Goal: Task Accomplishment & Management: Manage account settings

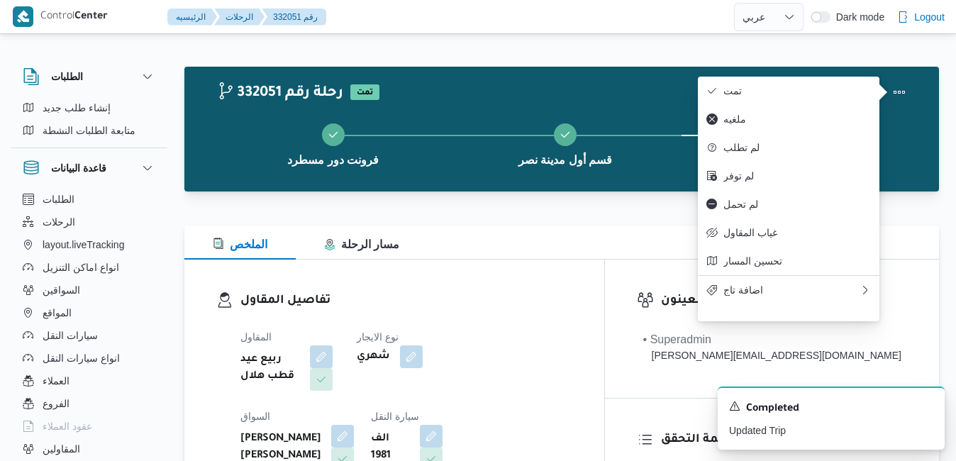
select select "ar"
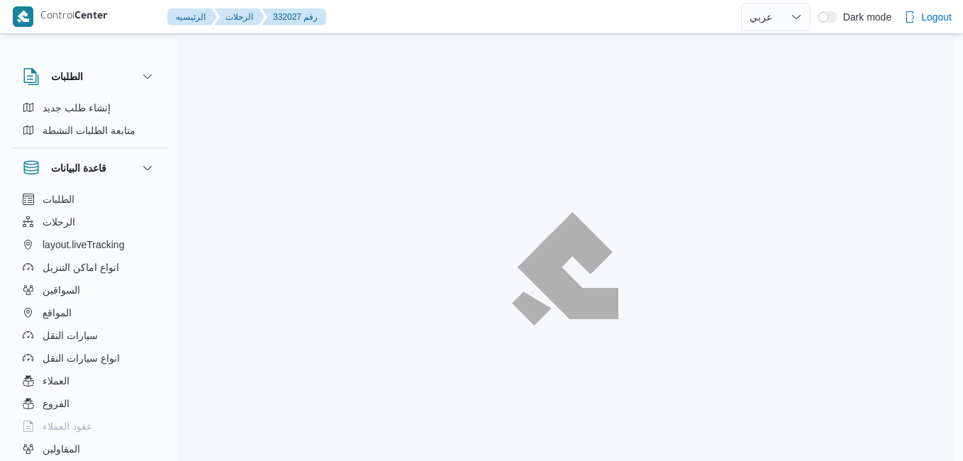
select select "ar"
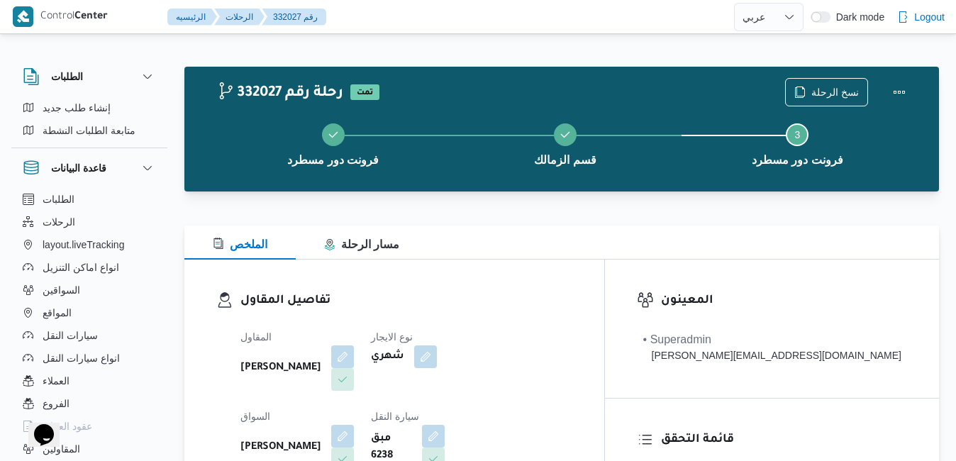
click at [485, 314] on dl "تفاصيل المقاول المقاول محمد صلاح عبداللطيف الشريف نوع الايجار شهري السواق عزت س…" at bounding box center [406, 424] width 332 height 264
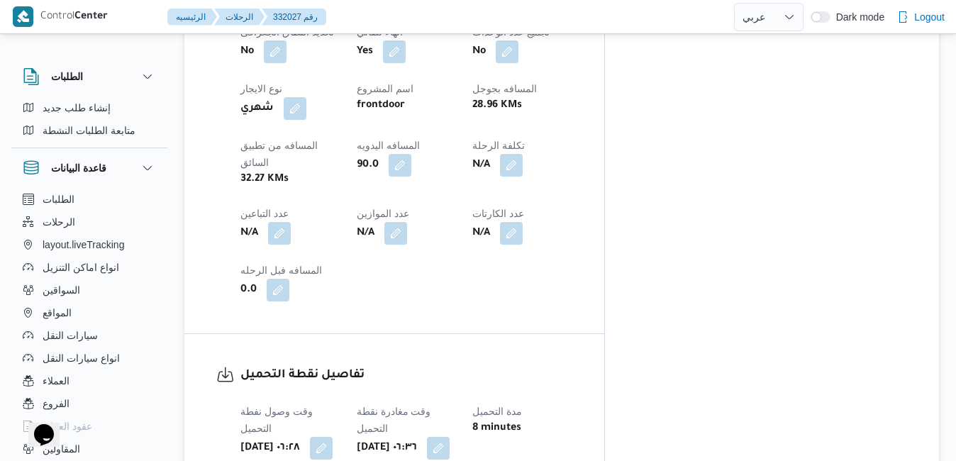
scroll to position [823, 0]
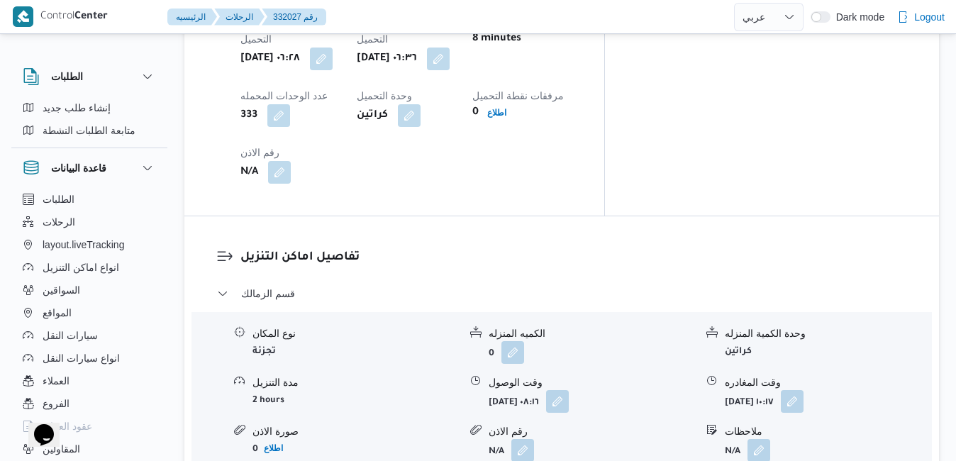
scroll to position [1220, 0]
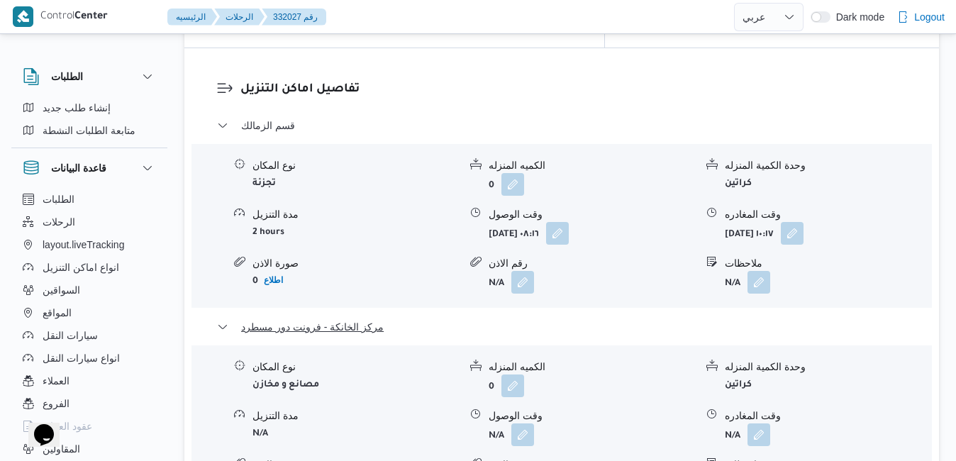
scroll to position [1390, 0]
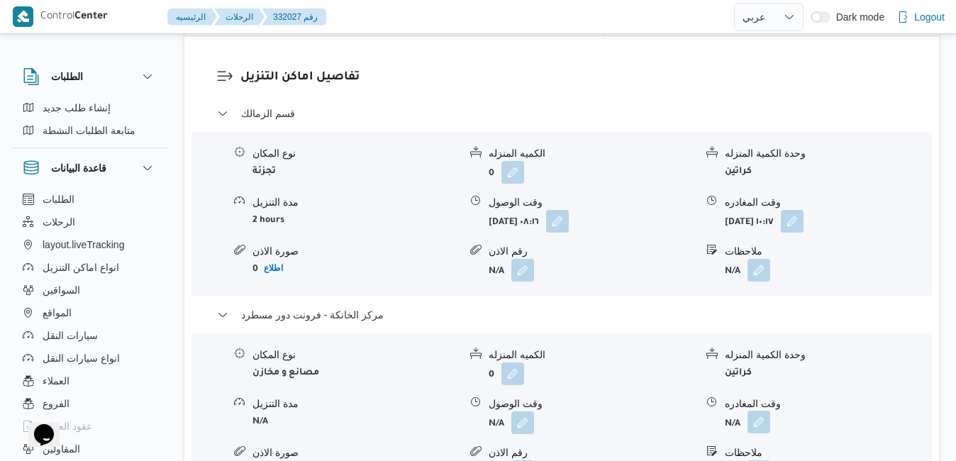
click at [754, 411] on button "button" at bounding box center [759, 422] width 23 height 23
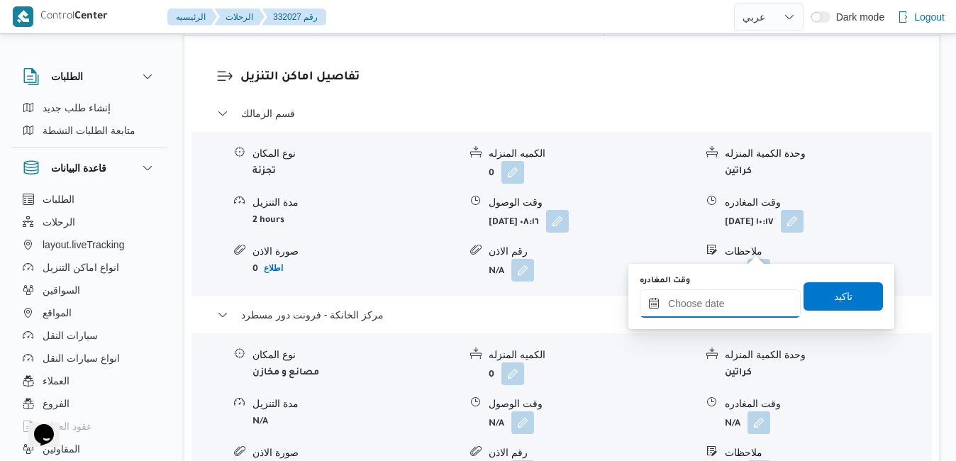
click at [697, 307] on input "وقت المغادره" at bounding box center [720, 303] width 161 height 28
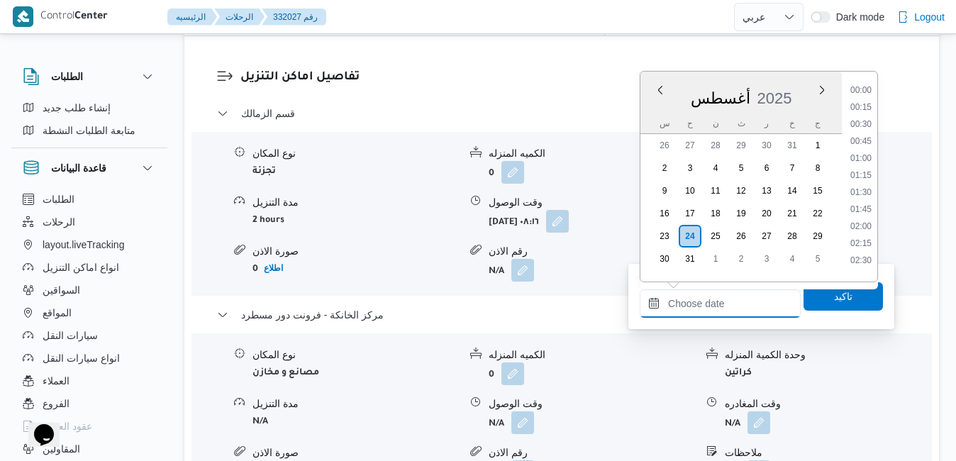
scroll to position [1230, 0]
click at [800, 80] on div "أغسطس 2025" at bounding box center [741, 95] width 201 height 36
click at [869, 136] on li "16:15" at bounding box center [861, 130] width 33 height 14
type input "٢٤/٠٨/٢٠٢٥ ١٦:١٥"
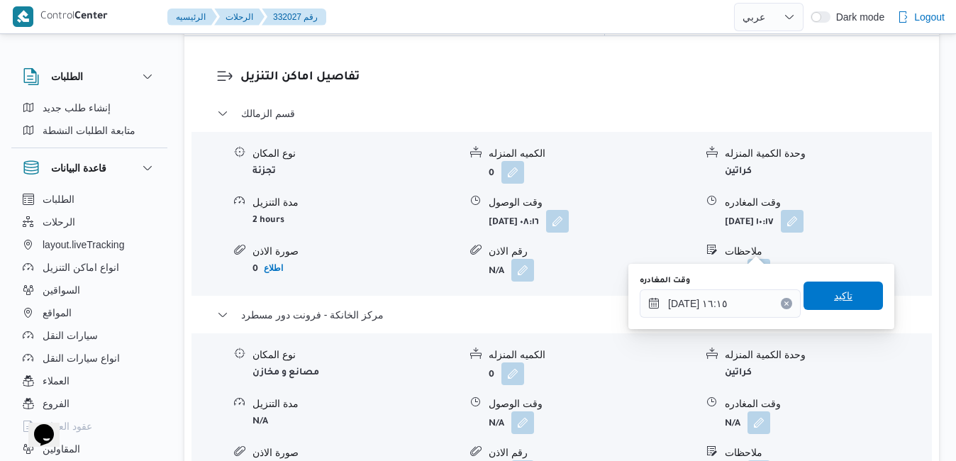
click at [809, 288] on span "تاكيد" at bounding box center [843, 296] width 79 height 28
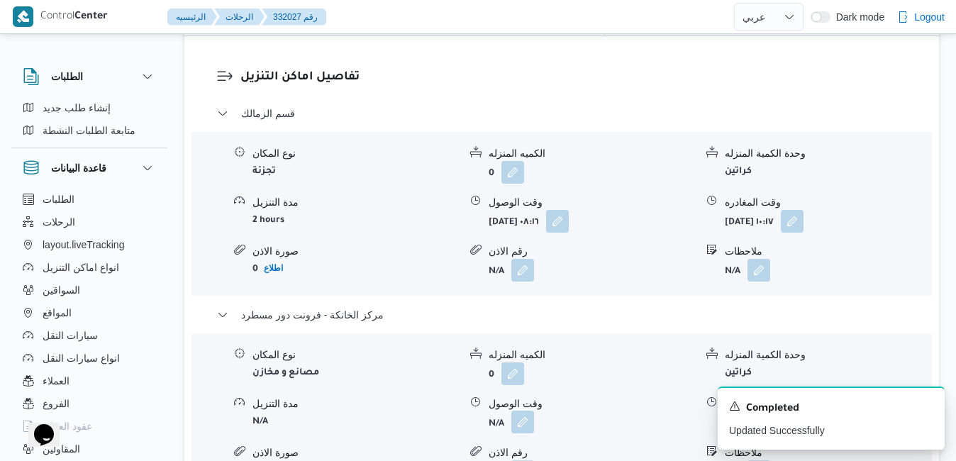
click at [527, 411] on button "button" at bounding box center [523, 422] width 23 height 23
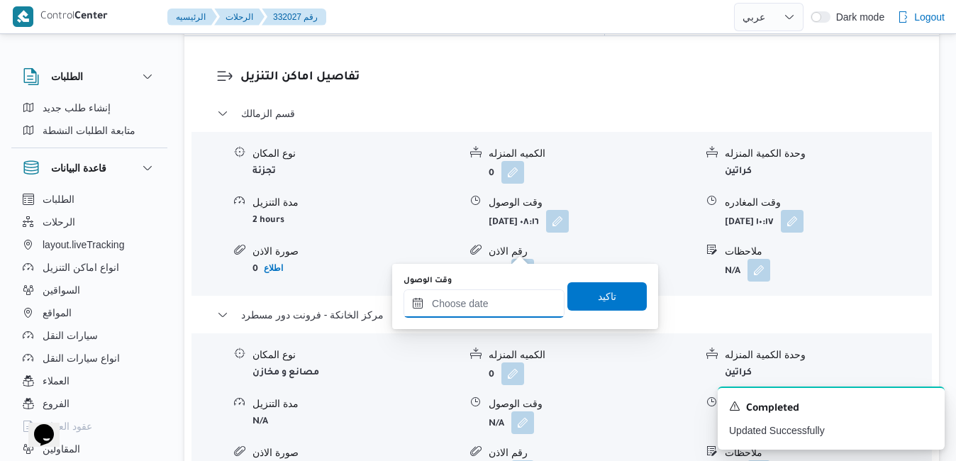
click at [476, 309] on input "وقت الوصول" at bounding box center [484, 303] width 161 height 28
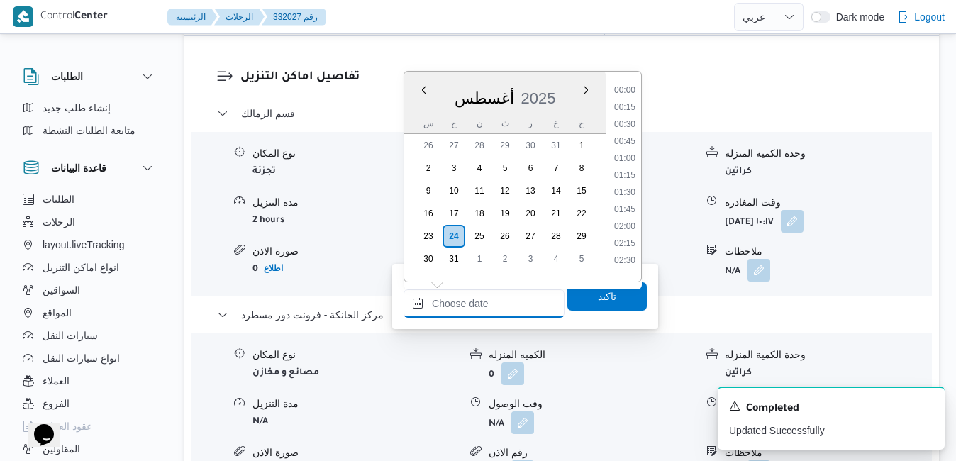
scroll to position [1230, 0]
click at [551, 89] on span "2025" at bounding box center [538, 98] width 35 height 18
click at [629, 115] on li "16:00" at bounding box center [625, 113] width 33 height 14
type input "٢٤/٠٨/٢٠٢٥ ١٦:٠٠"
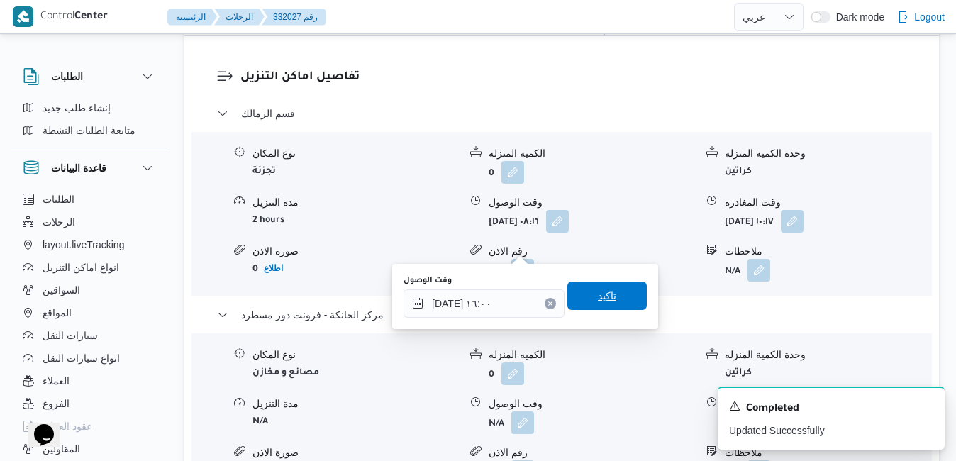
click at [607, 287] on span "تاكيد" at bounding box center [607, 296] width 79 height 28
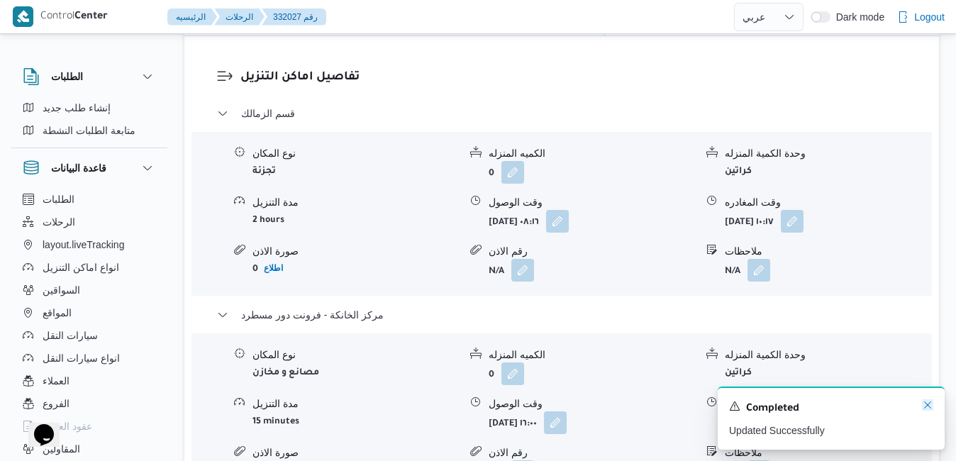
click at [929, 405] on icon "Dismiss toast" at bounding box center [927, 404] width 11 height 11
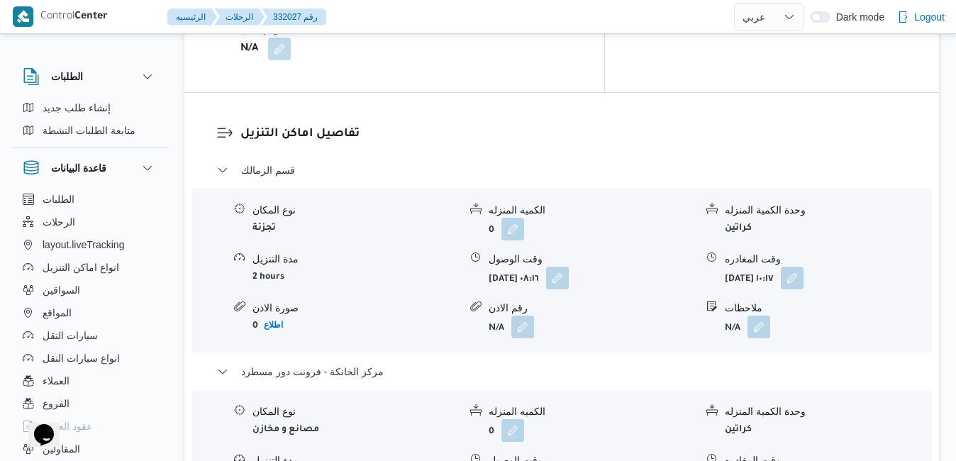
scroll to position [1305, 0]
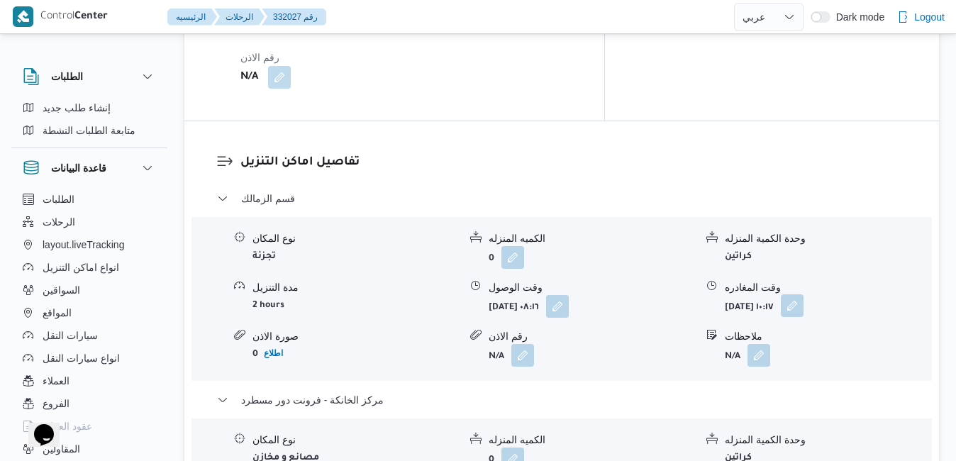
click at [804, 294] on button "button" at bounding box center [792, 305] width 23 height 23
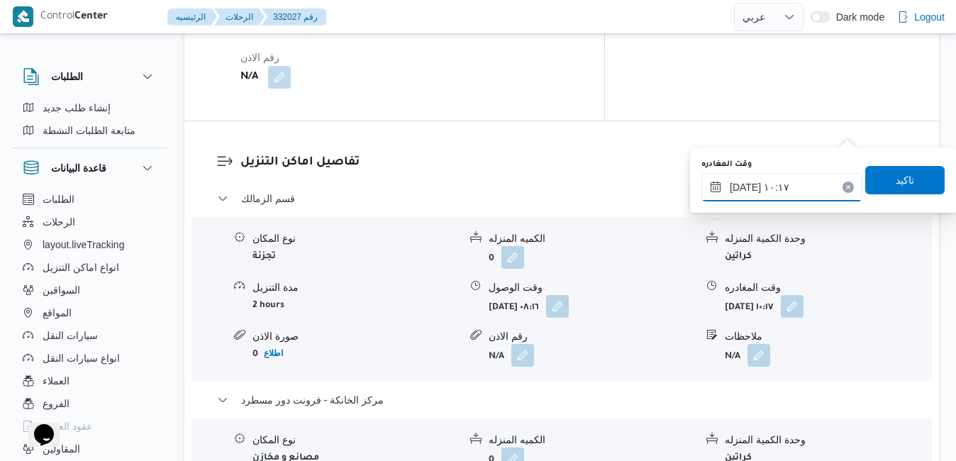
click at [783, 192] on input "٢٤/٠٨/٢٠٢٥ ١٠:١٧" at bounding box center [782, 187] width 161 height 28
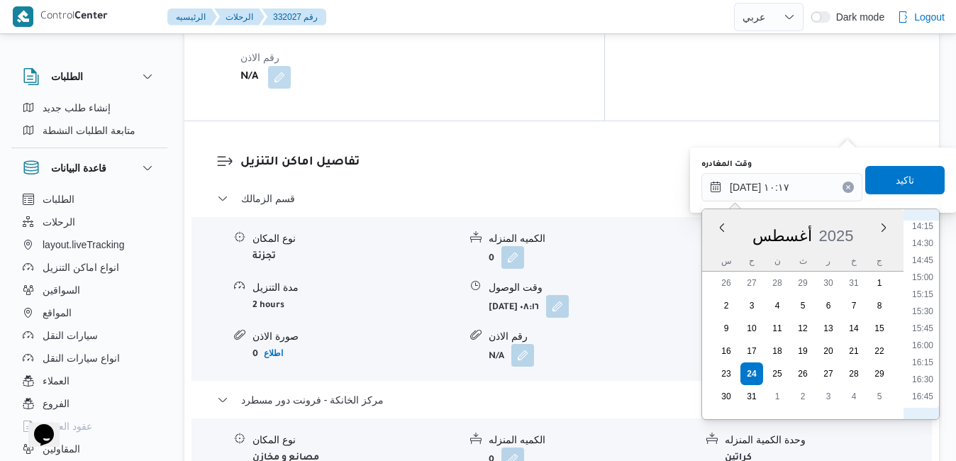
scroll to position [928, 0]
click at [922, 354] on li "15:30" at bounding box center [923, 355] width 33 height 14
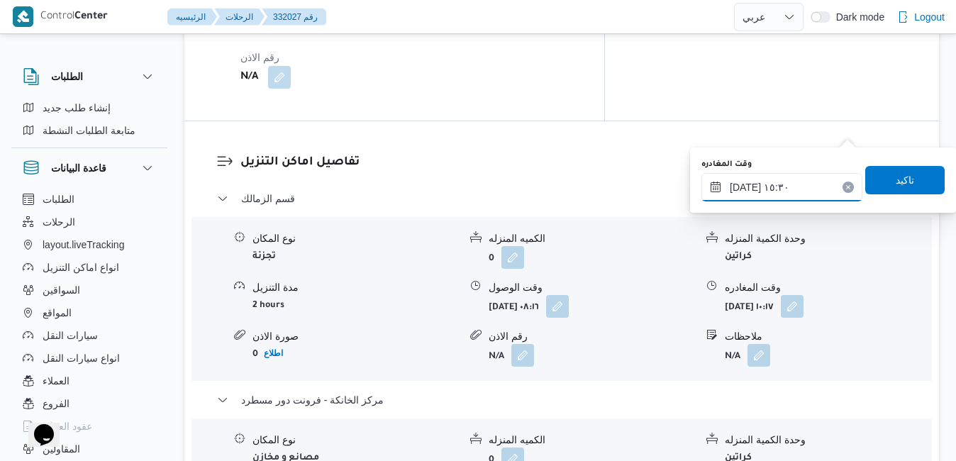
click at [744, 185] on input "٢٤/٠٨/٢٠٢٥ ١٥:٣٠" at bounding box center [782, 187] width 161 height 28
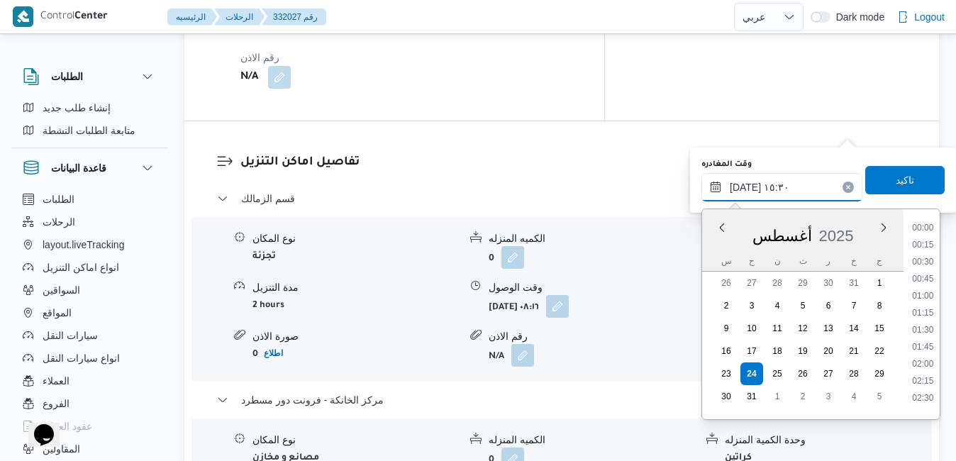
scroll to position [958, 0]
type input "٢٤/٠٨/٢٠٢٥ ١٥:٢٠"
click at [906, 180] on span "تاكيد" at bounding box center [905, 179] width 79 height 28
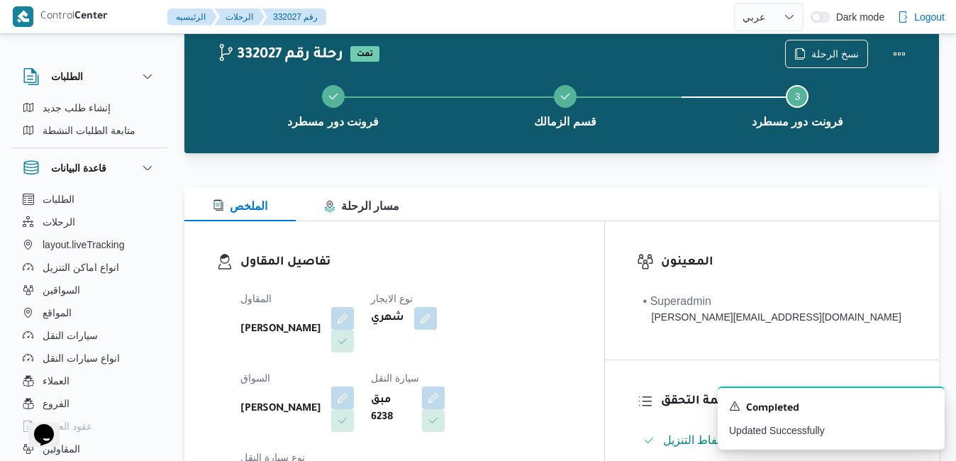
scroll to position [0, 0]
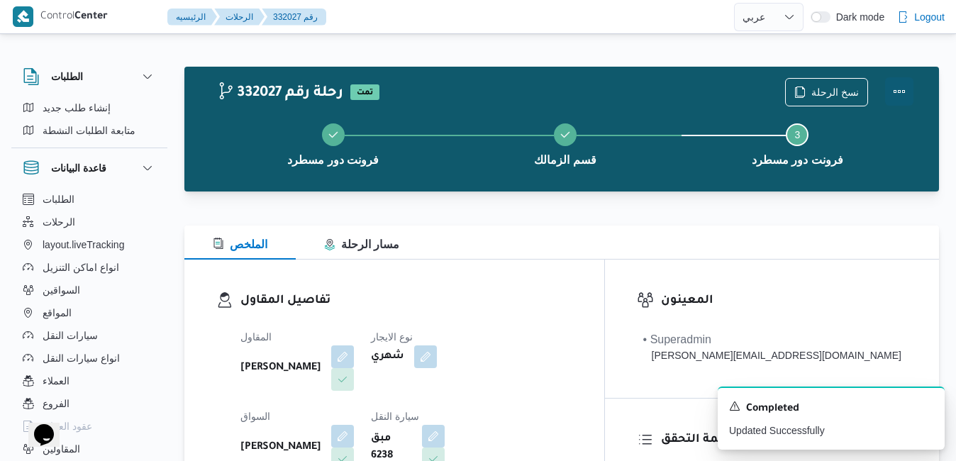
click at [900, 94] on button "Actions" at bounding box center [899, 91] width 28 height 28
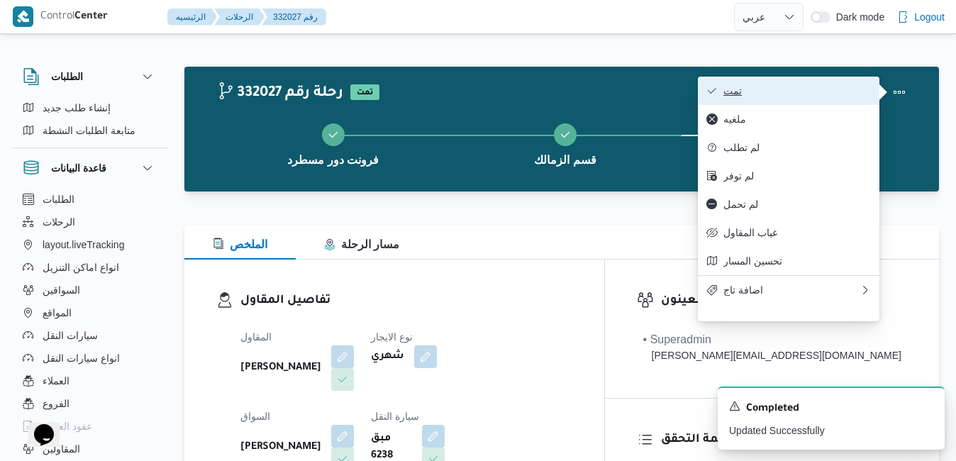
click at [818, 101] on button "تمت" at bounding box center [789, 91] width 182 height 28
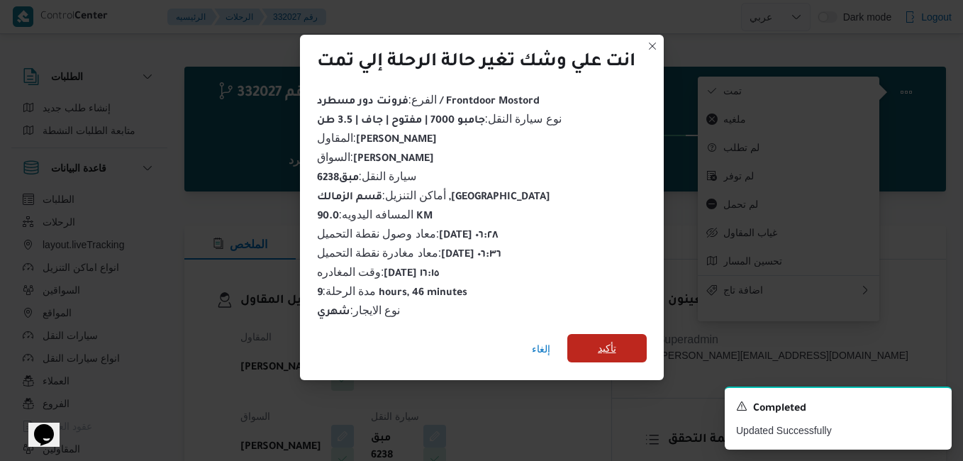
click at [595, 343] on span "تأكيد" at bounding box center [607, 348] width 79 height 28
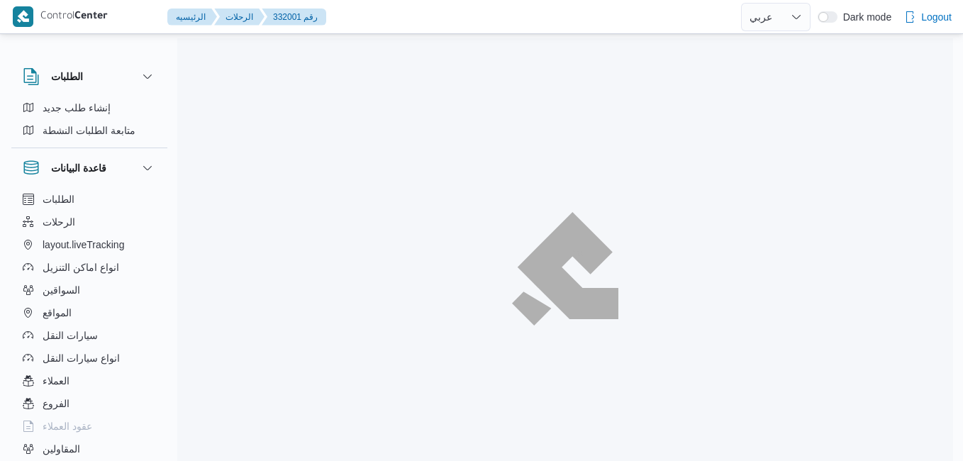
select select "ar"
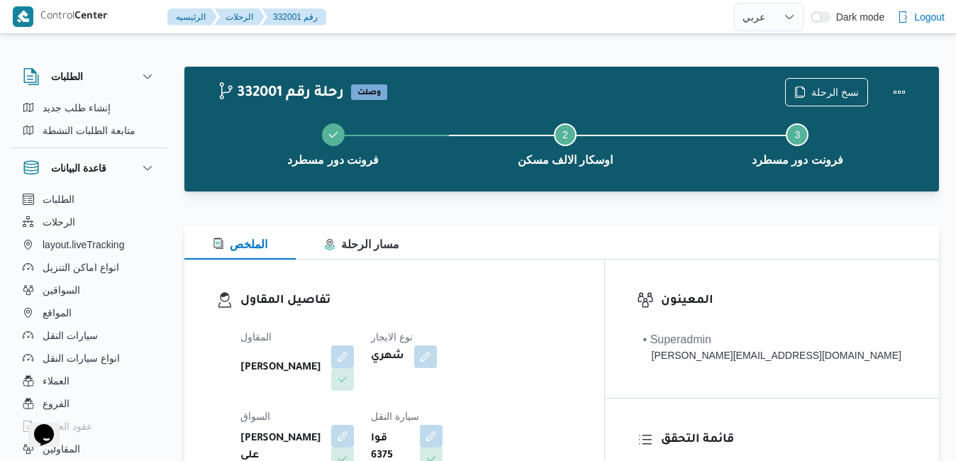
click at [576, 242] on div "الملخص مسار الرحلة" at bounding box center [561, 243] width 755 height 34
click at [904, 95] on button "Actions" at bounding box center [899, 91] width 28 height 28
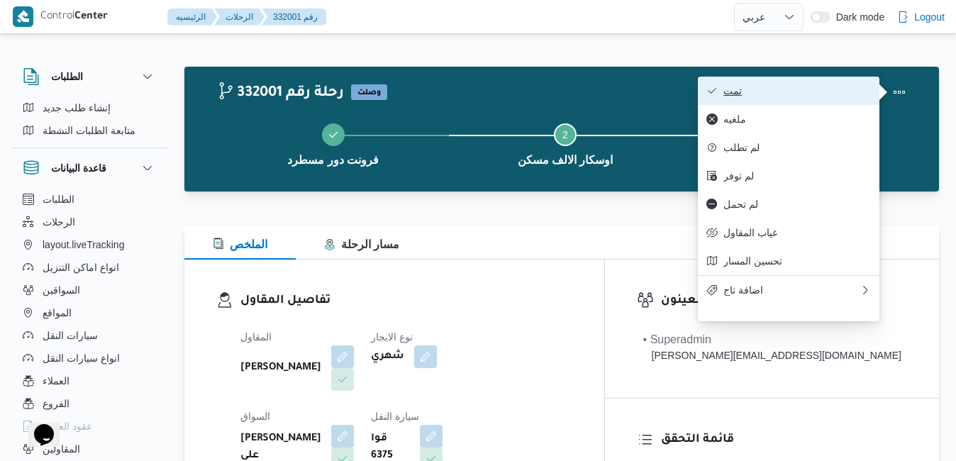
click at [821, 91] on span "تمت" at bounding box center [798, 90] width 148 height 11
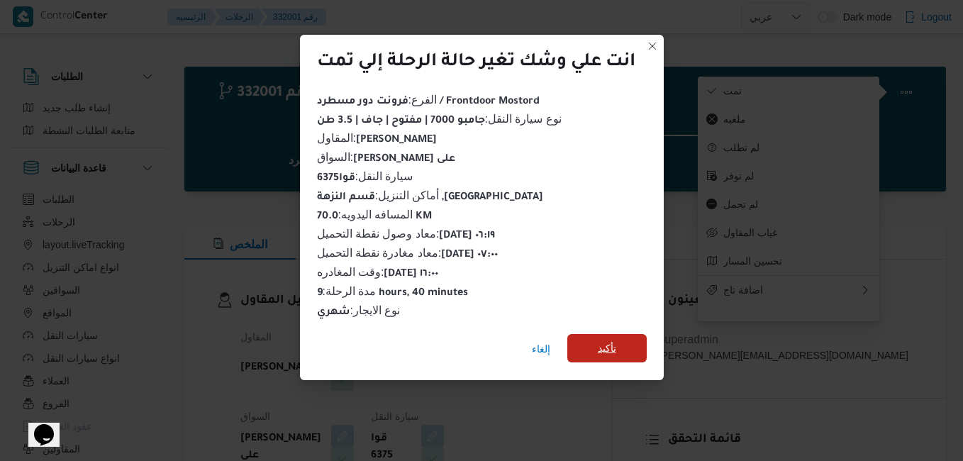
click at [616, 340] on span "تأكيد" at bounding box center [607, 348] width 18 height 17
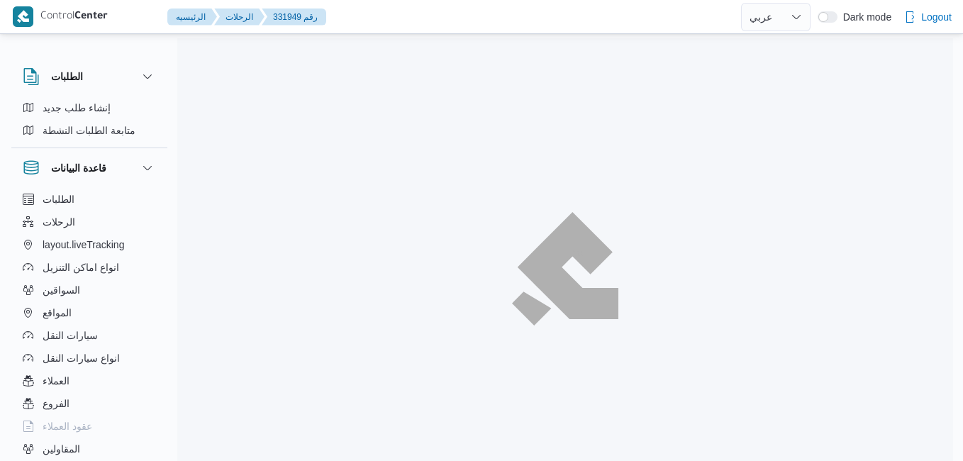
select select "ar"
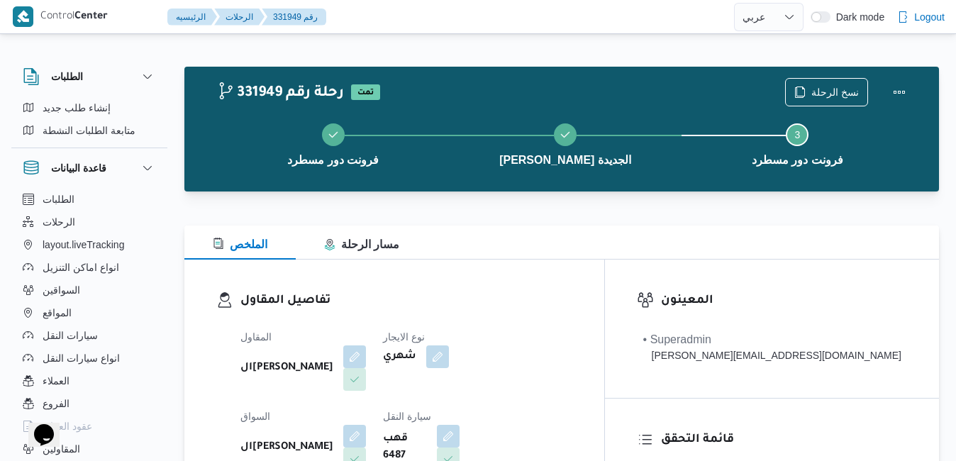
click at [553, 229] on div "الملخص مسار الرحلة" at bounding box center [561, 243] width 755 height 34
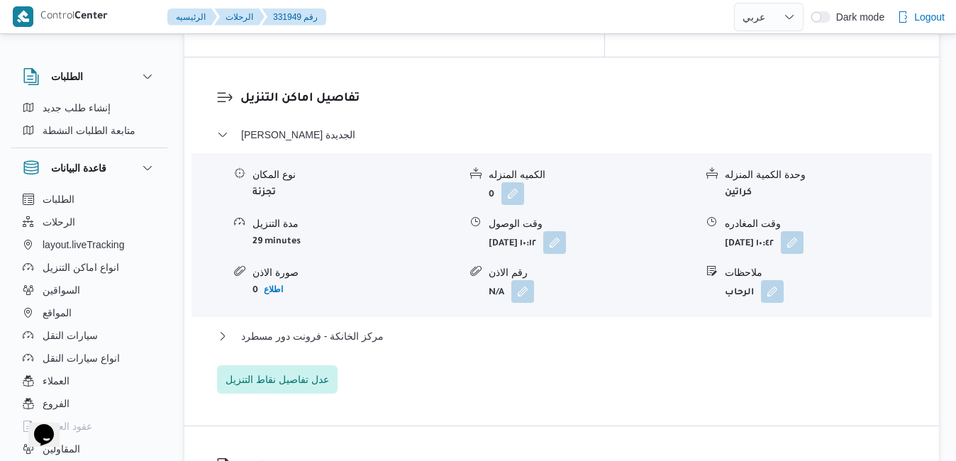
scroll to position [1390, 0]
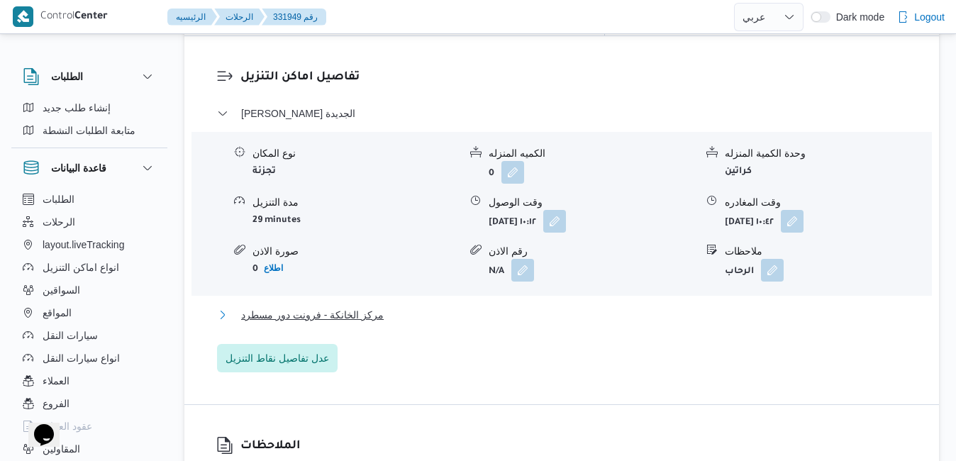
click at [564, 306] on button "مركز الخانكة - فرونت دور مسطرد" at bounding box center [562, 314] width 690 height 17
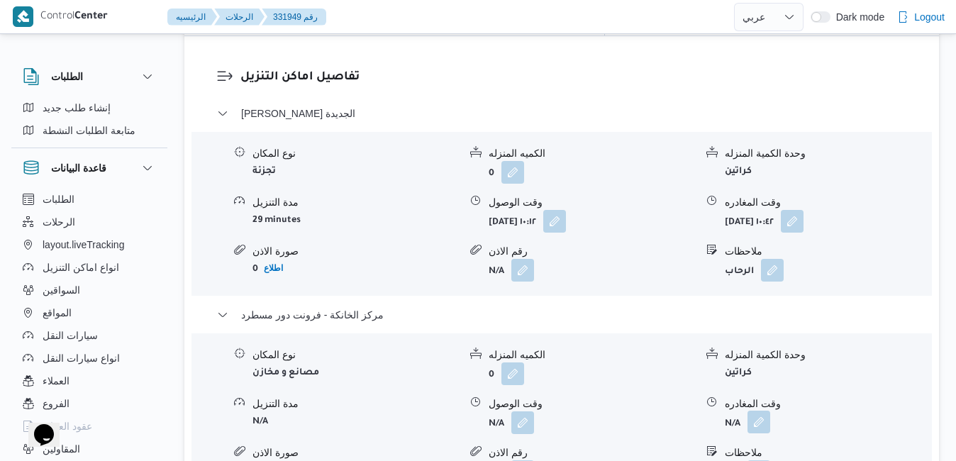
click at [763, 411] on button "button" at bounding box center [759, 422] width 23 height 23
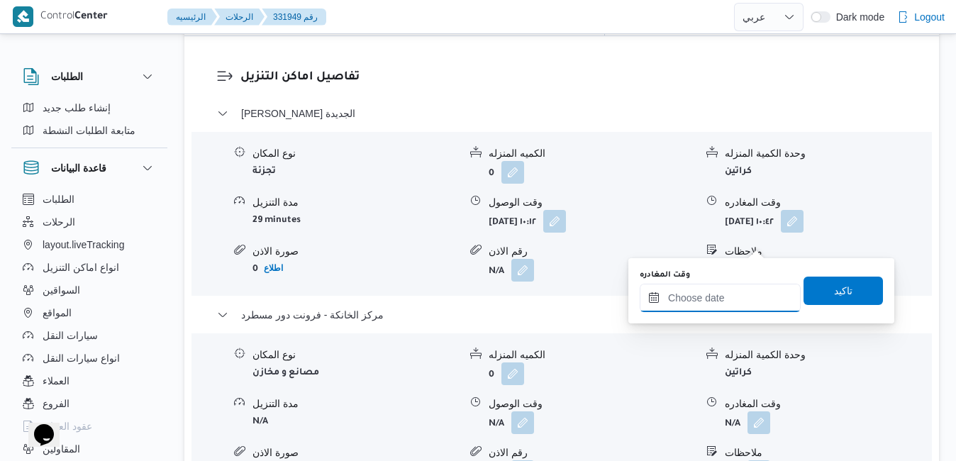
click at [704, 301] on input "وقت المغادره" at bounding box center [720, 298] width 161 height 28
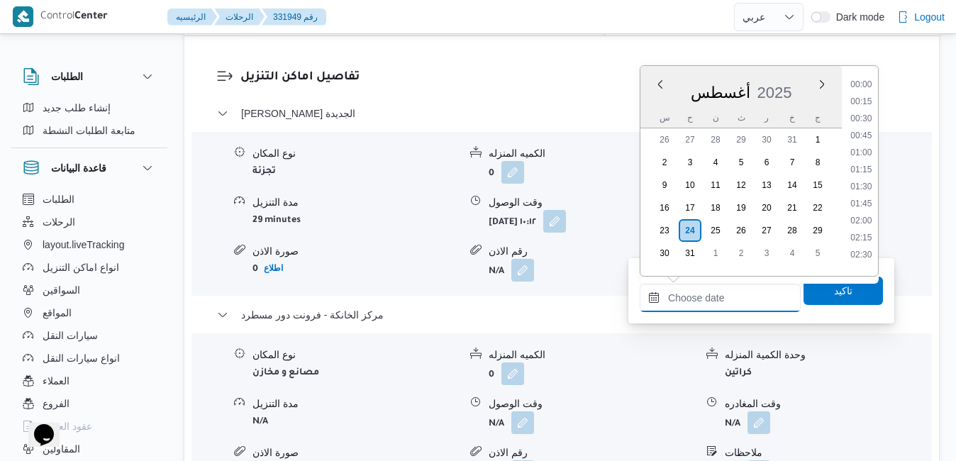
scroll to position [1247, 0]
click at [802, 79] on div "أغسطس 2025" at bounding box center [741, 90] width 201 height 36
click at [865, 208] on li "17:45" at bounding box center [861, 210] width 33 height 14
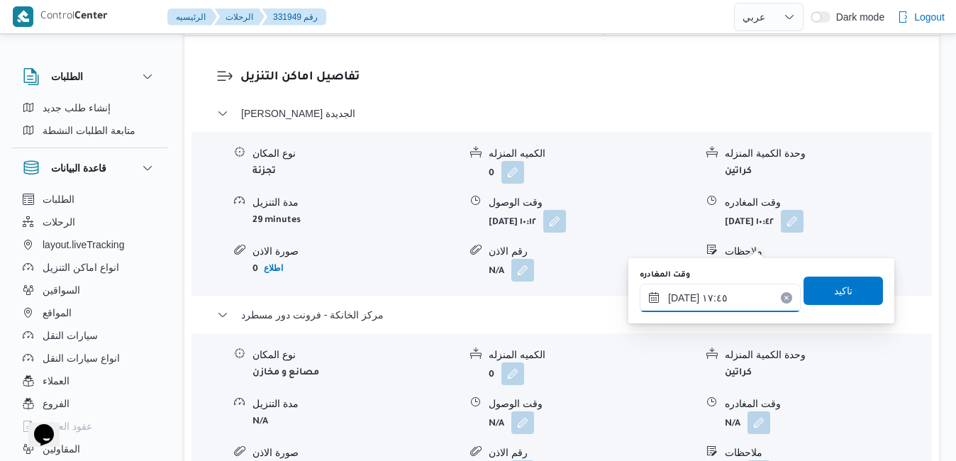
click at [734, 297] on input "٢٤/٠٨/٢٠٢٥ ١٧:٤٥" at bounding box center [720, 298] width 161 height 28
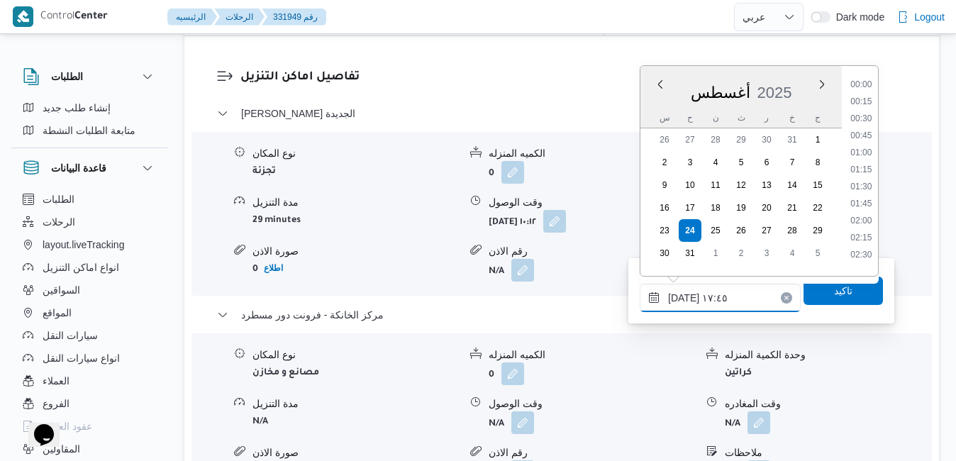
scroll to position [1111, 0]
click at [869, 114] on li "16:45" at bounding box center [861, 114] width 33 height 14
type input "٢٤/٠٨/٢٠٢٥ ١٦:٤٥"
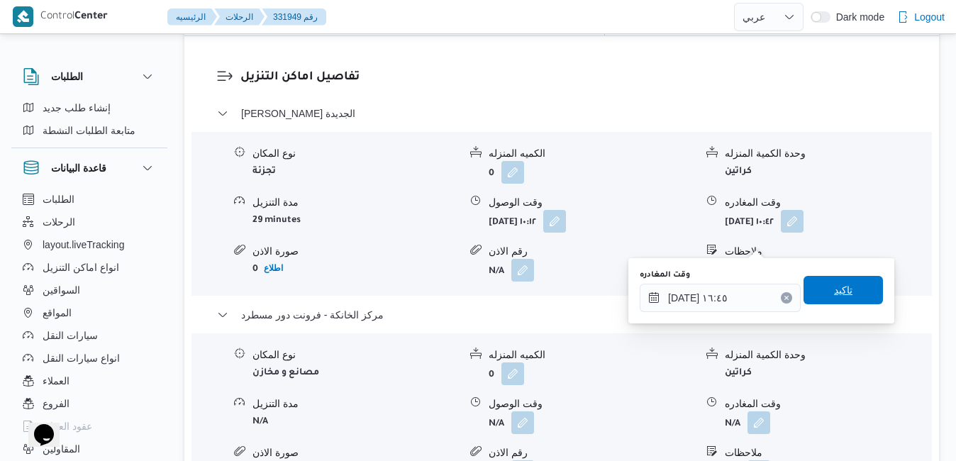
click at [834, 292] on span "تاكيد" at bounding box center [843, 290] width 18 height 17
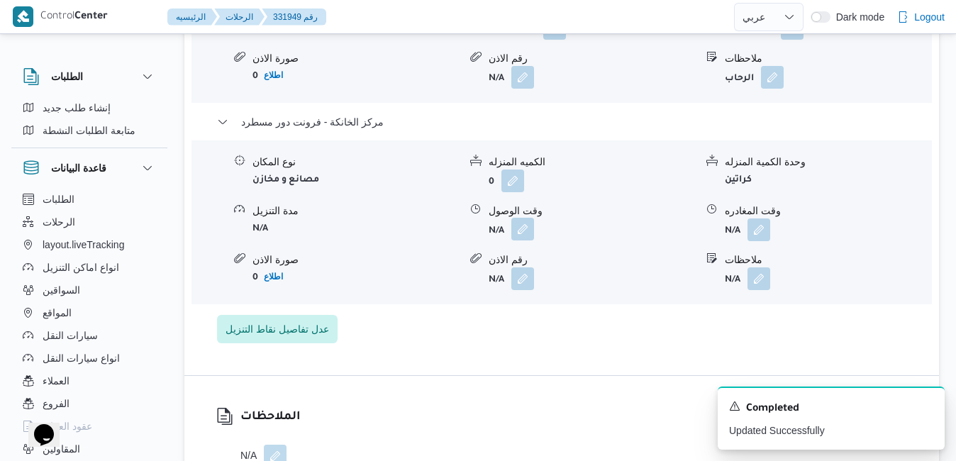
click at [526, 240] on button "button" at bounding box center [523, 229] width 23 height 23
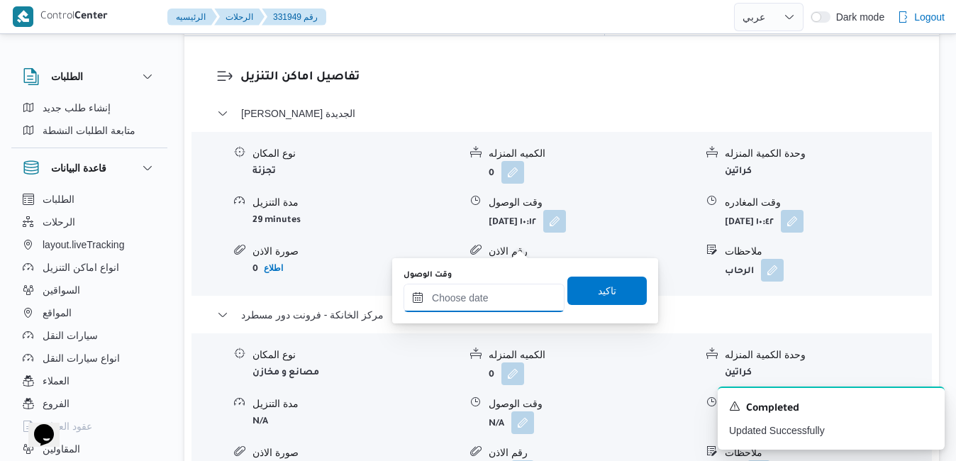
click at [494, 299] on input "وقت الوصول" at bounding box center [484, 298] width 161 height 28
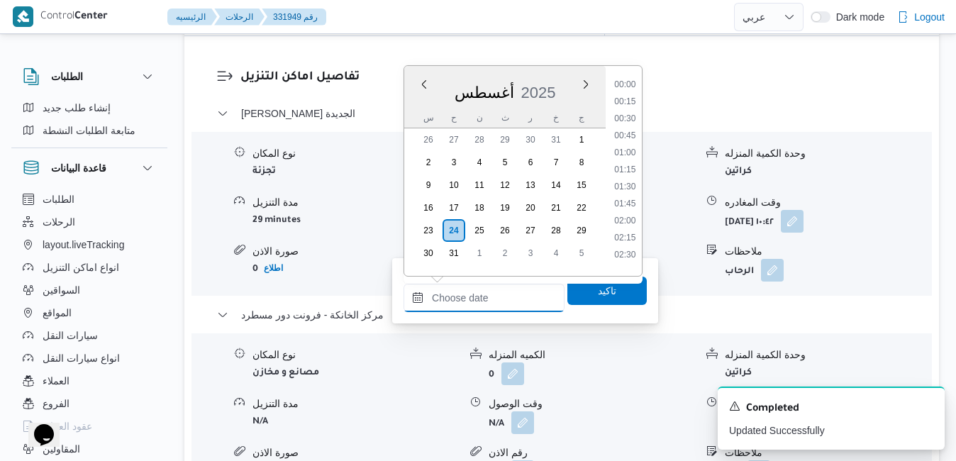
scroll to position [1247, 0]
click at [568, 86] on div "أغسطس 2025" at bounding box center [504, 90] width 201 height 36
click at [631, 126] on li "16:30" at bounding box center [625, 125] width 33 height 14
type input "٢٤/٠٨/٢٠٢٥ ١٦:٣٠"
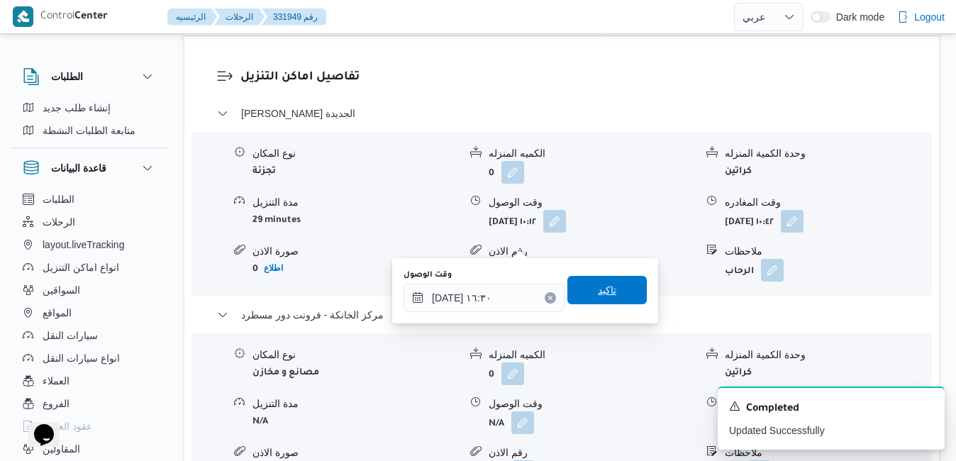
click at [582, 297] on span "تاكيد" at bounding box center [607, 290] width 79 height 28
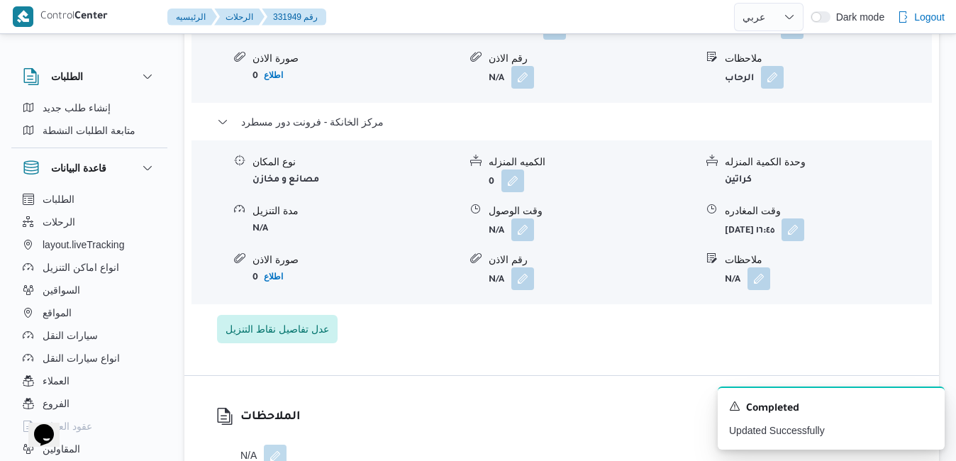
click at [804, 35] on button "button" at bounding box center [792, 27] width 23 height 23
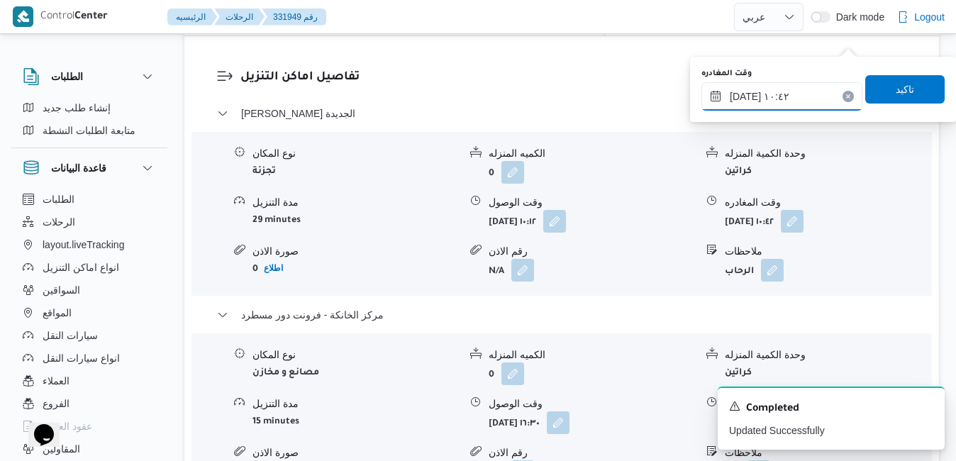
click at [790, 101] on input "٢٤/٠٨/٢٠٢٥ ١٠:٤٢" at bounding box center [782, 96] width 161 height 28
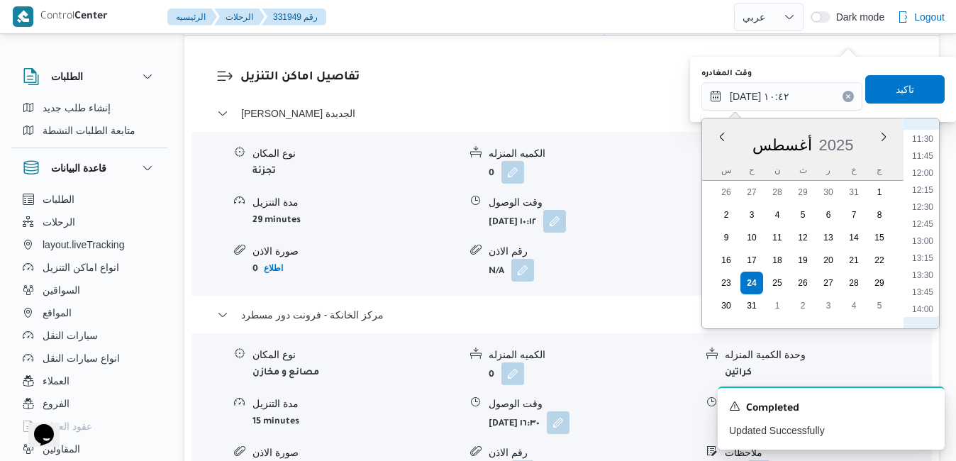
scroll to position [945, 0]
click at [927, 260] on li "15:45" at bounding box center [923, 265] width 33 height 14
type input "٢٤/٠٨/٢٠٢٥ ١٥:٤٥"
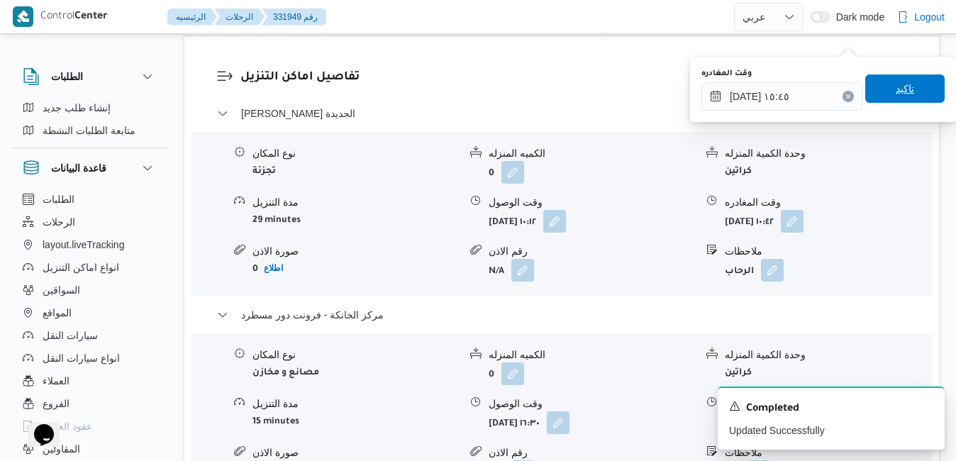
click at [897, 93] on span "تاكيد" at bounding box center [905, 88] width 18 height 17
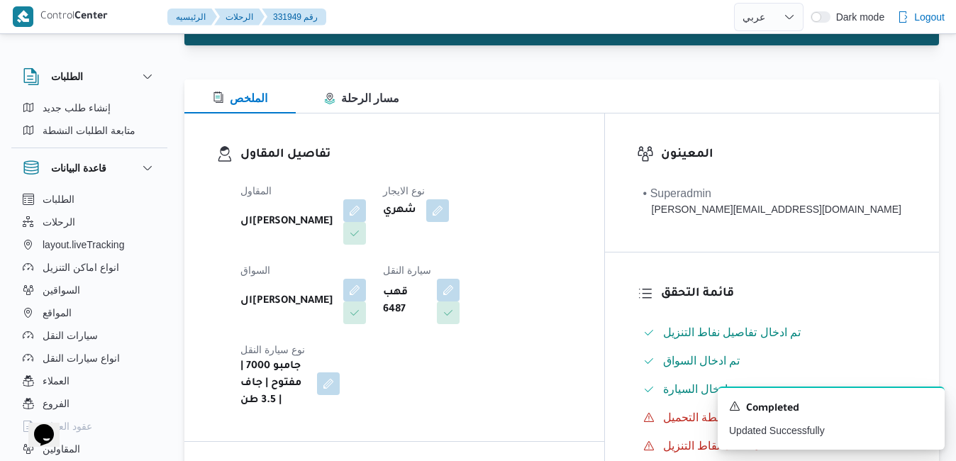
scroll to position [0, 0]
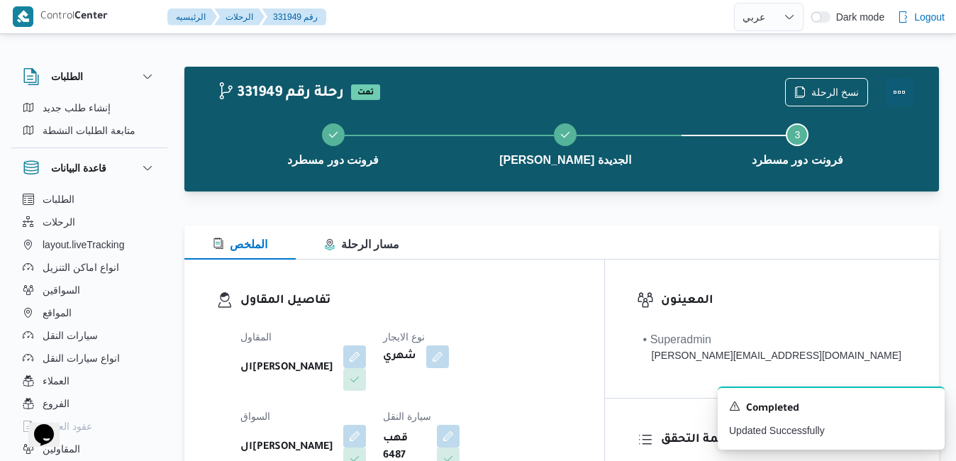
click at [897, 93] on button "Actions" at bounding box center [899, 92] width 28 height 28
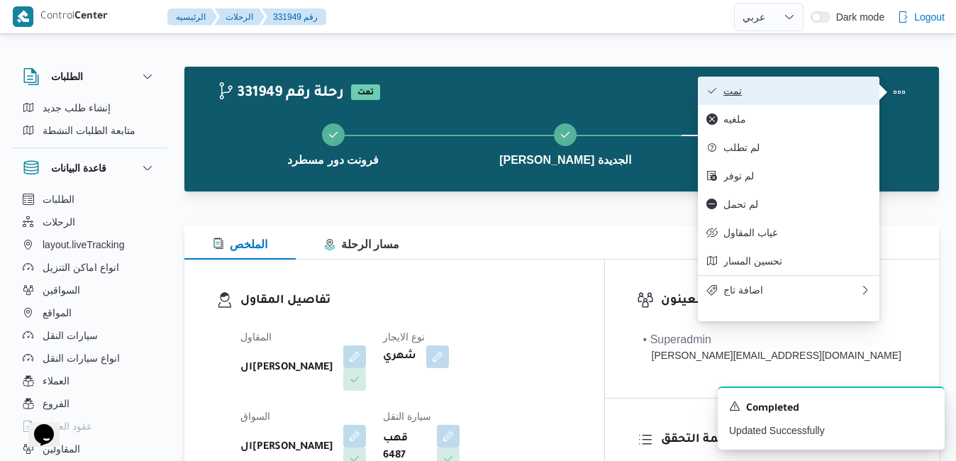
click at [814, 99] on button "تمت" at bounding box center [789, 91] width 182 height 28
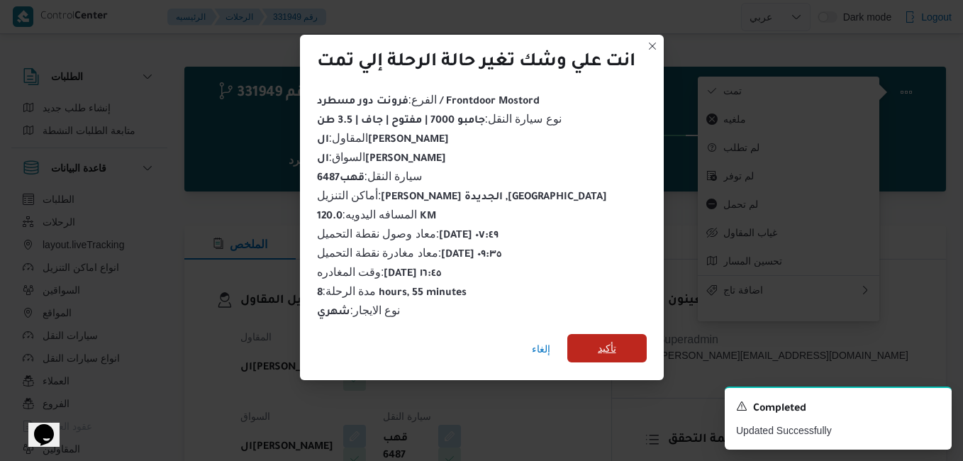
click at [602, 344] on span "تأكيد" at bounding box center [607, 348] width 18 height 17
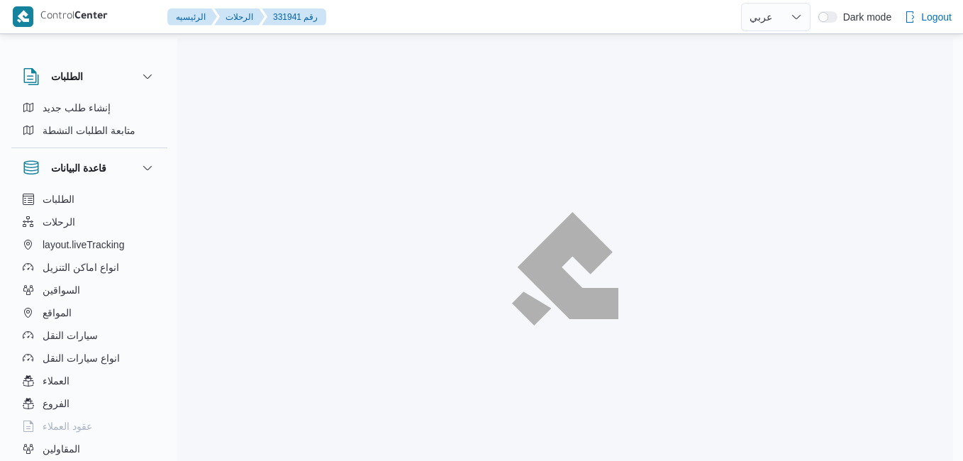
select select "ar"
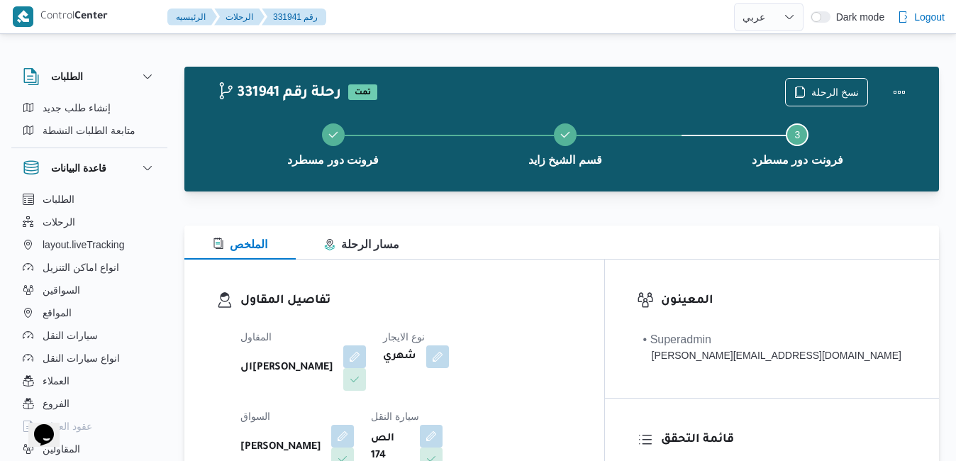
click at [573, 305] on h3 "تفاصيل المقاول" at bounding box center [406, 301] width 332 height 19
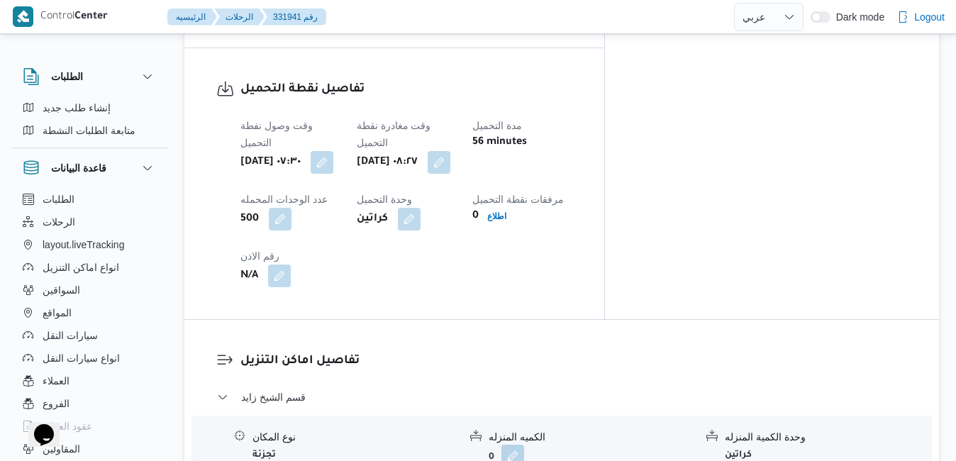
scroll to position [1277, 0]
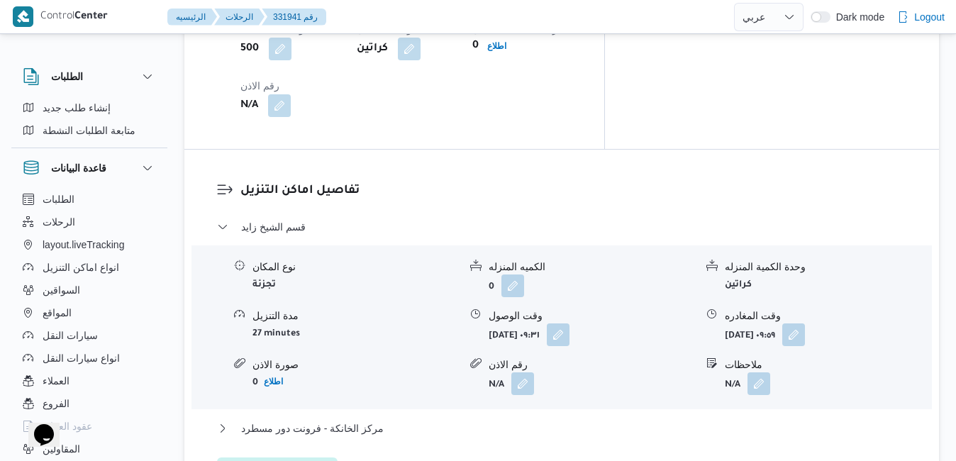
click at [602, 420] on div "مركز الخانكة - فرونت دور مسطرد" at bounding box center [562, 433] width 690 height 27
click at [618, 420] on button "مركز الخانكة - فرونت دور مسطرد" at bounding box center [562, 428] width 690 height 17
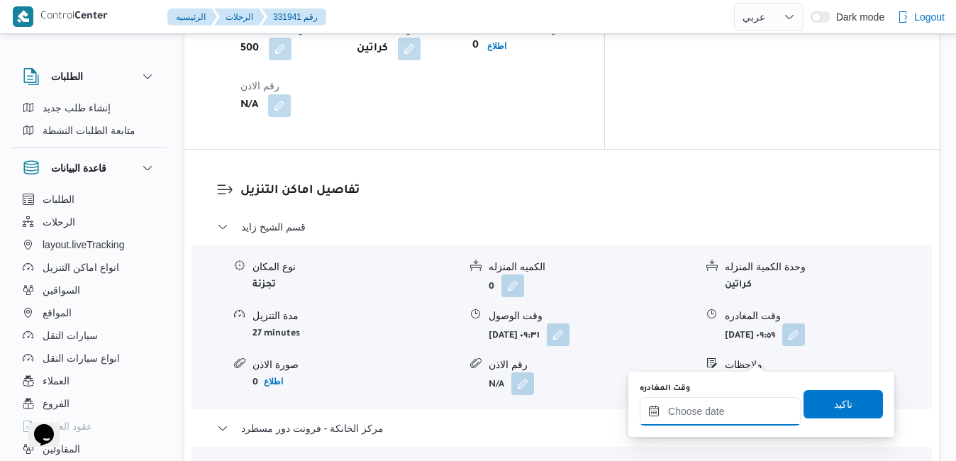
click at [708, 411] on input "وقت المغادره" at bounding box center [720, 411] width 161 height 28
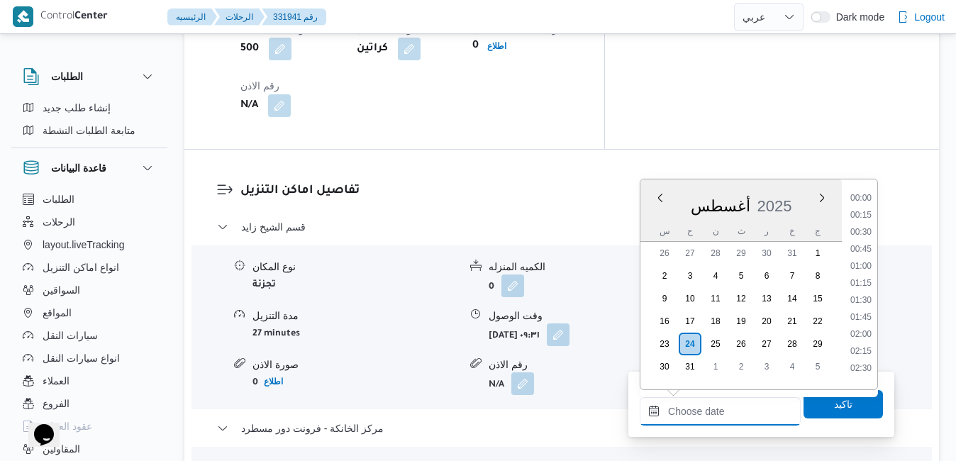
scroll to position [1247, 0]
click at [783, 183] on div "أغسطس ٢٠٢٥ أغسطس 2025 س ح ن ث ر خ ج" at bounding box center [741, 210] width 201 height 62
click at [861, 290] on li "17:15" at bounding box center [861, 289] width 33 height 14
type input "٢٤/٠٨/٢٠٢٥ ١٧:١٥"
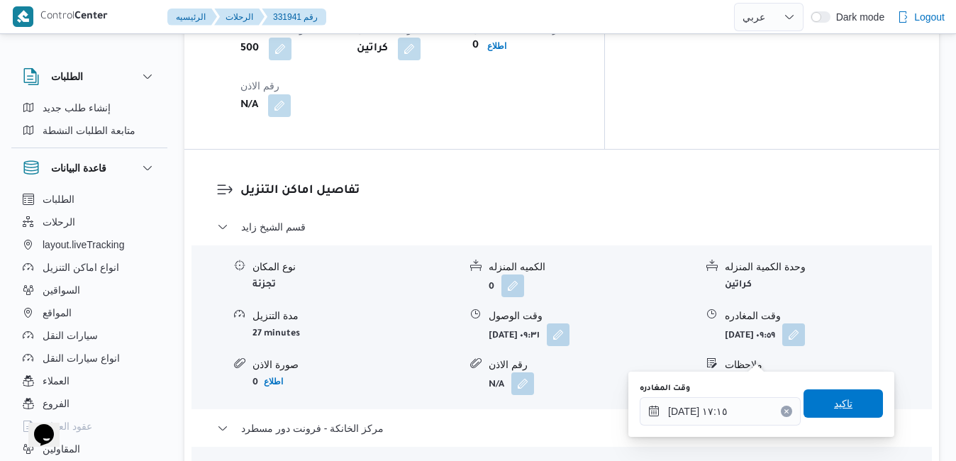
click at [834, 400] on span "تاكيد" at bounding box center [843, 403] width 18 height 17
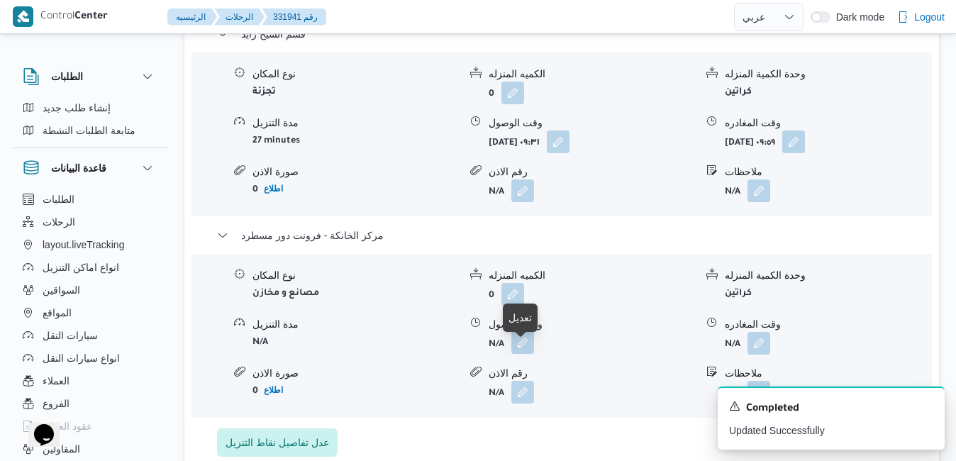
click at [521, 354] on button "button" at bounding box center [523, 342] width 23 height 23
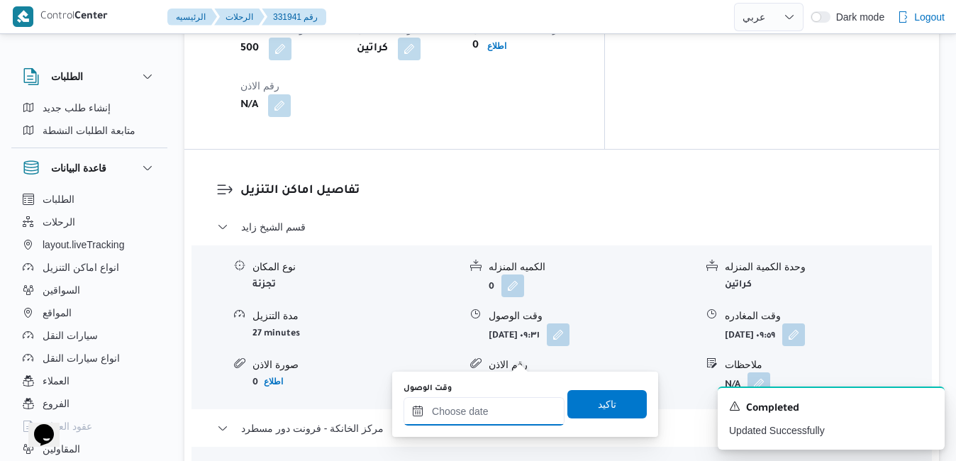
click at [504, 420] on input "وقت الوصول" at bounding box center [484, 411] width 161 height 28
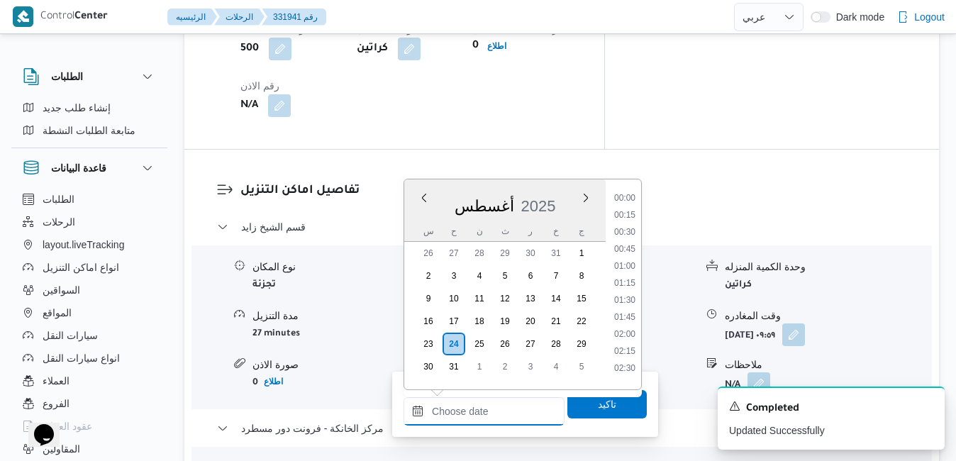
scroll to position [1247, 0]
click at [563, 191] on div "أغسطس 2025" at bounding box center [504, 203] width 201 height 36
click at [629, 275] on li "17:00" at bounding box center [625, 272] width 33 height 14
type input "٢٤/٠٨/٢٠٢٥ ١٧:٠٠"
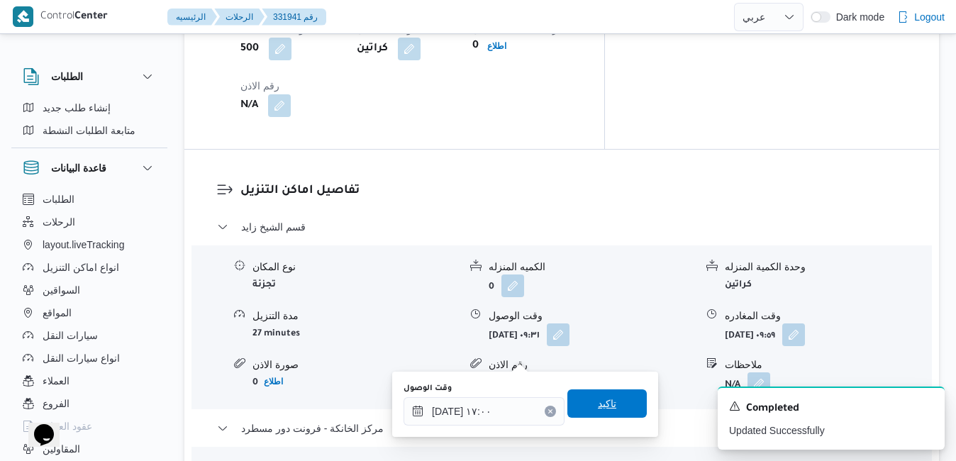
click at [600, 407] on span "تاكيد" at bounding box center [607, 403] width 18 height 17
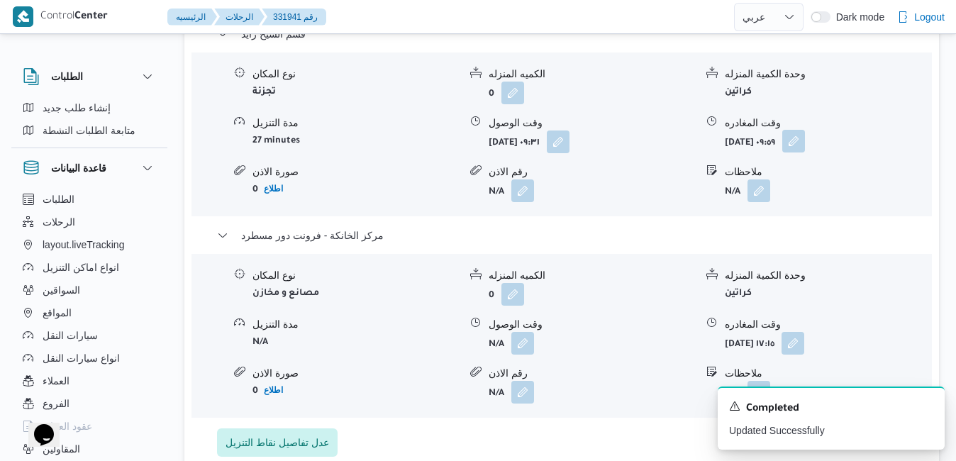
click at [805, 146] on button "button" at bounding box center [794, 141] width 23 height 23
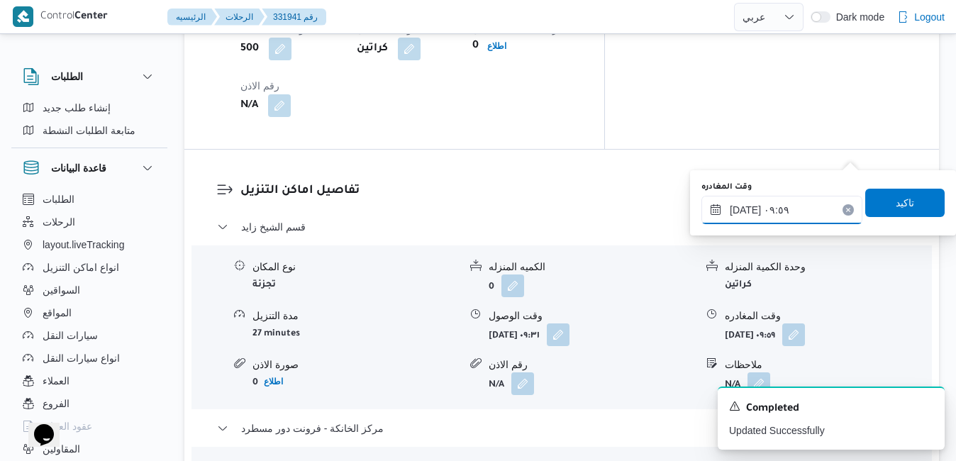
click at [790, 211] on input "٢٤/٠٨/٢٠٢٥ ٠٩:٥٩" at bounding box center [782, 210] width 161 height 28
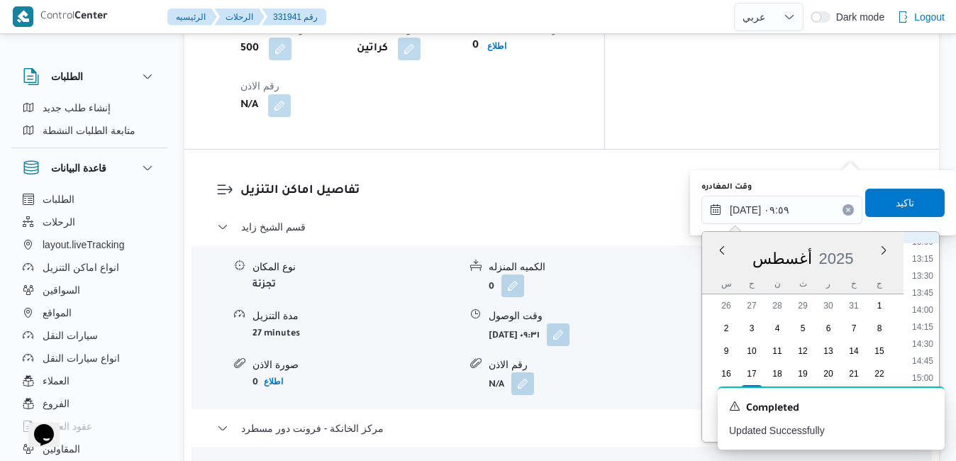
scroll to position [1058, 0]
click at [928, 285] on li "16:00" at bounding box center [923, 282] width 33 height 14
type input "٢٤/٠٨/٢٠٢٥ ١٦:٠٠"
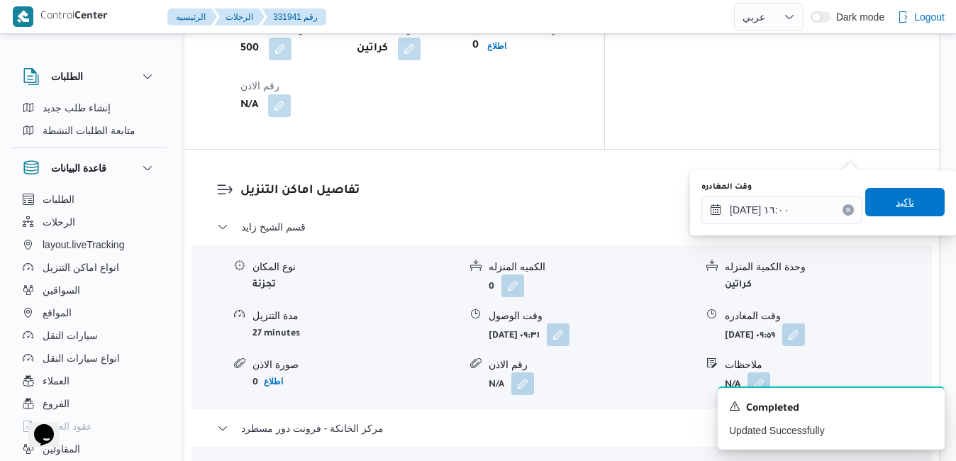
click at [897, 206] on span "تاكيد" at bounding box center [905, 202] width 18 height 17
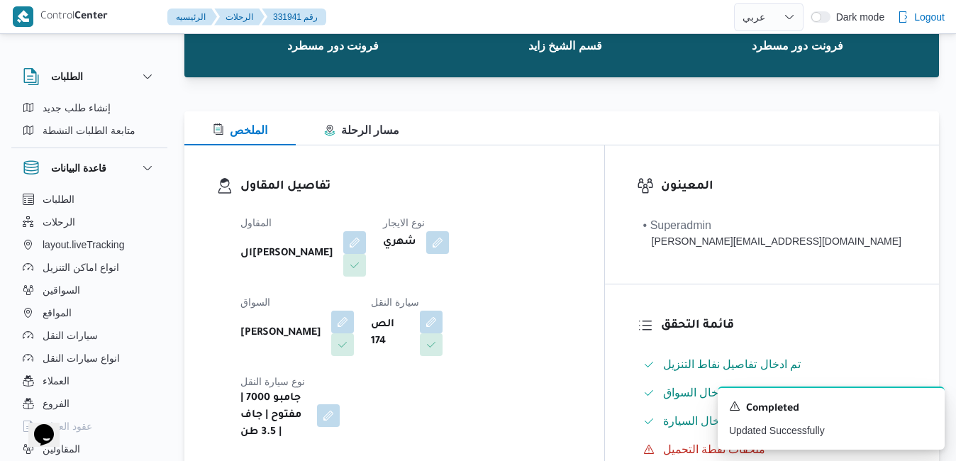
scroll to position [0, 0]
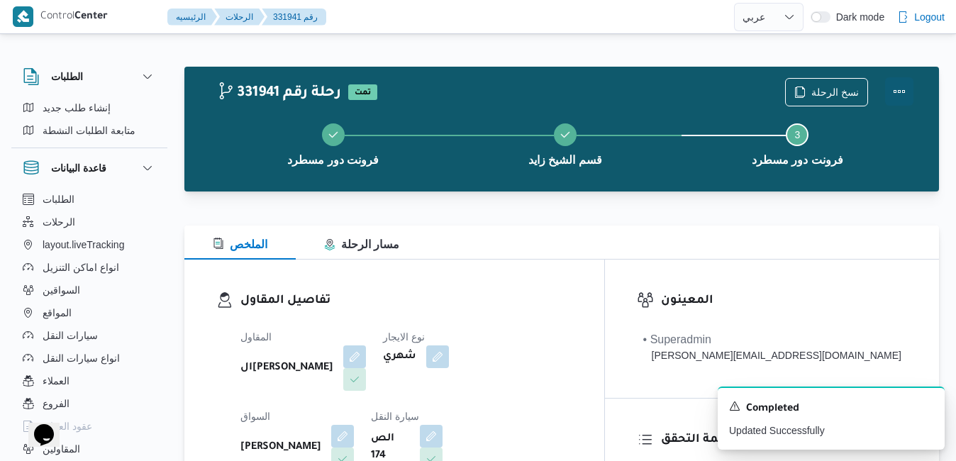
click at [904, 91] on button "Actions" at bounding box center [899, 91] width 28 height 28
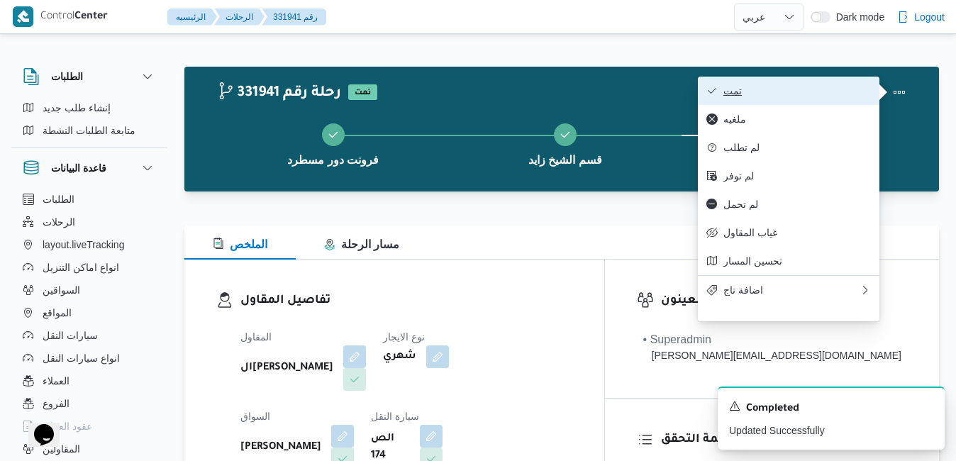
click at [831, 87] on span "تمت" at bounding box center [798, 90] width 148 height 11
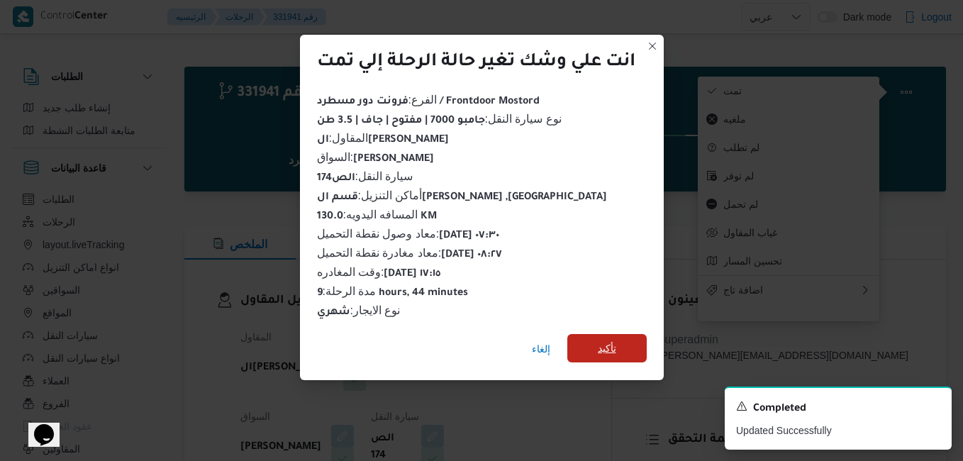
click at [602, 345] on span "تأكيد" at bounding box center [607, 348] width 18 height 17
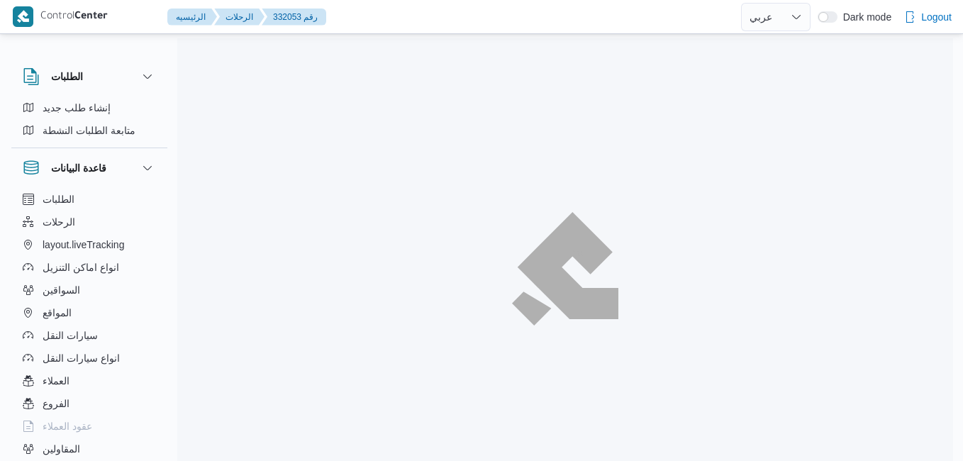
select select "ar"
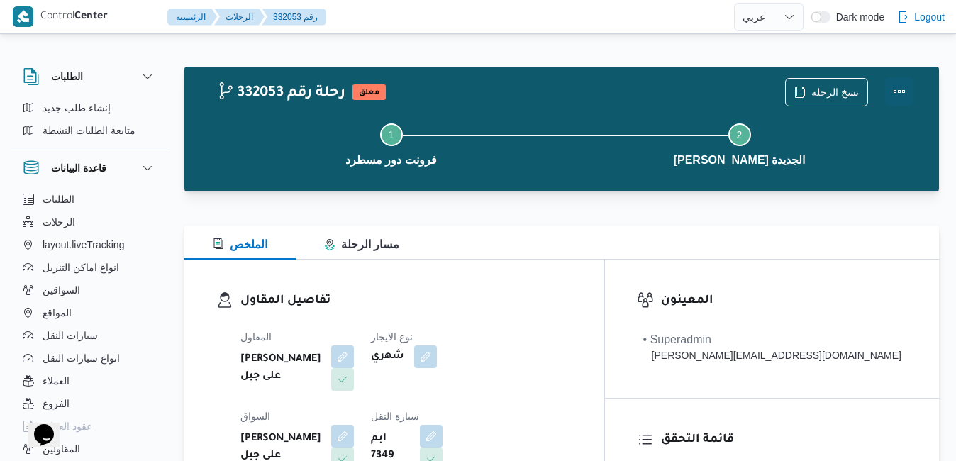
click at [905, 94] on button "Actions" at bounding box center [899, 91] width 28 height 28
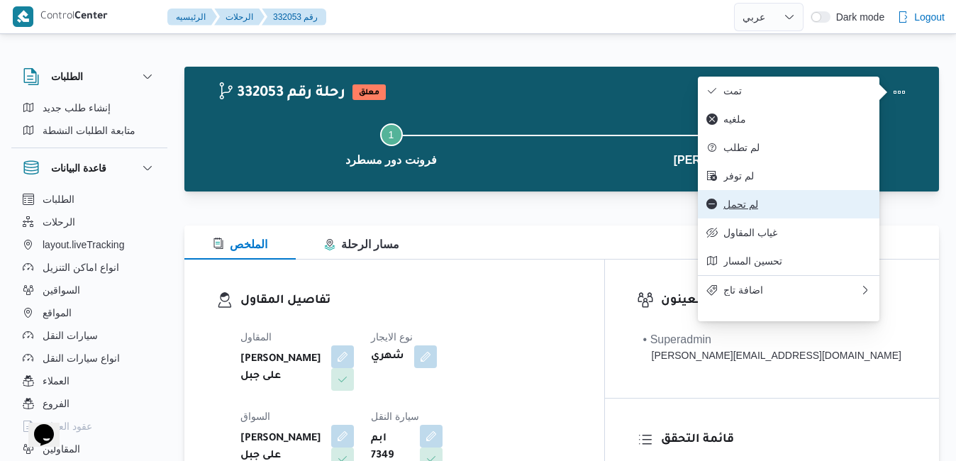
click at [766, 210] on span "لم تحمل" at bounding box center [798, 204] width 148 height 11
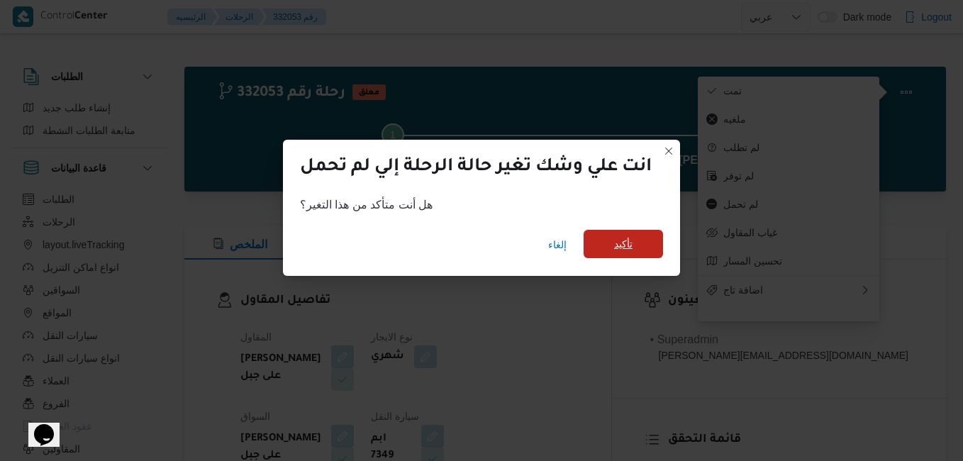
click at [633, 245] on span "تأكيد" at bounding box center [623, 244] width 18 height 17
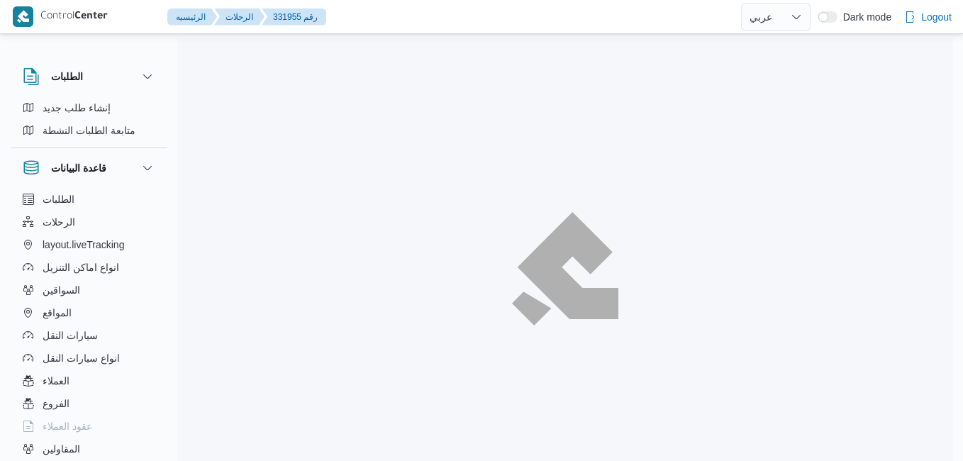
select select "ar"
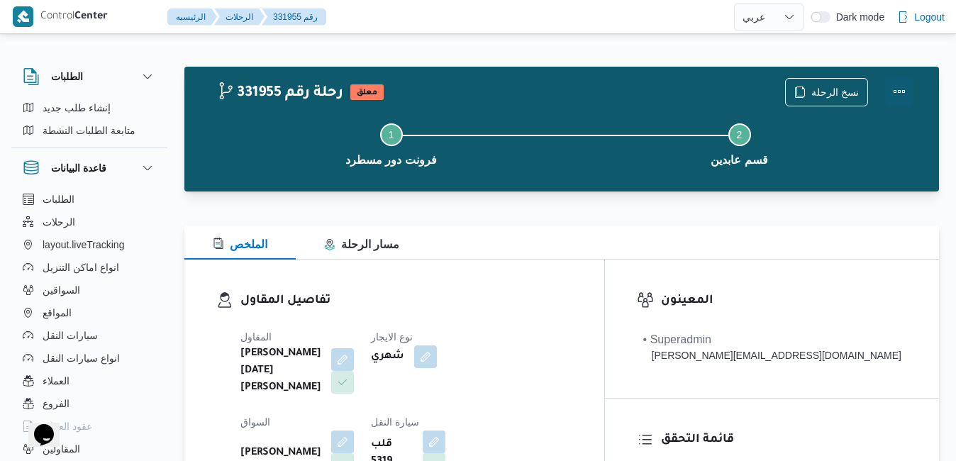
click at [891, 96] on button "Actions" at bounding box center [899, 91] width 28 height 28
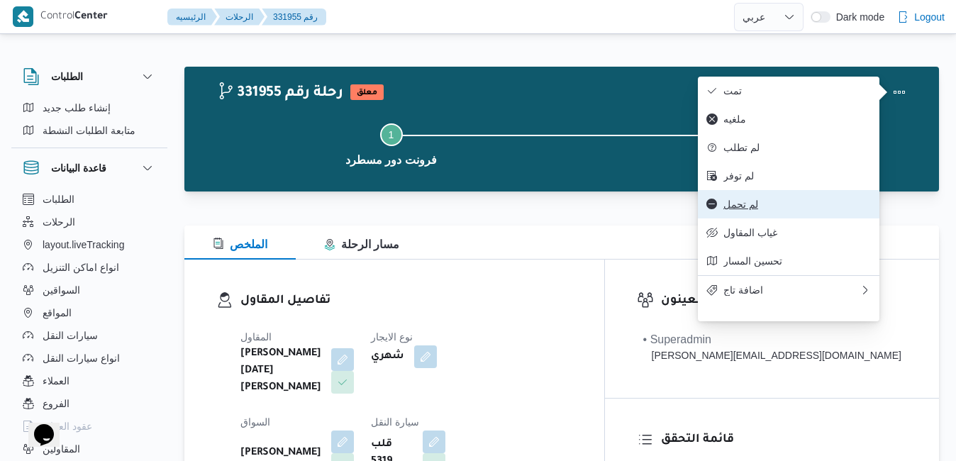
click at [765, 210] on span "لم تحمل" at bounding box center [798, 204] width 148 height 11
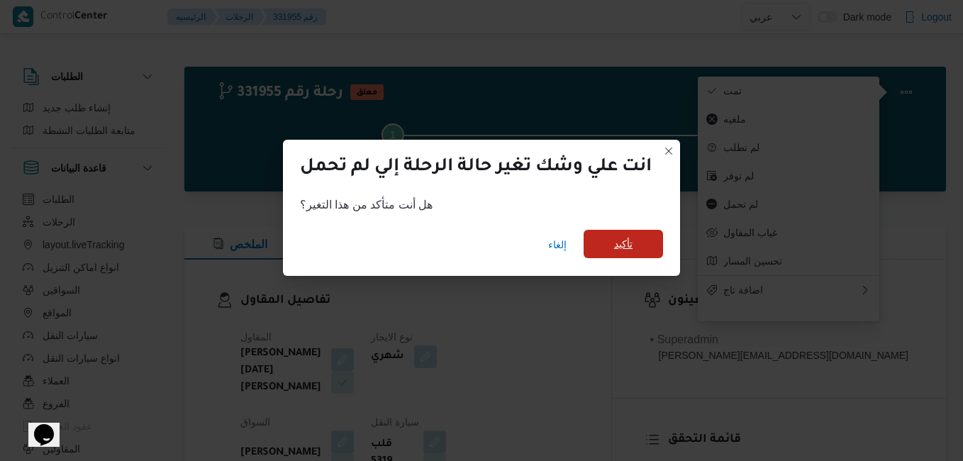
click at [642, 248] on span "تأكيد" at bounding box center [623, 244] width 79 height 28
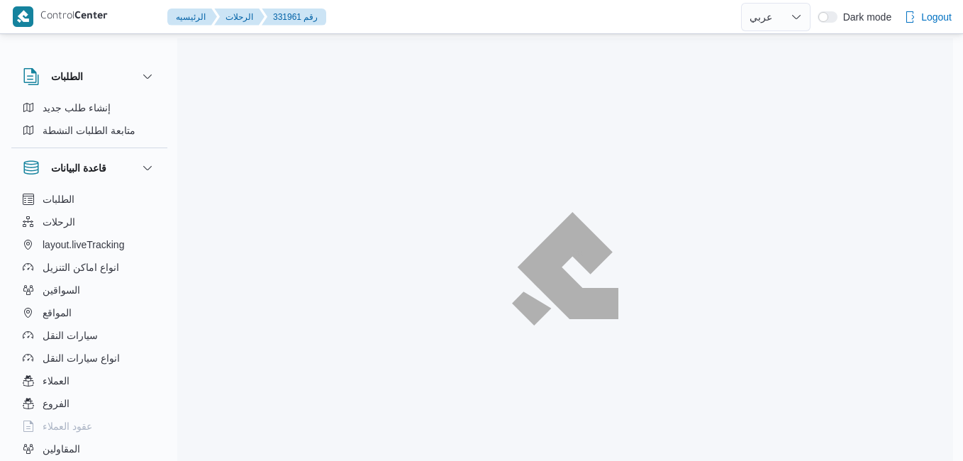
select select "ar"
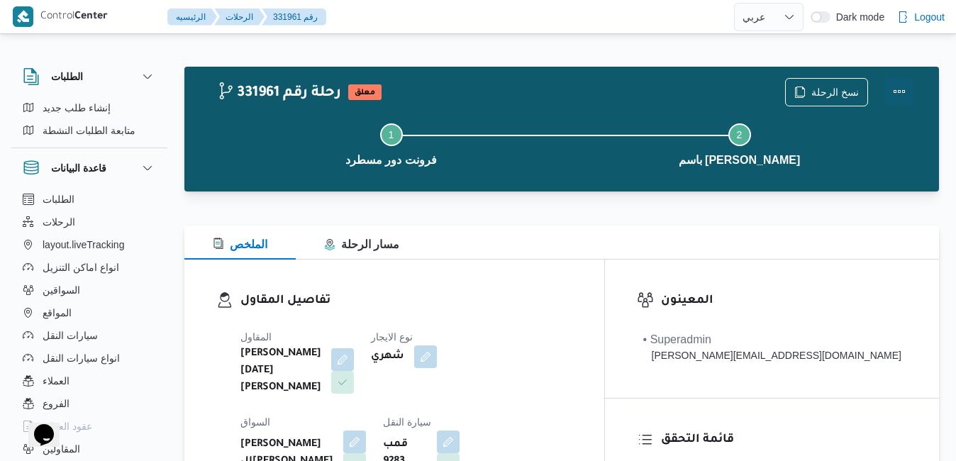
click at [901, 92] on button "Actions" at bounding box center [899, 91] width 28 height 28
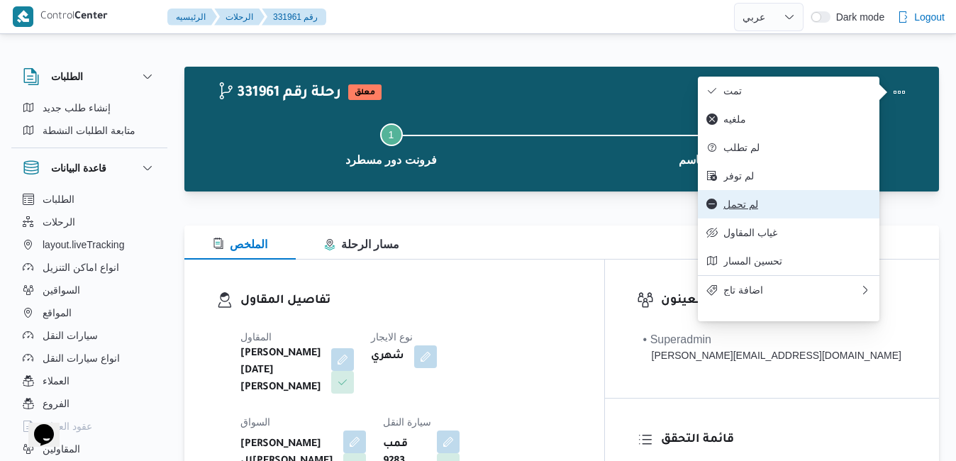
click at [770, 210] on span "لم تحمل" at bounding box center [798, 204] width 148 height 11
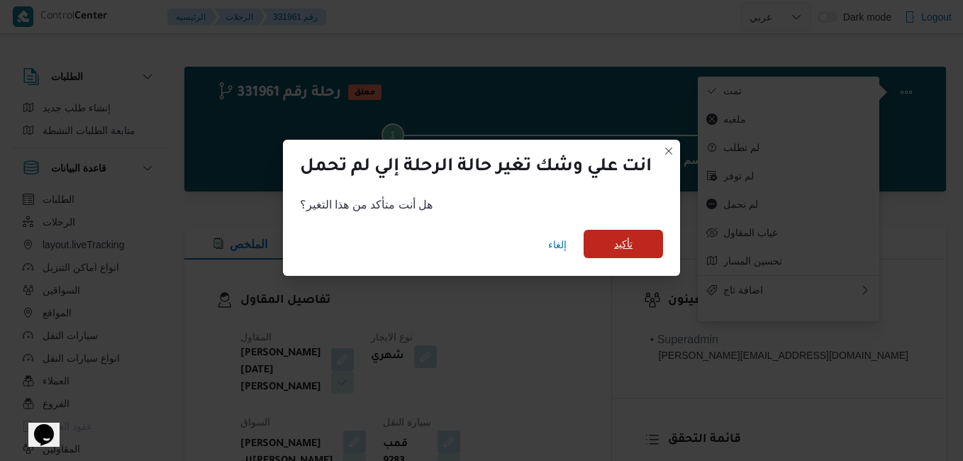
click at [630, 240] on span "تأكيد" at bounding box center [623, 244] width 18 height 17
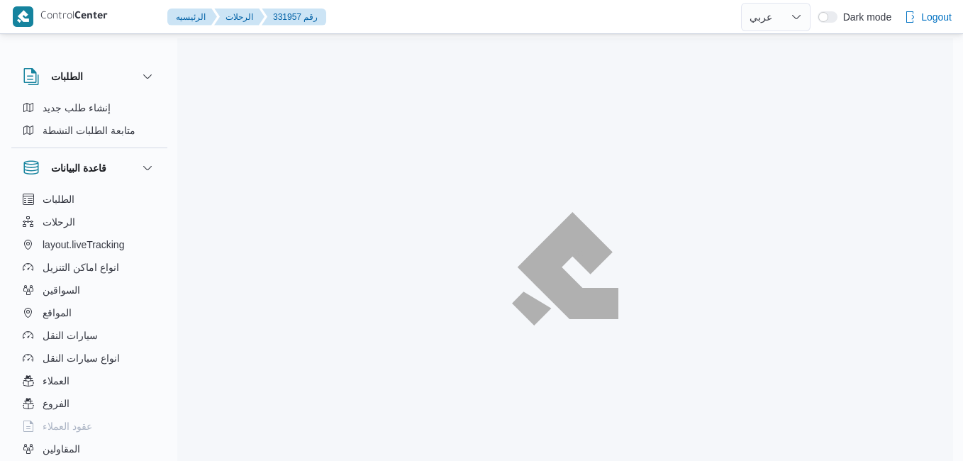
select select "ar"
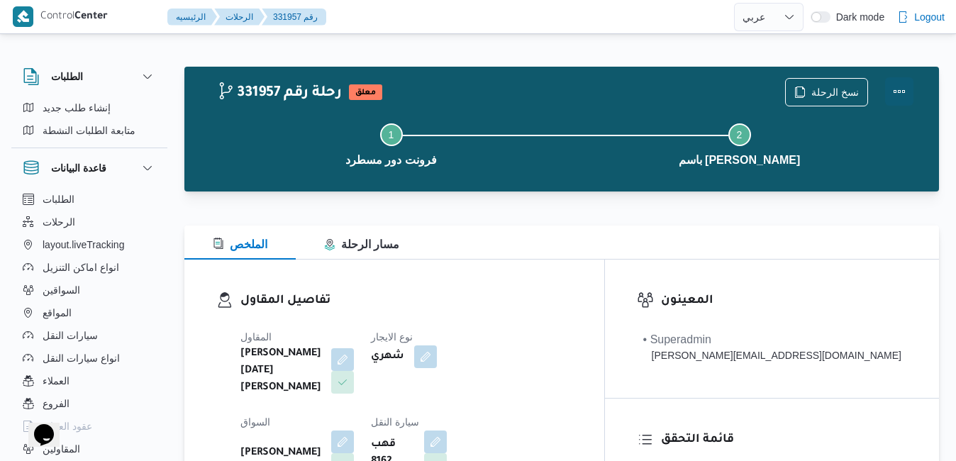
click at [895, 93] on button "Actions" at bounding box center [899, 91] width 28 height 28
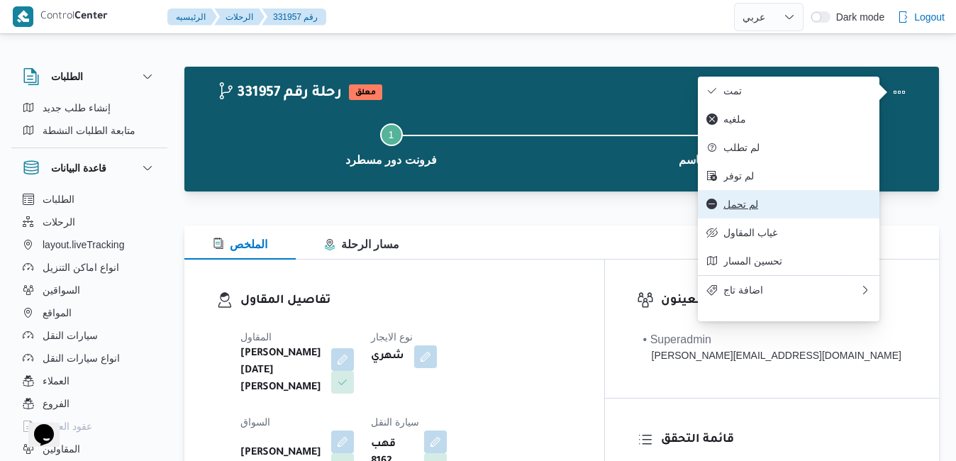
click at [765, 210] on span "لم تحمل" at bounding box center [798, 204] width 148 height 11
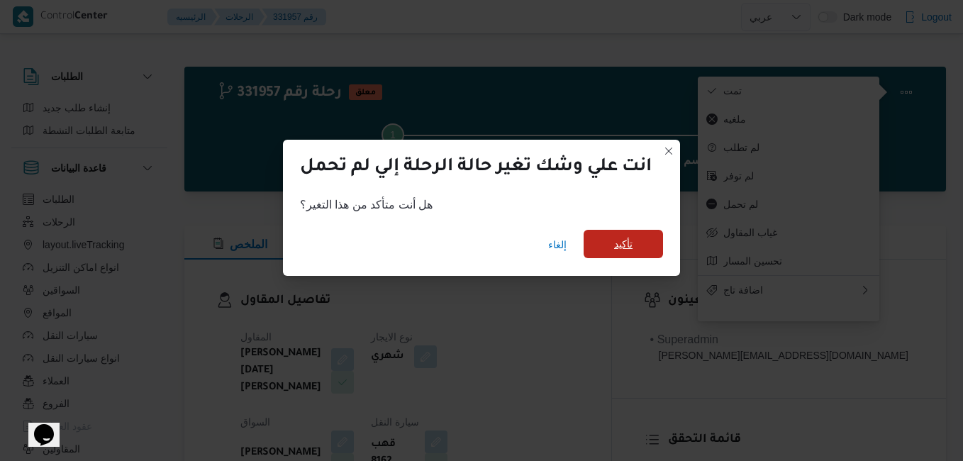
click at [630, 242] on span "تأكيد" at bounding box center [623, 244] width 18 height 17
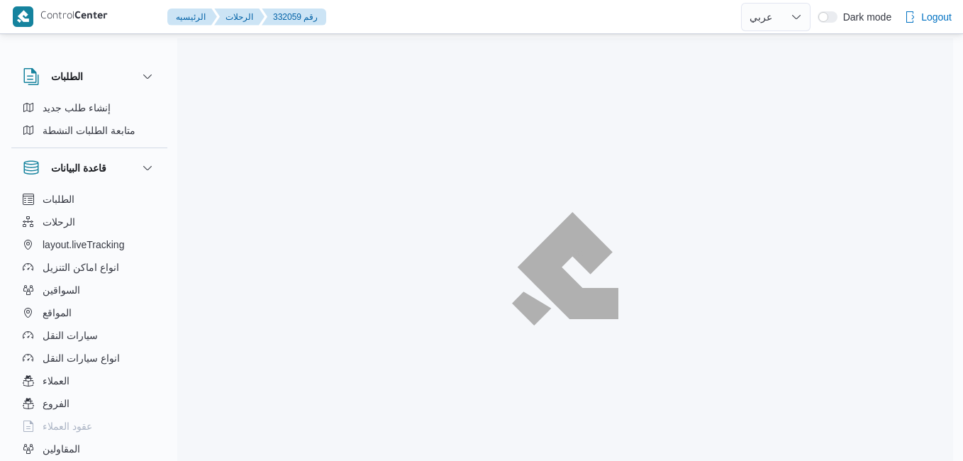
select select "ar"
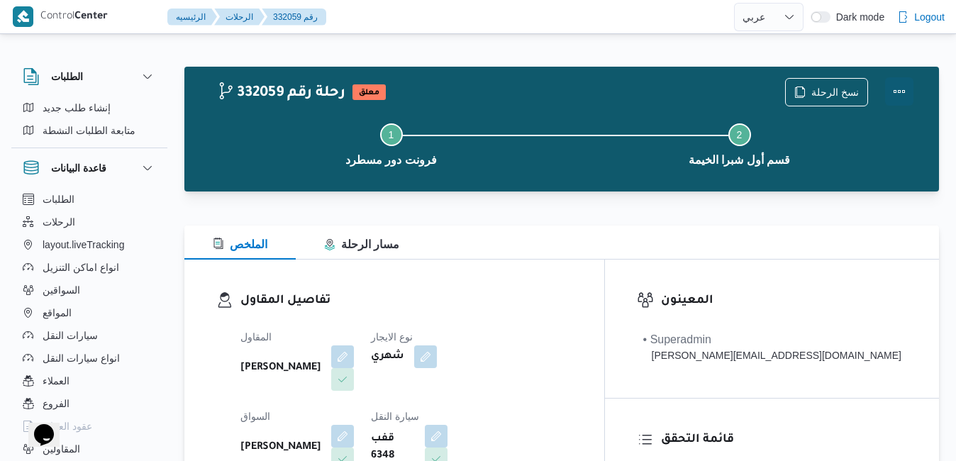
click at [902, 86] on button "Actions" at bounding box center [899, 91] width 28 height 28
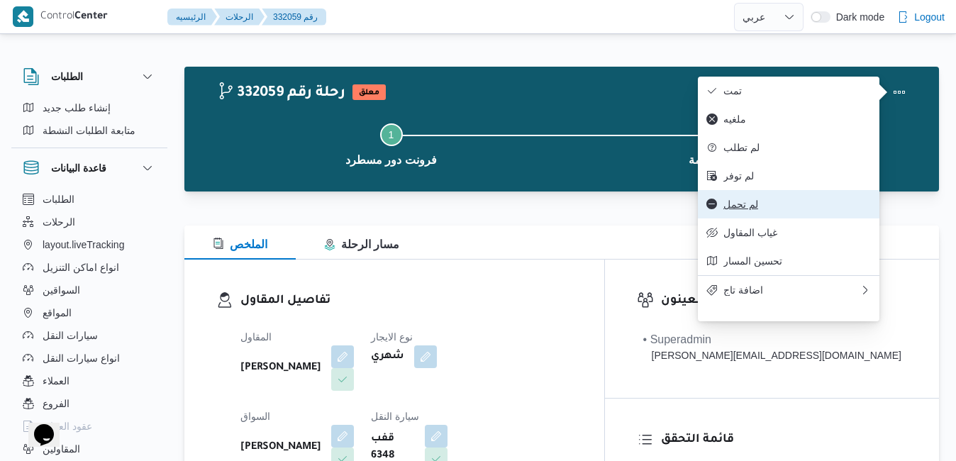
click at [754, 210] on span "لم تحمل" at bounding box center [798, 204] width 148 height 11
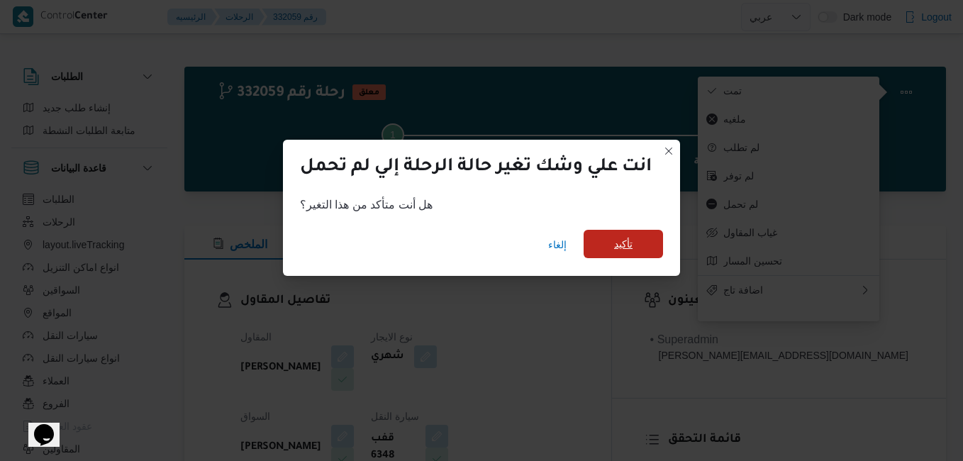
click at [644, 236] on span "تأكيد" at bounding box center [623, 244] width 79 height 28
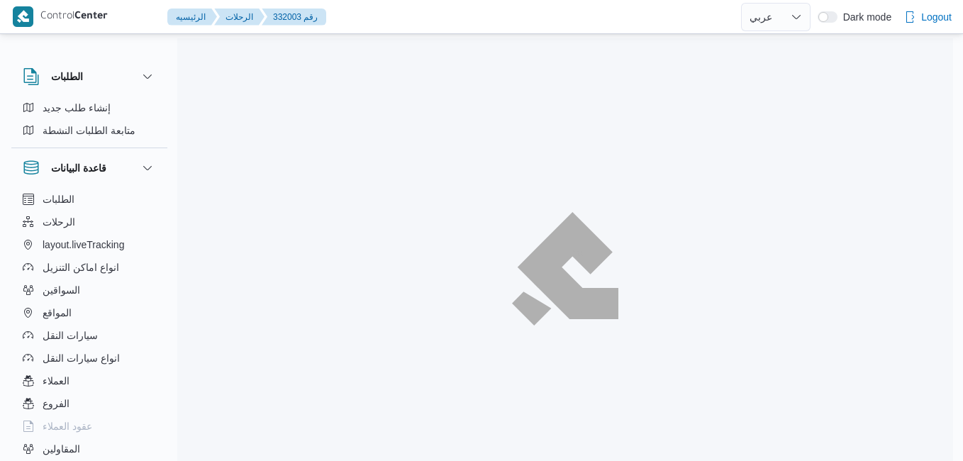
select select "ar"
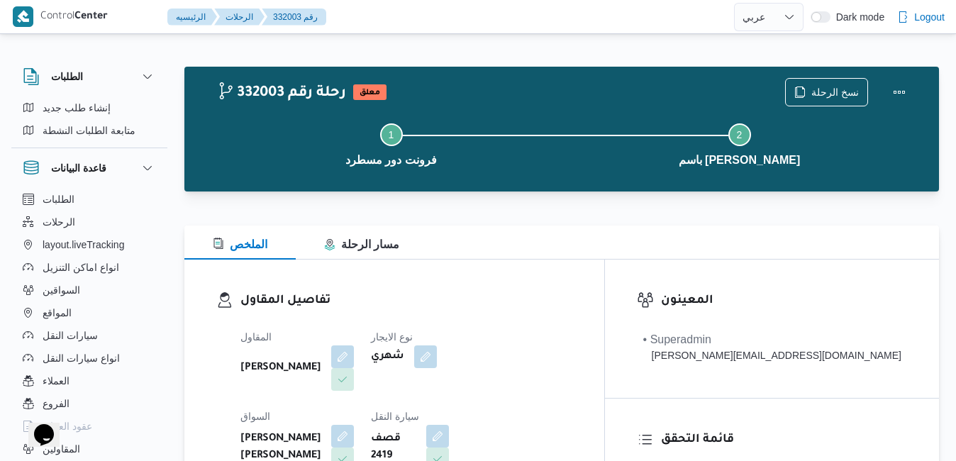
click at [648, 255] on div "الملخص مسار الرحلة" at bounding box center [561, 243] width 755 height 34
click at [899, 89] on button "Actions" at bounding box center [899, 91] width 28 height 28
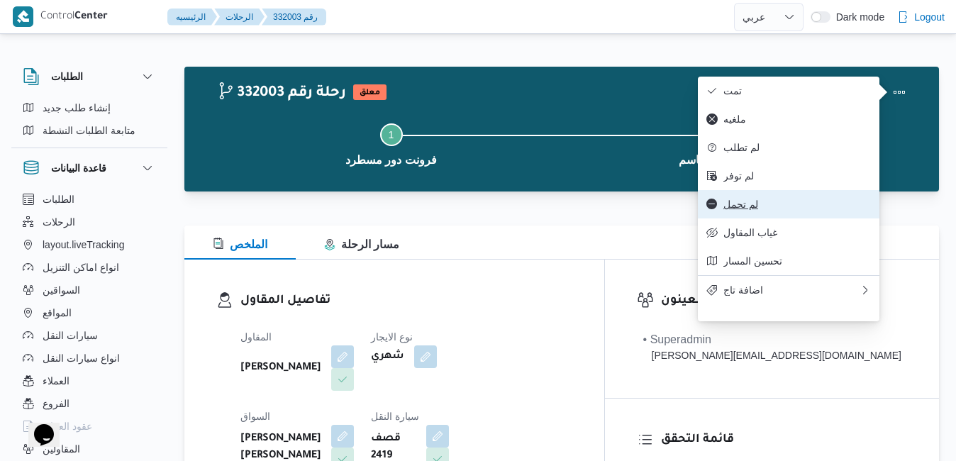
click at [758, 210] on span "لم تحمل" at bounding box center [798, 204] width 148 height 11
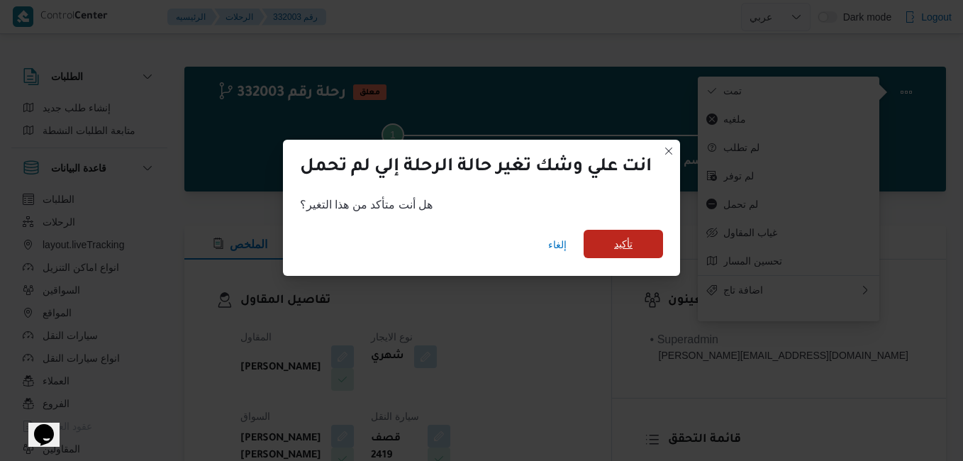
click at [643, 242] on span "تأكيد" at bounding box center [623, 244] width 79 height 28
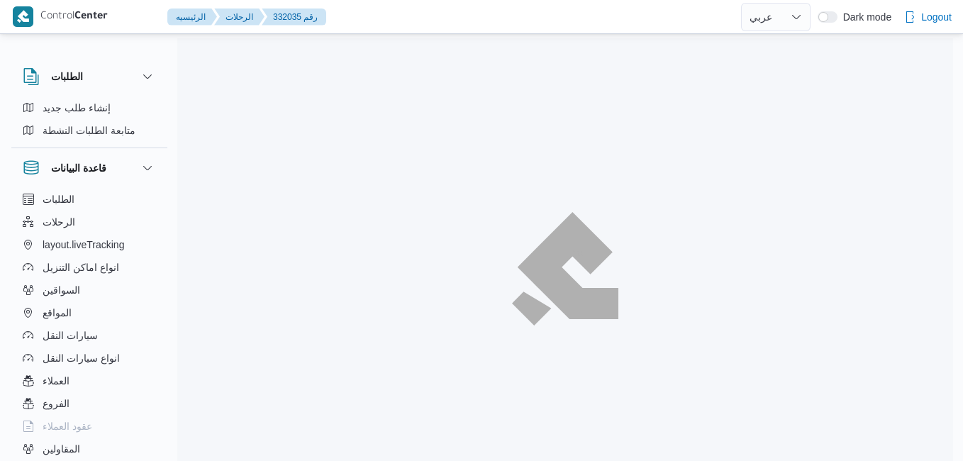
select select "ar"
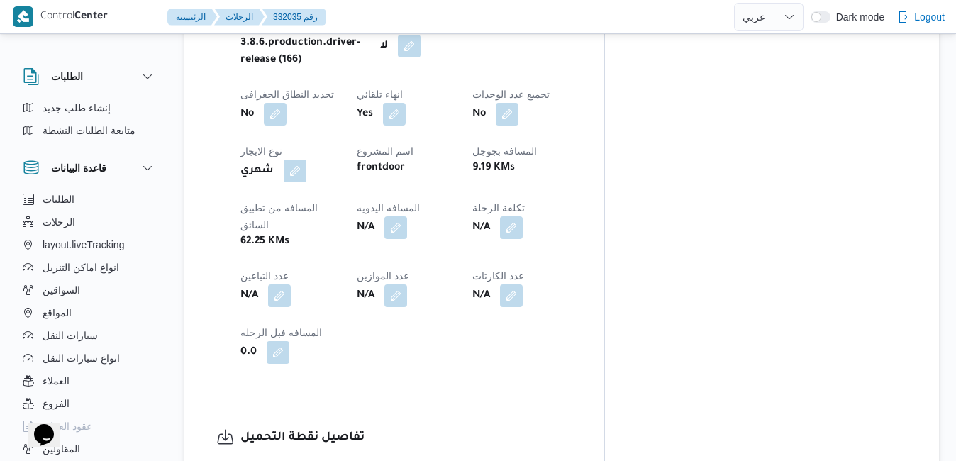
scroll to position [851, 0]
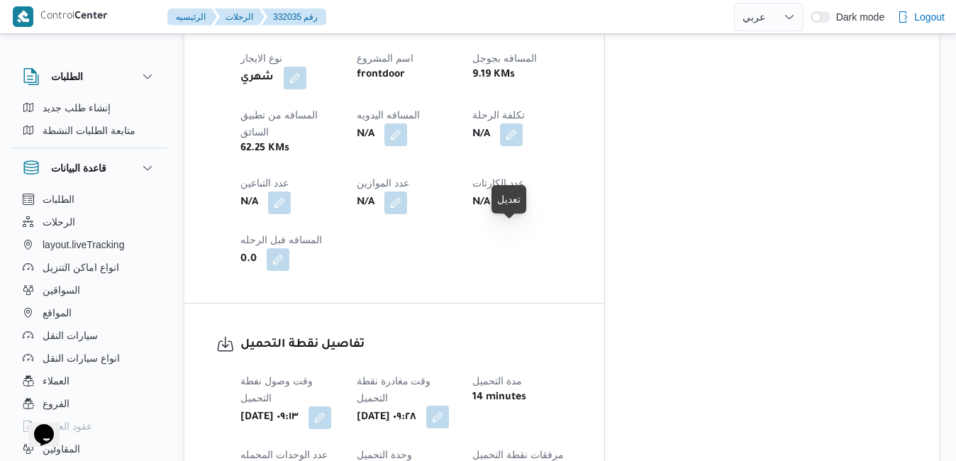
click at [449, 406] on button "button" at bounding box center [437, 417] width 23 height 23
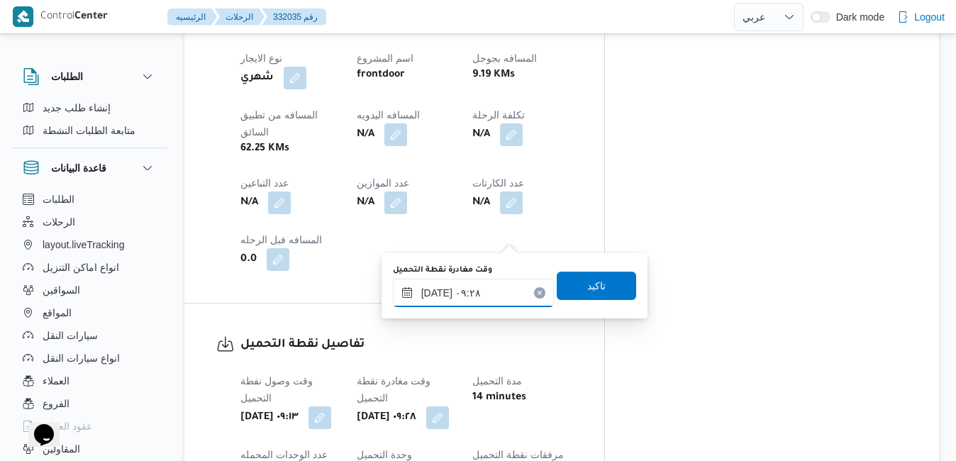
click at [455, 300] on input "٢٤/٠٨/٢٠٢٥ ٠٩:٢٨" at bounding box center [473, 293] width 161 height 28
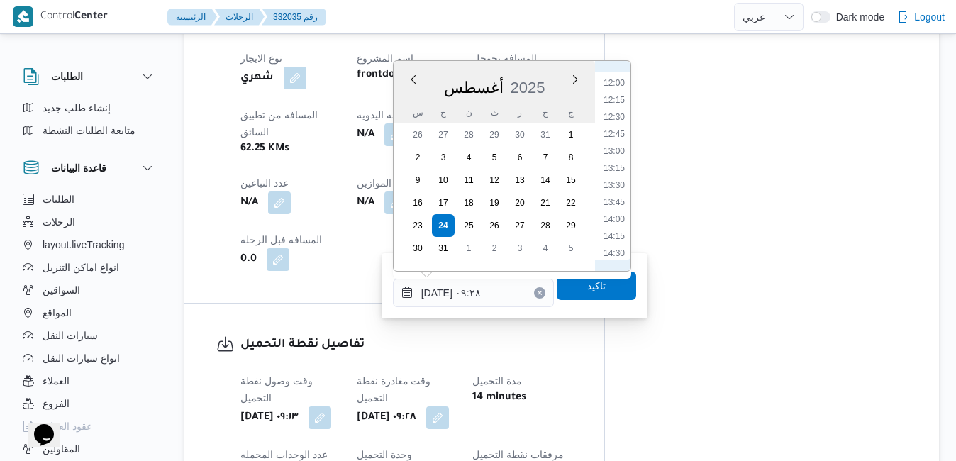
scroll to position [860, 0]
click at [615, 174] on li "14:00" at bounding box center [614, 173] width 33 height 14
type input "٢٤/٠٨/٢٠٢٥ ١٤:٠٠"
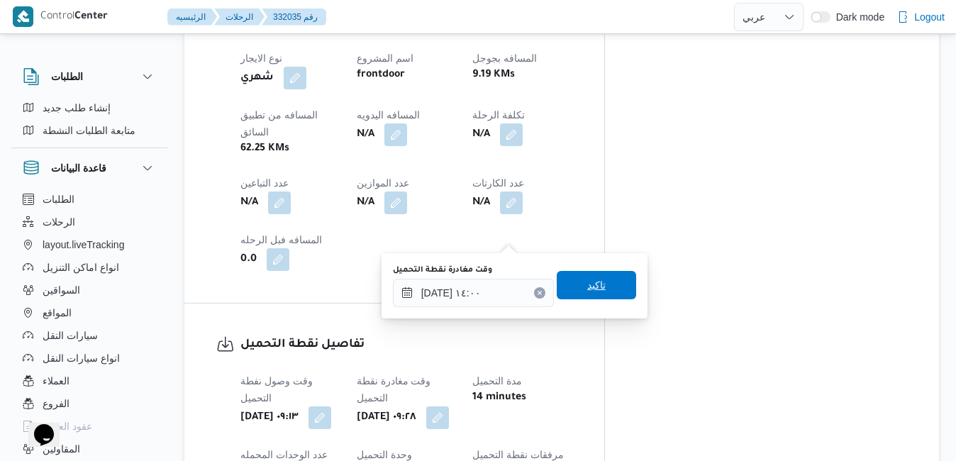
click at [587, 284] on span "تاكيد" at bounding box center [596, 285] width 18 height 17
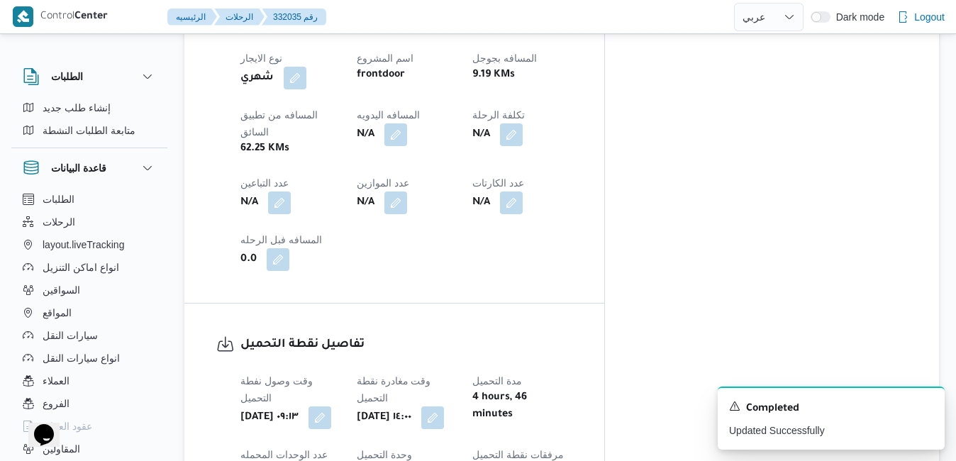
scroll to position [448, 0]
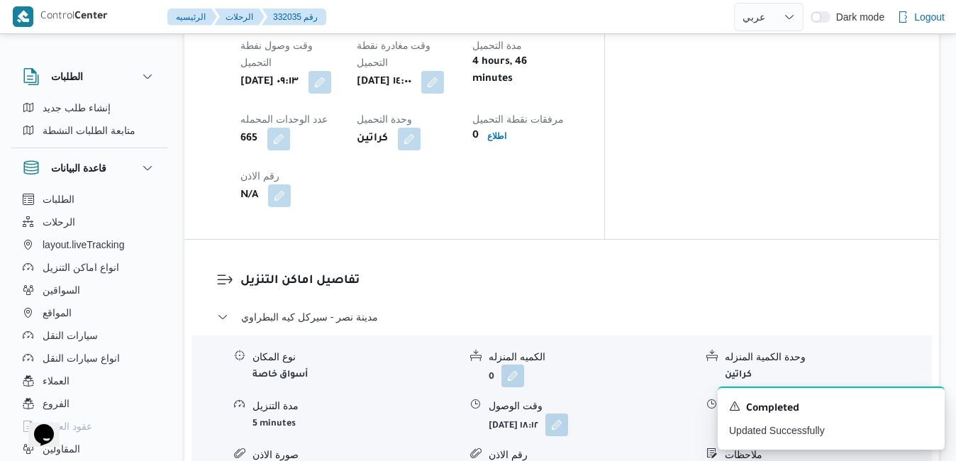
scroll to position [1215, 0]
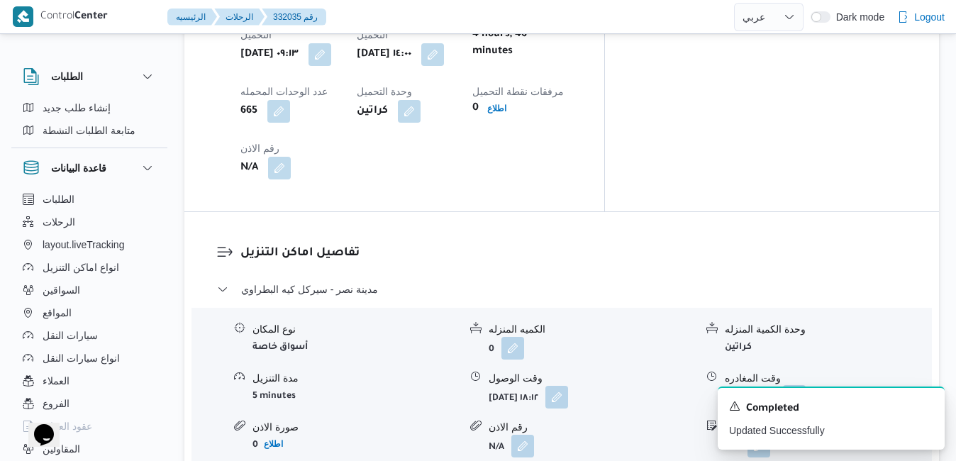
click at [806, 385] on button "button" at bounding box center [794, 396] width 23 height 23
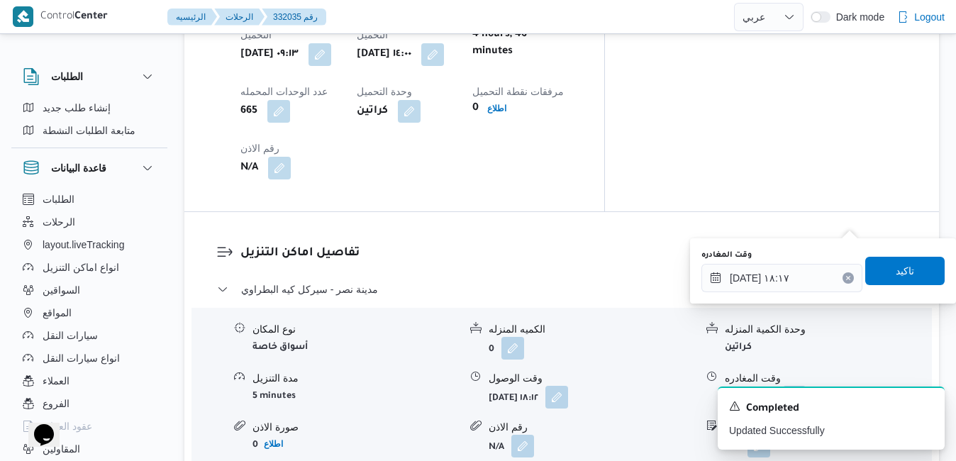
click at [846, 278] on icon "Clear input" at bounding box center [849, 278] width 6 height 6
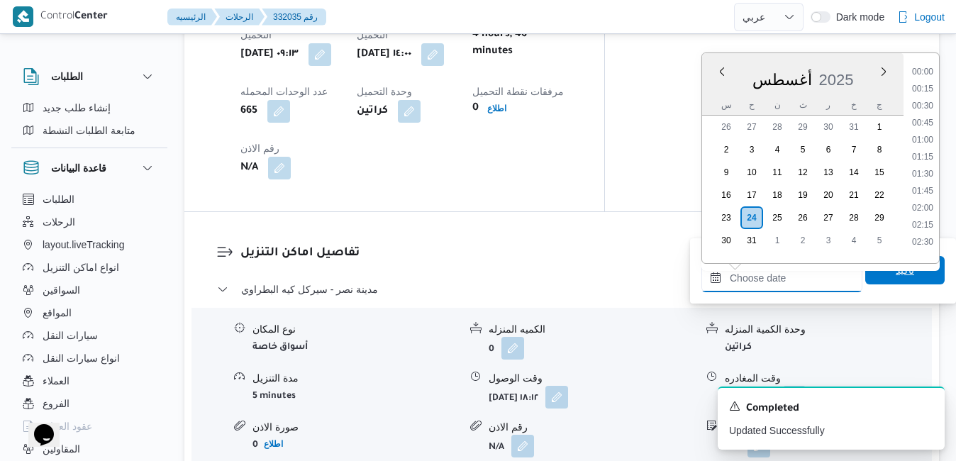
scroll to position [1264, 0]
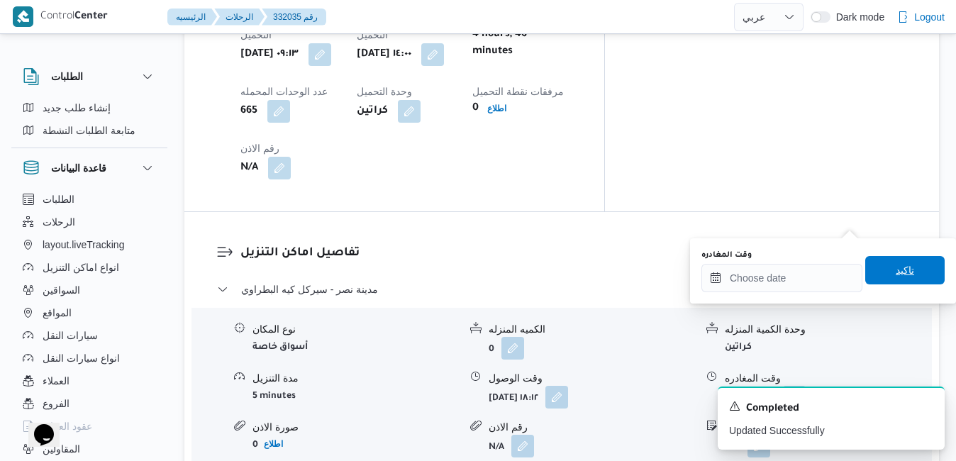
click at [880, 272] on span "تاكيد" at bounding box center [905, 270] width 79 height 28
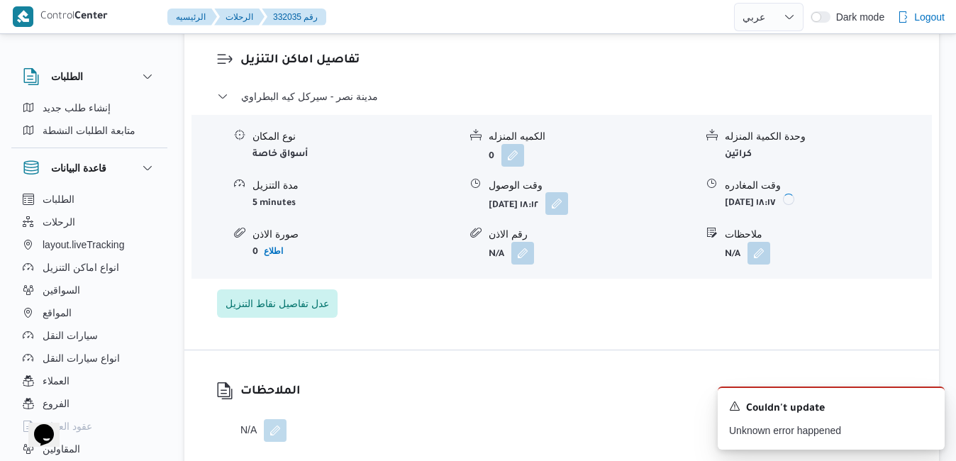
click at [568, 215] on button "button" at bounding box center [557, 203] width 23 height 23
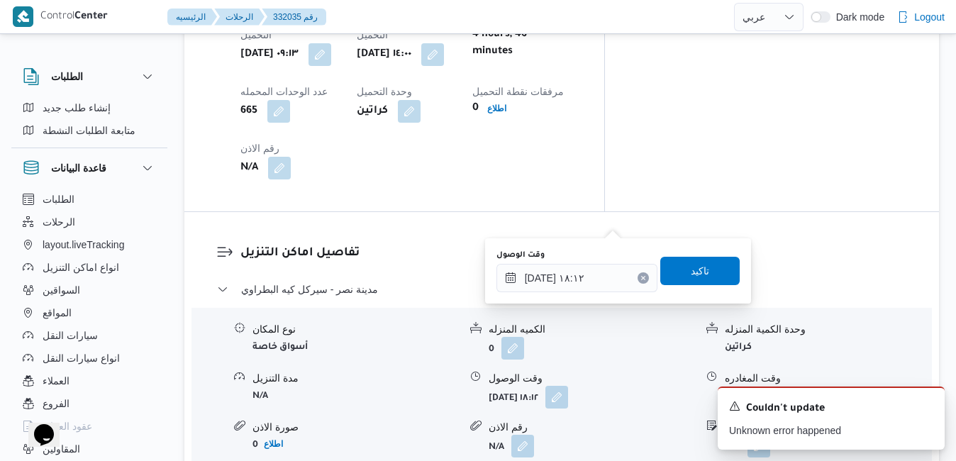
click at [641, 280] on icon "Clear input" at bounding box center [643, 278] width 4 height 4
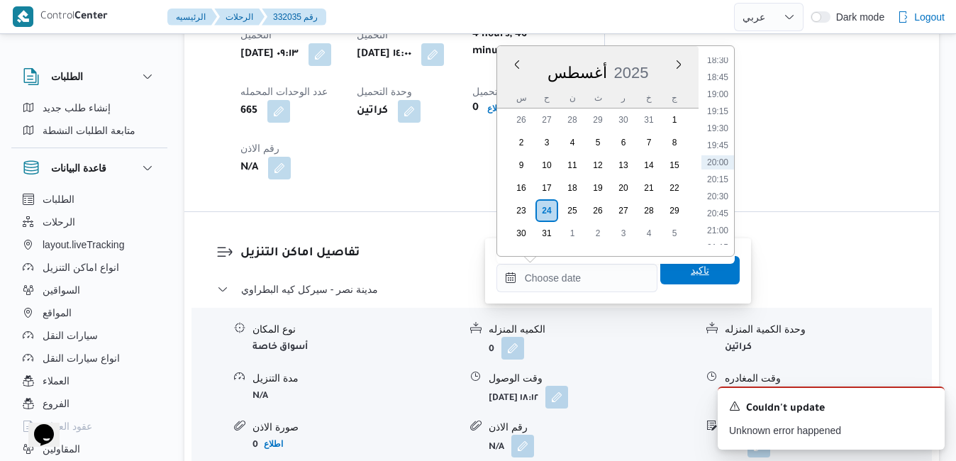
click at [691, 275] on span "تاكيد" at bounding box center [700, 270] width 18 height 17
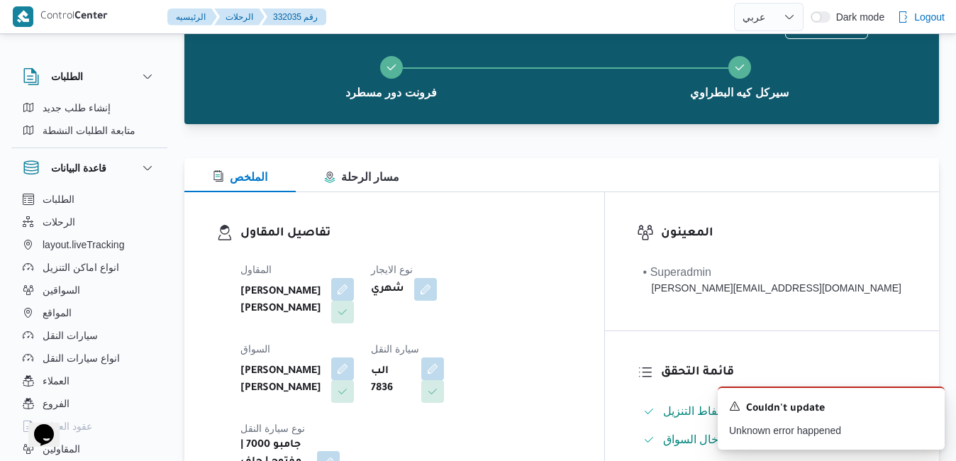
scroll to position [0, 0]
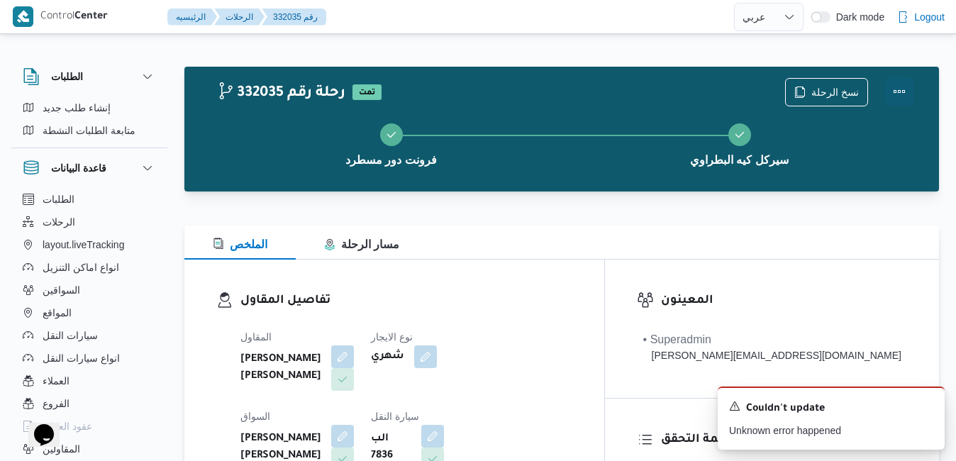
click at [900, 89] on button "Actions" at bounding box center [899, 91] width 28 height 28
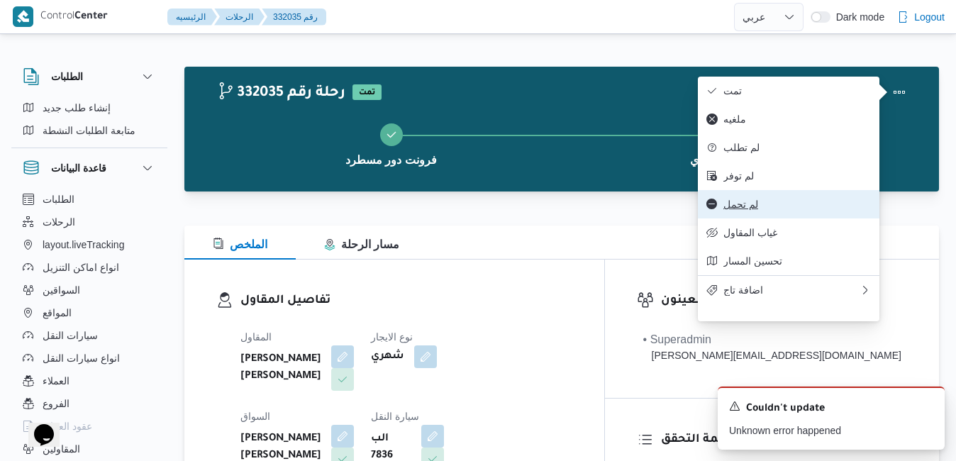
click at [764, 219] on button "لم تحمل" at bounding box center [789, 204] width 182 height 28
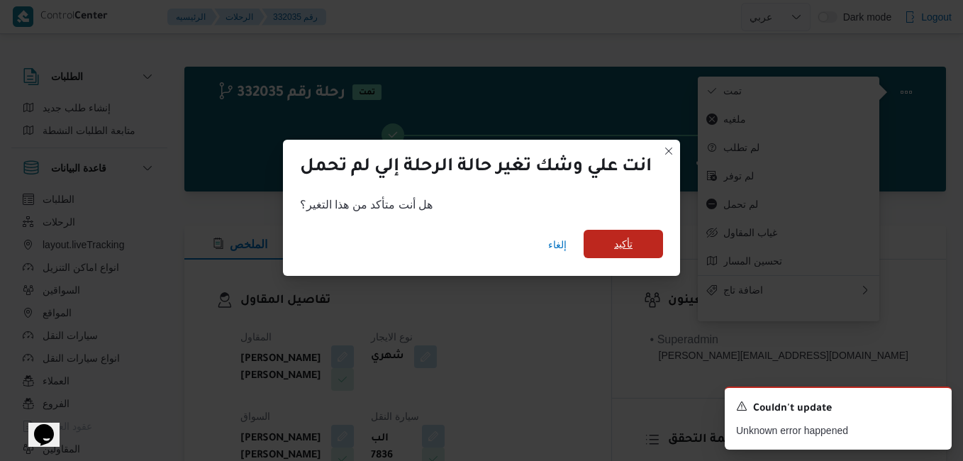
click at [638, 246] on span "تأكيد" at bounding box center [623, 244] width 79 height 28
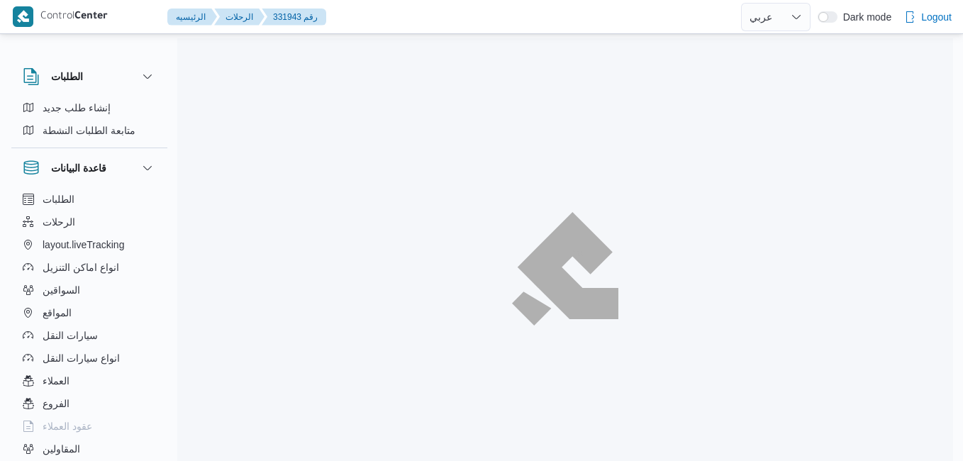
select select "ar"
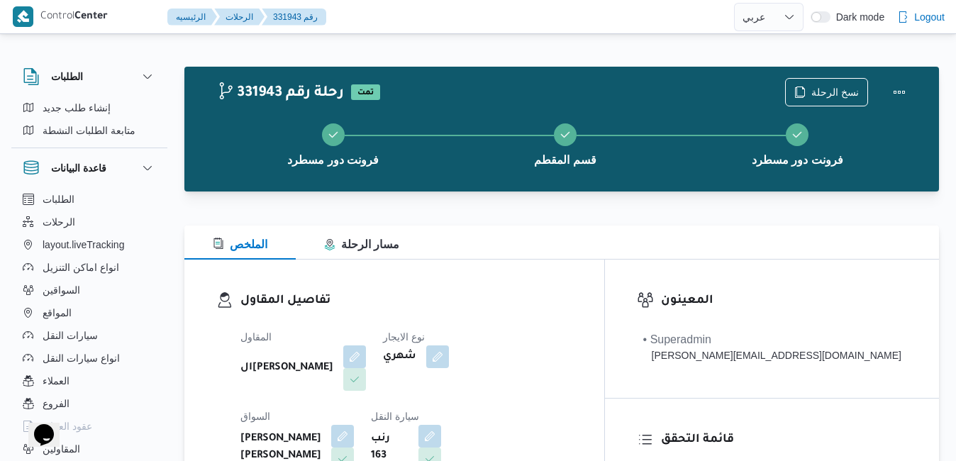
click at [573, 292] on h3 "تفاصيل المقاول" at bounding box center [406, 301] width 332 height 19
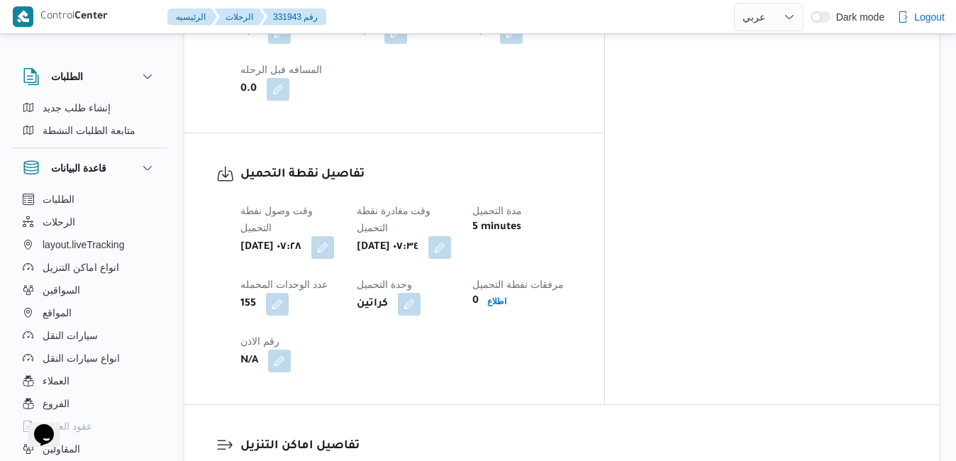
scroll to position [1135, 0]
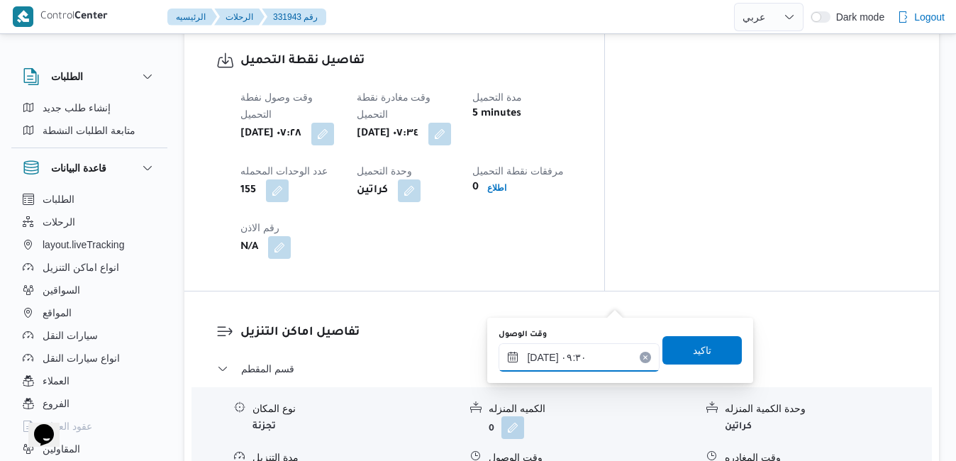
click at [570, 355] on input "[DATE] ٠٩:٣٠" at bounding box center [579, 357] width 161 height 28
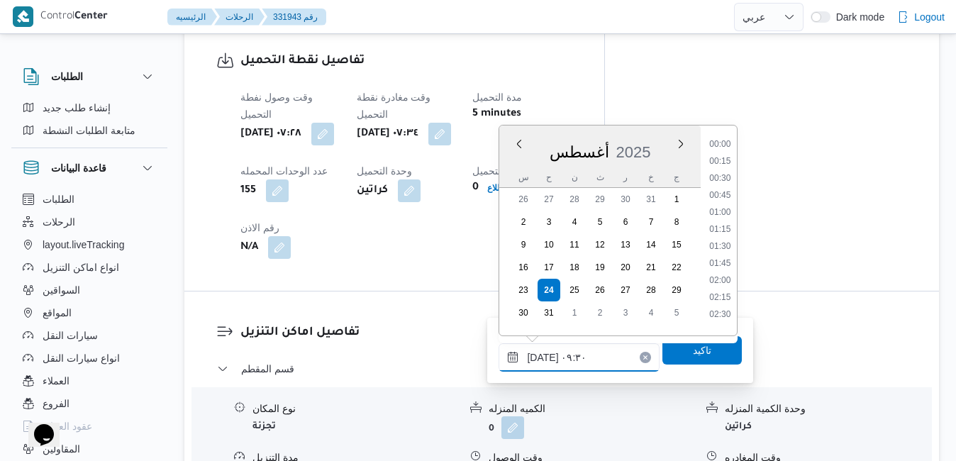
scroll to position [549, 0]
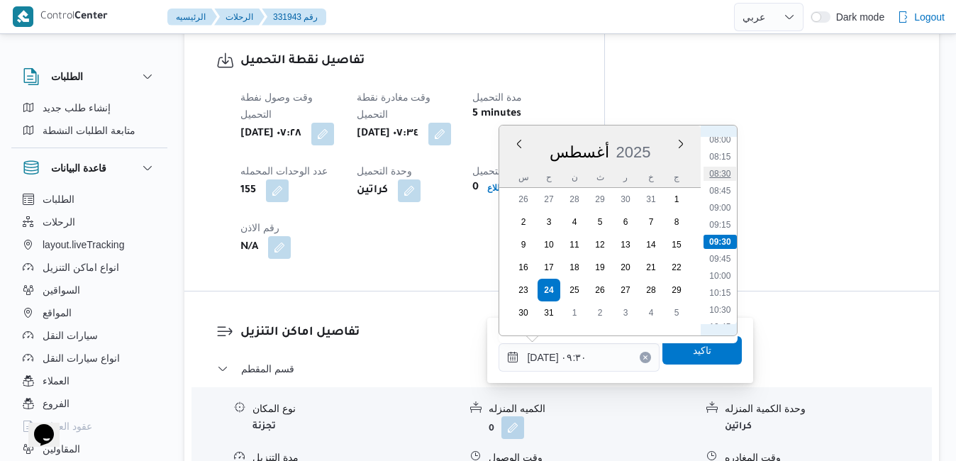
click at [722, 177] on li "08:30" at bounding box center [720, 174] width 33 height 14
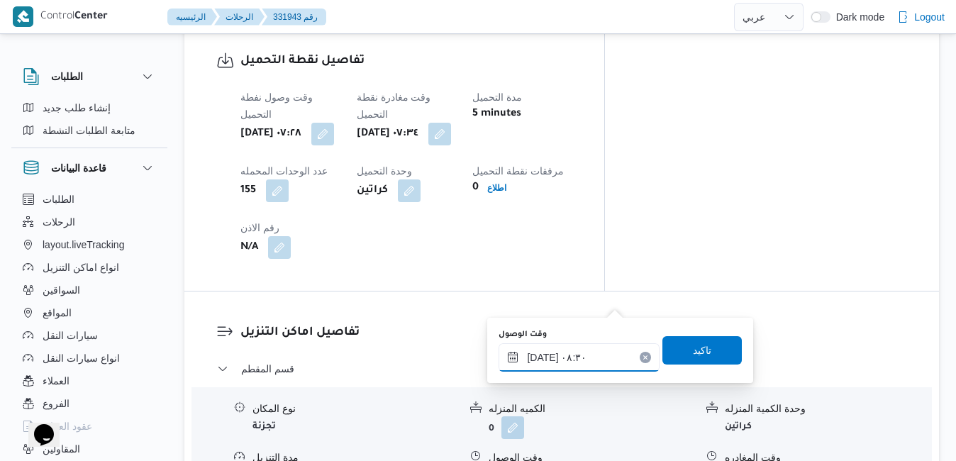
click at [545, 360] on input "٢٤/٠٨/٢٠٢٥ ٠٨:٣٠" at bounding box center [579, 357] width 161 height 28
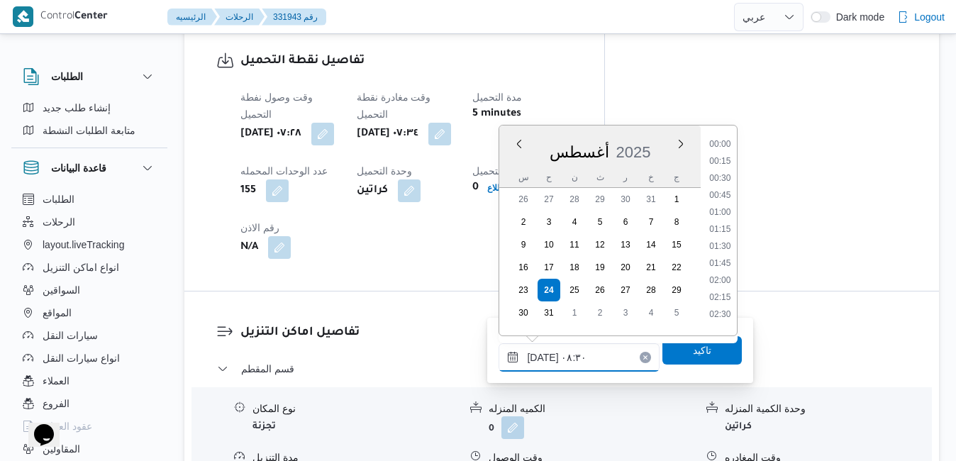
click at [545, 360] on input "٢٤/٠٨/٢٠٢٥ ٠٨:٣٠" at bounding box center [579, 357] width 161 height 28
type input "٢٤/٠٨/٢٠٢٥ ٠٨:35"
click at [669, 358] on span "تاكيد" at bounding box center [702, 350] width 79 height 28
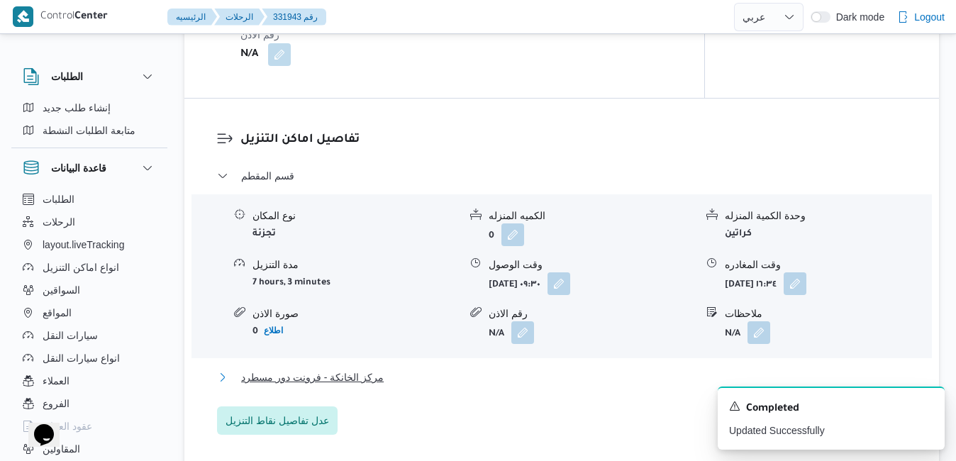
click at [563, 386] on button "مركز الخانكة - فرونت دور مسطرد" at bounding box center [562, 377] width 690 height 17
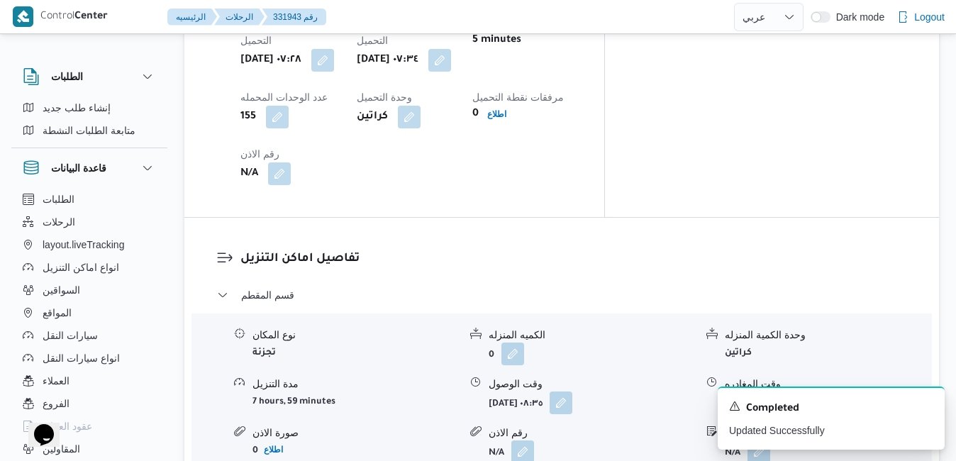
scroll to position [1390, 0]
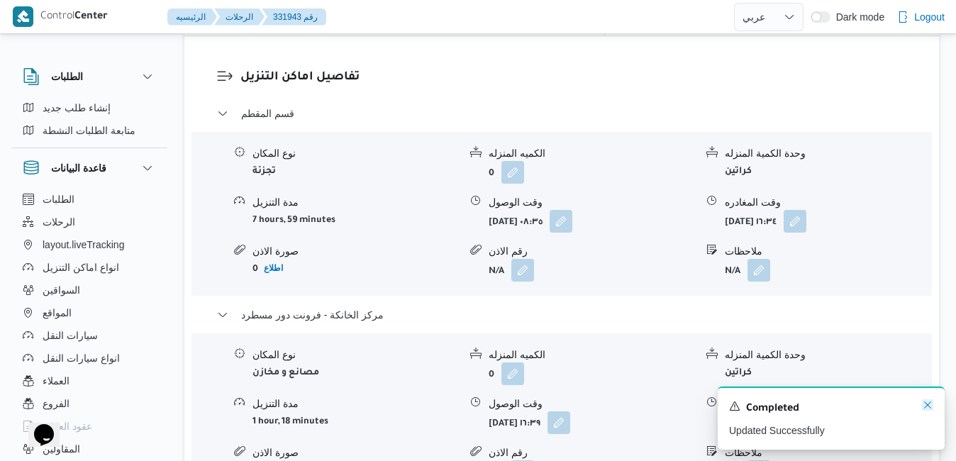
click at [929, 405] on icon "Dismiss toast" at bounding box center [927, 405] width 7 height 7
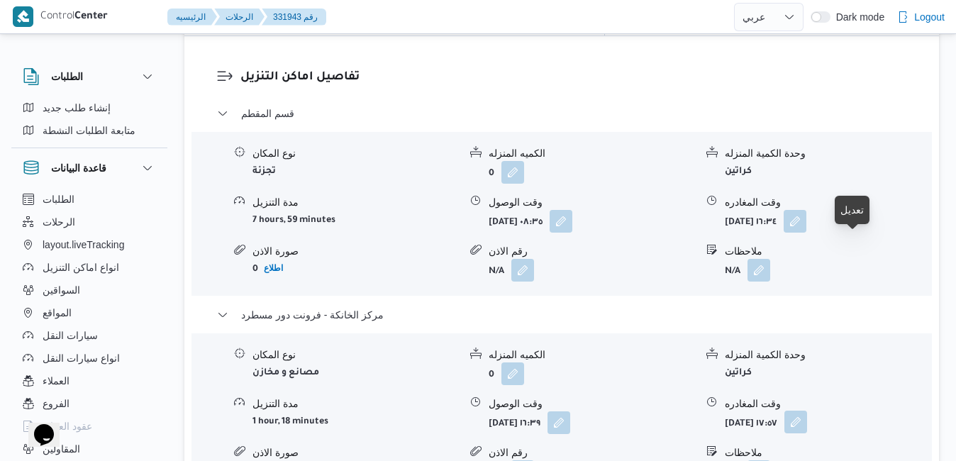
click at [807, 411] on button "button" at bounding box center [796, 422] width 23 height 23
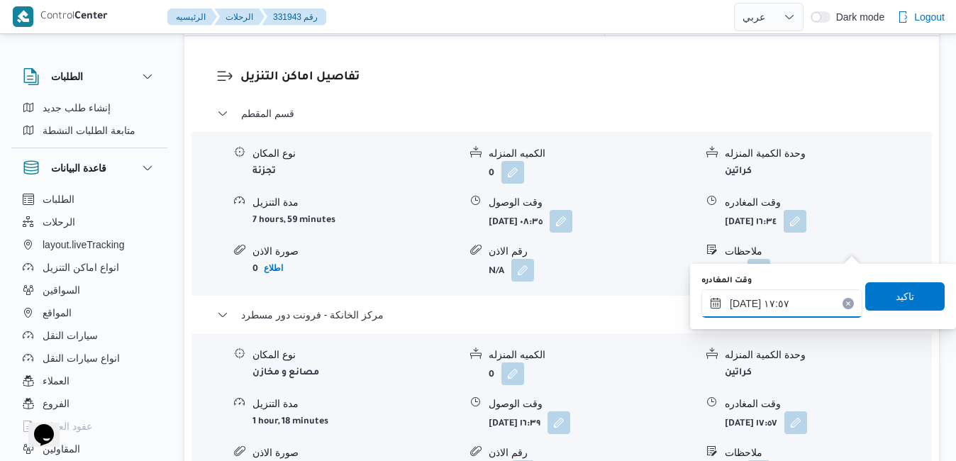
click at [783, 304] on input "٢٤/٠٨/٢٠٢٥ ١٧:٥٧" at bounding box center [782, 303] width 161 height 28
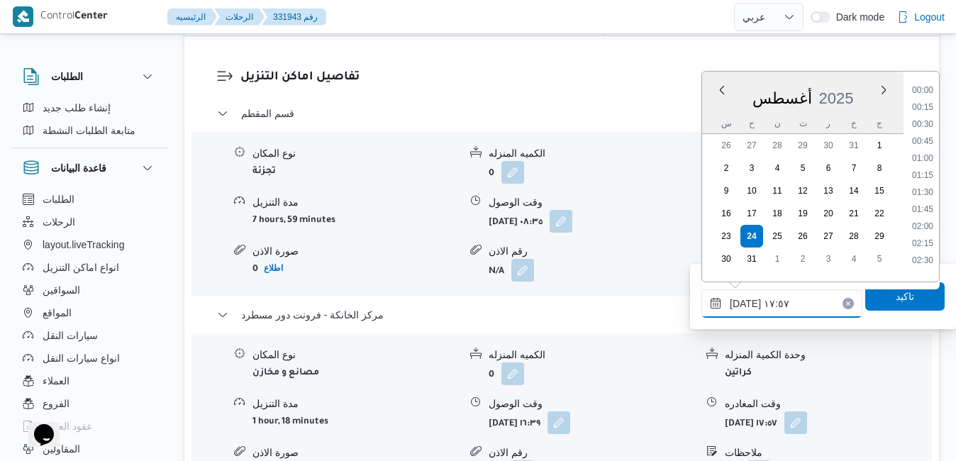
scroll to position [1111, 0]
click at [927, 141] on li "17:00" at bounding box center [923, 137] width 33 height 14
type input "٢٤/٠٨/٢٠٢٥ ١٧:٠٠"
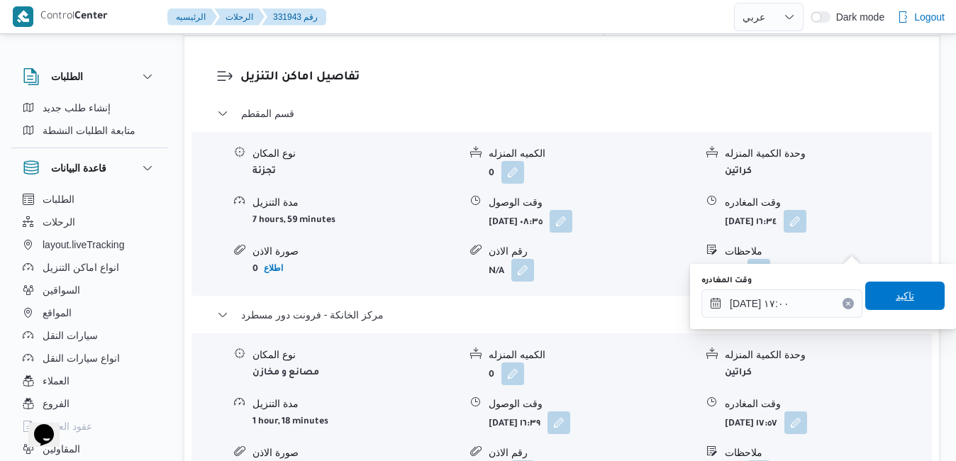
click at [883, 297] on span "تاكيد" at bounding box center [905, 296] width 79 height 28
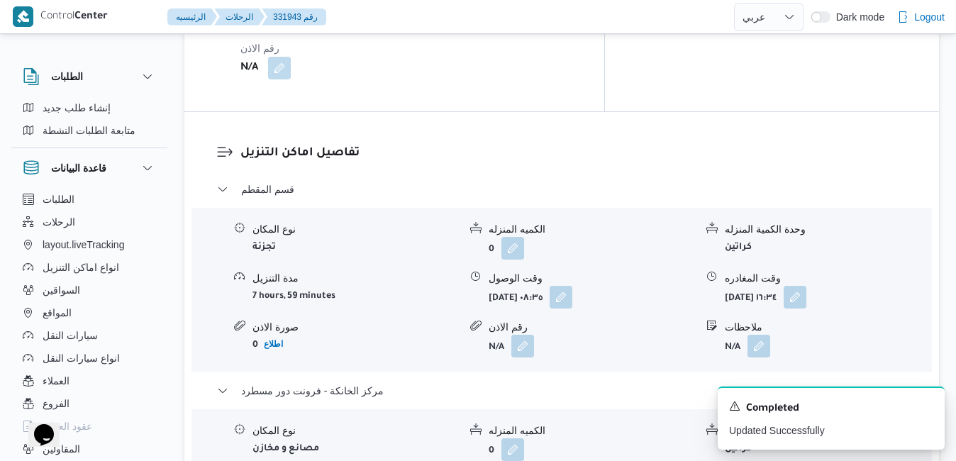
scroll to position [1305, 0]
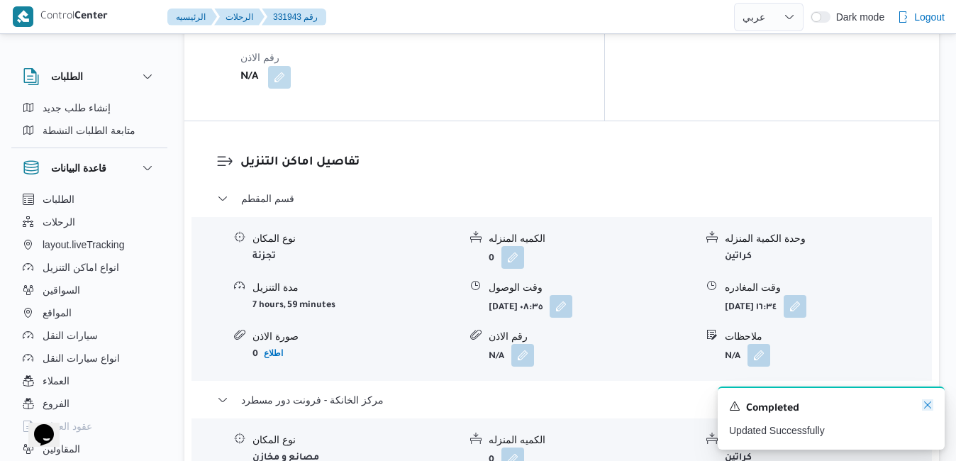
click at [927, 403] on icon "Dismiss toast" at bounding box center [927, 404] width 11 height 11
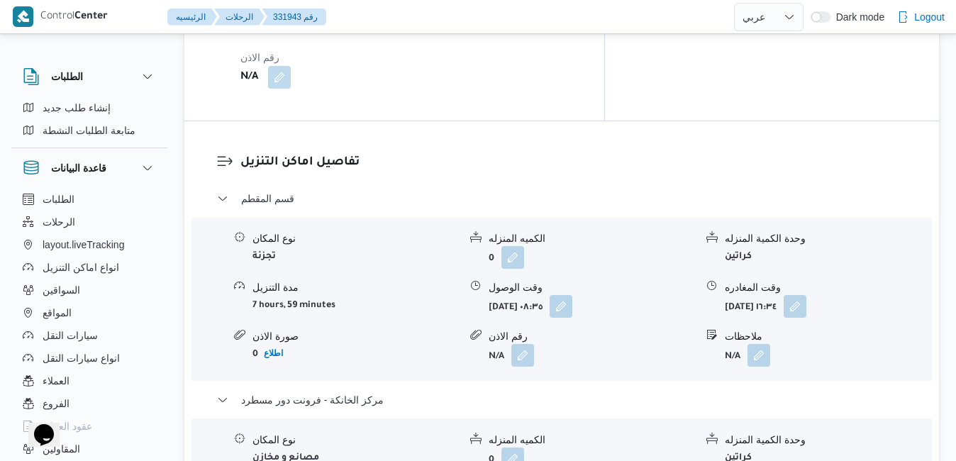
drag, startPoint x: 927, startPoint y: 403, endPoint x: 833, endPoint y: 416, distance: 94.5
click at [833, 416] on div "قسم المقطم نوع المكان تجزئة الكميه المنزله 0 وحدة الكمية المنزله كراتين مدة الت…" at bounding box center [562, 405] width 690 height 431
click at [807, 294] on button "button" at bounding box center [795, 305] width 23 height 23
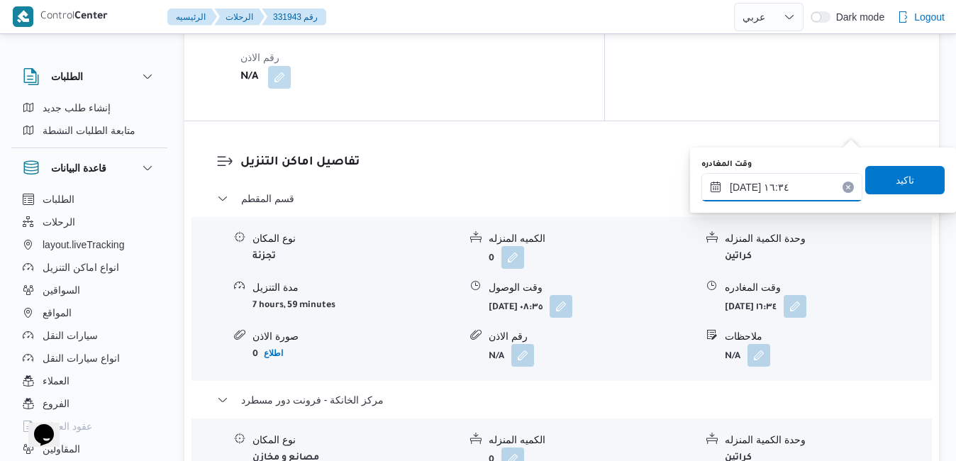
click at [795, 188] on input "٢٤/٠٨/٢٠٢٥ ١٦:٣٤" at bounding box center [782, 187] width 161 height 28
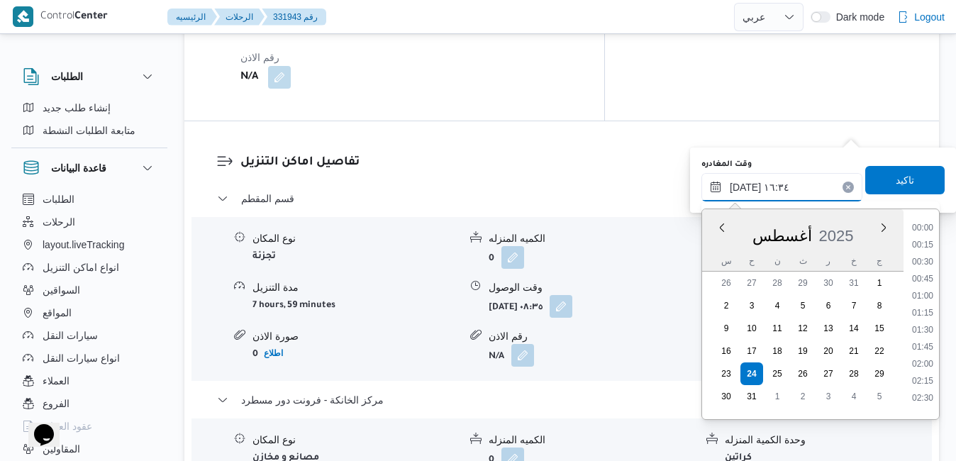
scroll to position [1026, 0]
click at [927, 255] on li "15:30" at bounding box center [923, 257] width 33 height 14
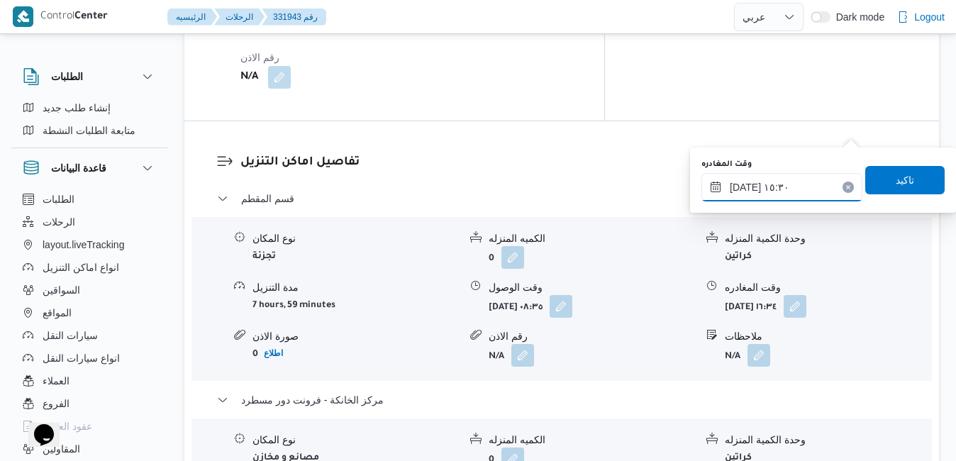
click at [746, 189] on input "٢٤/٠٨/٢٠٢٥ ١٥:٣٠" at bounding box center [782, 187] width 161 height 28
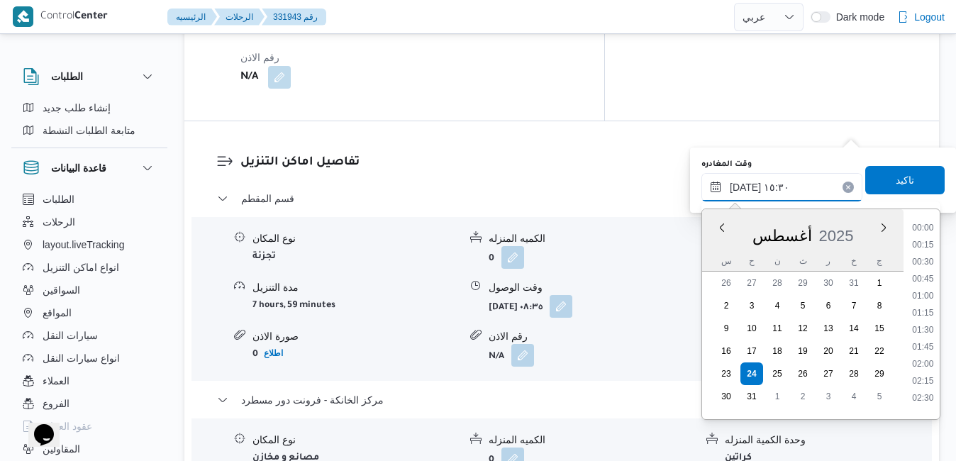
click at [746, 189] on input "٢٤/٠٨/٢٠٢٥ ١٥:٣٠" at bounding box center [782, 187] width 161 height 28
type input "٢٤/٠٨/٢٠٢٥ ١٥:35"
click at [902, 175] on span "تاكيد" at bounding box center [905, 179] width 18 height 17
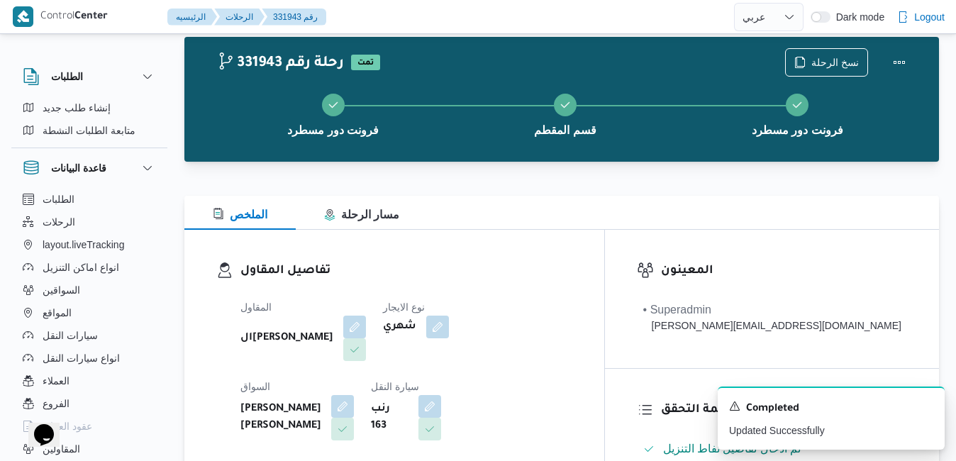
scroll to position [0, 0]
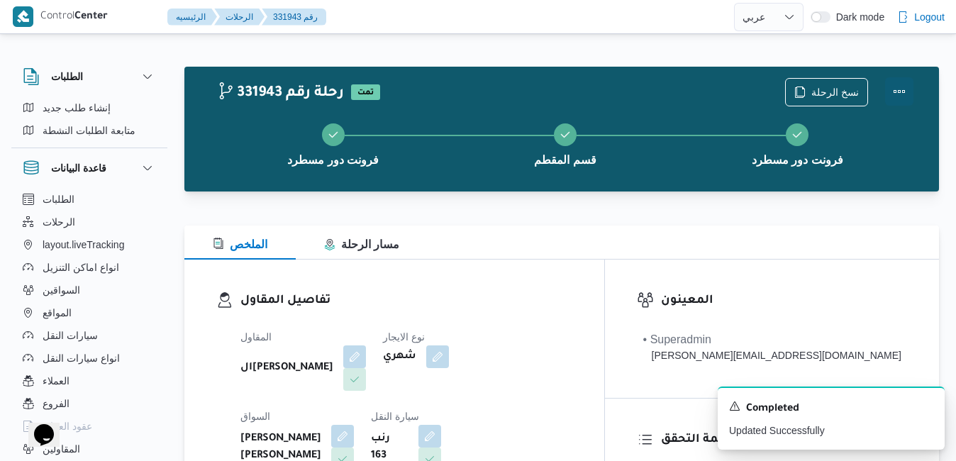
click at [901, 94] on button "Actions" at bounding box center [899, 91] width 28 height 28
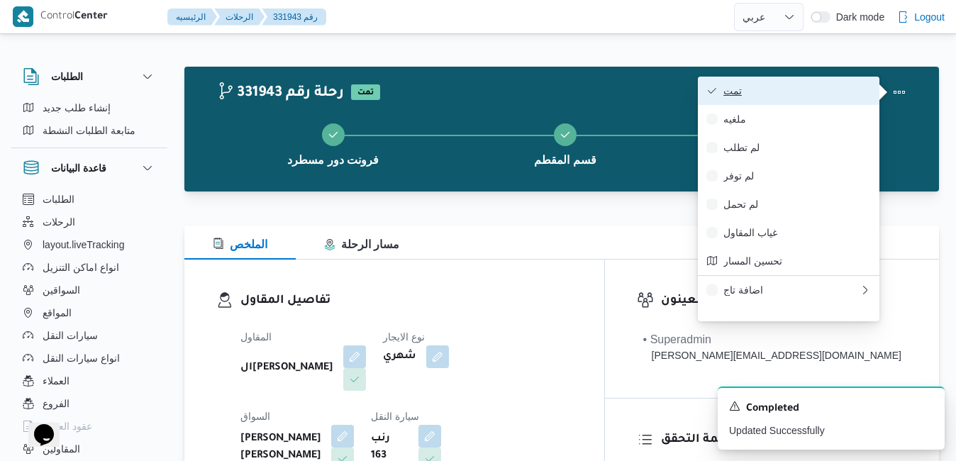
click at [827, 96] on span "تمت" at bounding box center [798, 90] width 148 height 11
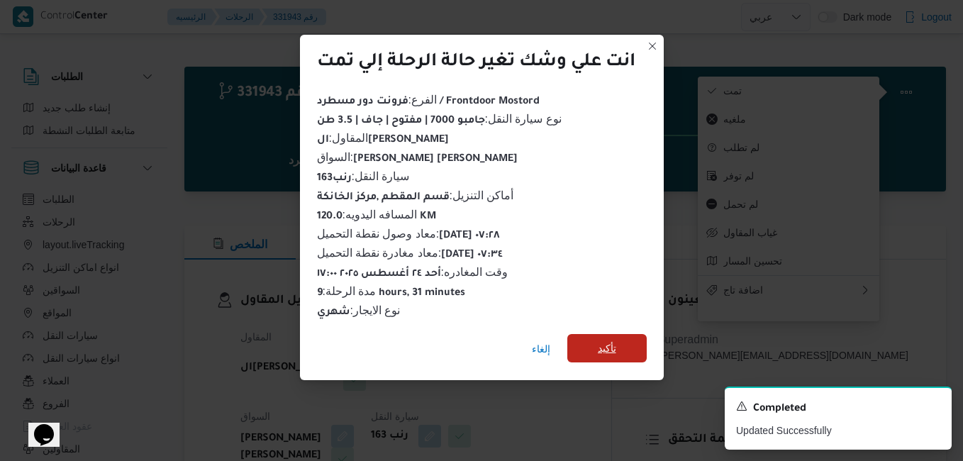
click at [611, 343] on span "تأكيد" at bounding box center [607, 348] width 18 height 17
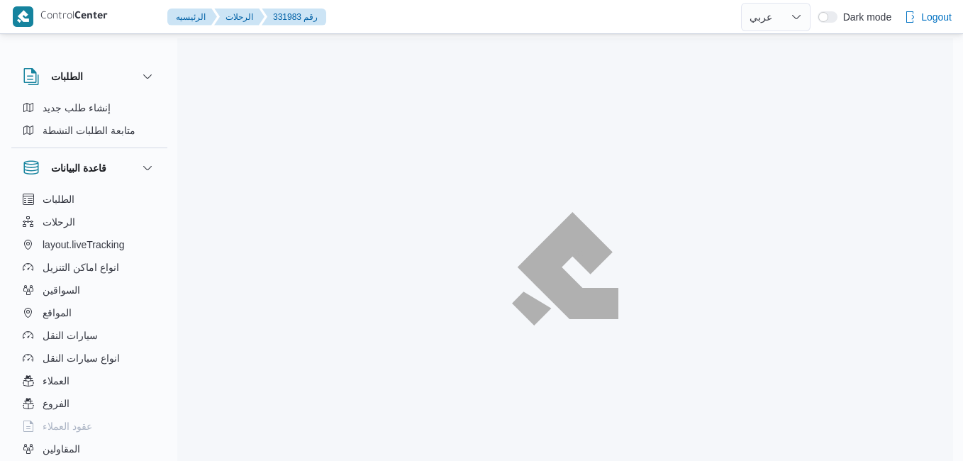
select select "ar"
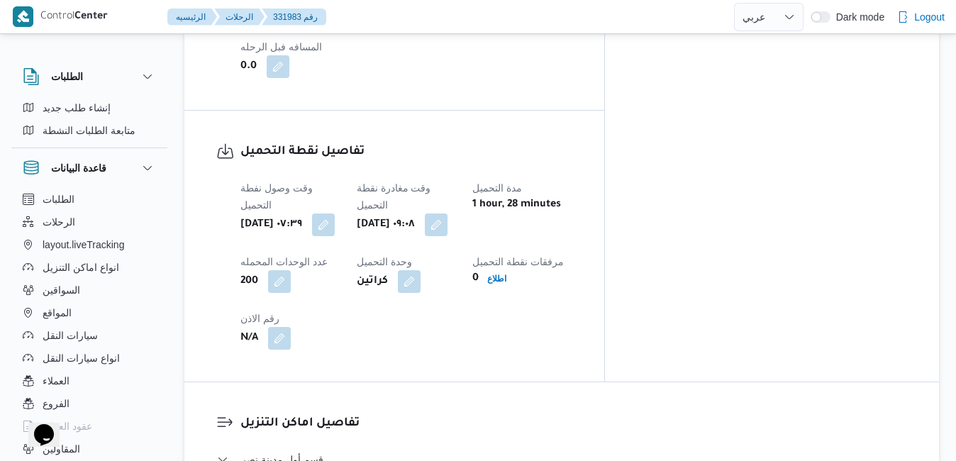
scroll to position [1078, 0]
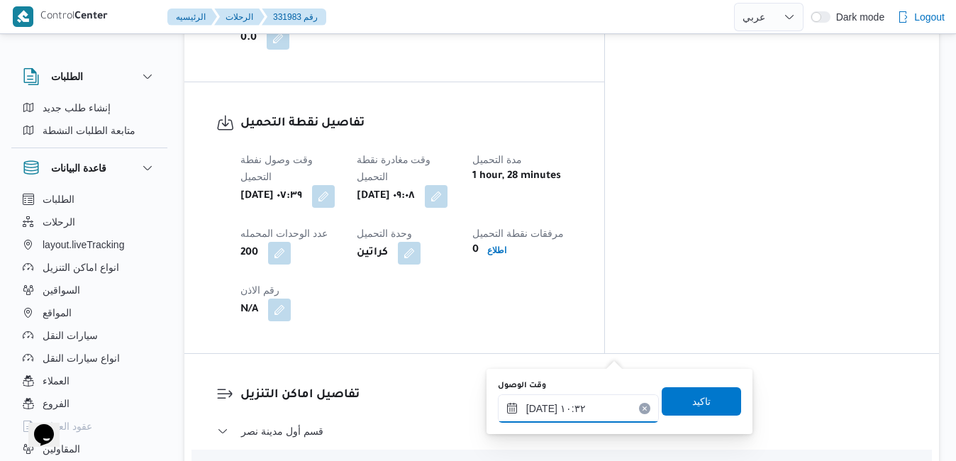
click at [542, 409] on input "٢٤/٠٨/٢٠٢٥ ١٠:٣٢" at bounding box center [578, 408] width 161 height 28
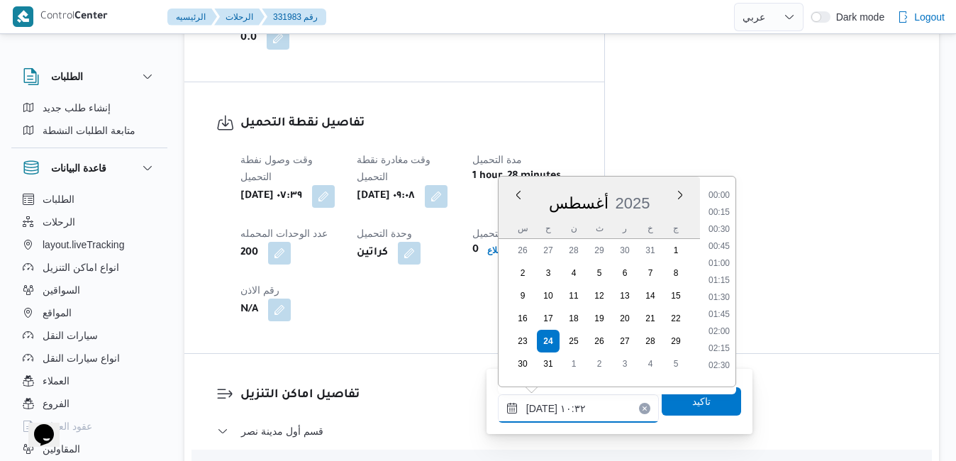
scroll to position [617, 0]
click at [721, 243] on li "09:45" at bounding box center [719, 242] width 33 height 14
type input "٢٤/٠٨/٢٠٢٥ ٠٩:٤٥"
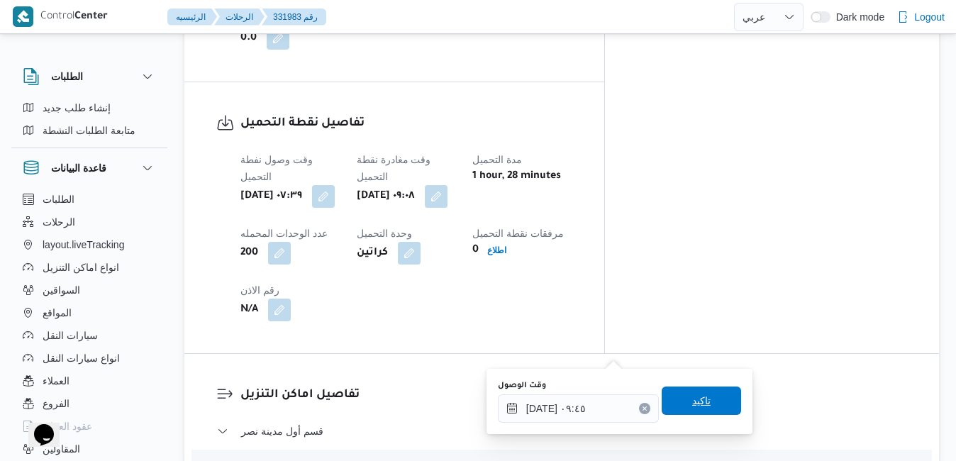
click at [692, 408] on span "تاكيد" at bounding box center [701, 400] width 18 height 17
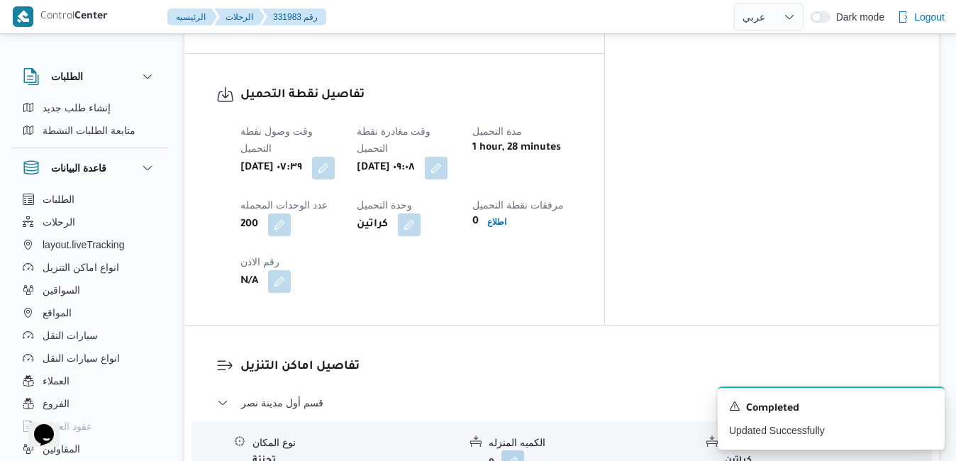
scroll to position [1249, 0]
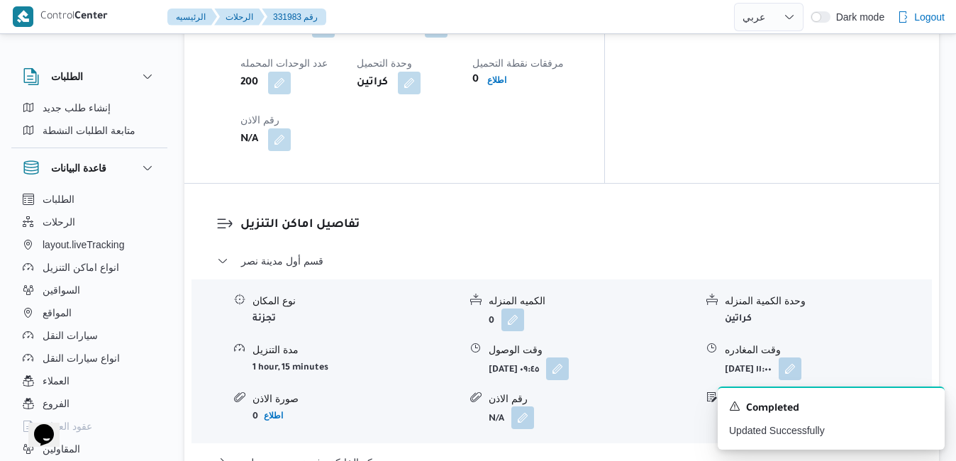
click at [695, 264] on div "قسم أول مدينة نصر نوع المكان تجزئة الكميه المنزله 0 وحدة الكمية المنزله كراتين …" at bounding box center [562, 386] width 690 height 267
click at [680, 454] on button "مركز الخانكة - فرونت دور مسطرد" at bounding box center [562, 462] width 690 height 17
click at [930, 404] on icon "Dismiss toast" at bounding box center [927, 405] width 7 height 7
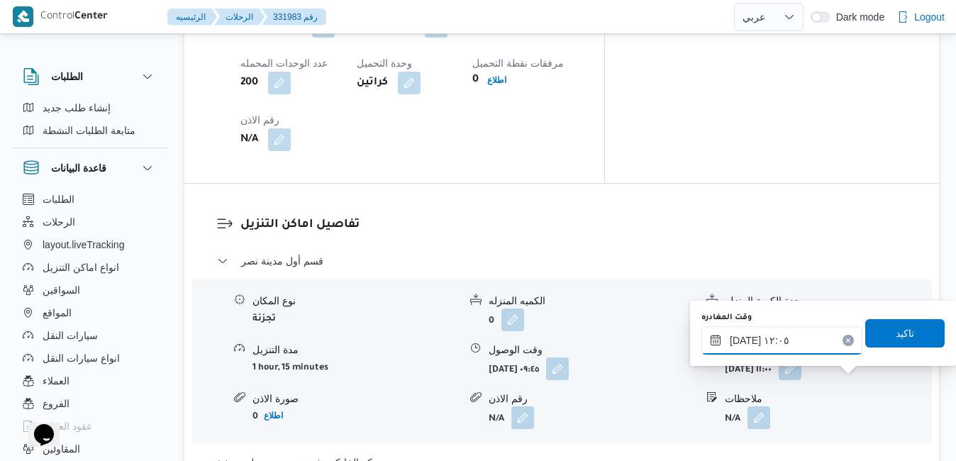
click at [777, 345] on input "٢٤/٠٨/٢٠٢٥ ١٢:٠٥" at bounding box center [782, 340] width 161 height 28
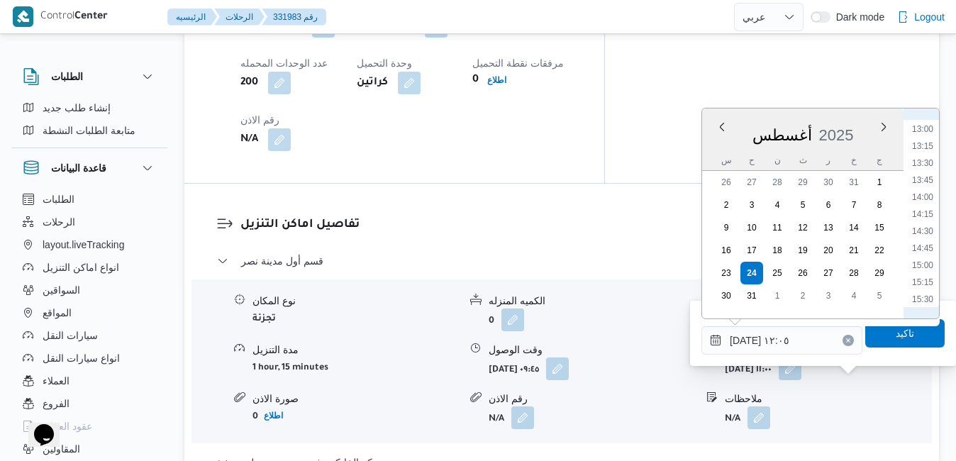
scroll to position [1047, 0]
click at [926, 218] on li "16:45" at bounding box center [923, 221] width 33 height 14
type input "٢٤/٠٨/٢٠٢٥ ١٦:٤٥"
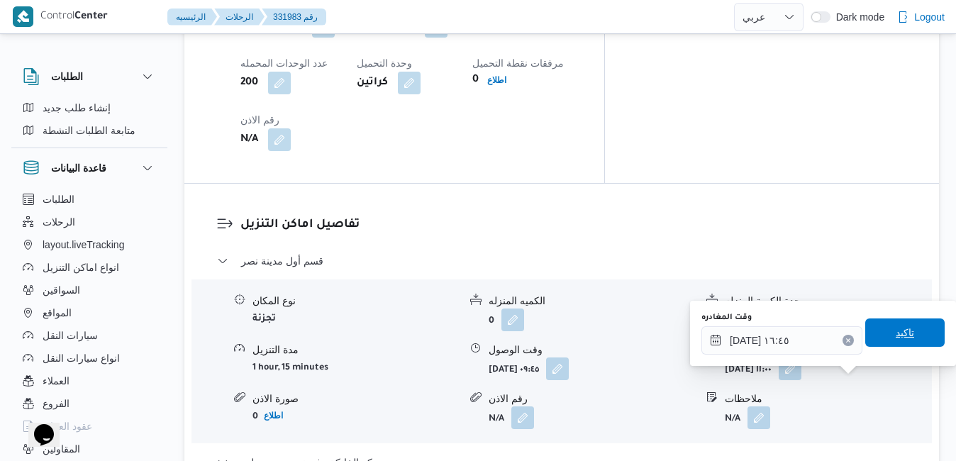
click at [896, 331] on span "تاكيد" at bounding box center [905, 332] width 18 height 17
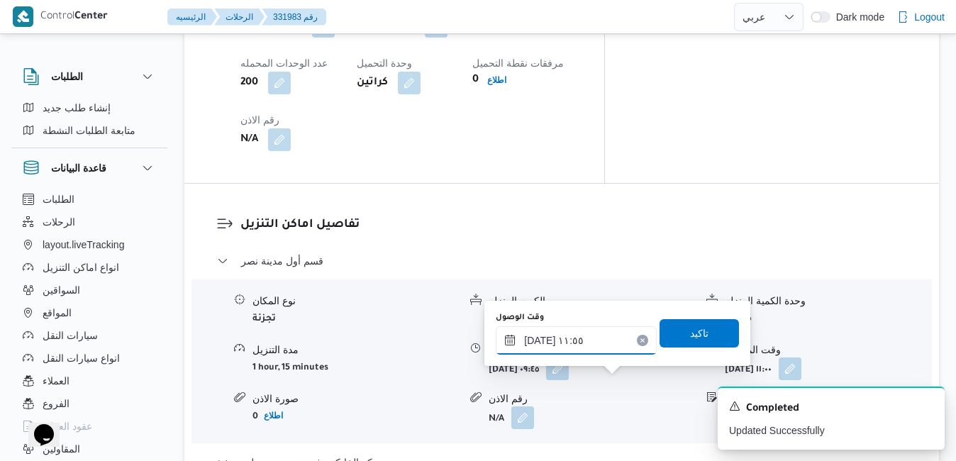
click at [604, 345] on input "٢٤/٠٨/٢٠٢٥ ١١:٥٥" at bounding box center [576, 340] width 161 height 28
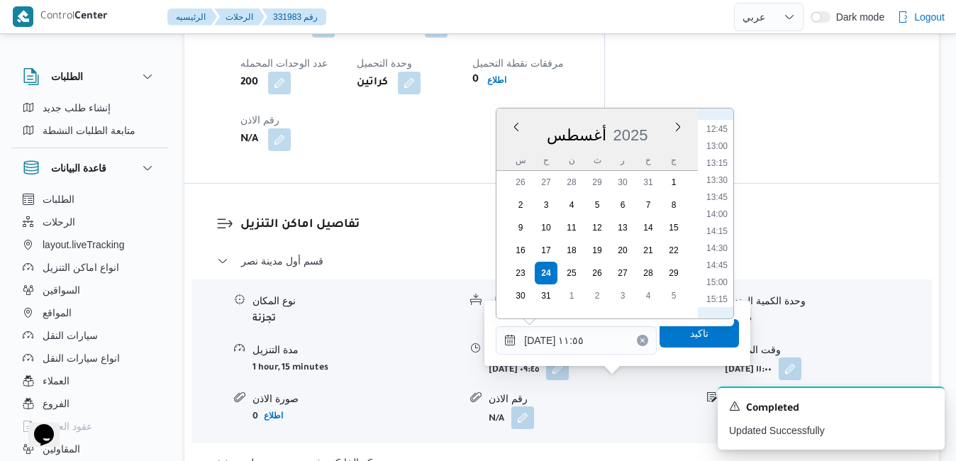
scroll to position [1030, 0]
click at [721, 218] on li "16:30" at bounding box center [717, 221] width 33 height 14
type input "٢٤/٠٨/٢٠٢٥ ١٦:٣٠"
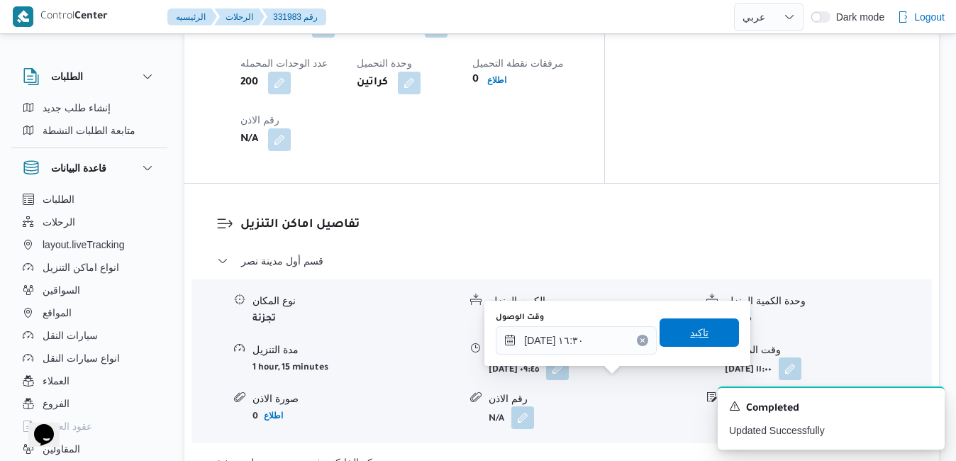
click at [703, 324] on span "تاكيد" at bounding box center [699, 333] width 79 height 28
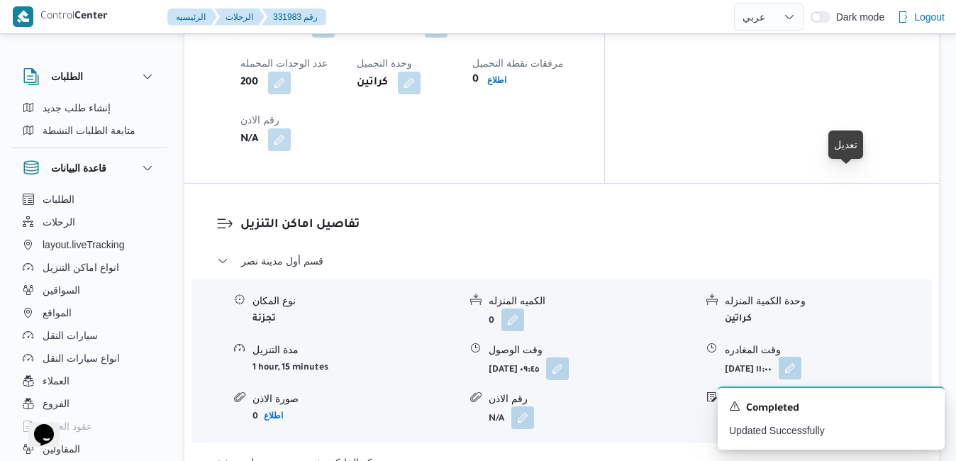
click at [802, 357] on button "button" at bounding box center [790, 368] width 23 height 23
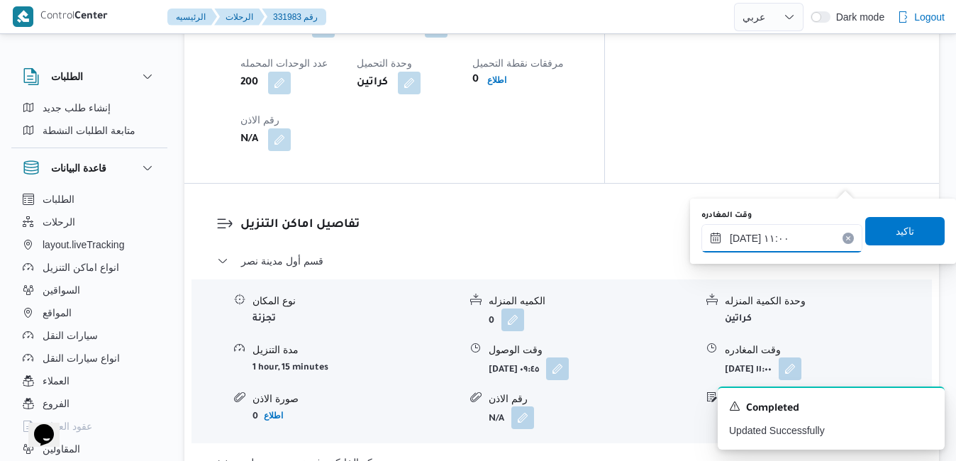
click at [792, 242] on input "٢٤/٠٨/٢٠٢٥ ١١:٠٠" at bounding box center [782, 238] width 161 height 28
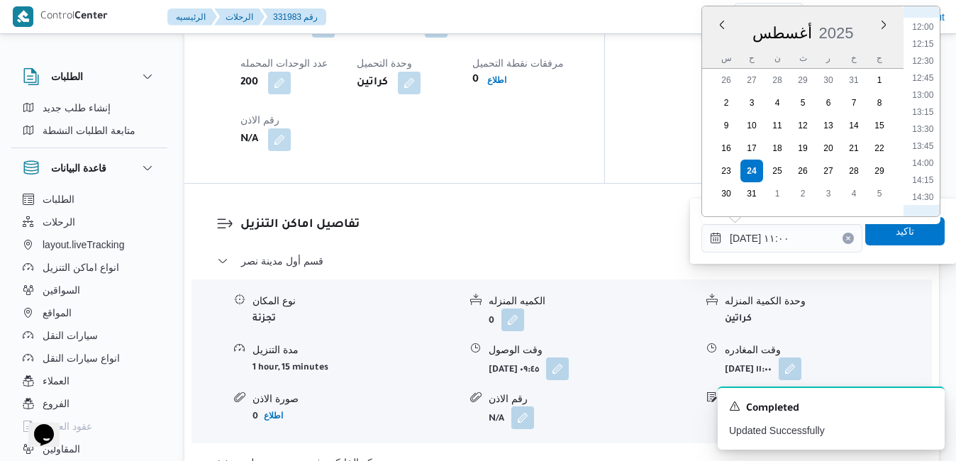
scroll to position [979, 0]
click at [926, 101] on li "15:30" at bounding box center [923, 101] width 33 height 14
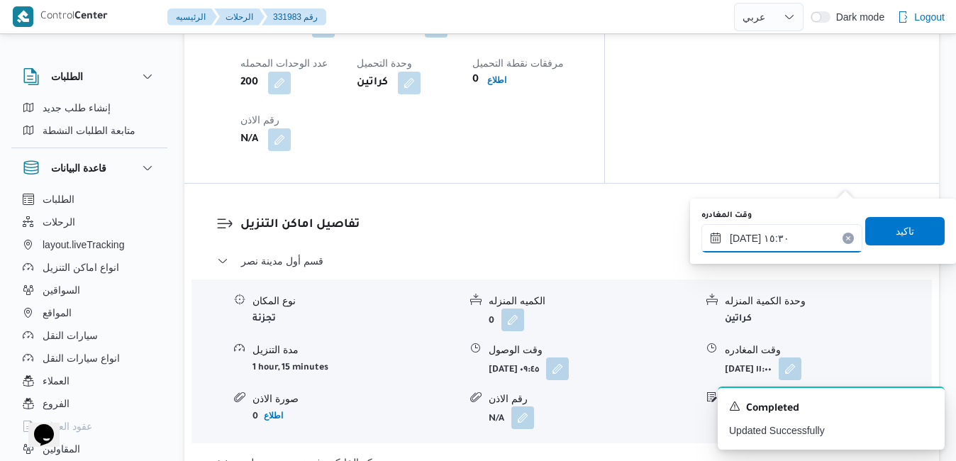
click at [748, 238] on input "٢٤/٠٨/٢٠٢٥ ١٥:٣٠" at bounding box center [782, 238] width 161 height 28
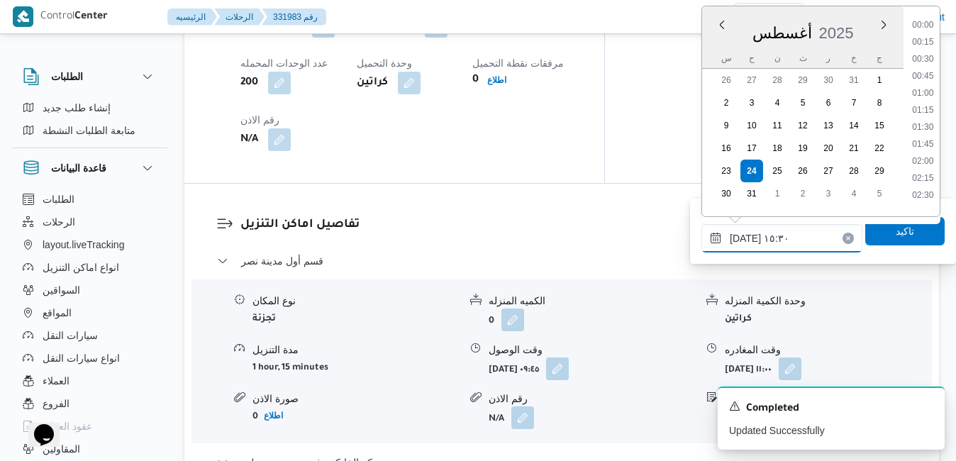
scroll to position [958, 0]
click at [743, 236] on input "٢٤/٠٨/٢٠٢٥ ١٥:٣٠" at bounding box center [782, 238] width 161 height 28
type input "٢٤/٠٨/٢٠٢٥ ١٥:55"
click at [896, 233] on span "تاكيد" at bounding box center [905, 230] width 18 height 17
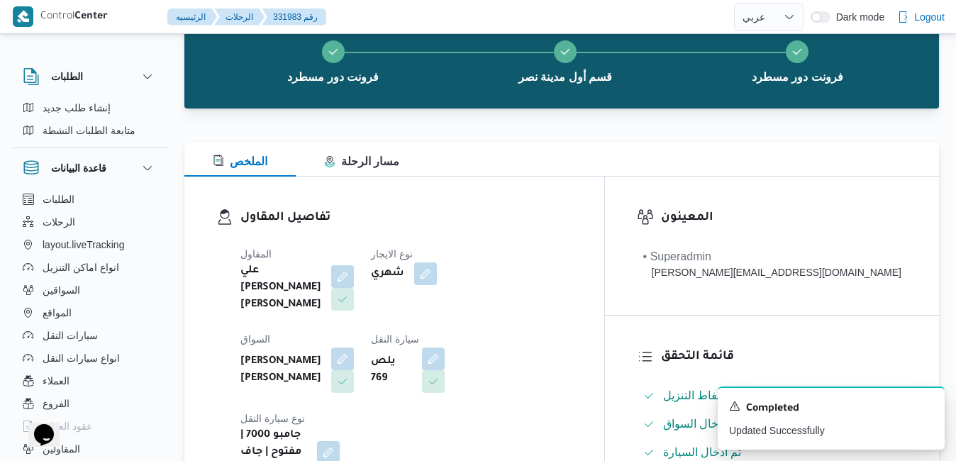
scroll to position [0, 0]
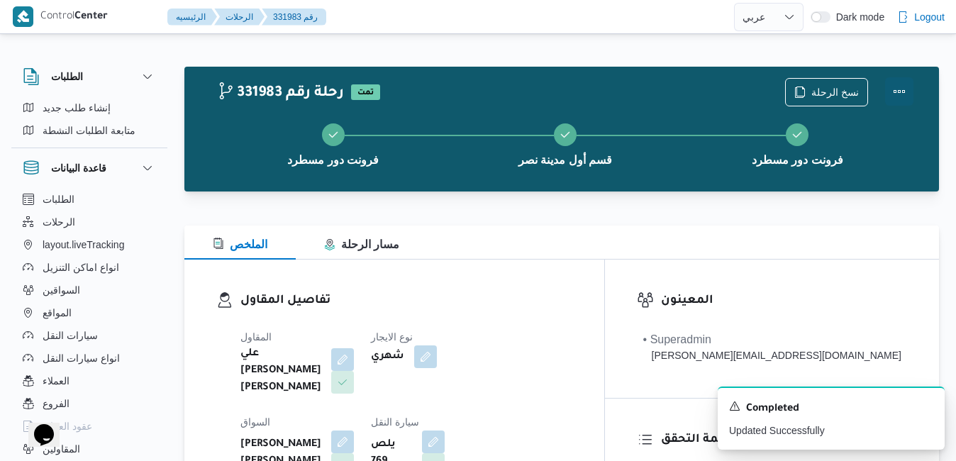
click at [898, 96] on button "Actions" at bounding box center [899, 91] width 28 height 28
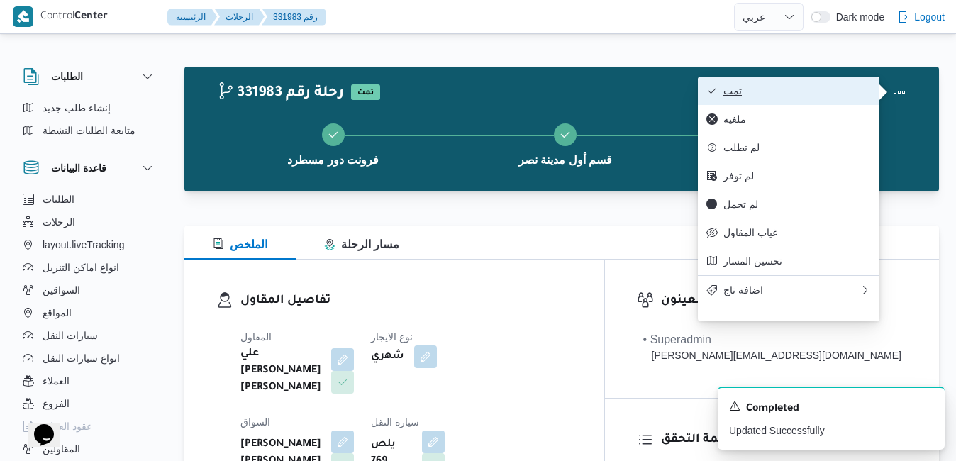
click at [811, 96] on span "تمت" at bounding box center [798, 90] width 148 height 11
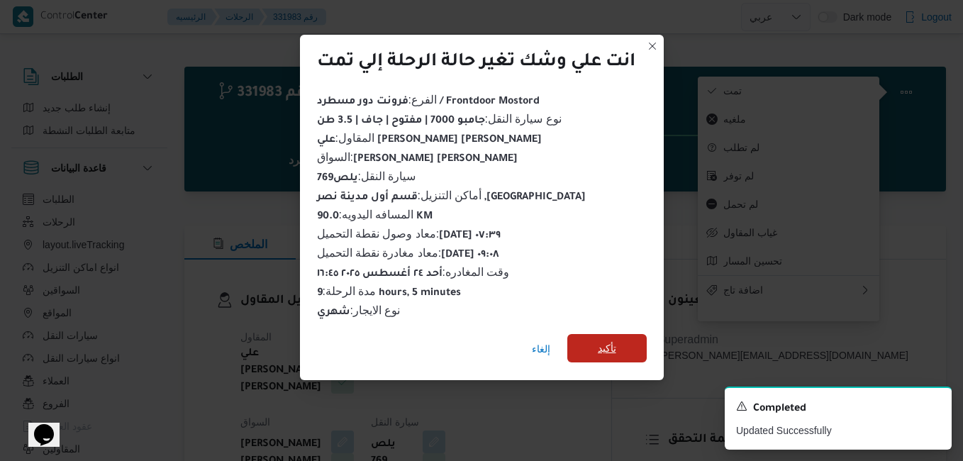
click at [599, 347] on span "تأكيد" at bounding box center [607, 348] width 18 height 17
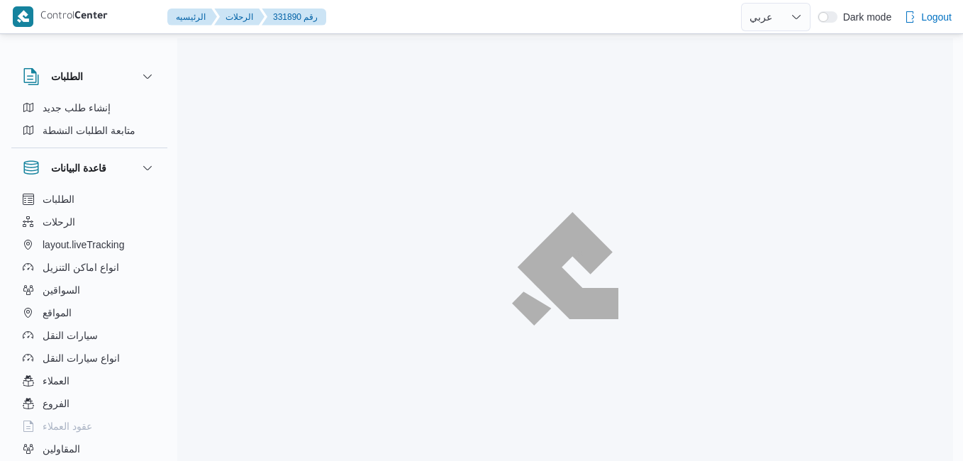
select select "ar"
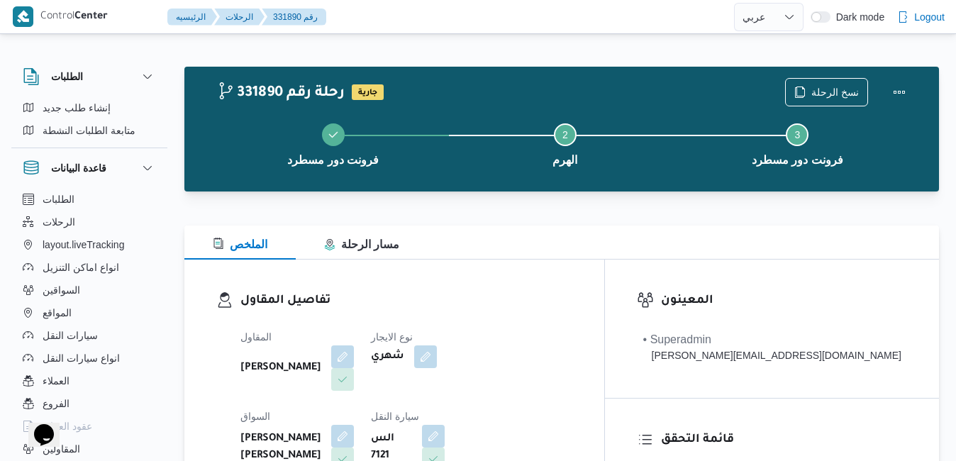
click at [497, 285] on div "تفاصيل المقاول المقاول [PERSON_NAME] نوع الايجار شهري السواق [PERSON_NAME] [PER…" at bounding box center [394, 424] width 420 height 328
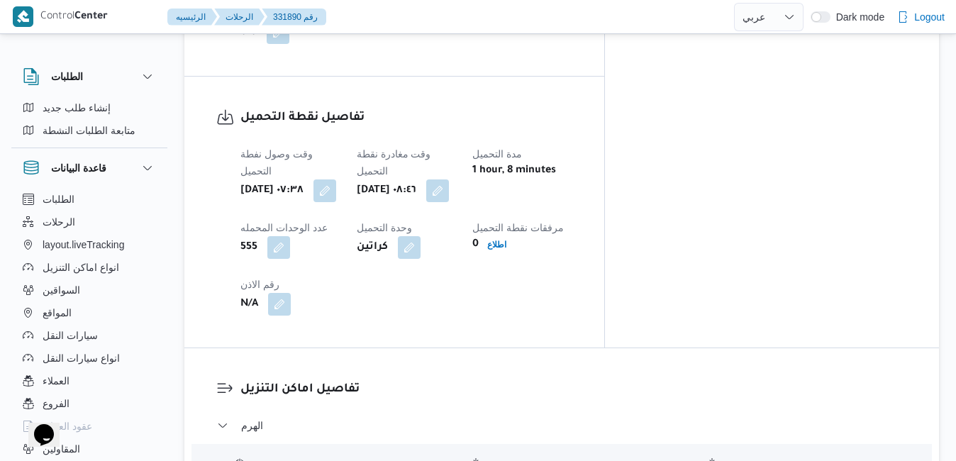
scroll to position [1107, 0]
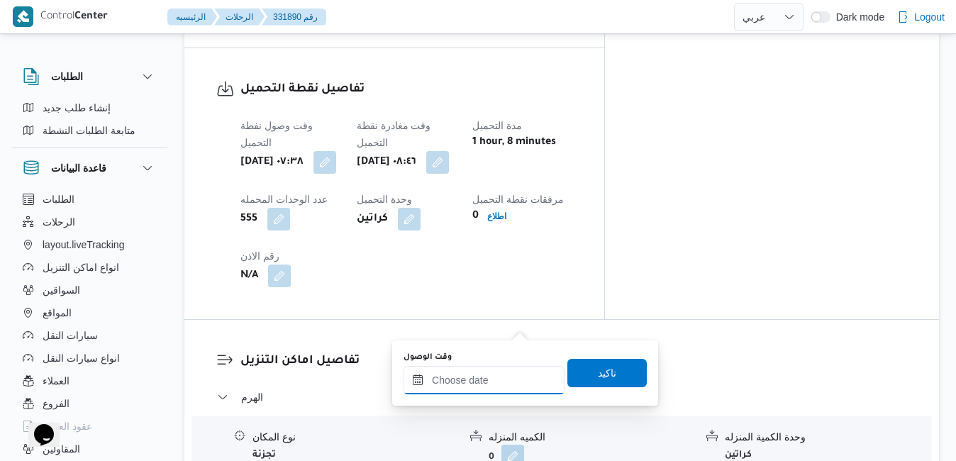
click at [457, 385] on input "وقت الوصول" at bounding box center [484, 380] width 161 height 28
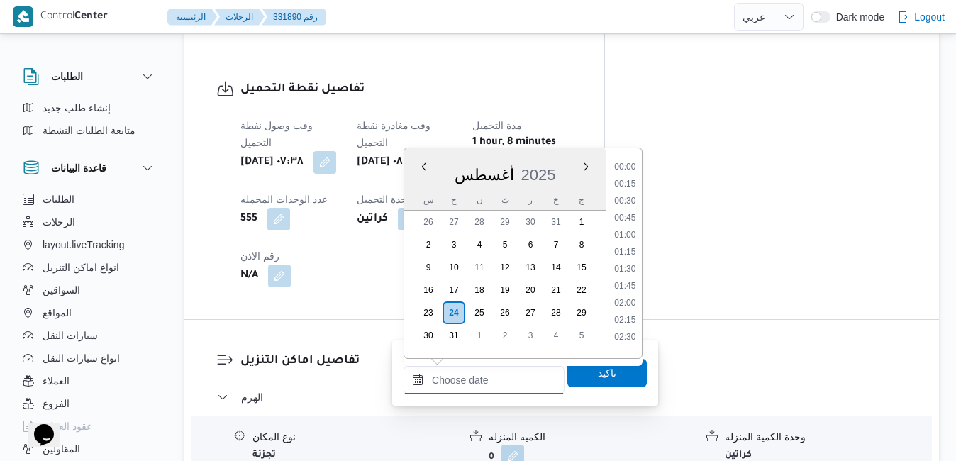
scroll to position [1281, 0]
click at [565, 153] on div "[DATE] [DATE] س ح ن ث ر خ ج" at bounding box center [504, 179] width 201 height 62
click at [626, 187] on li "09:30" at bounding box center [625, 188] width 33 height 14
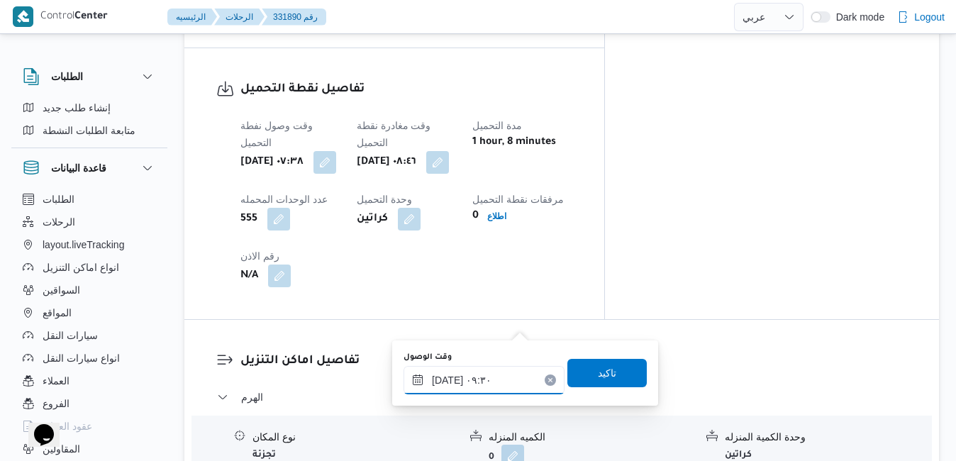
click at [449, 382] on input "٢٤/٠٨/٢٠٢٥ ٠٩:٣٠" at bounding box center [484, 380] width 161 height 28
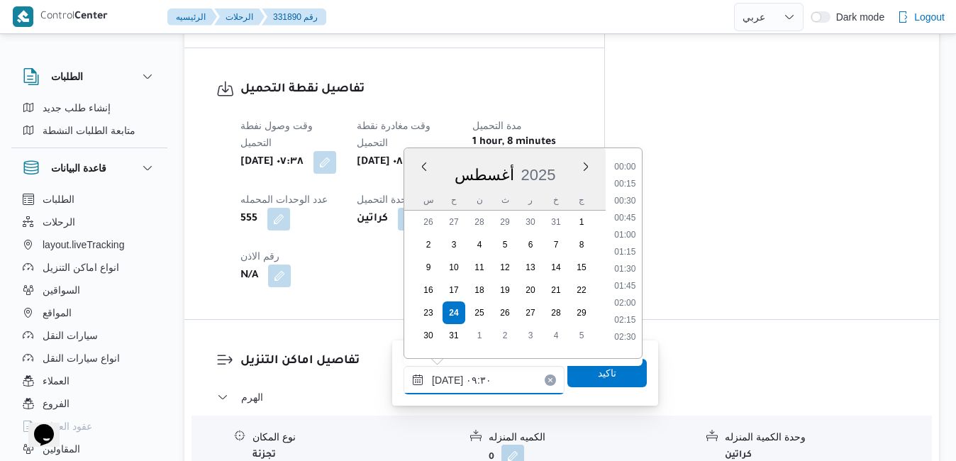
scroll to position [549, 0]
type input "٢٤/٠٨/٢٠٢٥ ٠٩:35"
click at [571, 375] on span "تاكيد" at bounding box center [607, 372] width 79 height 28
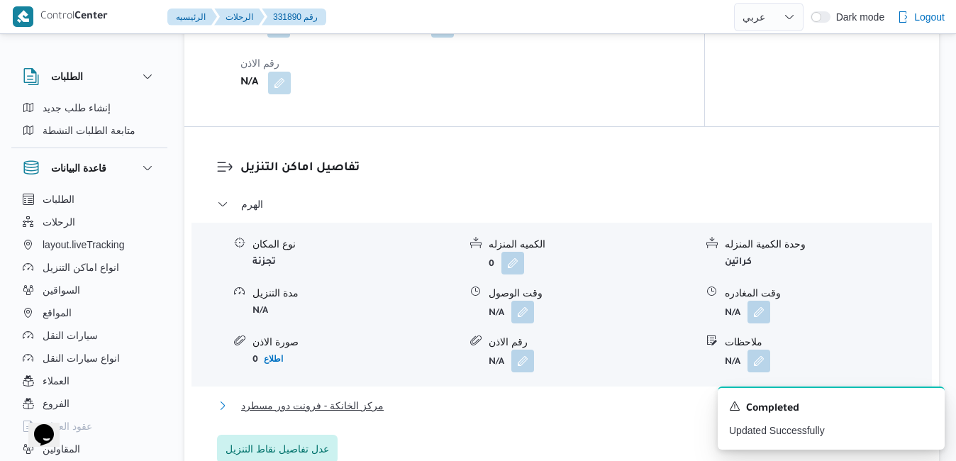
click at [504, 411] on button "مركز الخانكة - فرونت دور مسطرد" at bounding box center [562, 405] width 690 height 17
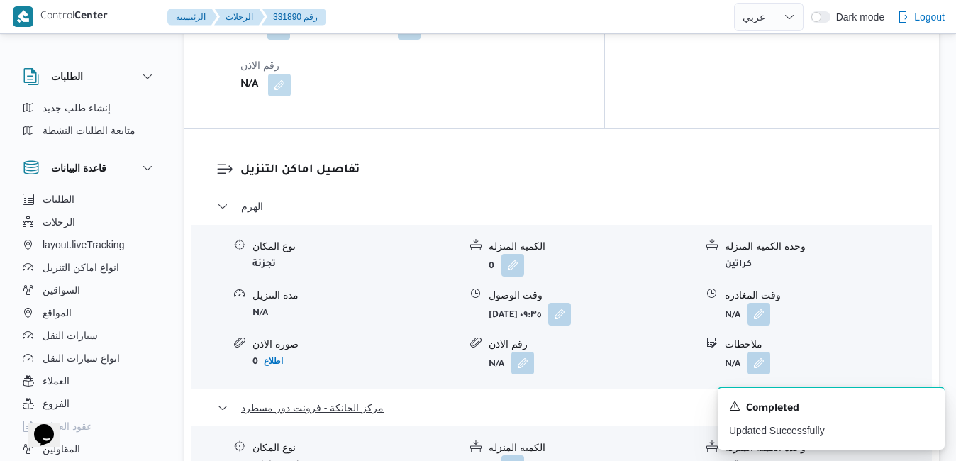
scroll to position [1334, 0]
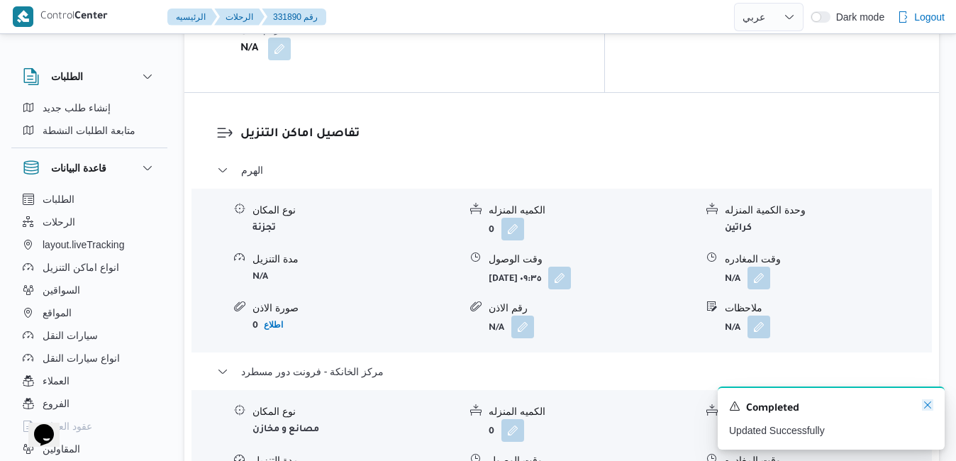
click at [928, 407] on icon "Dismiss toast" at bounding box center [927, 404] width 11 height 11
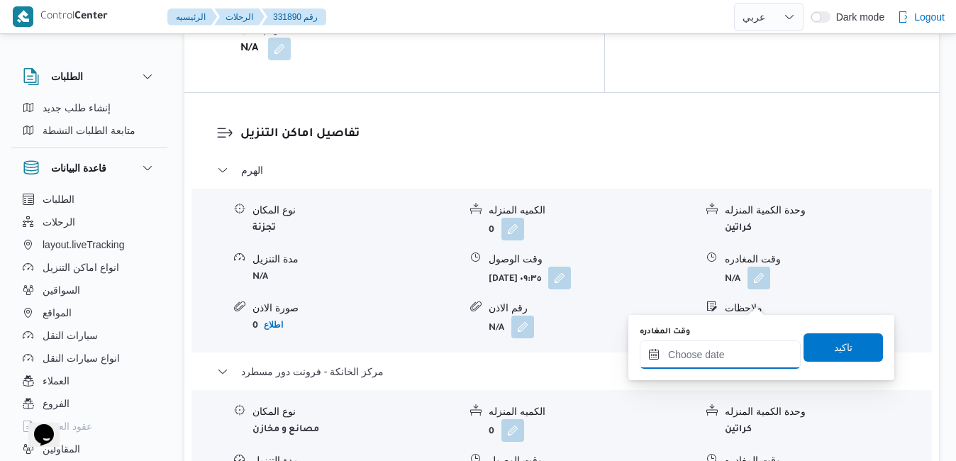
click at [717, 355] on input "وقت المغادره" at bounding box center [720, 355] width 161 height 28
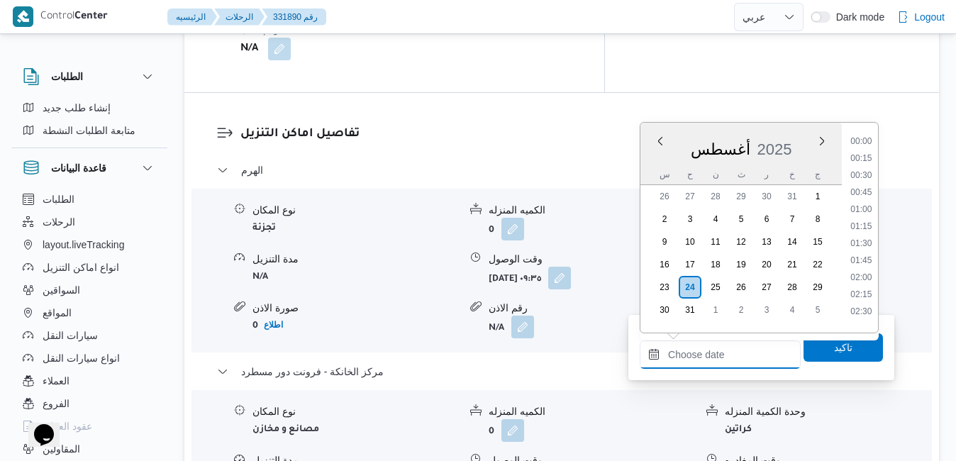
scroll to position [1281, 0]
click at [796, 122] on div "Previous Month Next month أغسطس ٢٠٢٥ أغسطس 2025 س ح ن ث ر خ ج 26 27 28 29 30 31…" at bounding box center [759, 227] width 239 height 211
click at [863, 198] on li "17:15" at bounding box center [861, 199] width 33 height 14
type input "٢٤/٠٨/٢٠٢٥ ١٧:١٥"
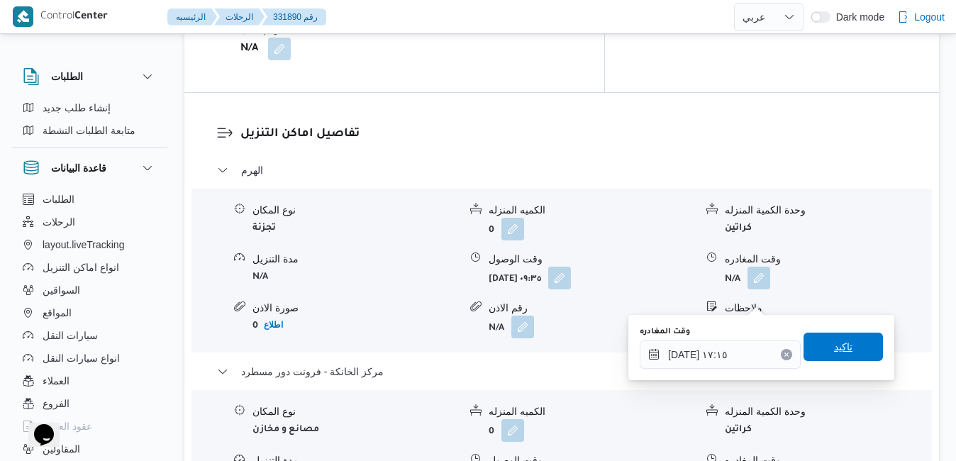
click at [822, 350] on span "تاكيد" at bounding box center [843, 347] width 79 height 28
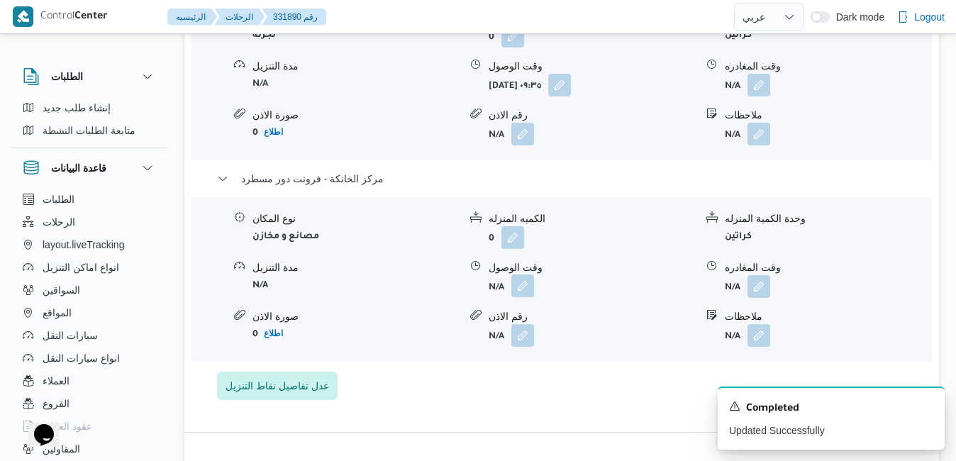
click at [521, 297] on button "button" at bounding box center [523, 286] width 23 height 23
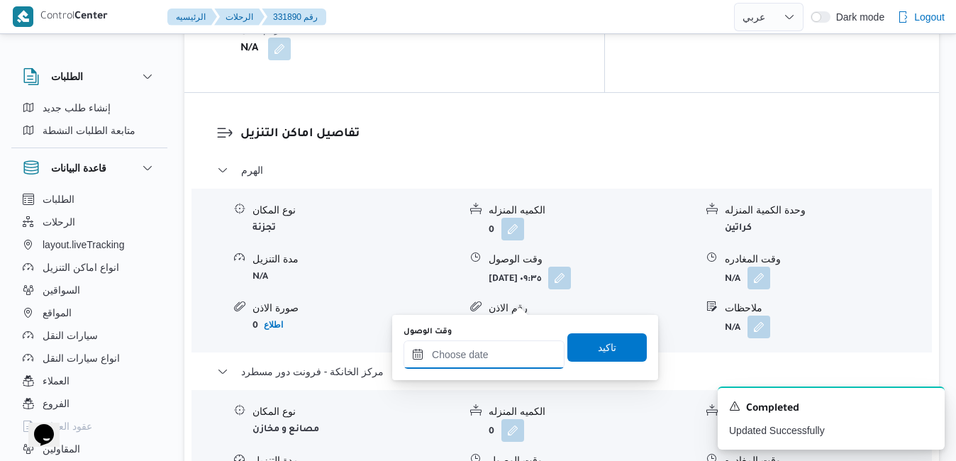
click at [485, 350] on input "وقت الوصول" at bounding box center [484, 355] width 161 height 28
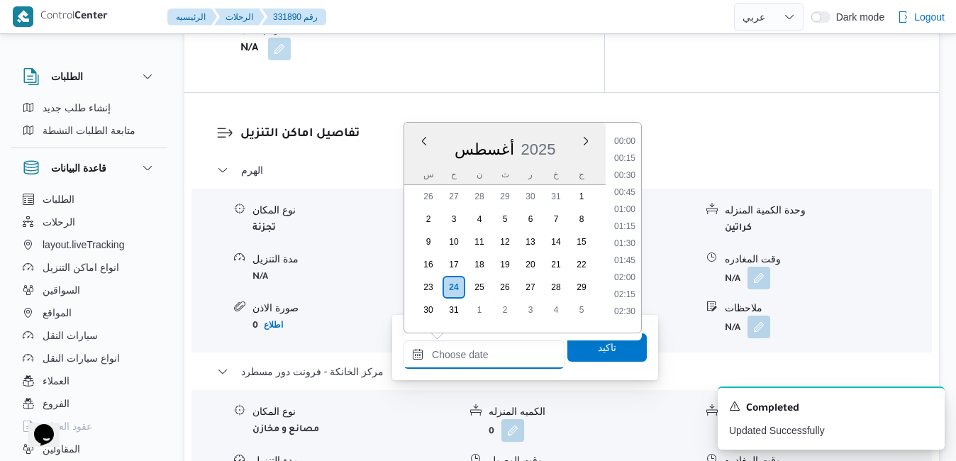
scroll to position [1281, 0]
click at [565, 140] on div "أغسطس 2025" at bounding box center [504, 146] width 201 height 36
click at [625, 186] on li "17:00" at bounding box center [625, 182] width 33 height 14
type input "[DATE] ١٧:٠٠"
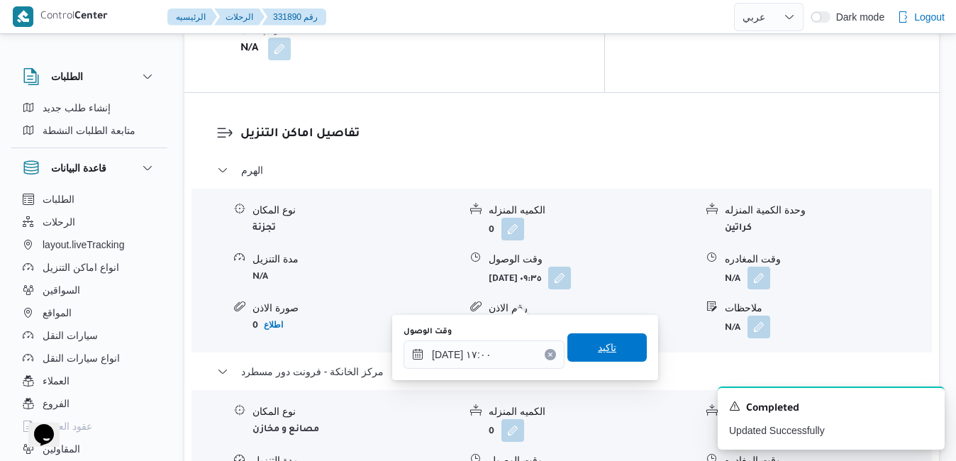
drag, startPoint x: 604, startPoint y: 338, endPoint x: 619, endPoint y: 343, distance: 16.4
click at [619, 343] on span "تاكيد" at bounding box center [607, 347] width 79 height 28
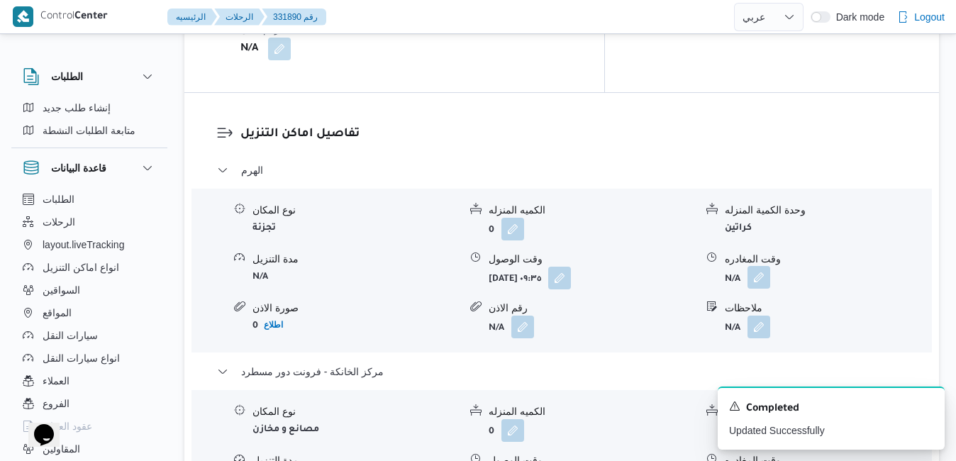
click at [756, 266] on button "button" at bounding box center [759, 277] width 23 height 23
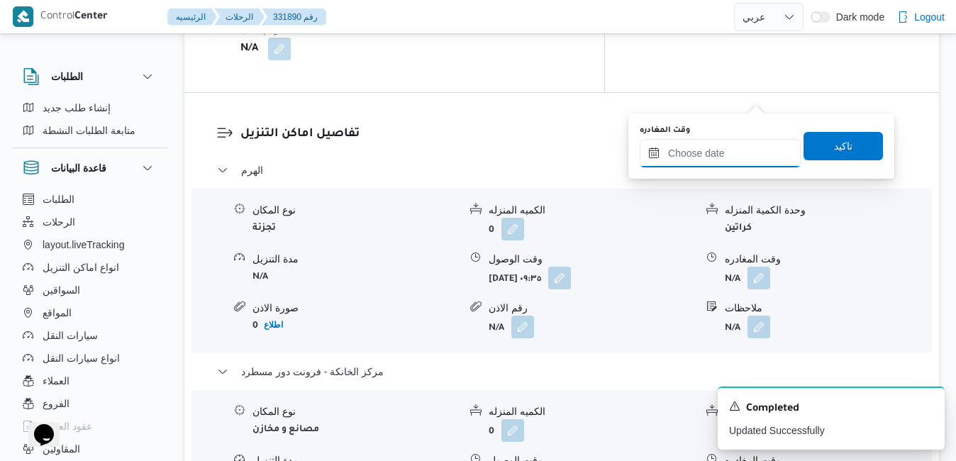
click at [702, 155] on input "وقت المغادره" at bounding box center [720, 153] width 161 height 28
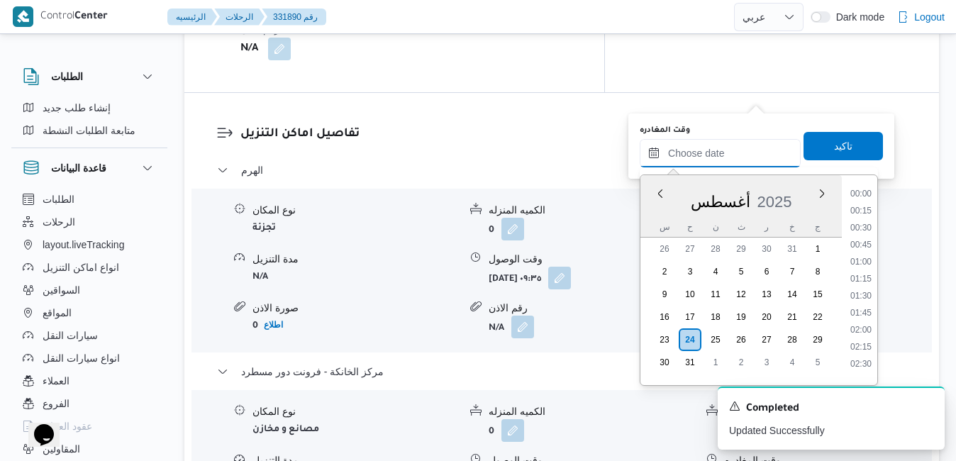
scroll to position [1281, 0]
click at [652, 214] on div "أغسطس 2025" at bounding box center [741, 199] width 201 height 36
click at [856, 348] on li "16:15" at bounding box center [861, 347] width 33 height 14
type input "٢٤/٠٨/٢٠٢٥ ١٦:١٥"
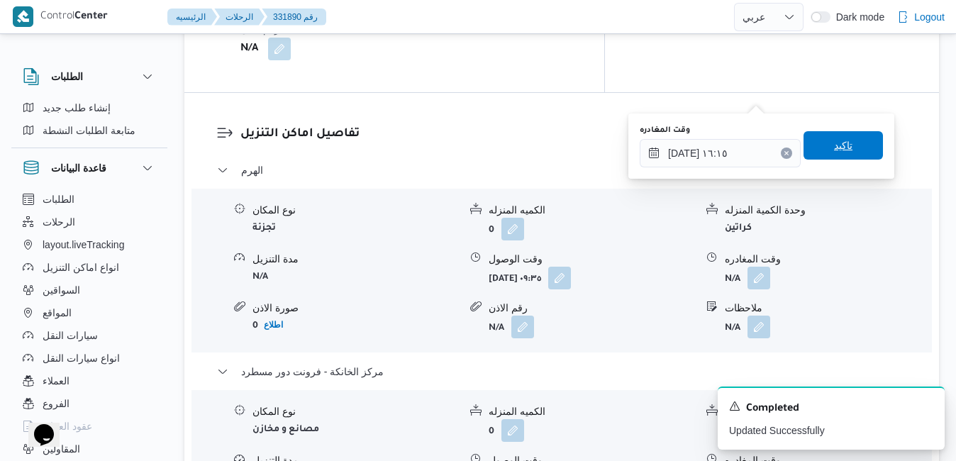
click at [846, 141] on span "تاكيد" at bounding box center [843, 145] width 79 height 28
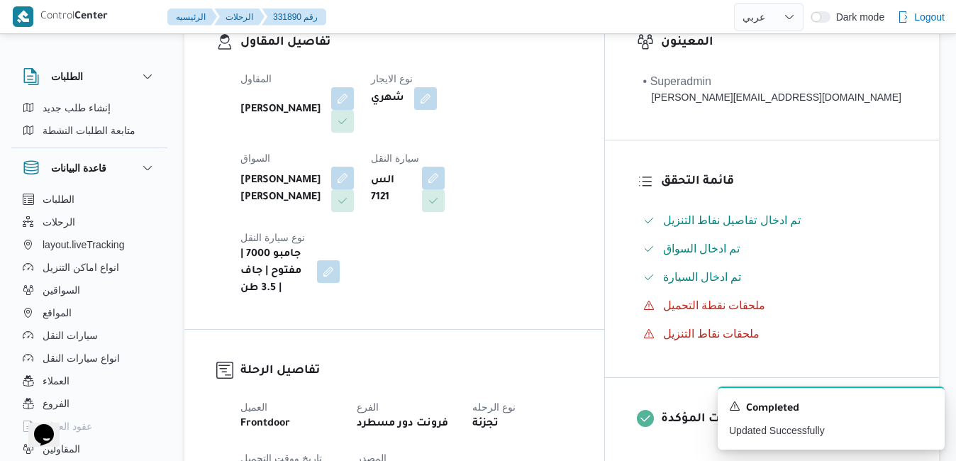
scroll to position [0, 0]
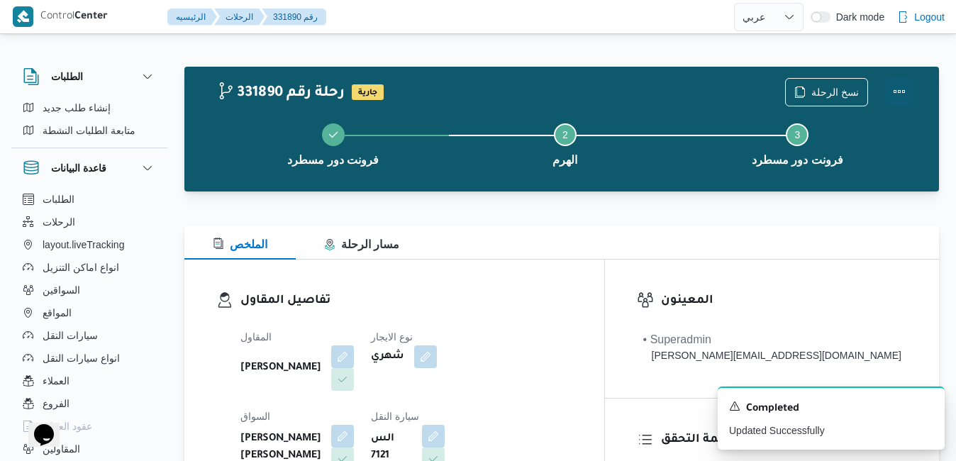
click at [904, 95] on button "Actions" at bounding box center [899, 91] width 28 height 28
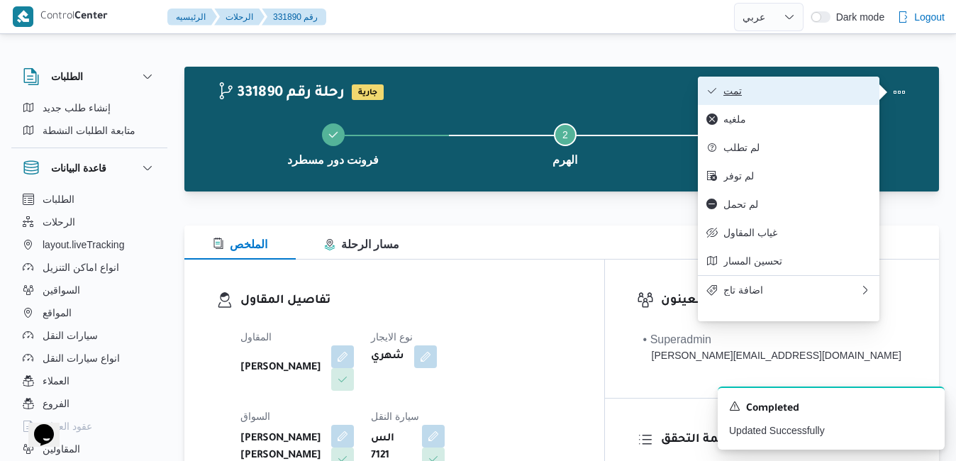
click at [809, 101] on button "تمت" at bounding box center [789, 91] width 182 height 28
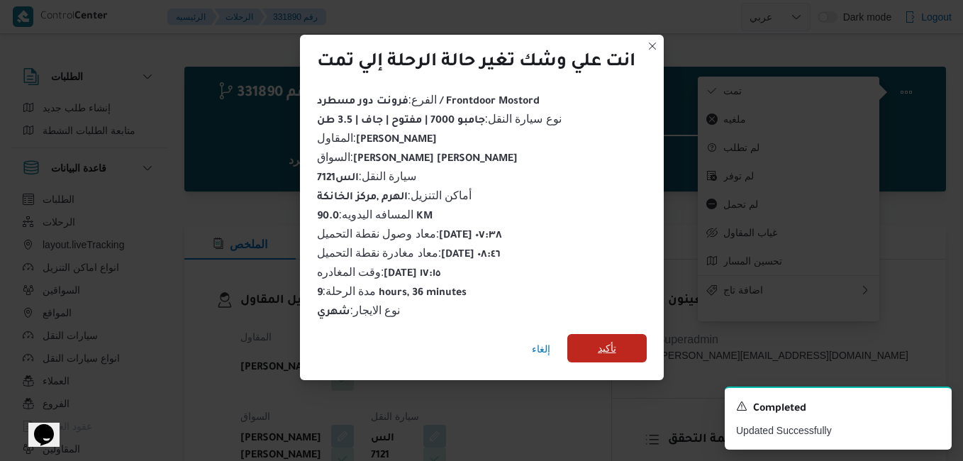
click at [602, 345] on span "تأكيد" at bounding box center [607, 348] width 18 height 17
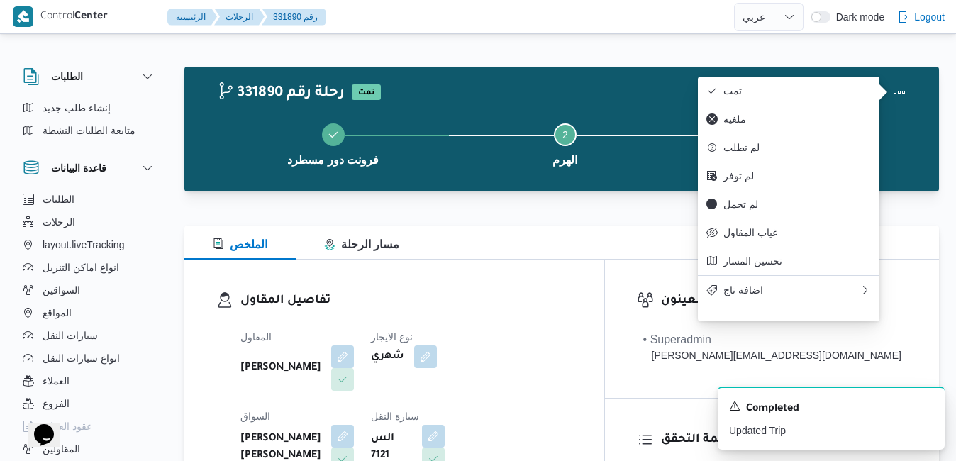
click at [615, 250] on div "الملخص مسار الرحلة" at bounding box center [561, 243] width 755 height 34
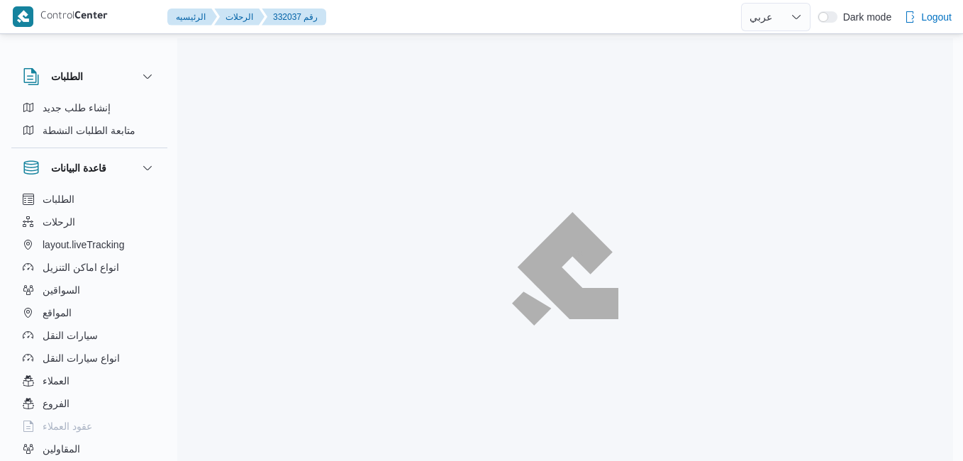
select select "ar"
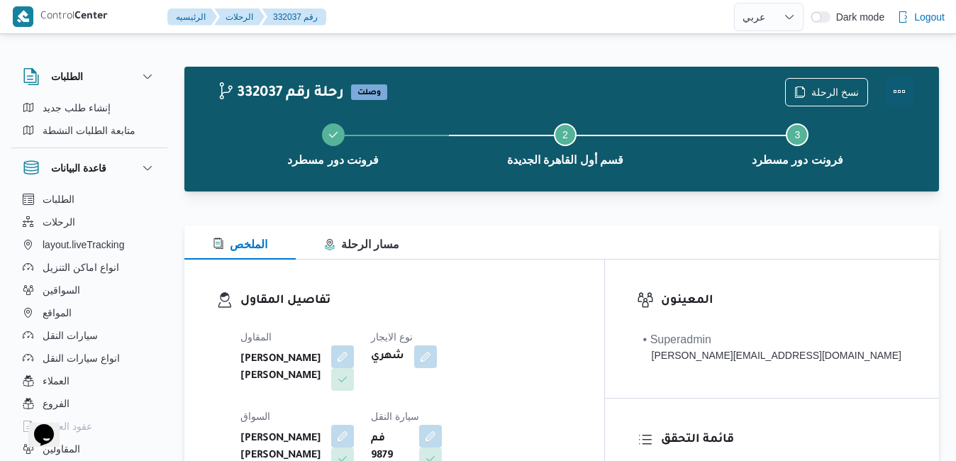
click at [908, 92] on button "Actions" at bounding box center [899, 91] width 28 height 28
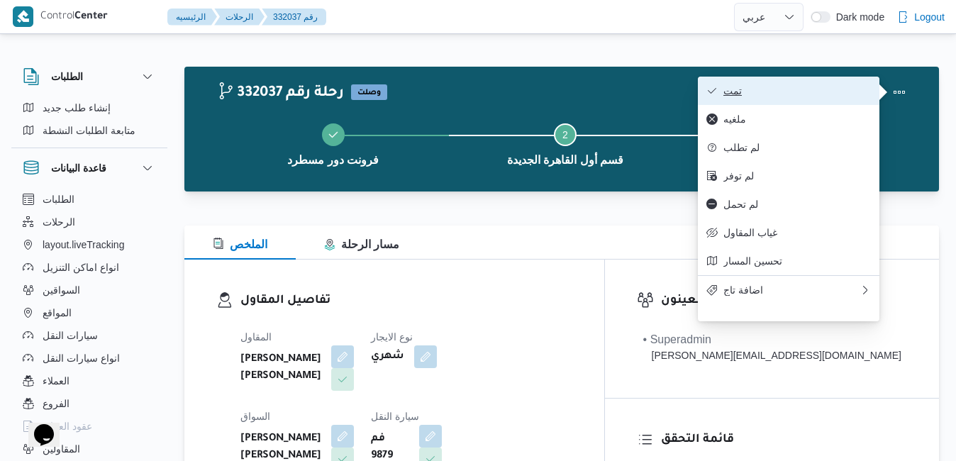
click at [814, 96] on span "تمت" at bounding box center [798, 90] width 148 height 11
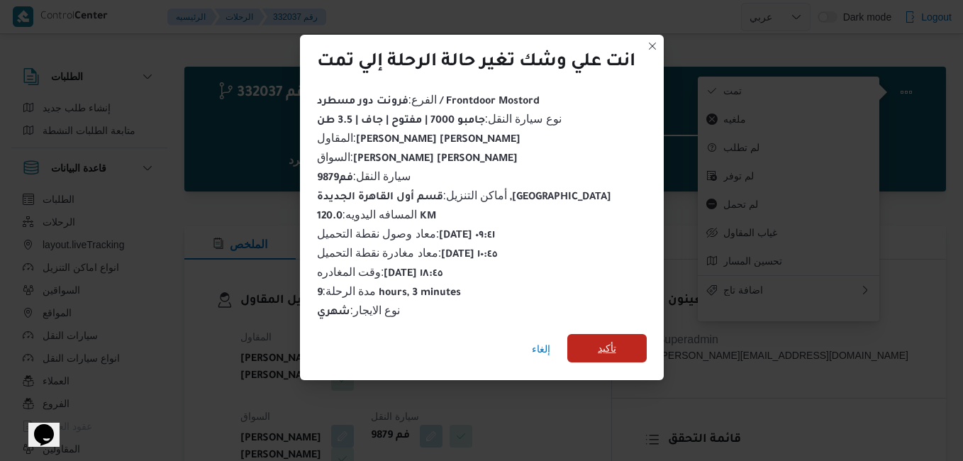
click at [609, 345] on span "تأكيد" at bounding box center [607, 348] width 18 height 17
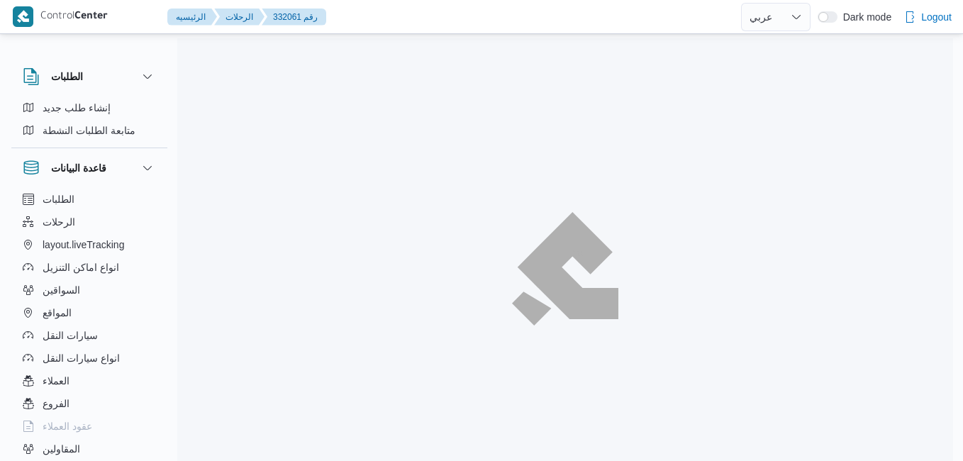
select select "ar"
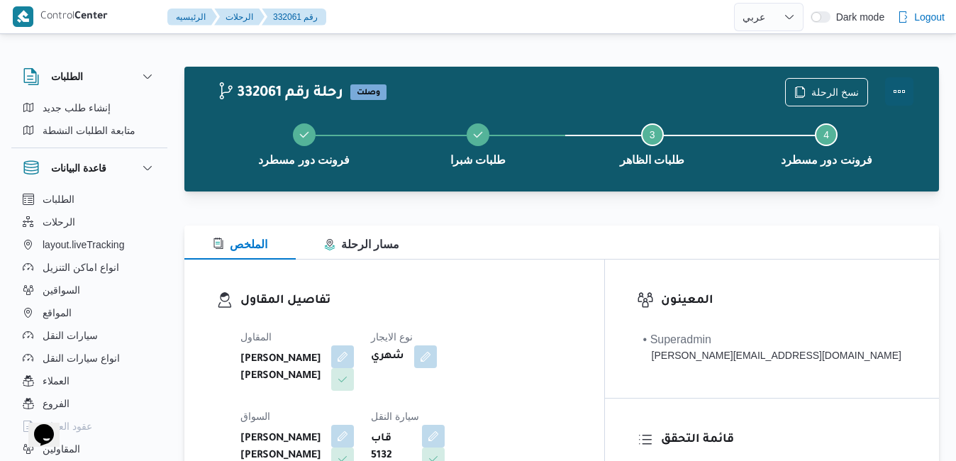
click at [896, 87] on button "Actions" at bounding box center [899, 91] width 28 height 28
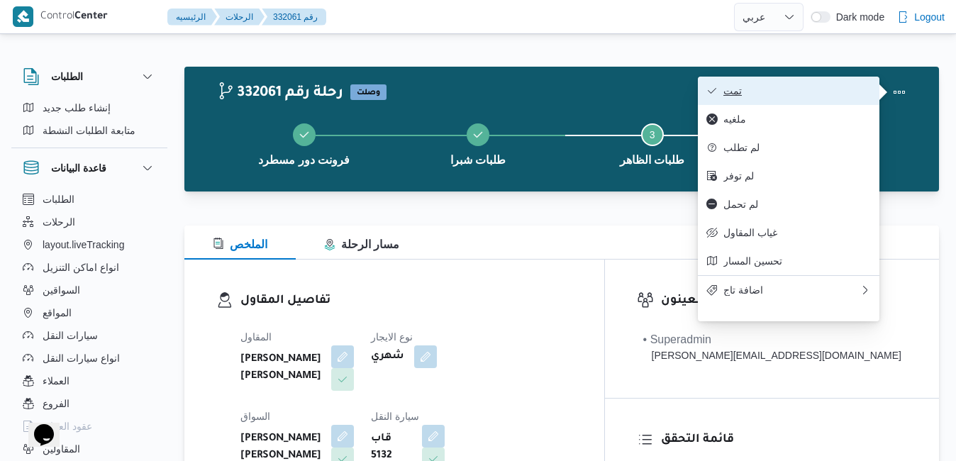
click at [826, 99] on button "تمت" at bounding box center [789, 91] width 182 height 28
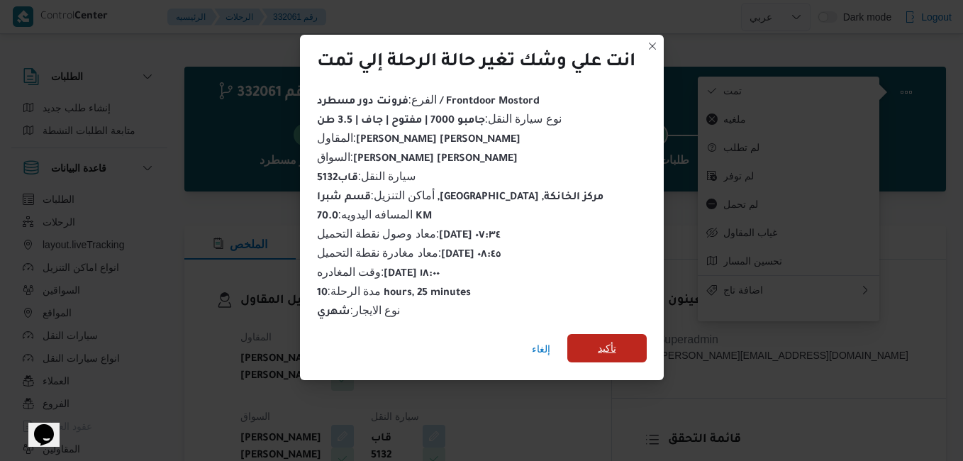
click at [613, 345] on span "تأكيد" at bounding box center [607, 348] width 18 height 17
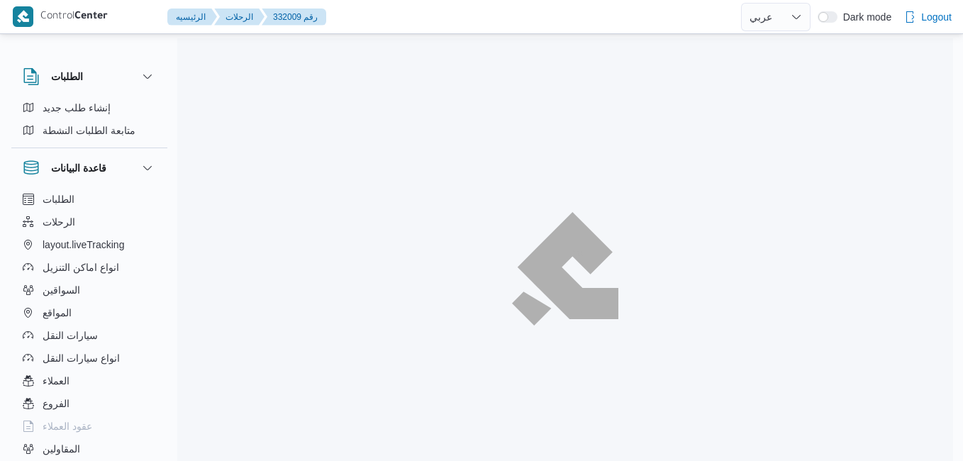
select select "ar"
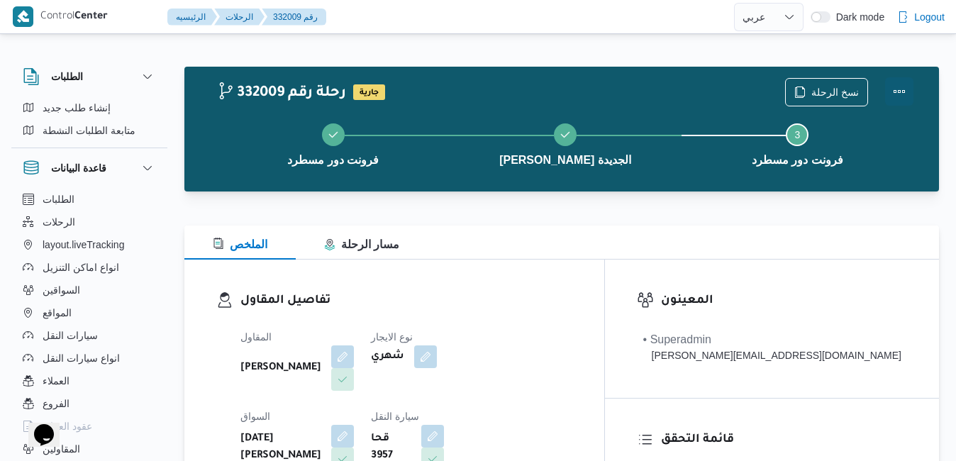
click at [902, 87] on button "Actions" at bounding box center [899, 91] width 28 height 28
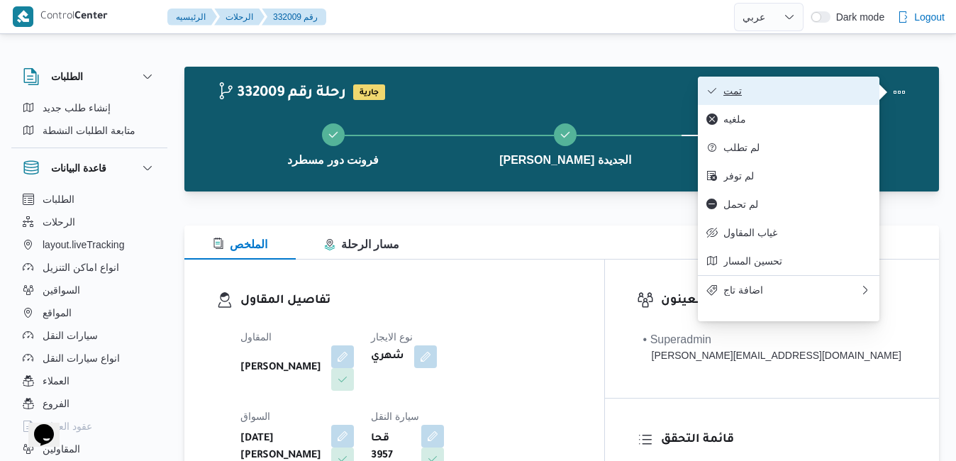
click at [794, 95] on span "تمت" at bounding box center [798, 90] width 148 height 11
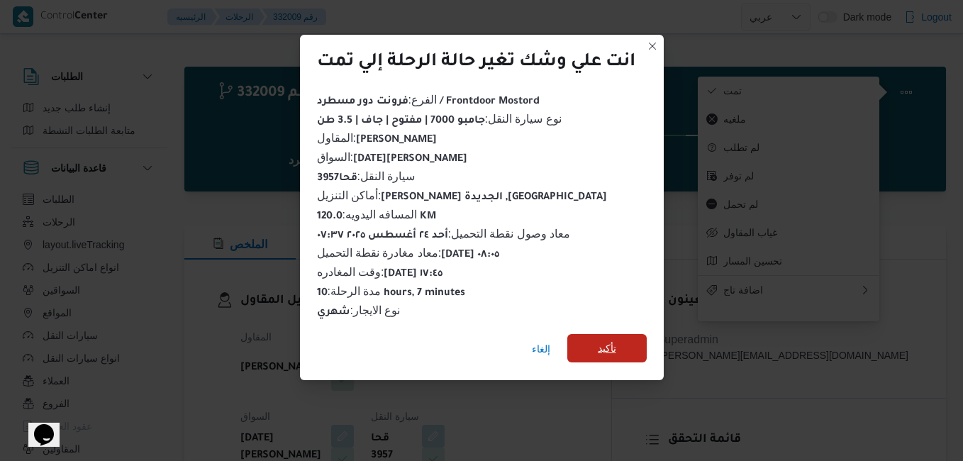
click at [621, 342] on span "تأكيد" at bounding box center [607, 348] width 79 height 28
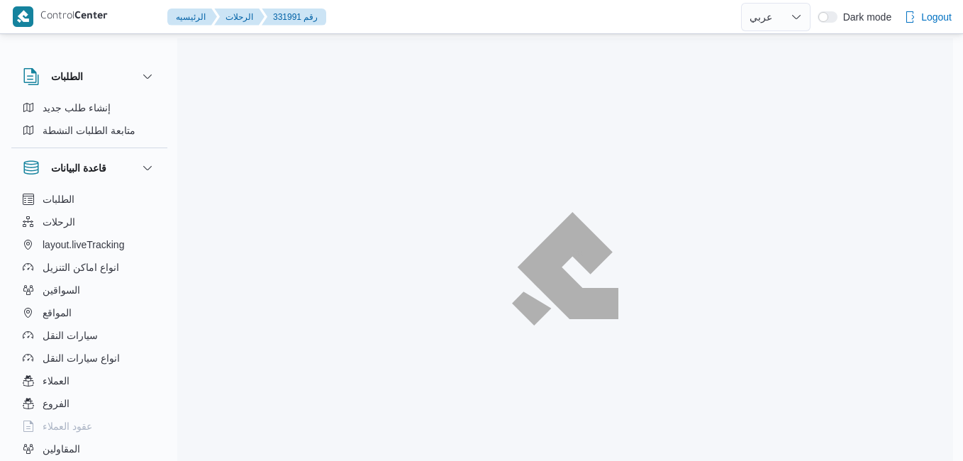
select select "ar"
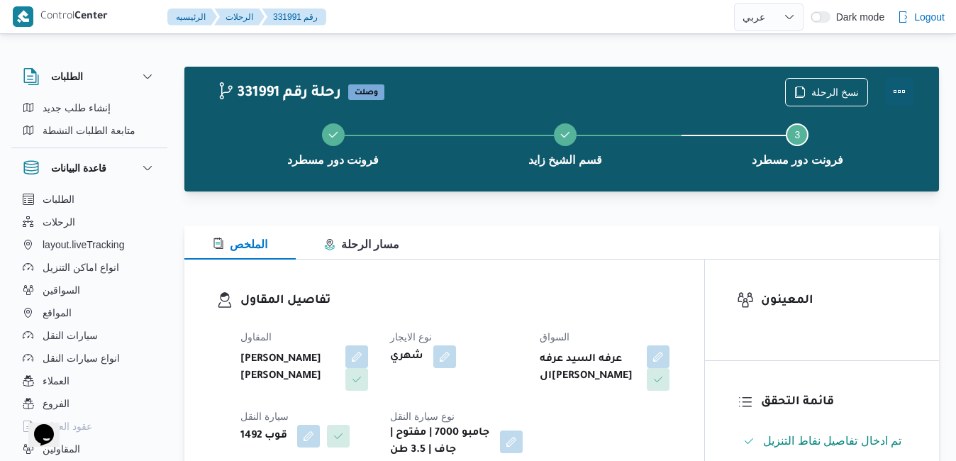
click at [899, 92] on button "Actions" at bounding box center [899, 91] width 28 height 28
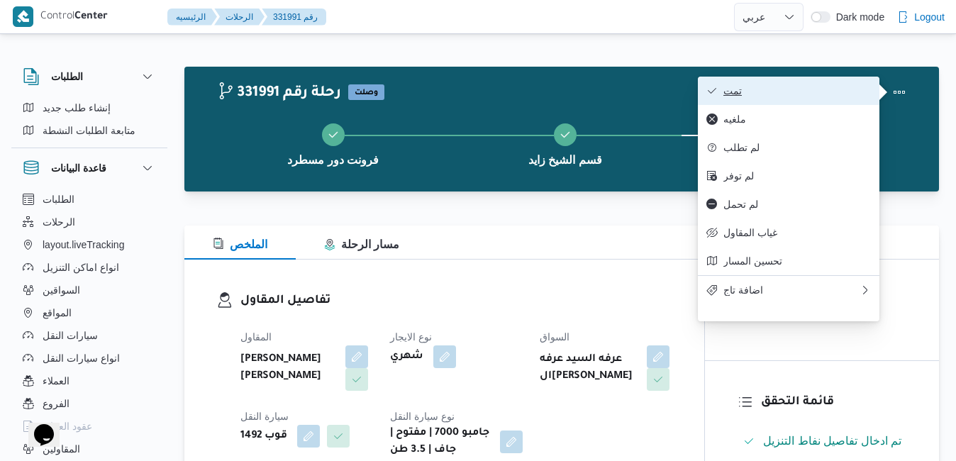
click at [792, 93] on span "تمت" at bounding box center [798, 90] width 148 height 11
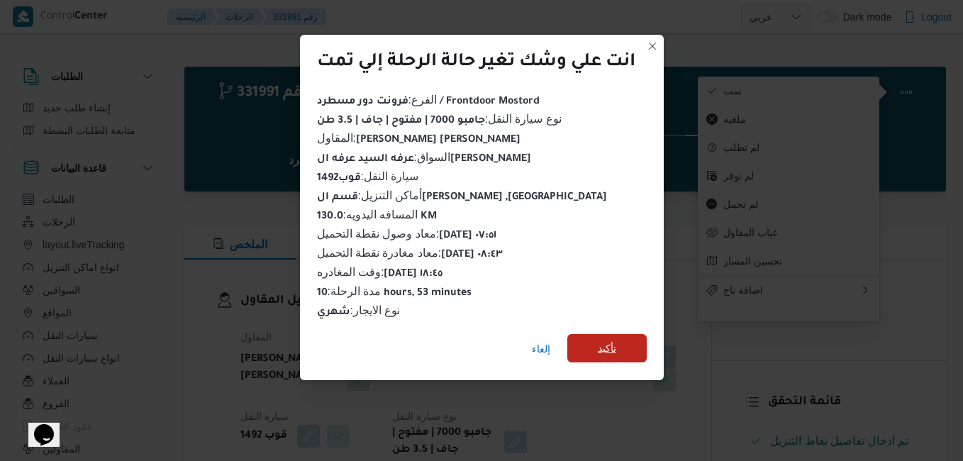
click at [619, 350] on span "تأكيد" at bounding box center [607, 348] width 79 height 28
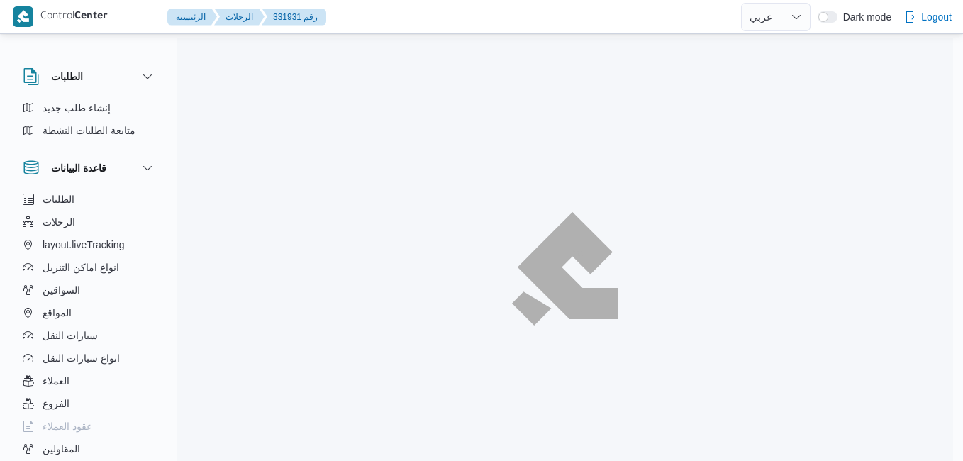
select select "ar"
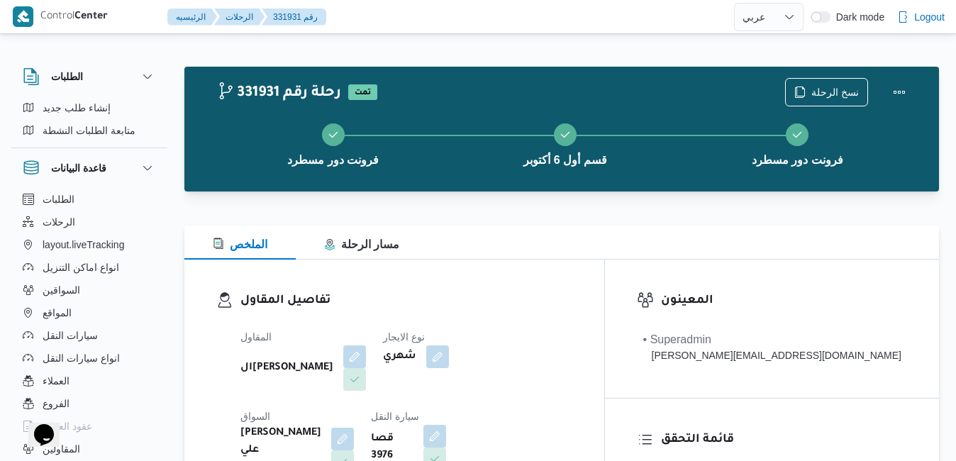
click at [581, 324] on div "المقاول الهامي [PERSON_NAME] نوع الايجار شهري السواق [PERSON_NAME] علي [PERSON_…" at bounding box center [406, 445] width 349 height 250
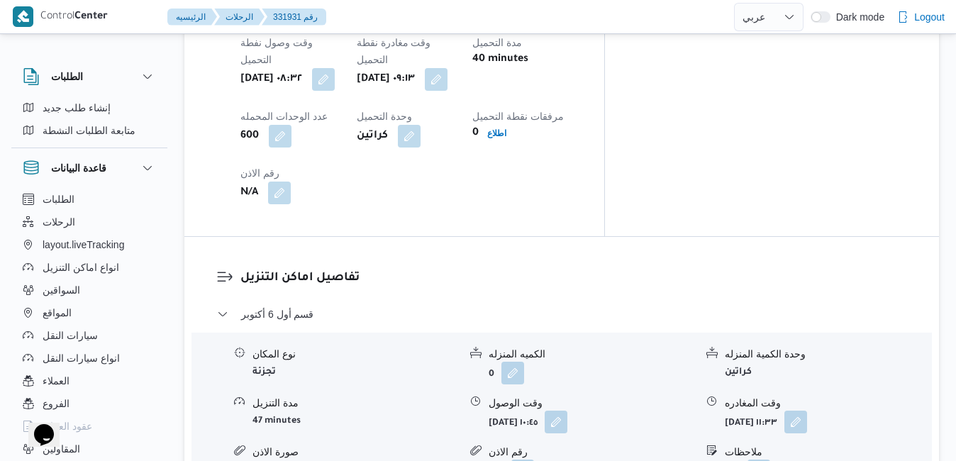
scroll to position [1220, 0]
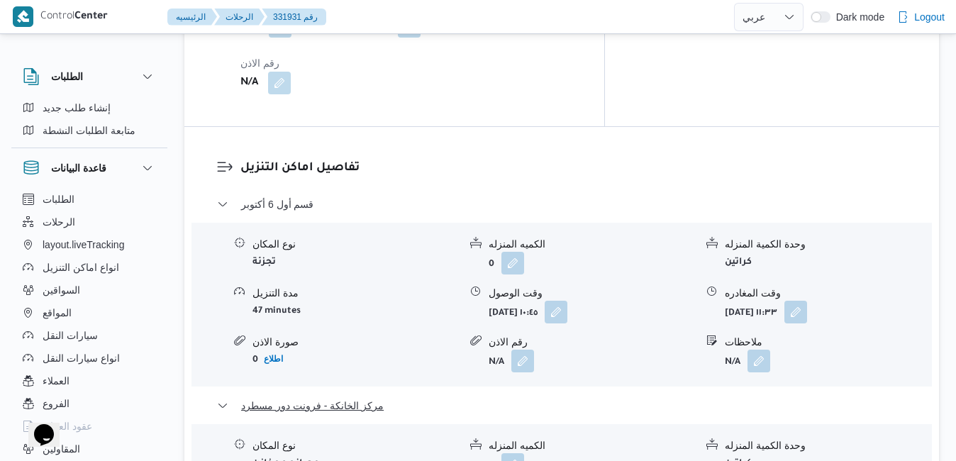
scroll to position [1334, 0]
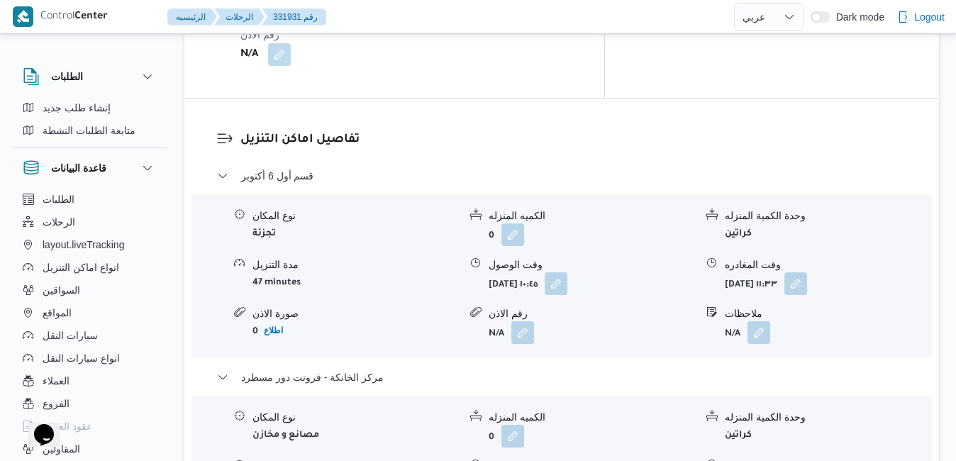
click at [457, 438] on div "تفاصيل اماكن التنزيل قسم أول [DATE] نوع المكان تجزئة الكميه المنزله 0 وحدة الكم…" at bounding box center [561, 365] width 755 height 532
click at [357, 426] on div "تفاصيل اماكن التنزيل قسم أول [DATE] نوع المكان تجزئة الكميه المنزله 0 وحدة الكم…" at bounding box center [561, 365] width 755 height 532
click at [439, 419] on div "تفاصيل اماكن التنزيل قسم أول [DATE] نوع المكان تجزئة الكميه المنزله 0 وحدة الكم…" at bounding box center [561, 365] width 755 height 532
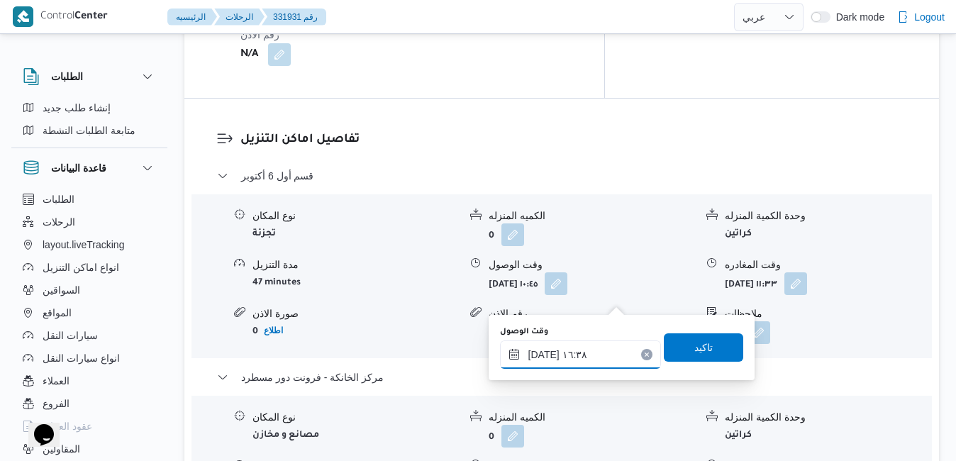
click at [551, 358] on input "[DATE] ١٦:٣٨" at bounding box center [580, 355] width 161 height 28
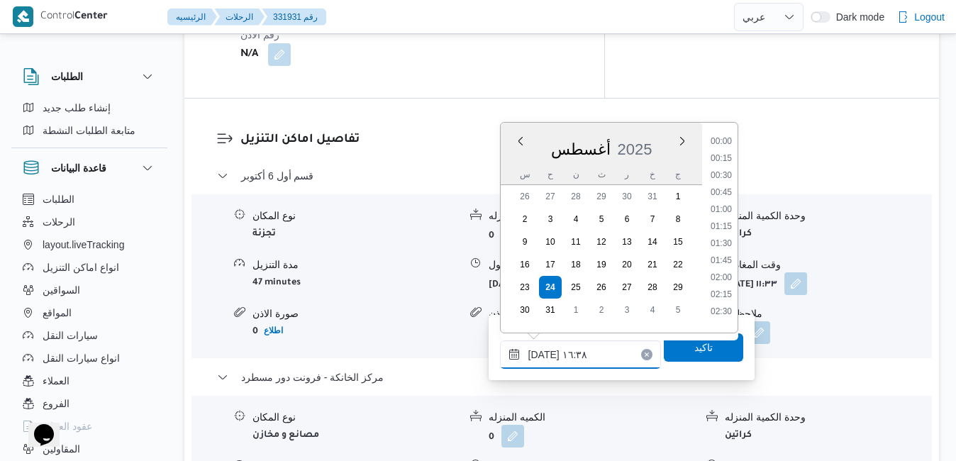
scroll to position [1026, 0]
click at [722, 302] on li "17:30" at bounding box center [721, 307] width 33 height 14
type input "[DATE] ١٧:٣٠"
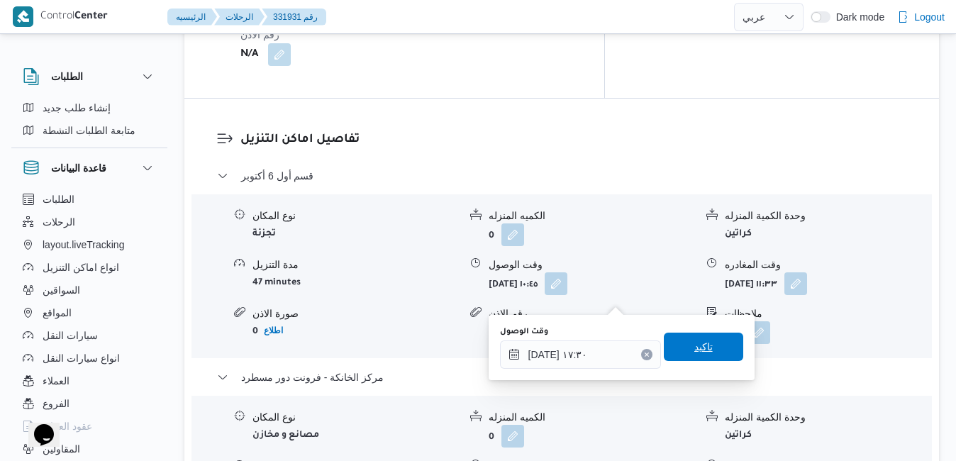
click at [695, 353] on span "تاكيد" at bounding box center [704, 346] width 18 height 17
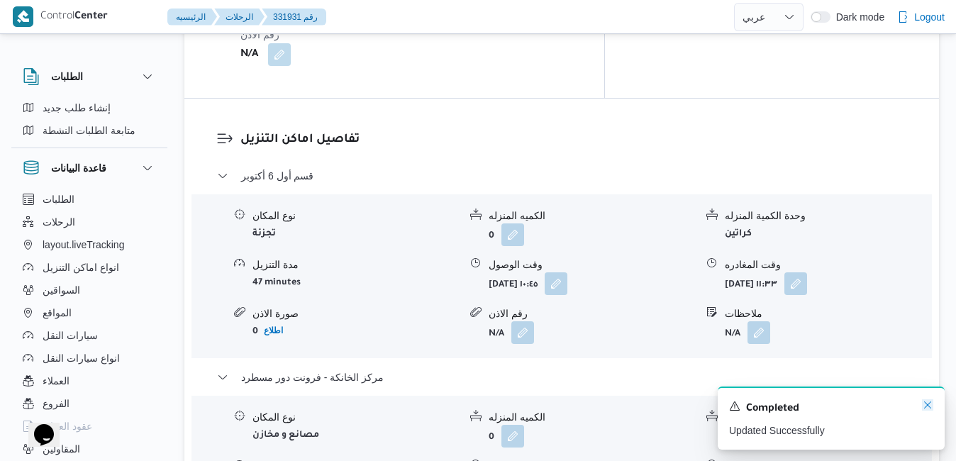
click at [928, 406] on icon "Dismiss toast" at bounding box center [927, 404] width 11 height 11
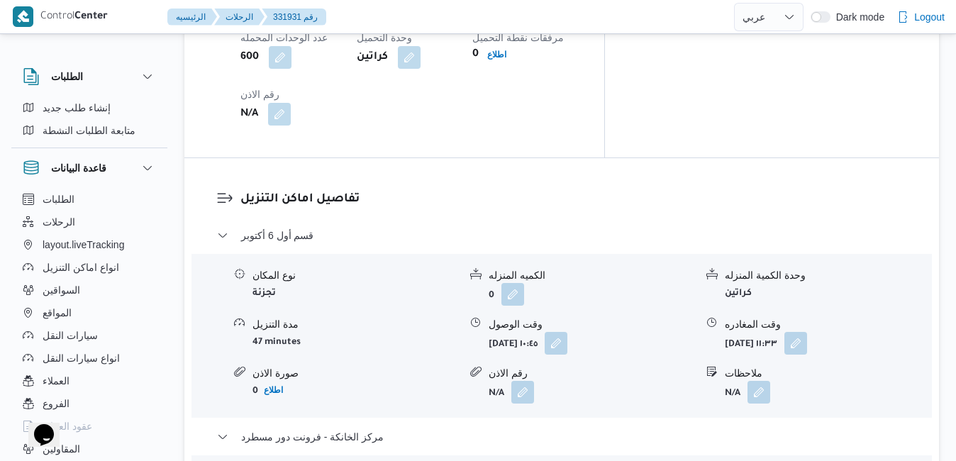
scroll to position [1277, 0]
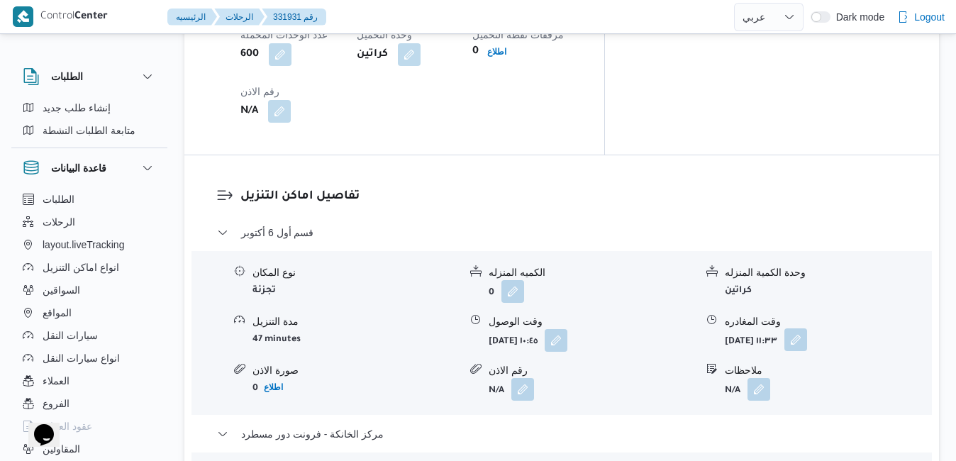
click at [807, 328] on button "button" at bounding box center [796, 339] width 23 height 23
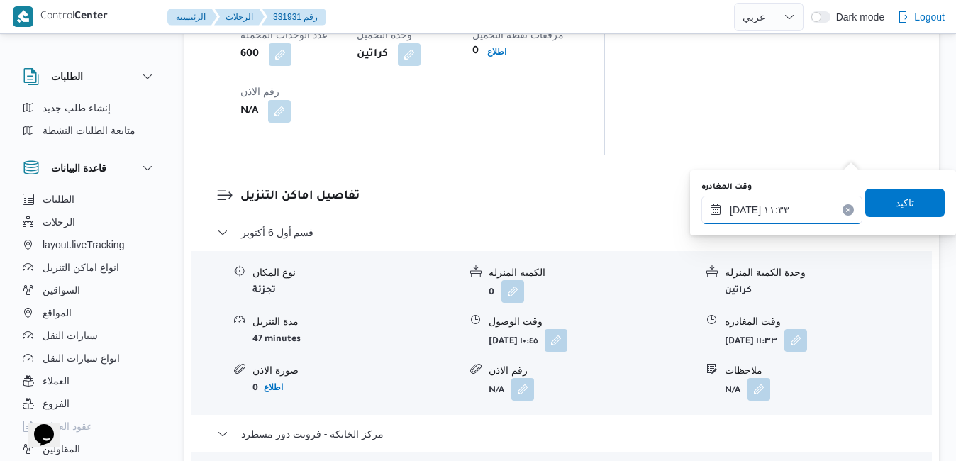
click at [806, 214] on input "[DATE] ١١:٣٣" at bounding box center [782, 210] width 161 height 28
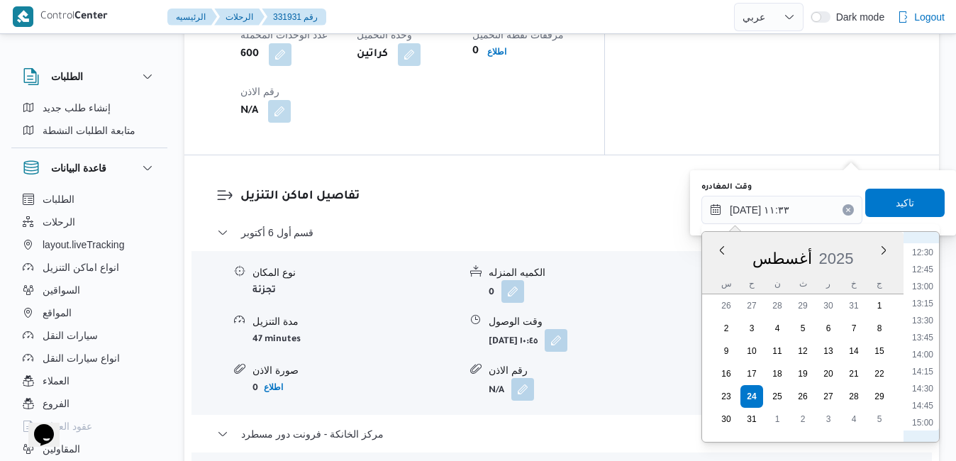
scroll to position [1013, 0]
click at [928, 362] on li "16:30" at bounding box center [923, 361] width 33 height 14
type input "[DATE] ١٦:٣٠"
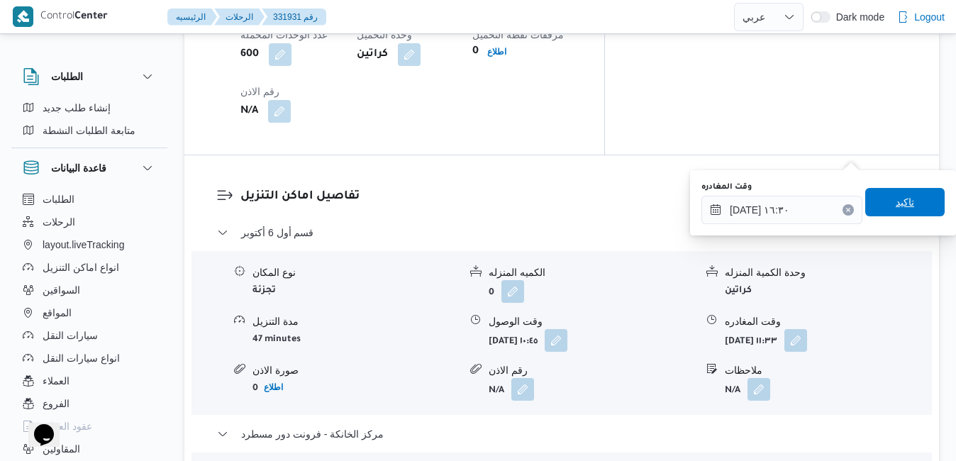
click at [896, 206] on span "تاكيد" at bounding box center [905, 202] width 18 height 17
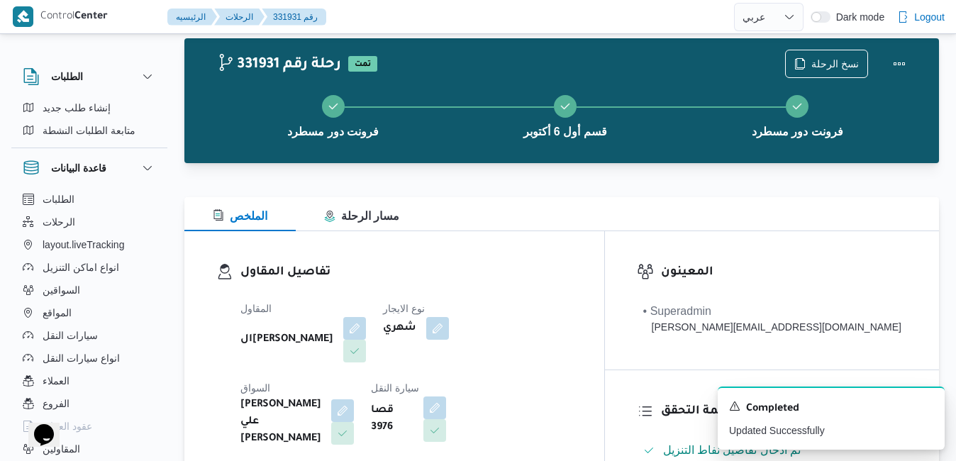
scroll to position [0, 0]
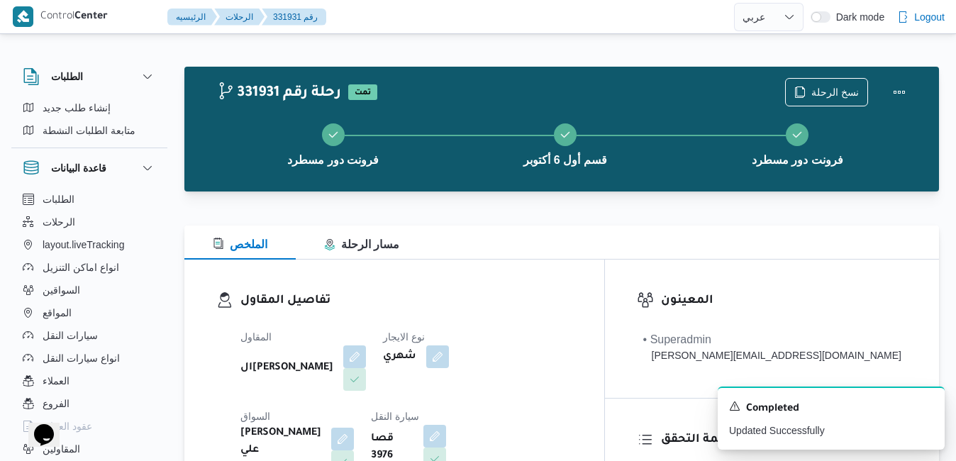
click at [641, 245] on div "الملخص مسار الرحلة" at bounding box center [561, 243] width 755 height 34
click at [897, 84] on button "Actions" at bounding box center [899, 91] width 28 height 28
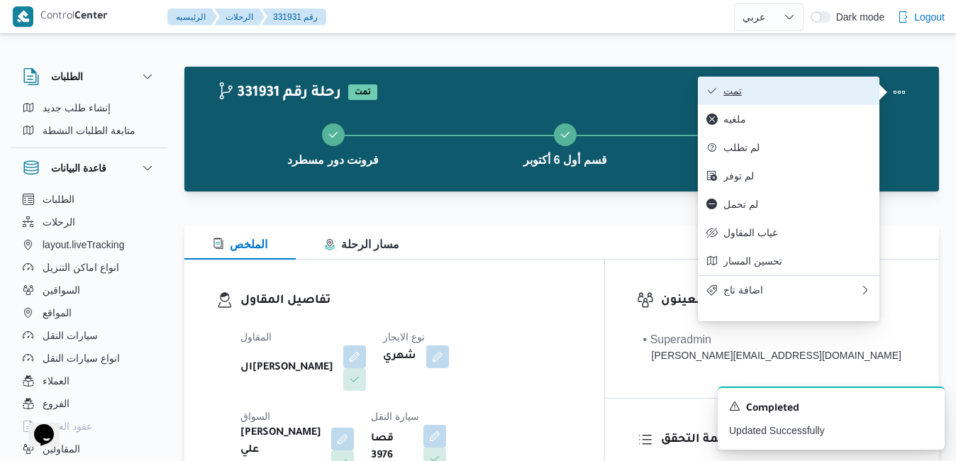
click at [805, 96] on span "تمت" at bounding box center [798, 90] width 148 height 11
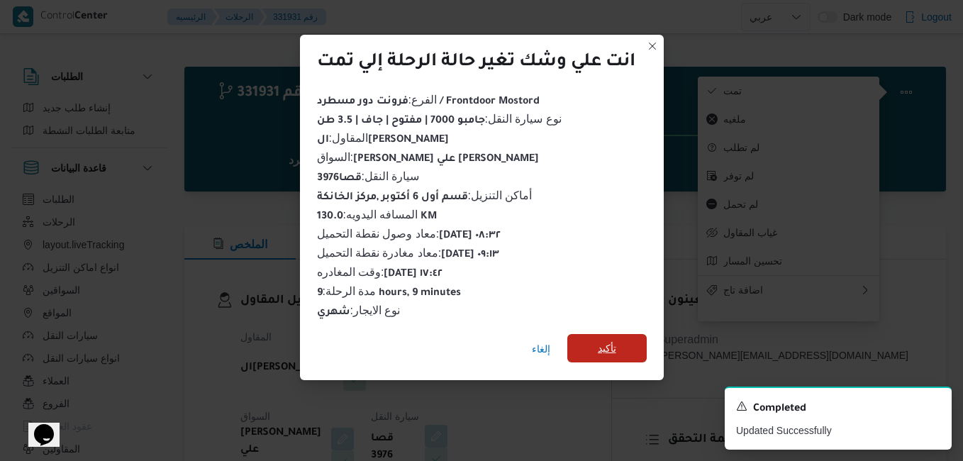
click at [616, 340] on span "تأكيد" at bounding box center [607, 348] width 18 height 17
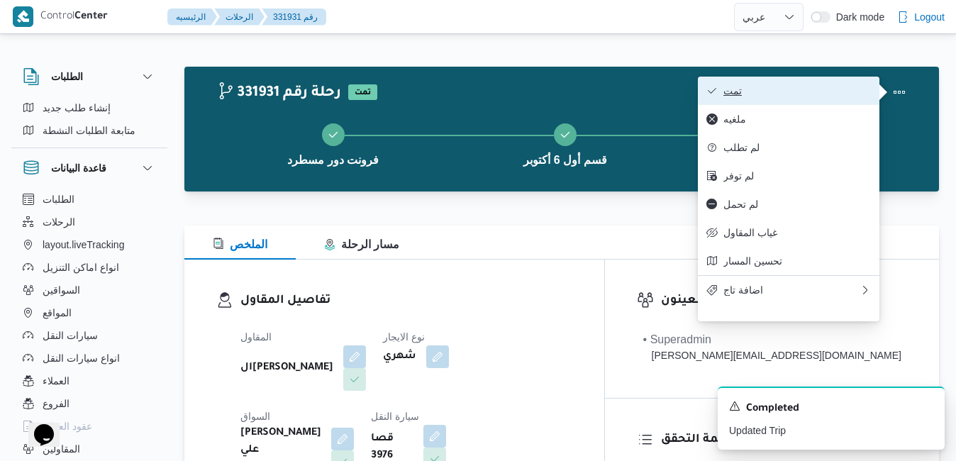
click at [751, 99] on button "تمت" at bounding box center [789, 91] width 182 height 28
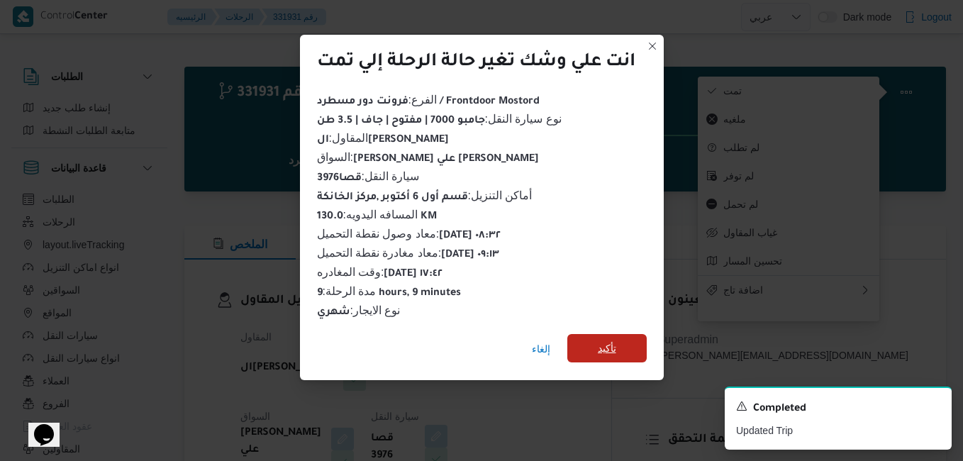
click at [602, 340] on span "تأكيد" at bounding box center [607, 348] width 18 height 17
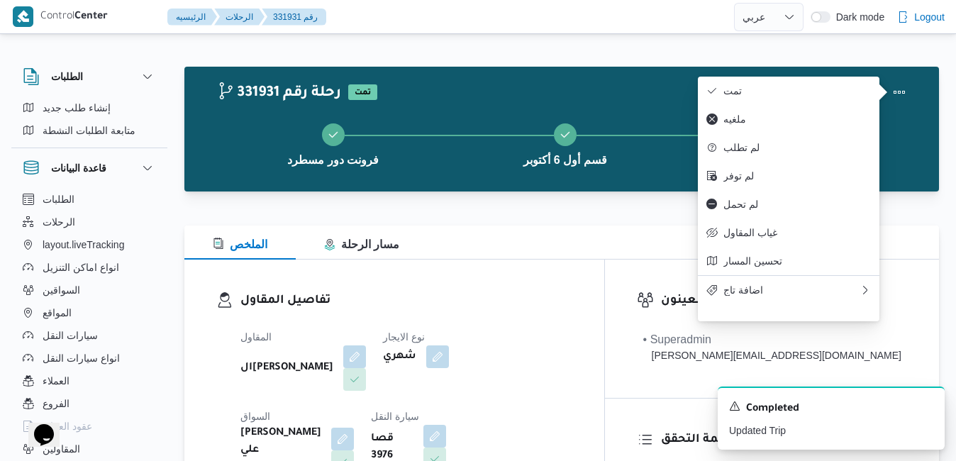
click at [604, 297] on div "تفاصيل المقاول المقاول الهامي محمد خالد علي نوع الايجار شهري السواق محمد وجيه ع…" at bounding box center [394, 426] width 420 height 333
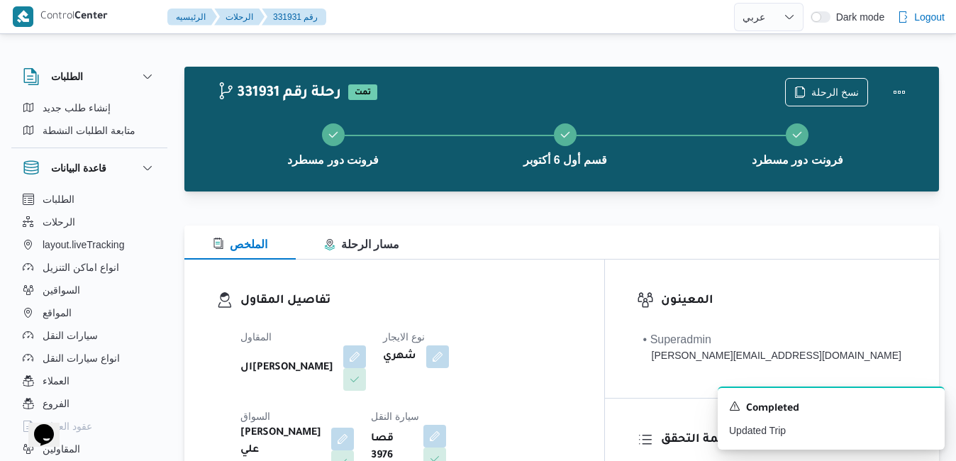
click at [573, 294] on h3 "تفاصيل المقاول" at bounding box center [406, 301] width 332 height 19
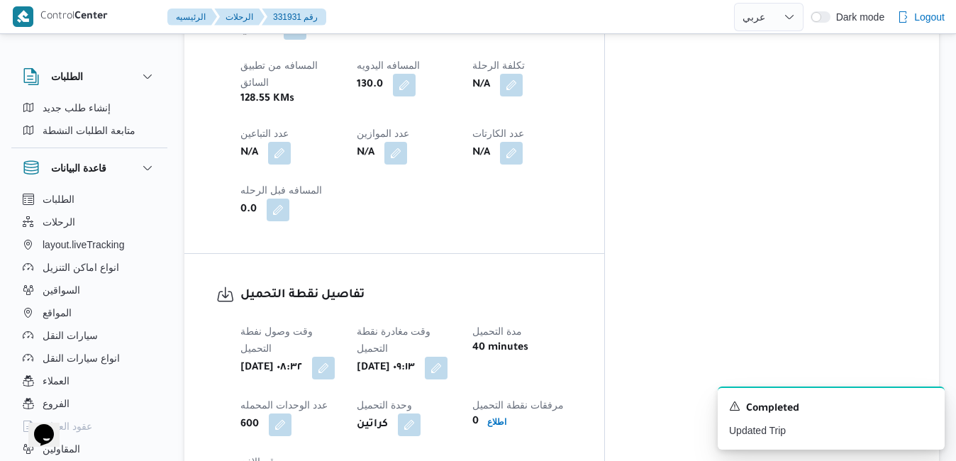
scroll to position [908, 0]
click at [581, 313] on div "وقت وصول نفطة التحميل أحد ٢٤ أغسطس ٢٠٢٥ ٠٨:٣٢ وقت مغادرة نقطة التحميل أحد ٢٤ أغ…" at bounding box center [406, 406] width 349 height 187
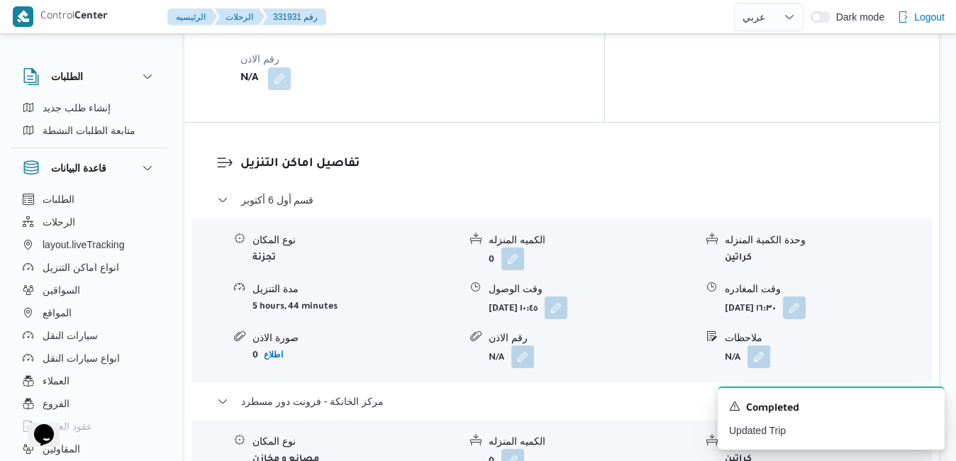
scroll to position [1334, 0]
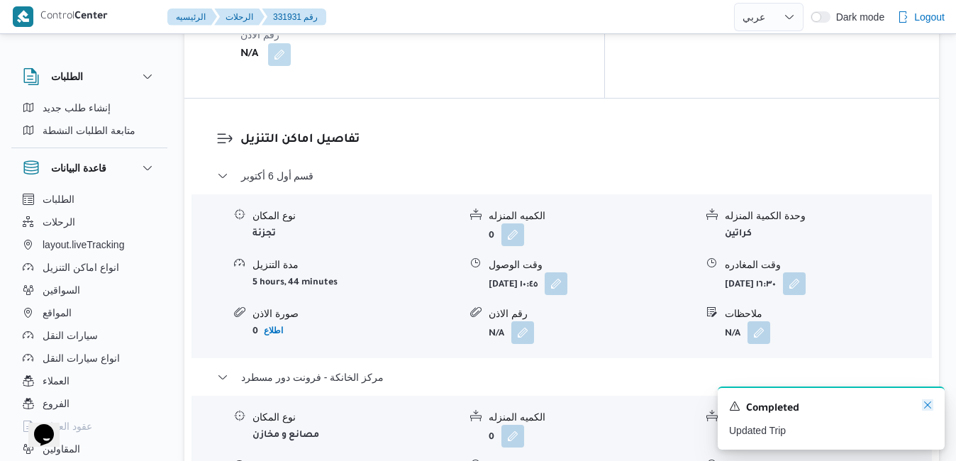
click at [927, 407] on icon "Dismiss toast" at bounding box center [927, 404] width 11 height 11
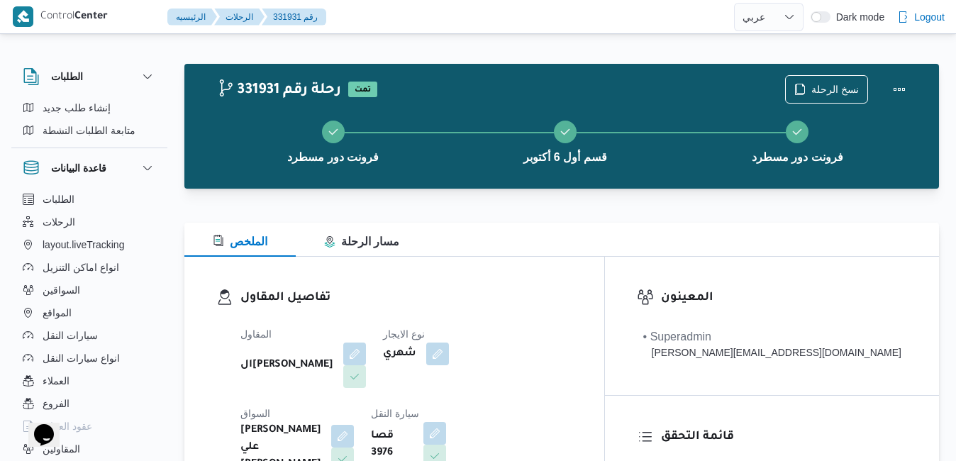
scroll to position [0, 0]
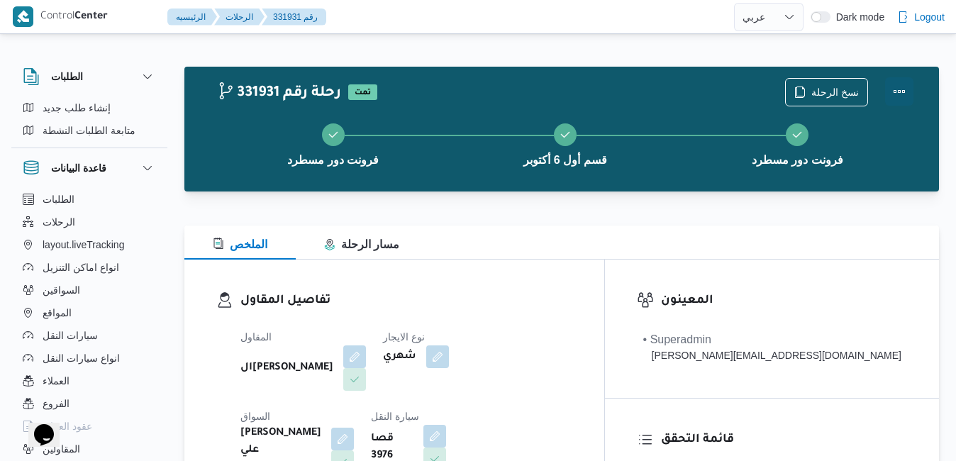
click at [900, 92] on button "Actions" at bounding box center [899, 91] width 28 height 28
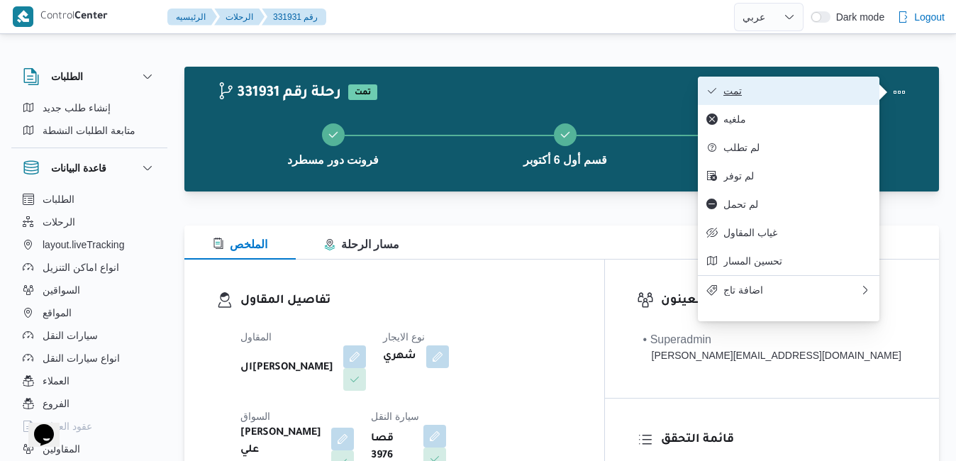
click at [819, 90] on span "تمت" at bounding box center [798, 90] width 148 height 11
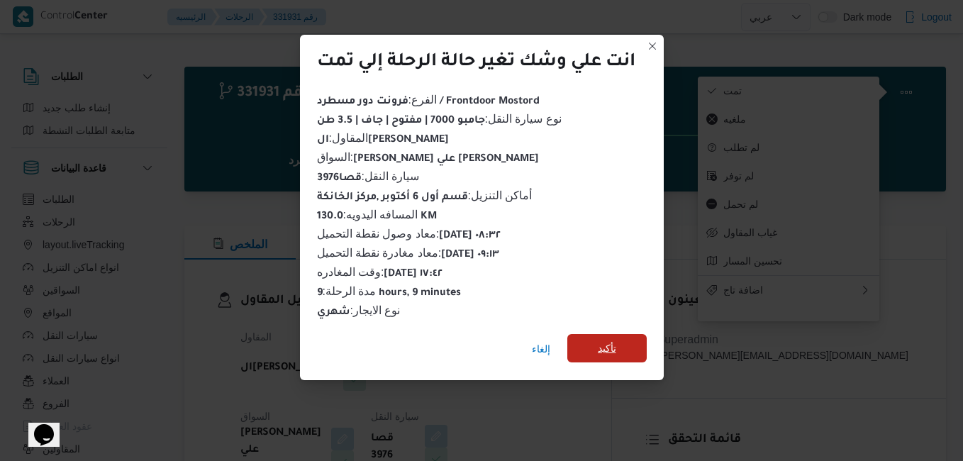
click at [600, 345] on span "تأكيد" at bounding box center [607, 348] width 18 height 17
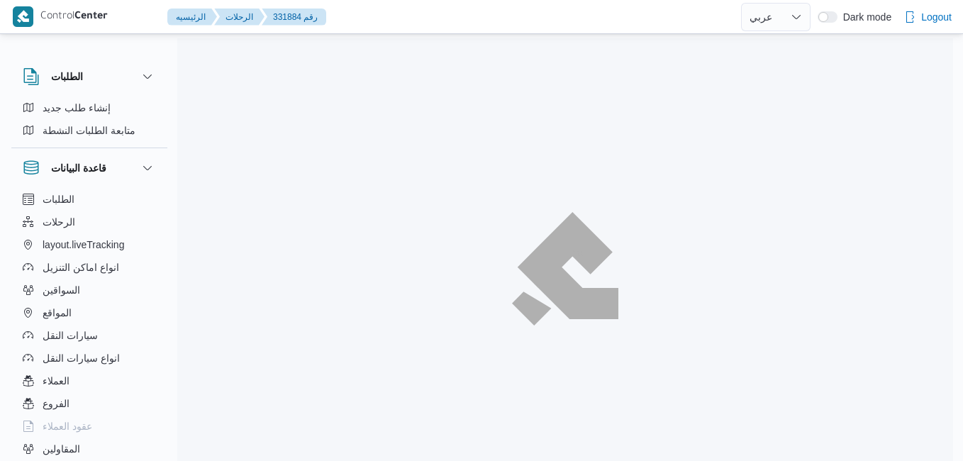
select select "ar"
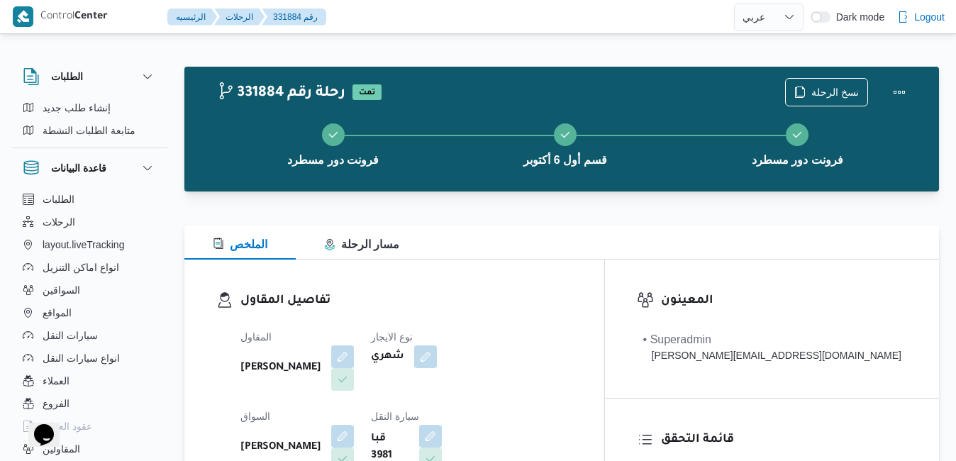
click at [570, 214] on div at bounding box center [561, 217] width 755 height 17
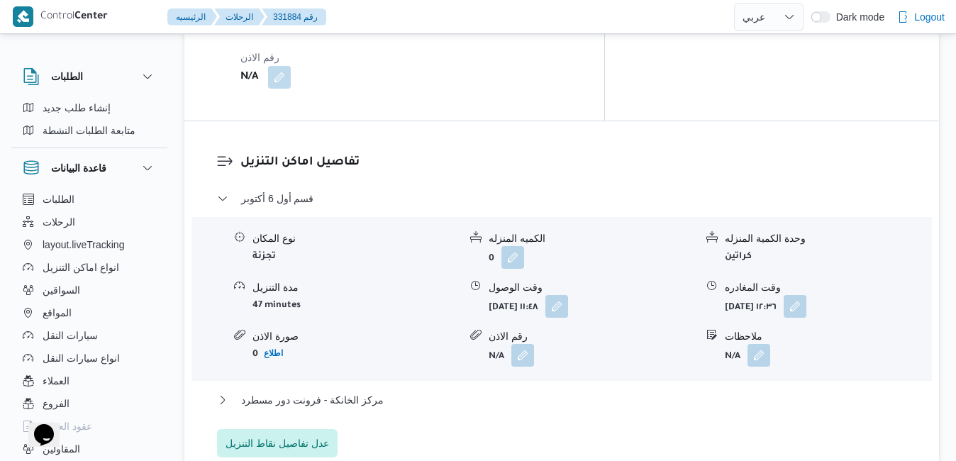
scroll to position [1277, 0]
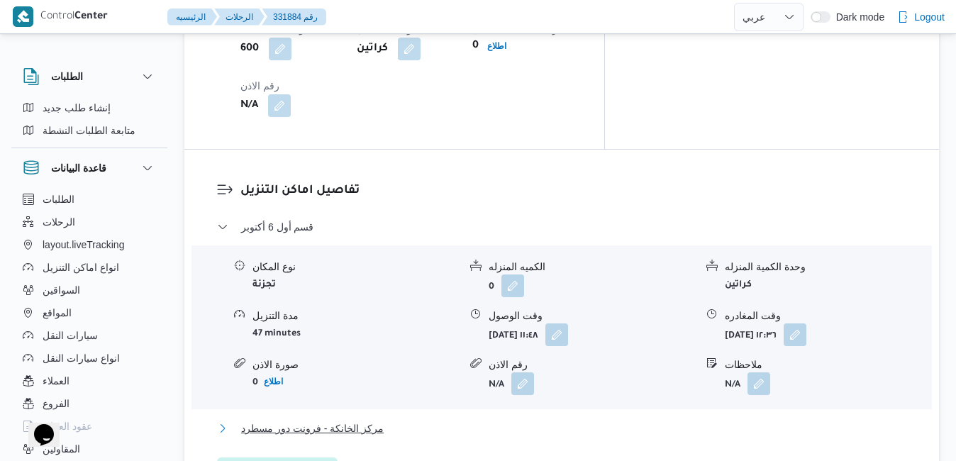
click at [518, 420] on button "مركز الخانكة - فرونت دور مسطرد" at bounding box center [562, 428] width 690 height 17
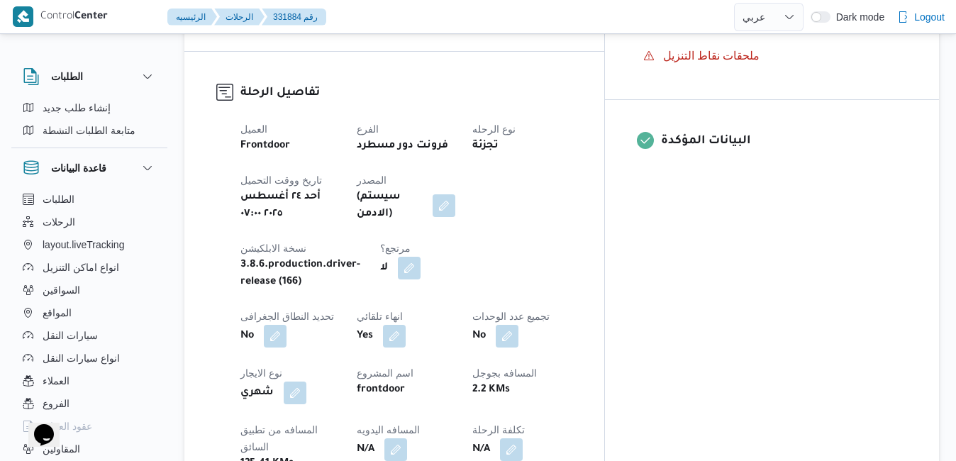
scroll to position [539, 0]
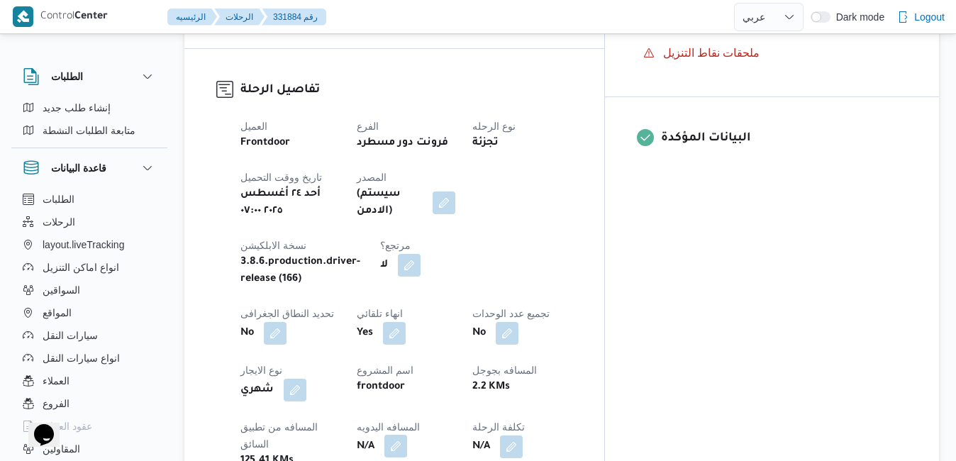
click at [407, 435] on button "button" at bounding box center [396, 446] width 23 height 23
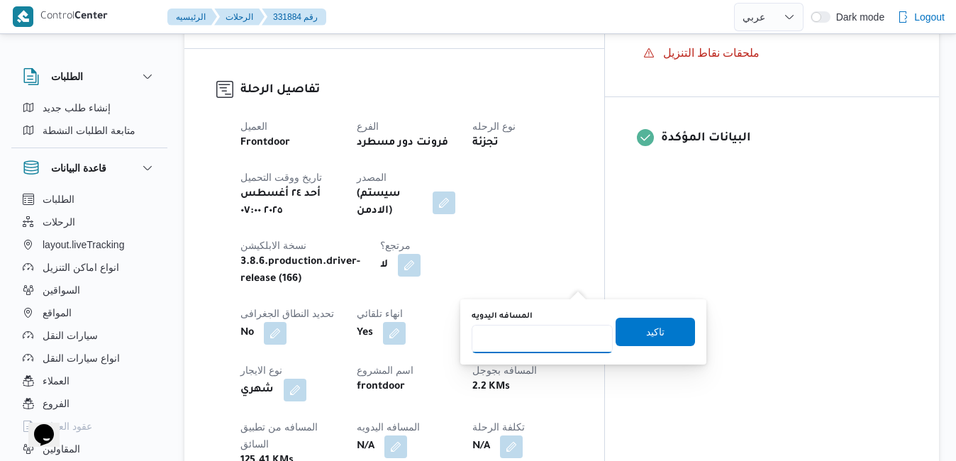
click at [549, 334] on input "المسافه اليدويه" at bounding box center [542, 339] width 141 height 28
type input "130"
click at [624, 333] on span "تاكيد" at bounding box center [655, 332] width 79 height 28
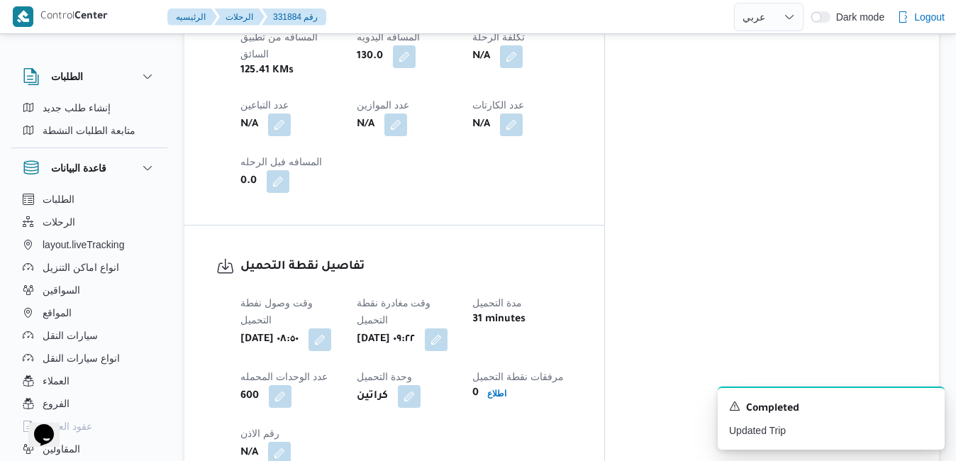
scroll to position [936, 0]
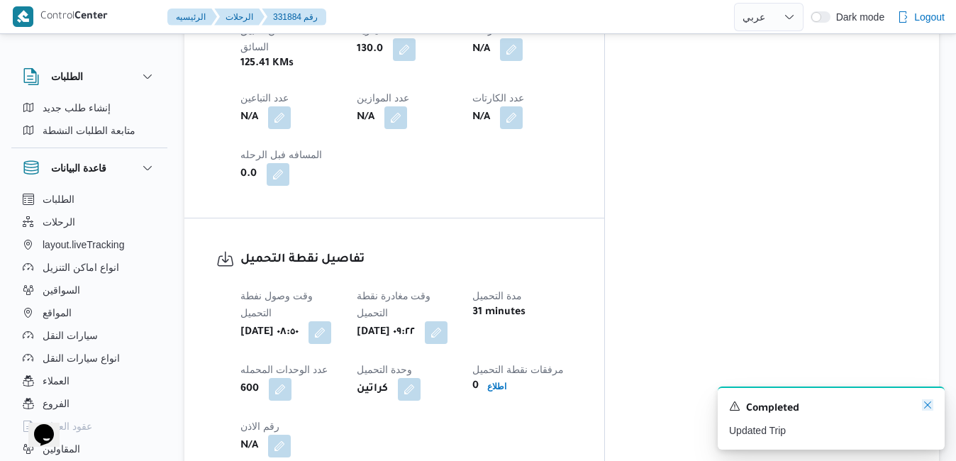
click at [928, 405] on icon "Dismiss toast" at bounding box center [927, 404] width 11 height 11
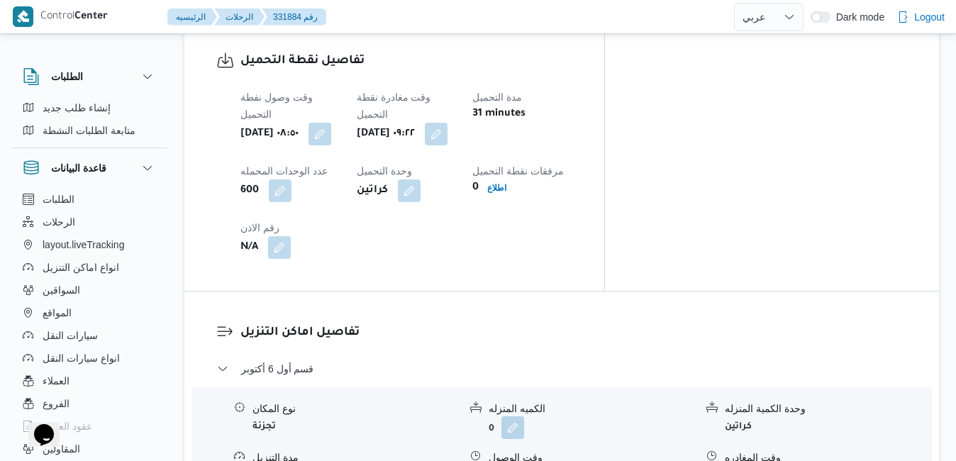
scroll to position [1163, 0]
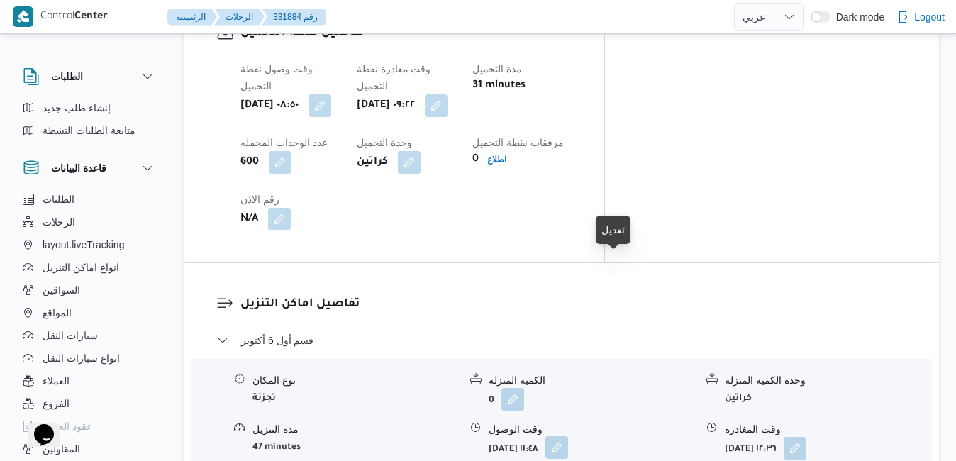
click at [568, 436] on button "button" at bounding box center [557, 447] width 23 height 23
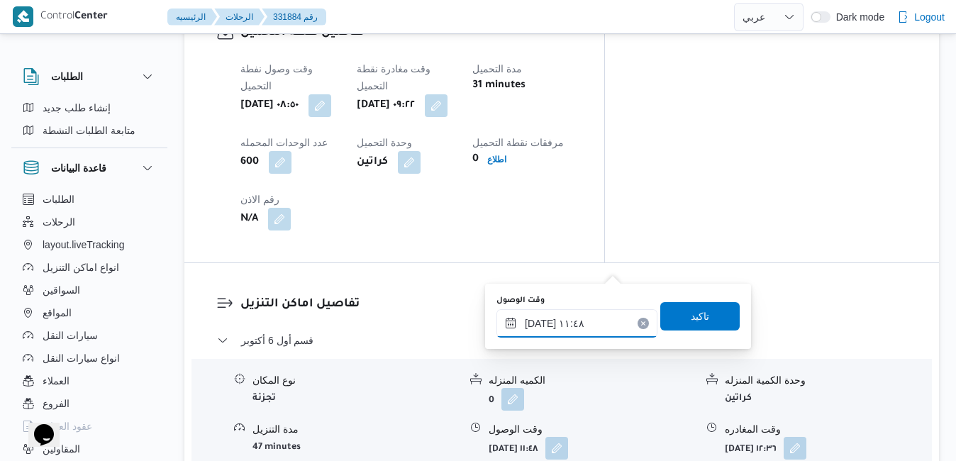
click at [554, 324] on input "٢٤/٠٨/٢٠٢٥ ١١:٤٨" at bounding box center [577, 323] width 161 height 28
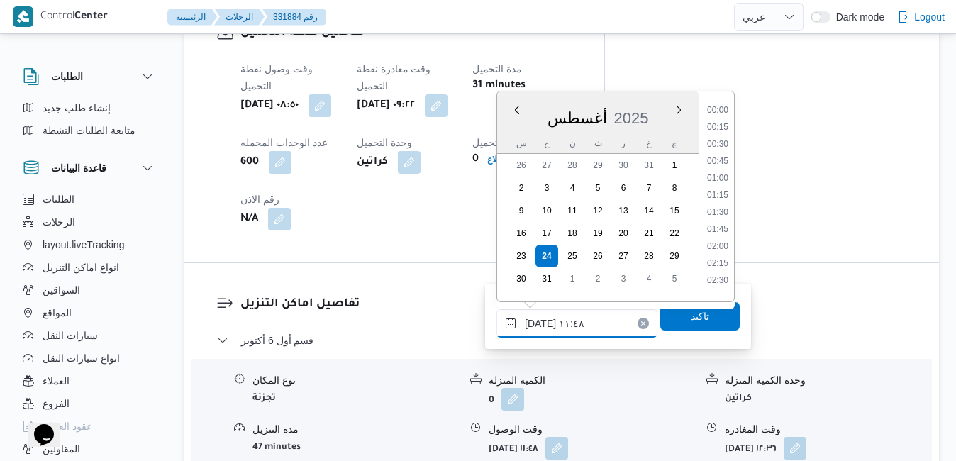
scroll to position [702, 0]
click at [719, 121] on li "10:30" at bounding box center [718, 123] width 33 height 14
type input "٢٤/٠٨/٢٠٢٥ ١٠:٣٠"
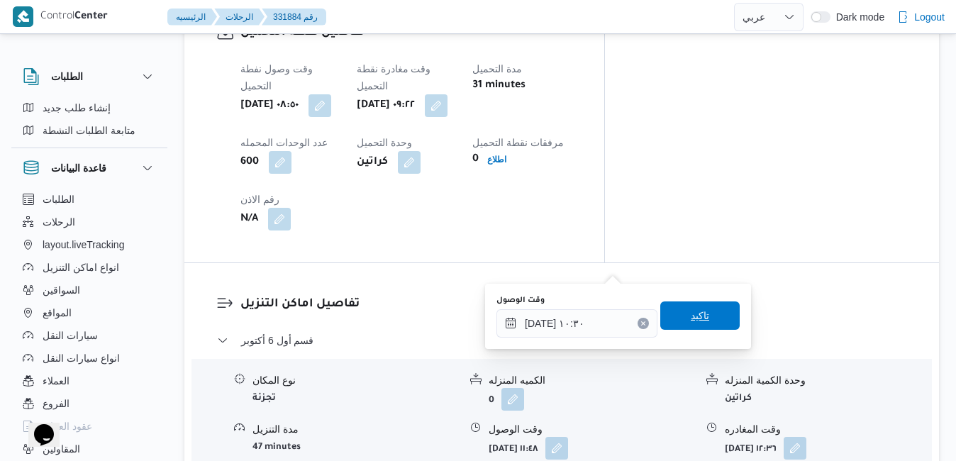
click at [675, 311] on span "تاكيد" at bounding box center [699, 316] width 79 height 28
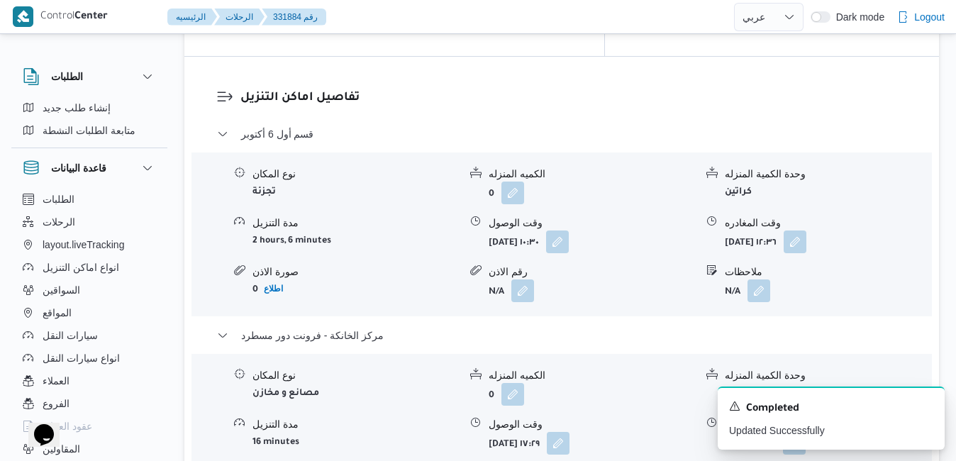
scroll to position [1447, 0]
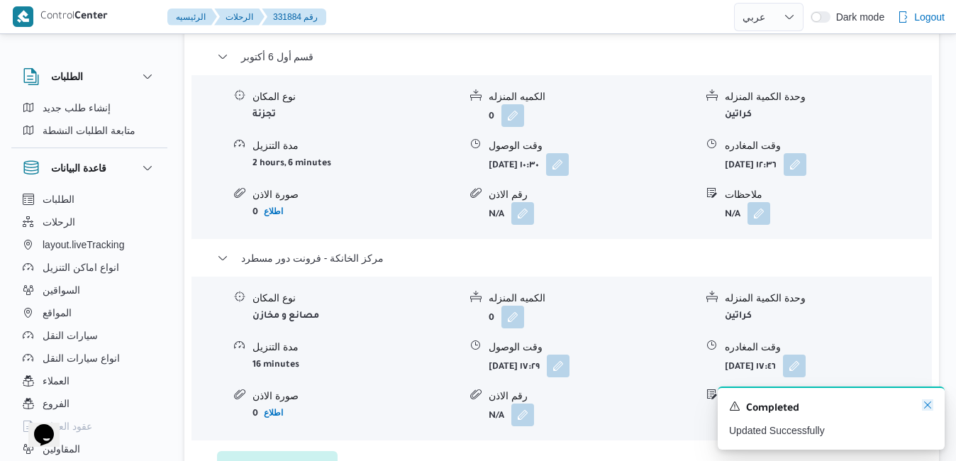
click at [929, 408] on icon "Dismiss toast" at bounding box center [927, 404] width 11 height 11
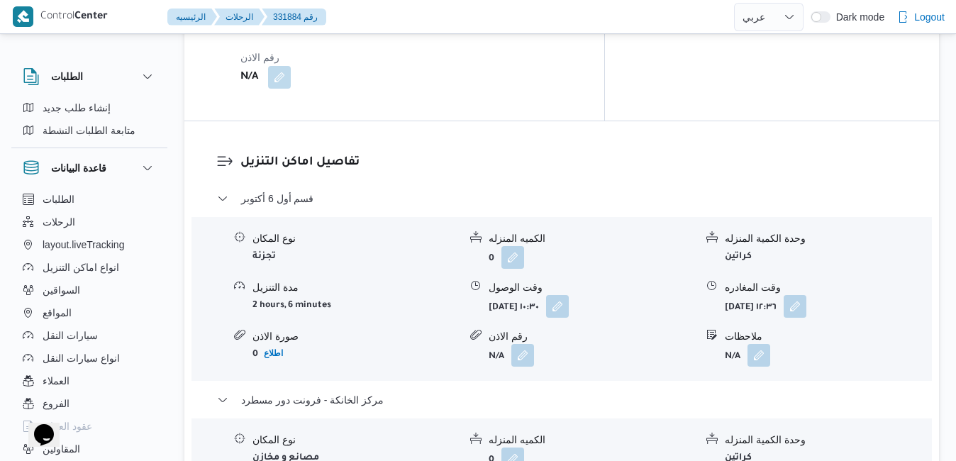
scroll to position [1277, 0]
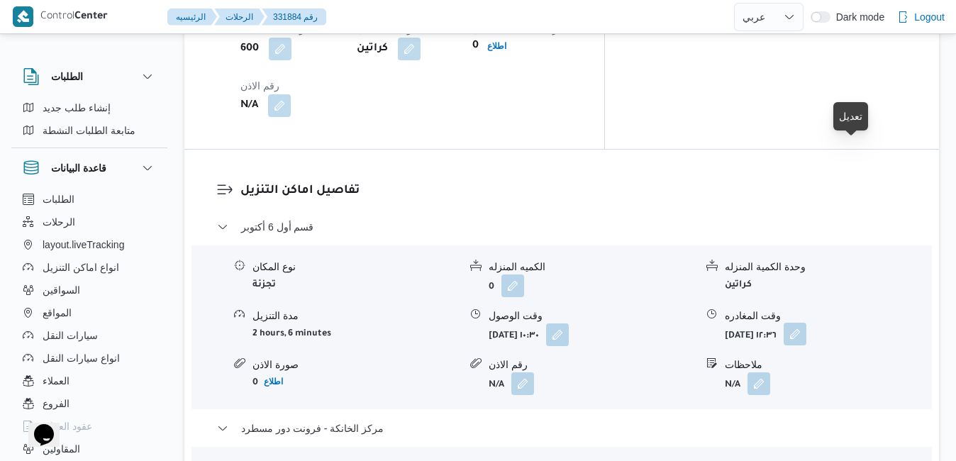
click at [807, 323] on button "button" at bounding box center [795, 334] width 23 height 23
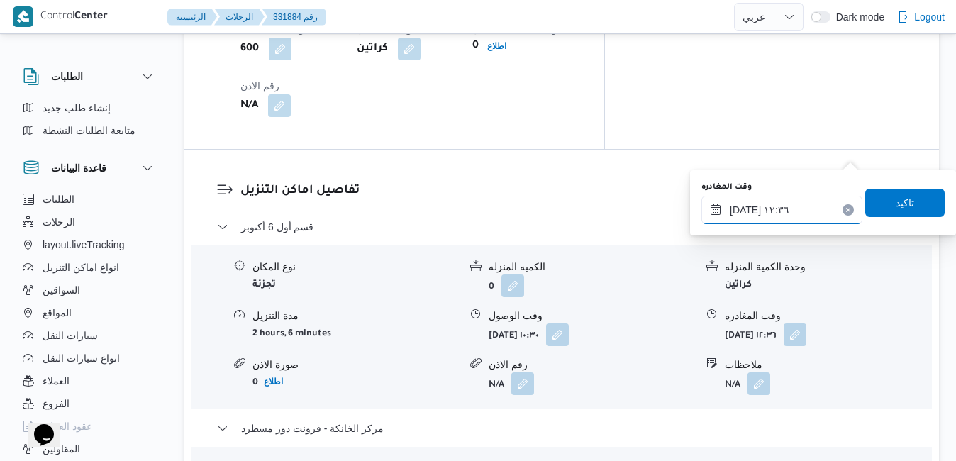
click at [790, 207] on input "٢٤/٠٨/٢٠٢٥ ١٢:٣٦" at bounding box center [782, 210] width 161 height 28
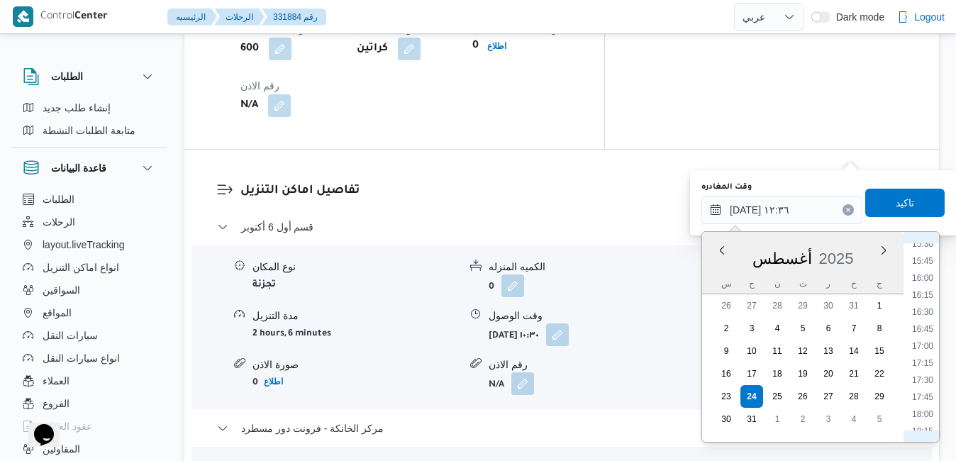
scroll to position [1081, 0]
click at [925, 298] on li "16:30" at bounding box center [923, 293] width 33 height 14
type input "٢٤/٠٨/٢٠٢٥ ١٦:٣٠"
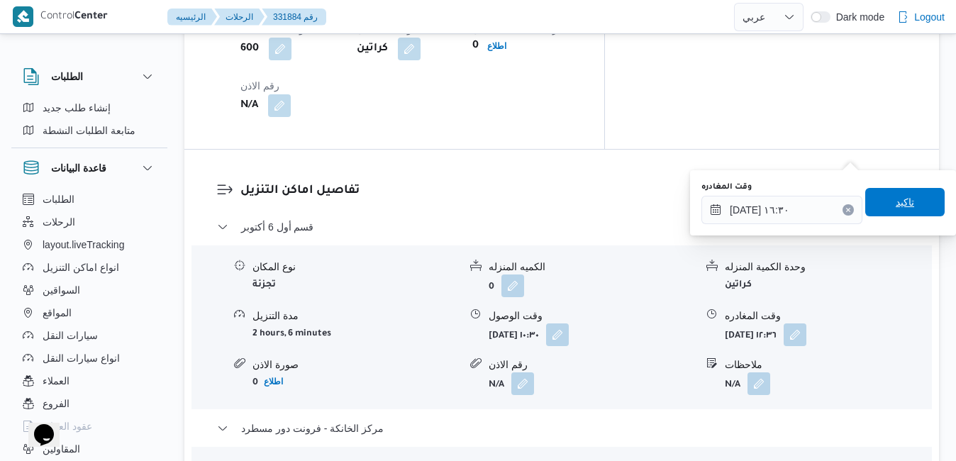
click at [896, 197] on span "تاكيد" at bounding box center [905, 202] width 18 height 17
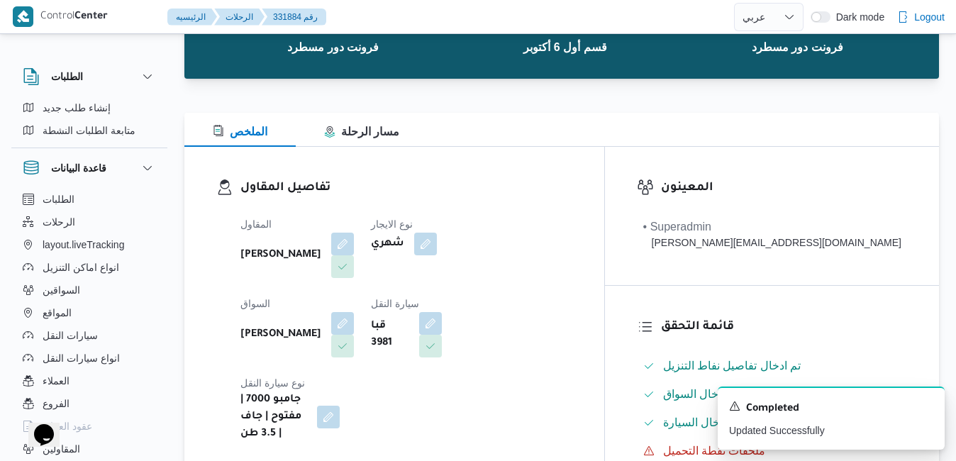
scroll to position [0, 0]
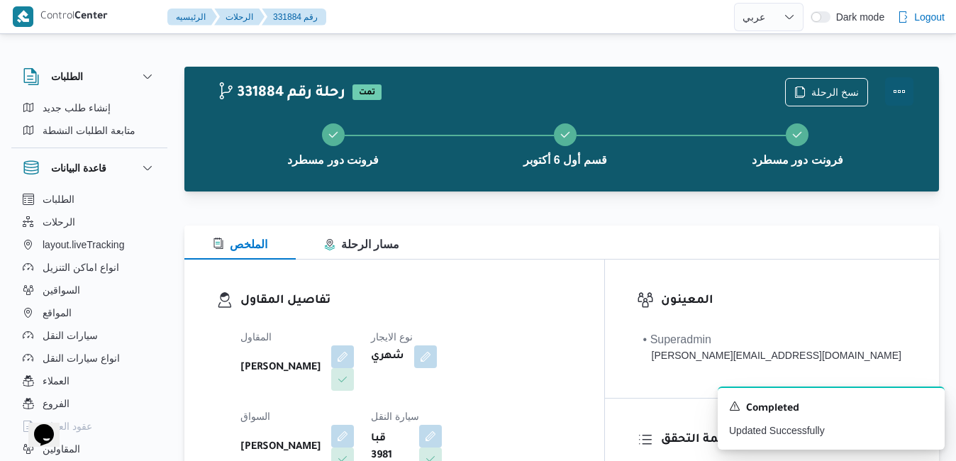
click at [901, 82] on button "Actions" at bounding box center [899, 91] width 28 height 28
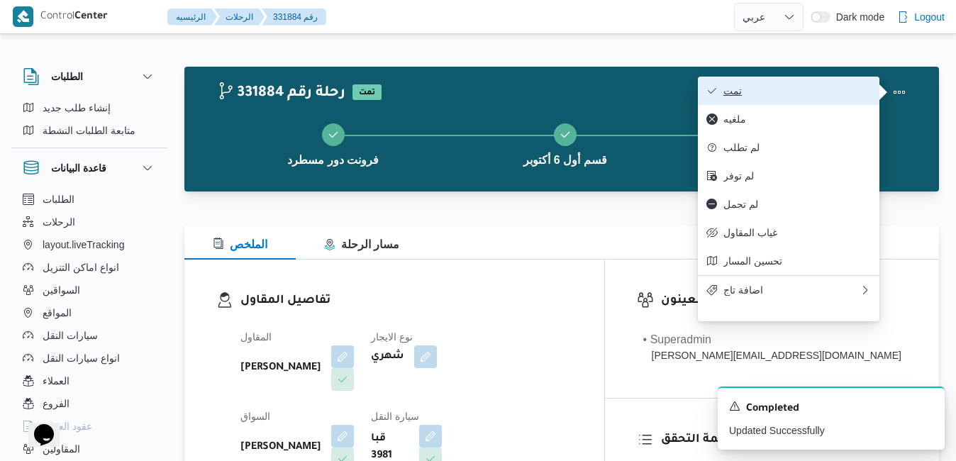
click at [817, 94] on span "تمت" at bounding box center [798, 90] width 148 height 11
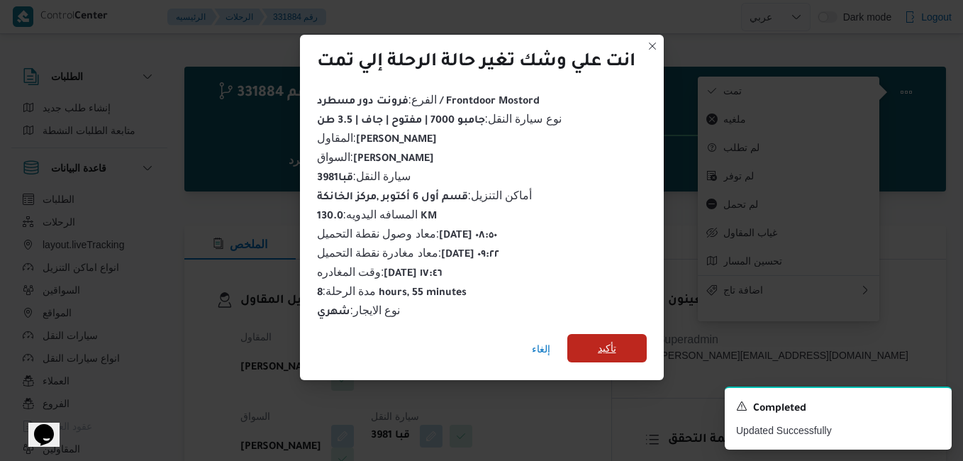
click at [595, 336] on span "تأكيد" at bounding box center [607, 348] width 79 height 28
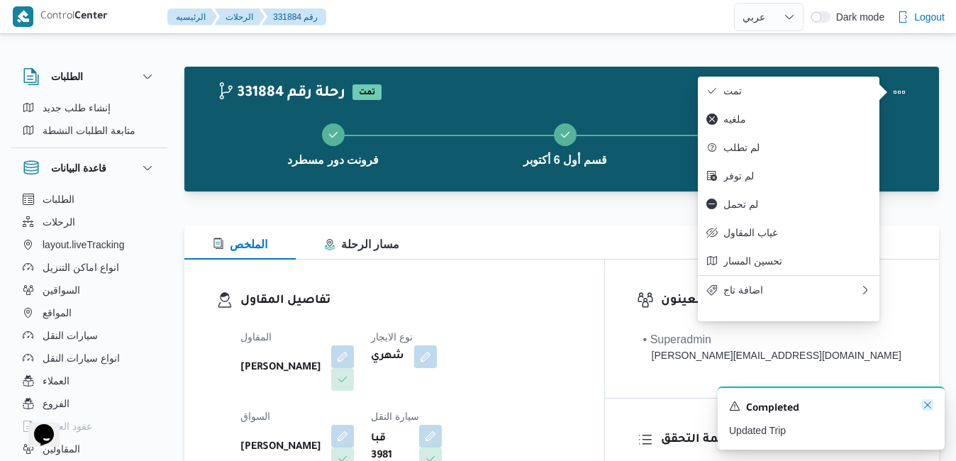
click at [929, 404] on icon "Dismiss toast" at bounding box center [927, 404] width 11 height 11
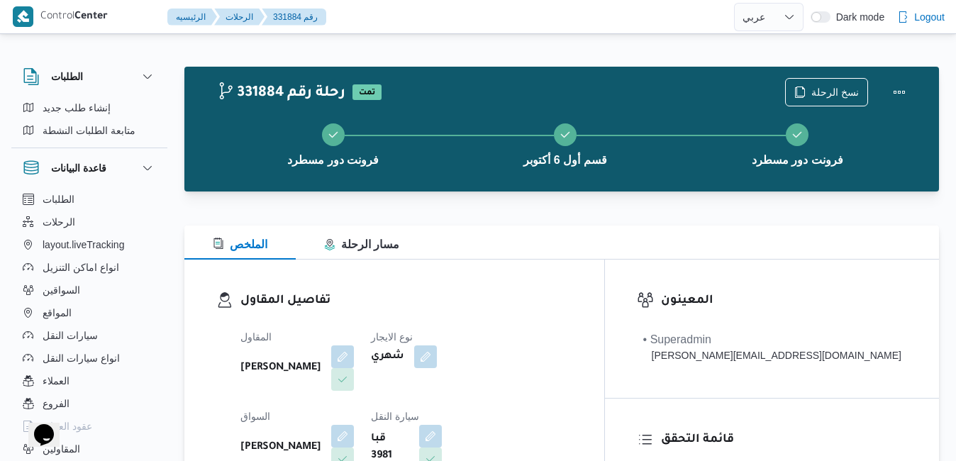
click at [604, 291] on div "تفاصيل المقاول المقاول عبدالواحد محمد احمد مسعد نوع الايجار شهري السواق شريف مح…" at bounding box center [394, 424] width 420 height 328
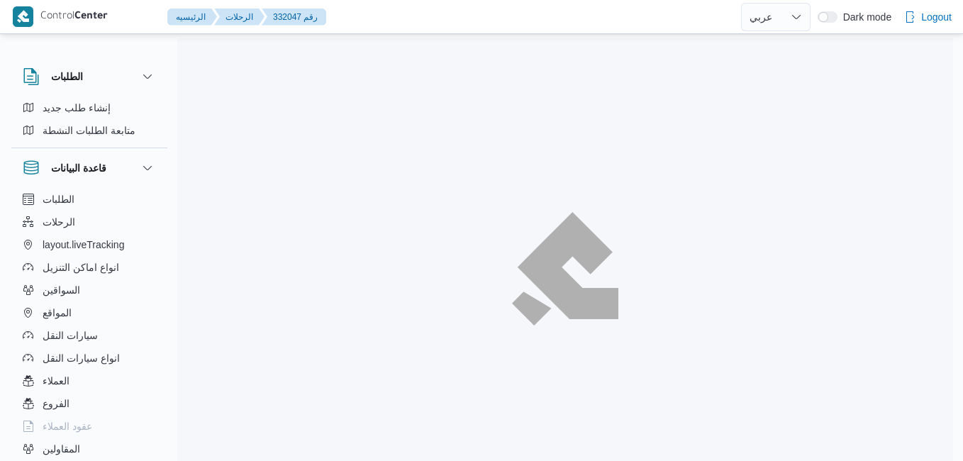
select select "ar"
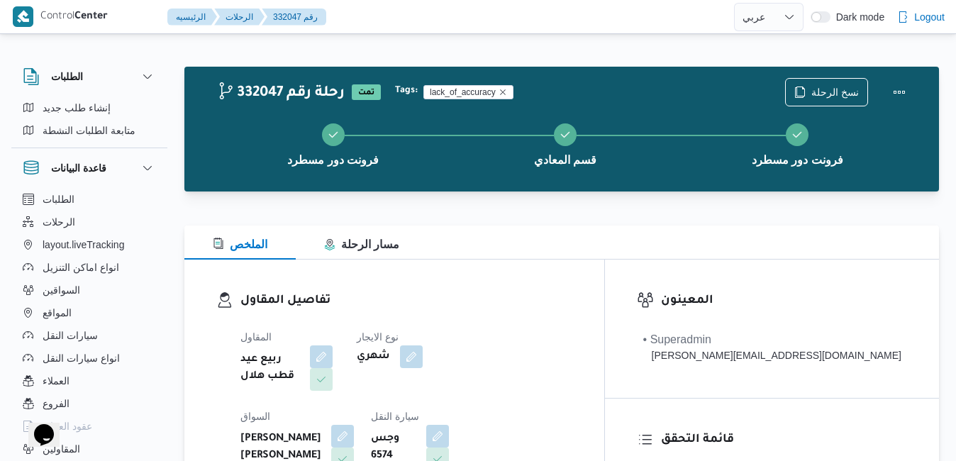
click at [597, 220] on div at bounding box center [561, 217] width 755 height 17
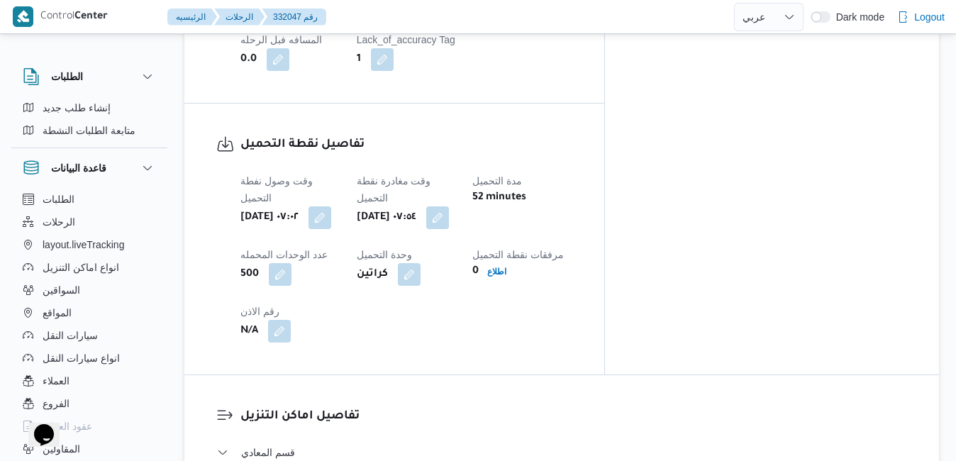
scroll to position [1135, 0]
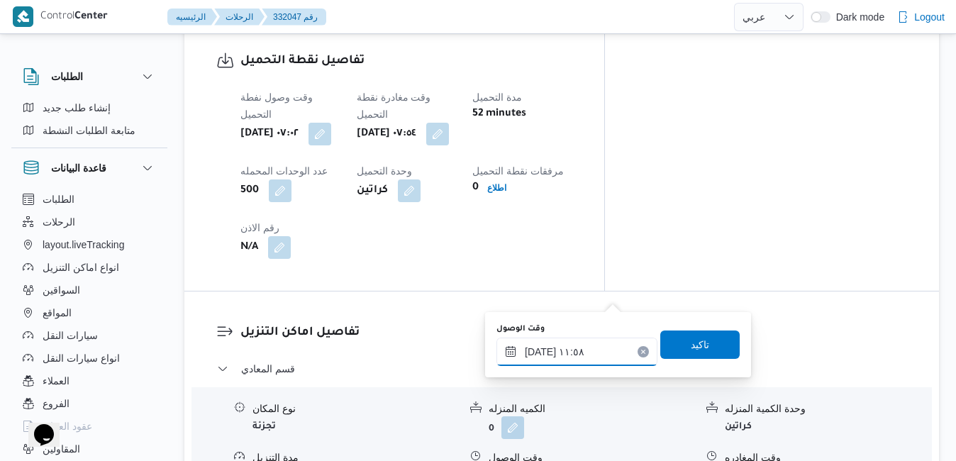
click at [559, 354] on input "[DATE] ١١:٥٨" at bounding box center [577, 352] width 161 height 28
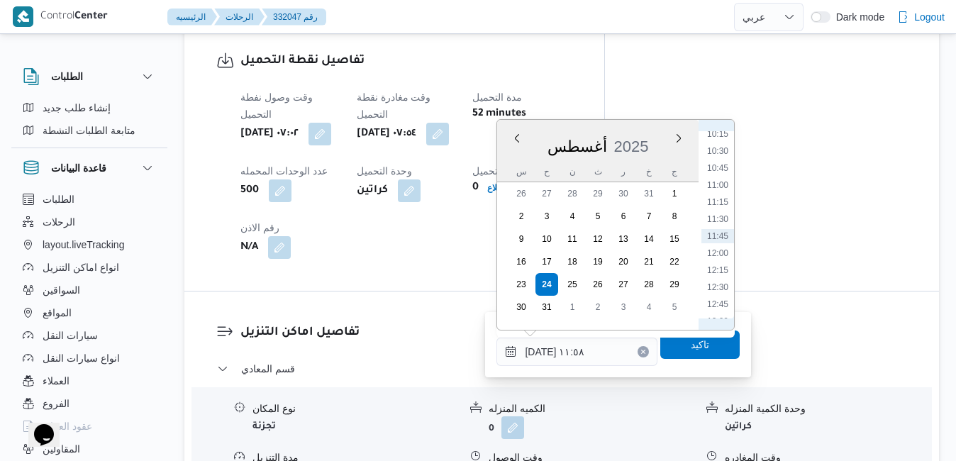
scroll to position [538, 0]
click at [714, 216] on li "09:00" at bounding box center [718, 213] width 33 height 14
type input "[DATE] ٠٩:٠٠"
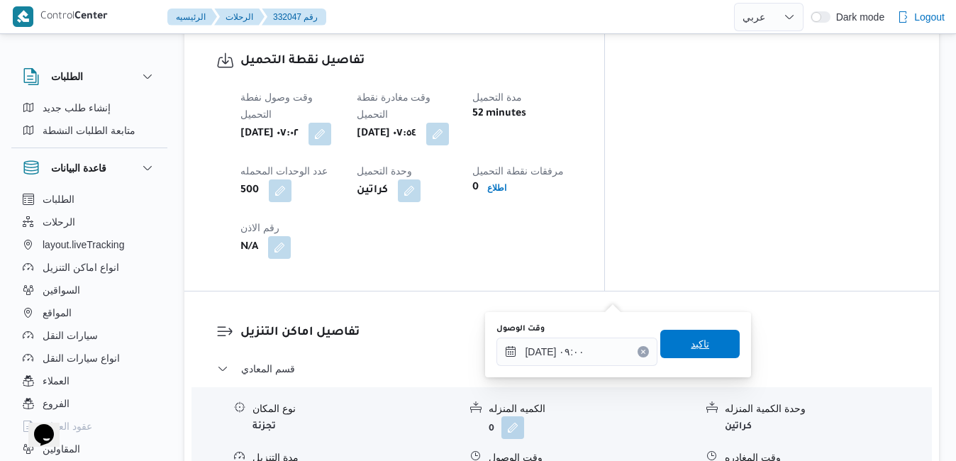
click at [677, 350] on span "تاكيد" at bounding box center [699, 344] width 79 height 28
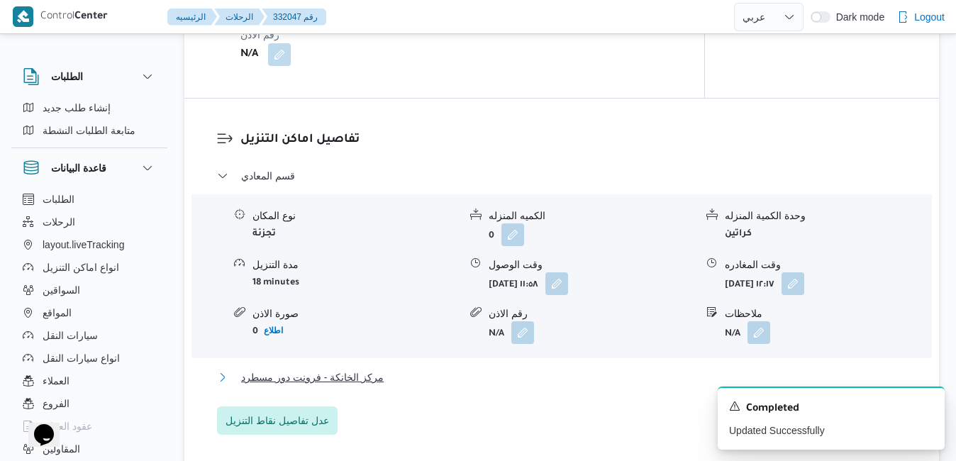
click at [564, 380] on button "مركز الخانكة - فرونت دور مسطرد" at bounding box center [562, 377] width 690 height 17
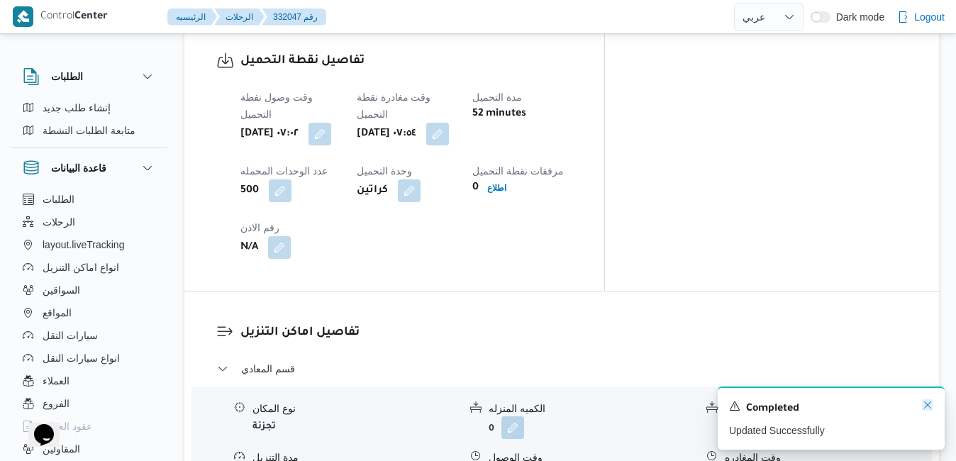
click at [923, 409] on icon "Dismiss toast" at bounding box center [927, 404] width 11 height 11
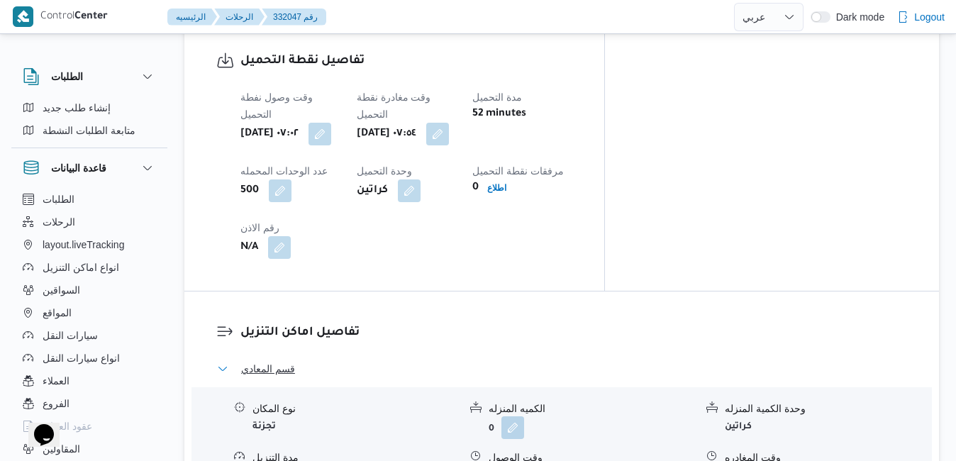
click at [814, 360] on button "قسم المعادي" at bounding box center [562, 368] width 690 height 17
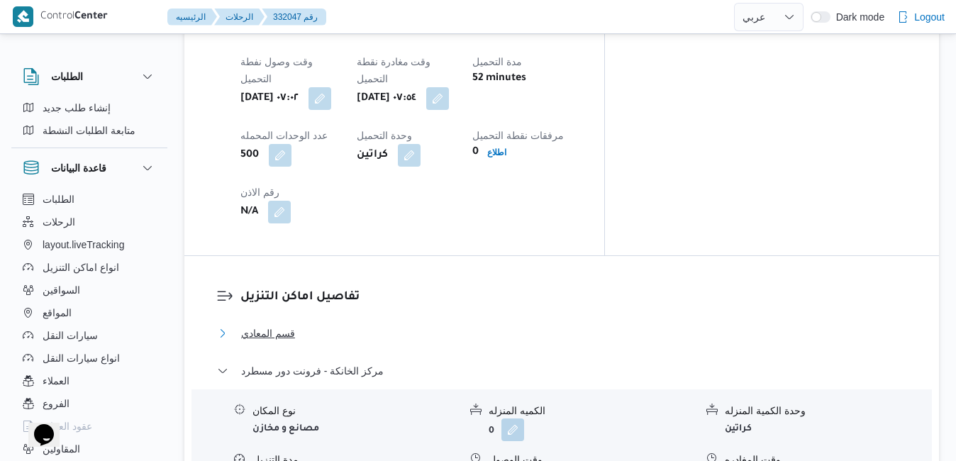
scroll to position [1163, 0]
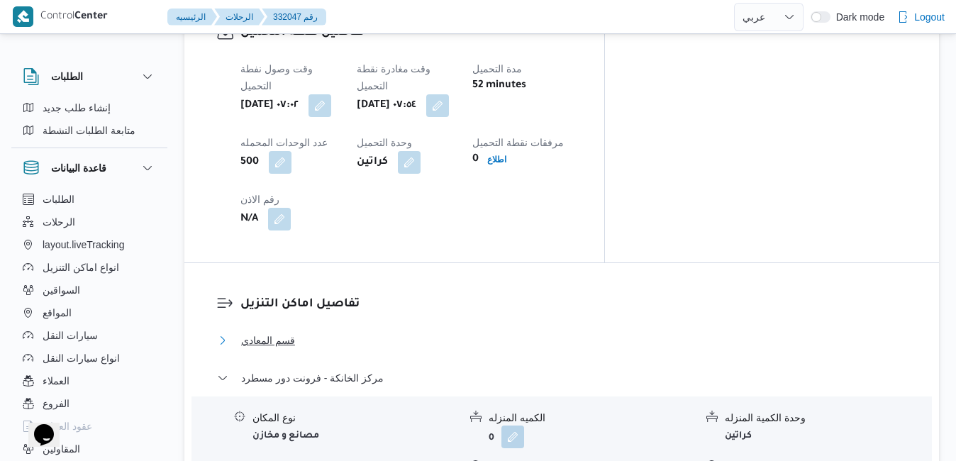
click at [786, 332] on button "قسم المعادي" at bounding box center [562, 340] width 690 height 17
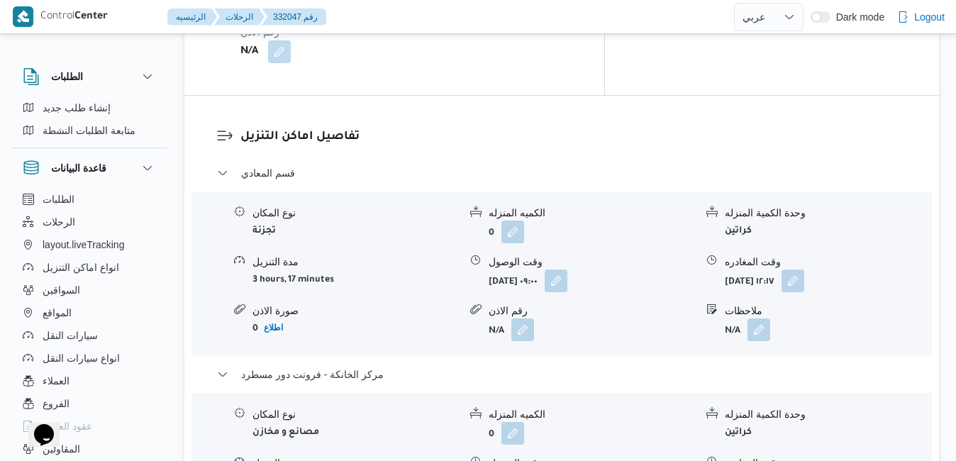
scroll to position [1334, 0]
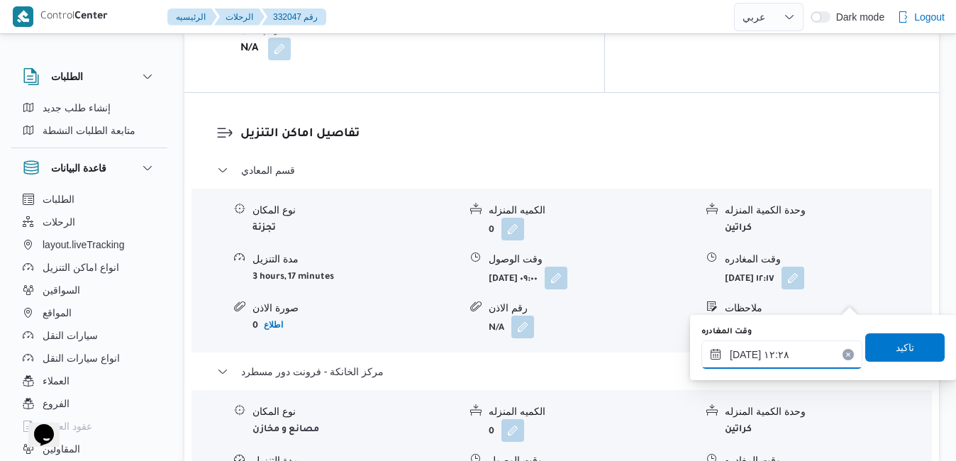
click at [797, 357] on input "٢٤/٠٨/٢٠٢٥ ١٢:٢٨" at bounding box center [782, 355] width 161 height 28
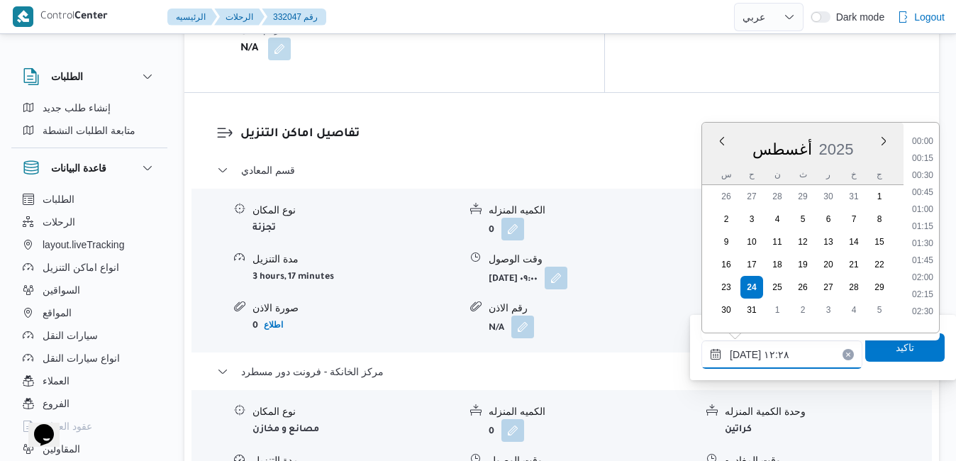
scroll to position [736, 0]
click at [937, 279] on li "12:45" at bounding box center [923, 273] width 33 height 14
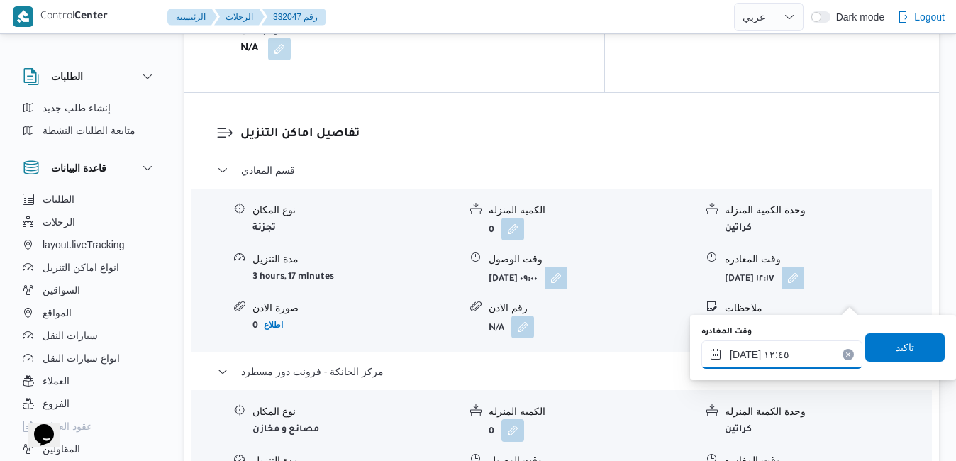
click at [807, 345] on input "٢٤/٠٨/٢٠٢٥ ١٢:٤٥" at bounding box center [782, 355] width 161 height 28
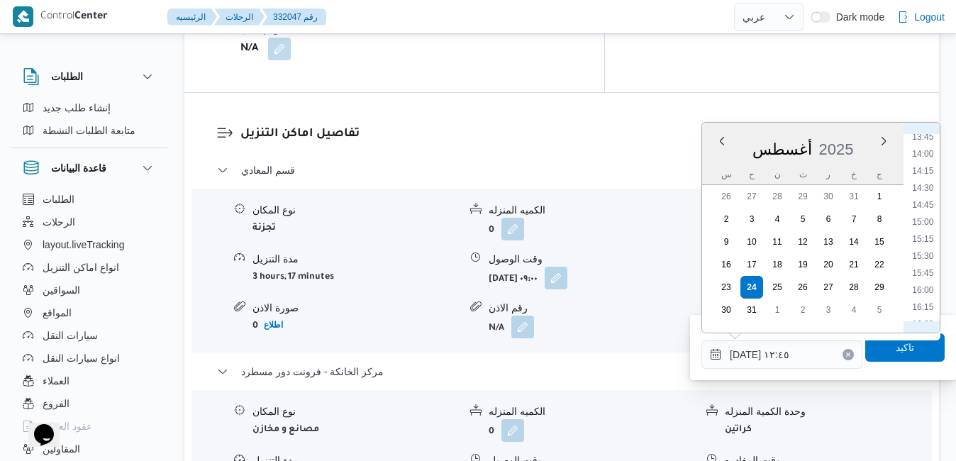
scroll to position [1098, 0]
click at [926, 270] on li "18:00" at bounding box center [923, 269] width 33 height 14
type input "[DATE] ١٨:٠٠"
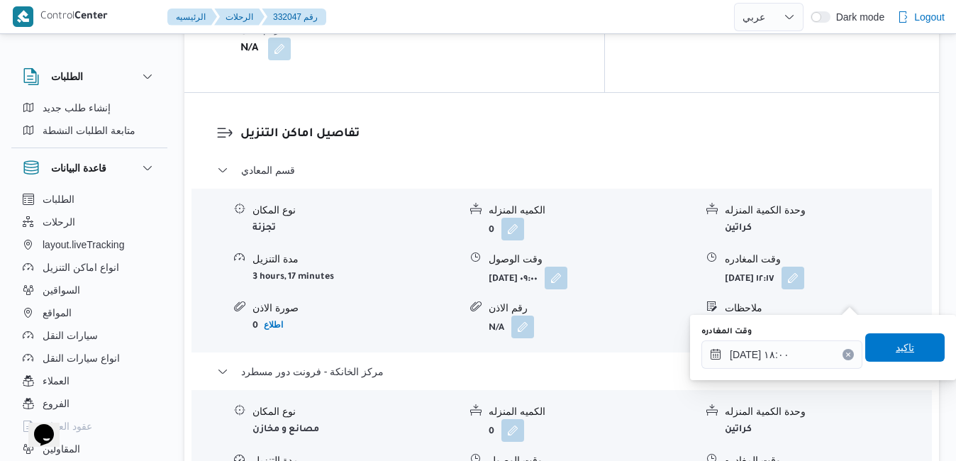
click at [884, 350] on span "تاكيد" at bounding box center [905, 347] width 79 height 28
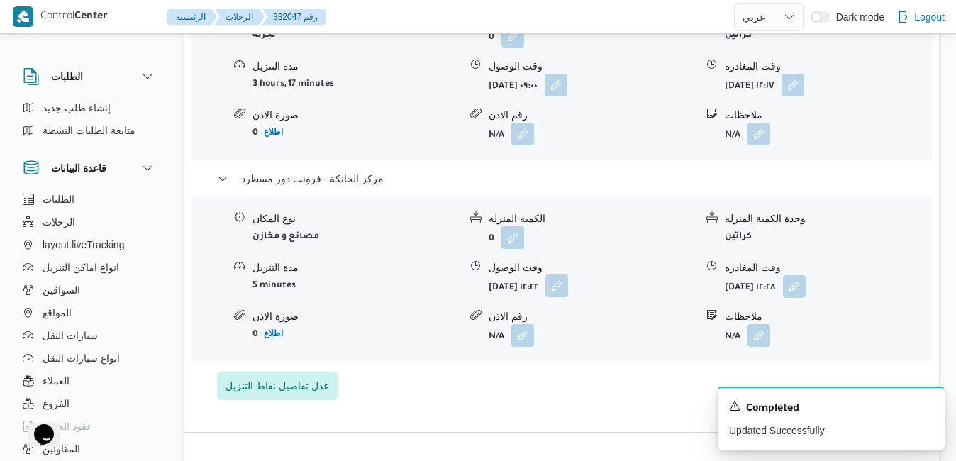
click at [568, 297] on button "button" at bounding box center [557, 286] width 23 height 23
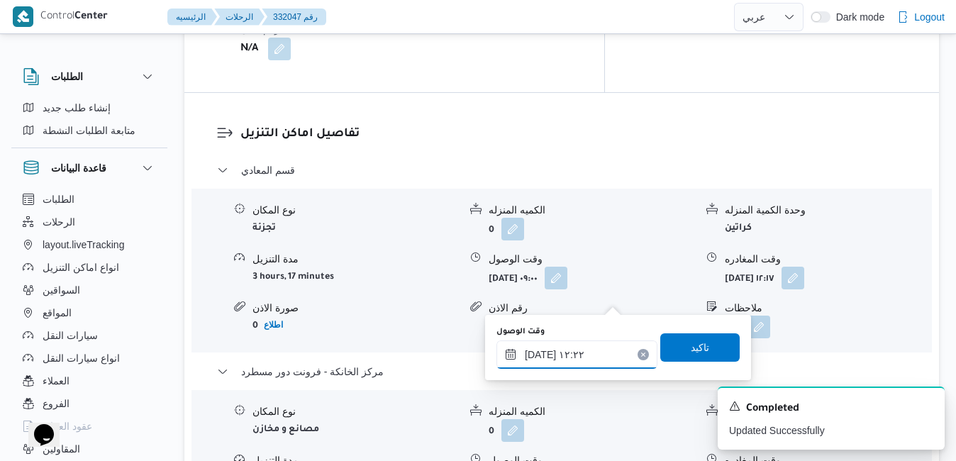
click at [568, 347] on div "٢٤/٠٨/٢٠٢٥ ١٢:٢٢" at bounding box center [577, 355] width 161 height 28
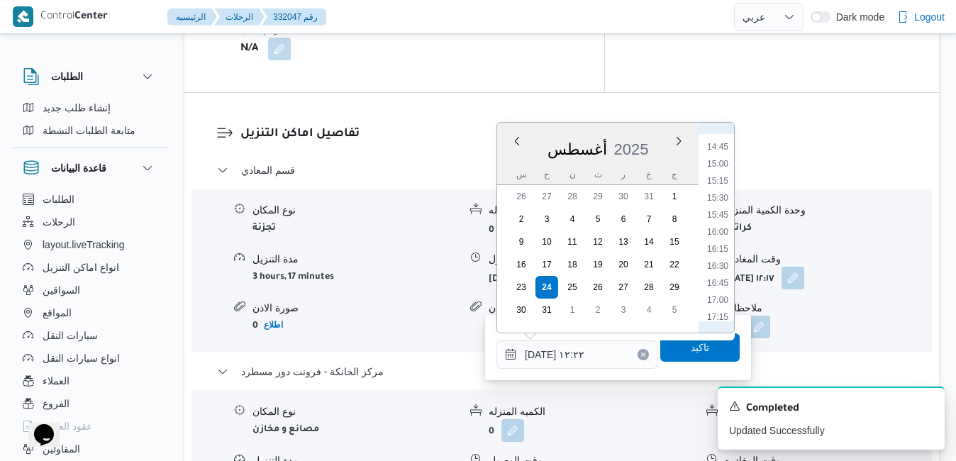
scroll to position [1105, 0]
click at [713, 248] on li "17:45" at bounding box center [718, 245] width 33 height 14
type input "٢٤/٠٨/٢٠٢٥ ١٧:٤٥"
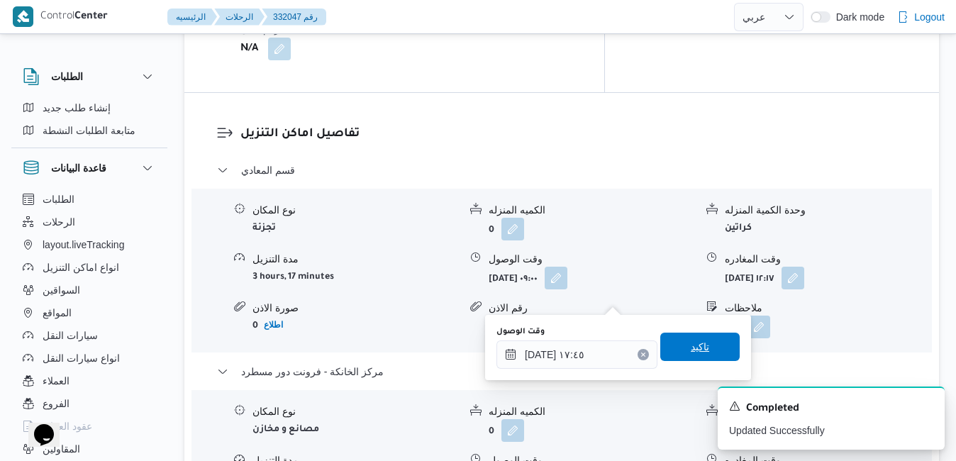
click at [678, 344] on span "تاكيد" at bounding box center [699, 347] width 79 height 28
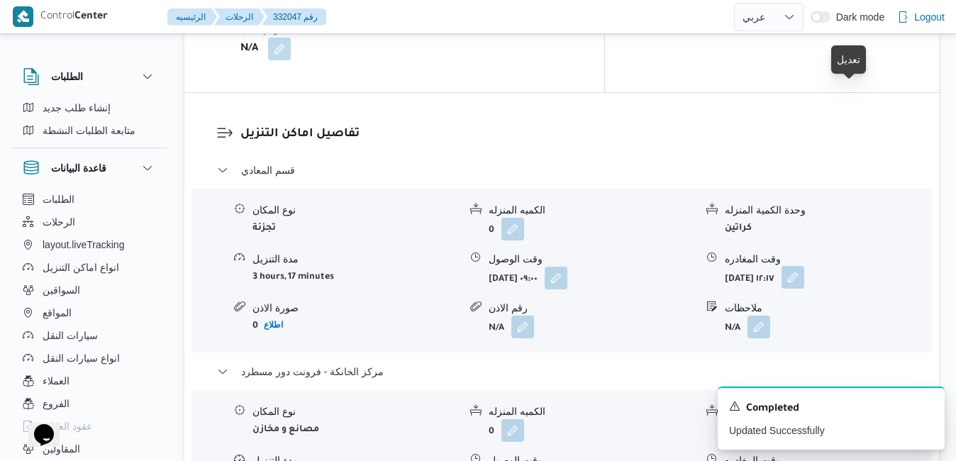
click at [805, 266] on button "button" at bounding box center [793, 277] width 23 height 23
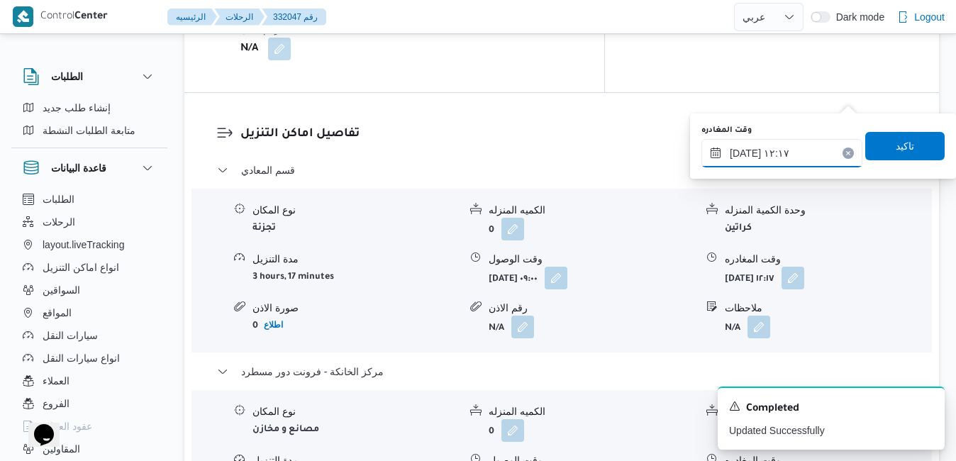
click at [787, 150] on input "٢٤/٠٨/٢٠٢٥ ١٢:١٧" at bounding box center [782, 153] width 161 height 28
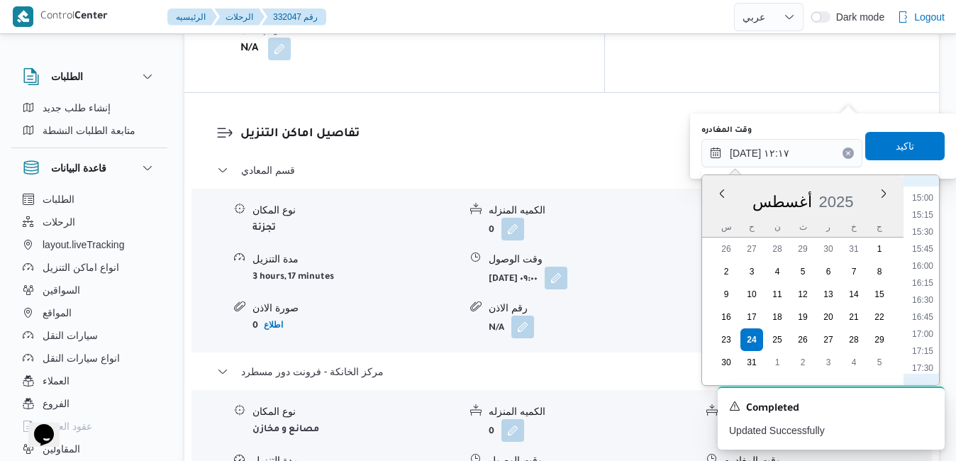
scroll to position [1064, 0]
click at [926, 273] on li "16:45" at bounding box center [923, 270] width 33 height 14
type input "٢٤/٠٨/٢٠٢٥ ١٦:٤٥"
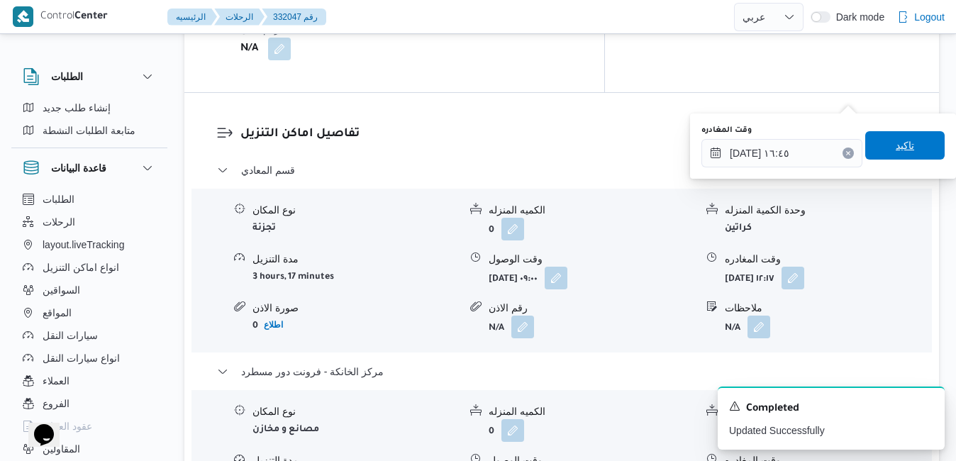
click at [896, 151] on span "تاكيد" at bounding box center [905, 145] width 18 height 17
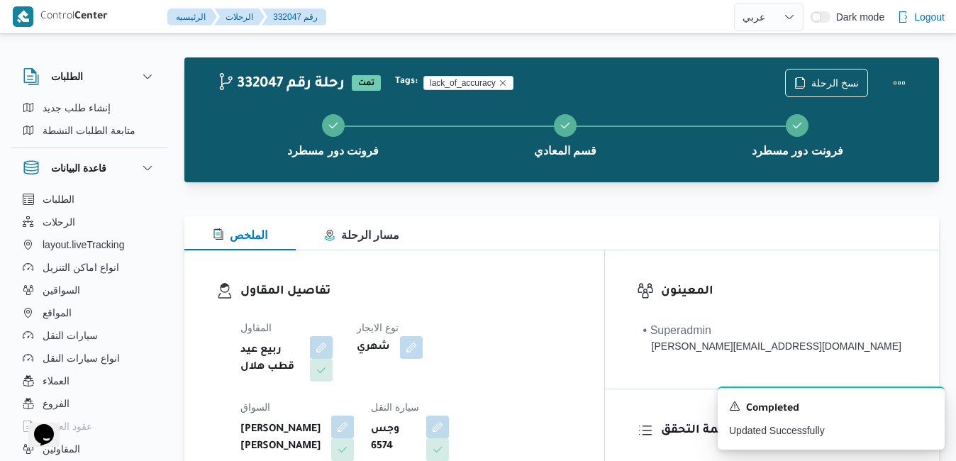
scroll to position [0, 0]
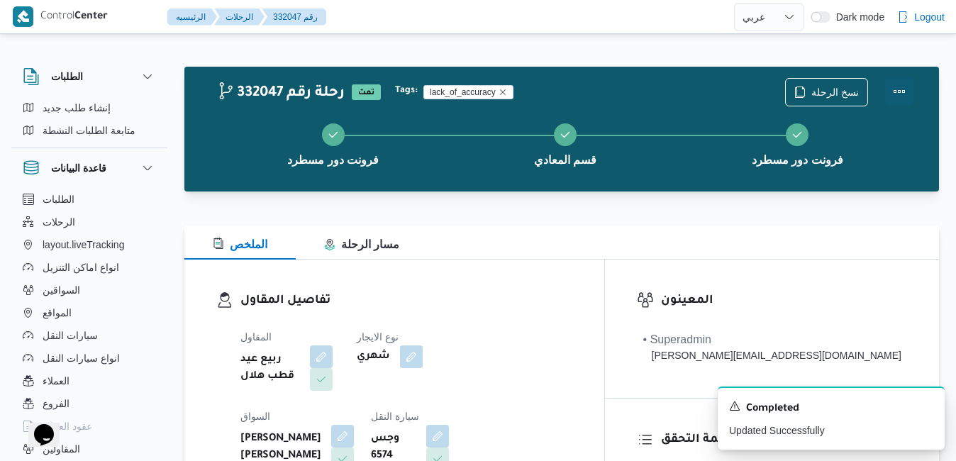
click at [896, 94] on button "Actions" at bounding box center [899, 91] width 28 height 28
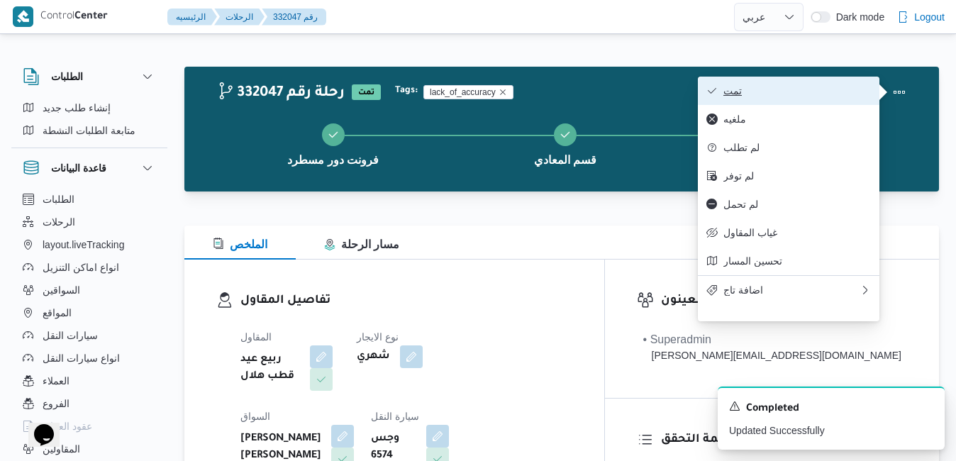
click at [819, 96] on span "تمت" at bounding box center [798, 90] width 148 height 11
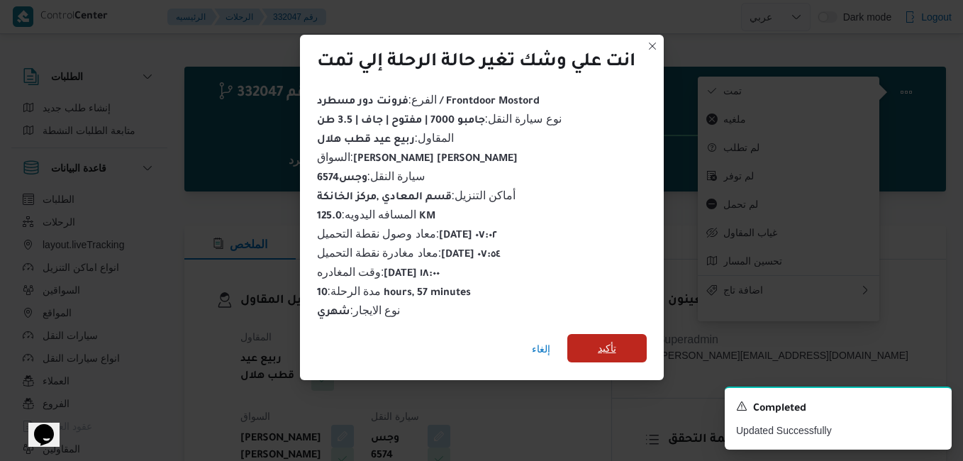
click at [620, 345] on span "تأكيد" at bounding box center [607, 348] width 79 height 28
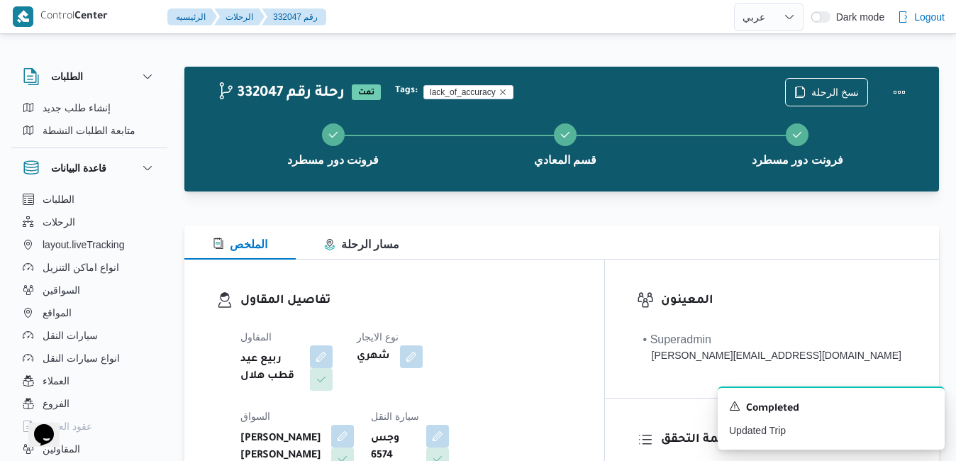
click at [573, 308] on h3 "تفاصيل المقاول" at bounding box center [406, 301] width 332 height 19
click at [905, 91] on button "Actions" at bounding box center [899, 91] width 28 height 28
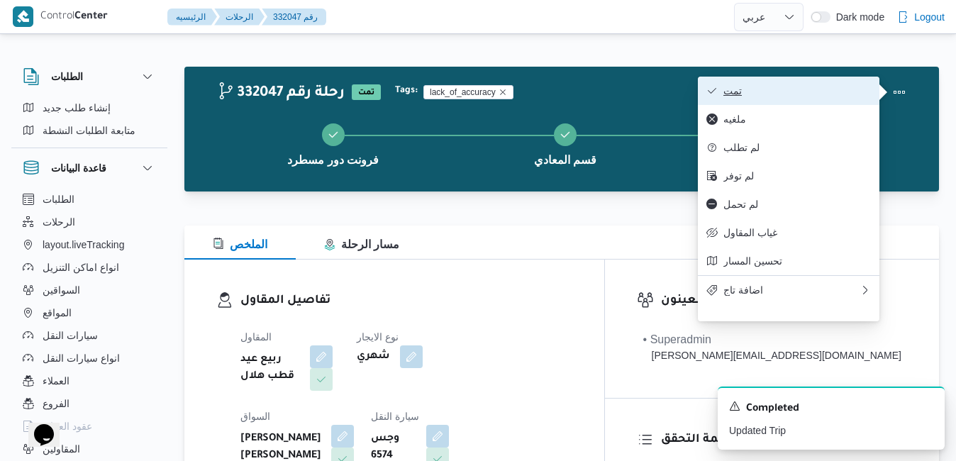
click at [813, 92] on span "تمت" at bounding box center [798, 90] width 148 height 11
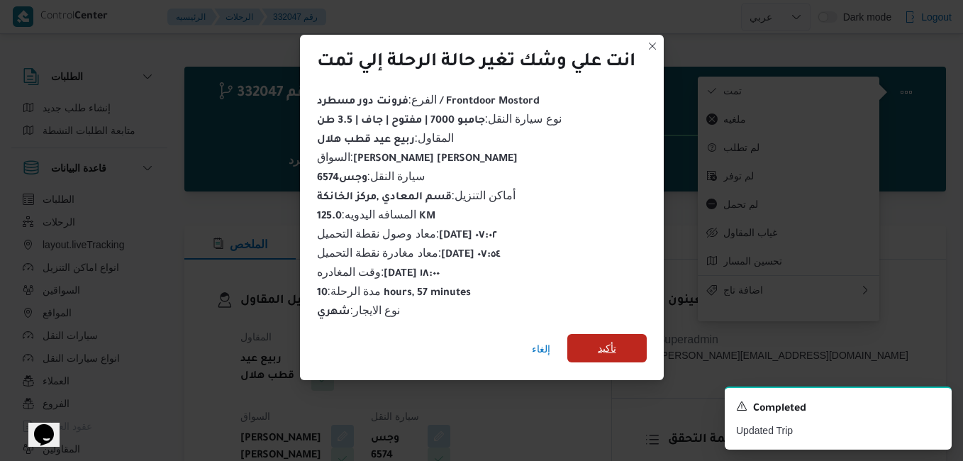
click at [613, 346] on span "تأكيد" at bounding box center [607, 348] width 18 height 17
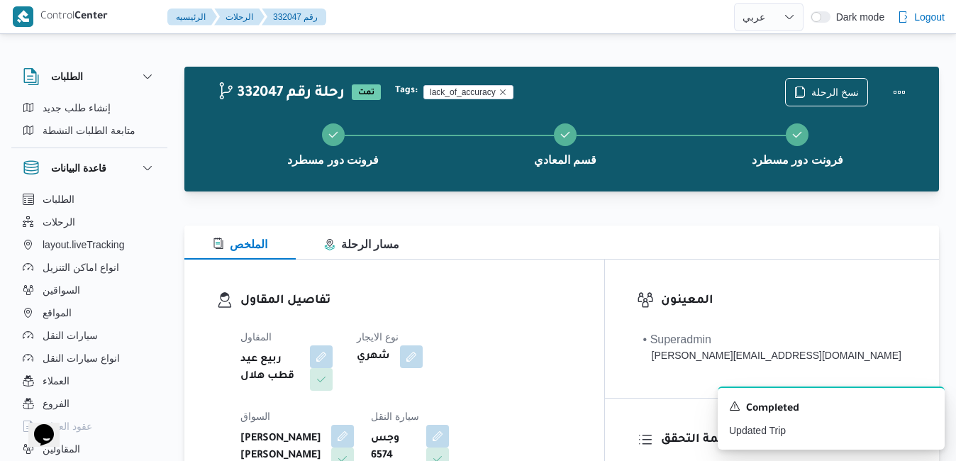
click at [597, 276] on div "تفاصيل المقاول المقاول ربيع عيد قطب هلال نوع الايجار شهري السواق مصطفي حسن عبدا…" at bounding box center [394, 424] width 420 height 328
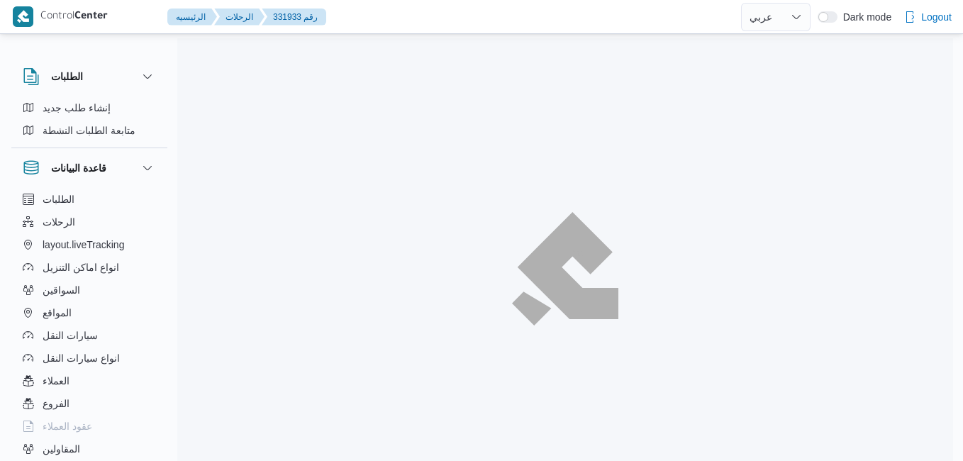
select select "ar"
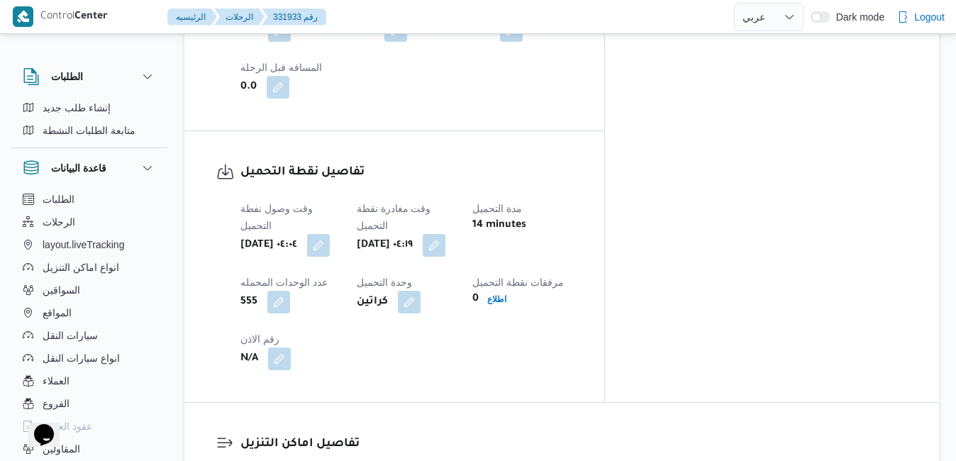
scroll to position [880, 0]
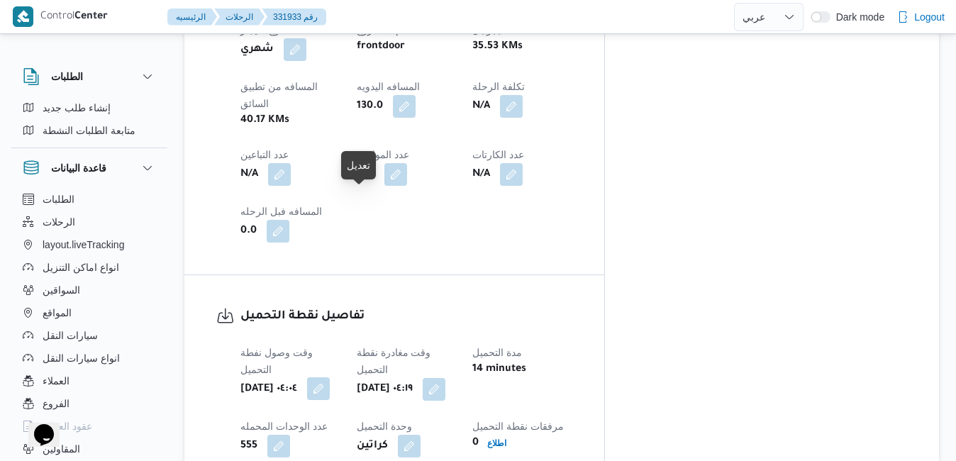
click at [330, 377] on button "button" at bounding box center [318, 388] width 23 height 23
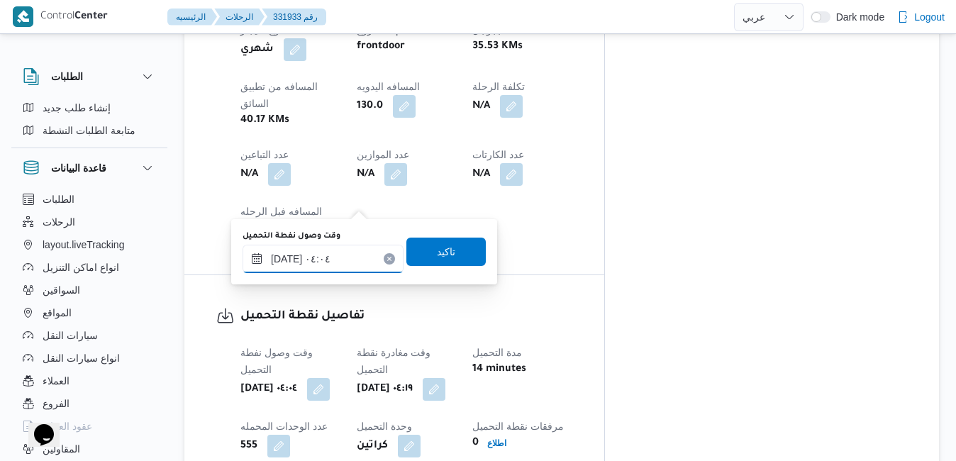
click at [319, 262] on input "[DATE] ٠٤:٠٤" at bounding box center [323, 259] width 161 height 28
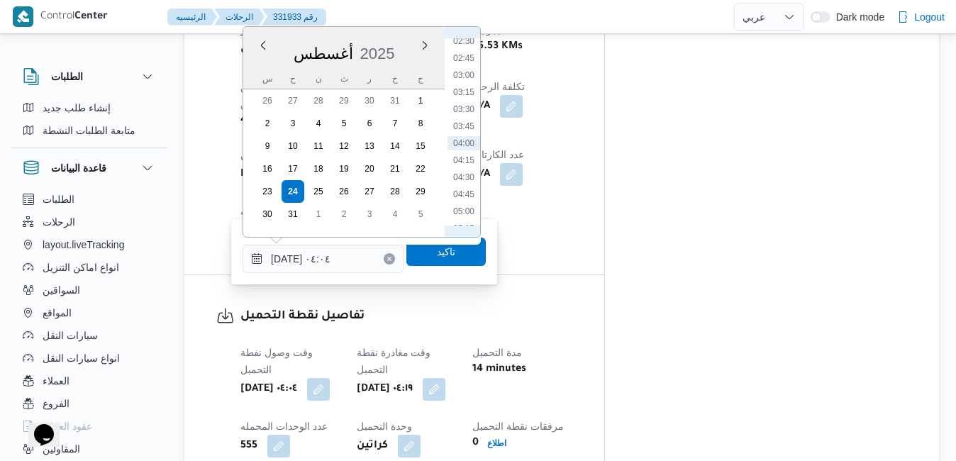
scroll to position [338, 0]
click at [470, 180] on li "07:00" at bounding box center [464, 184] width 33 height 14
type input "[DATE] ٠٧:٠٠"
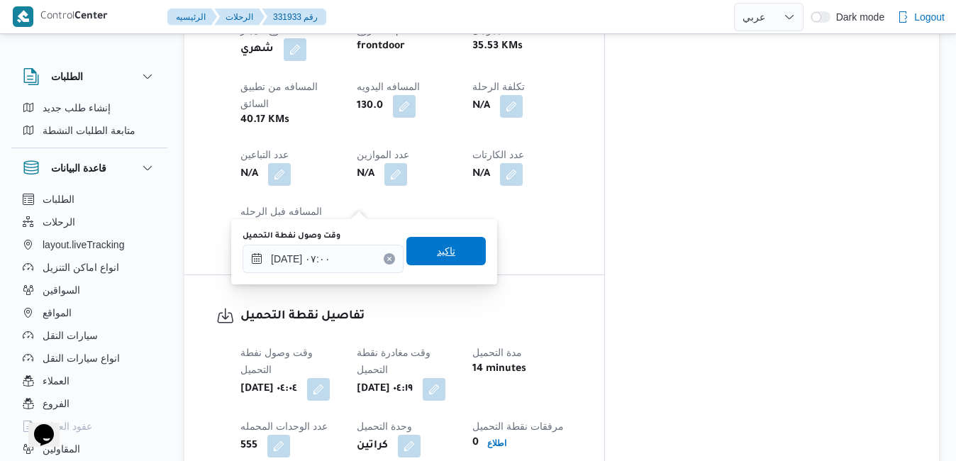
click at [437, 249] on span "تاكيد" at bounding box center [446, 251] width 18 height 17
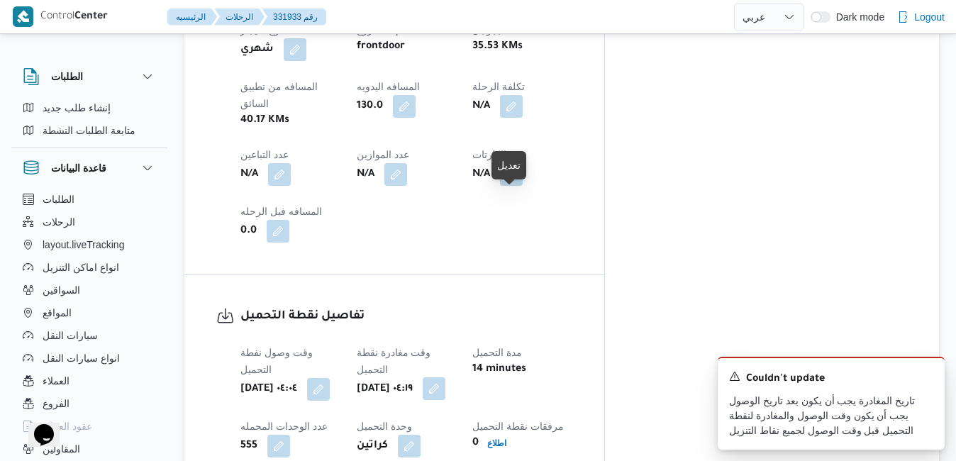
click at [446, 377] on button "button" at bounding box center [434, 388] width 23 height 23
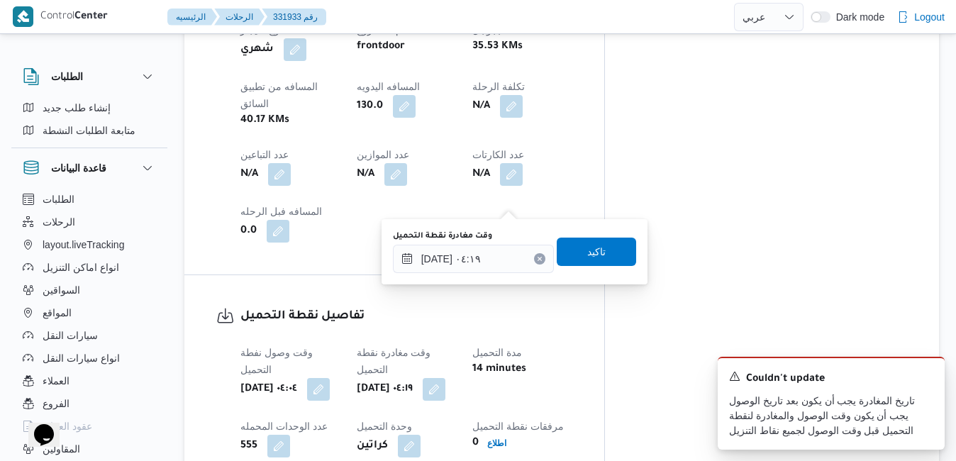
click at [484, 336] on div "وقت وصول نفطة التحميل [DATE] ٠٤:٠٤ وقت مغادرة نقطة التحميل [DATE] ٠٤:١٩ مدة الت…" at bounding box center [406, 429] width 349 height 187
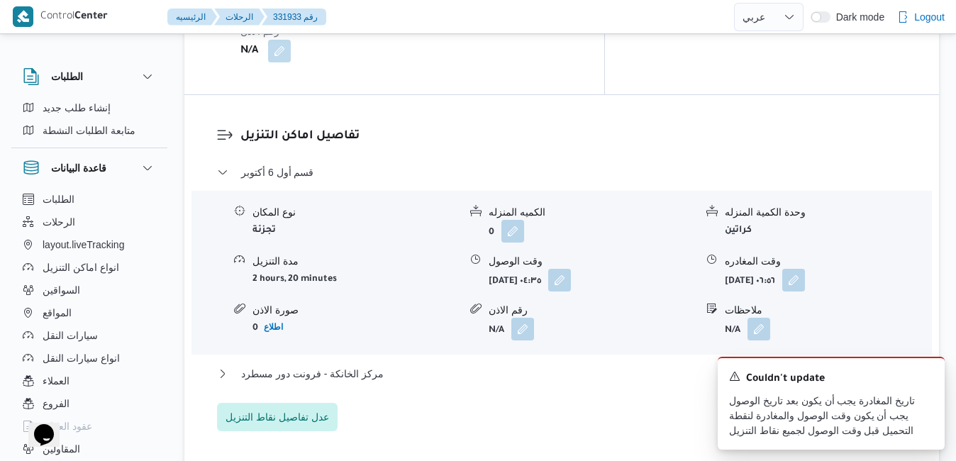
scroll to position [1362, 0]
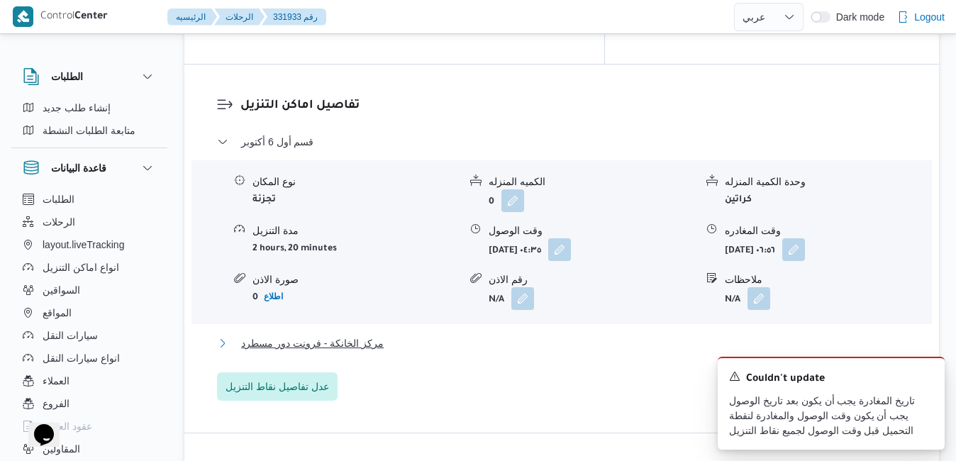
click at [599, 335] on button "مركز الخانكة - فرونت دور مسطرد" at bounding box center [562, 343] width 690 height 17
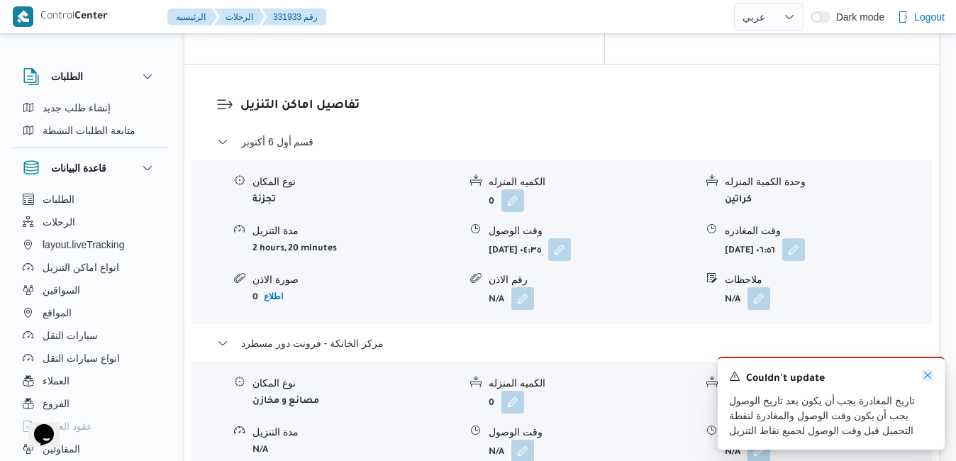
click at [928, 376] on icon "Dismiss toast" at bounding box center [927, 375] width 11 height 11
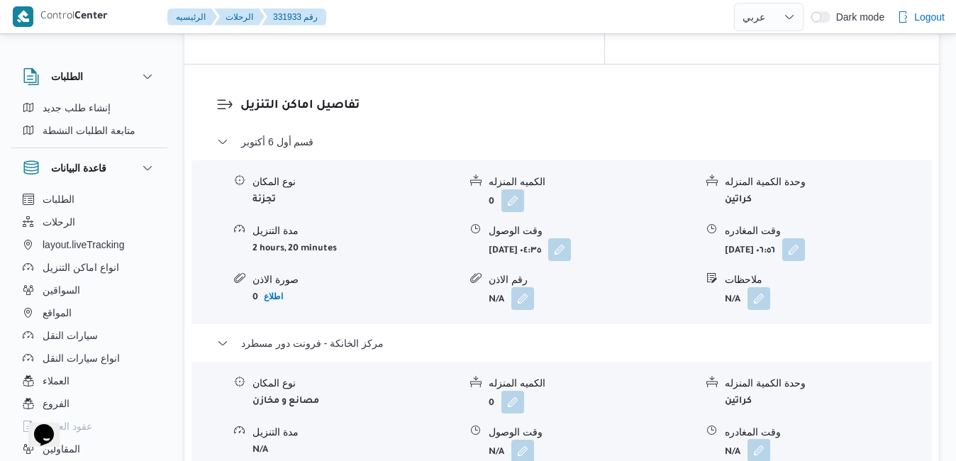
click at [758, 439] on button "button" at bounding box center [759, 450] width 23 height 23
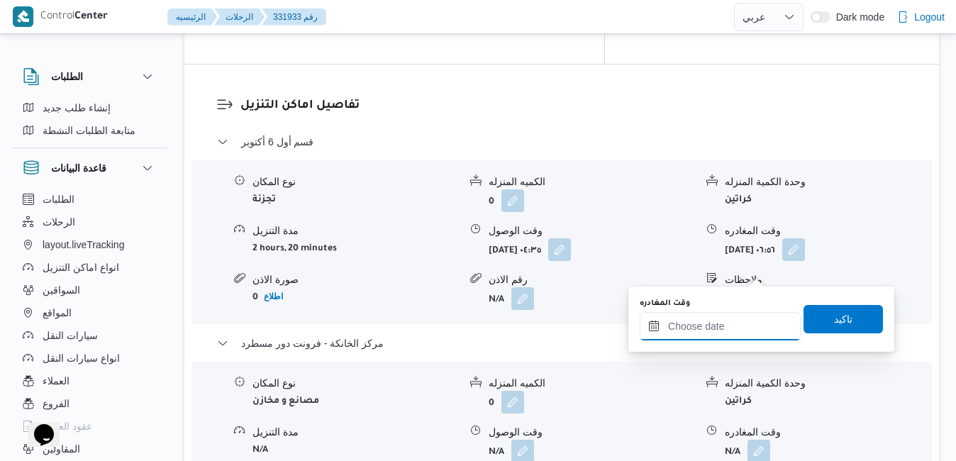
click at [697, 326] on input "وقت المغادره" at bounding box center [720, 326] width 161 height 28
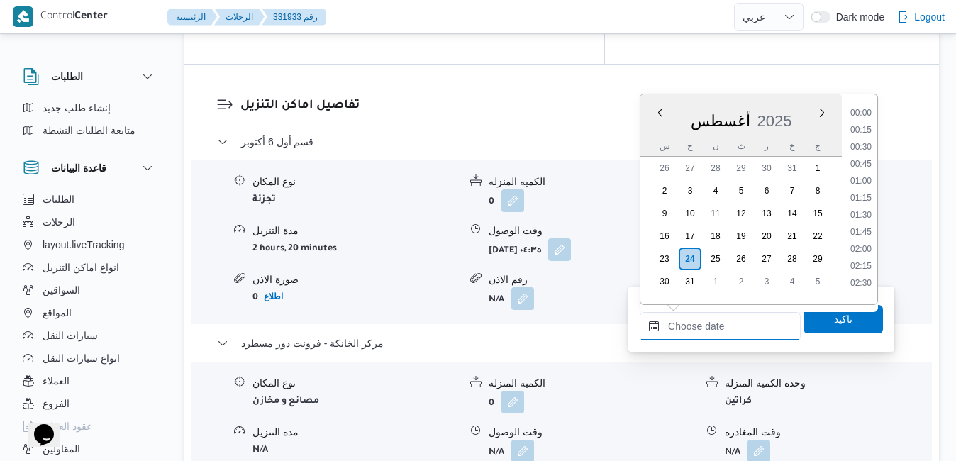
scroll to position [1349, 0]
click at [787, 109] on div "أغسطس 2025" at bounding box center [741, 118] width 201 height 36
click at [864, 184] on li "18:30" at bounding box center [861, 187] width 33 height 14
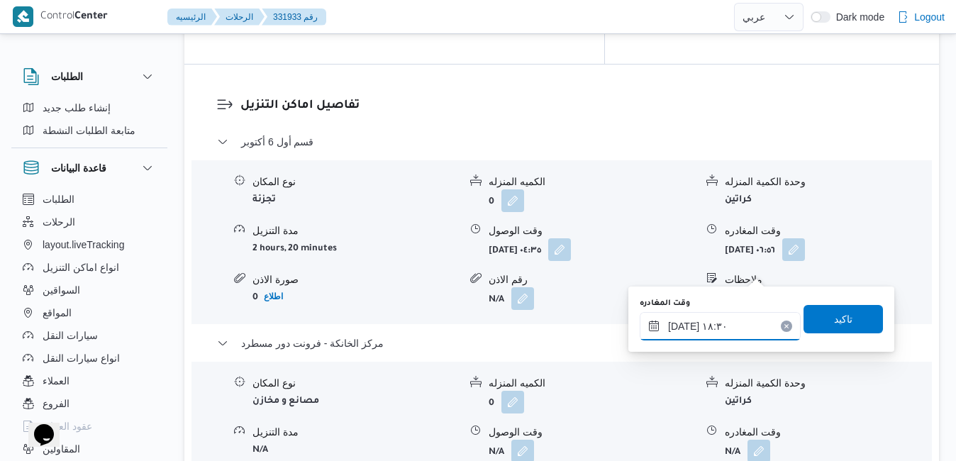
type input "[DATE] ١٨:٣٠"
click at [834, 316] on span "تاكيد" at bounding box center [843, 318] width 18 height 17
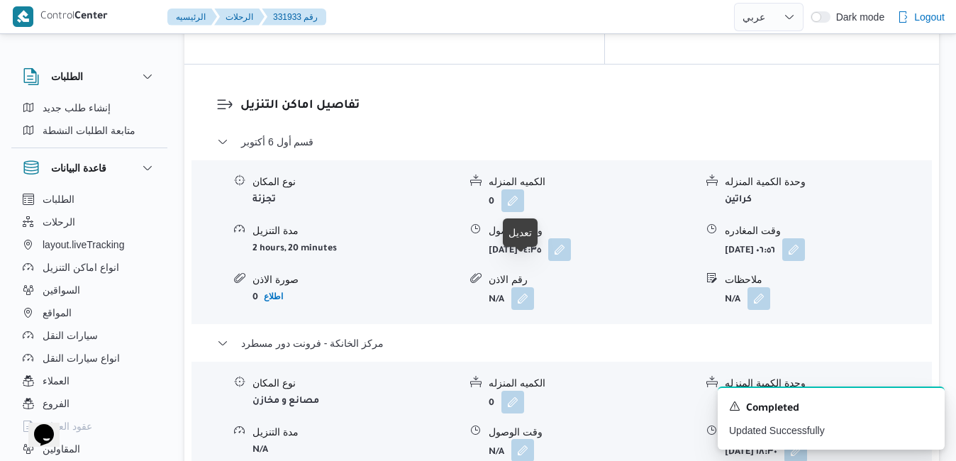
click at [521, 439] on button "button" at bounding box center [523, 450] width 23 height 23
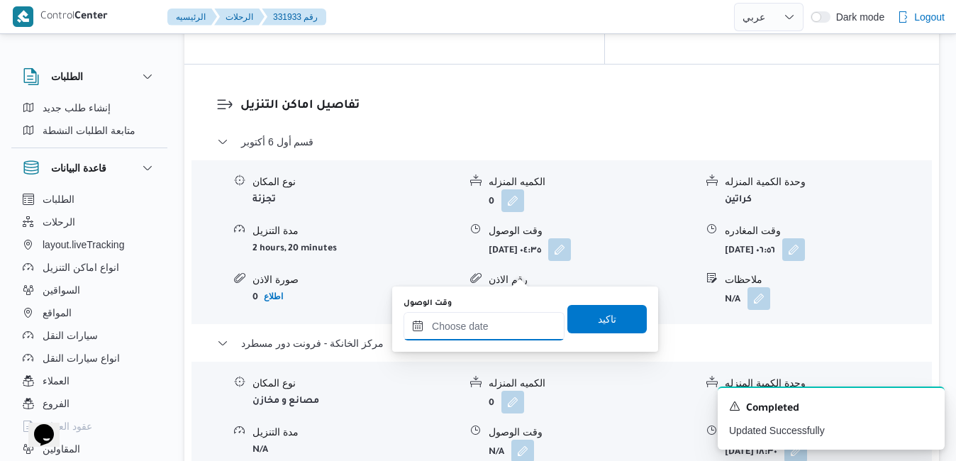
click at [482, 326] on input "وقت الوصول" at bounding box center [484, 326] width 161 height 28
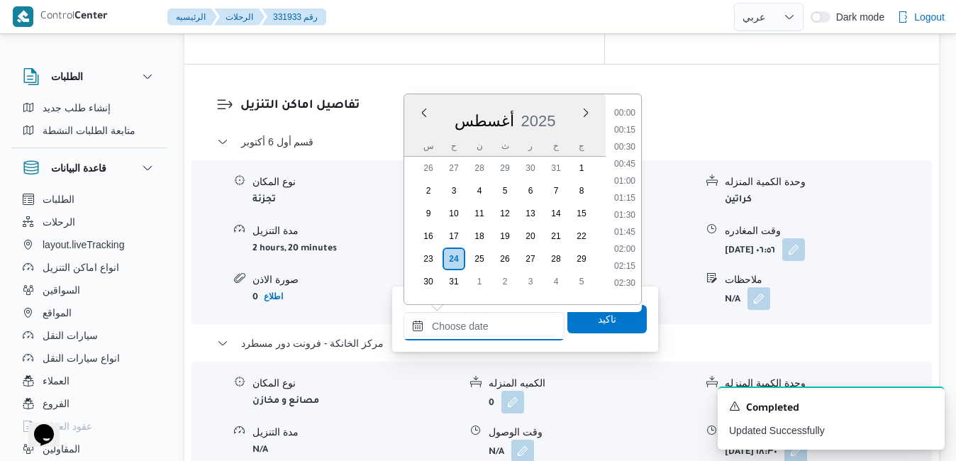
scroll to position [1349, 0]
click at [561, 104] on div "أغسطس 2025" at bounding box center [504, 118] width 201 height 36
click at [630, 184] on li "18:30" at bounding box center [625, 187] width 33 height 14
type input "[DATE] ١٨:٣٠"
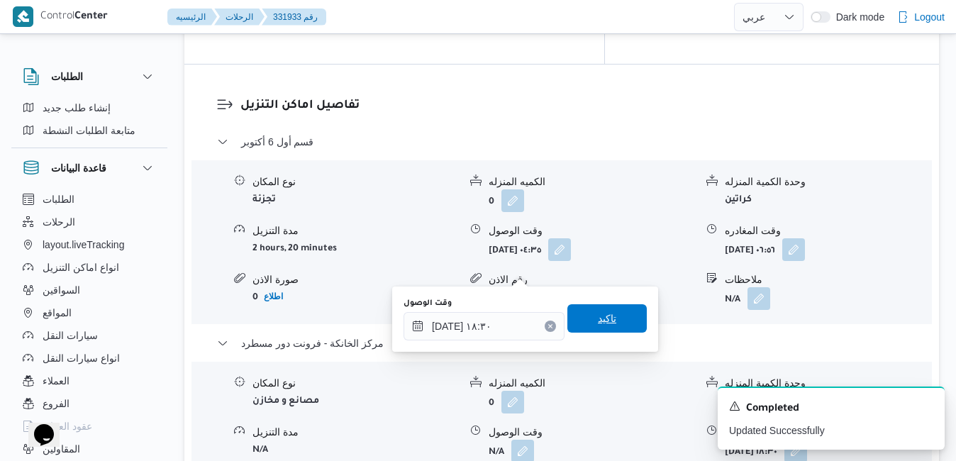
click at [598, 315] on span "تاكيد" at bounding box center [607, 318] width 18 height 17
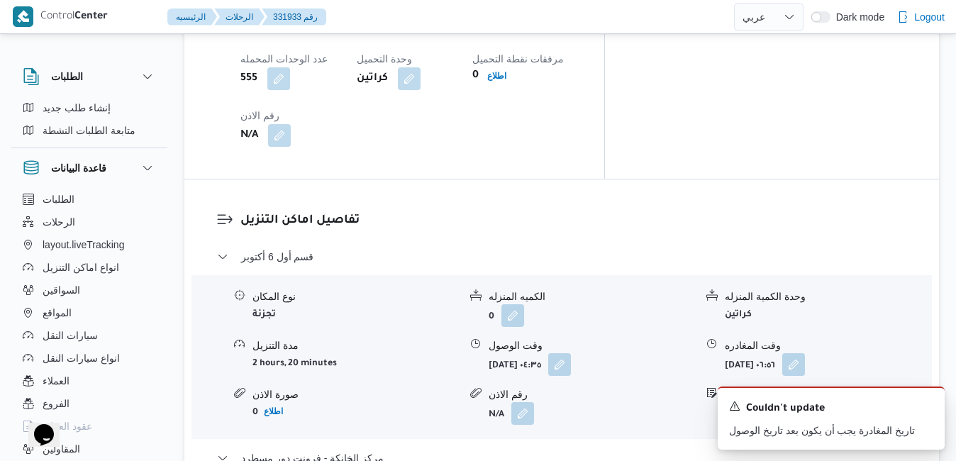
scroll to position [1249, 0]
click at [928, 405] on icon "Dismiss toast" at bounding box center [927, 404] width 11 height 11
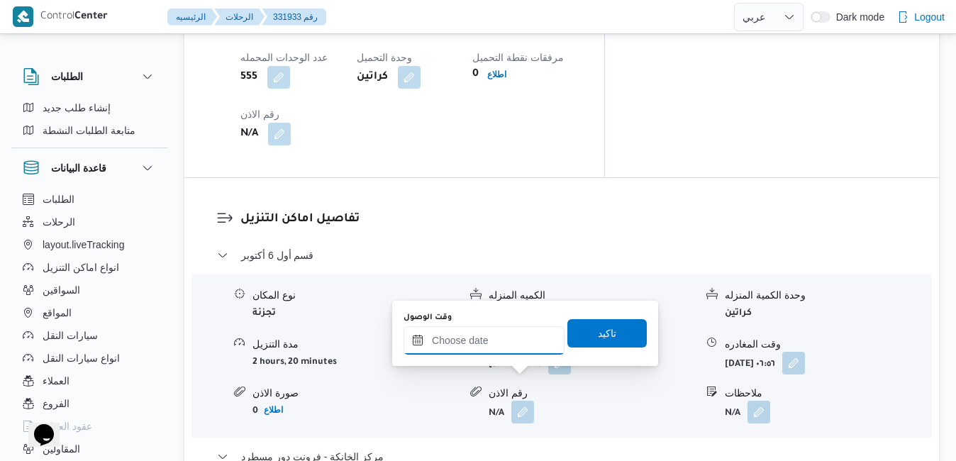
click at [483, 343] on input "وقت الوصول" at bounding box center [484, 340] width 161 height 28
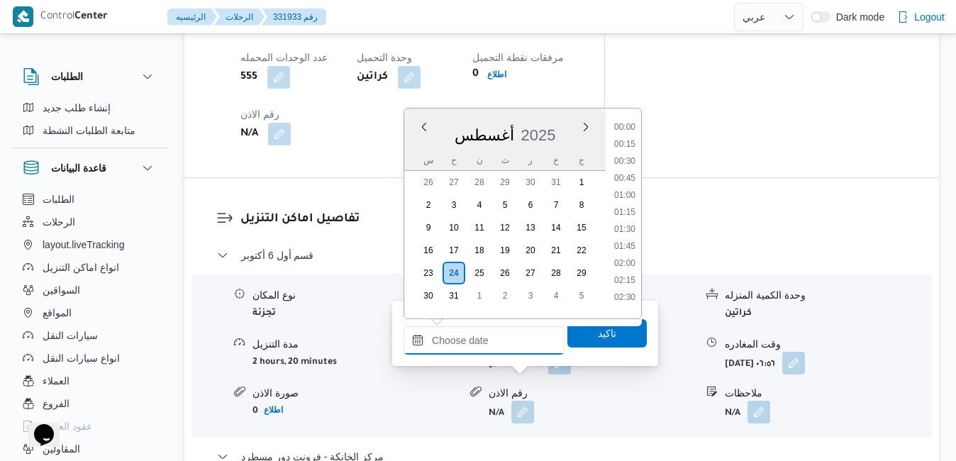
scroll to position [1349, 0]
click at [558, 119] on div "أغسطس 2025" at bounding box center [504, 132] width 201 height 36
click at [627, 173] on li "18:00" at bounding box center [625, 167] width 33 height 14
type input "[DATE] ١٨:٠٠"
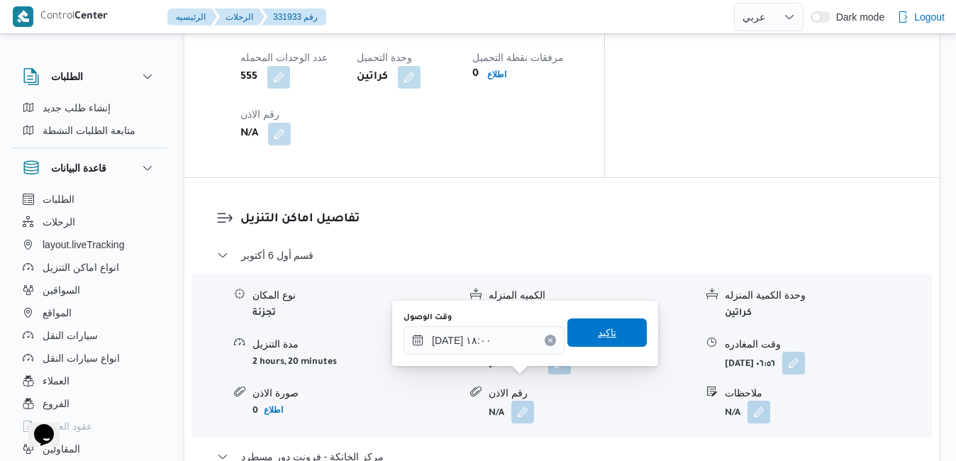
click at [592, 344] on span "تاكيد" at bounding box center [607, 333] width 79 height 28
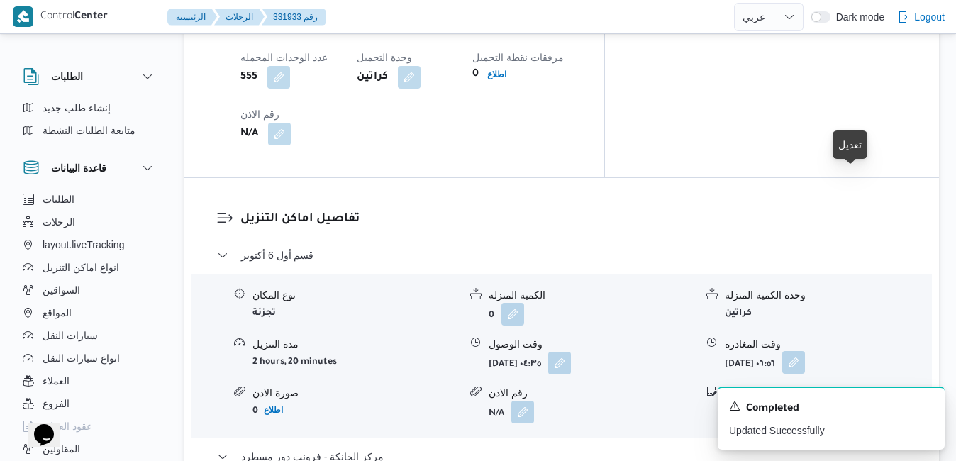
click at [805, 351] on button "button" at bounding box center [794, 362] width 23 height 23
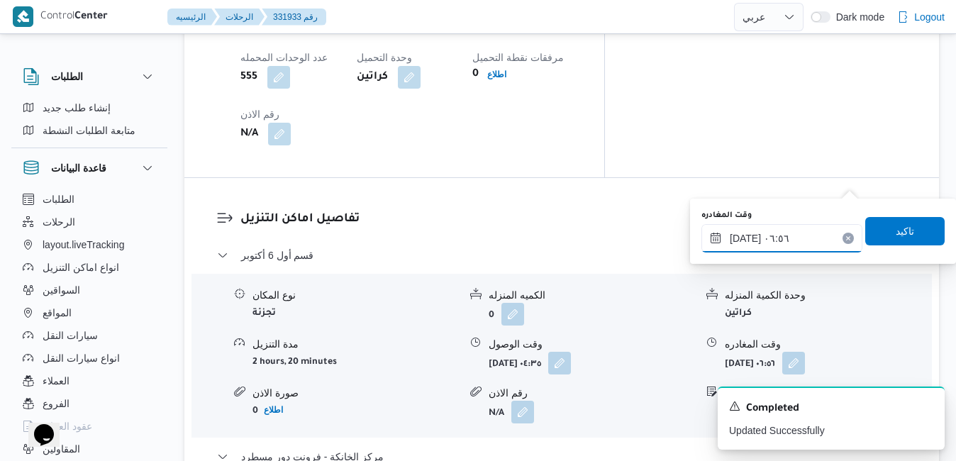
click at [785, 240] on input "٢٤/٠٨/٢٠٢٥ ٠٦:٥٦" at bounding box center [782, 238] width 161 height 28
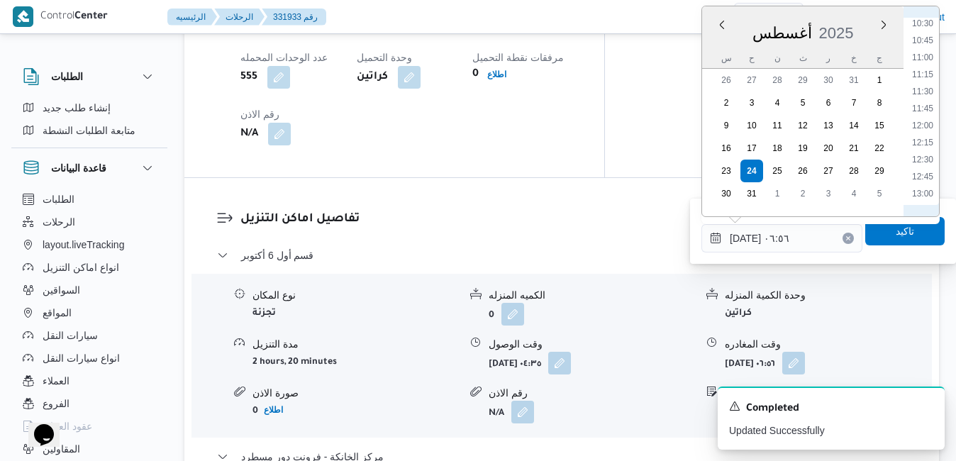
scroll to position [1017, 0]
click at [926, 165] on li "17:00" at bounding box center [923, 165] width 33 height 14
type input "٢٤/٠٨/٢٠٢٥ ١٧:٠٠"
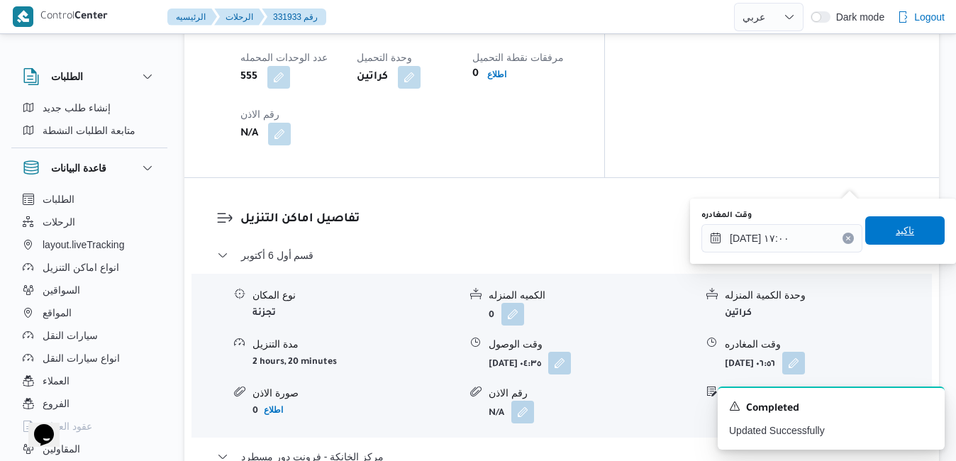
click at [896, 236] on span "تاكيد" at bounding box center [905, 230] width 18 height 17
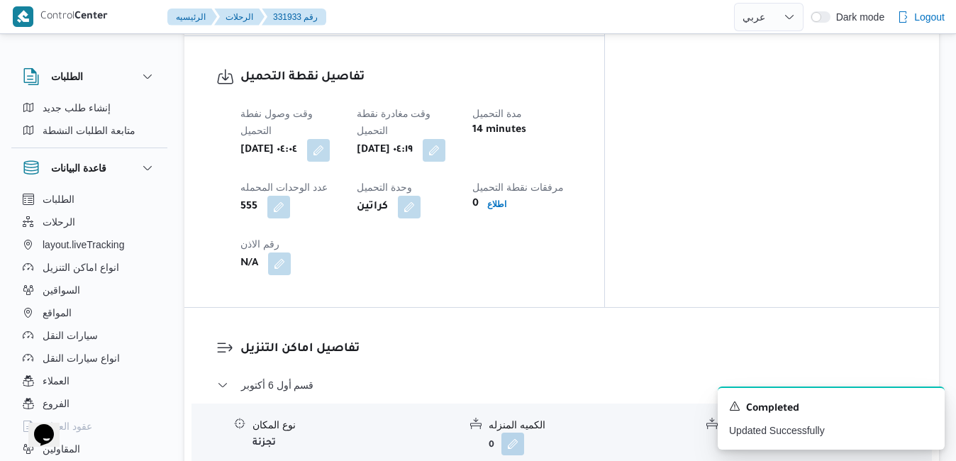
scroll to position [1107, 0]
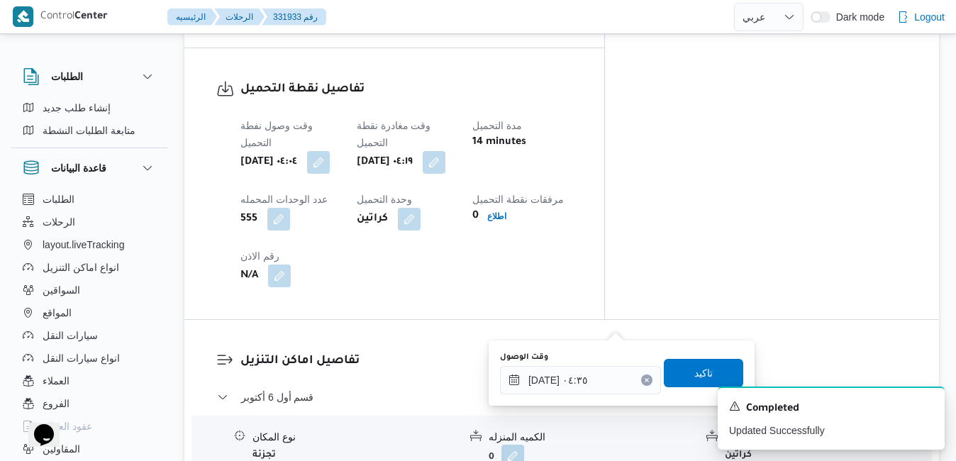
click at [645, 380] on icon "Clear input" at bounding box center [647, 380] width 4 height 4
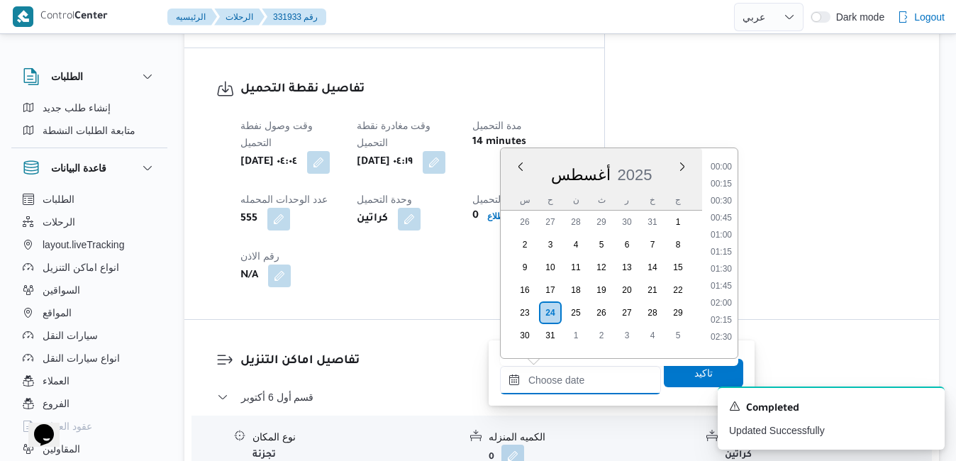
scroll to position [1349, 0]
click at [664, 373] on span "تاكيد" at bounding box center [703, 372] width 79 height 28
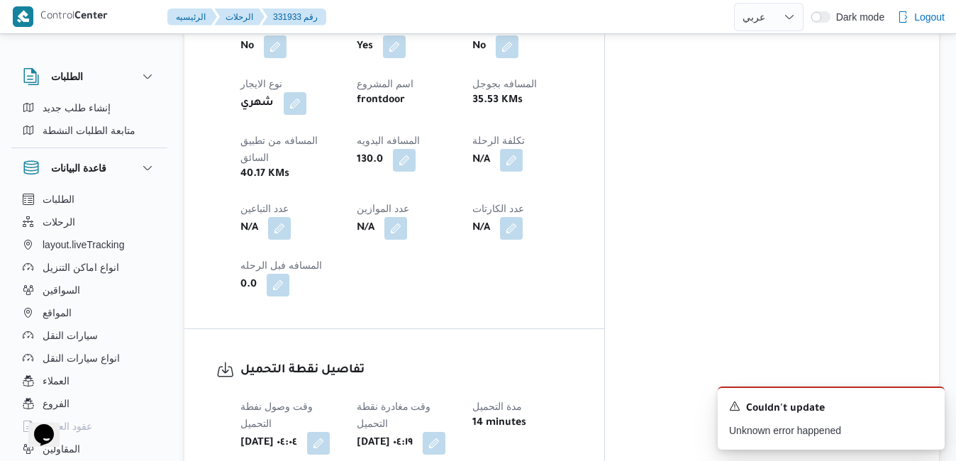
scroll to position [823, 0]
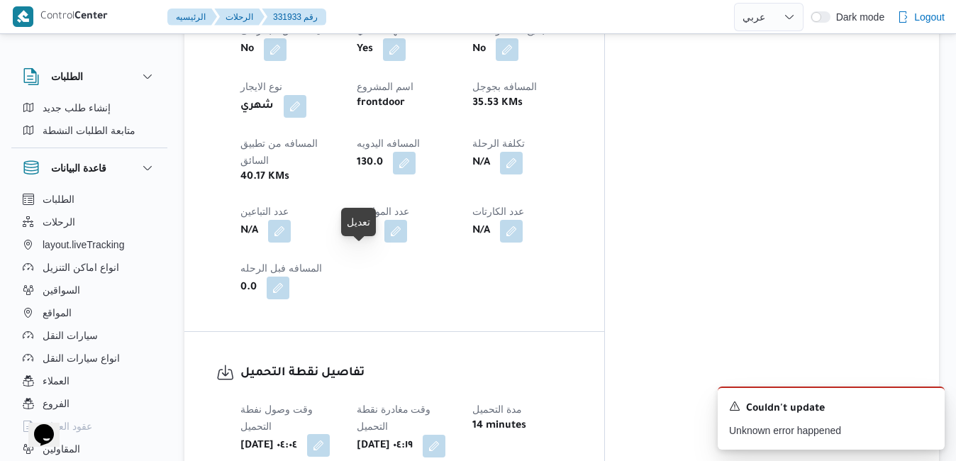
click at [330, 434] on button "button" at bounding box center [318, 445] width 23 height 23
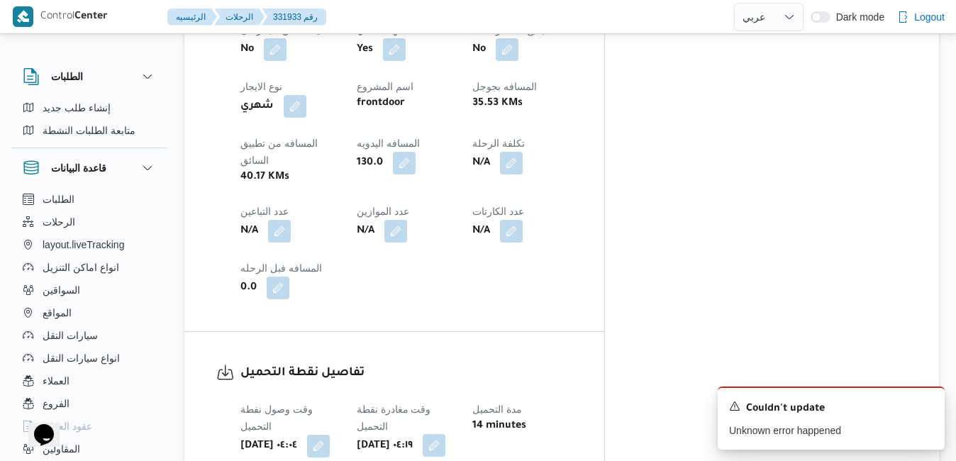
click at [446, 434] on button "button" at bounding box center [434, 445] width 23 height 23
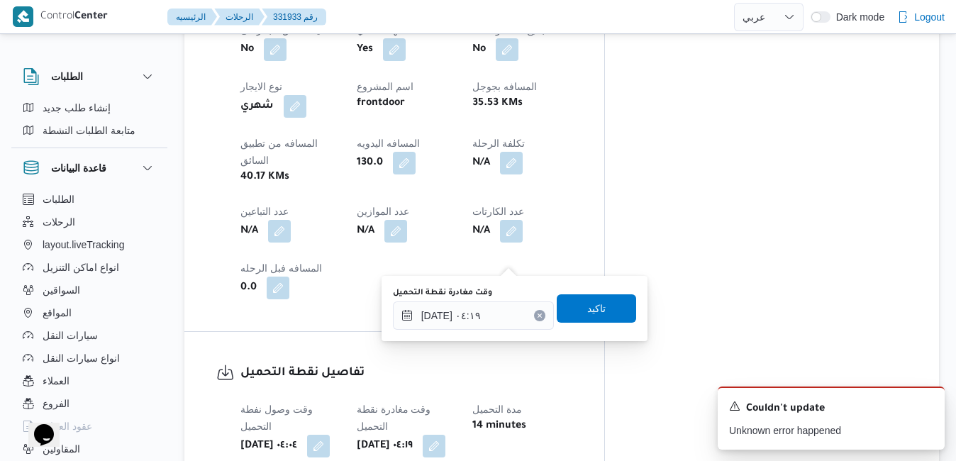
click at [458, 338] on div "You are in a dialog. To close this dialog, hit escape. وقت مغادرة نقطة التحميل …" at bounding box center [515, 308] width 266 height 65
click at [468, 321] on input "٢٤/٠٨/٢٠٢٥ ٠٤:١٩" at bounding box center [473, 316] width 161 height 28
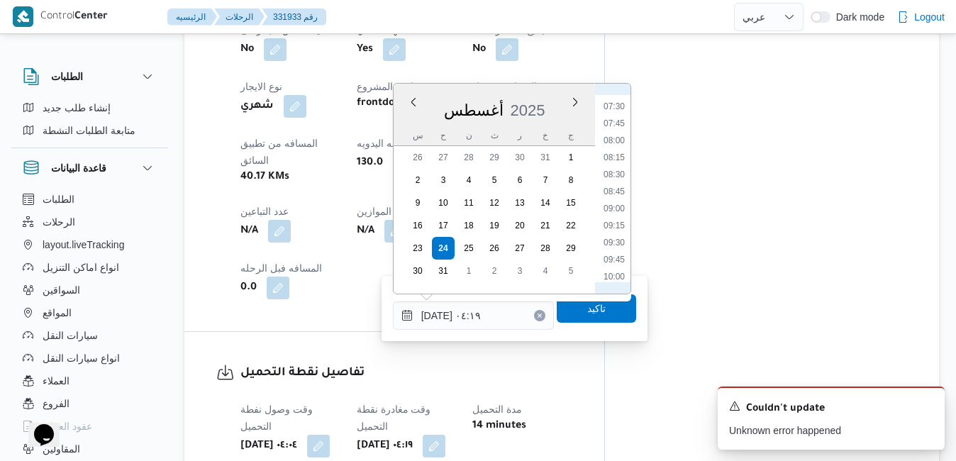
scroll to position [519, 0]
click at [620, 128] on li "08:00" at bounding box center [614, 128] width 33 height 14
type input "٢٤/٠٨/٢٠٢٥ ٠٨:٠٠"
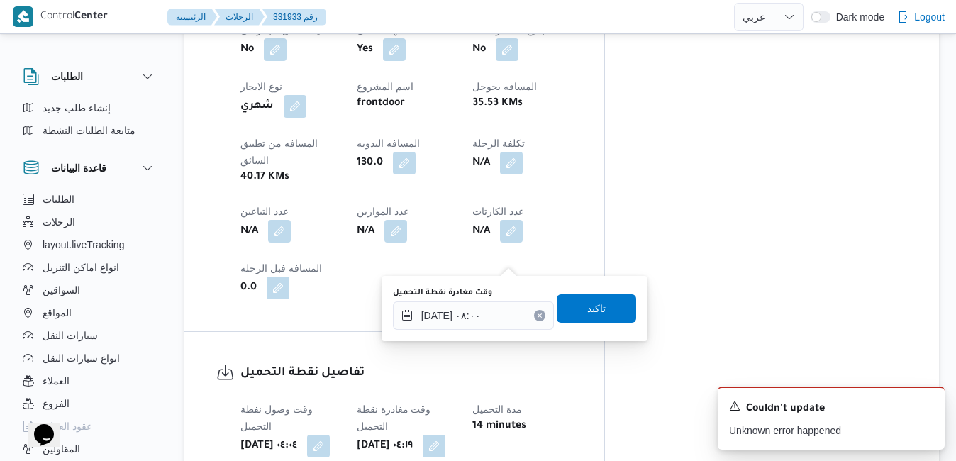
click at [587, 313] on span "تاكيد" at bounding box center [596, 308] width 18 height 17
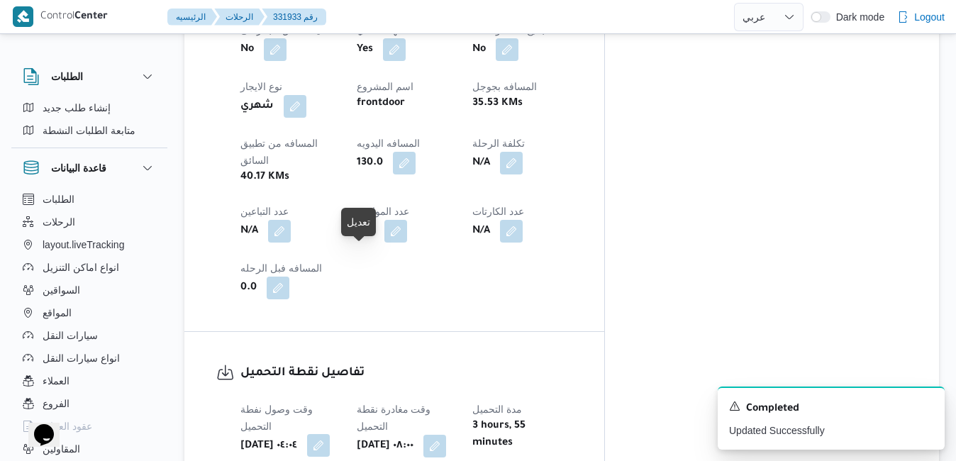
click at [330, 434] on button "button" at bounding box center [318, 445] width 23 height 23
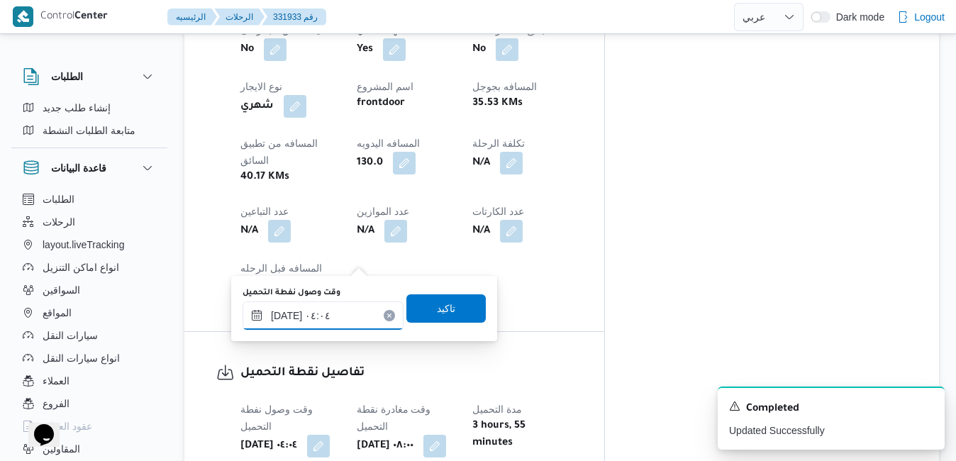
click at [346, 314] on input "٢٤/٠٨/٢٠٢٥ ٠٤:٠٤" at bounding box center [323, 316] width 161 height 28
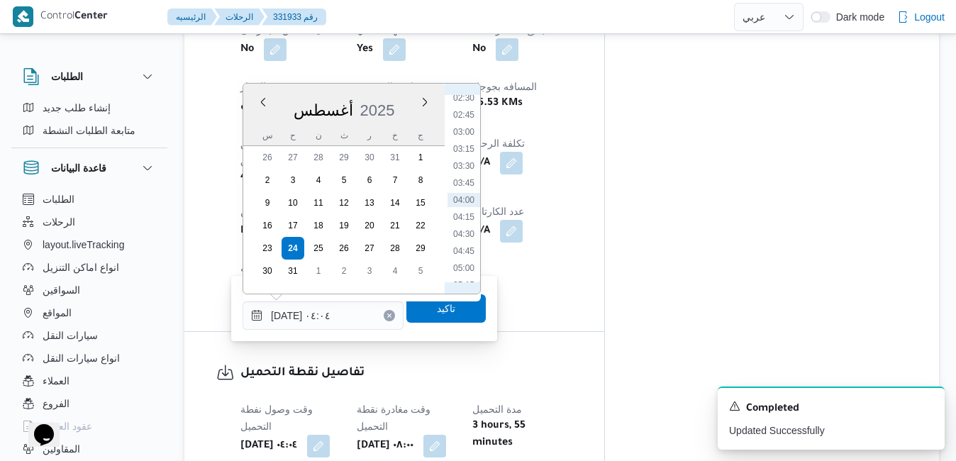
scroll to position [338, 0]
click at [466, 245] on li "07:00" at bounding box center [464, 240] width 33 height 14
type input "٢٤/٠٨/٢٠٢٥ ٠٤:٠٤"
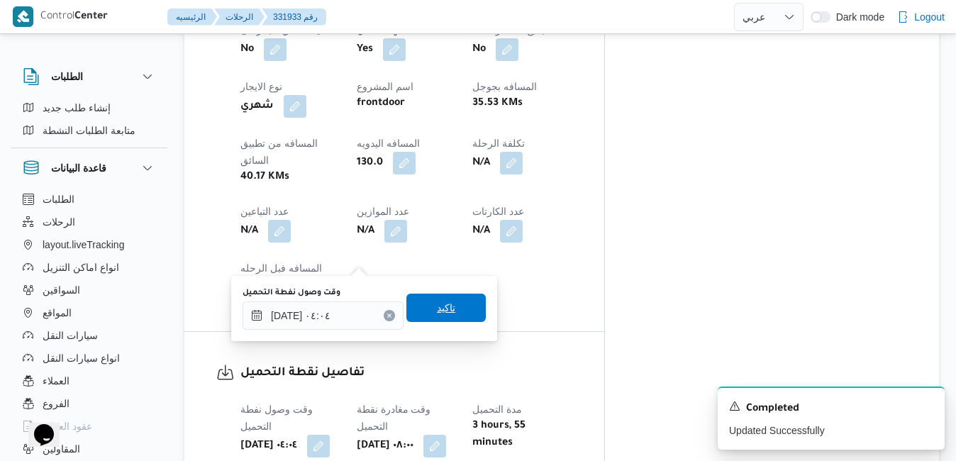
click at [440, 313] on span "تاكيد" at bounding box center [446, 307] width 18 height 17
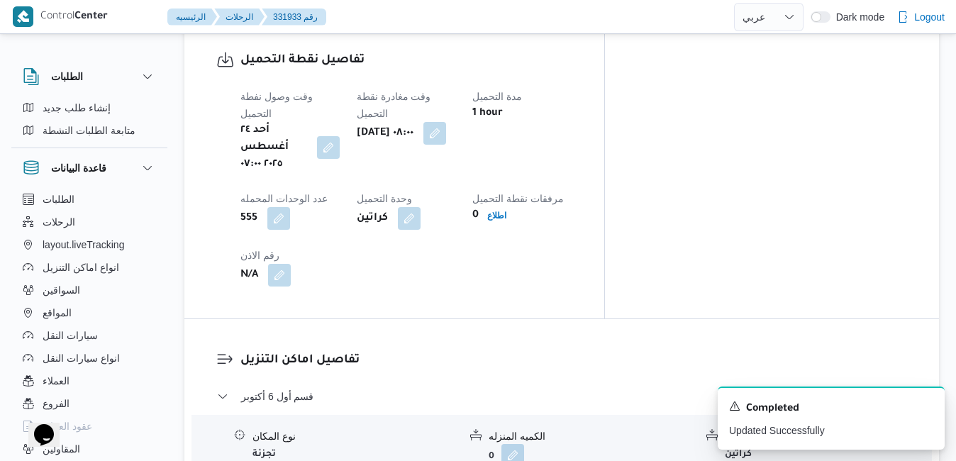
scroll to position [1135, 0]
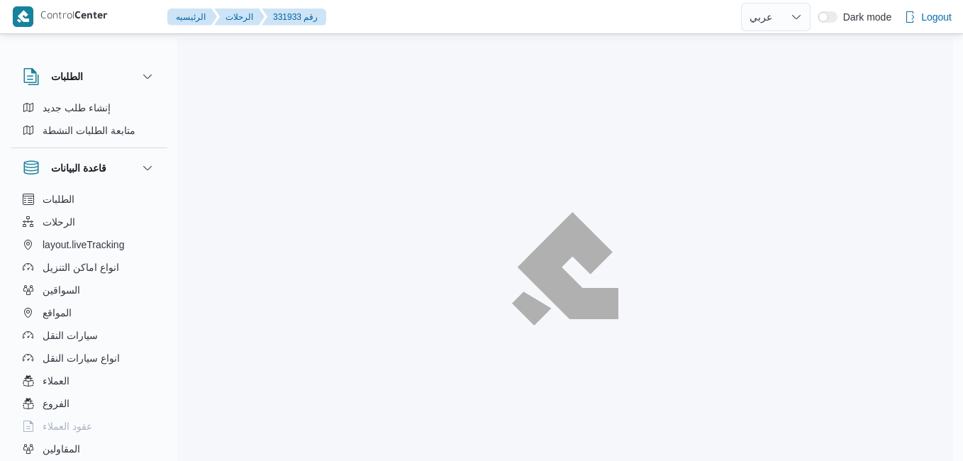
select select "ar"
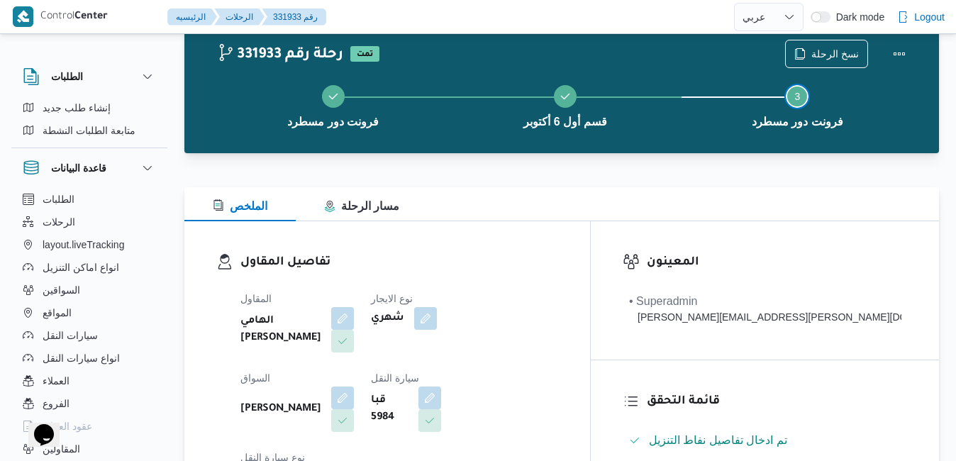
click at [844, 94] on button "Step 3 is incomplete 3 فرونت دور مسطرد" at bounding box center [798, 105] width 232 height 74
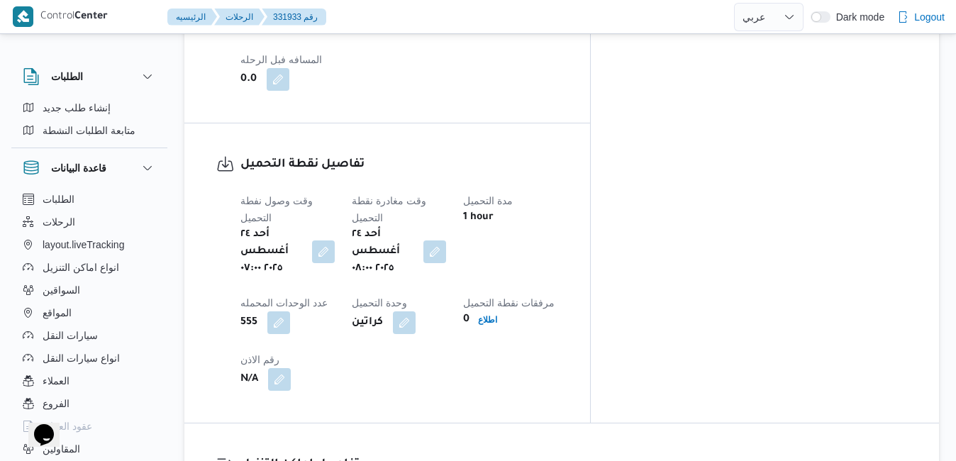
scroll to position [1060, 0]
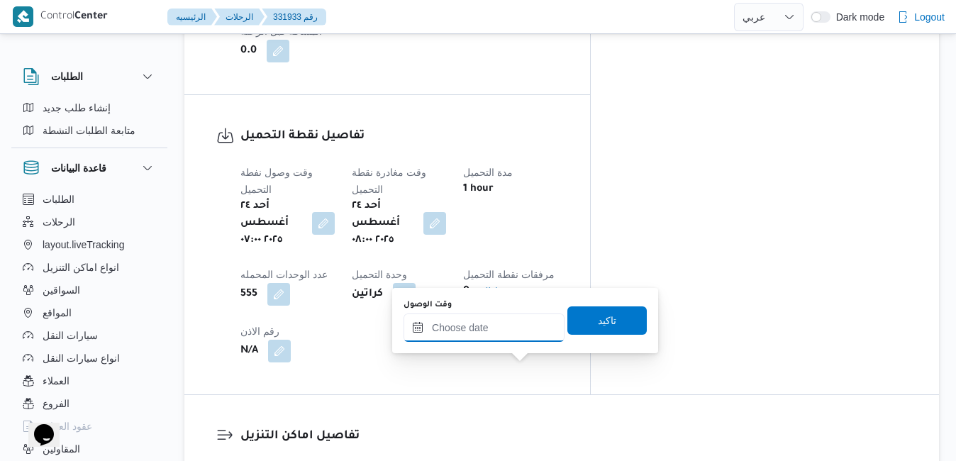
click at [520, 337] on input "وقت الوصول" at bounding box center [484, 328] width 161 height 28
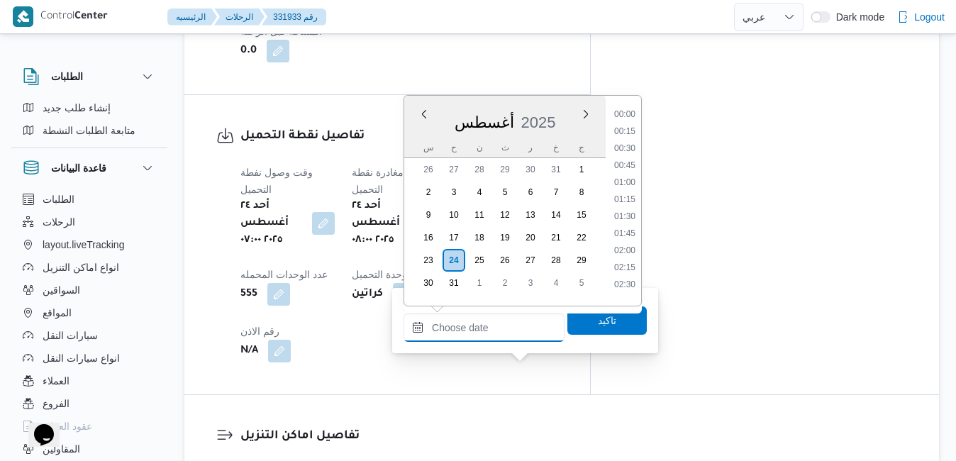
scroll to position [1349, 0]
click at [568, 101] on div "أغسطس 2025" at bounding box center [504, 119] width 201 height 36
click at [629, 201] on li "09:00" at bounding box center [625, 197] width 33 height 14
type input "٢٤/٠٨/٢٠٢٥ ٠٩:٠٠"
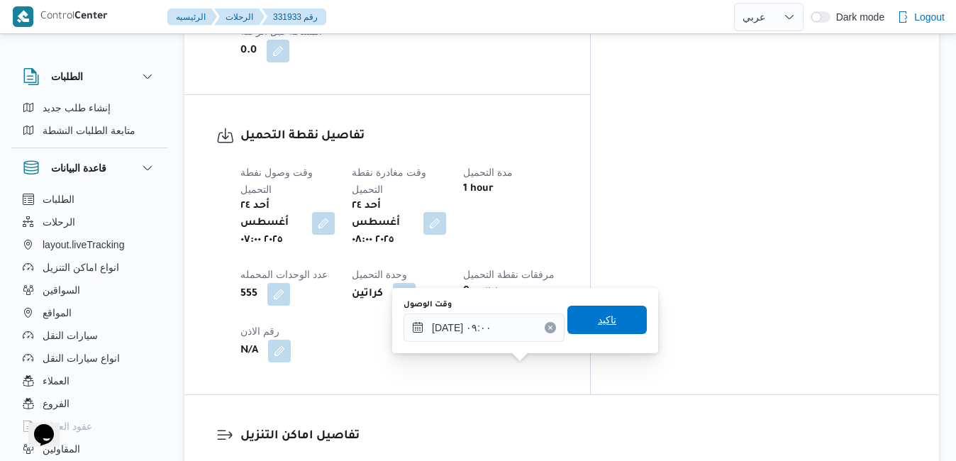
click at [598, 325] on span "تاكيد" at bounding box center [607, 319] width 18 height 17
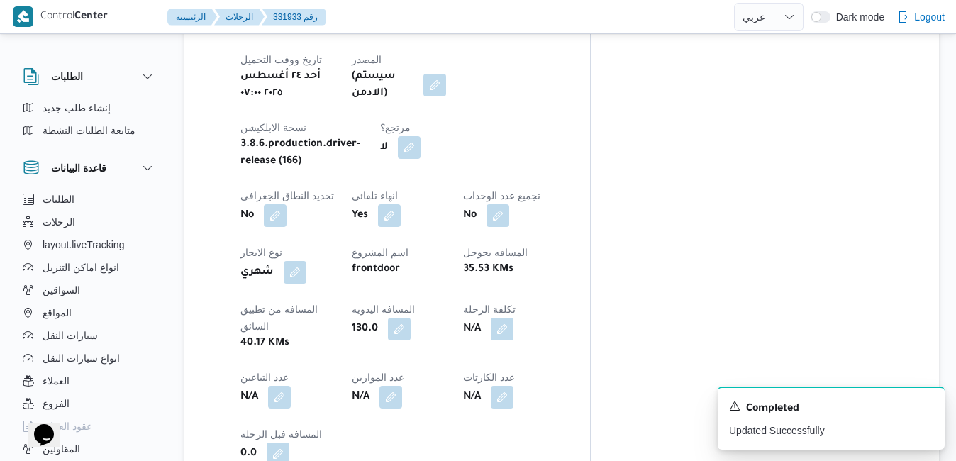
scroll to position [0, 0]
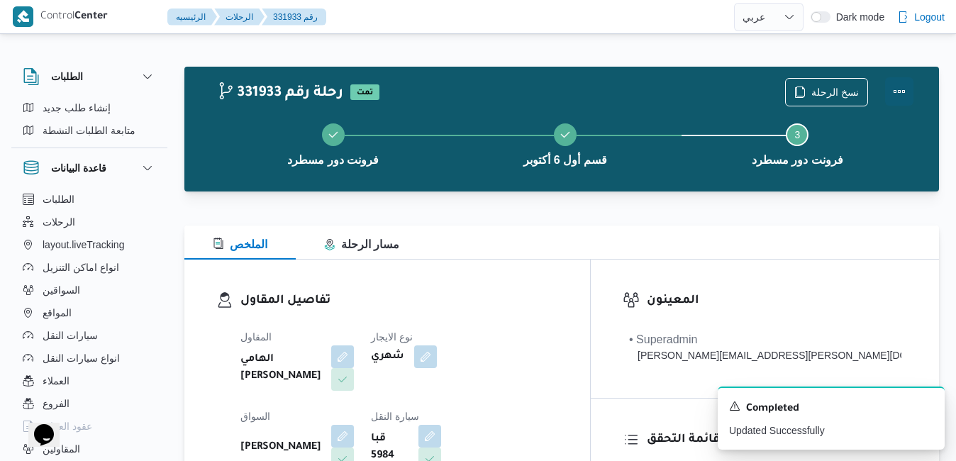
click at [902, 89] on button "Actions" at bounding box center [899, 91] width 28 height 28
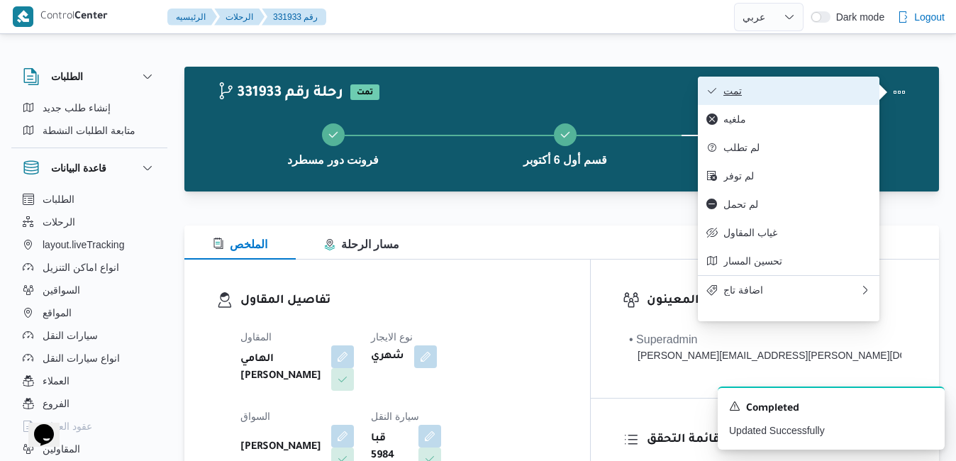
click at [826, 96] on span "تمت" at bounding box center [798, 90] width 148 height 11
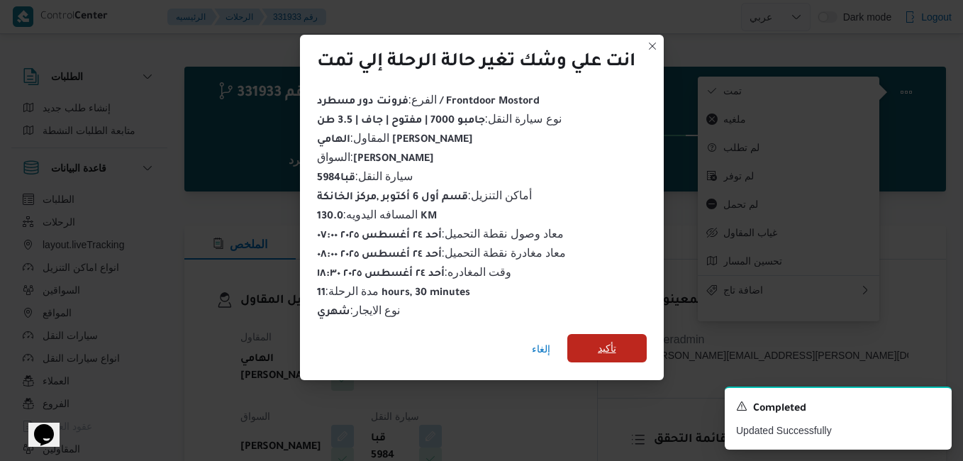
click at [624, 344] on span "تأكيد" at bounding box center [607, 348] width 79 height 28
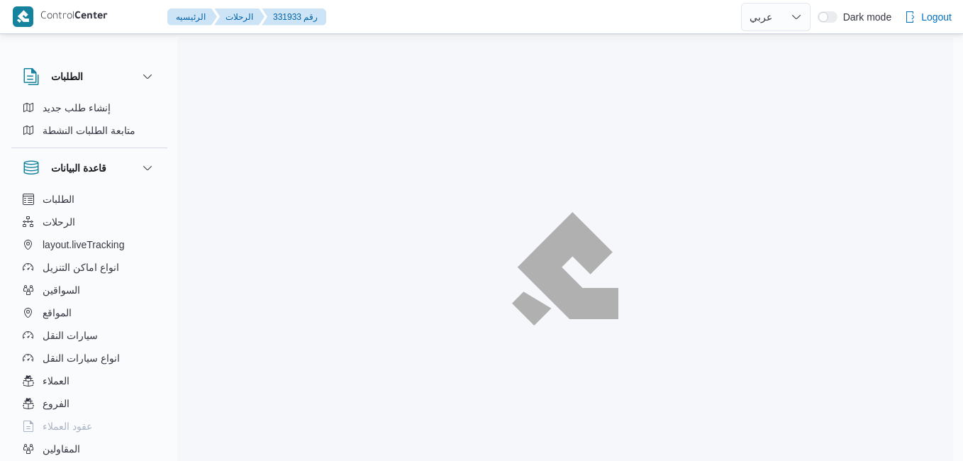
select select "ar"
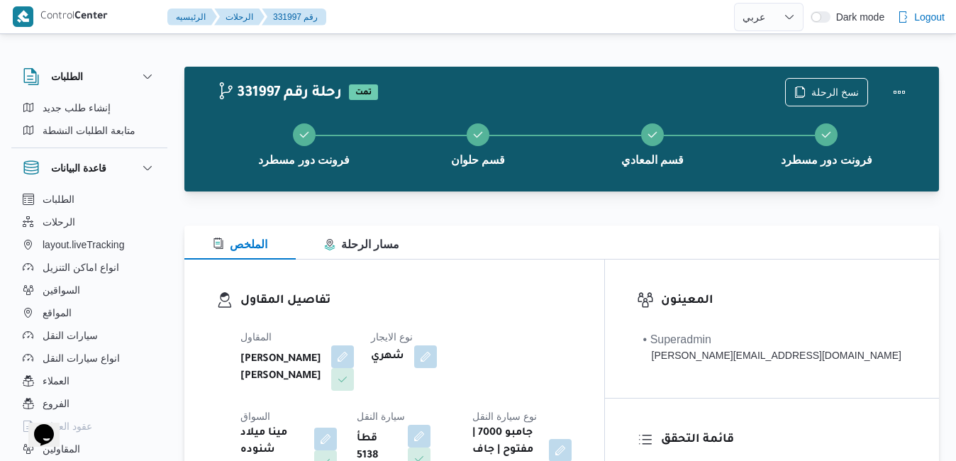
click at [538, 269] on div "تفاصيل المقاول المقاول [PERSON_NAME] [PERSON_NAME] نوع الايجار شهري السواق مينا…" at bounding box center [394, 384] width 420 height 248
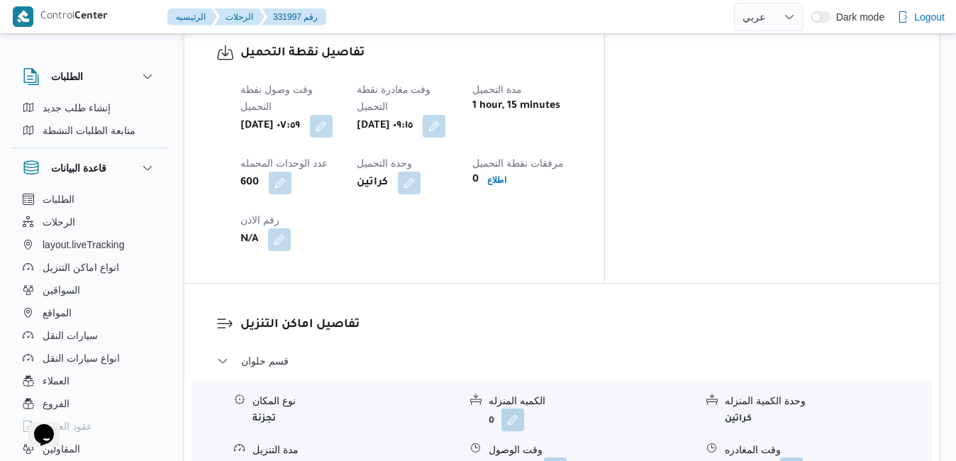
scroll to position [1163, 0]
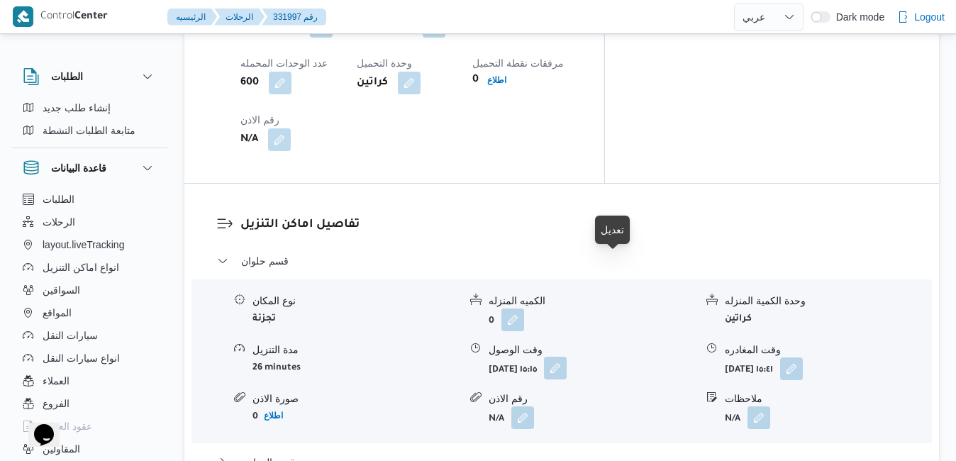
click at [567, 357] on button "button" at bounding box center [555, 368] width 23 height 23
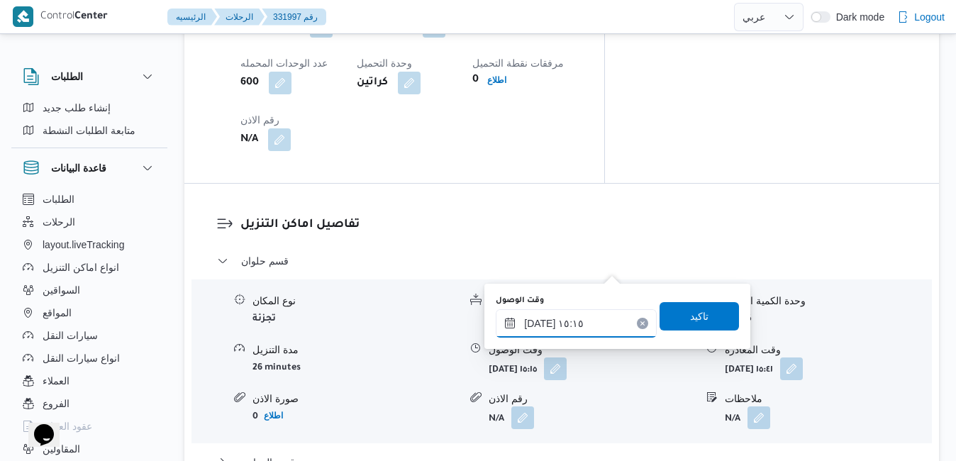
click at [555, 324] on input "[DATE] ١٥:١٥" at bounding box center [576, 323] width 161 height 28
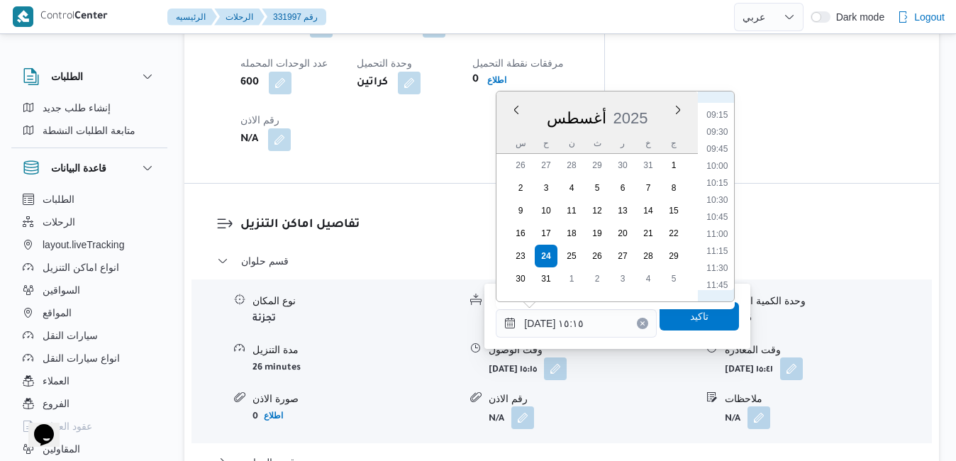
scroll to position [613, 0]
click at [721, 199] on li "10:15" at bounding box center [718, 195] width 33 height 14
type input "[DATE] ١٠:١٥"
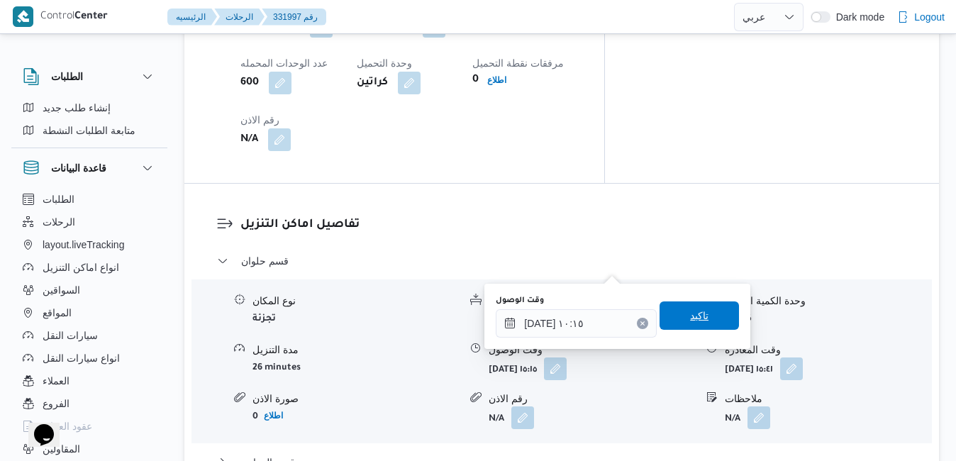
click at [693, 316] on span "تاكيد" at bounding box center [699, 315] width 18 height 17
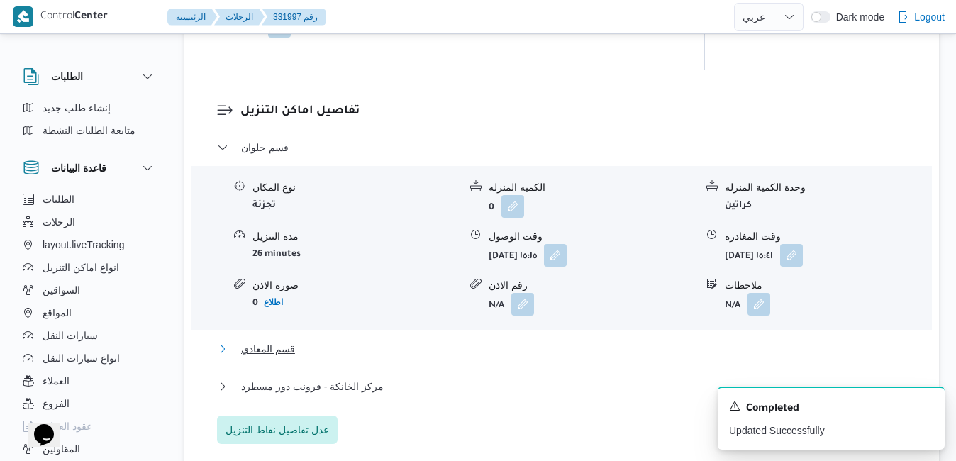
click at [612, 358] on button "قسم المعادي" at bounding box center [562, 349] width 690 height 17
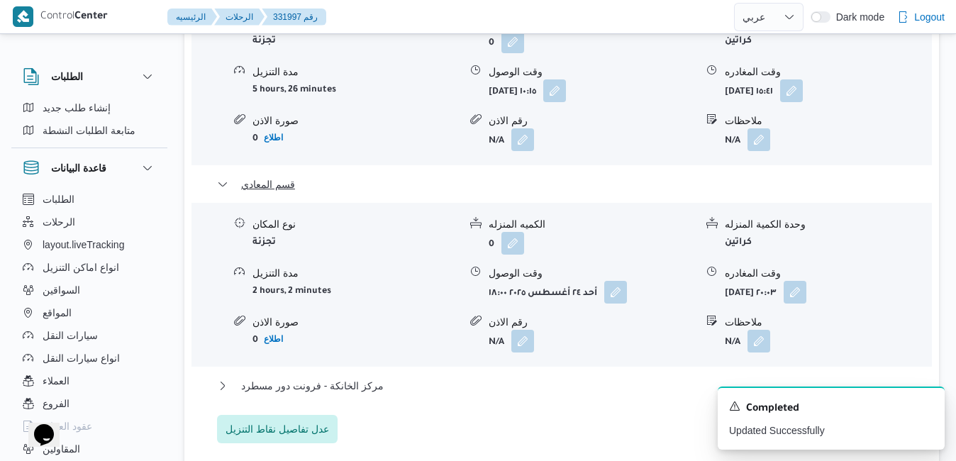
scroll to position [1447, 0]
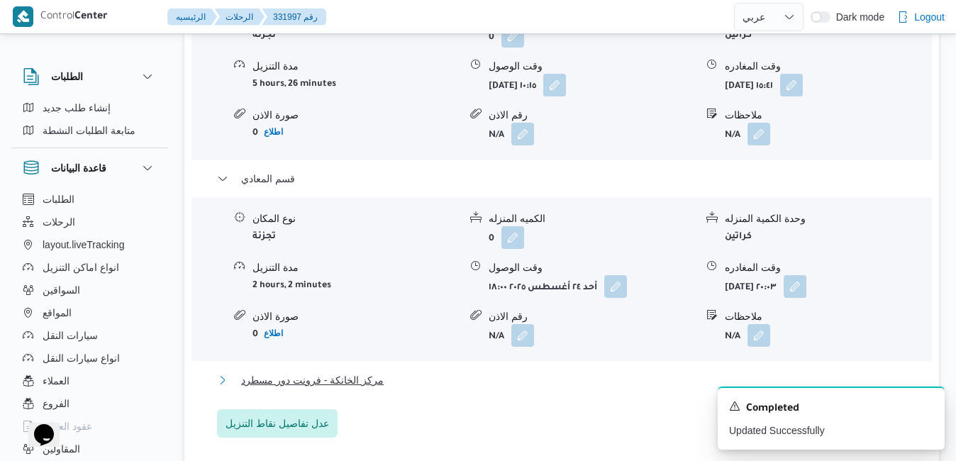
click at [649, 372] on button "مركز الخانكة - فرونت دور مسطرد" at bounding box center [562, 380] width 690 height 17
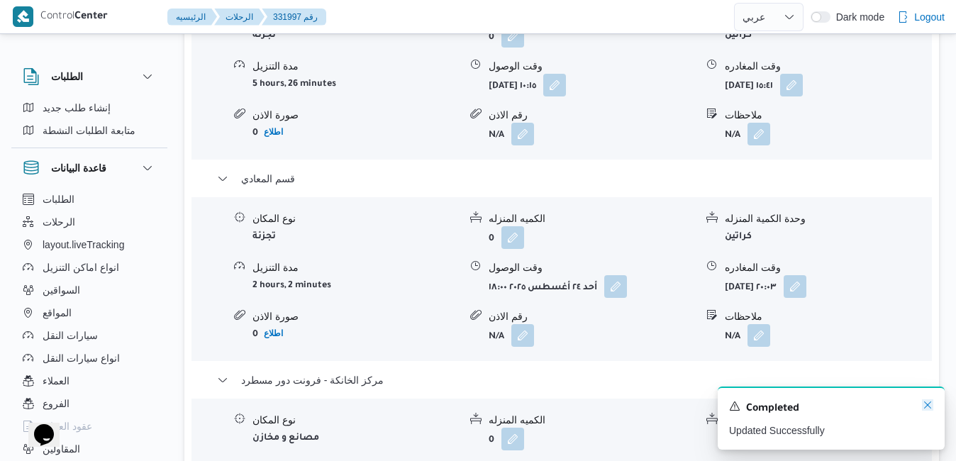
click at [931, 408] on icon "Dismiss toast" at bounding box center [927, 404] width 11 height 11
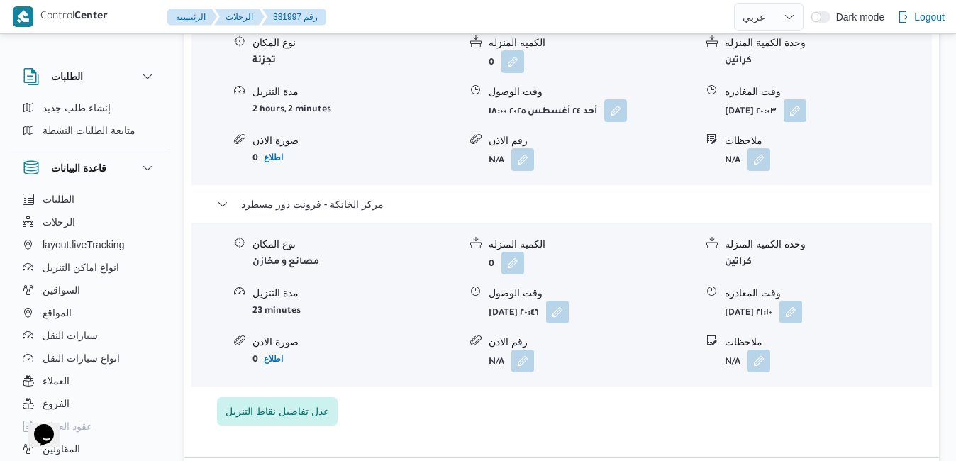
scroll to position [1646, 0]
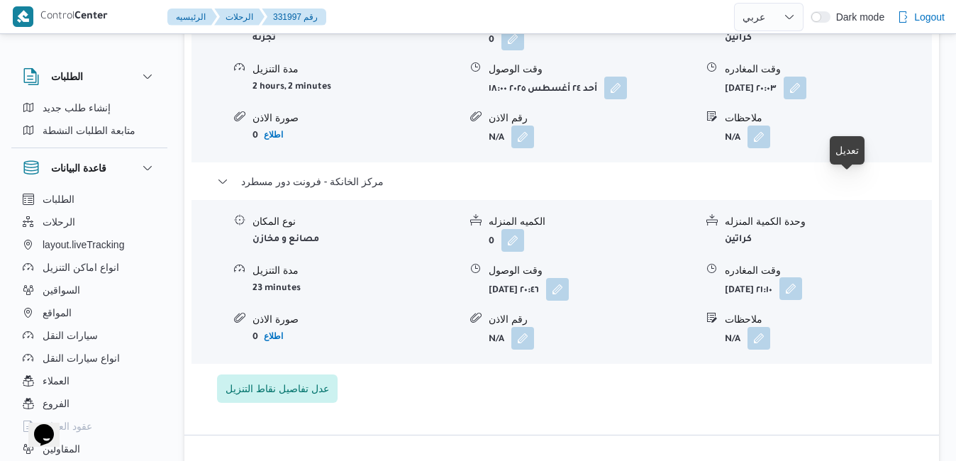
click at [802, 277] on button "button" at bounding box center [791, 288] width 23 height 23
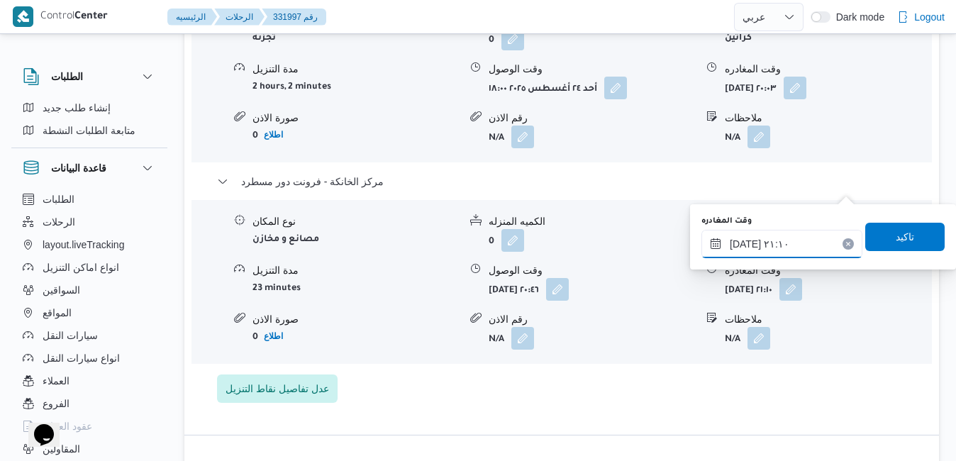
click at [771, 245] on input "٢٤/٠٨/٢٠٢٥ ٢١:١٠" at bounding box center [782, 244] width 161 height 28
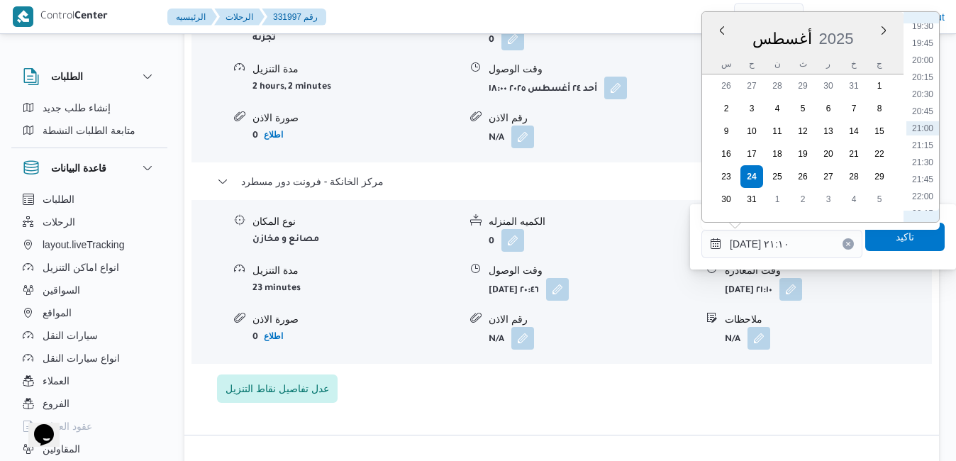
scroll to position [1168, 0]
click at [927, 153] on li "19:00" at bounding box center [923, 156] width 33 height 14
type input "[DATE] ١٩:٠٠"
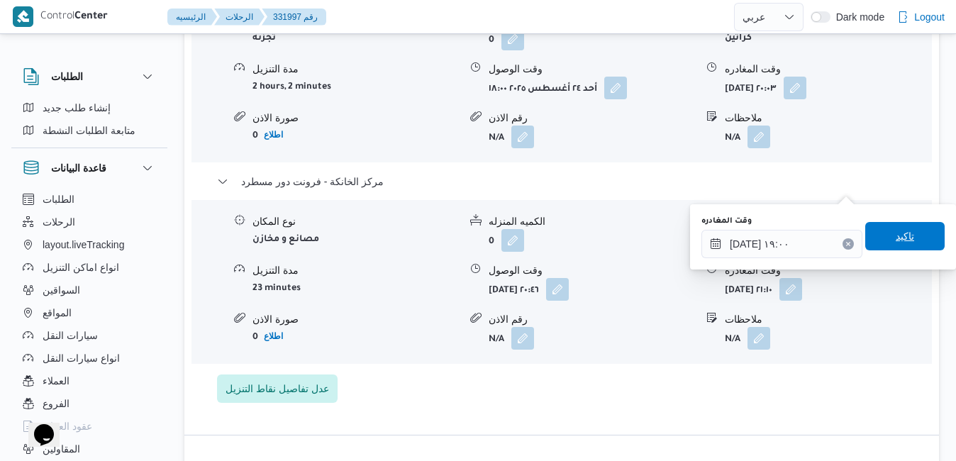
click at [896, 240] on span "تاكيد" at bounding box center [905, 236] width 18 height 17
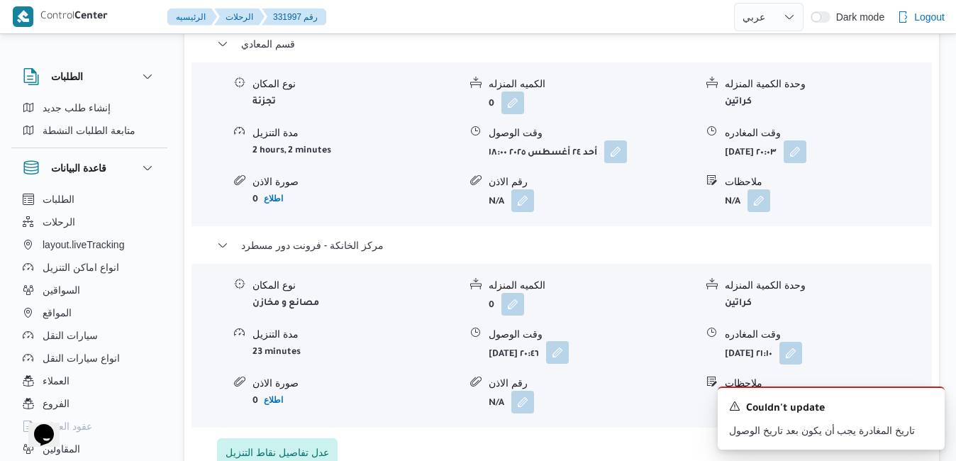
scroll to position [1561, 0]
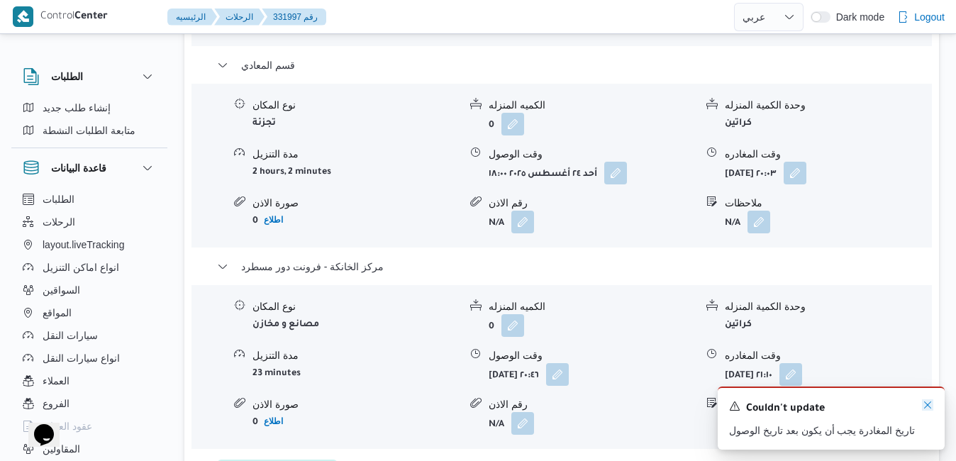
click at [929, 406] on icon "Dismiss toast" at bounding box center [927, 405] width 7 height 7
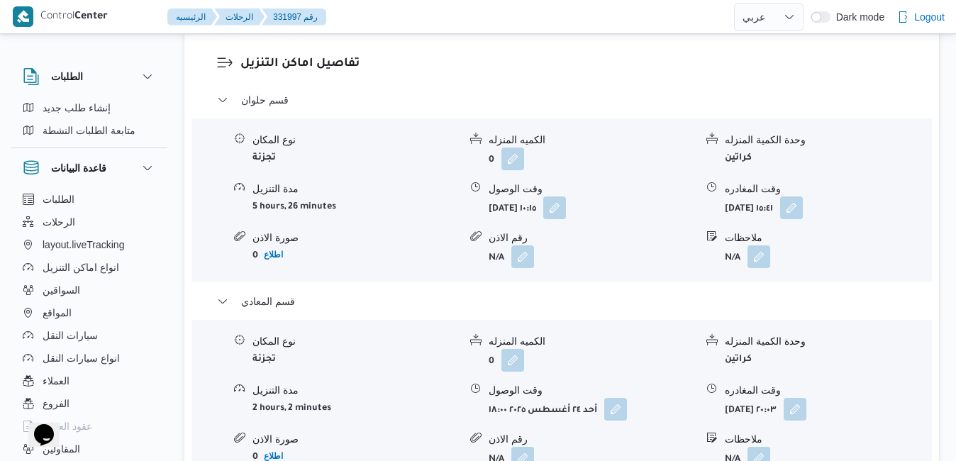
scroll to position [1334, 0]
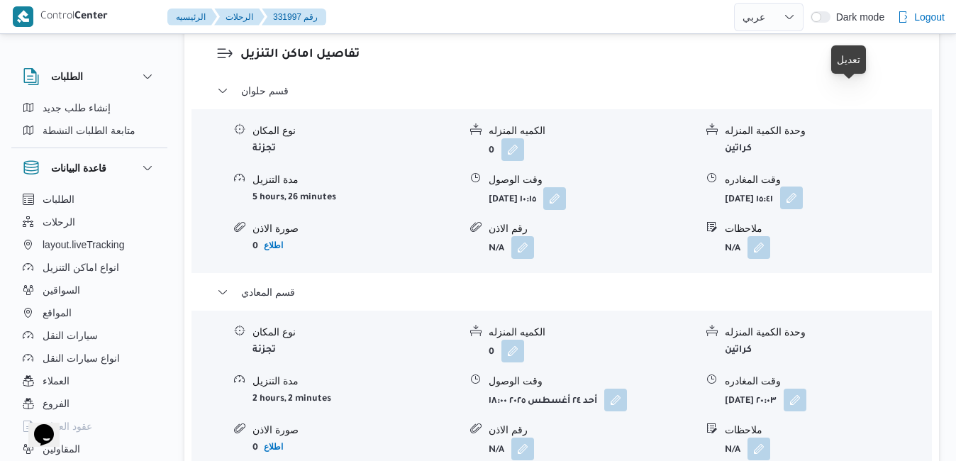
click at [803, 187] on button "button" at bounding box center [791, 198] width 23 height 23
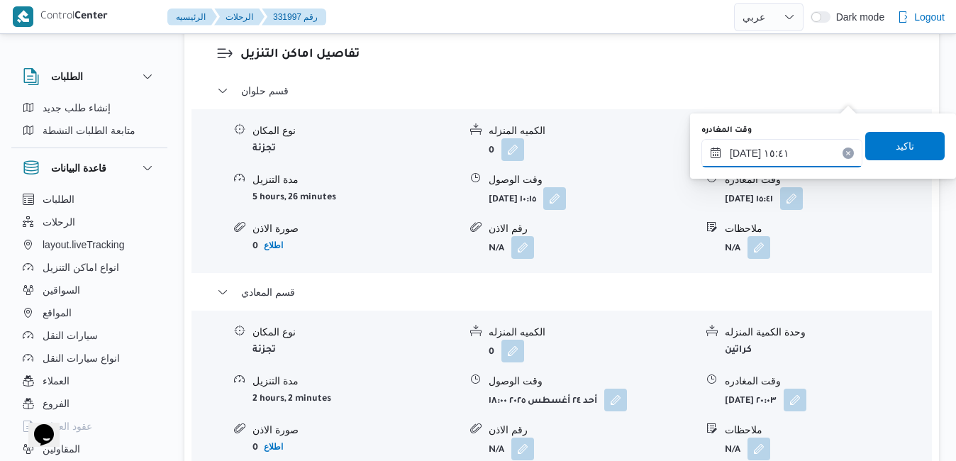
click at [784, 147] on input "٢٤/٠٨/٢٠٢٥ ١٥:٤١" at bounding box center [782, 153] width 161 height 28
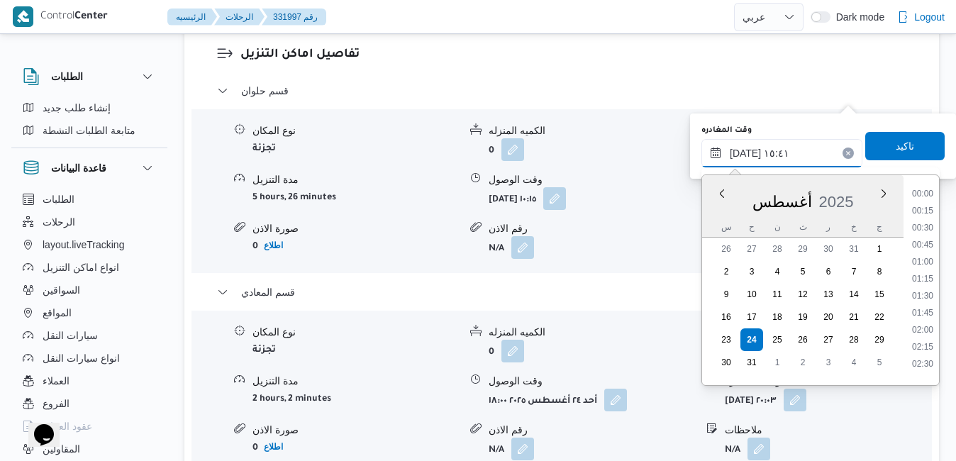
scroll to position [958, 0]
click at [925, 224] on li "14:30" at bounding box center [923, 223] width 33 height 14
type input "٢٤/٠٨/٢٠٢٥ ١٤:٣٠"
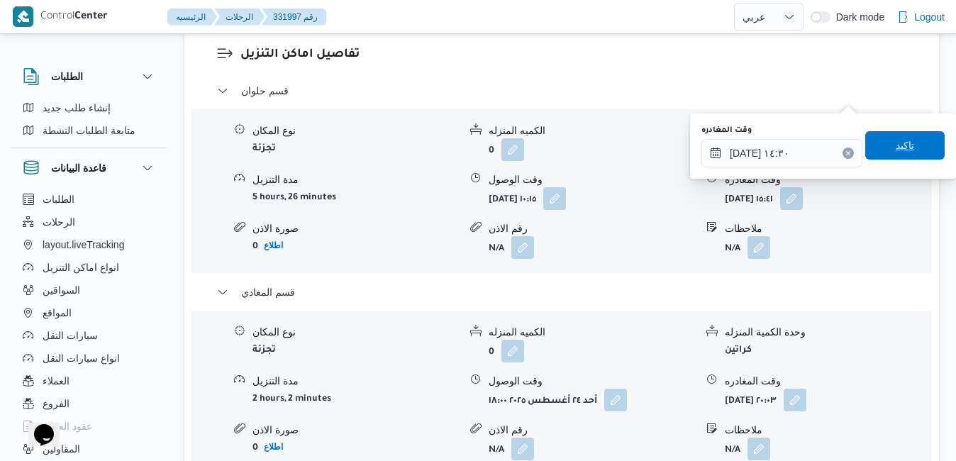
click at [904, 148] on span "تاكيد" at bounding box center [905, 145] width 79 height 28
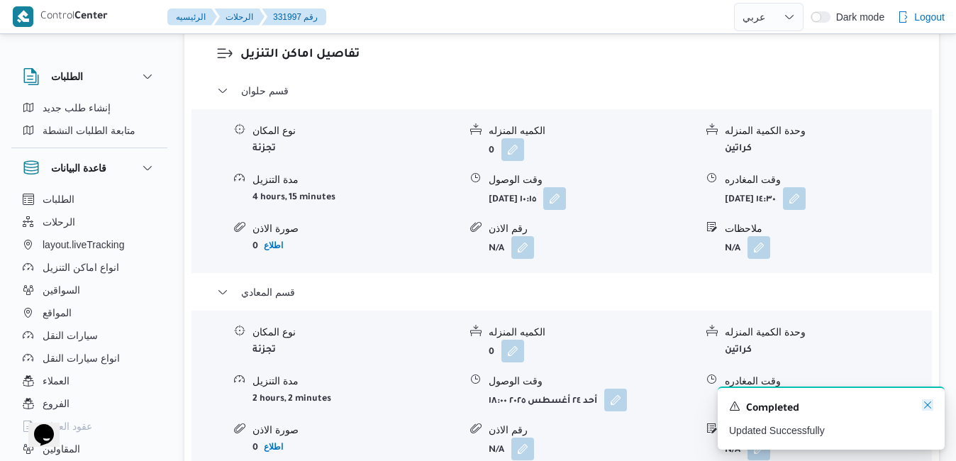
click at [930, 404] on icon "Dismiss toast" at bounding box center [927, 404] width 11 height 11
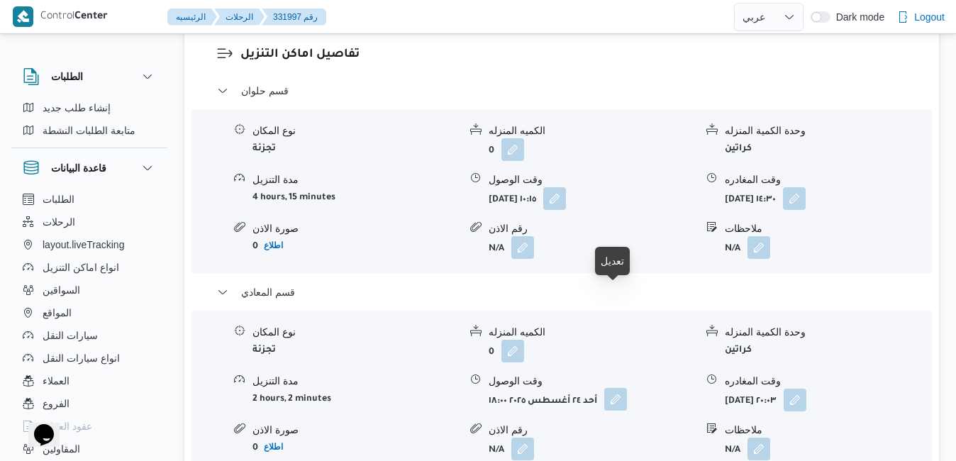
click at [619, 388] on button "button" at bounding box center [615, 399] width 23 height 23
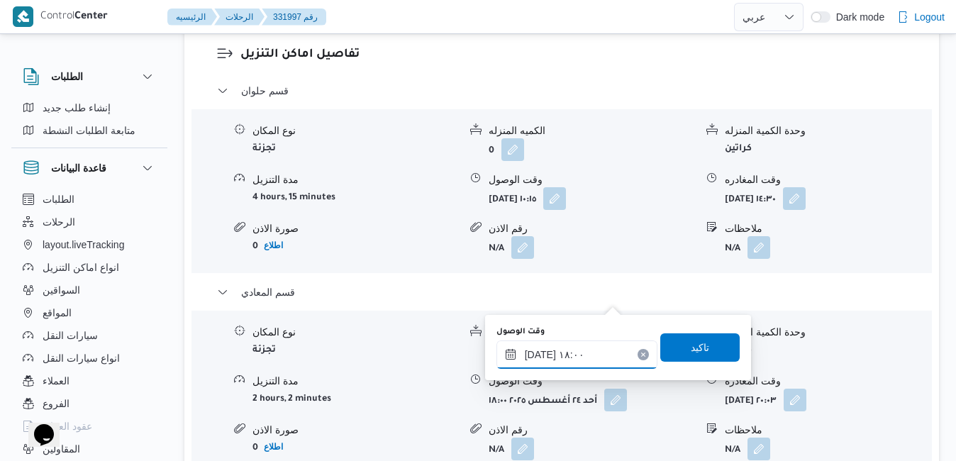
click at [575, 355] on input "٢٤/٠٨/٢٠٢٥ ١٨:٠٠" at bounding box center [577, 355] width 161 height 28
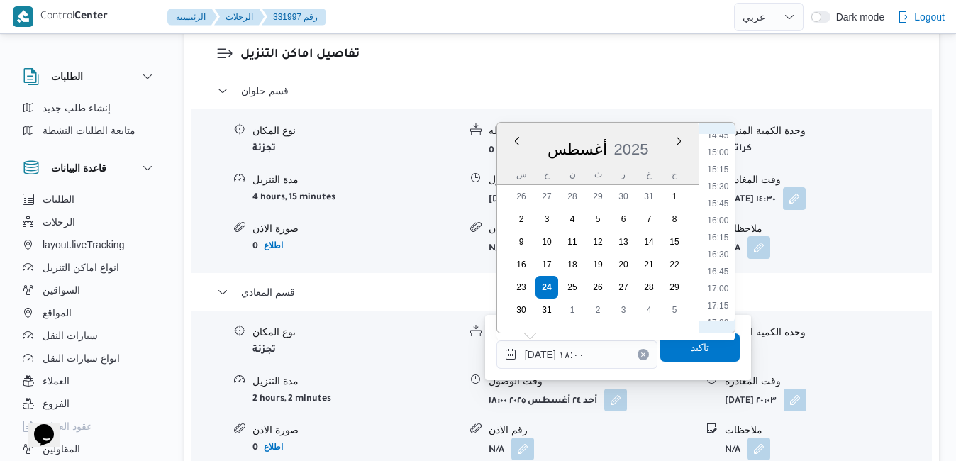
scroll to position [964, 0]
click at [721, 201] on li "15:00" at bounding box center [718, 199] width 33 height 14
type input "٢٤/٠٨/٢٠٢٥ ١٥:٠٠"
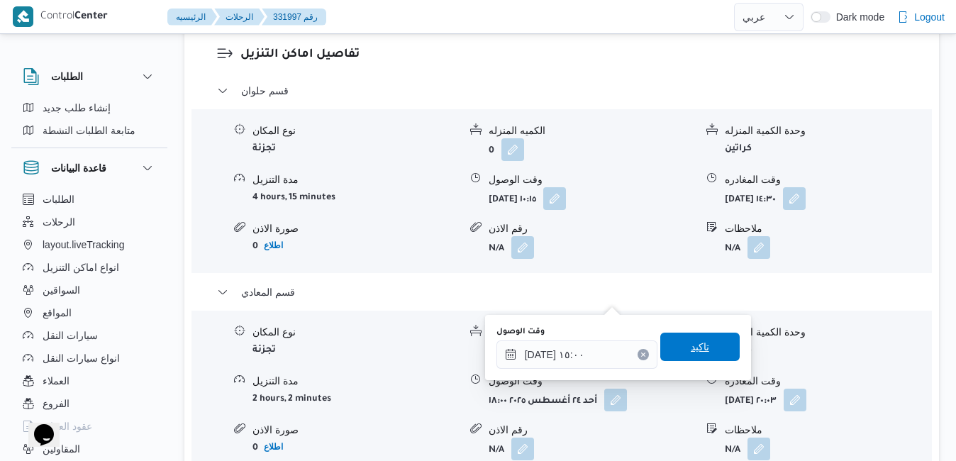
click at [707, 353] on span "تاكيد" at bounding box center [699, 347] width 79 height 28
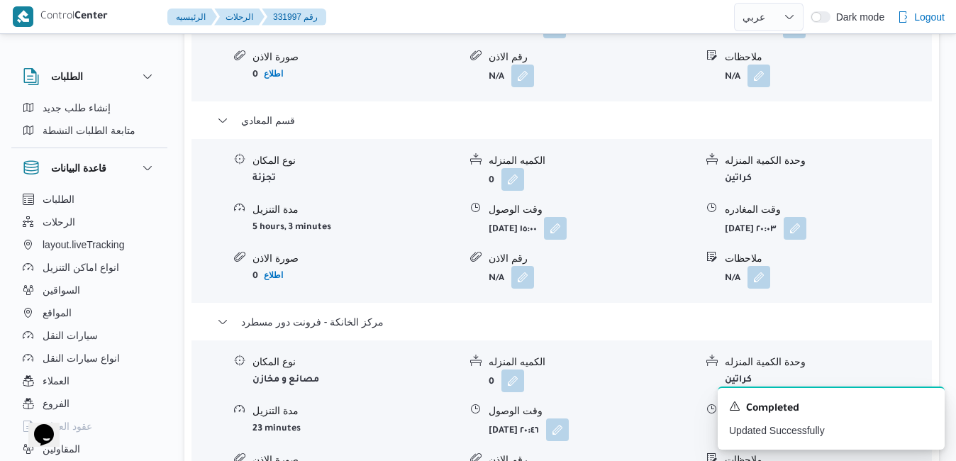
scroll to position [1532, 0]
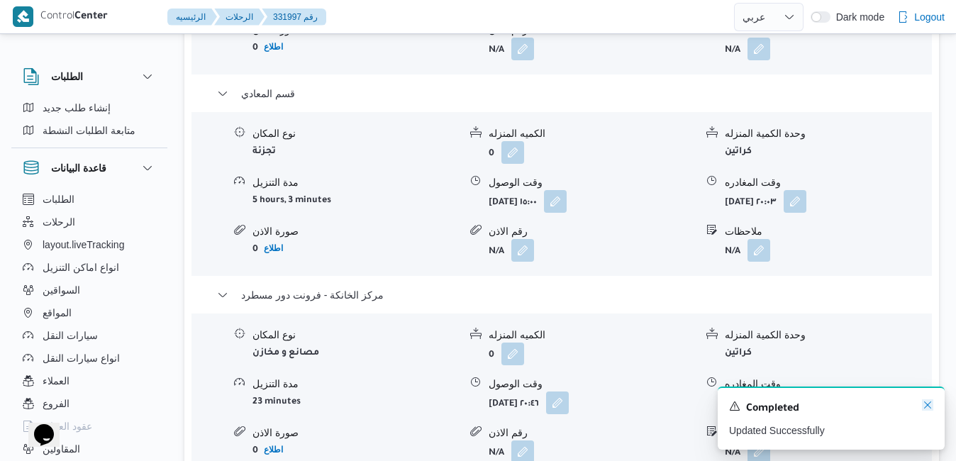
click at [928, 405] on icon "Dismiss toast" at bounding box center [927, 404] width 11 height 11
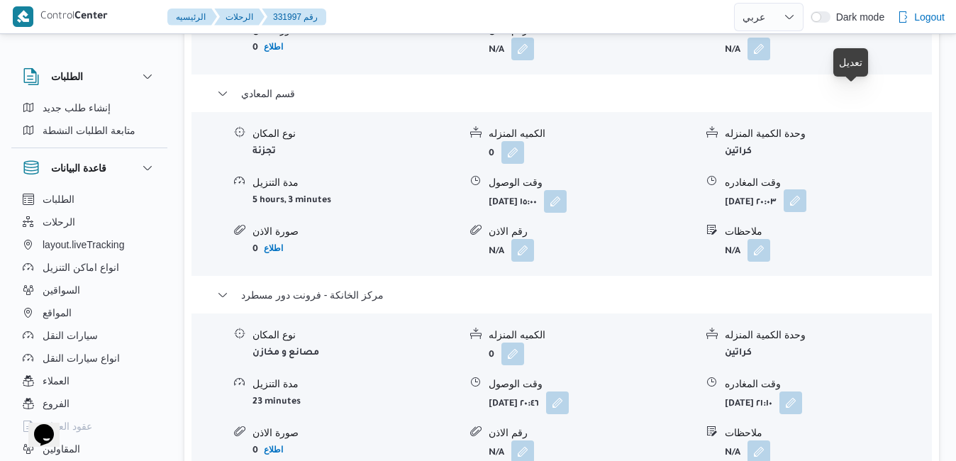
click at [807, 189] on button "button" at bounding box center [795, 200] width 23 height 23
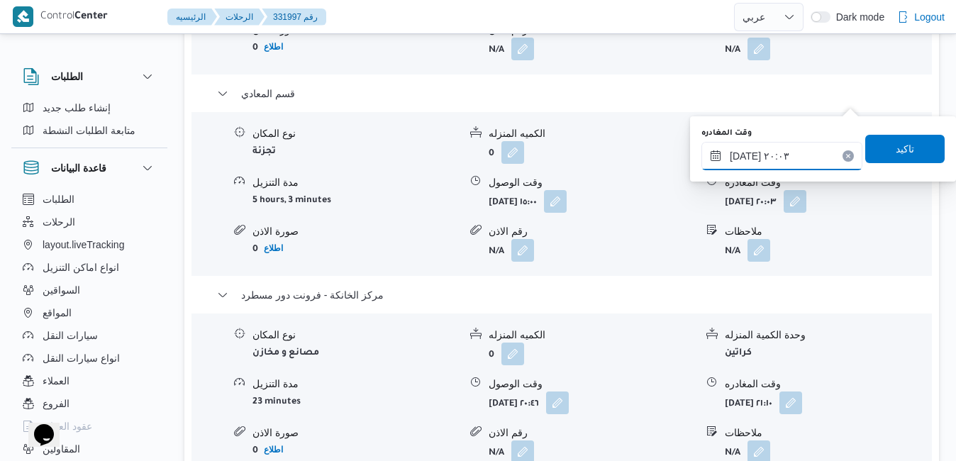
click at [795, 164] on input "٢٤/٠٨/٢٠٢٥ ٢٠:٠٣" at bounding box center [782, 156] width 161 height 28
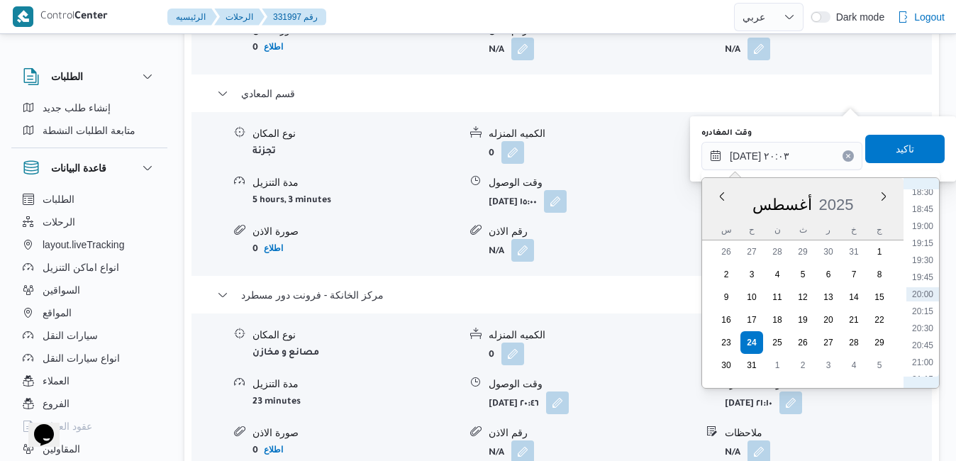
scroll to position [1100, 0]
click at [927, 305] on li "17:45" at bounding box center [923, 305] width 33 height 14
type input "٢٤/٠٨/٢٠٢٥ ١٧:٤٥"
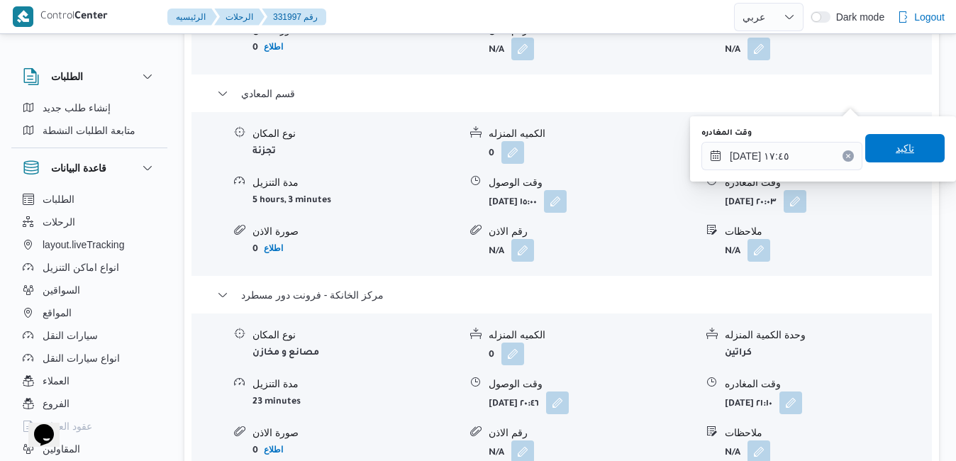
click at [904, 153] on span "تاكيد" at bounding box center [905, 148] width 79 height 28
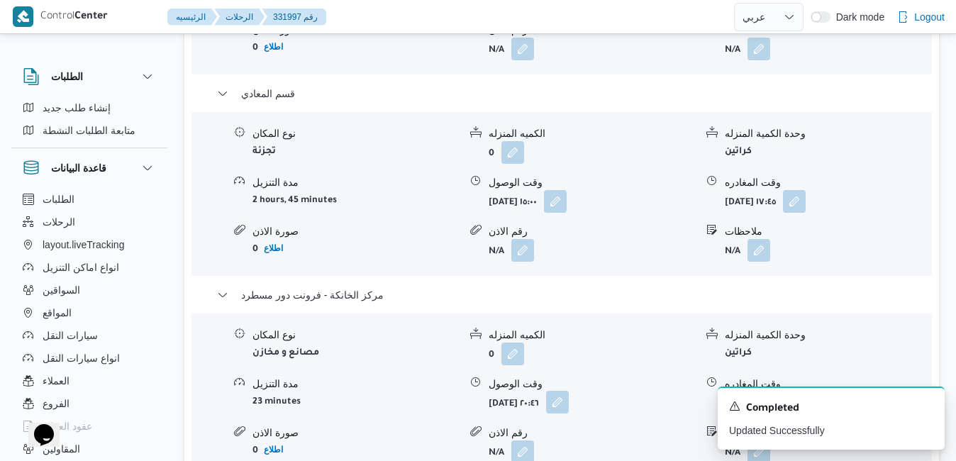
click at [569, 391] on button "button" at bounding box center [557, 402] width 23 height 23
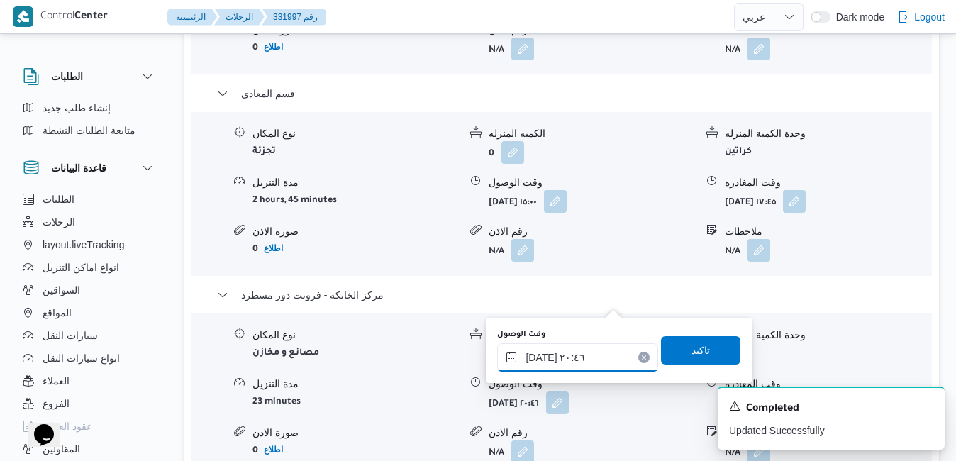
click at [579, 356] on input "٢٤/٠٨/٢٠٢٥ ٢٠:٤٦" at bounding box center [577, 357] width 161 height 28
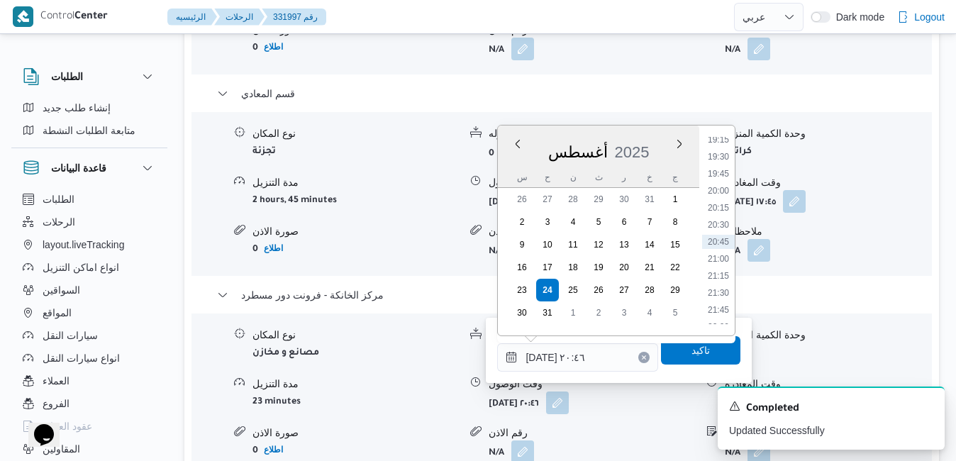
scroll to position [1151, 0]
click at [726, 265] on li "18:45" at bounding box center [718, 269] width 33 height 14
type input "٢٤/٠٨/٢٠٢٥ ١٨:٤٥"
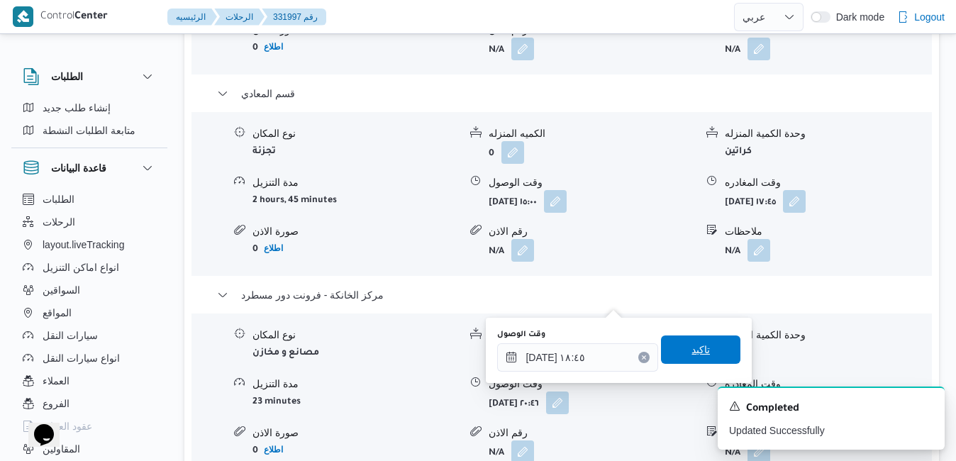
click at [692, 354] on span "تاكيد" at bounding box center [701, 349] width 18 height 17
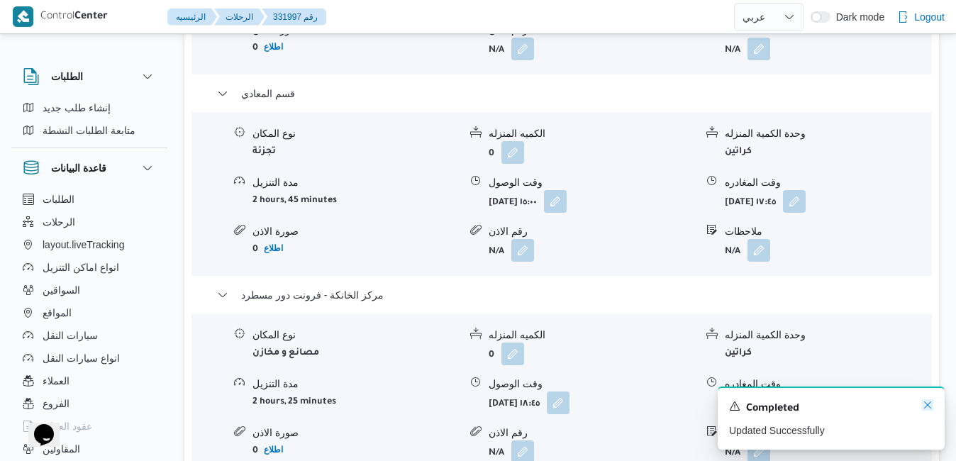
click at [928, 407] on icon "Dismiss toast" at bounding box center [927, 405] width 7 height 7
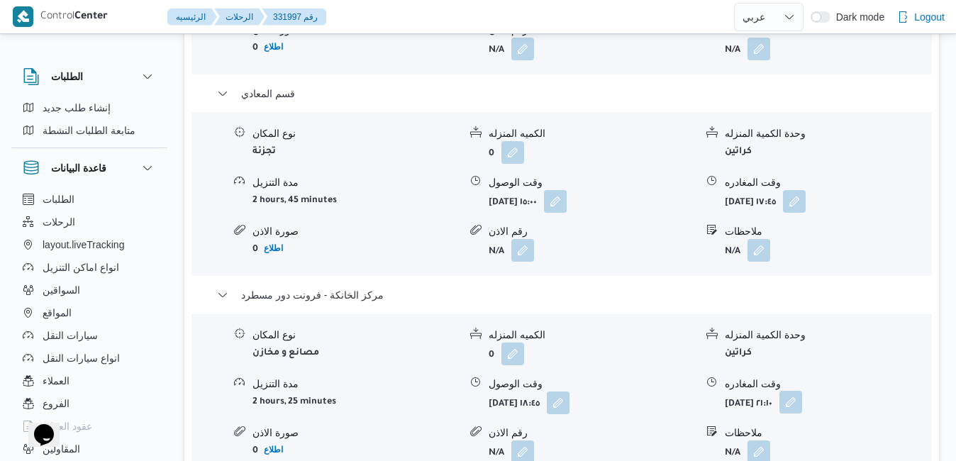
click at [802, 391] on button "button" at bounding box center [791, 402] width 23 height 23
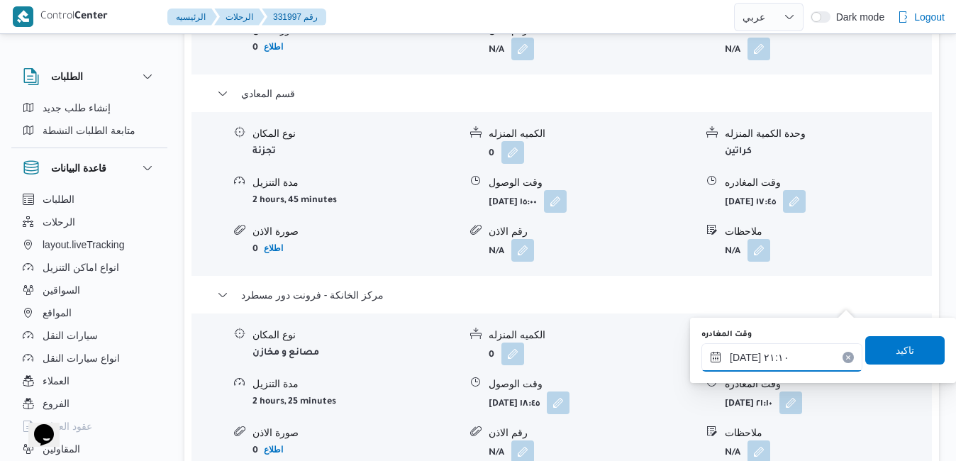
click at [806, 357] on input "٢٤/٠٨/٢٠٢٥ ٢١:١٠" at bounding box center [782, 357] width 161 height 28
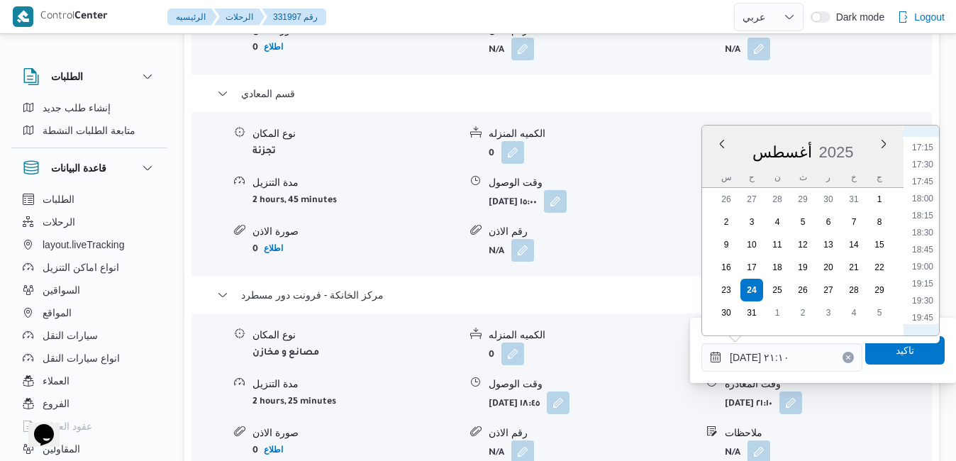
scroll to position [1168, 0]
click at [920, 270] on li "19:00" at bounding box center [923, 269] width 33 height 14
type input "٢٤/٠٨/٢٠٢٥ ١٩:٠٠"
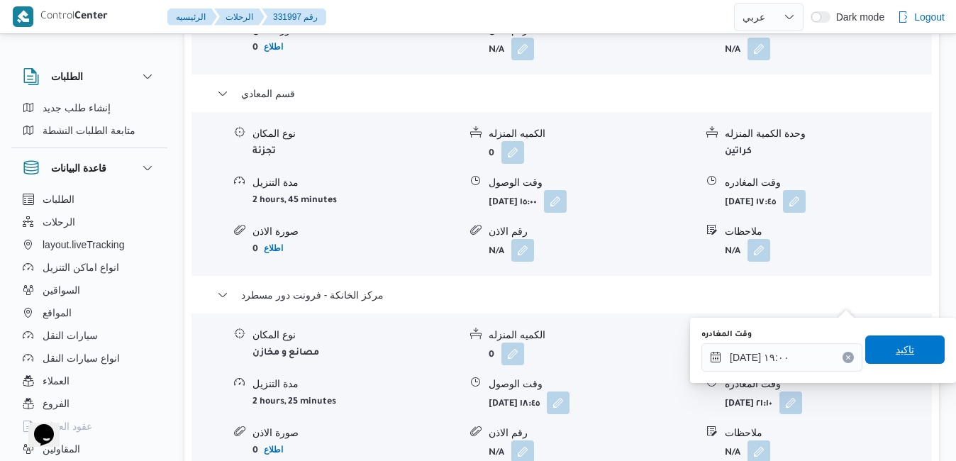
click at [896, 354] on span "تاكيد" at bounding box center [905, 349] width 18 height 17
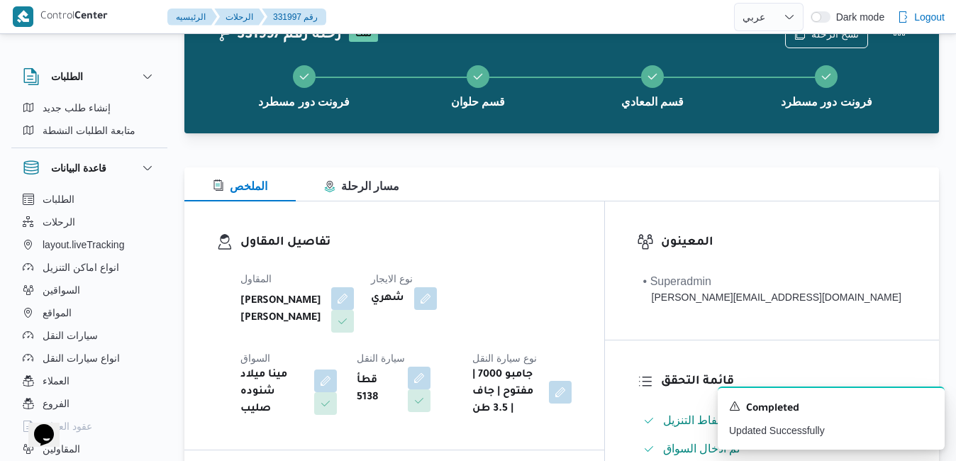
scroll to position [0, 0]
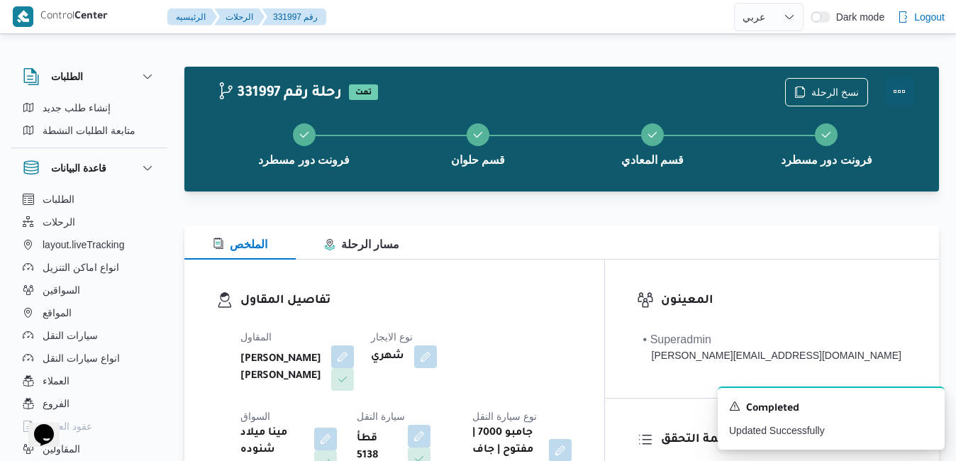
click at [897, 84] on button "Actions" at bounding box center [899, 91] width 28 height 28
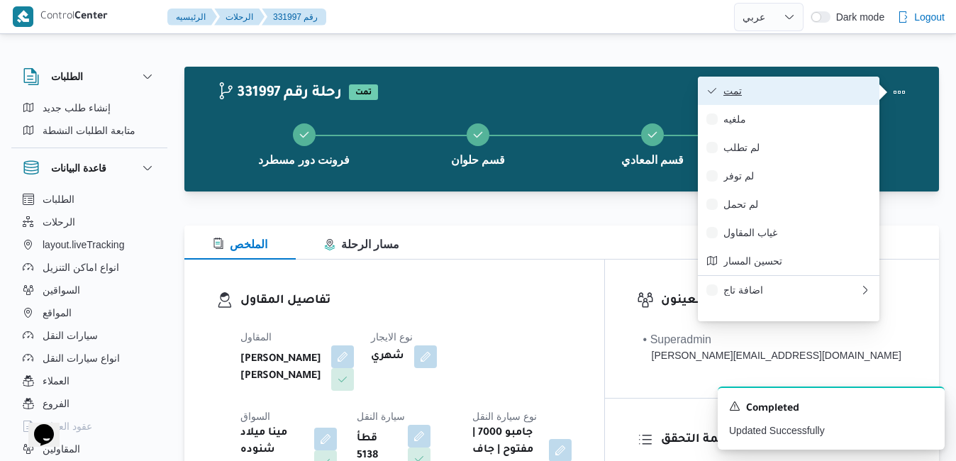
click at [824, 96] on span "تمت" at bounding box center [798, 90] width 148 height 11
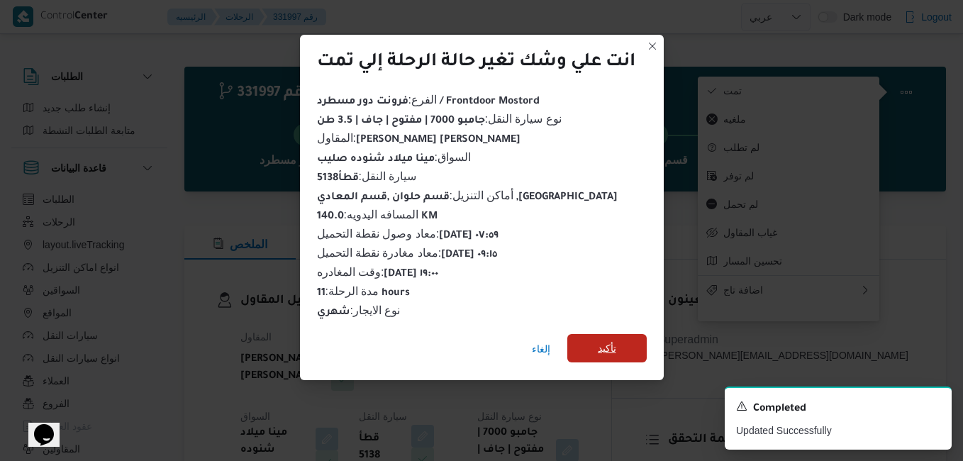
click at [616, 347] on span "تأكيد" at bounding box center [607, 348] width 18 height 17
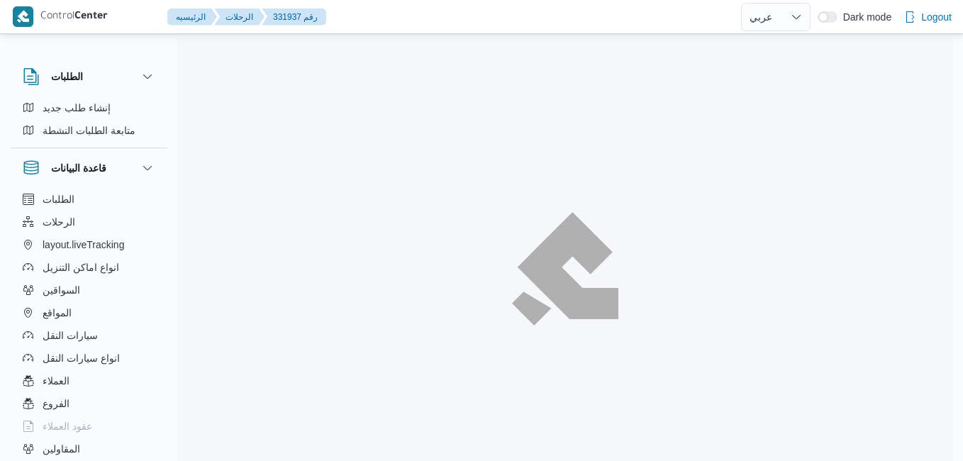
select select "ar"
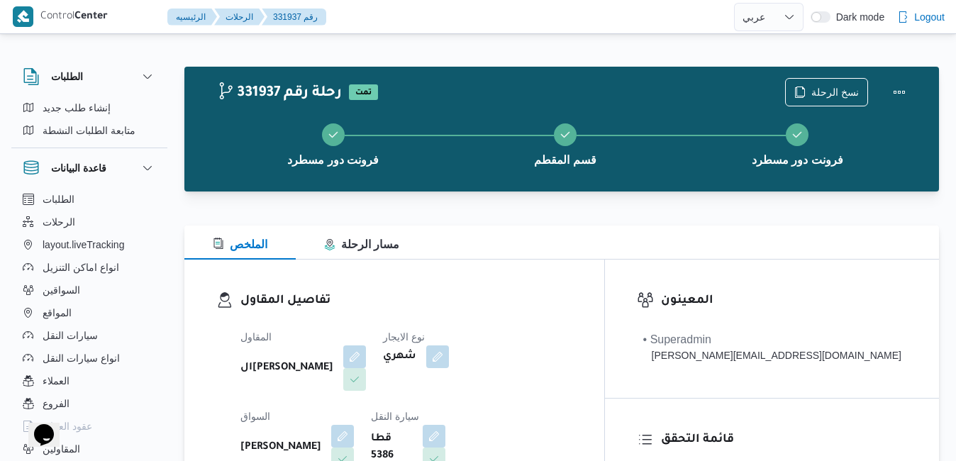
click at [453, 309] on h3 "تفاصيل المقاول" at bounding box center [406, 301] width 332 height 19
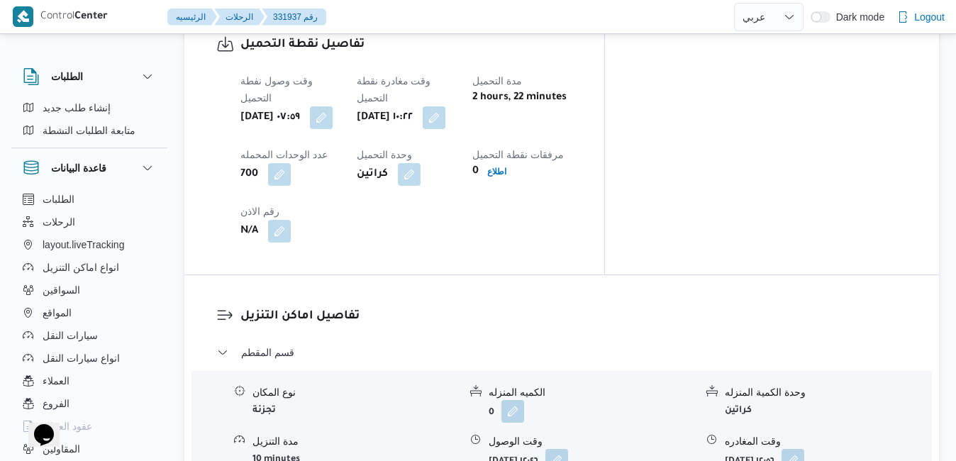
scroll to position [1163, 0]
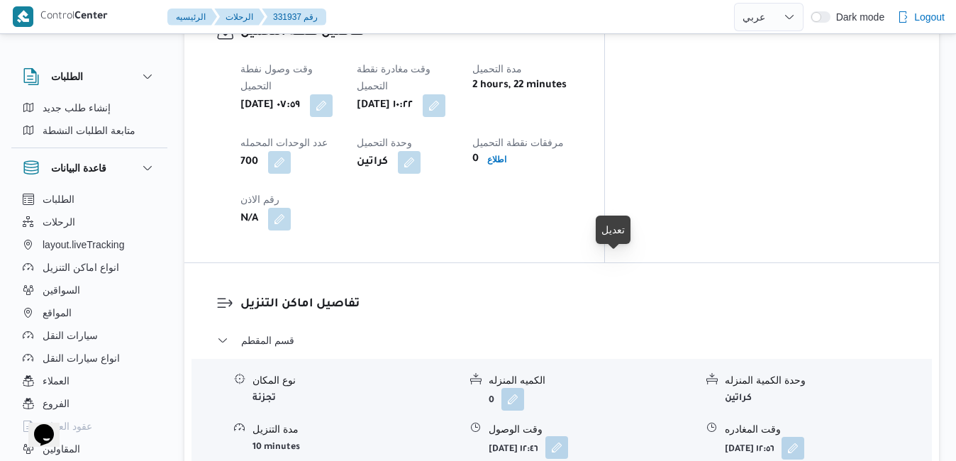
click at [568, 436] on button "button" at bounding box center [557, 447] width 23 height 23
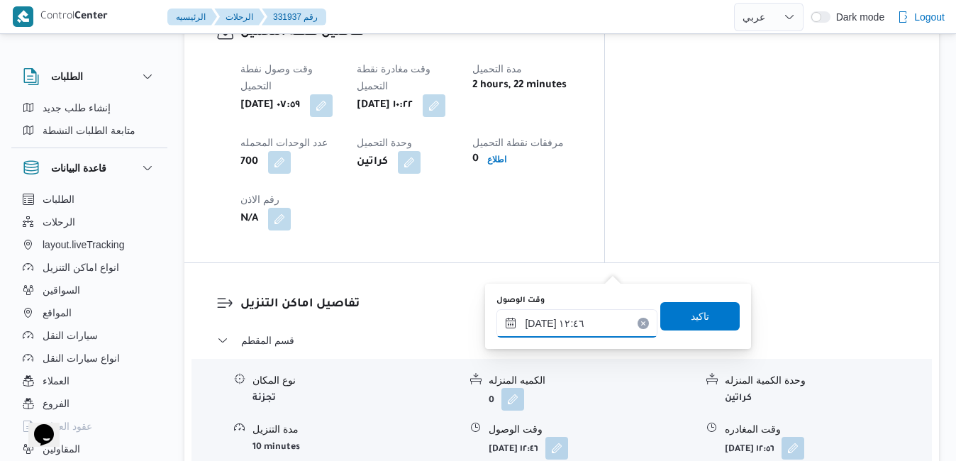
click at [540, 326] on input "٢٤/٠٨/٢٠٢٥ ١٢:٤٦" at bounding box center [577, 323] width 161 height 28
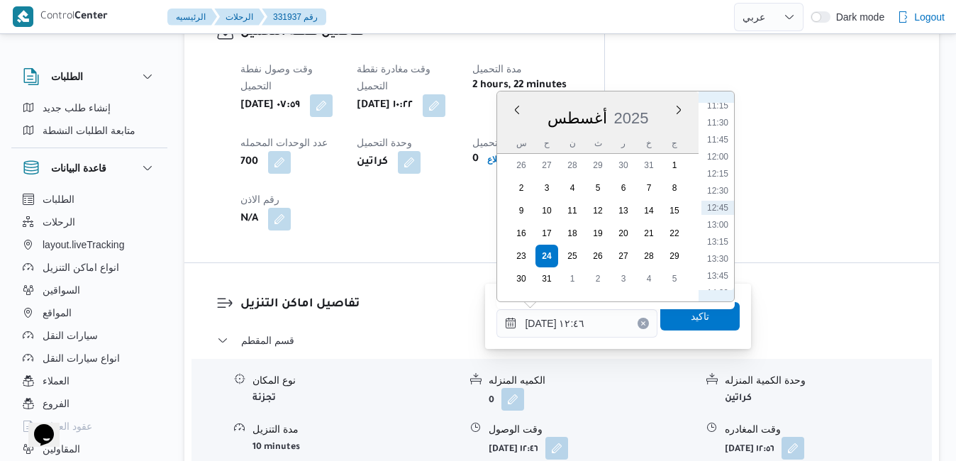
scroll to position [607, 0]
click at [723, 267] on li "11:15" at bounding box center [718, 269] width 33 height 14
type input "٢٤/٠٨/٢٠٢٥ ١١:١٥"
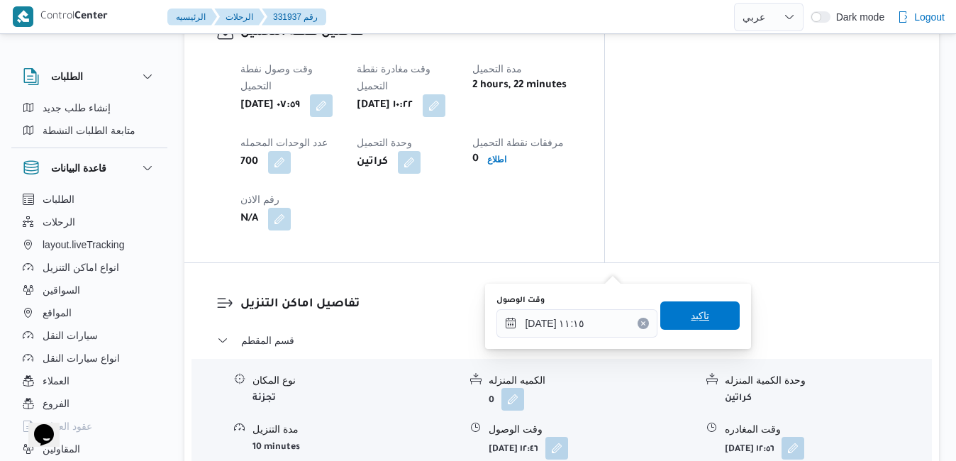
click at [691, 311] on span "تاكيد" at bounding box center [700, 315] width 18 height 17
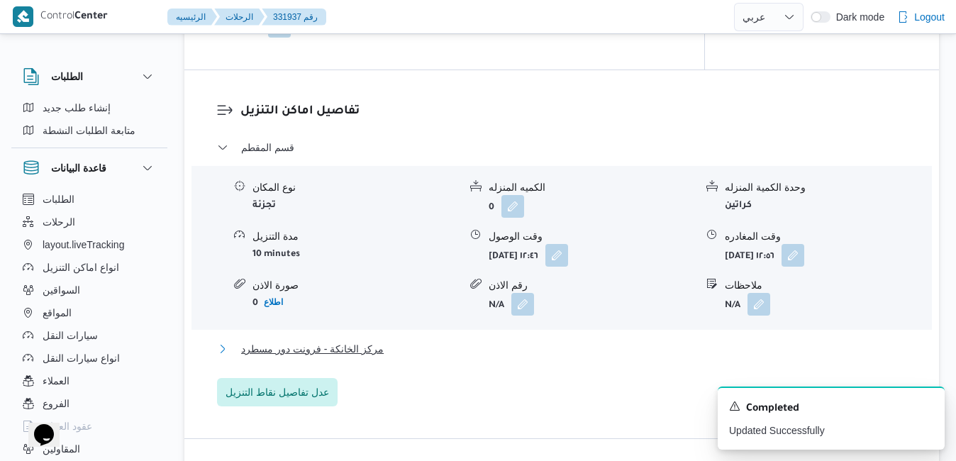
click at [607, 358] on button "مركز الخانكة - فرونت دور مسطرد" at bounding box center [562, 349] width 690 height 17
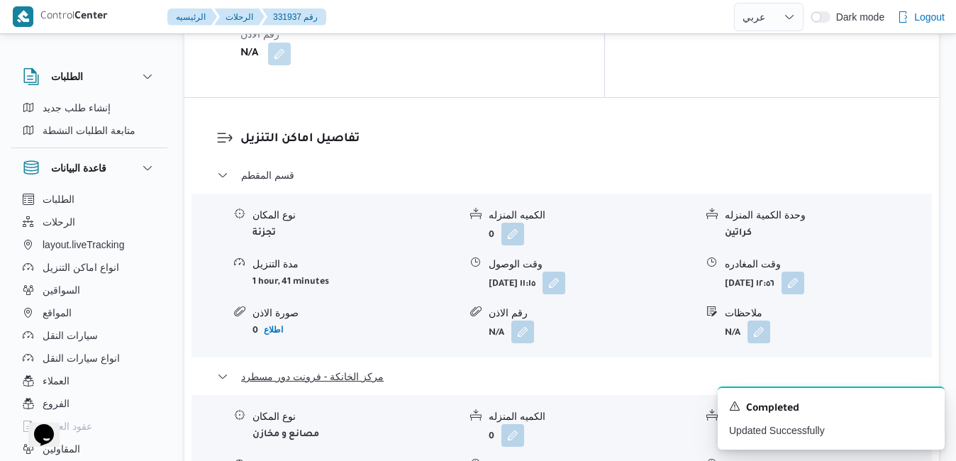
scroll to position [1419, 0]
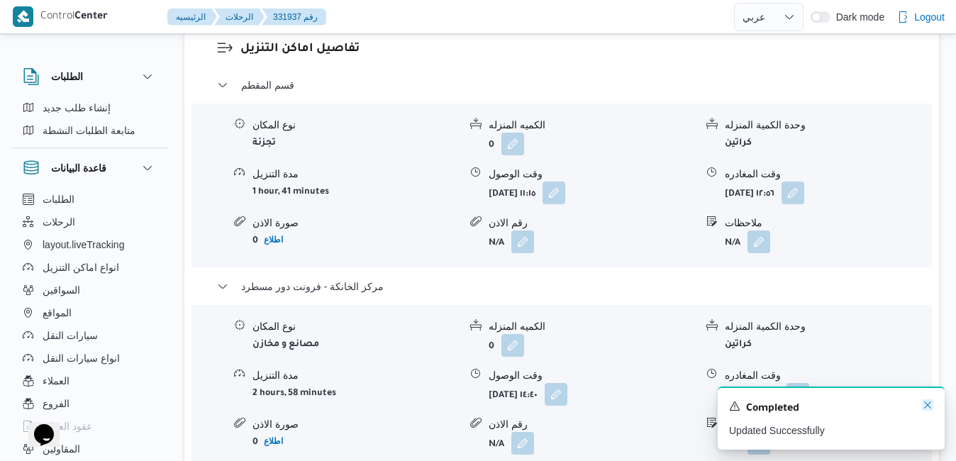
click at [925, 407] on icon "Dismiss toast" at bounding box center [927, 404] width 11 height 11
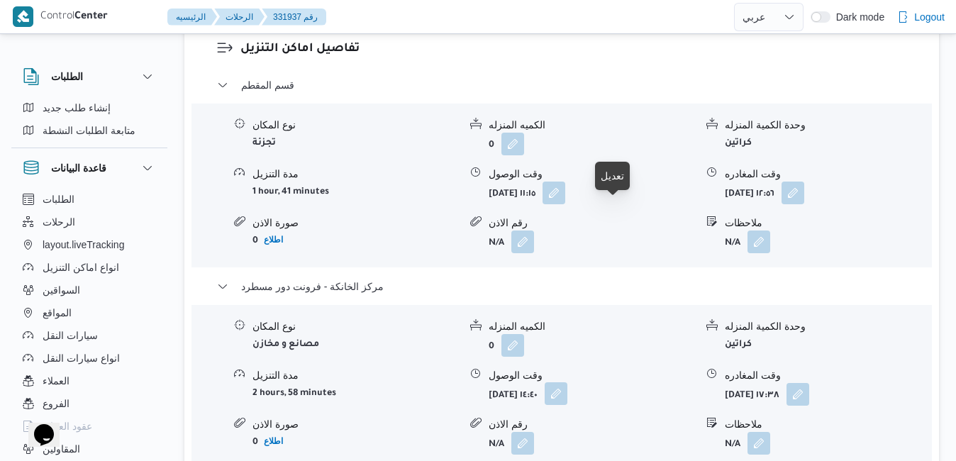
click at [568, 382] on button "button" at bounding box center [556, 393] width 23 height 23
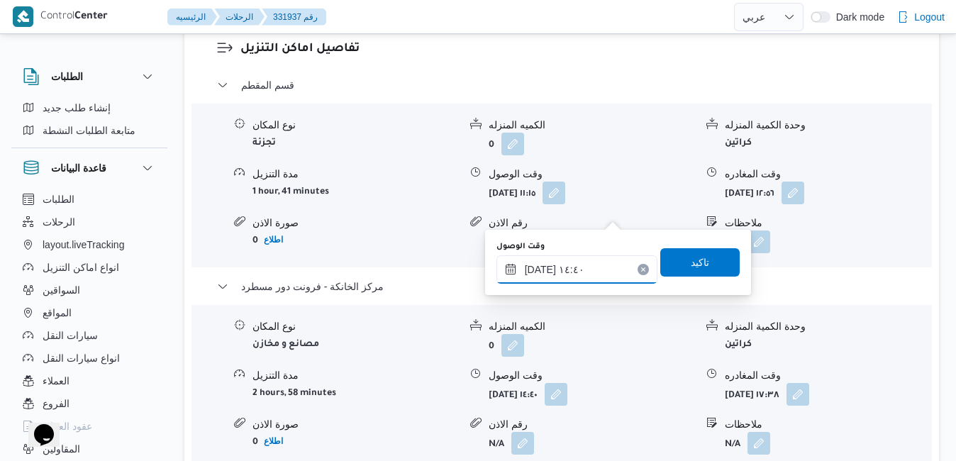
click at [580, 270] on input "٢٤/٠٨/٢٠٢٥ ١٤:٤٠" at bounding box center [577, 269] width 161 height 28
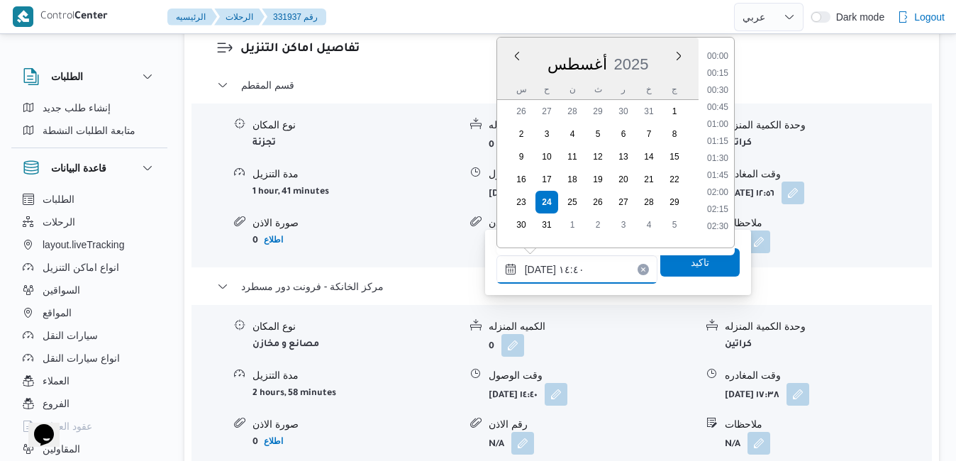
scroll to position [890, 0]
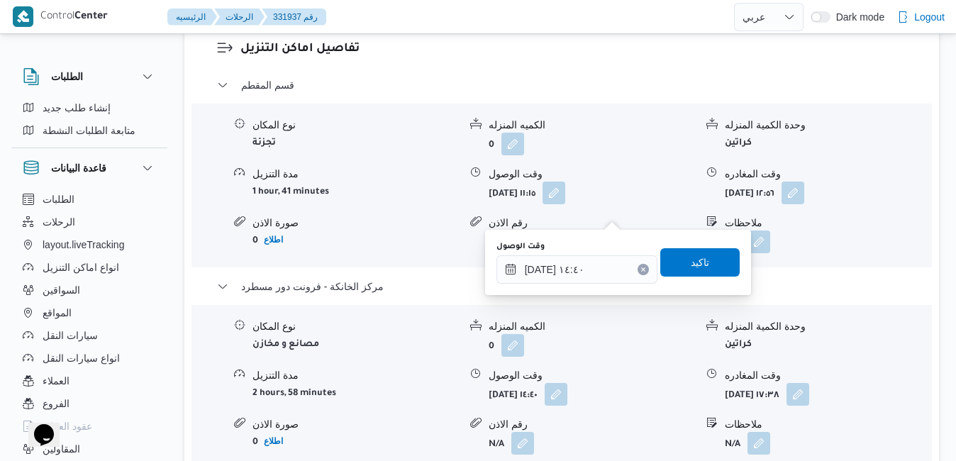
drag, startPoint x: 705, startPoint y: 338, endPoint x: 863, endPoint y: 343, distance: 157.6
click at [863, 343] on div "تفاصيل اماكن التنزيل قسم المقطم نوع المكان تجزئة الكميه المنزله 0 وحدة الكمية ا…" at bounding box center [561, 274] width 755 height 532
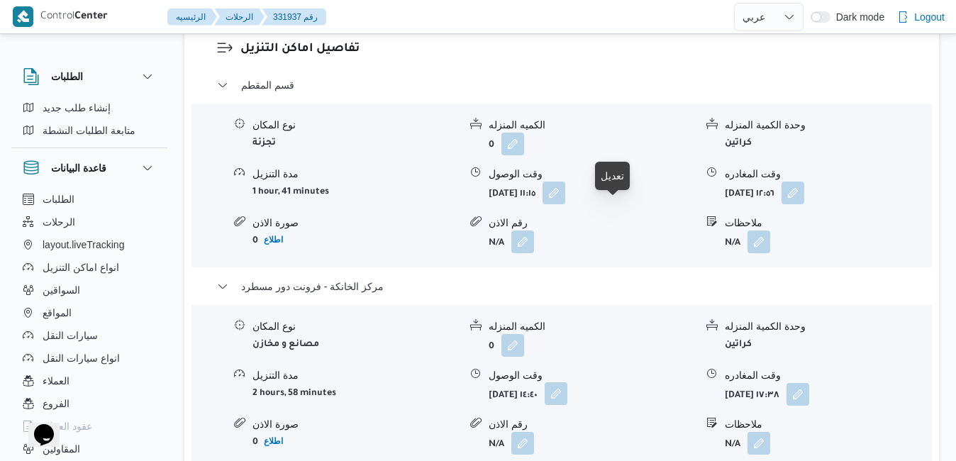
click at [568, 382] on button "button" at bounding box center [556, 393] width 23 height 23
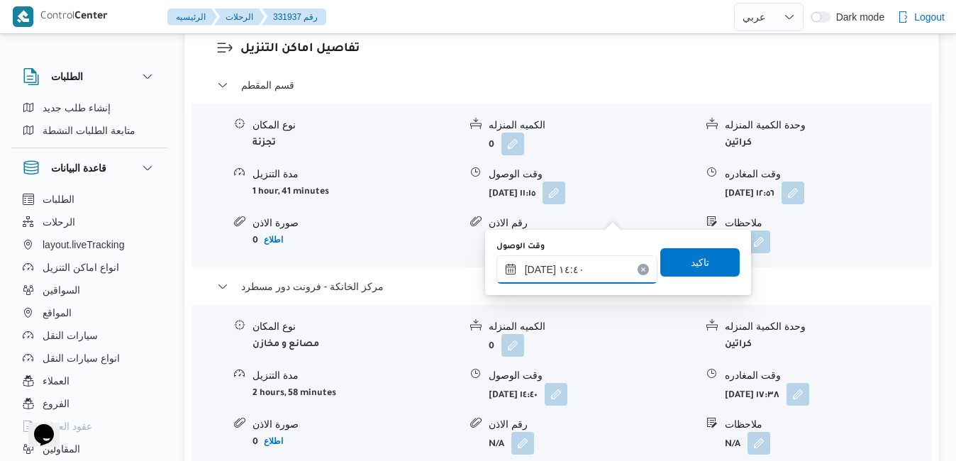
click at [580, 267] on input "٢٤/٠٨/٢٠٢٥ ١٤:٤٠" at bounding box center [577, 269] width 161 height 28
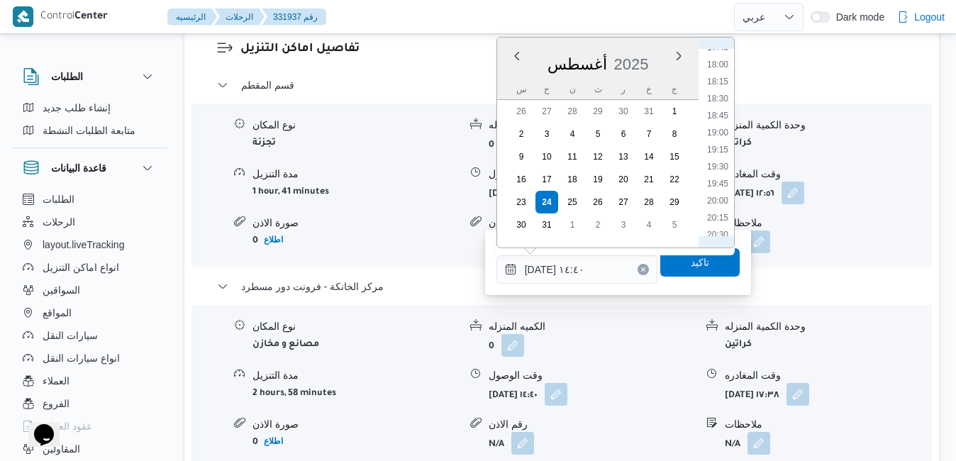
scroll to position [1054, 0]
click at [722, 193] on li "17:30" at bounding box center [718, 194] width 33 height 14
type input "٢٤/٠٨/٢٠٢٥ ١٧:٣٠"
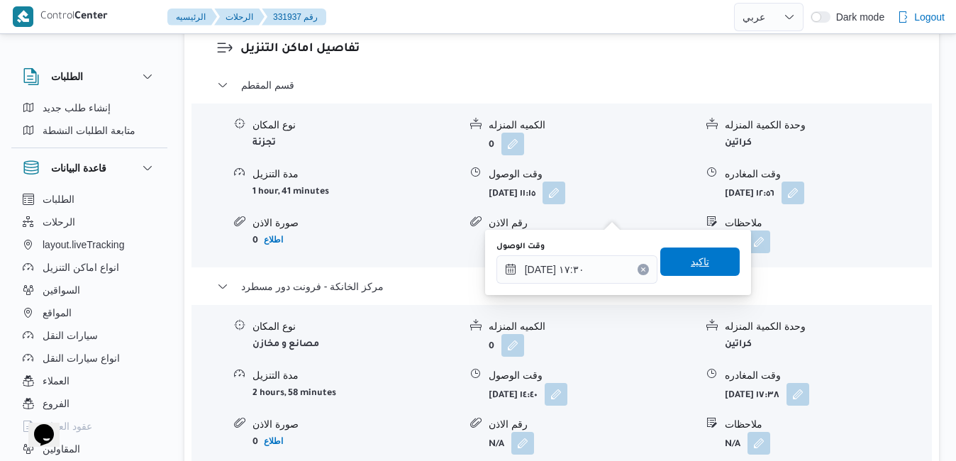
click at [691, 269] on span "تاكيد" at bounding box center [700, 261] width 18 height 17
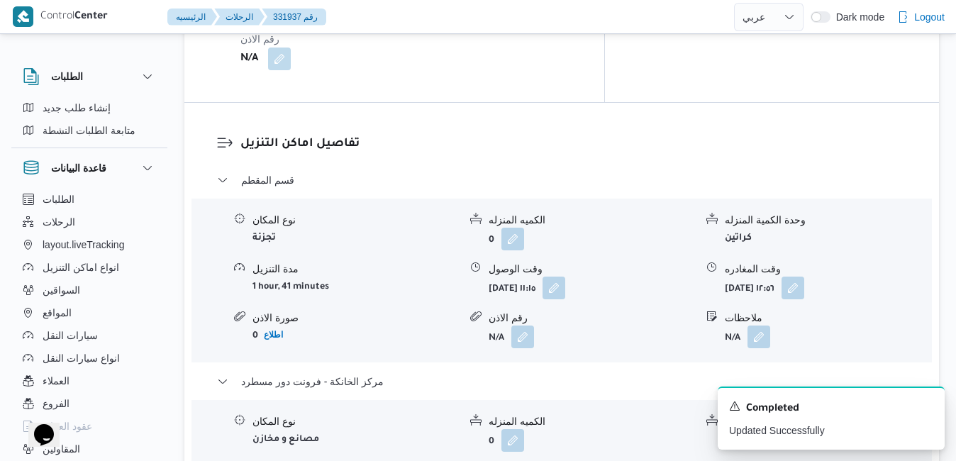
scroll to position [1249, 0]
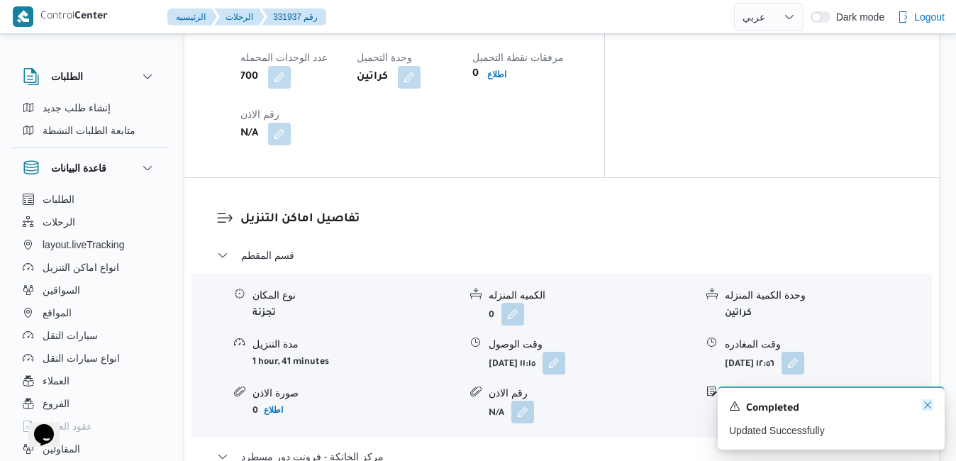
click at [929, 412] on div "A new notification appears Completed Updated Successfully" at bounding box center [831, 418] width 227 height 63
click at [805, 351] on button "button" at bounding box center [793, 362] width 23 height 23
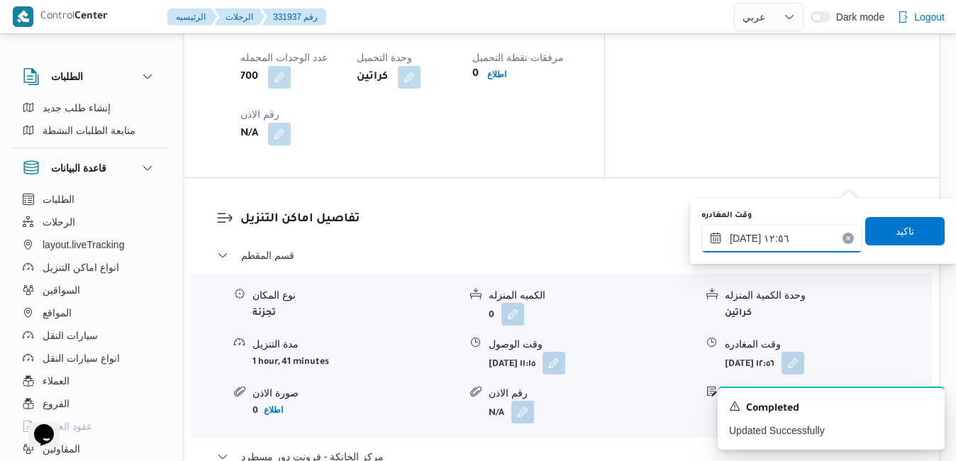
click at [804, 243] on input "٢٤/٠٨/٢٠٢٥ ١٢:٥٦" at bounding box center [782, 238] width 161 height 28
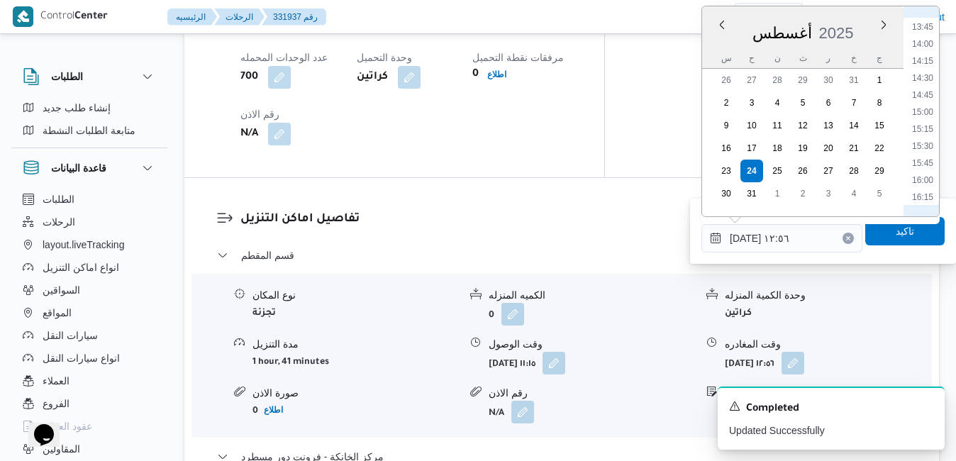
scroll to position [1098, 0]
click at [927, 55] on li "16:30" at bounding box center [923, 50] width 33 height 14
type input "٢٤/٠٨/٢٠٢٥ ١٦:٣٠"
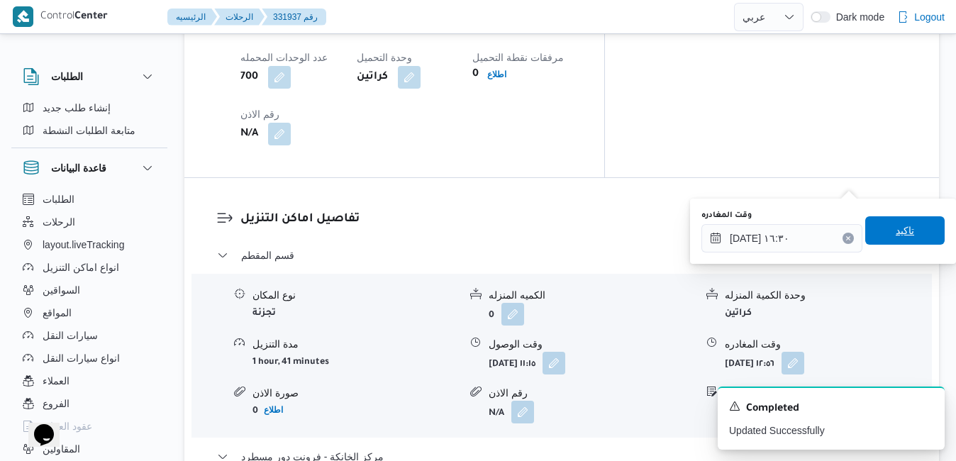
click at [896, 230] on span "تاكيد" at bounding box center [905, 230] width 18 height 17
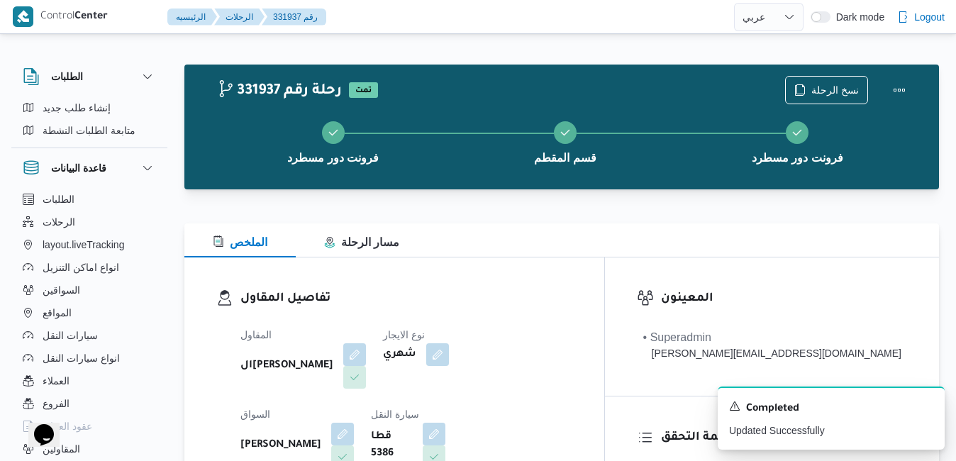
scroll to position [0, 0]
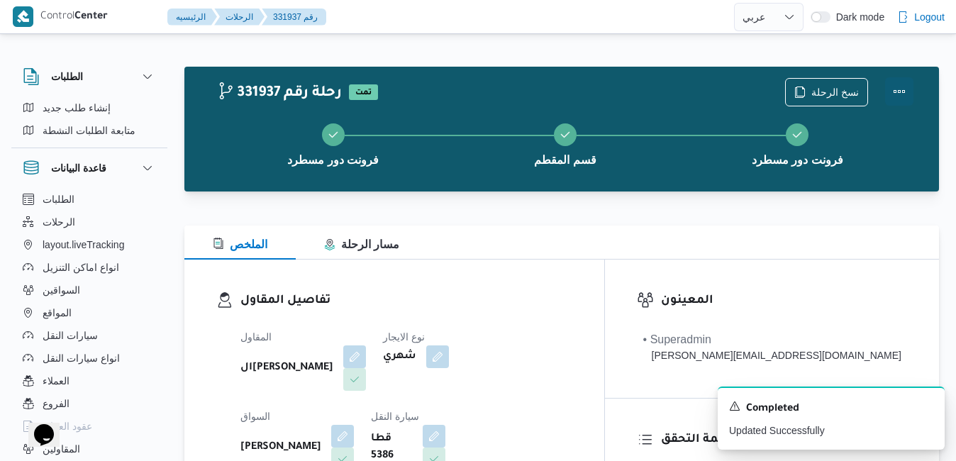
click at [901, 96] on button "Actions" at bounding box center [899, 91] width 28 height 28
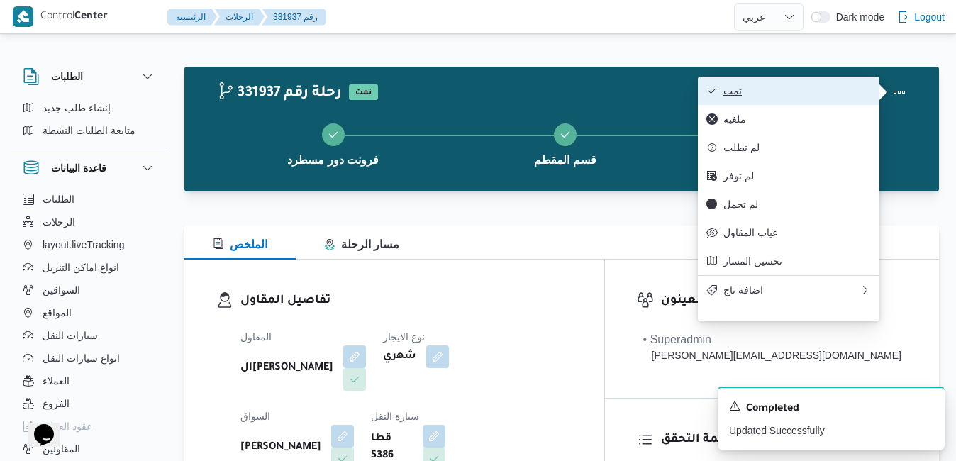
click at [799, 96] on span "تمت" at bounding box center [798, 90] width 148 height 11
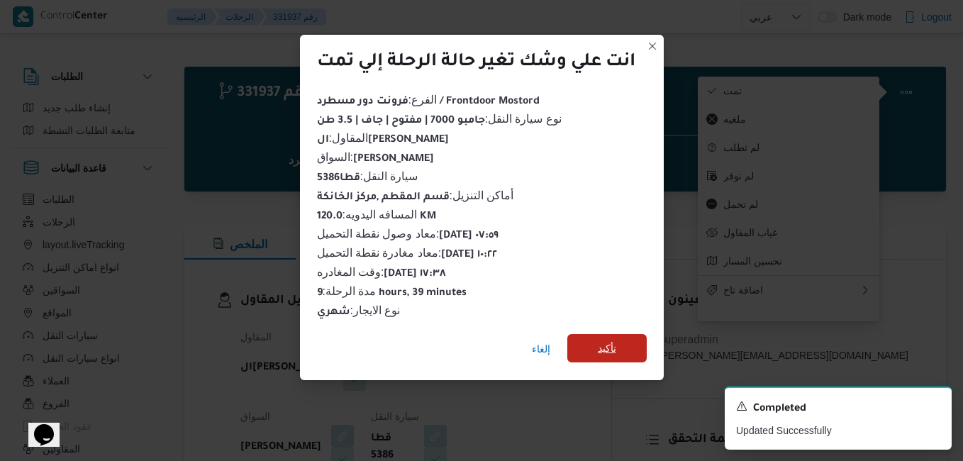
click at [634, 345] on span "تأكيد" at bounding box center [607, 348] width 79 height 28
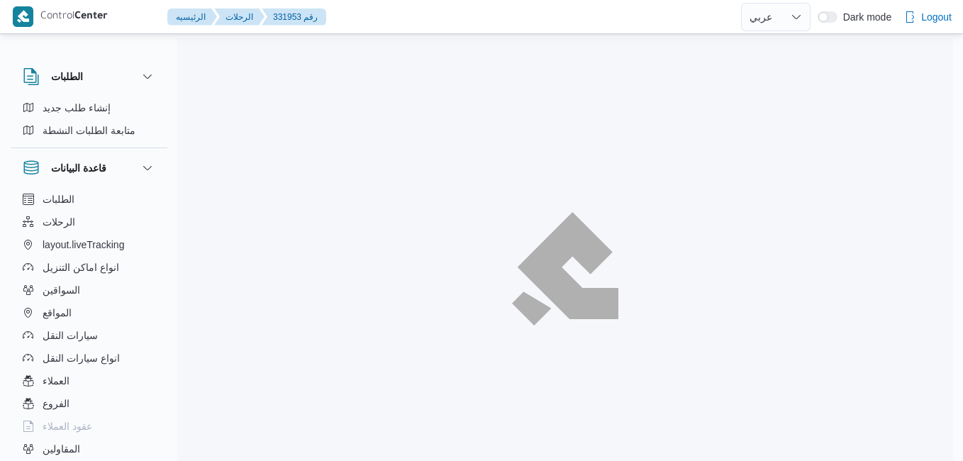
select select "ar"
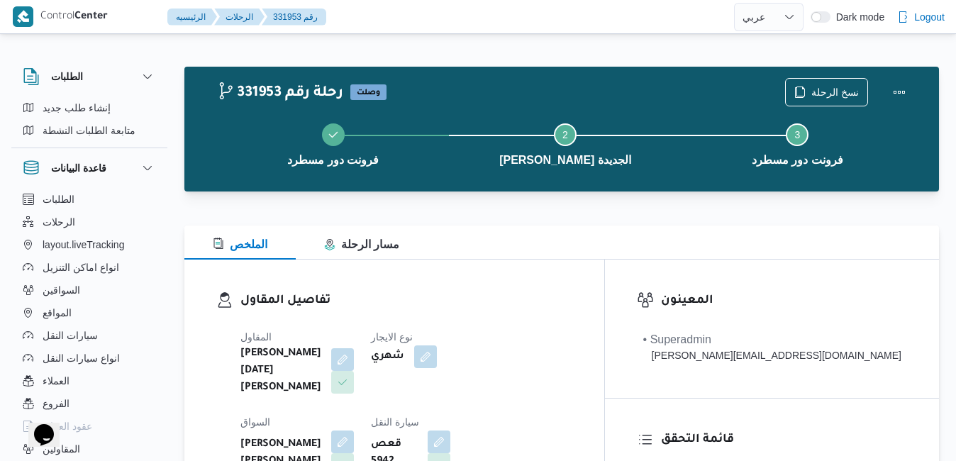
click at [569, 304] on h3 "تفاصيل المقاول" at bounding box center [406, 301] width 332 height 19
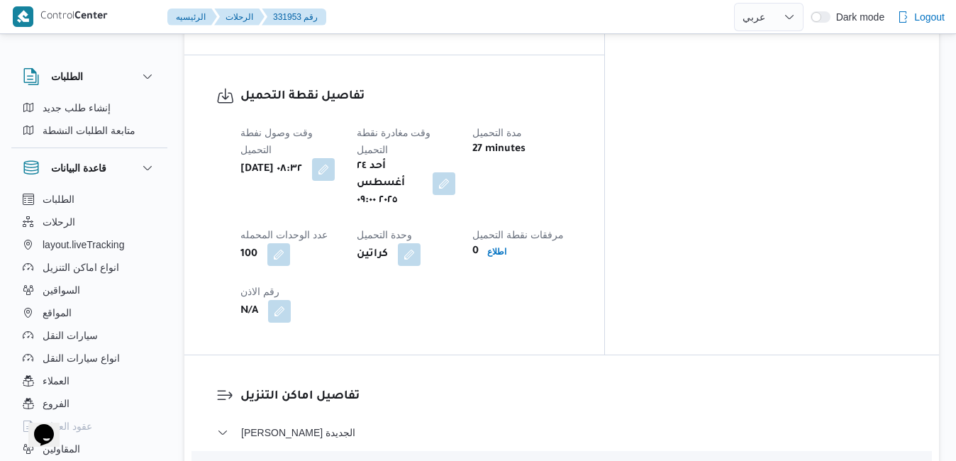
scroll to position [1107, 0]
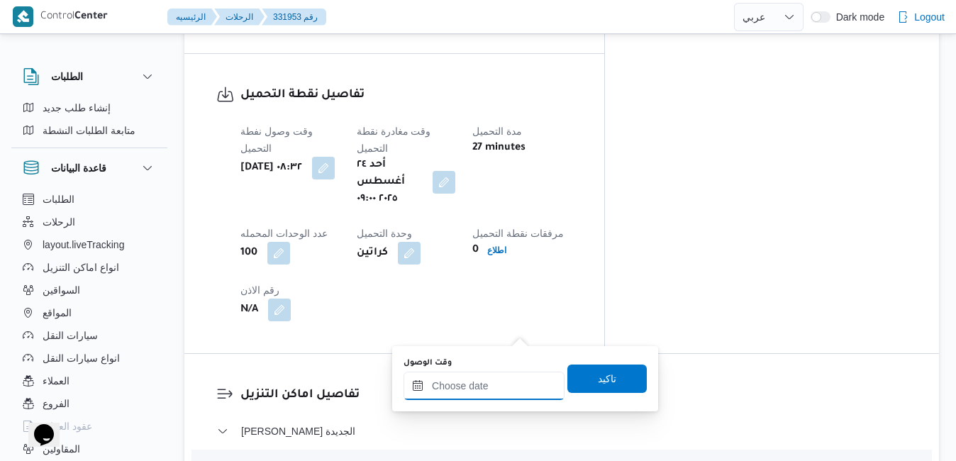
click at [504, 382] on input "وقت الوصول" at bounding box center [484, 386] width 161 height 28
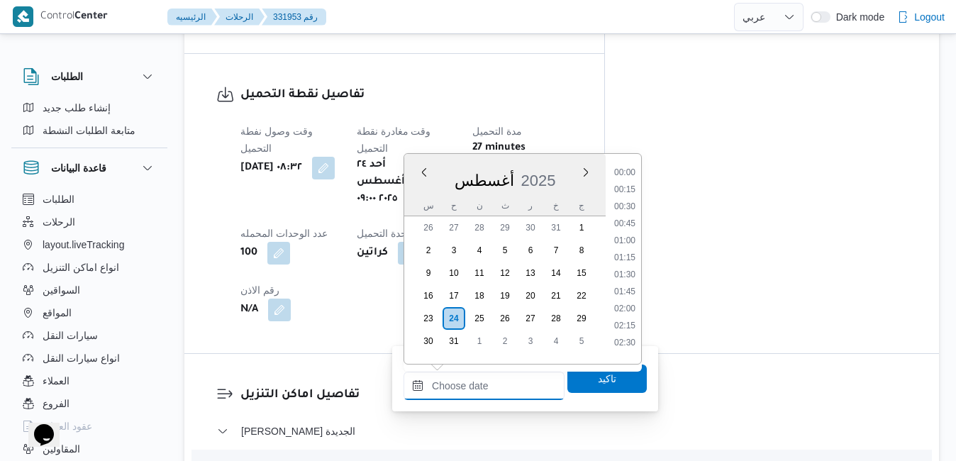
scroll to position [1366, 0]
click at [562, 166] on div "أغسطس 2025" at bounding box center [504, 178] width 201 height 36
click at [626, 288] on li "09:45" at bounding box center [625, 289] width 33 height 14
type input "٢٤/٠٨/٢٠٢٥ ٠٩:٤٥"
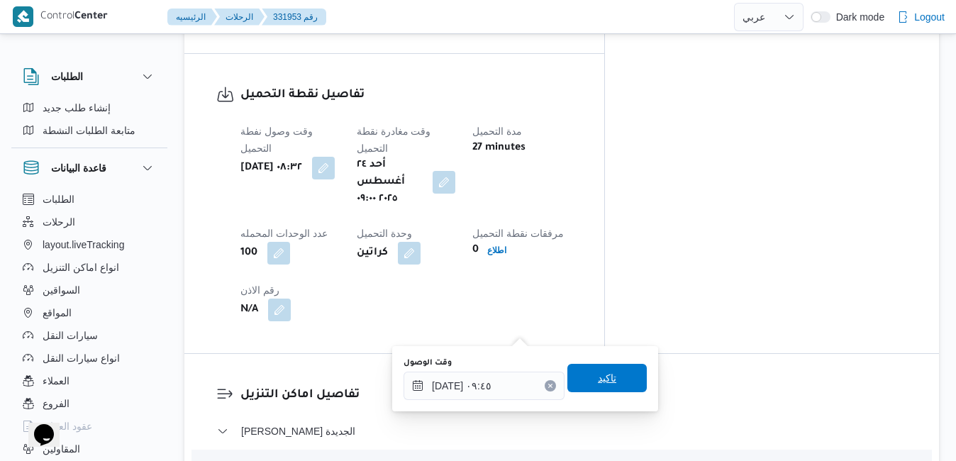
click at [598, 376] on span "تاكيد" at bounding box center [607, 378] width 18 height 17
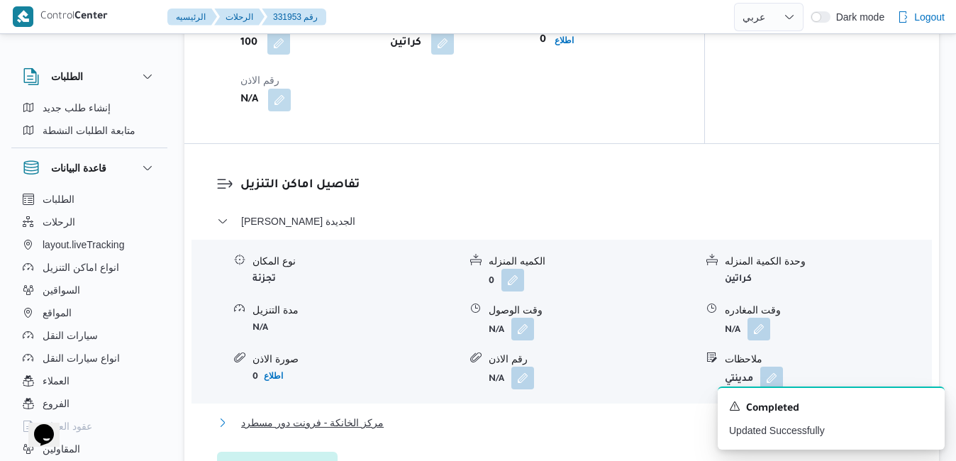
click at [544, 416] on button "مركز الخانكة - فرونت دور مسطرد" at bounding box center [562, 422] width 690 height 17
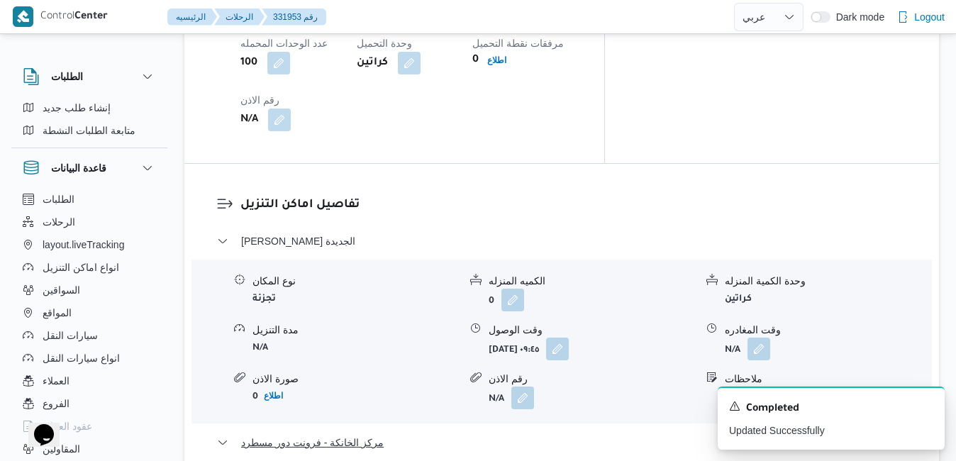
scroll to position [1419, 0]
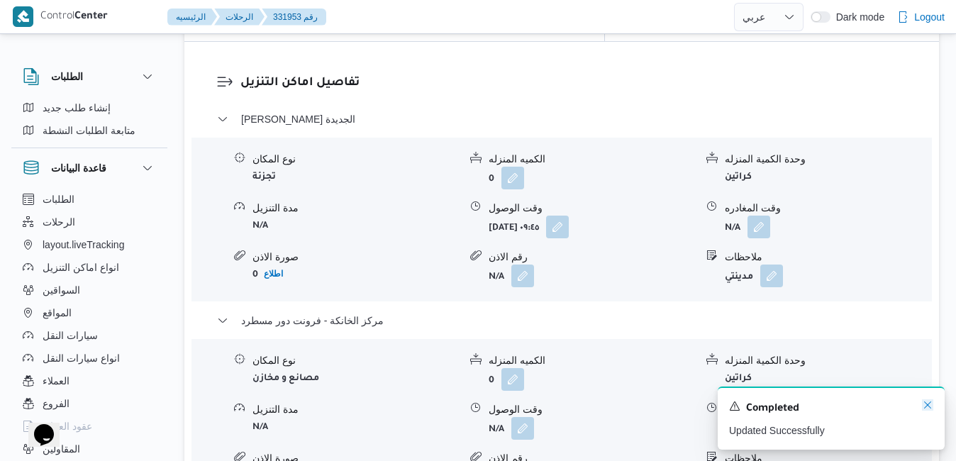
click at [928, 409] on icon "Dismiss toast" at bounding box center [927, 404] width 11 height 11
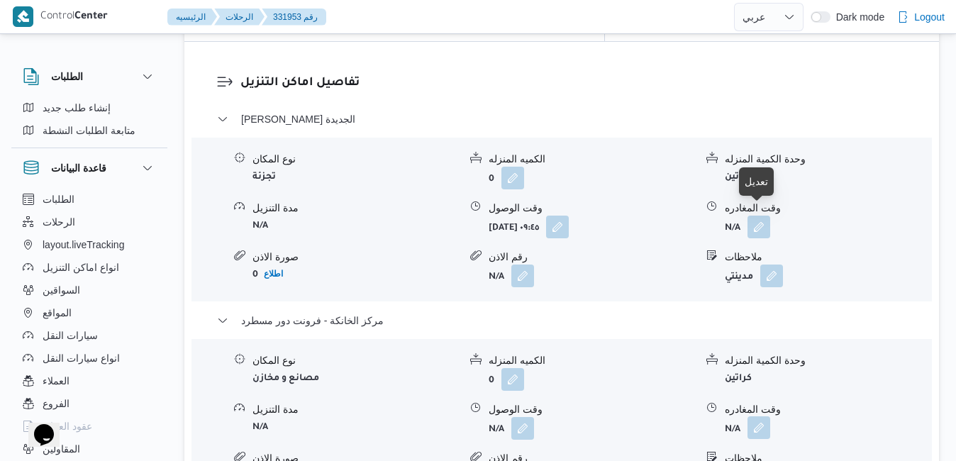
click at [756, 416] on button "button" at bounding box center [759, 427] width 23 height 23
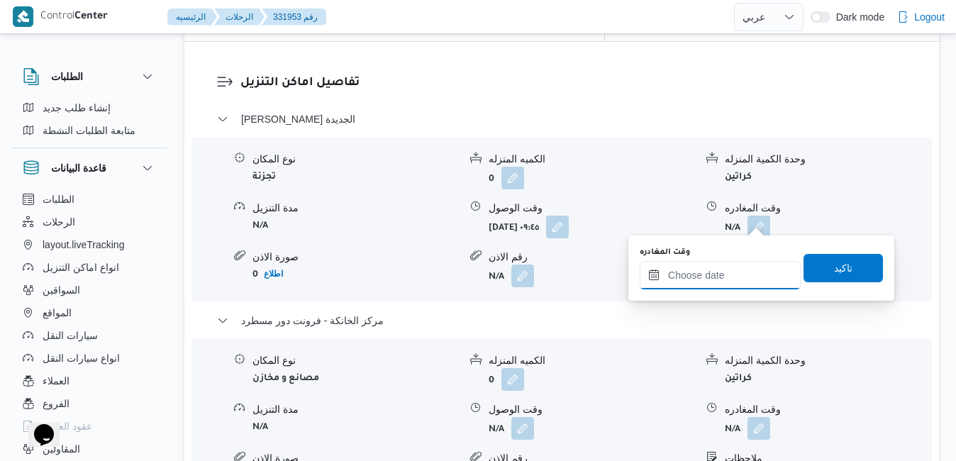
click at [702, 284] on input "وقت المغادره" at bounding box center [720, 275] width 161 height 28
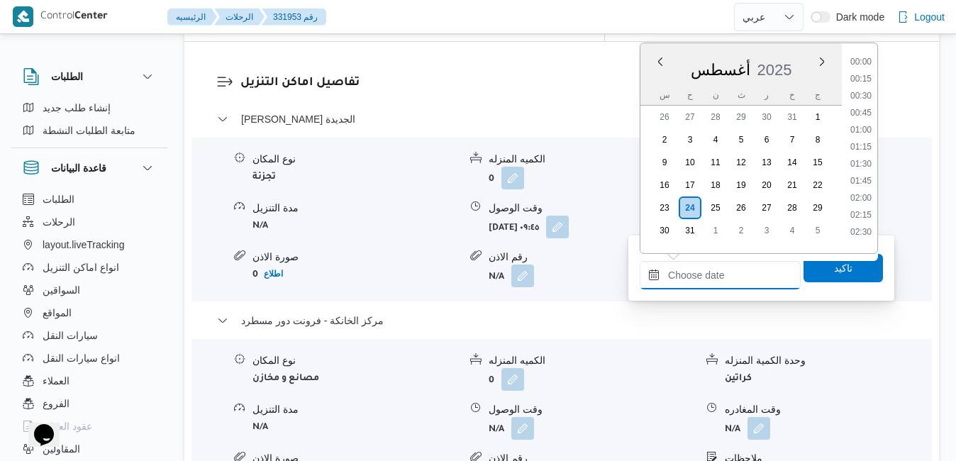
scroll to position [1366, 0]
click at [799, 54] on div "أغسطس 2025" at bounding box center [741, 67] width 201 height 36
click at [863, 188] on li "19:30" at bounding box center [861, 187] width 33 height 14
type input "٢٤/٠٨/٢٠٢٥ ١٩:٣٠"
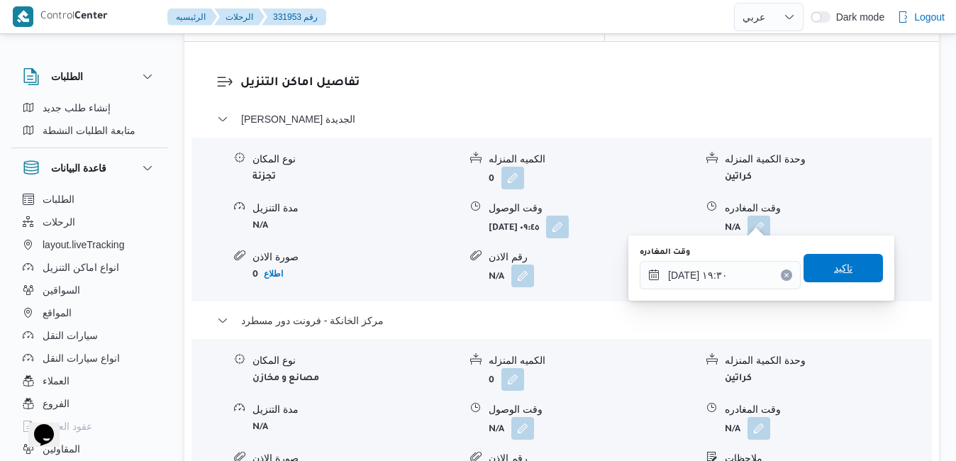
click at [839, 265] on span "تاكيد" at bounding box center [843, 268] width 18 height 17
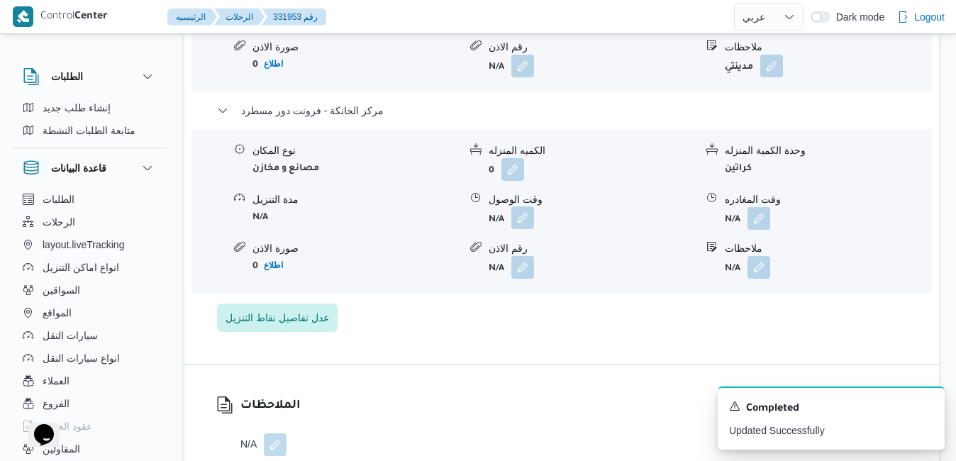
click at [526, 221] on button "button" at bounding box center [523, 217] width 23 height 23
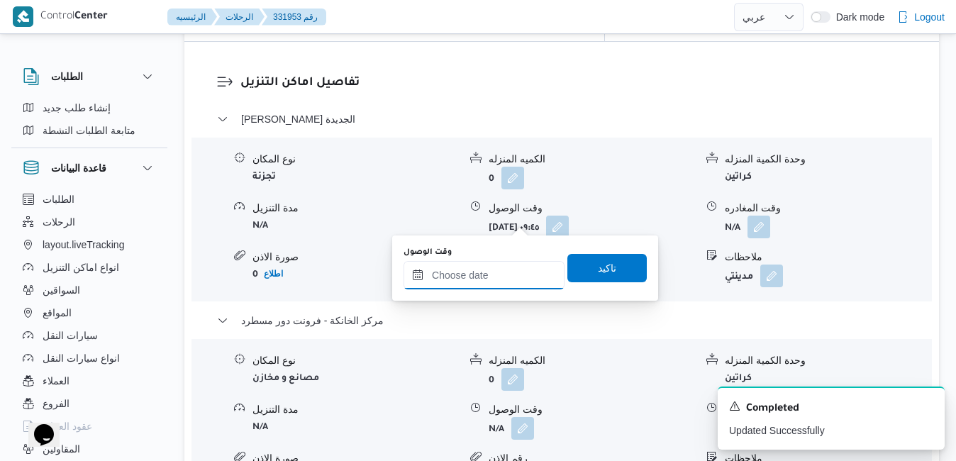
click at [498, 273] on input "وقت الوصول" at bounding box center [484, 275] width 161 height 28
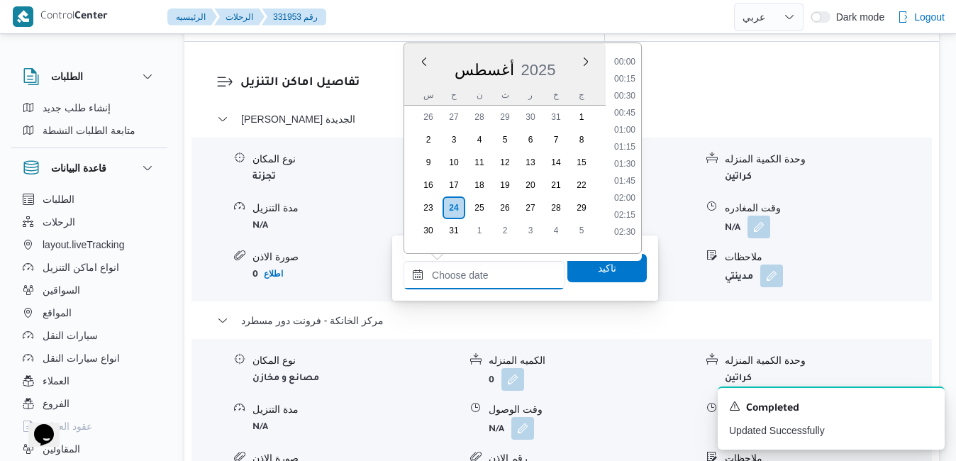
scroll to position [1366, 0]
click at [558, 61] on div "أغسطس 2025" at bounding box center [504, 67] width 201 height 36
click at [629, 170] on li "19:15" at bounding box center [625, 170] width 33 height 14
type input "٢٤/٠٨/٢٠٢٥ ١٩:١٥"
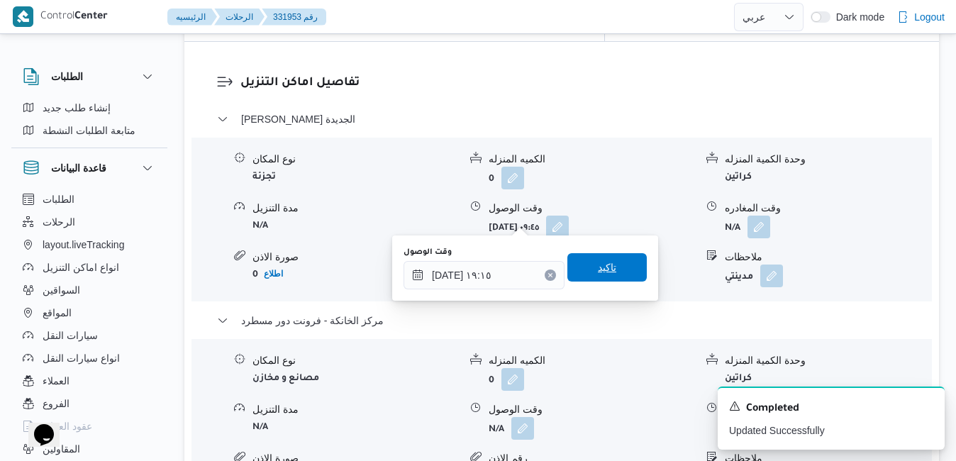
click at [598, 268] on span "تاكيد" at bounding box center [607, 267] width 18 height 17
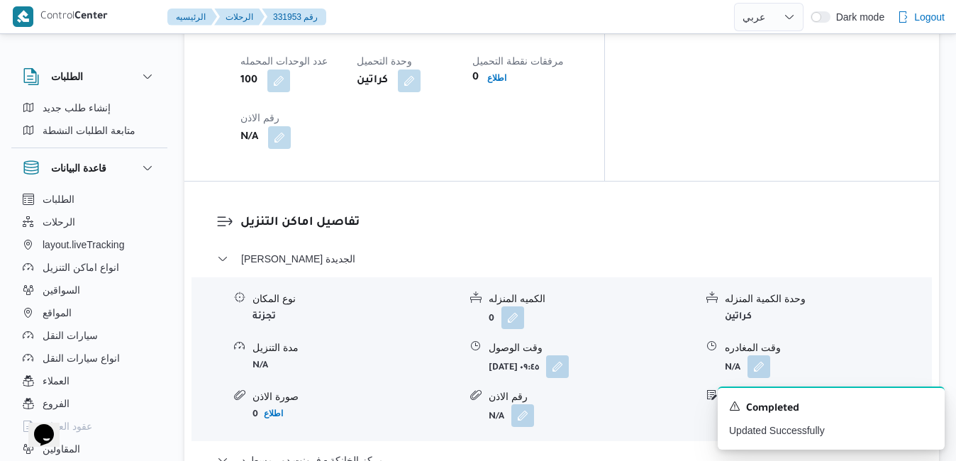
scroll to position [1277, 0]
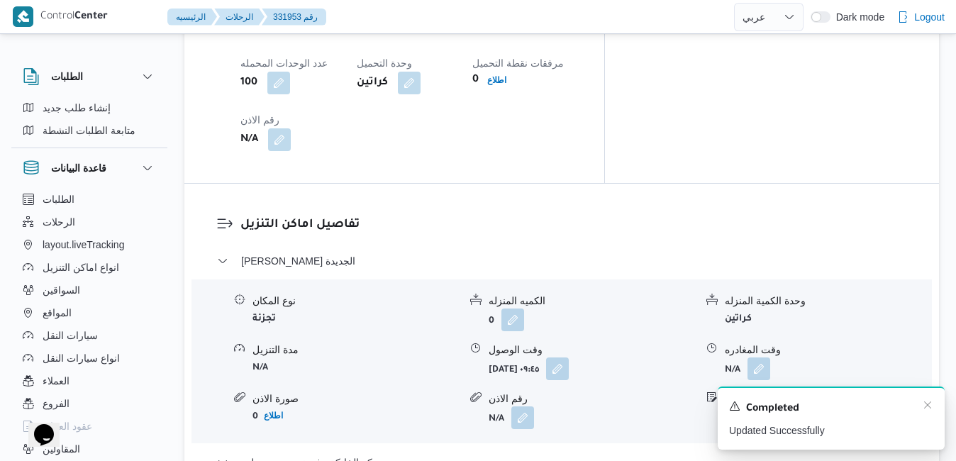
click at [934, 408] on div "A new notification appears Completed Updated Successfully" at bounding box center [831, 418] width 227 height 63
click at [924, 407] on icon "Dismiss toast" at bounding box center [927, 404] width 11 height 11
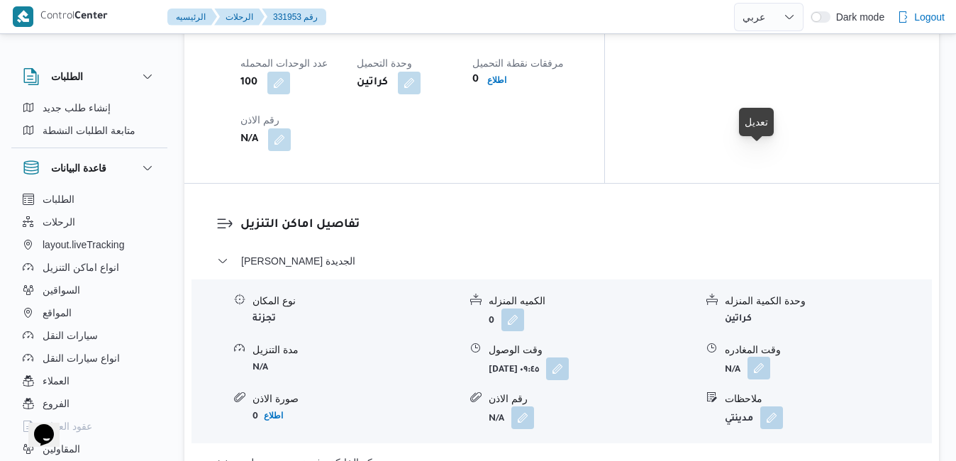
click at [756, 357] on button "button" at bounding box center [759, 368] width 23 height 23
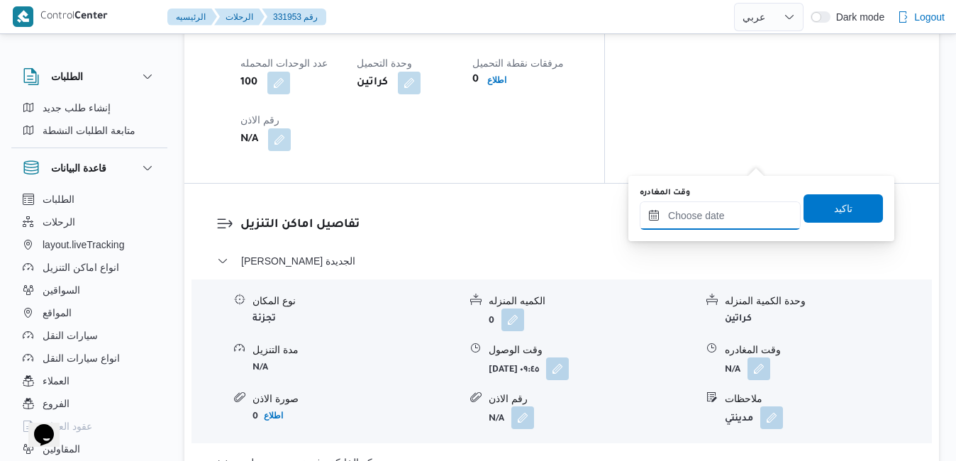
click at [700, 223] on input "وقت المغادره" at bounding box center [720, 215] width 161 height 28
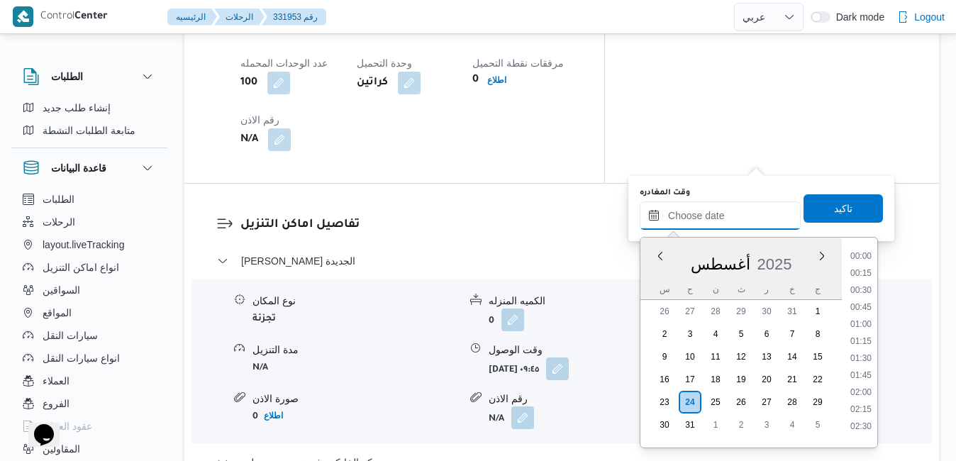
scroll to position [1366, 0]
click at [657, 282] on div "س" at bounding box center [664, 290] width 23 height 20
click at [858, 319] on li "18:30" at bounding box center [861, 313] width 33 height 14
type input "٢٤/٠٨/٢٠٢٥ ١٨:٣٠"
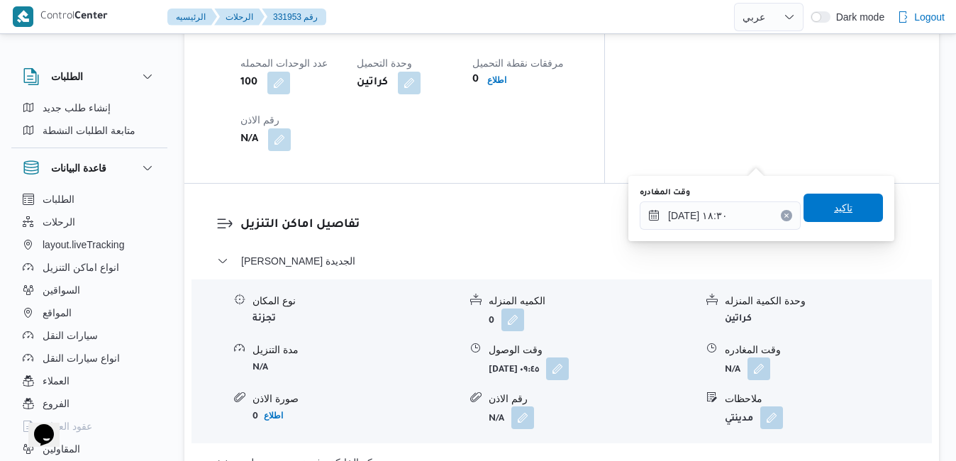
click at [853, 214] on span "تاكيد" at bounding box center [843, 208] width 79 height 28
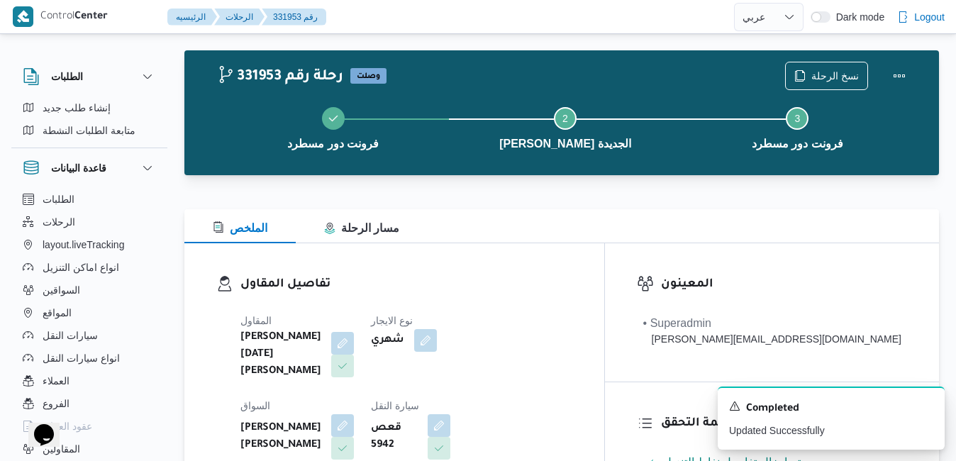
scroll to position [0, 0]
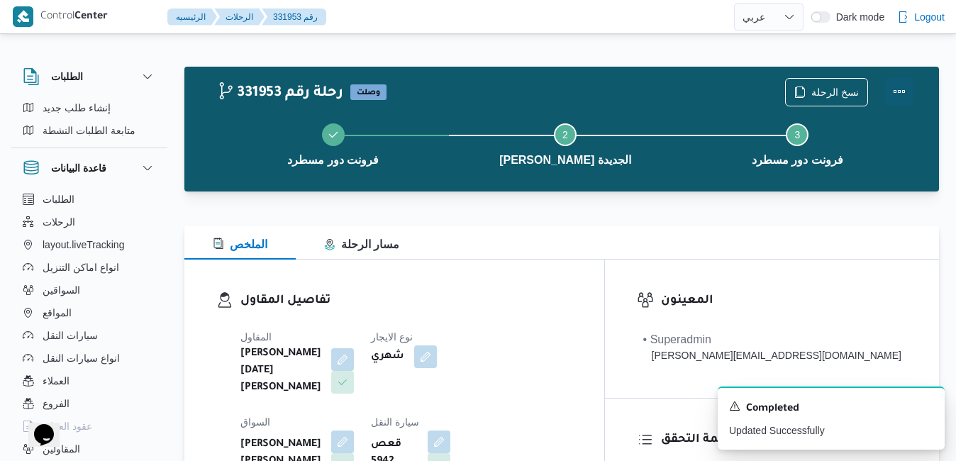
click at [900, 97] on button "Actions" at bounding box center [899, 91] width 28 height 28
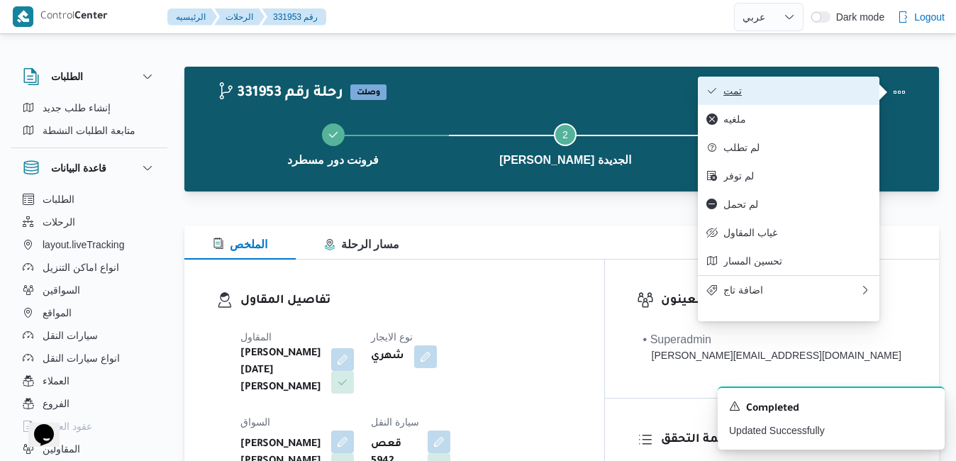
click at [807, 89] on span "تمت" at bounding box center [798, 90] width 148 height 11
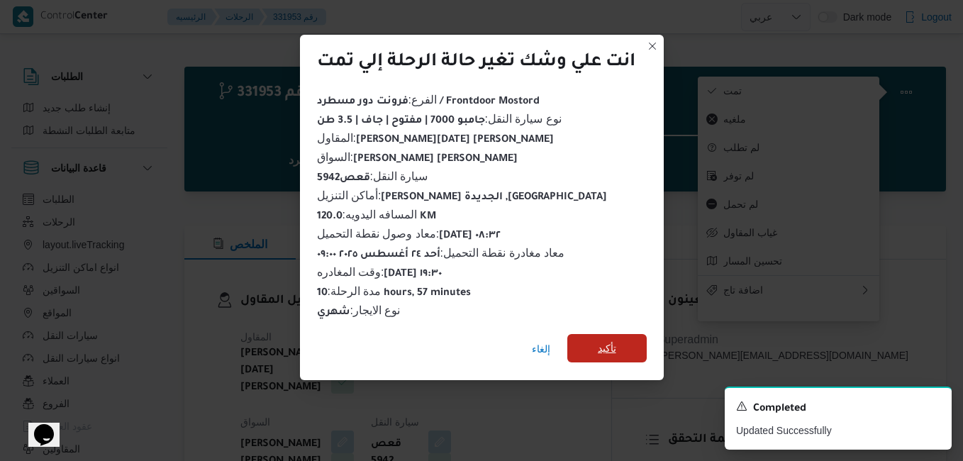
click at [626, 338] on span "تأكيد" at bounding box center [607, 348] width 79 height 28
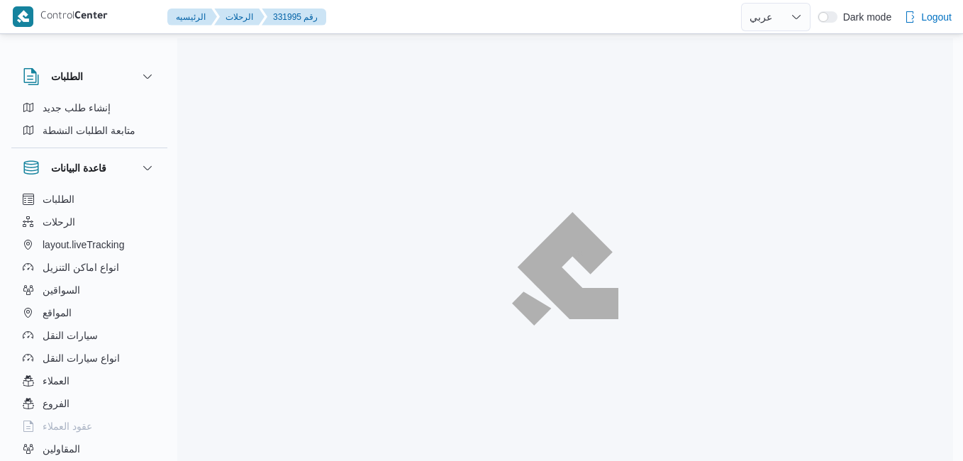
select select "ar"
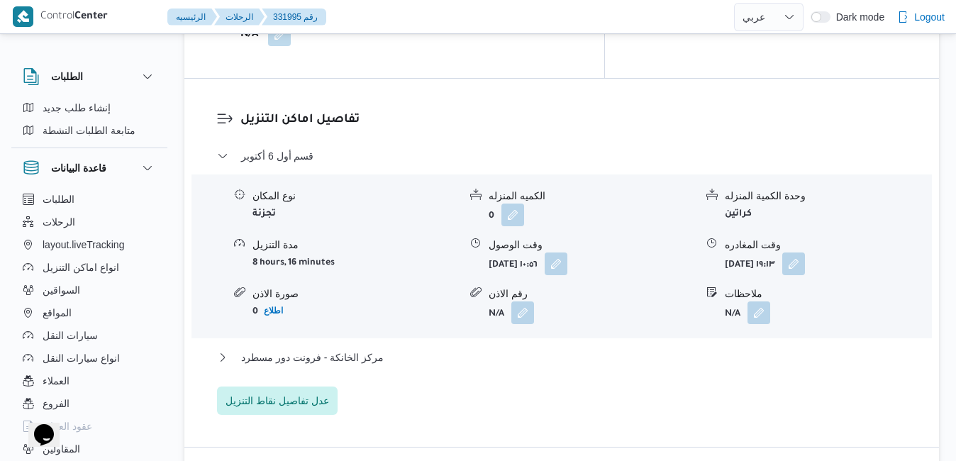
scroll to position [1362, 0]
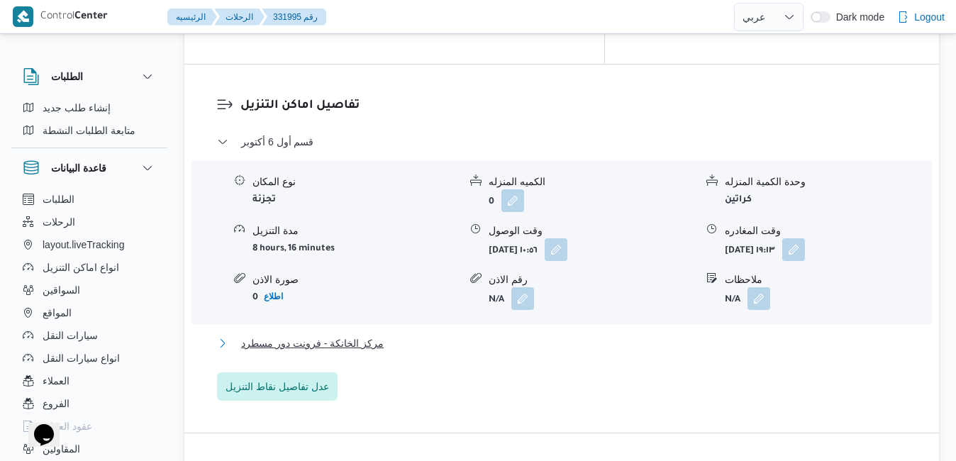
click at [694, 335] on button "مركز الخانكة - فرونت دور مسطرد" at bounding box center [562, 343] width 690 height 17
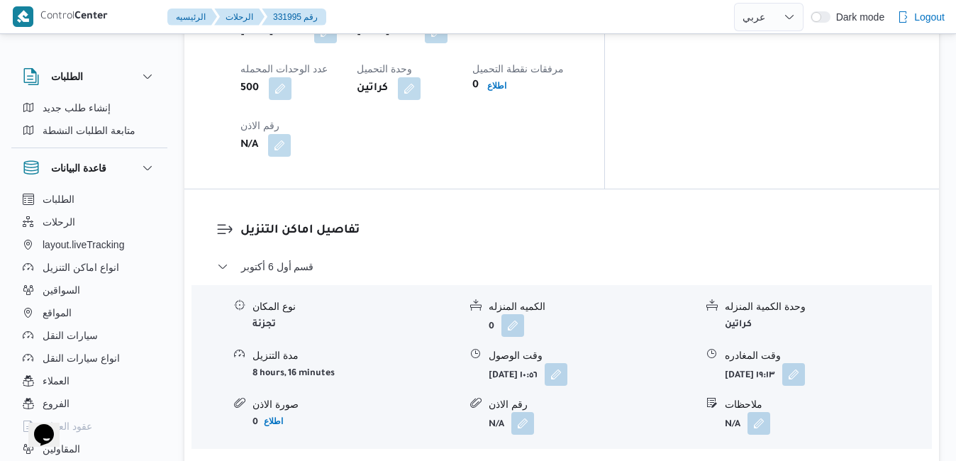
scroll to position [1249, 0]
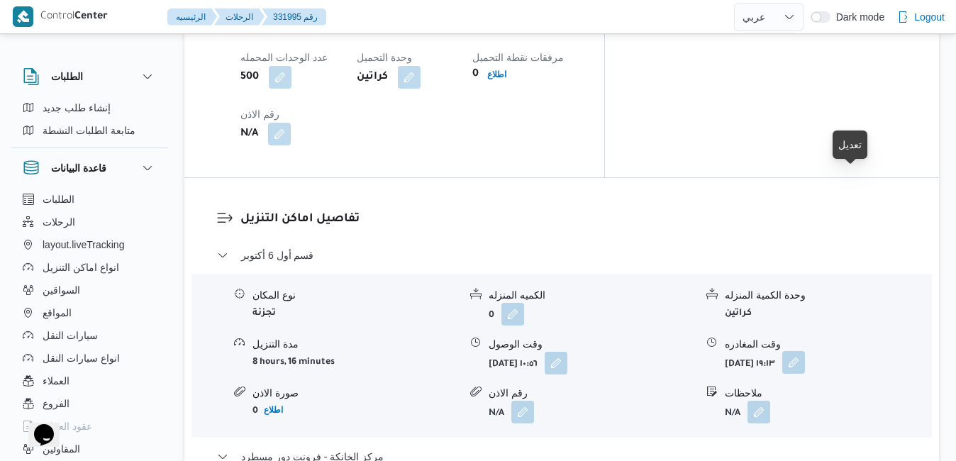
click at [805, 351] on button "button" at bounding box center [794, 362] width 23 height 23
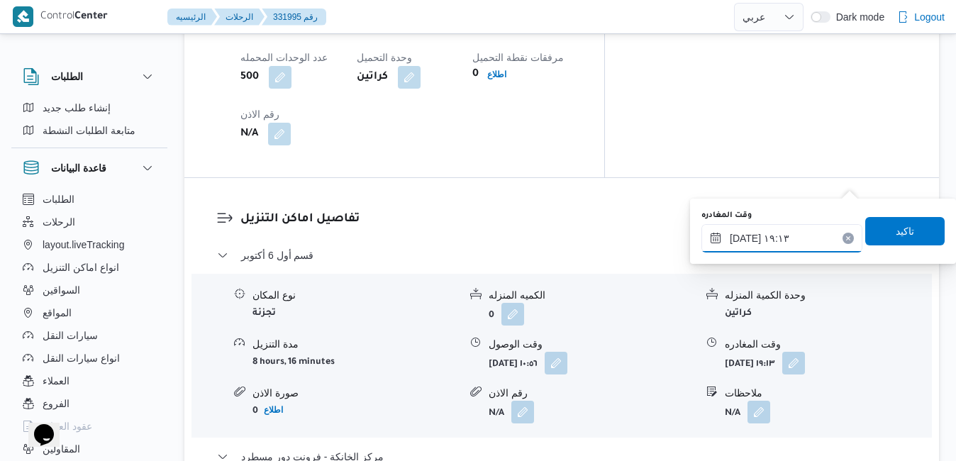
click at [771, 243] on input "[DATE] ١٩:١٣" at bounding box center [782, 238] width 161 height 28
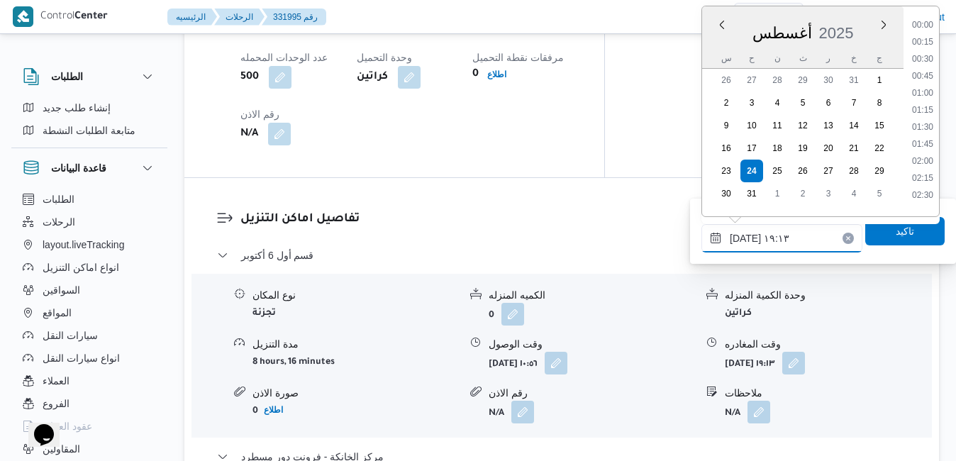
scroll to position [1196, 0]
click at [924, 71] on li "18:15" at bounding box center [923, 72] width 33 height 14
type input "٢٤/٠٨/٢٠٢٥ ١٨:١٥"
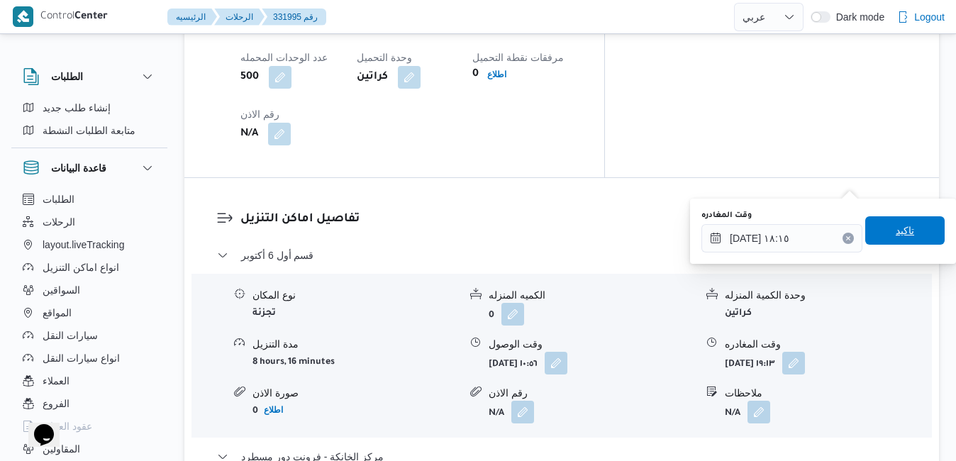
click at [899, 226] on span "تاكيد" at bounding box center [905, 230] width 18 height 17
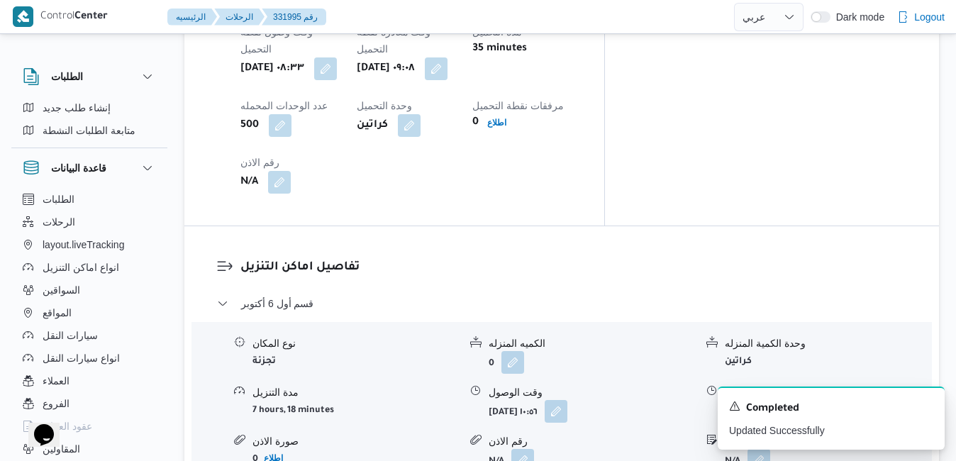
scroll to position [1220, 0]
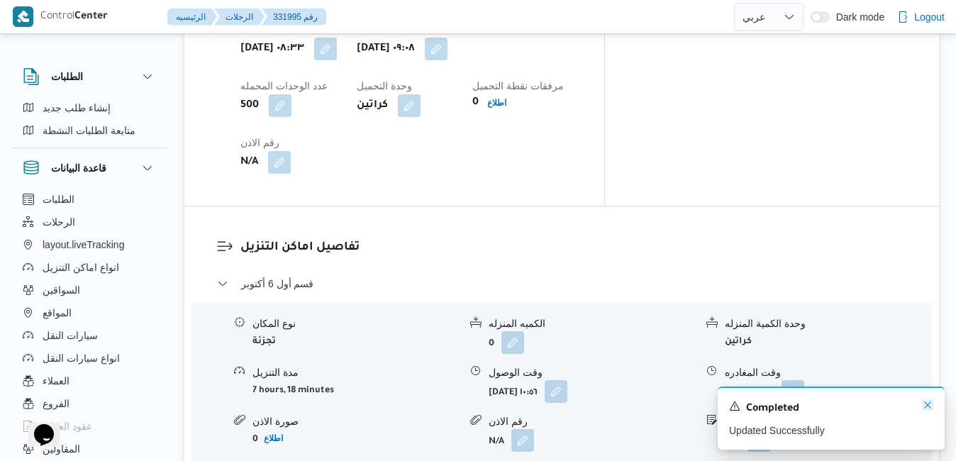
click at [929, 403] on icon "Dismiss toast" at bounding box center [927, 404] width 11 height 11
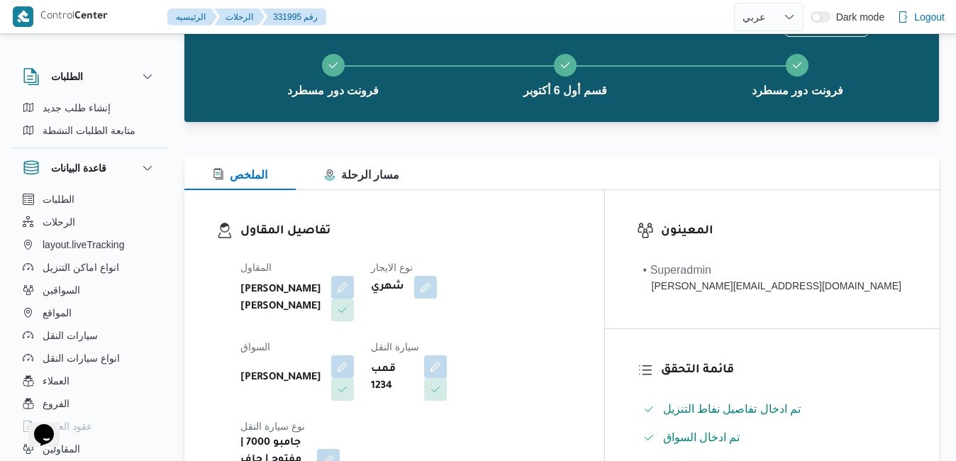
scroll to position [0, 0]
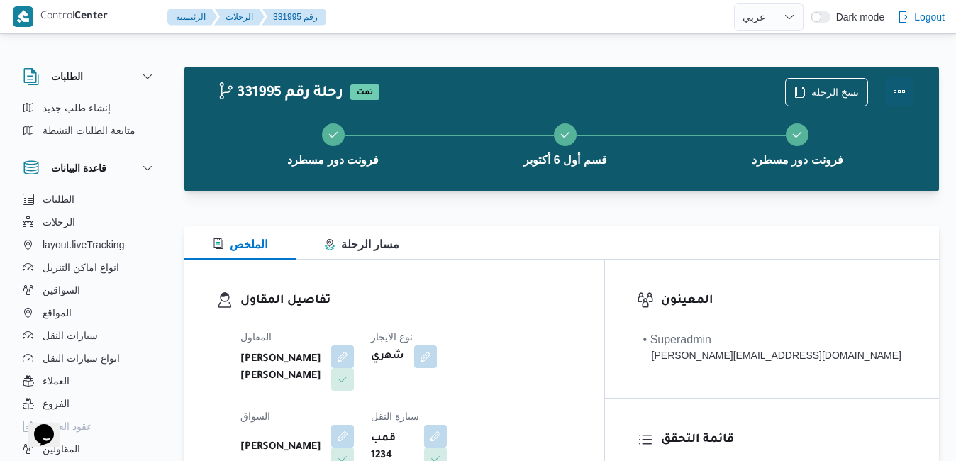
click at [906, 84] on button "Actions" at bounding box center [899, 91] width 28 height 28
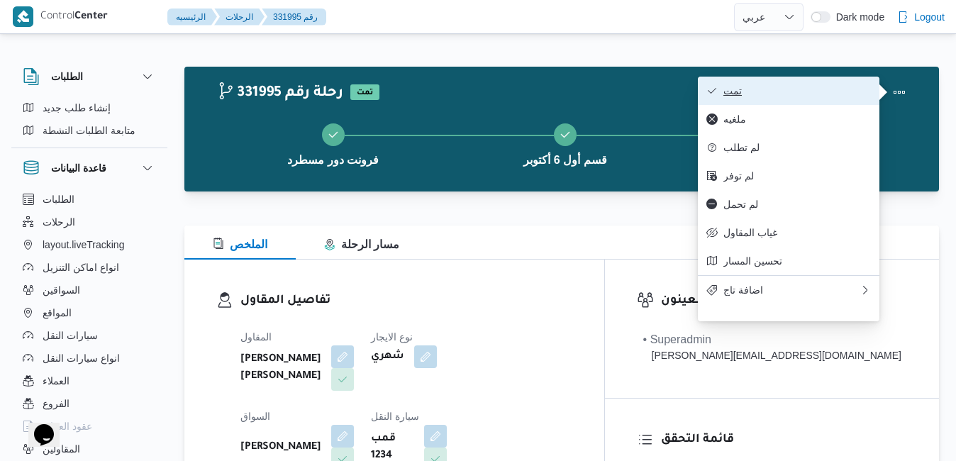
click at [761, 95] on span "تمت" at bounding box center [798, 90] width 148 height 11
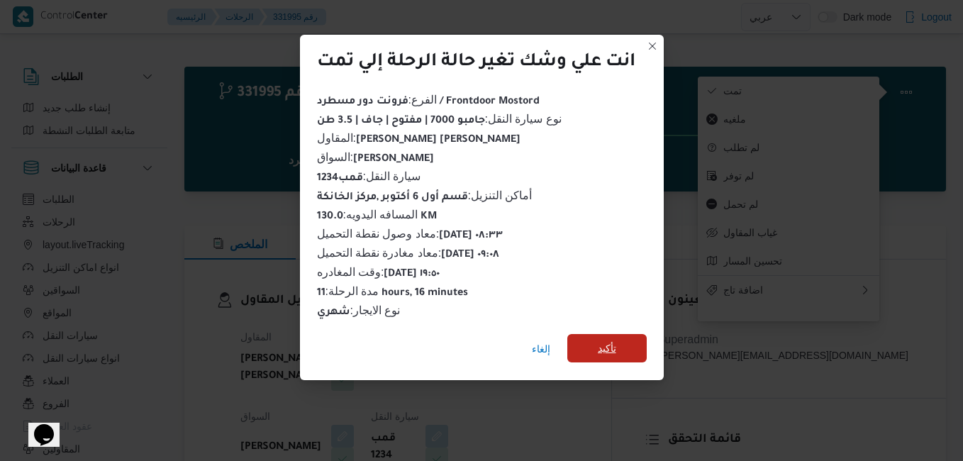
click at [596, 348] on span "تأكيد" at bounding box center [607, 348] width 79 height 28
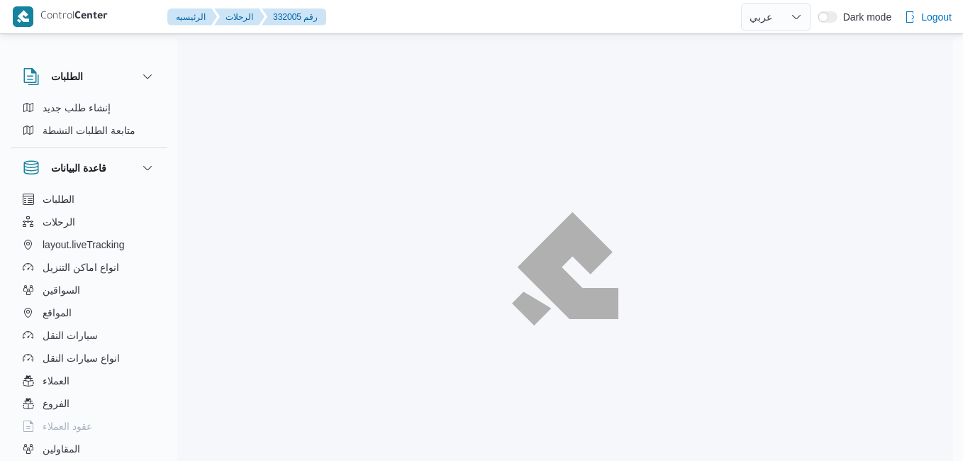
select select "ar"
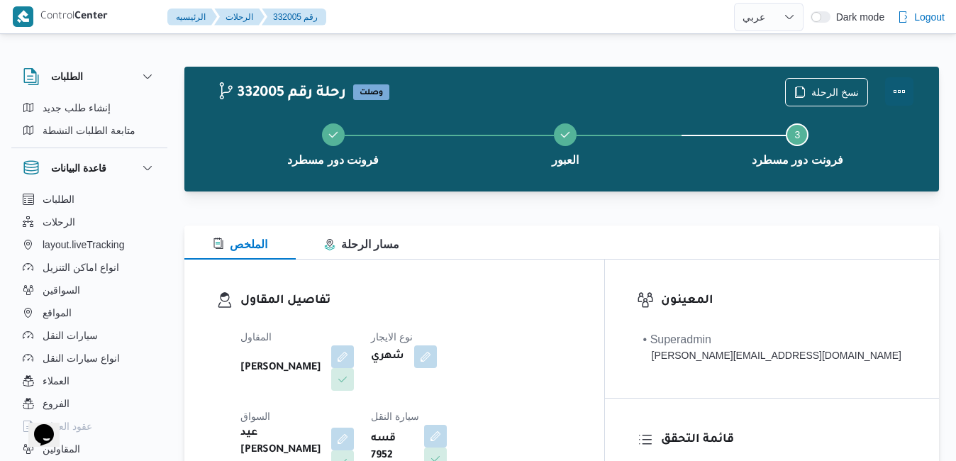
click at [898, 89] on button "Actions" at bounding box center [899, 91] width 28 height 28
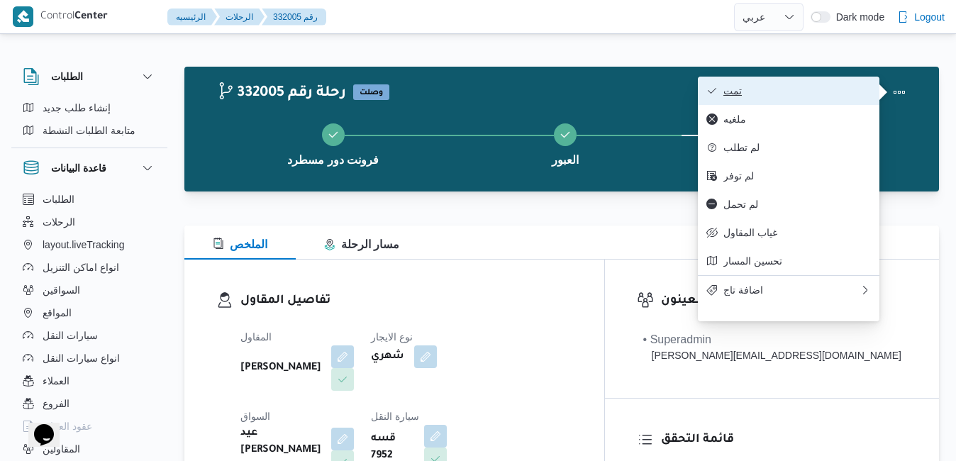
click at [829, 84] on button "تمت" at bounding box center [789, 91] width 182 height 28
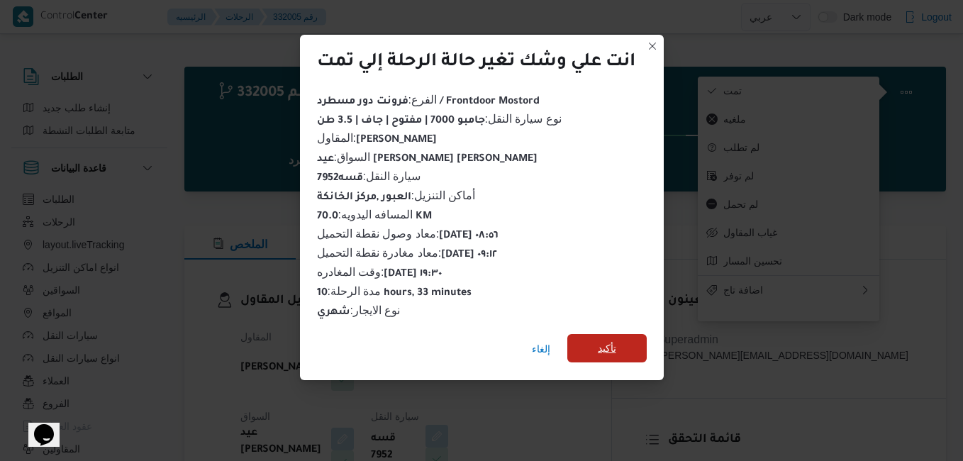
click at [610, 340] on span "تأكيد" at bounding box center [607, 348] width 18 height 17
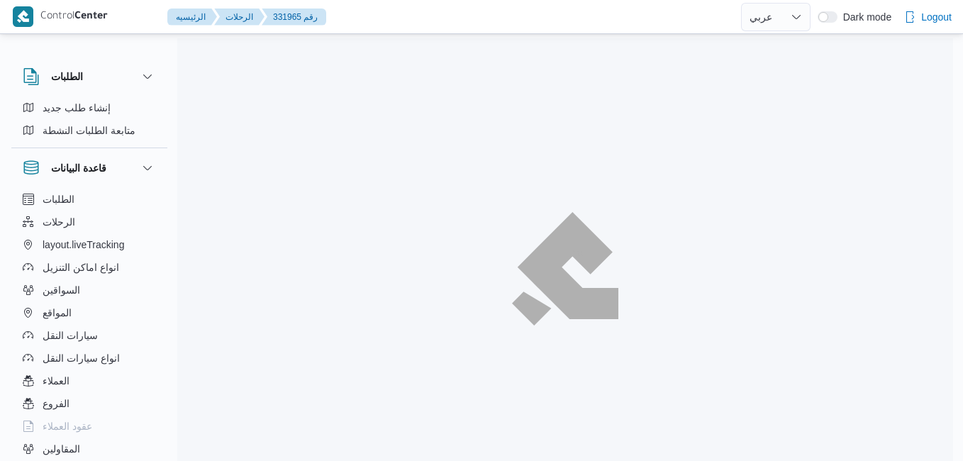
select select "ar"
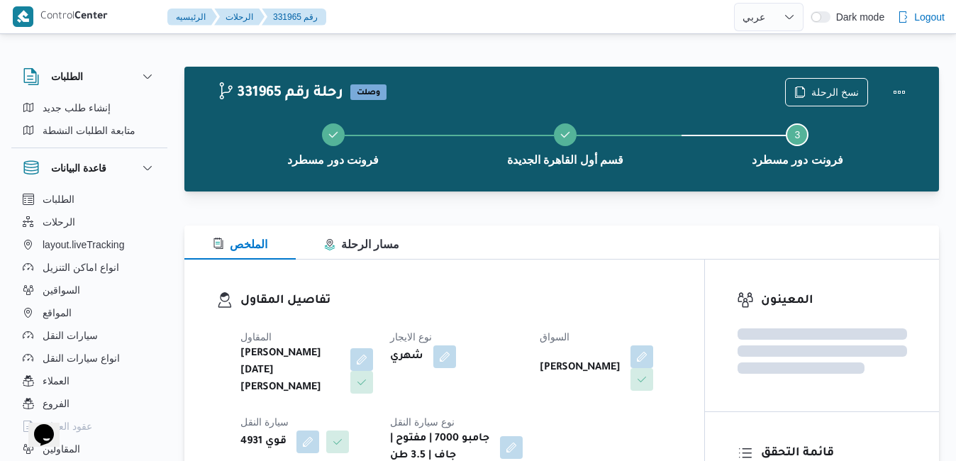
click at [514, 263] on div "تفاصيل المقاول المقاول [PERSON_NAME][DATE] [PERSON_NAME] نوع الايجار شهري السوا…" at bounding box center [444, 378] width 520 height 237
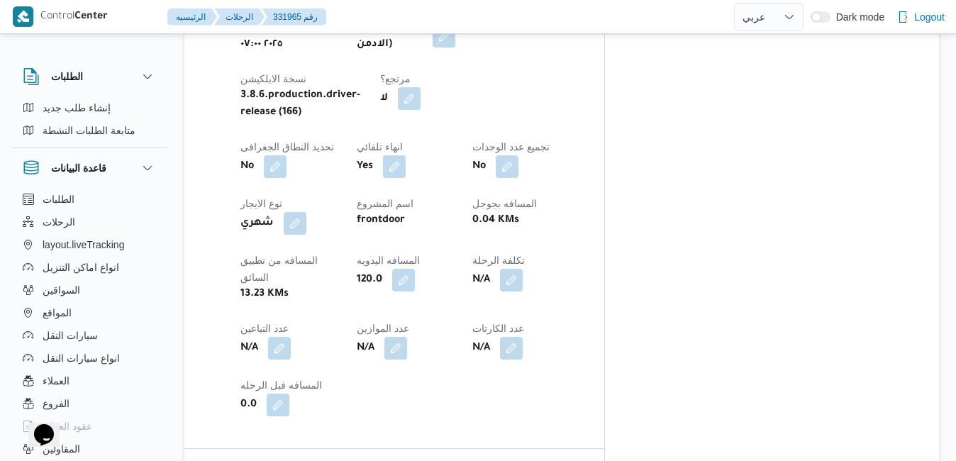
scroll to position [738, 0]
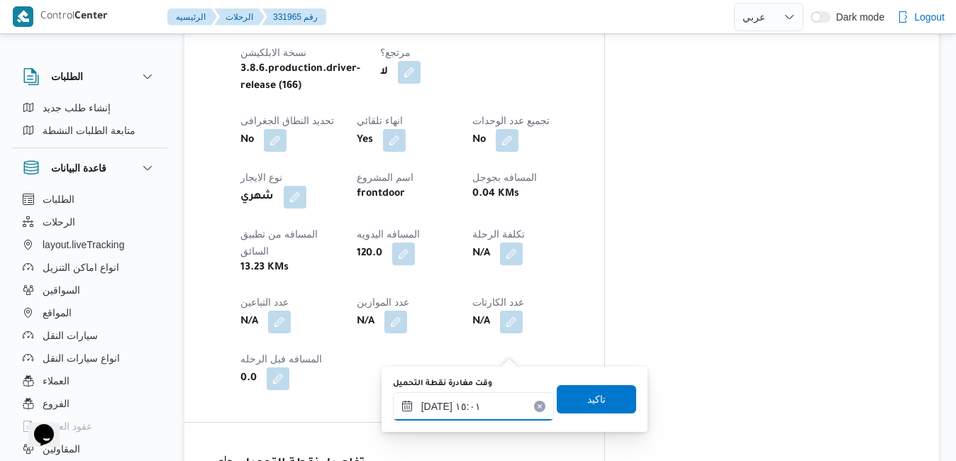
click at [455, 409] on input "٢٤/٠٨/٢٠٢٥ ١٥:٠١" at bounding box center [473, 406] width 161 height 28
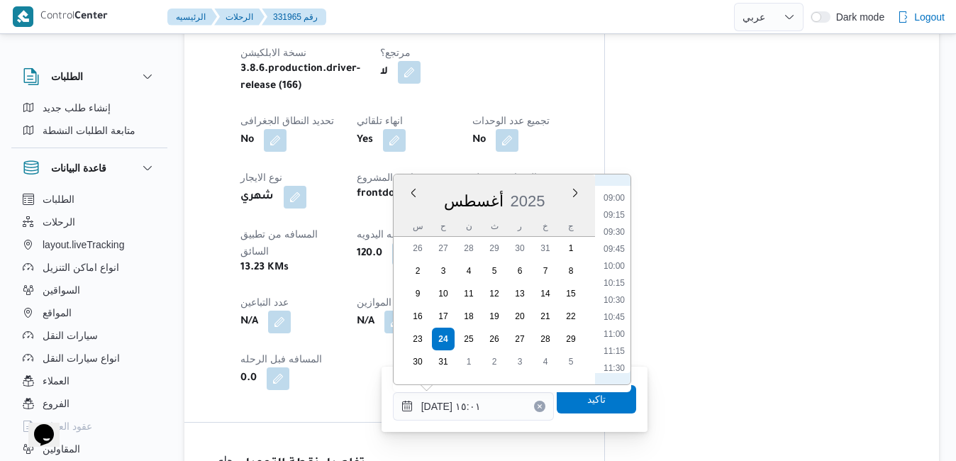
scroll to position [596, 0]
click at [619, 328] on li "10:45" at bounding box center [614, 329] width 33 height 14
type input "٢٤/٠٨/٢٠٢٥ ١٠:٤٥"
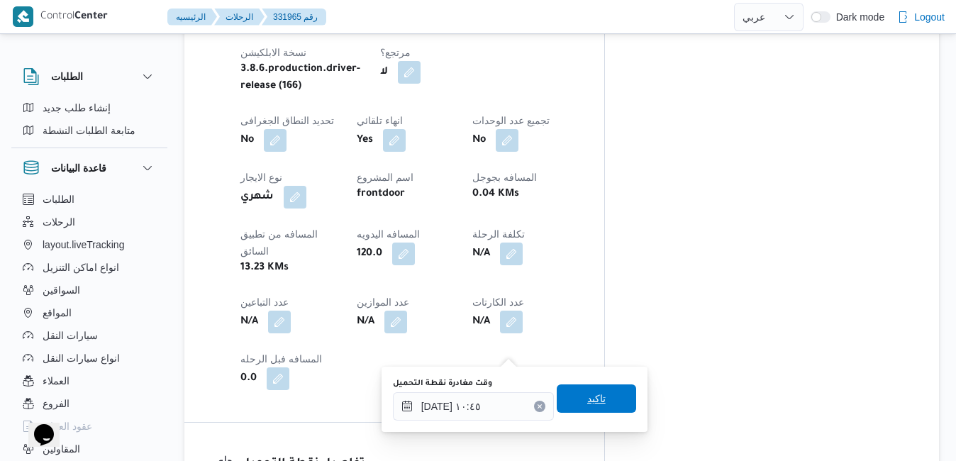
click at [587, 404] on span "تاكيد" at bounding box center [596, 398] width 18 height 17
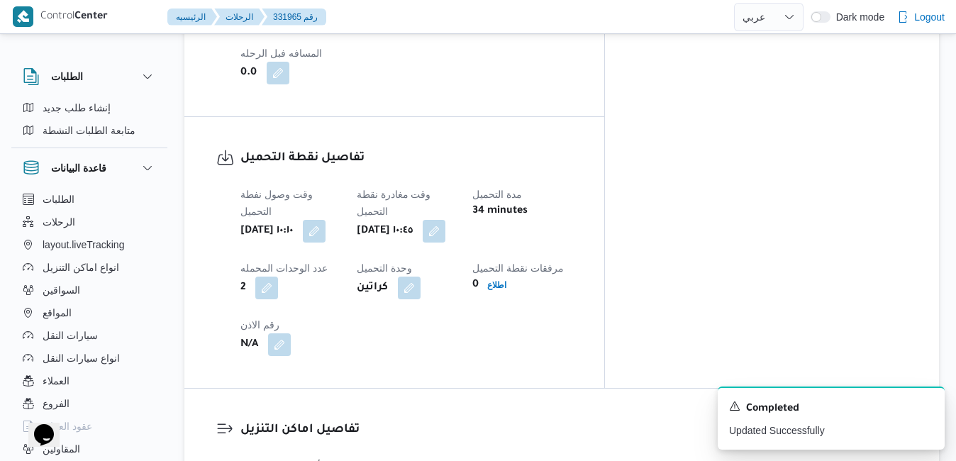
scroll to position [1078, 0]
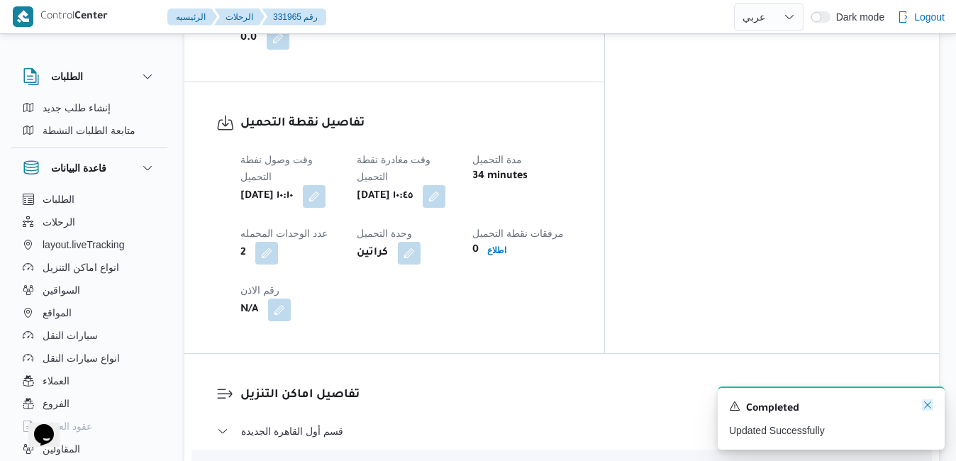
click at [930, 404] on icon "Dismiss toast" at bounding box center [927, 405] width 7 height 7
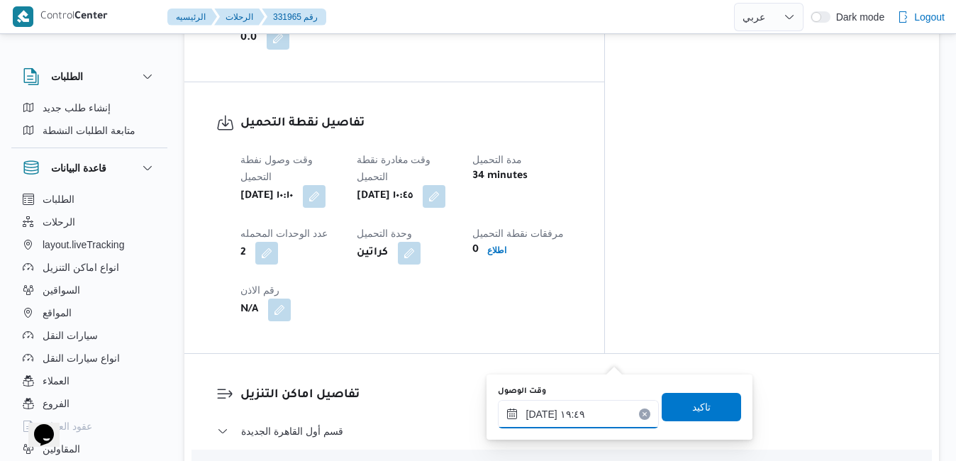
click at [566, 419] on input "٢٤/٠٨/٢٠٢٥ ١٩:٤٩" at bounding box center [578, 414] width 161 height 28
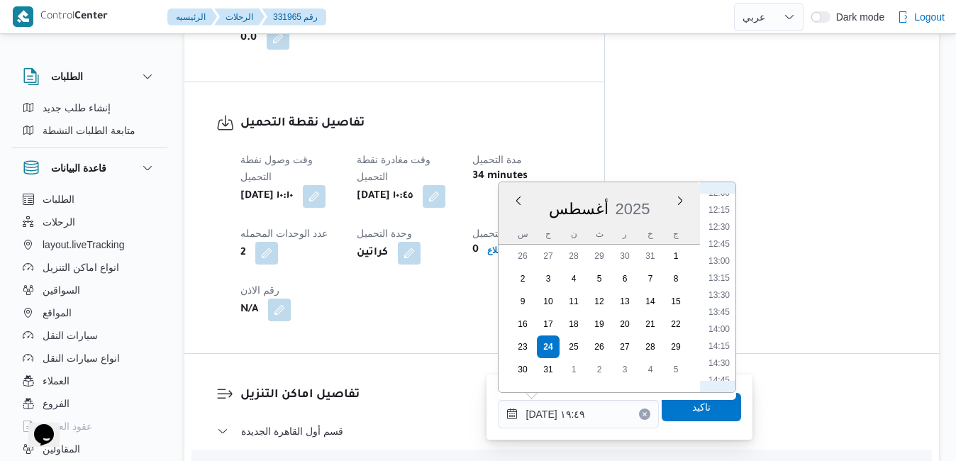
scroll to position [756, 0]
click at [721, 229] on li "11:30" at bounding box center [719, 228] width 33 height 14
type input "٢٤/٠٨/٢٠٢٥ ١١:٣٠"
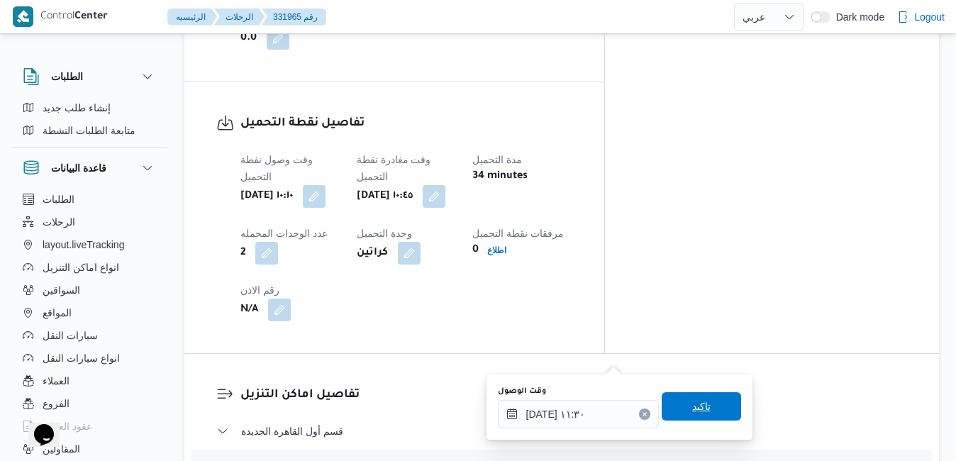
click at [706, 413] on span "تاكيد" at bounding box center [701, 406] width 79 height 28
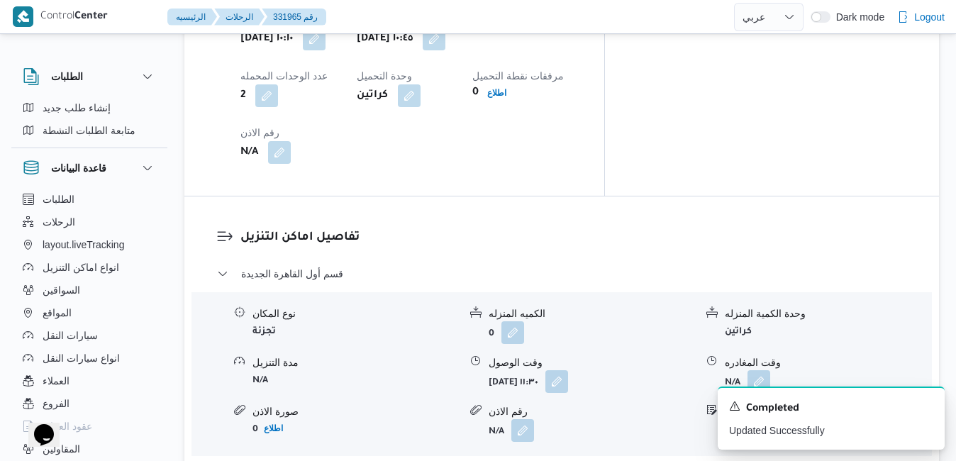
scroll to position [1277, 0]
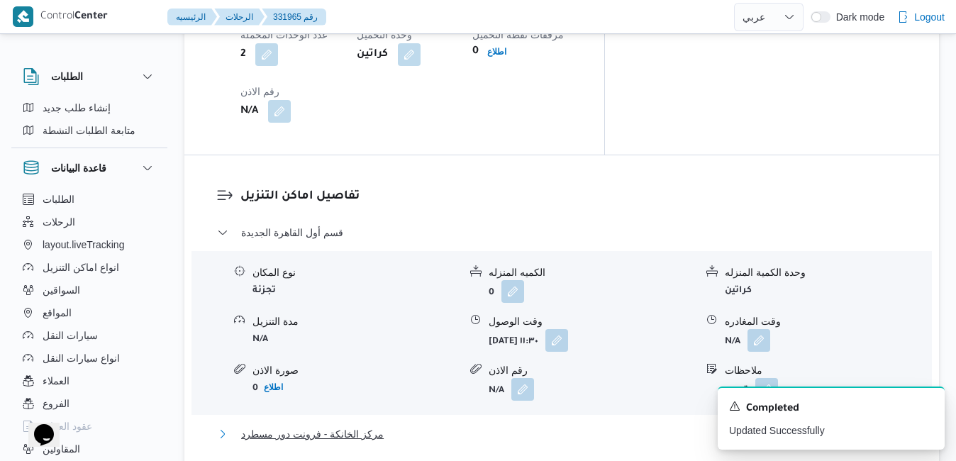
click at [648, 426] on button "مركز الخانكة - فرونت دور مسطرد" at bounding box center [562, 434] width 690 height 17
click at [927, 404] on icon "Dismiss toast" at bounding box center [927, 404] width 11 height 11
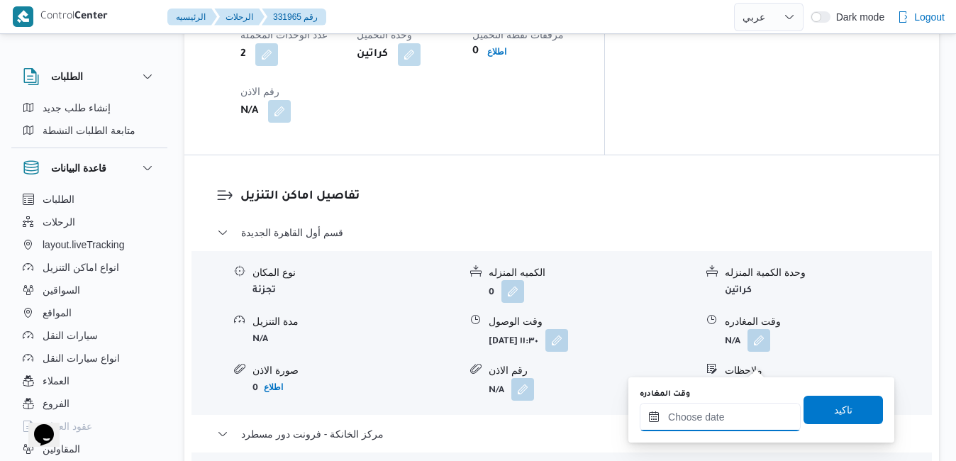
click at [698, 418] on input "وقت المغادره" at bounding box center [720, 417] width 161 height 28
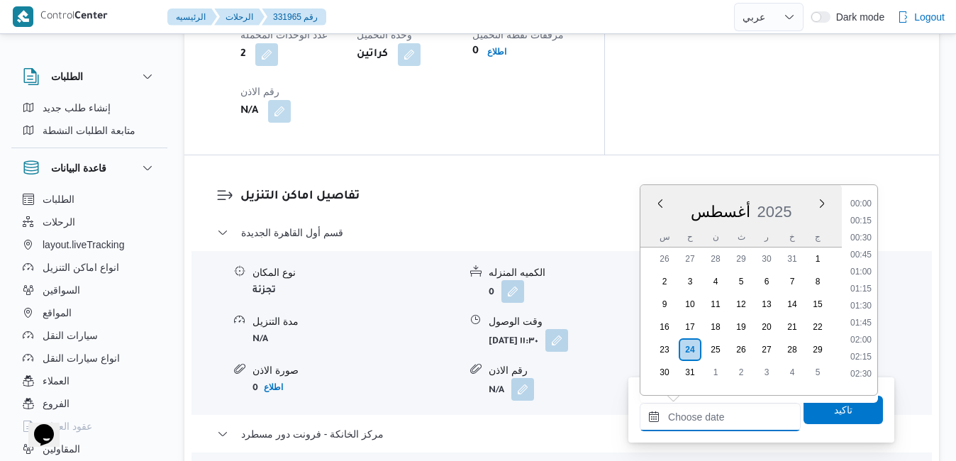
scroll to position [1366, 0]
click at [804, 197] on div "أغسطس 2025" at bounding box center [741, 209] width 201 height 36
click at [866, 199] on li "20:00" at bounding box center [861, 199] width 33 height 14
type input "[DATE] ٢٠:٠٠"
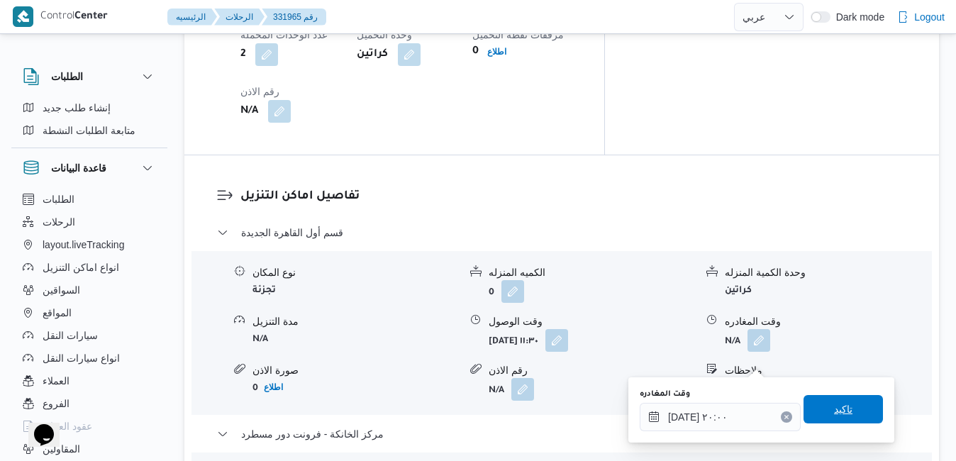
click at [835, 407] on span "تاكيد" at bounding box center [843, 409] width 18 height 17
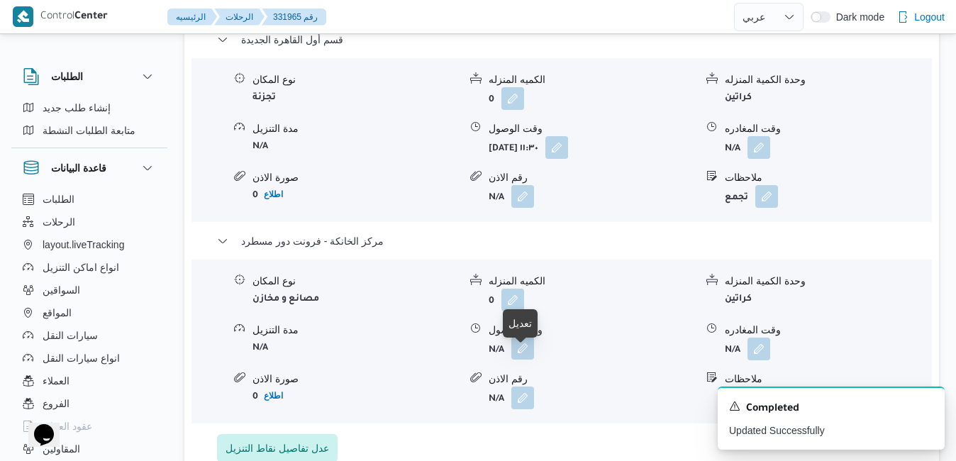
click at [523, 360] on button "button" at bounding box center [523, 348] width 23 height 23
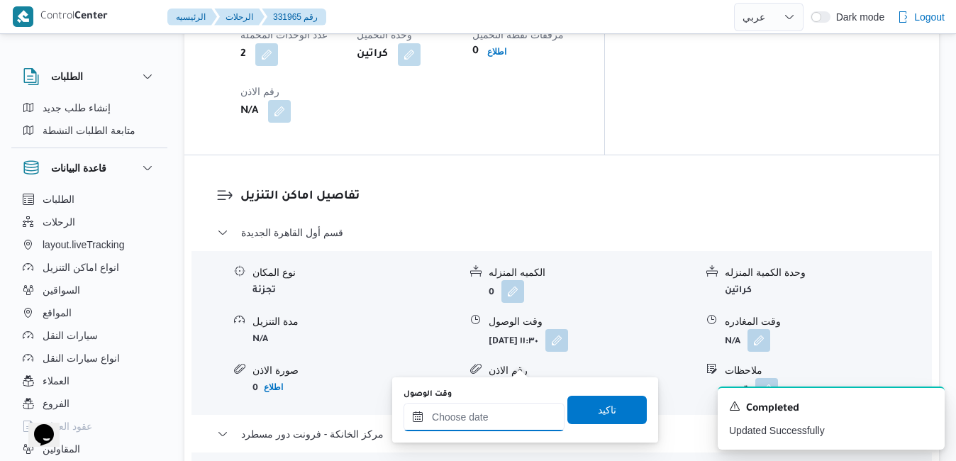
click at [482, 418] on input "وقت الوصول" at bounding box center [484, 417] width 161 height 28
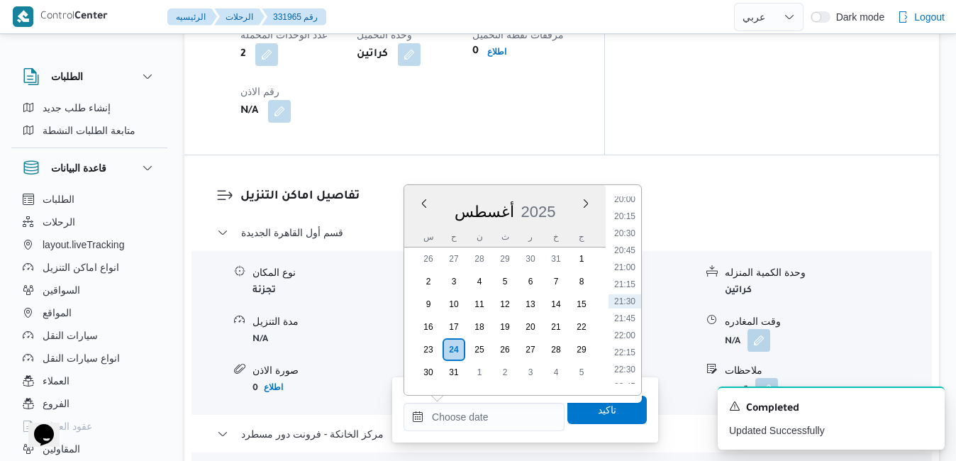
click at [570, 193] on div "أغسطس 2025" at bounding box center [504, 209] width 201 height 36
click at [625, 348] on li "19:45" at bounding box center [625, 346] width 33 height 14
type input "٢٤/٠٨/٢٠٢٥ ١٩:٤٥"
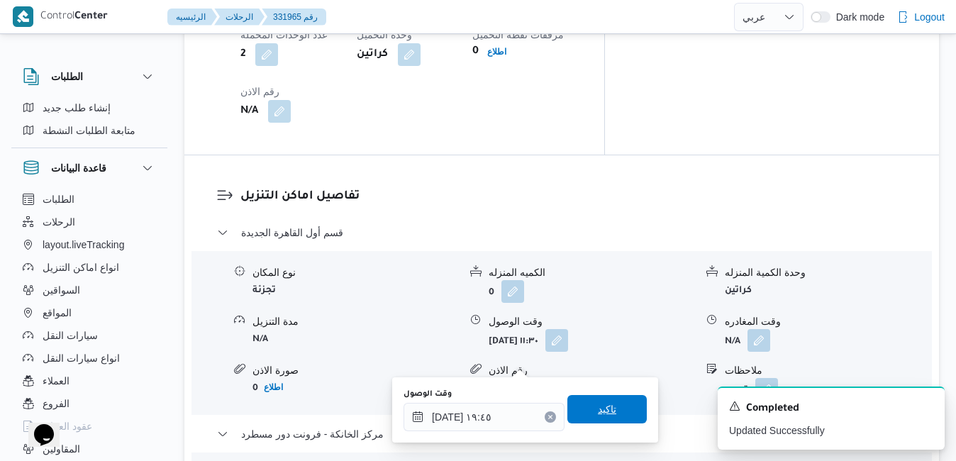
click at [599, 414] on span "تاكيد" at bounding box center [607, 409] width 18 height 17
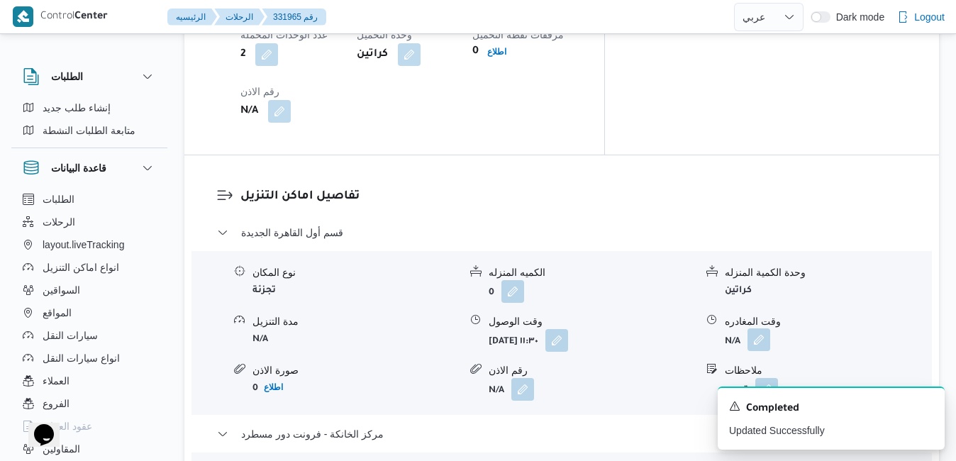
click at [762, 328] on button "button" at bounding box center [759, 339] width 23 height 23
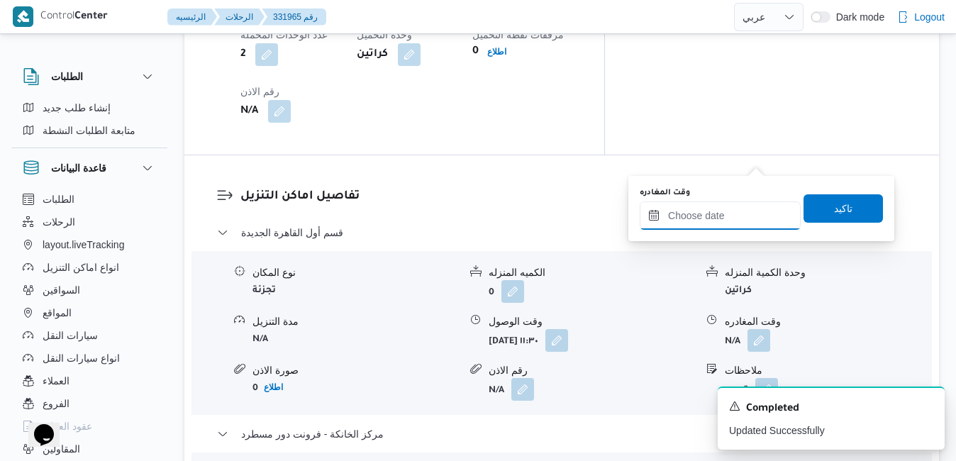
click at [724, 216] on input "وقت المغادره" at bounding box center [720, 215] width 161 height 28
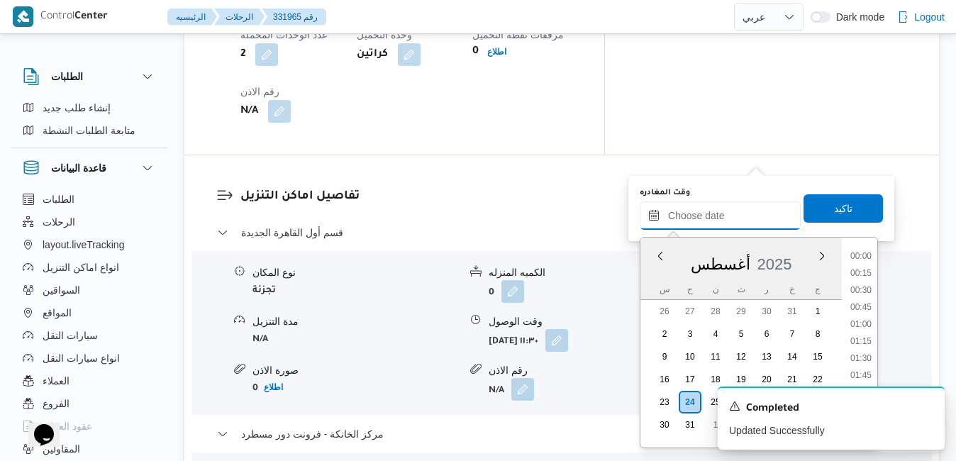
scroll to position [1366, 0]
click at [643, 282] on div "س ح ن ث ر خ ج" at bounding box center [741, 290] width 201 height 20
click at [863, 346] on li "19:00" at bounding box center [861, 348] width 33 height 14
type input "[DATE] ١٩:٠٠"
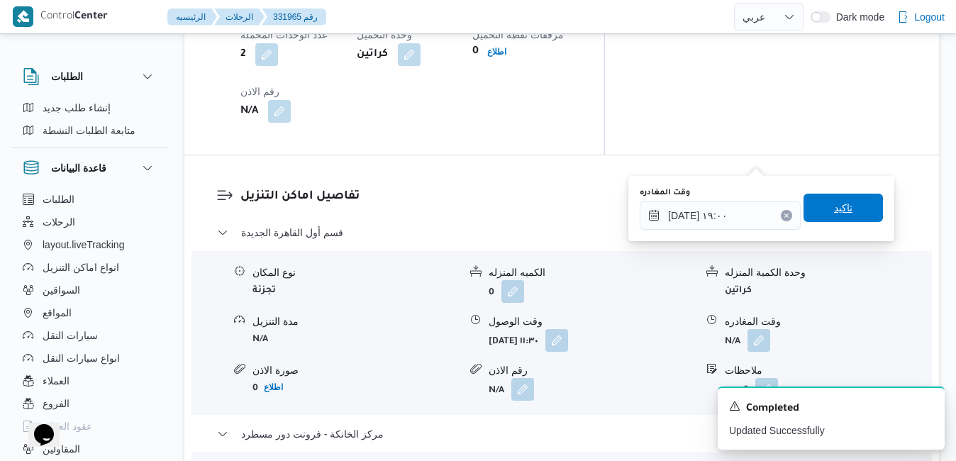
click at [849, 211] on span "تاكيد" at bounding box center [843, 208] width 79 height 28
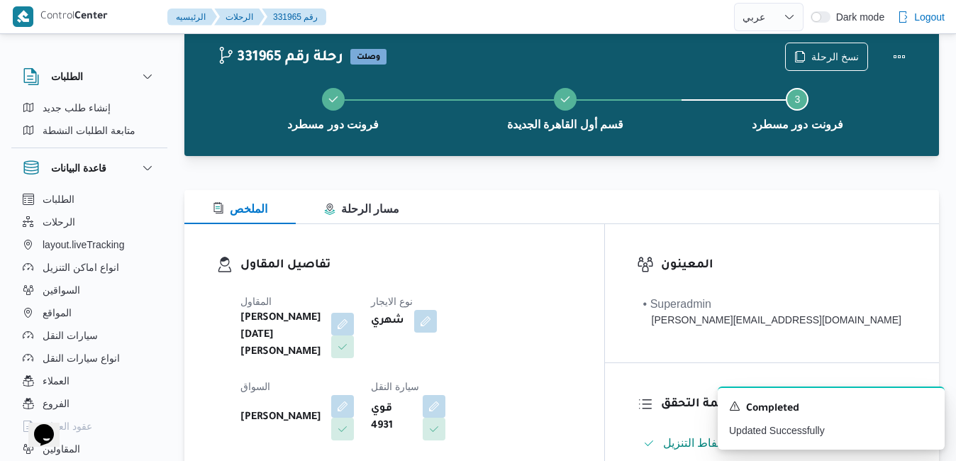
scroll to position [0, 0]
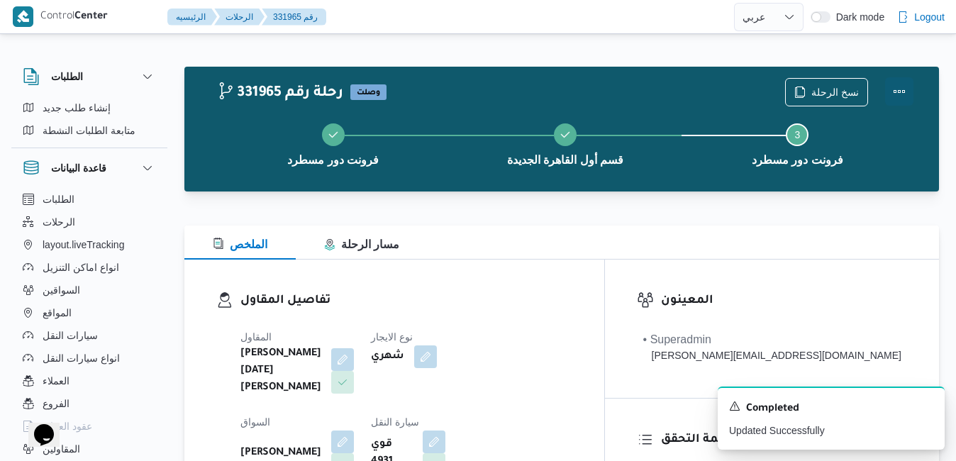
click at [905, 82] on button "Actions" at bounding box center [899, 91] width 28 height 28
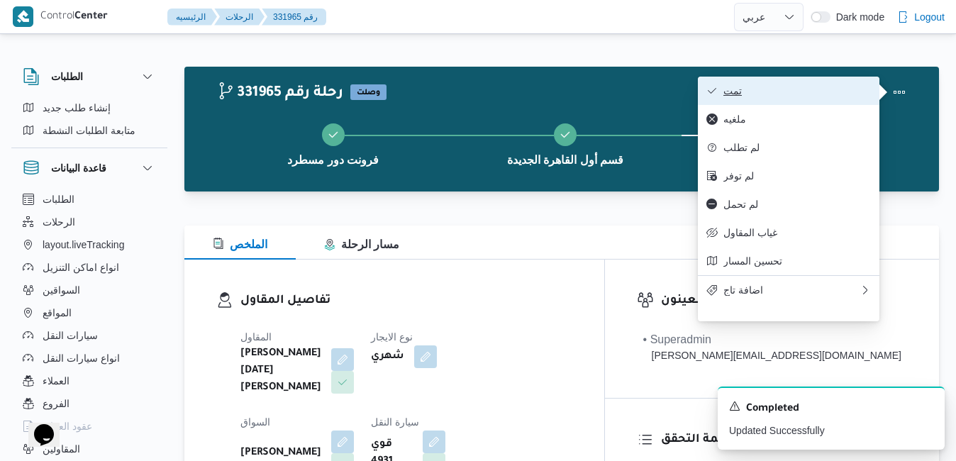
click at [767, 95] on span "تمت" at bounding box center [798, 90] width 148 height 11
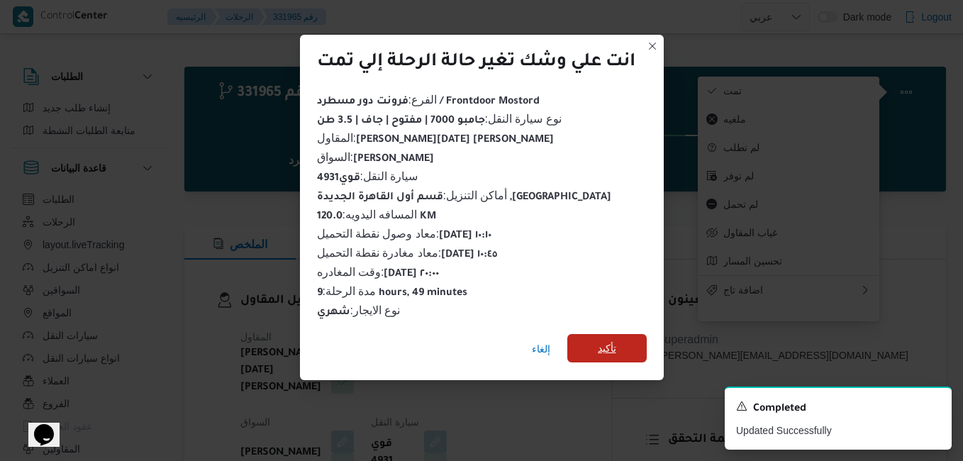
click at [630, 340] on span "تأكيد" at bounding box center [607, 348] width 79 height 28
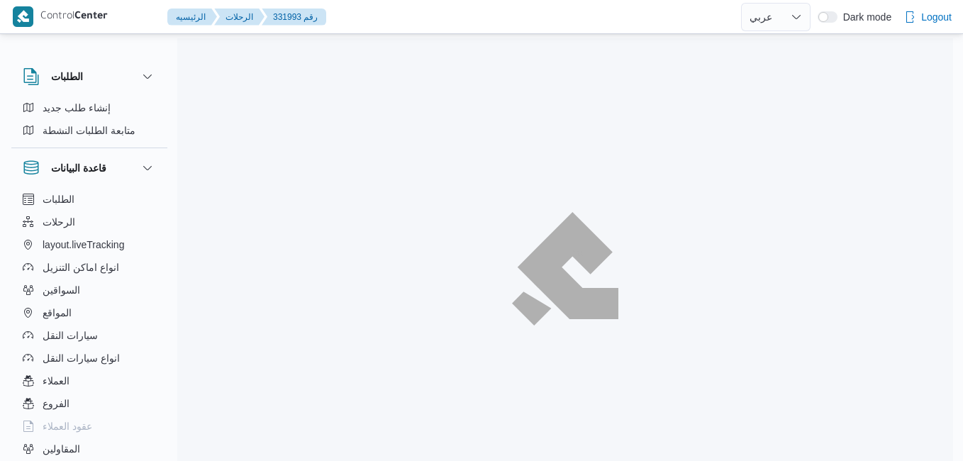
select select "ar"
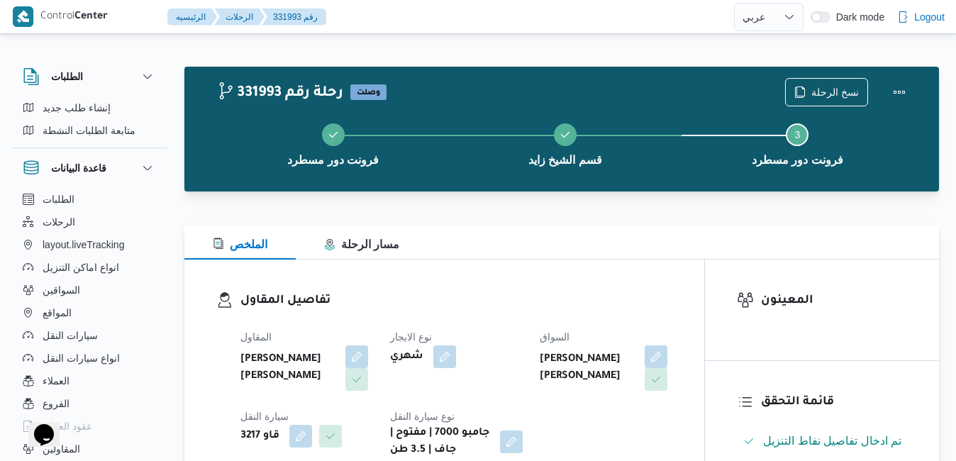
click at [613, 214] on div at bounding box center [561, 217] width 755 height 17
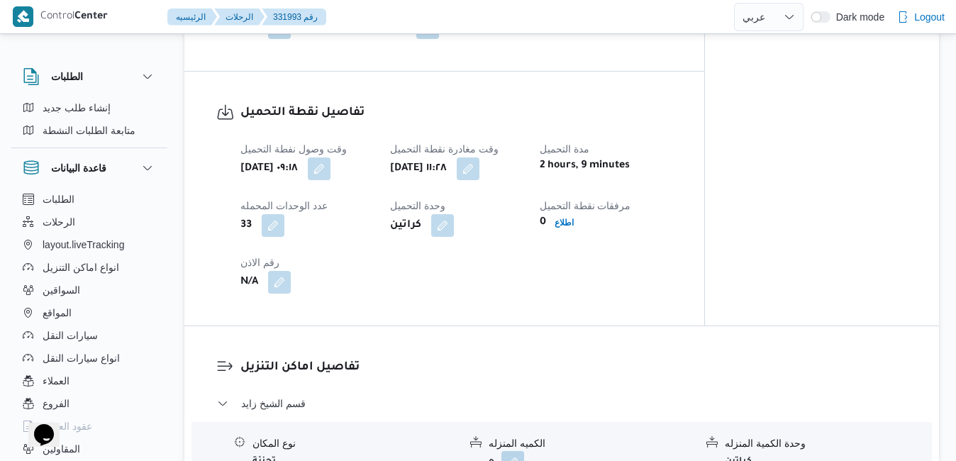
scroll to position [908, 0]
click at [480, 177] on button "button" at bounding box center [468, 167] width 23 height 23
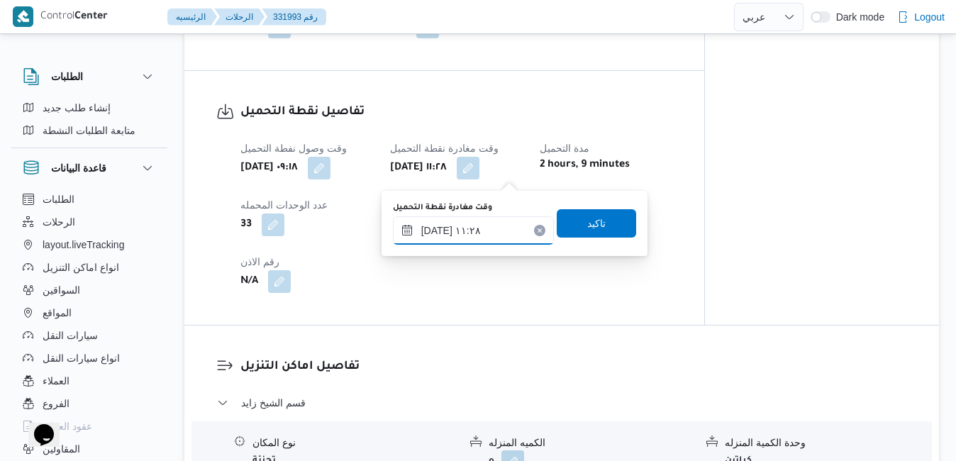
click at [472, 236] on input "٢٤/٠٨/٢٠٢٥ ١١:٢٨" at bounding box center [473, 230] width 161 height 28
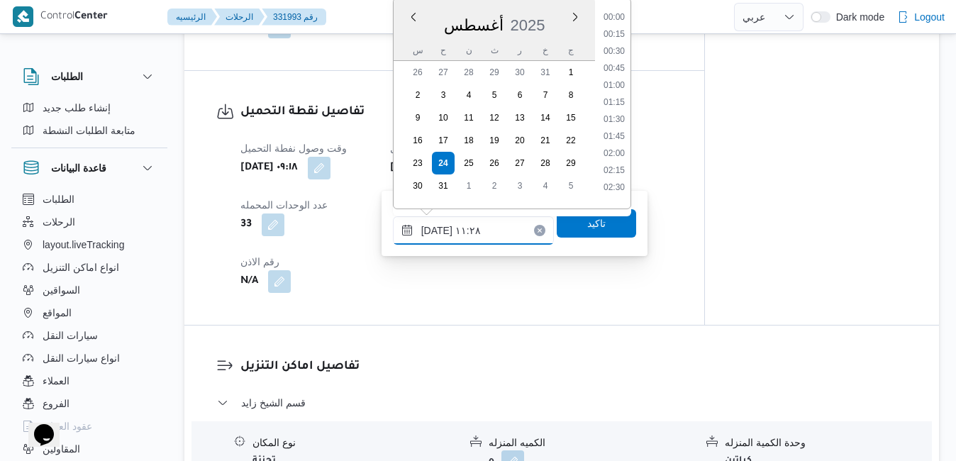
scroll to position [668, 0]
click at [619, 49] on li "10:15" at bounding box center [614, 47] width 33 height 14
type input "٢٤/٠٨/٢٠٢٥ ١٠:١٥"
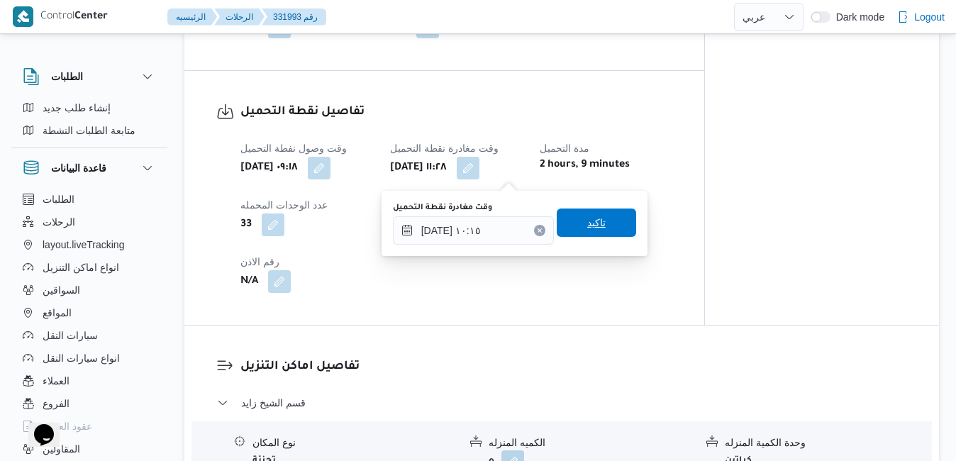
click at [587, 221] on span "تاكيد" at bounding box center [596, 222] width 18 height 17
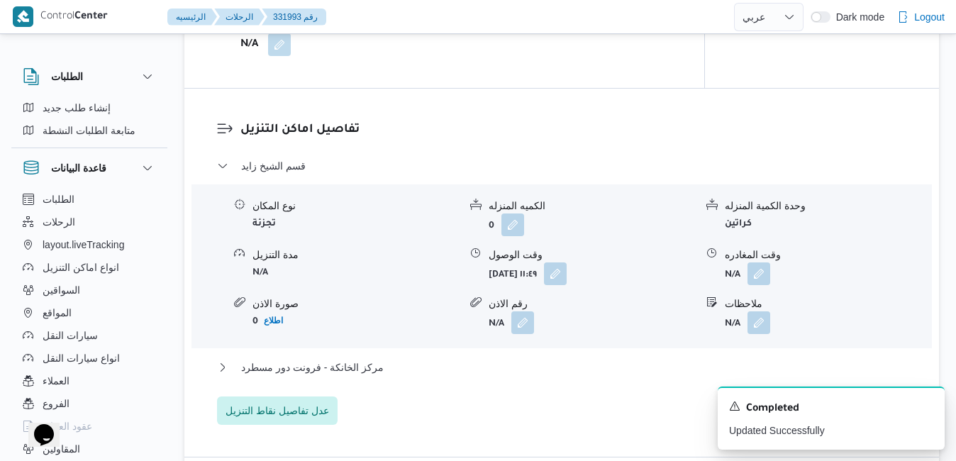
scroll to position [1249, 0]
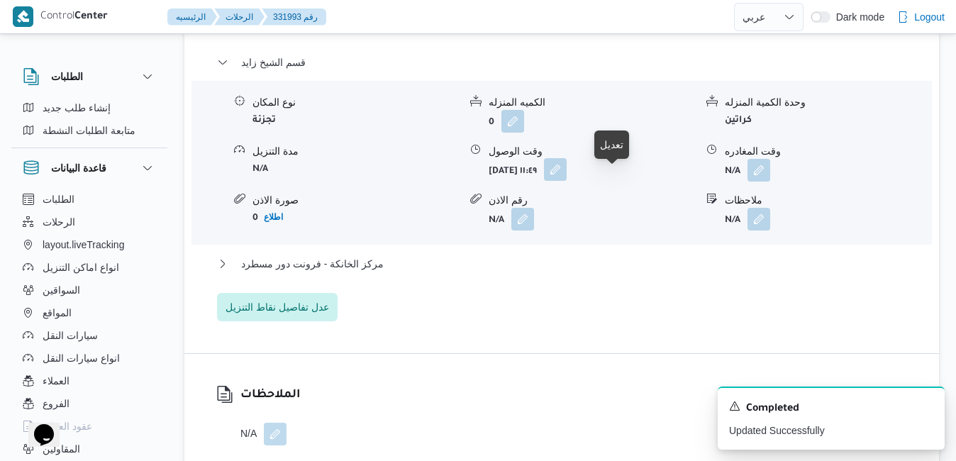
click at [567, 181] on button "button" at bounding box center [555, 169] width 23 height 23
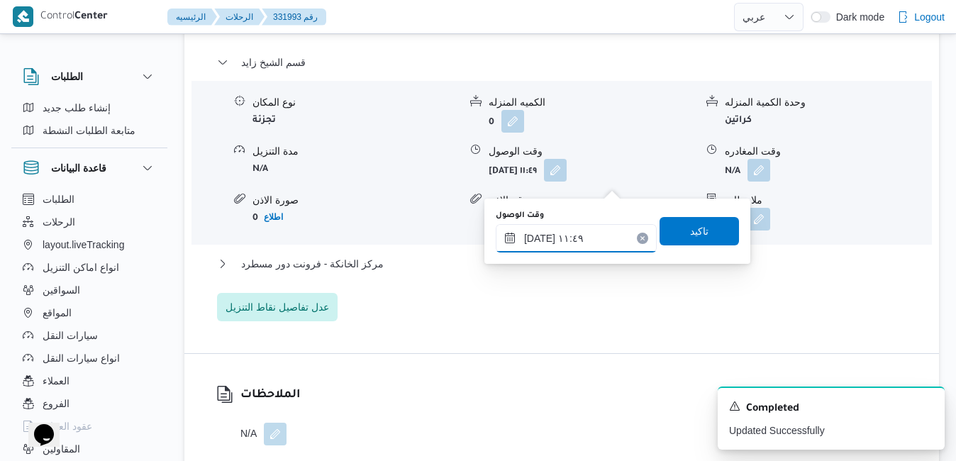
click at [565, 243] on input "٢٤/٠٨/٢٠٢٥ ١١:٤٩" at bounding box center [576, 238] width 161 height 28
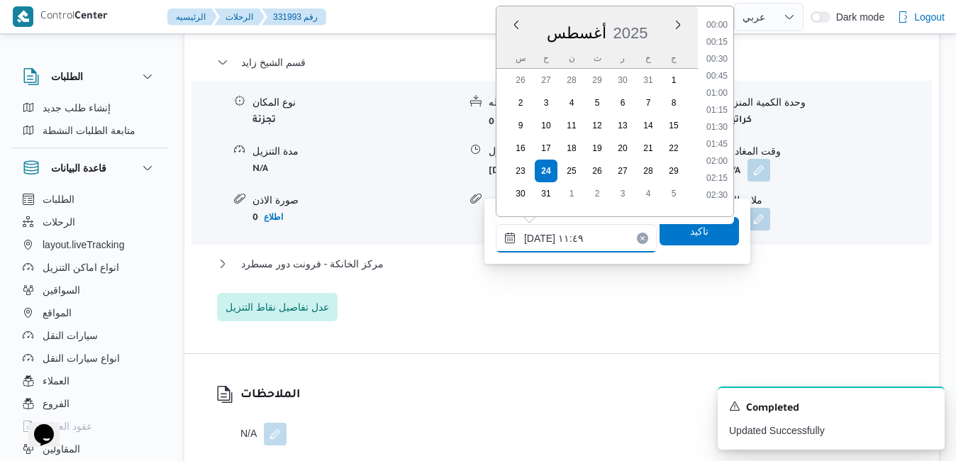
scroll to position [702, 0]
click at [716, 88] on li "11:15" at bounding box center [717, 89] width 33 height 14
type input "٢٤/٠٨/٢٠٢٥ ١١:١٥"
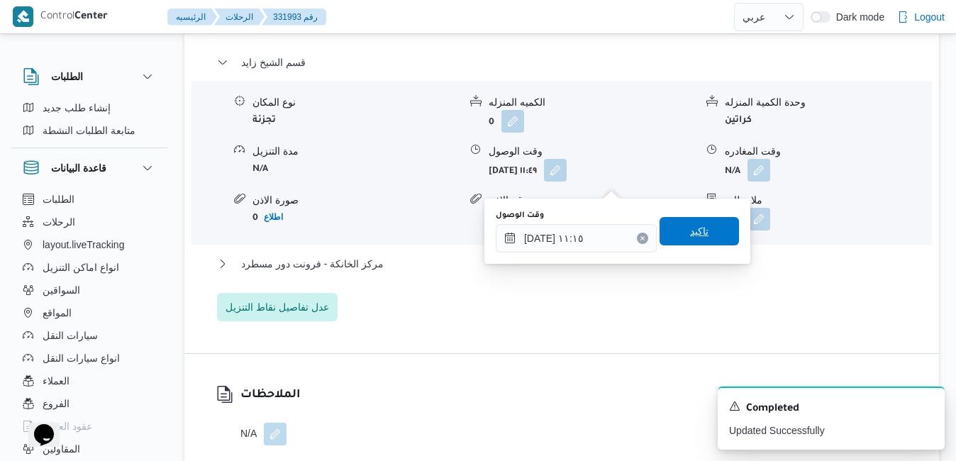
click at [700, 222] on span "تاكيد" at bounding box center [699, 231] width 79 height 28
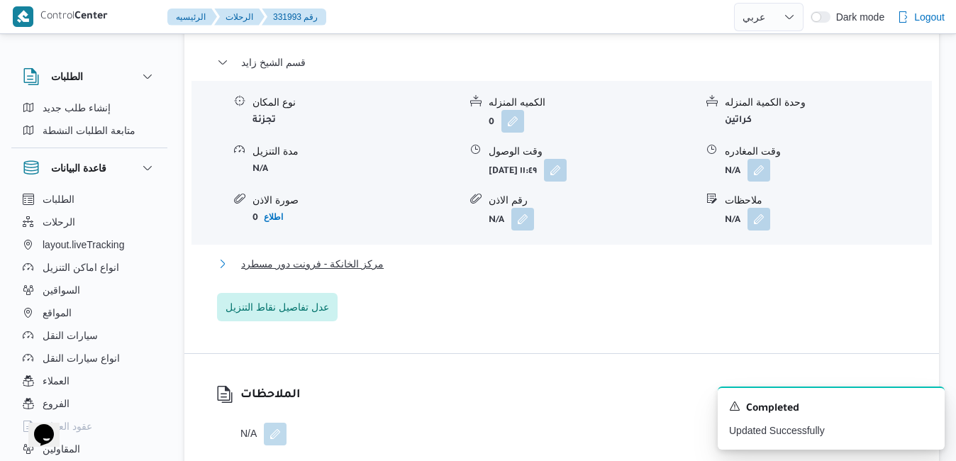
click at [634, 269] on button "مركز الخانكة - فرونت دور مسطرد" at bounding box center [562, 263] width 690 height 17
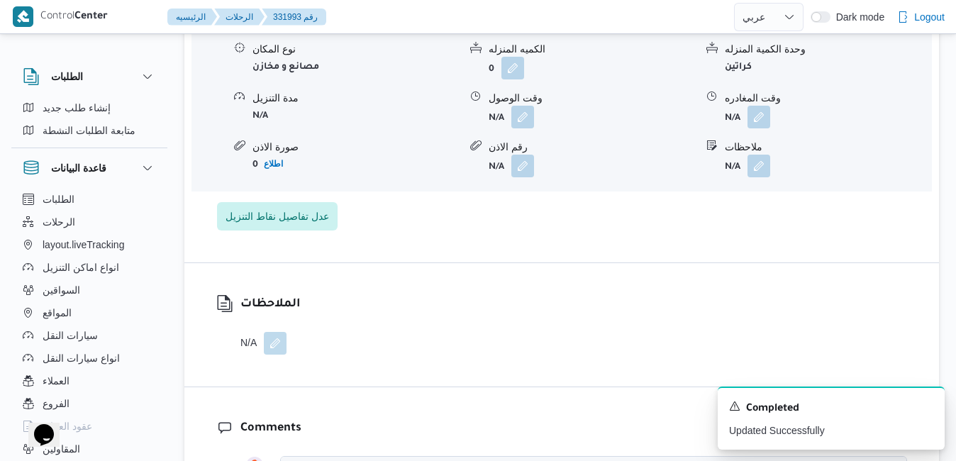
scroll to position [1504, 0]
click at [760, 127] on button "button" at bounding box center [759, 115] width 23 height 23
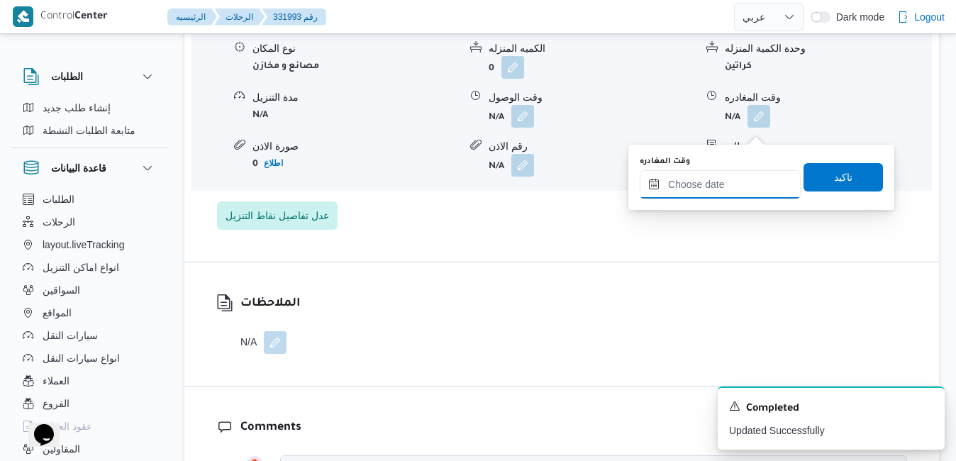
click at [709, 191] on input "وقت المغادره" at bounding box center [720, 184] width 161 height 28
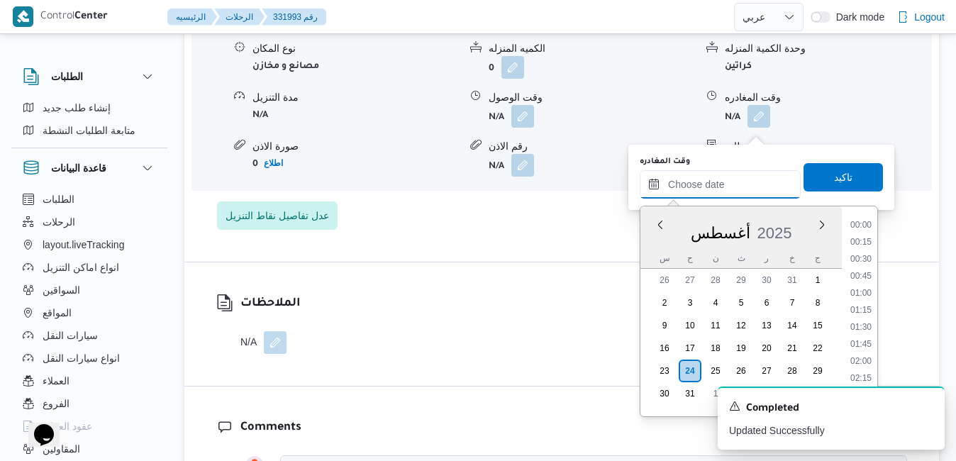
scroll to position [1383, 0]
click at [652, 248] on div "أغسطس 2025" at bounding box center [741, 230] width 201 height 36
click at [860, 368] on li "20:00" at bounding box center [861, 367] width 33 height 14
type input "[DATE] ٢٠:٠٠"
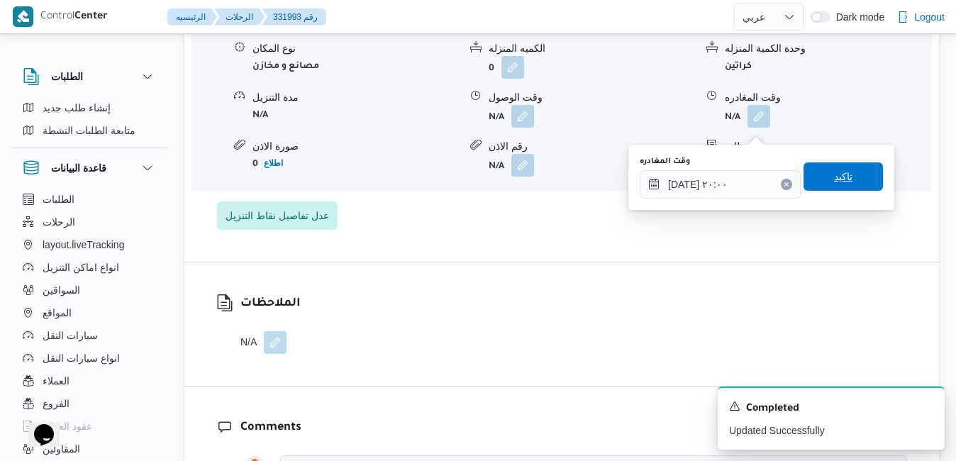
click at [844, 179] on span "تاكيد" at bounding box center [843, 176] width 79 height 28
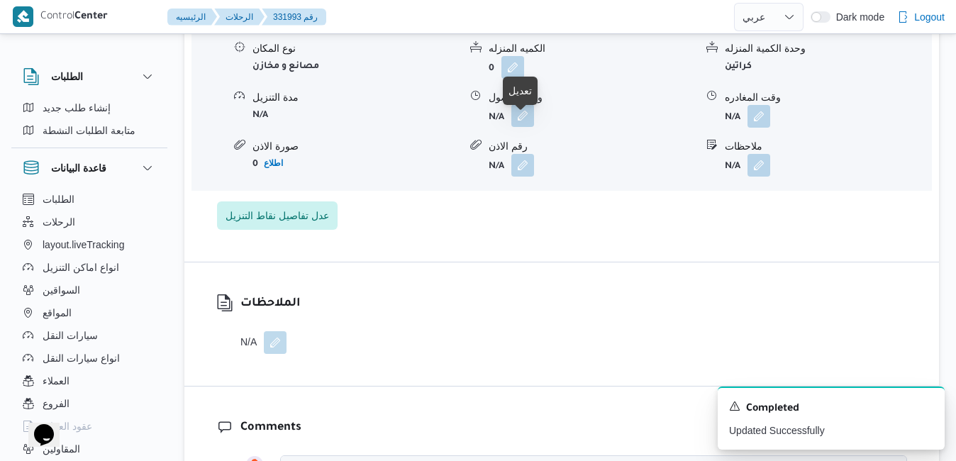
click at [520, 121] on button "button" at bounding box center [523, 115] width 23 height 23
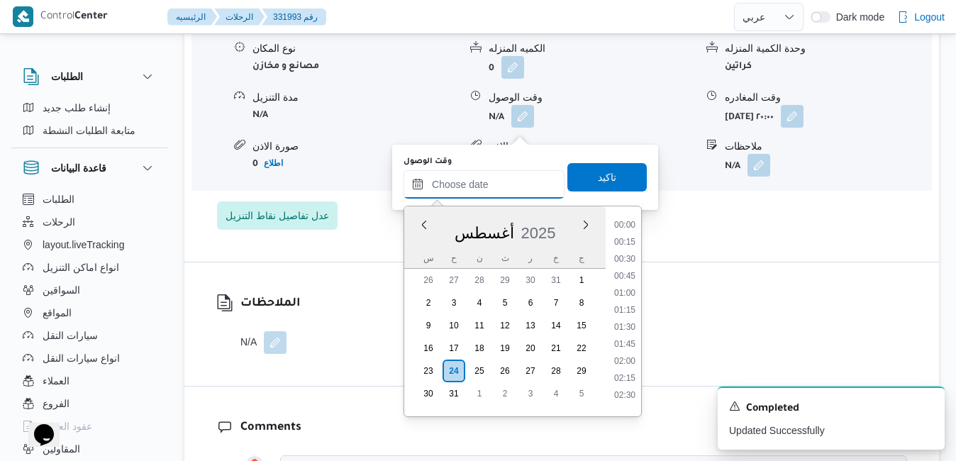
click at [499, 182] on input "وقت الوصول" at bounding box center [484, 184] width 161 height 28
click at [422, 241] on div "أغسطس 2025" at bounding box center [504, 230] width 201 height 36
click at [624, 353] on li "19:45" at bounding box center [625, 350] width 33 height 14
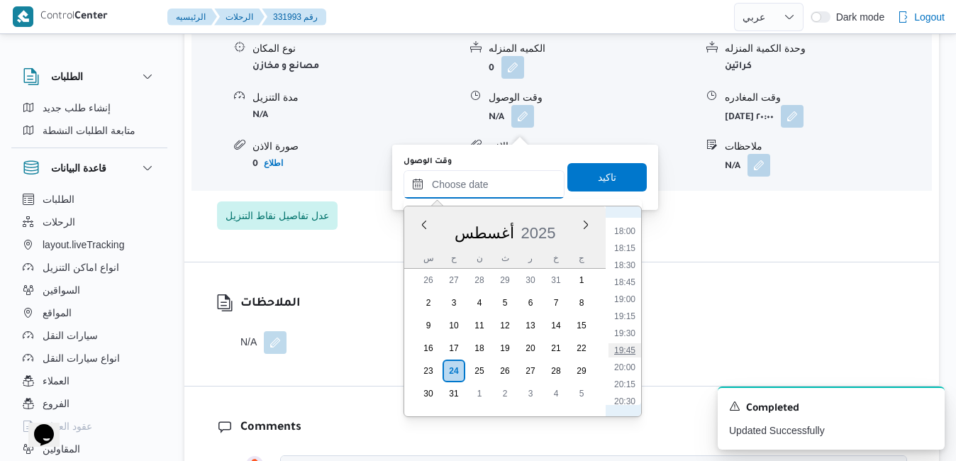
type input "٢٤/٠٨/٢٠٢٥ ١٩:٤٥"
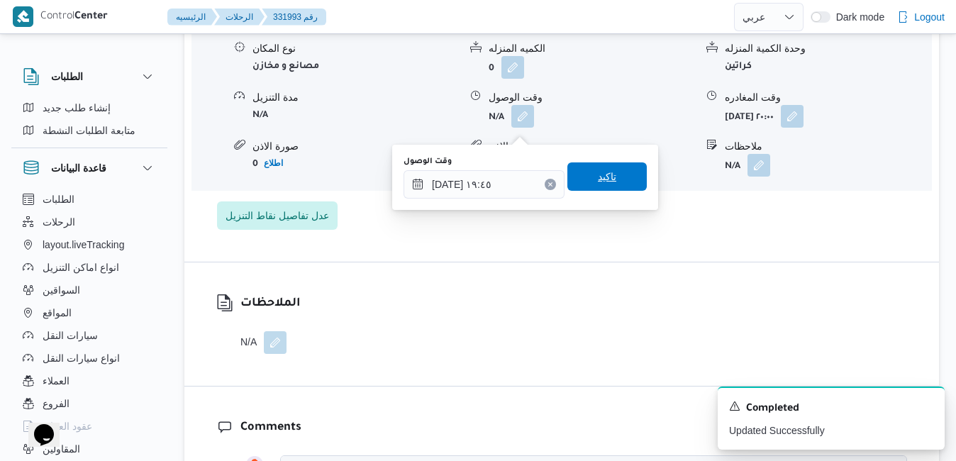
click at [622, 179] on span "تاكيد" at bounding box center [607, 176] width 79 height 28
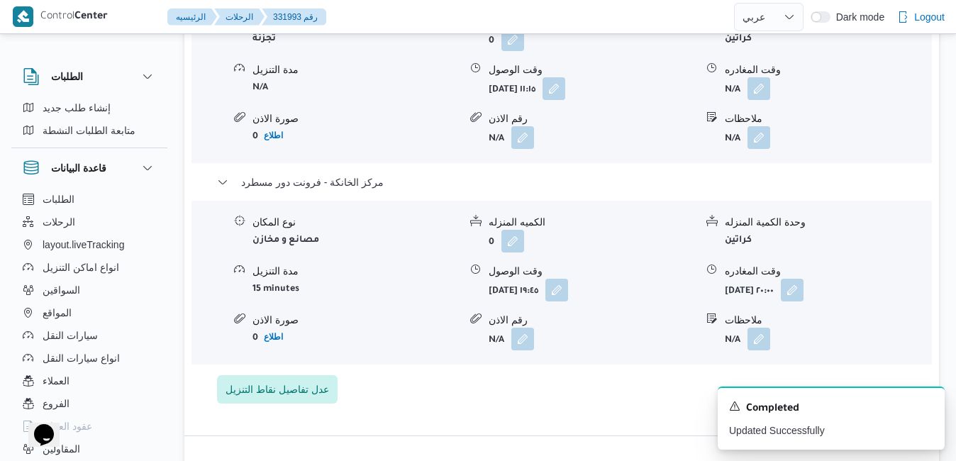
scroll to position [1305, 0]
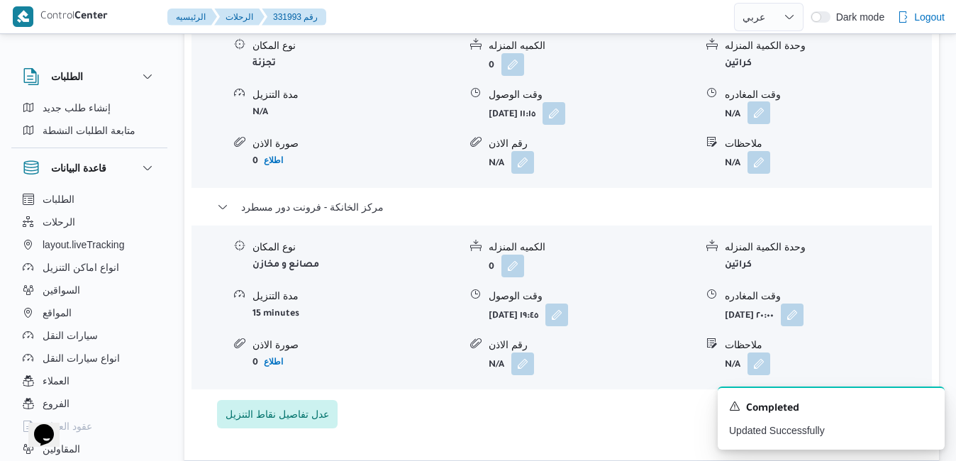
click at [760, 124] on button "button" at bounding box center [759, 112] width 23 height 23
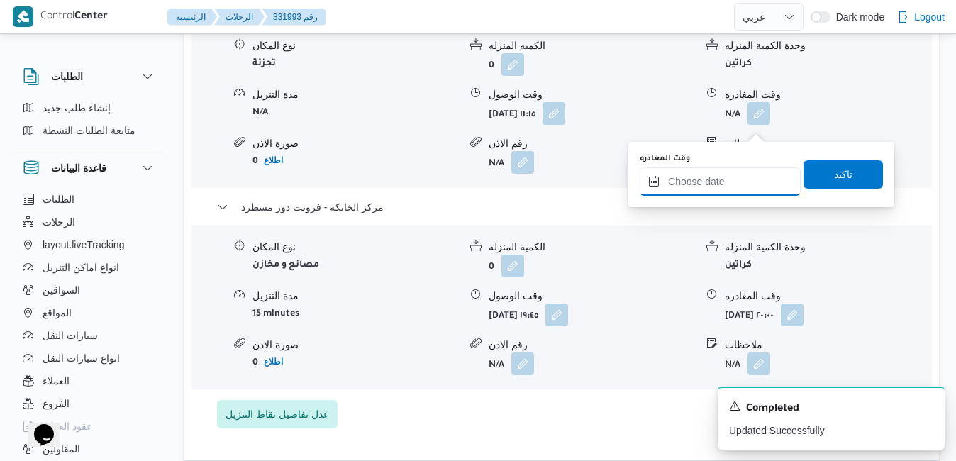
click at [705, 184] on input "وقت المغادره" at bounding box center [720, 181] width 161 height 28
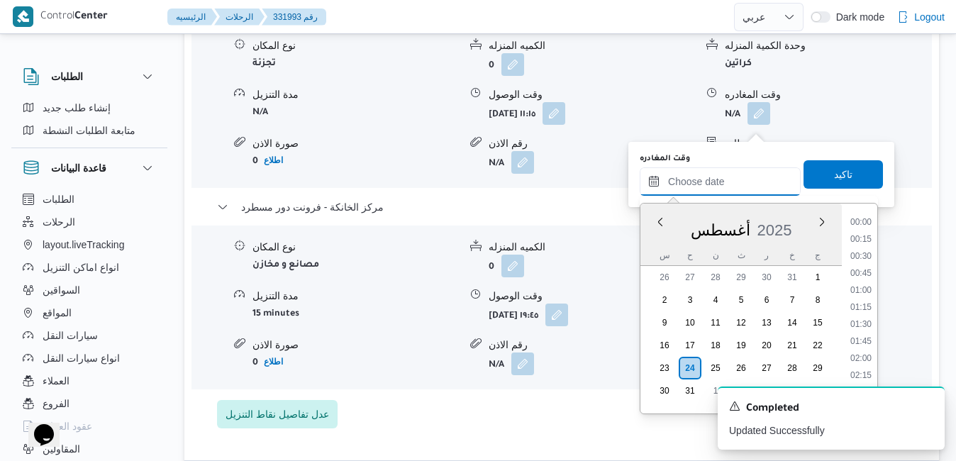
scroll to position [1383, 0]
click at [660, 243] on div "أغسطس 2025" at bounding box center [741, 227] width 201 height 36
click at [861, 277] on li "18:45" at bounding box center [861, 279] width 33 height 14
type input "٢٤/٠٨/٢٠٢٥ ١٨:٤٥"
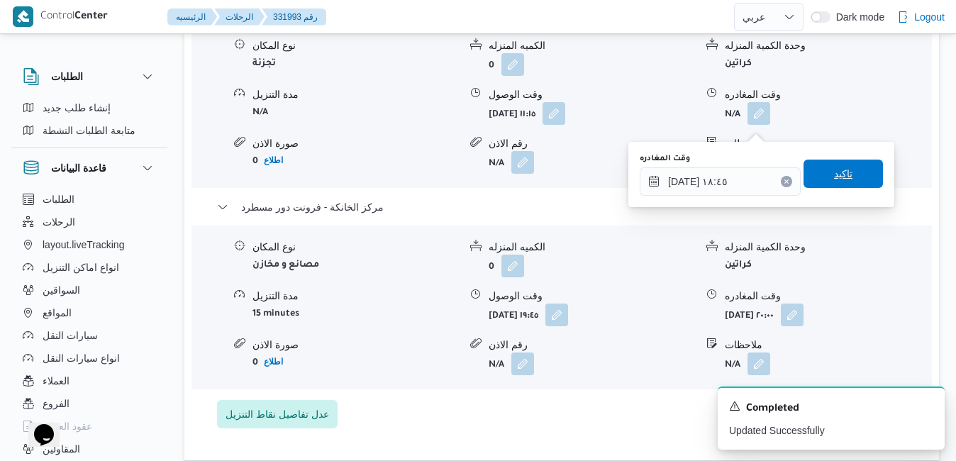
click at [848, 171] on span "تاكيد" at bounding box center [843, 174] width 79 height 28
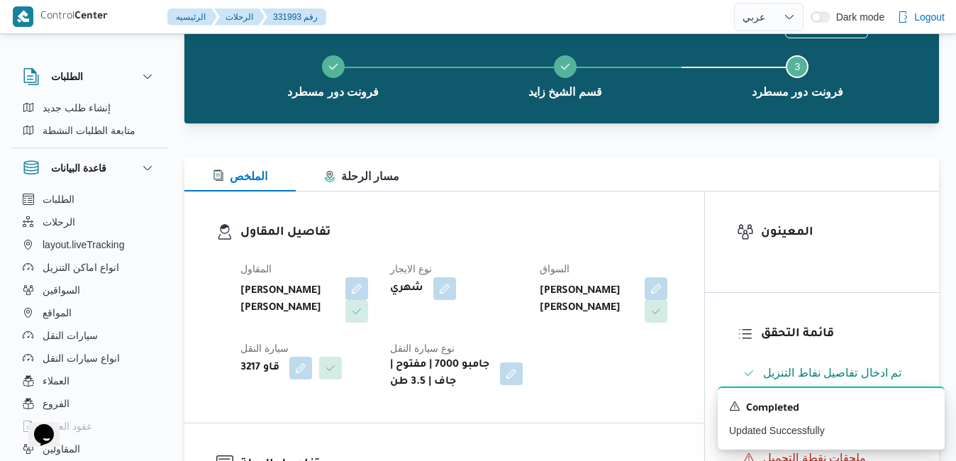
scroll to position [0, 0]
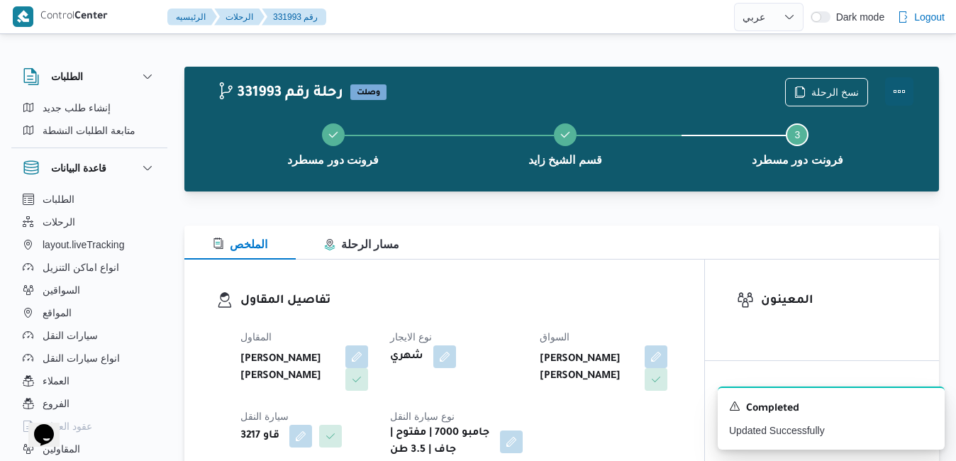
click at [898, 96] on button "Actions" at bounding box center [899, 91] width 28 height 28
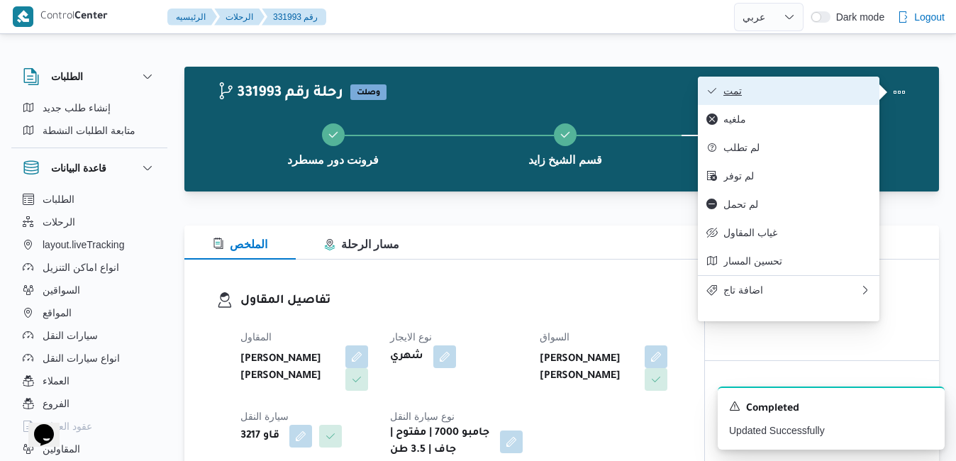
click at [838, 96] on span "تمت" at bounding box center [798, 90] width 148 height 11
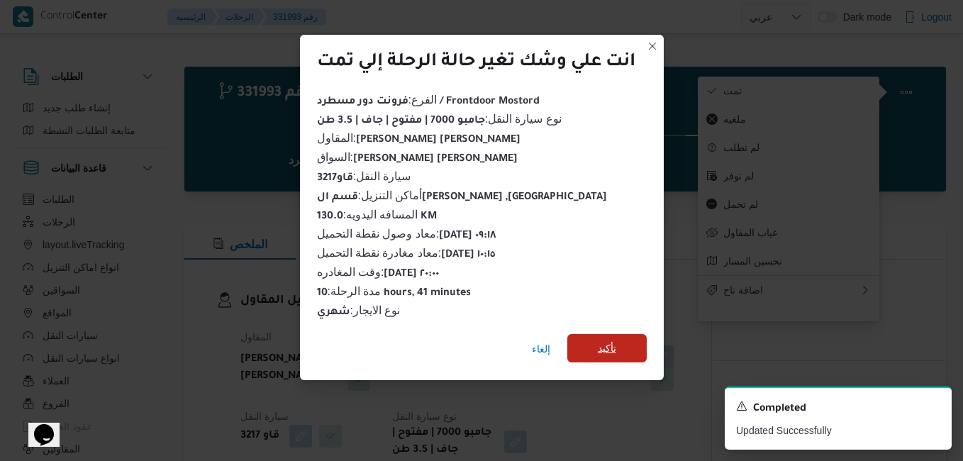
click at [629, 338] on span "تأكيد" at bounding box center [607, 348] width 79 height 28
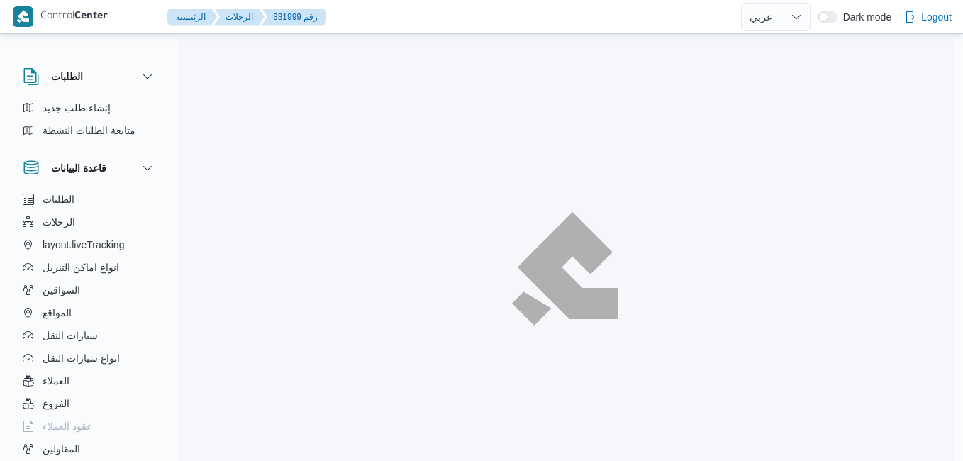
select select "ar"
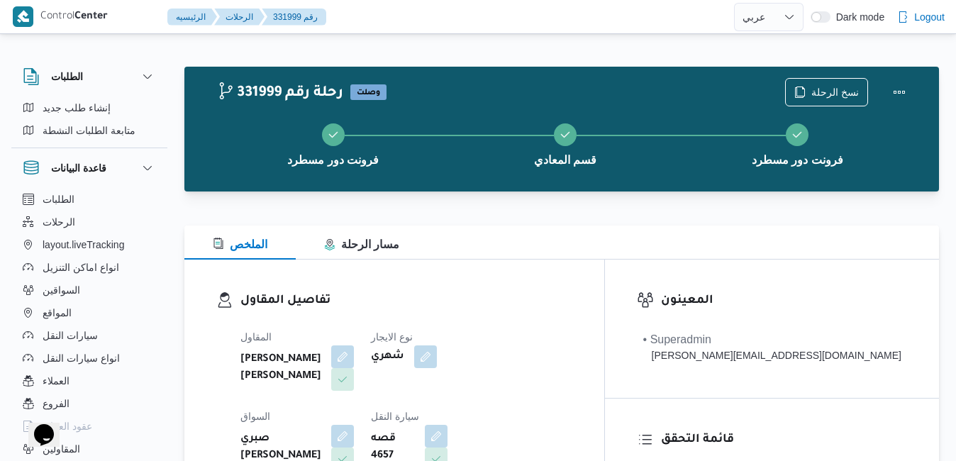
click at [547, 249] on div "الملخص مسار الرحلة" at bounding box center [561, 243] width 755 height 34
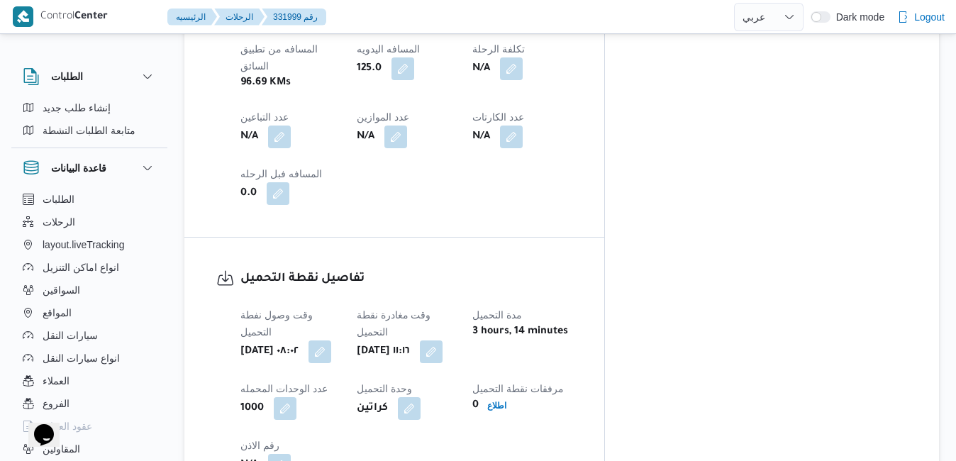
scroll to position [908, 0]
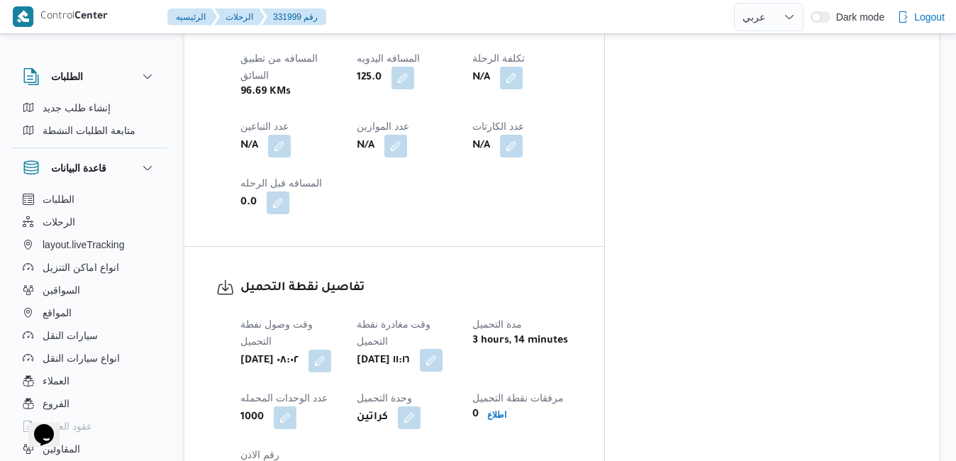
click at [443, 349] on button "button" at bounding box center [431, 360] width 23 height 23
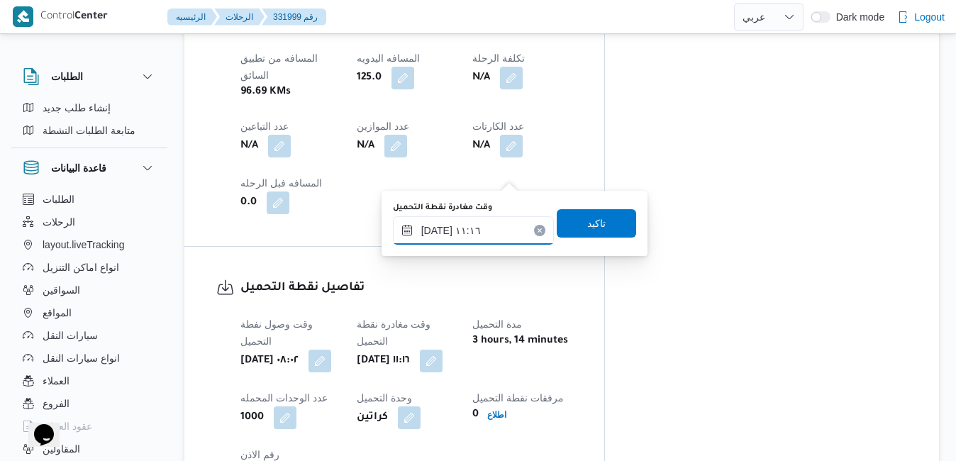
click at [494, 229] on input "[DATE] ١١:١٦" at bounding box center [473, 230] width 161 height 28
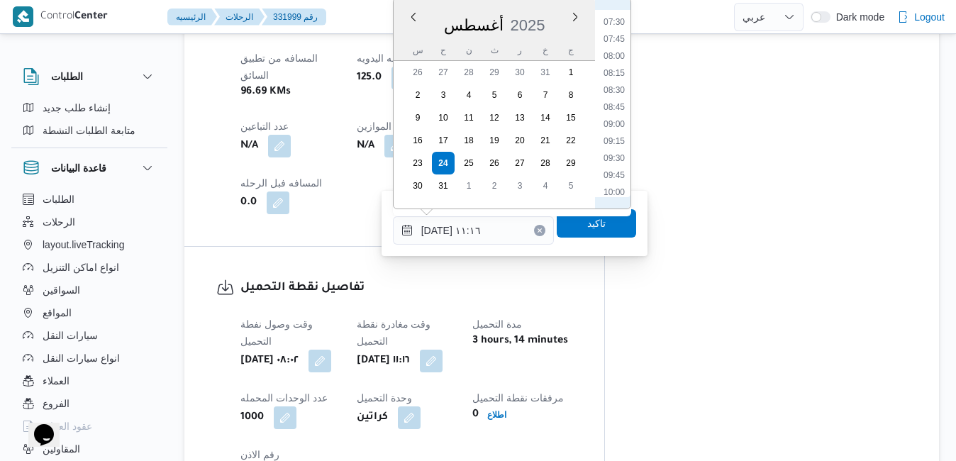
scroll to position [504, 0]
click at [618, 123] on li "09:00" at bounding box center [614, 125] width 33 height 14
type input "[DATE] ٠٩:٠٠"
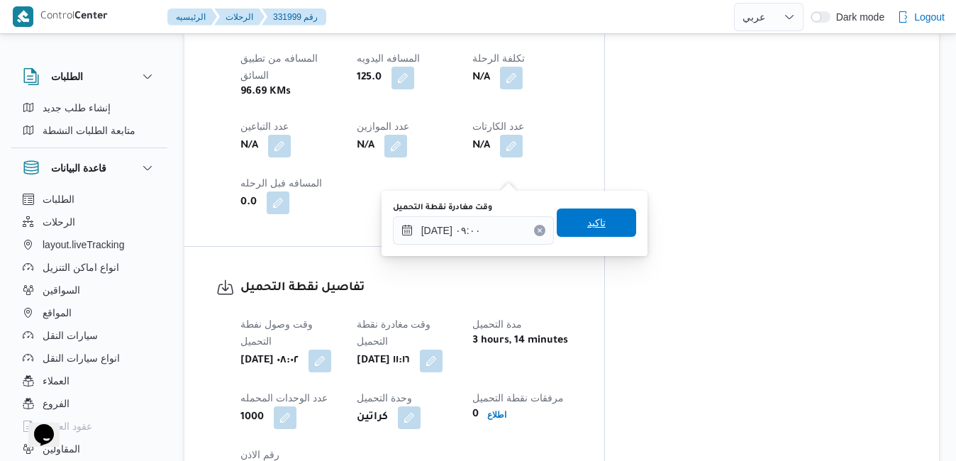
click at [592, 217] on span "تاكيد" at bounding box center [596, 222] width 18 height 17
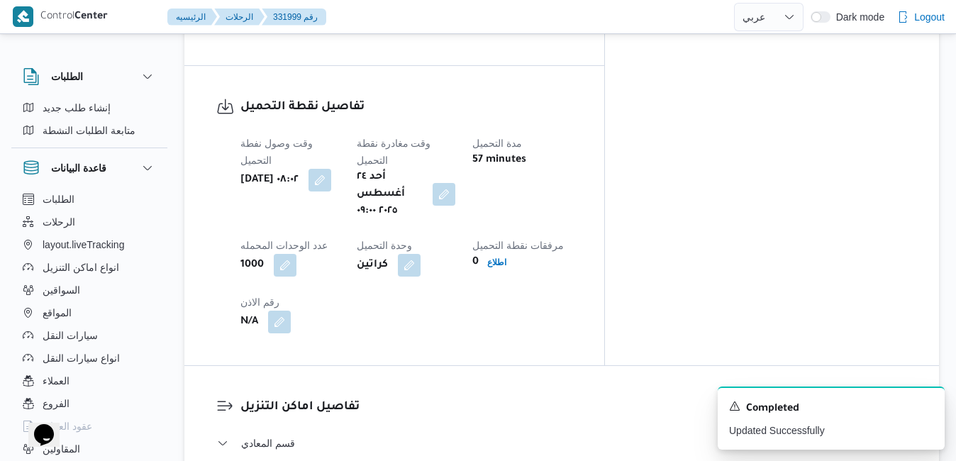
scroll to position [1135, 0]
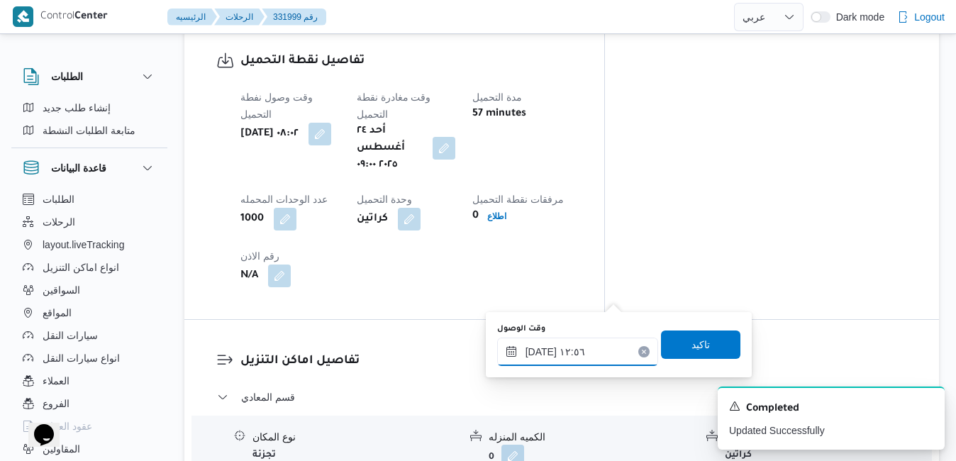
click at [569, 348] on input "٢٤/٠٨/٢٠٢٥ ١٢:٥٦" at bounding box center [577, 352] width 161 height 28
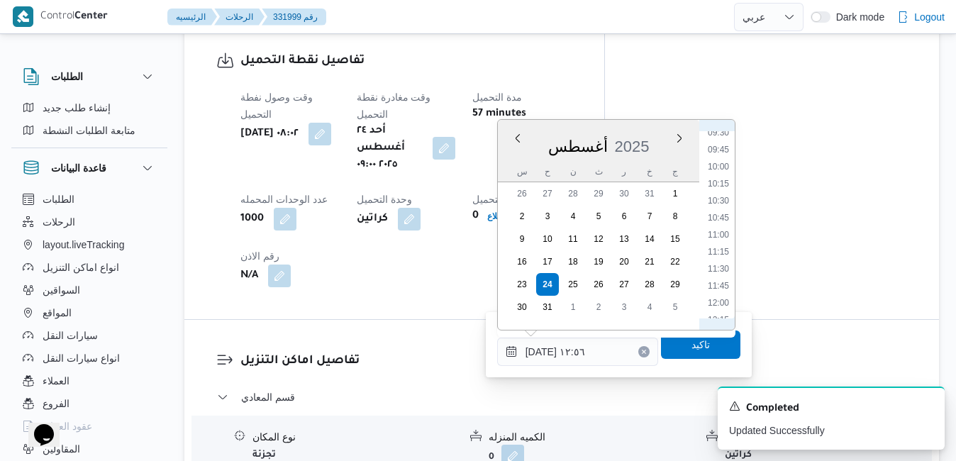
scroll to position [607, 0]
click at [716, 217] on li "10:00" at bounding box center [718, 213] width 33 height 14
type input "٢٤/٠٨/٢٠٢٥ ١٠:٠٠"
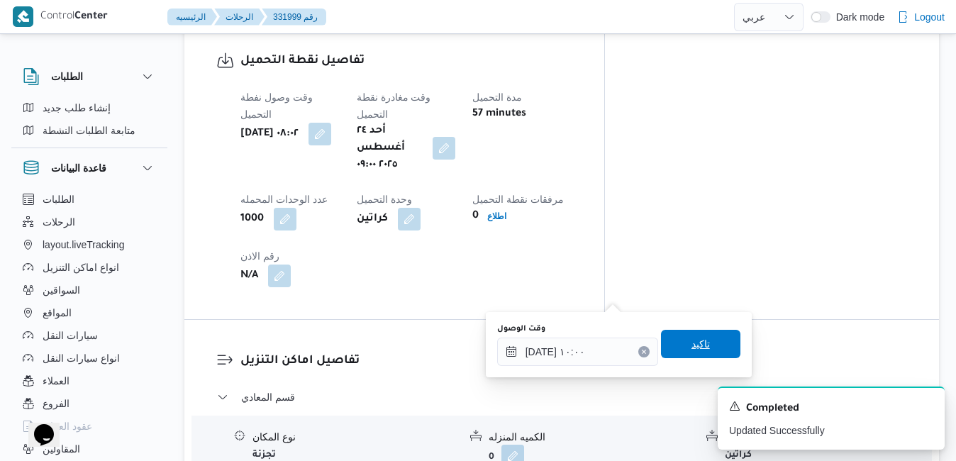
click at [692, 341] on span "تاكيد" at bounding box center [701, 344] width 18 height 17
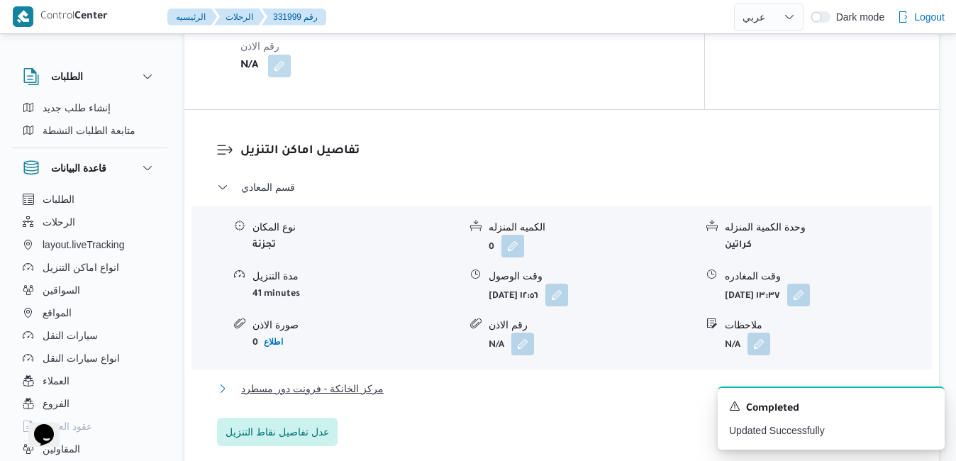
click at [601, 395] on button "مركز الخانكة - فرونت دور مسطرد" at bounding box center [562, 388] width 690 height 17
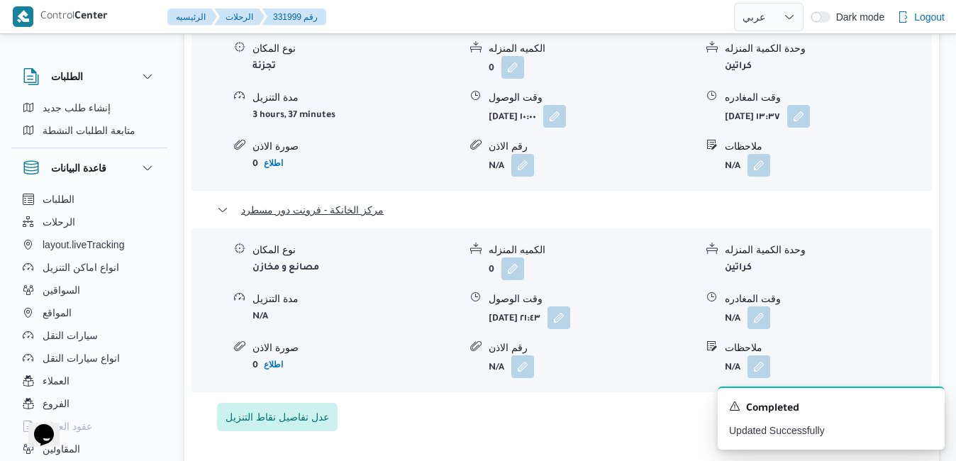
scroll to position [1532, 0]
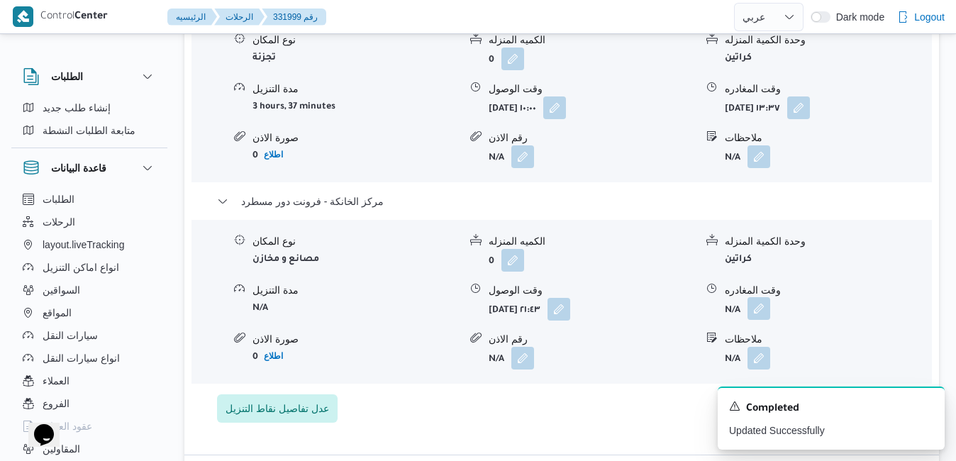
click at [757, 297] on button "button" at bounding box center [759, 308] width 23 height 23
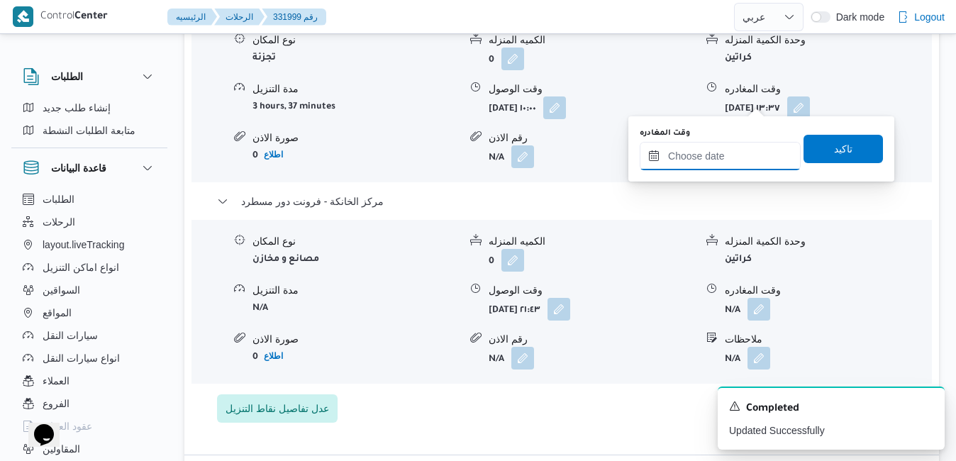
click at [717, 157] on input "وقت المغادره" at bounding box center [720, 156] width 161 height 28
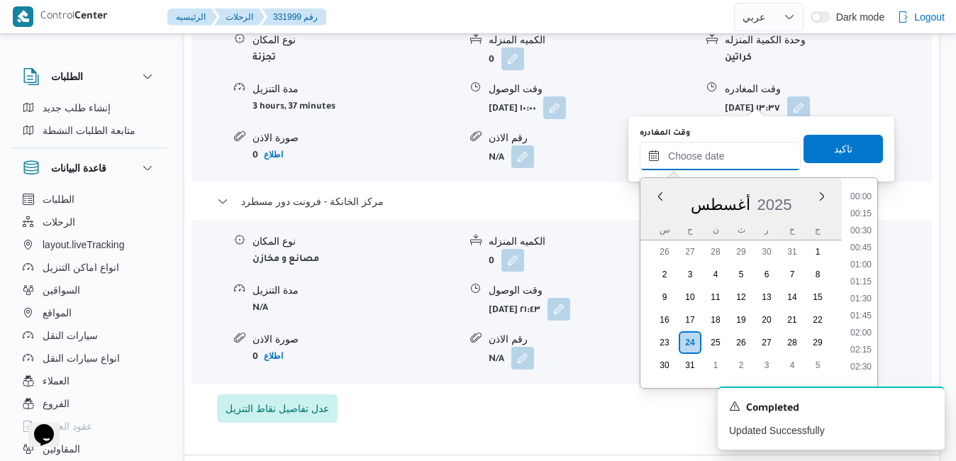
scroll to position [1383, 0]
click at [648, 223] on div "س ح ن ث ر خ ج" at bounding box center [741, 230] width 201 height 20
click at [866, 194] on li "20:15" at bounding box center [861, 192] width 33 height 14
type input "٢٤/٠٨/٢٠٢٥ ٢٠:١٥"
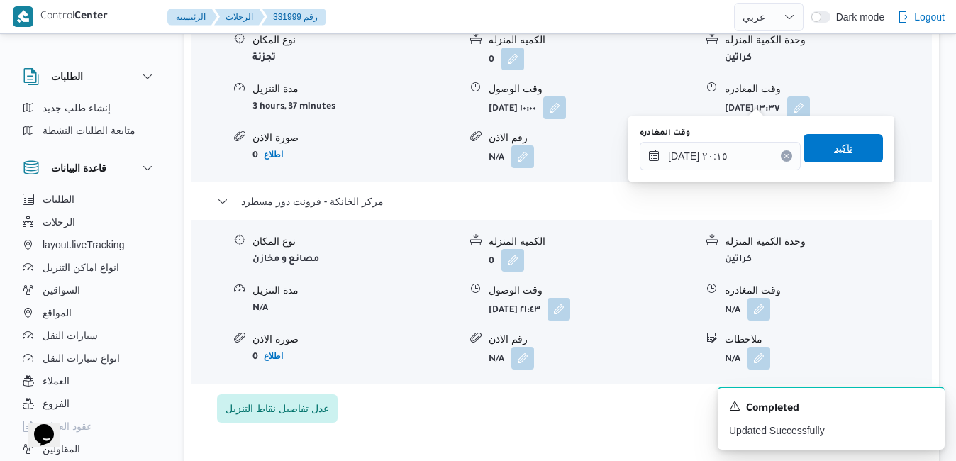
click at [848, 150] on span "تاكيد" at bounding box center [843, 148] width 79 height 28
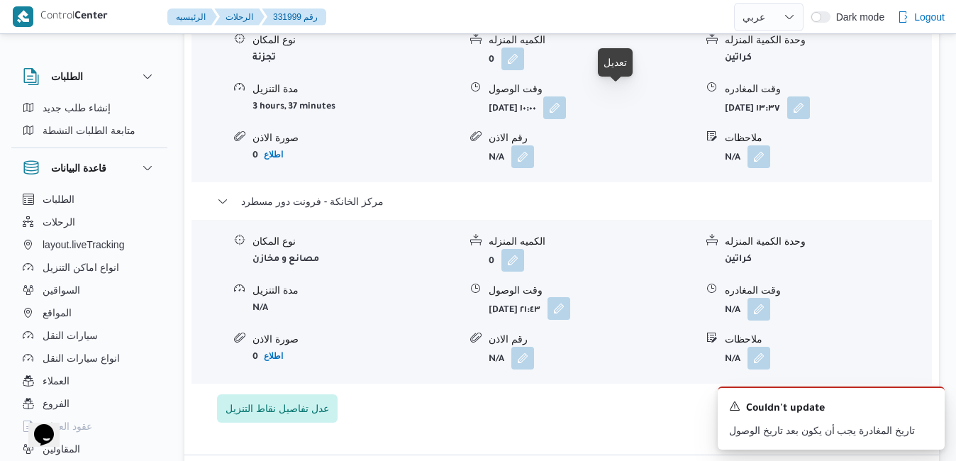
click at [570, 297] on button "button" at bounding box center [559, 308] width 23 height 23
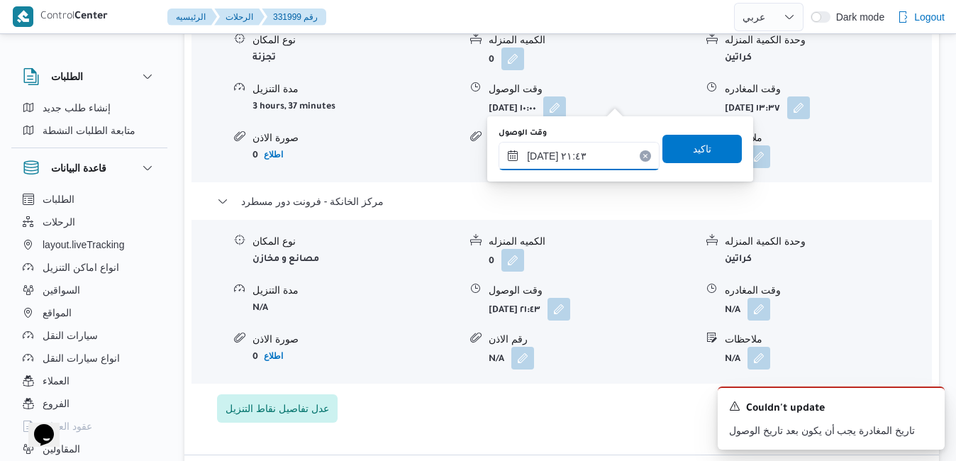
click at [572, 160] on input "٢٤/٠٨/٢٠٢٥ ٢١:٤٣" at bounding box center [579, 156] width 161 height 28
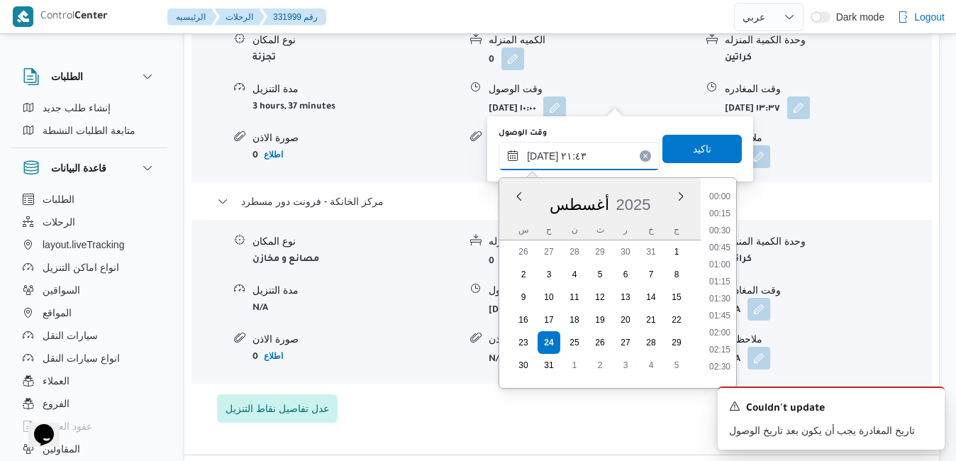
scroll to position [1366, 0]
click at [722, 196] on li "20:00" at bounding box center [720, 192] width 33 height 14
type input "٢٤/٠٨/٢٠٢٥ ٢٠:٠٠"
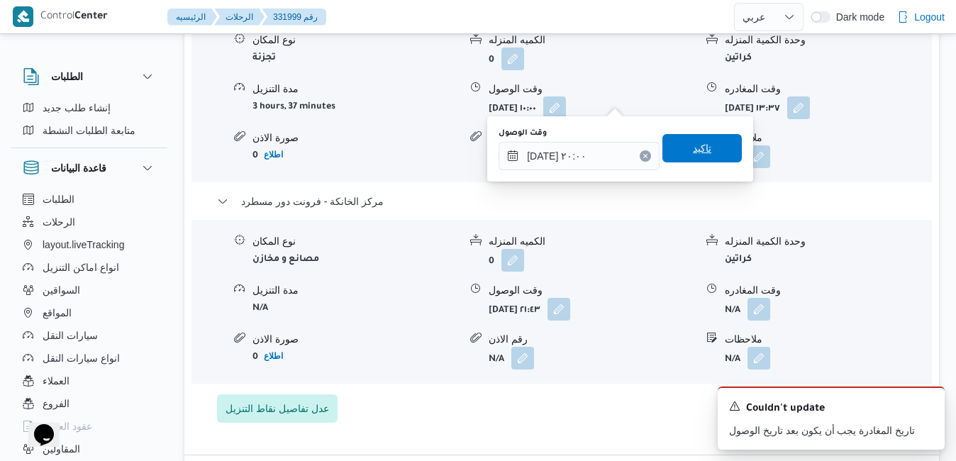
click at [704, 146] on span "تاكيد" at bounding box center [702, 148] width 79 height 28
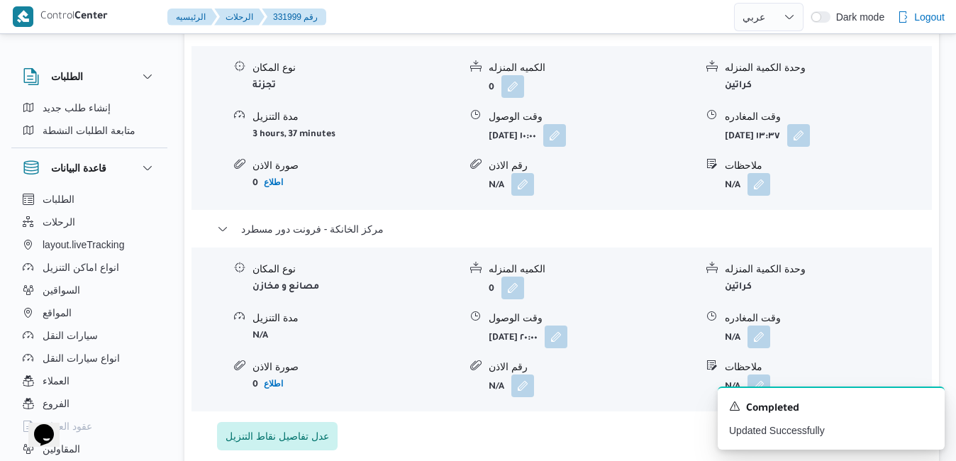
scroll to position [1504, 0]
click at [764, 326] on button "button" at bounding box center [759, 337] width 23 height 23
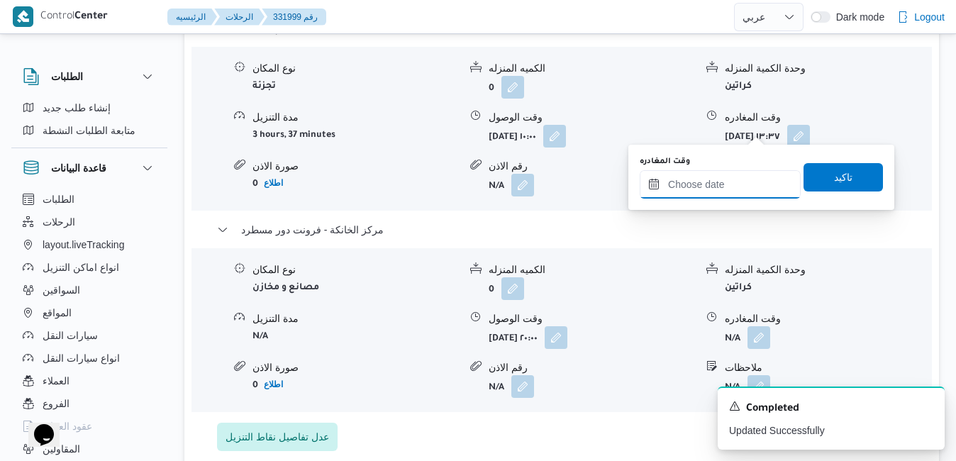
click at [720, 172] on input "وقت المغادره" at bounding box center [720, 184] width 161 height 28
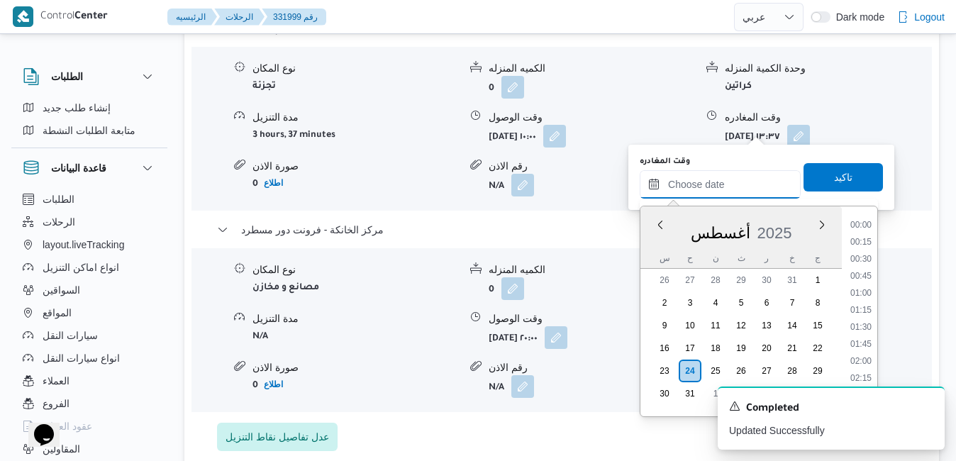
scroll to position [1383, 0]
click at [644, 248] on div "أغسطس 2025" at bounding box center [741, 230] width 201 height 36
click at [863, 223] on li "20:15" at bounding box center [861, 221] width 33 height 14
type input "٢٤/٠٨/٢٠٢٥ ٢٠:١٥"
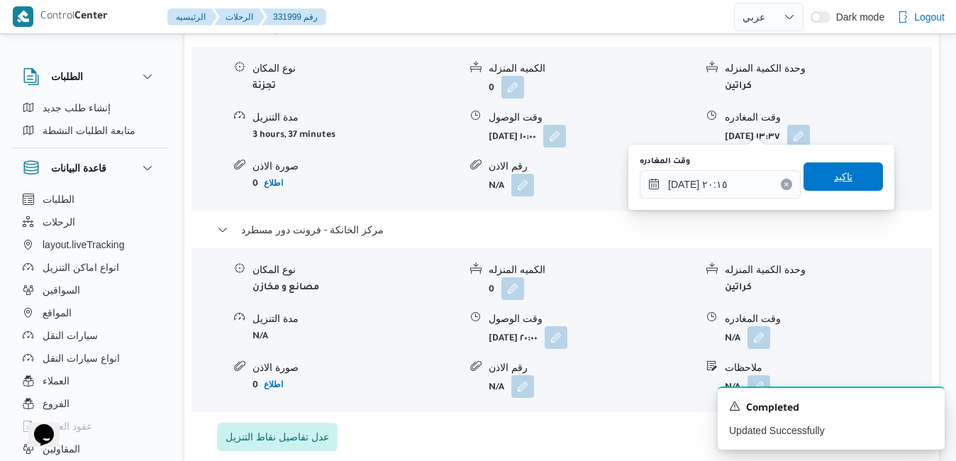
click at [841, 173] on span "تاكيد" at bounding box center [843, 176] width 18 height 17
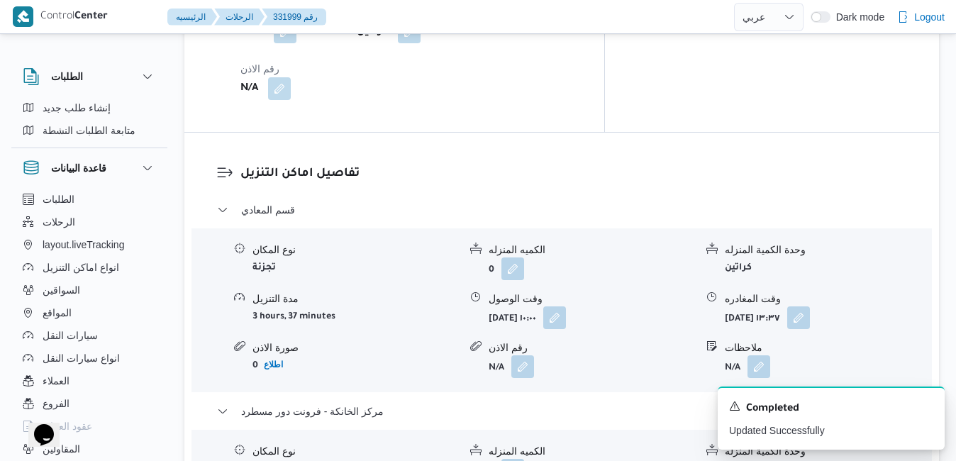
scroll to position [1277, 0]
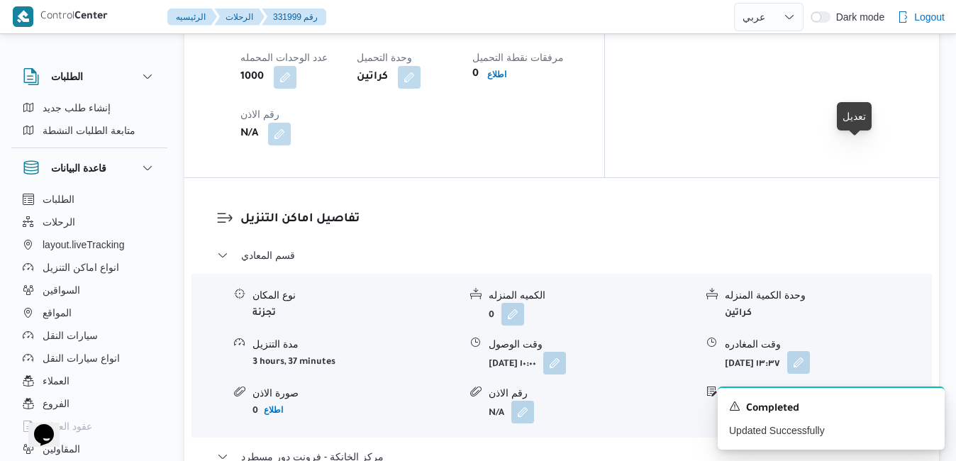
click at [810, 351] on button "button" at bounding box center [798, 362] width 23 height 23
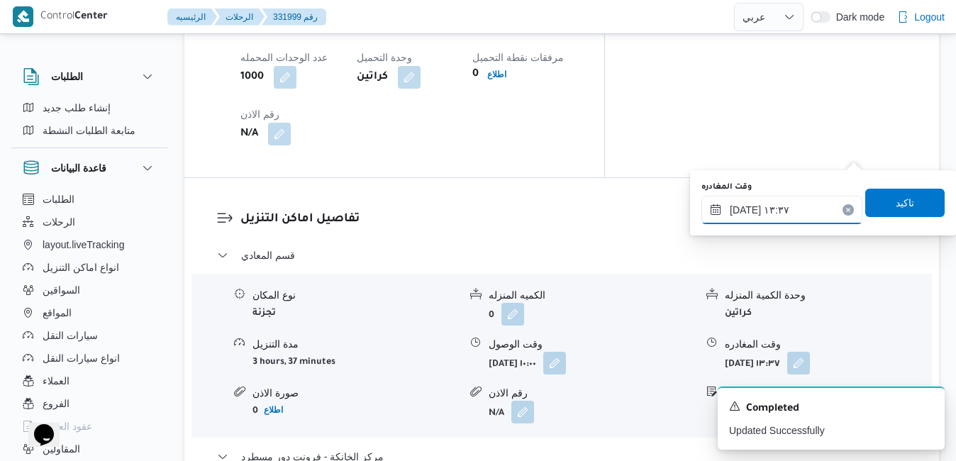
click at [786, 207] on input "٢٤/٠٨/٢٠٢٥ ١٣:٣٧" at bounding box center [782, 210] width 161 height 28
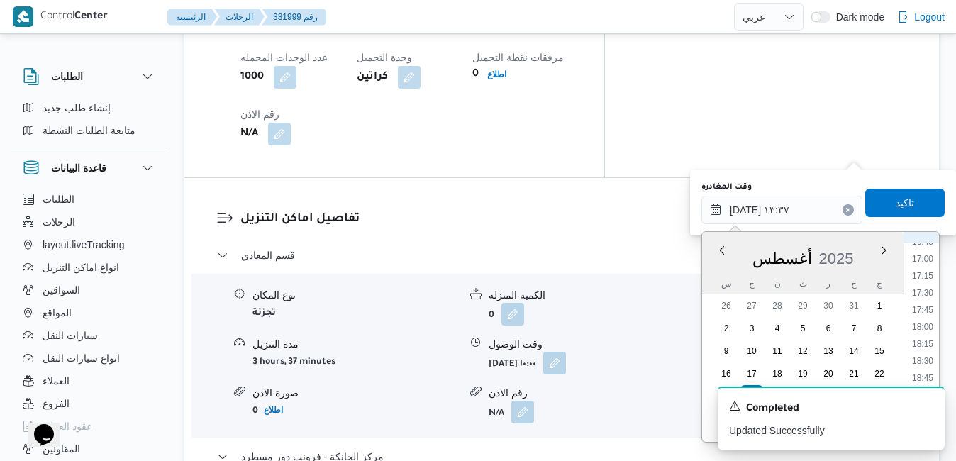
scroll to position [1261, 0]
click at [934, 280] on li "19:00" at bounding box center [923, 283] width 33 height 14
type input "٢٤/٠٨/٢٠٢٥ ١٩:٠٠"
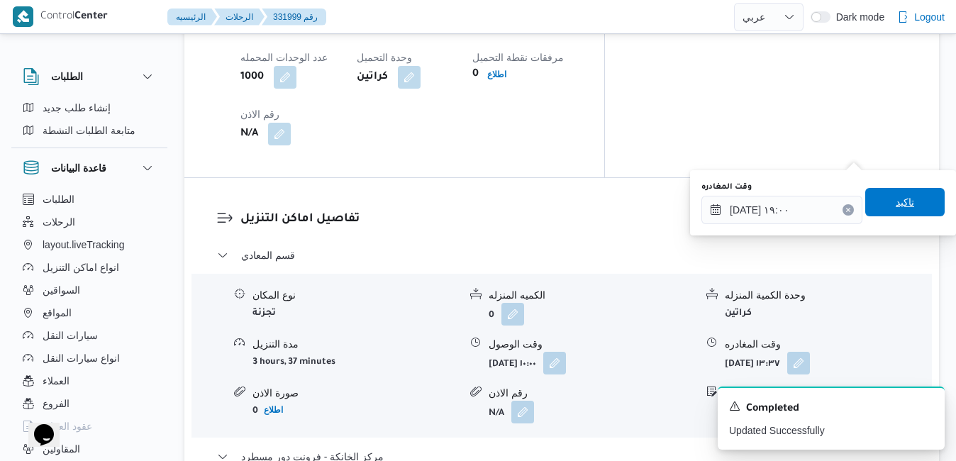
click at [902, 202] on span "تاكيد" at bounding box center [905, 202] width 18 height 17
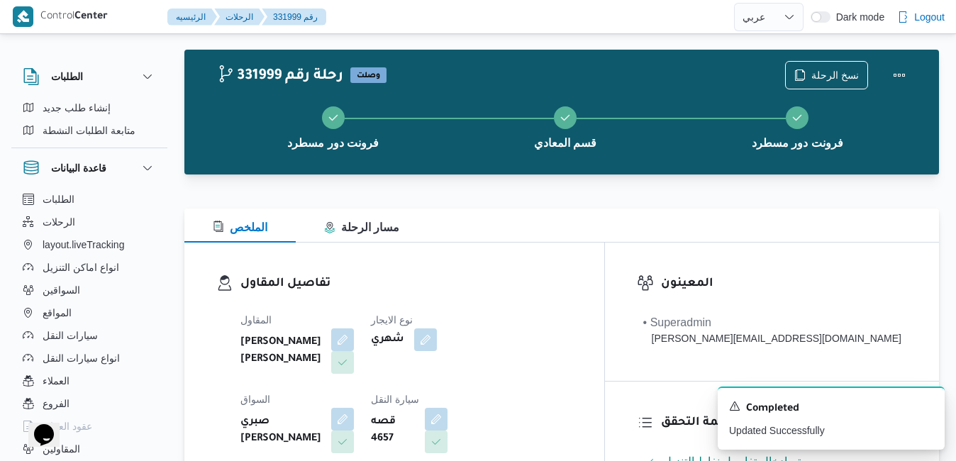
scroll to position [0, 0]
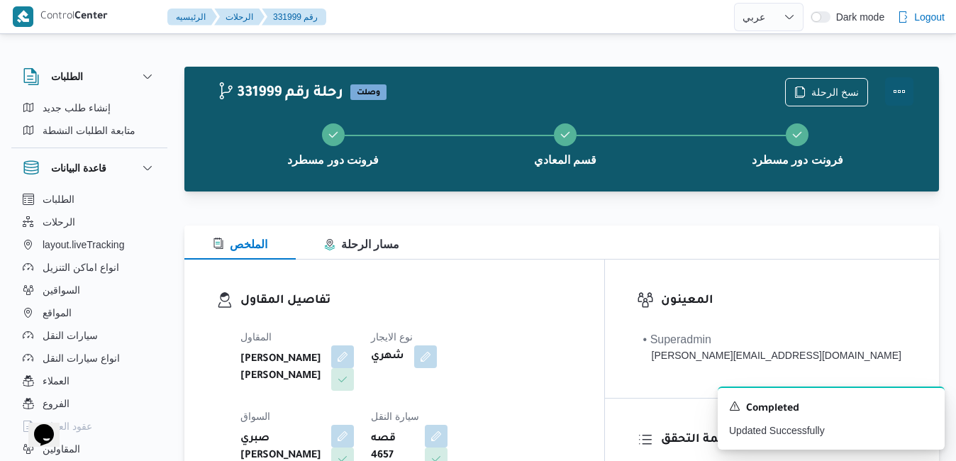
click at [901, 87] on button "Actions" at bounding box center [899, 91] width 28 height 28
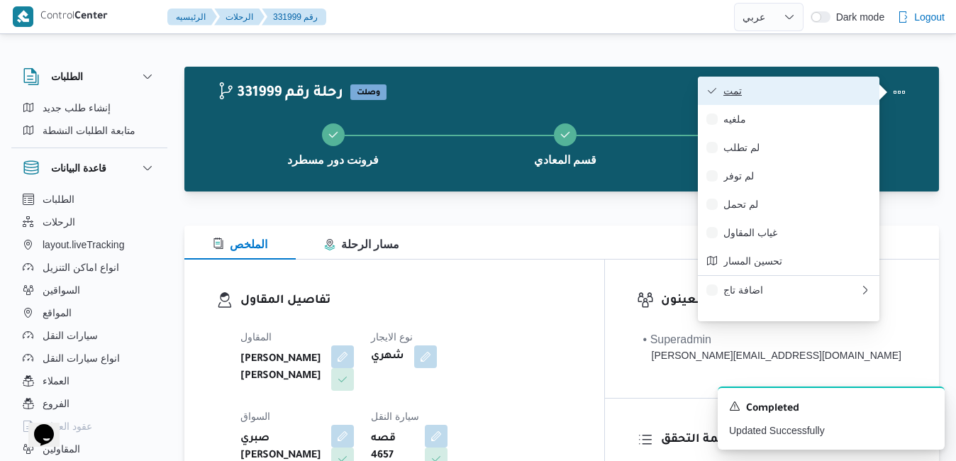
click at [824, 87] on span "تمت" at bounding box center [798, 90] width 148 height 11
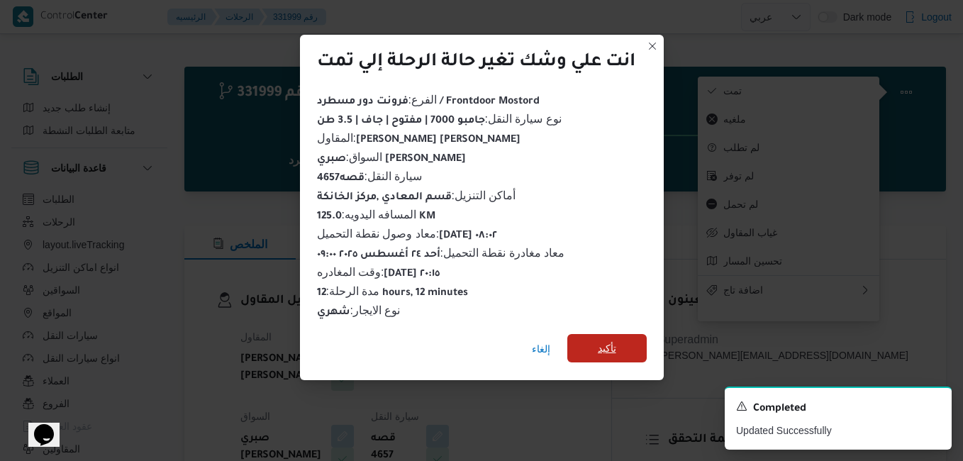
click at [595, 338] on span "تأكيد" at bounding box center [607, 348] width 79 height 28
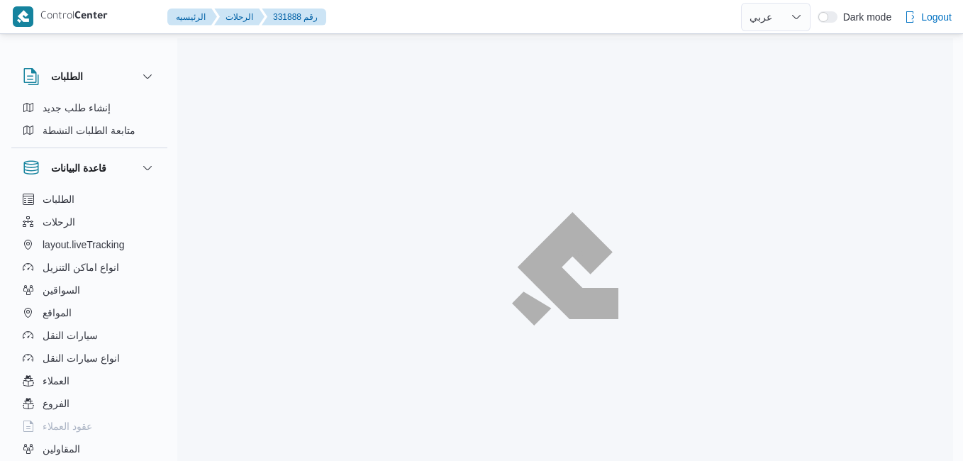
select select "ar"
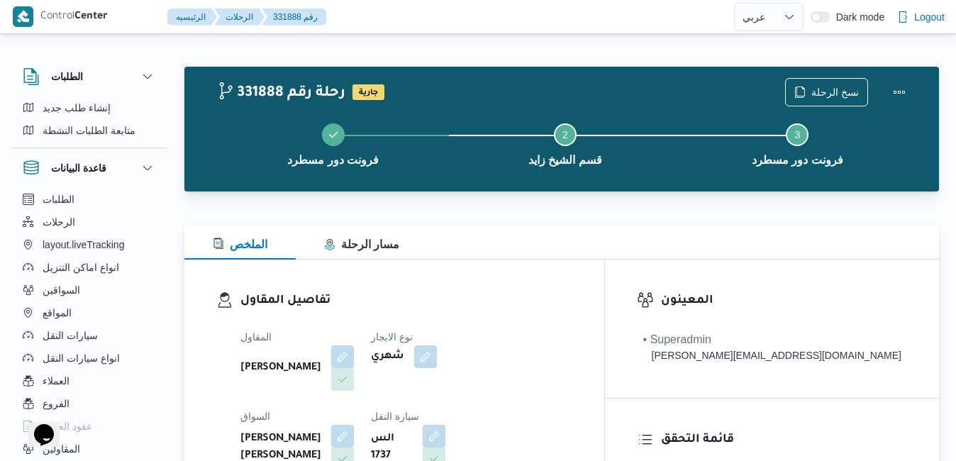
click at [616, 242] on div "الملخص مسار الرحلة" at bounding box center [561, 243] width 755 height 34
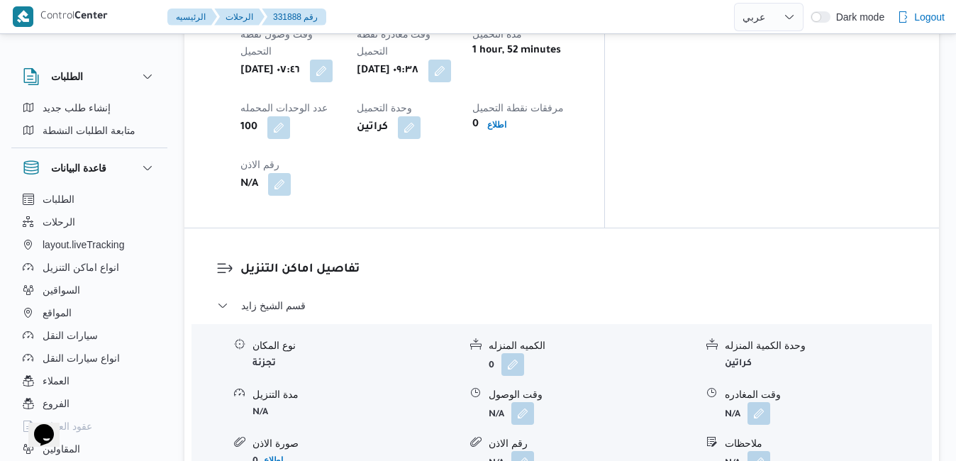
scroll to position [1220, 0]
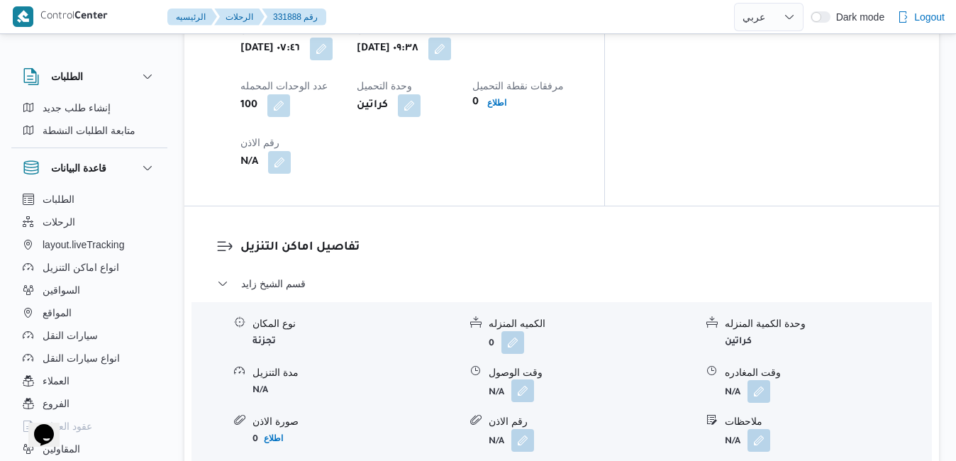
click at [516, 380] on button "button" at bounding box center [523, 391] width 23 height 23
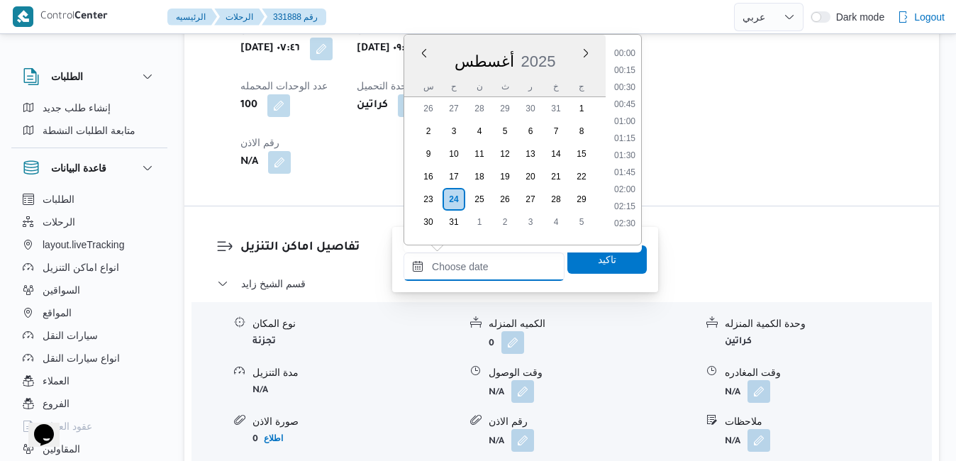
click at [498, 258] on input "وقت الوصول" at bounding box center [484, 267] width 161 height 28
click at [559, 48] on div "أغسطس 2025" at bounding box center [504, 58] width 201 height 36
click at [624, 217] on li "10:45" at bounding box center [625, 221] width 33 height 14
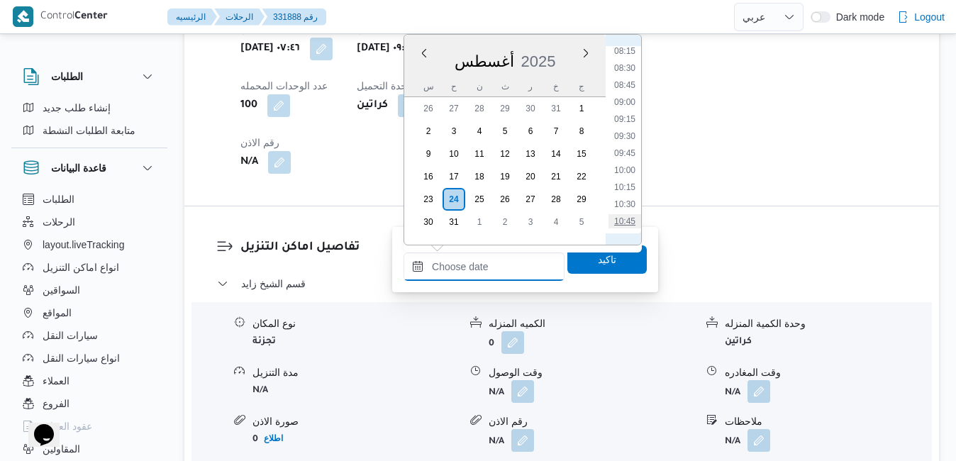
type input "[DATE] ١٠:٤٥"
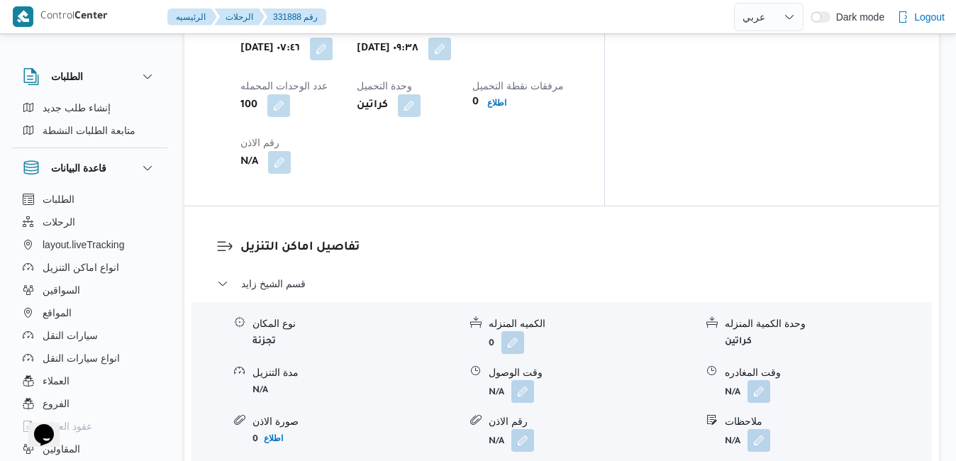
click at [637, 206] on div "تفاصيل اماكن التنزيل قسم [PERSON_NAME] المكان تجزئة الكميه المنزله 0 وحدة الكمي…" at bounding box center [561, 390] width 755 height 368
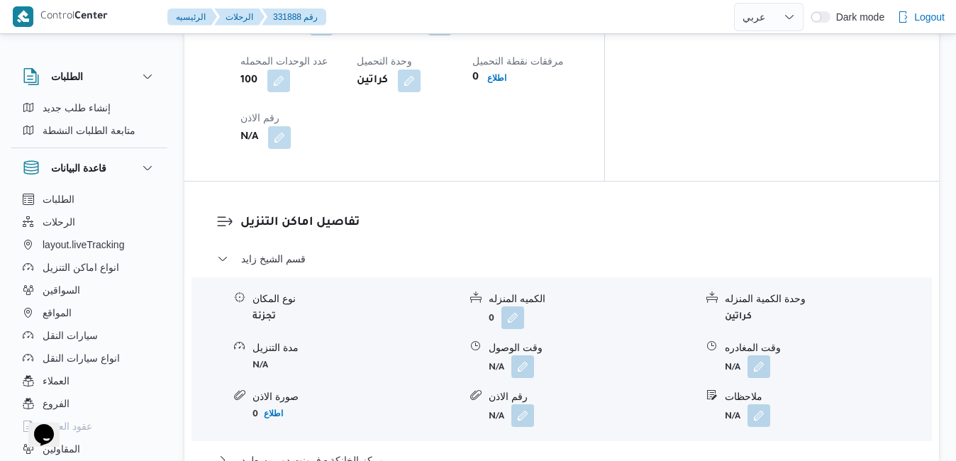
scroll to position [1249, 0]
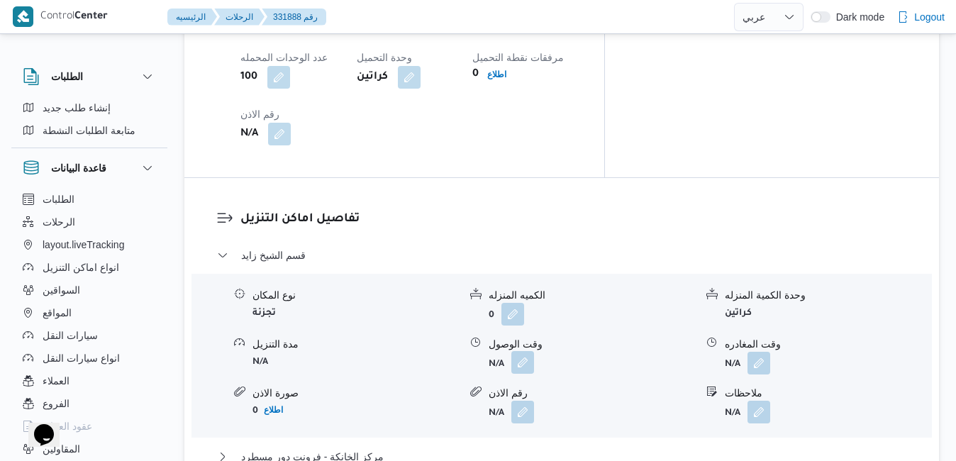
click at [531, 351] on button "button" at bounding box center [523, 362] width 23 height 23
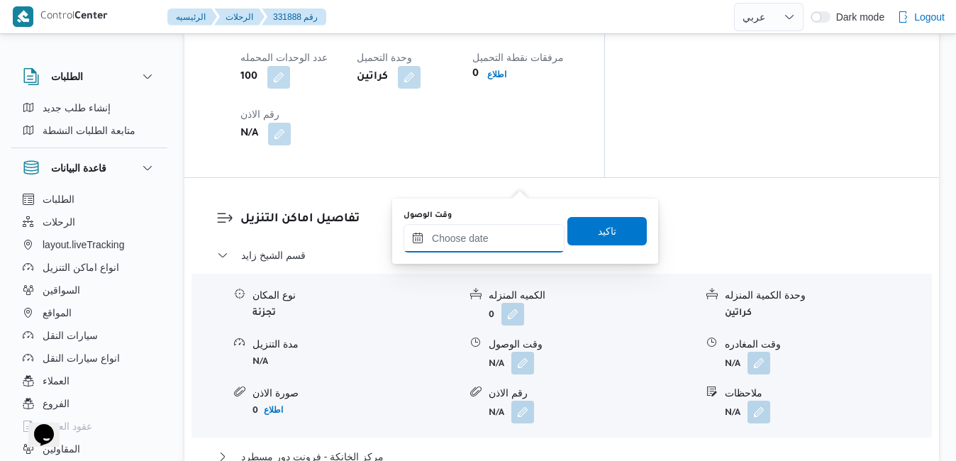
click at [472, 234] on input "وقت الوصول" at bounding box center [484, 238] width 161 height 28
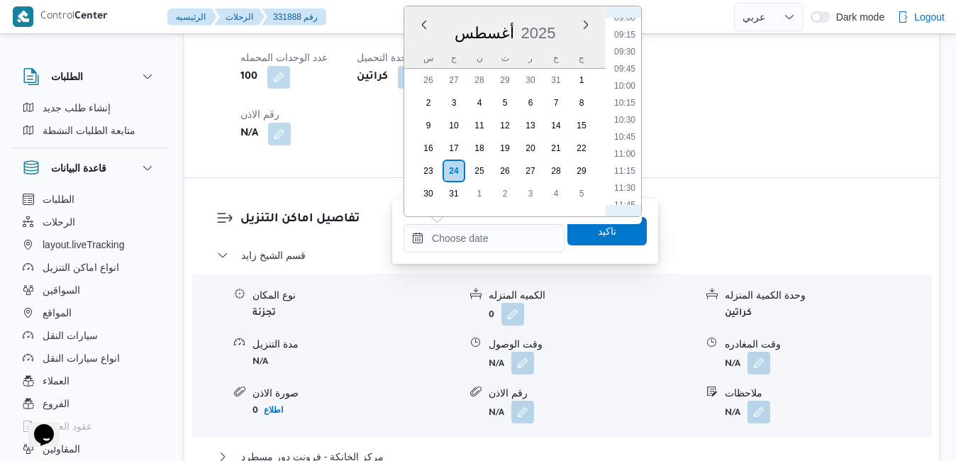
scroll to position [564, 0]
click at [627, 140] on li "10:00" at bounding box center [625, 142] width 33 height 14
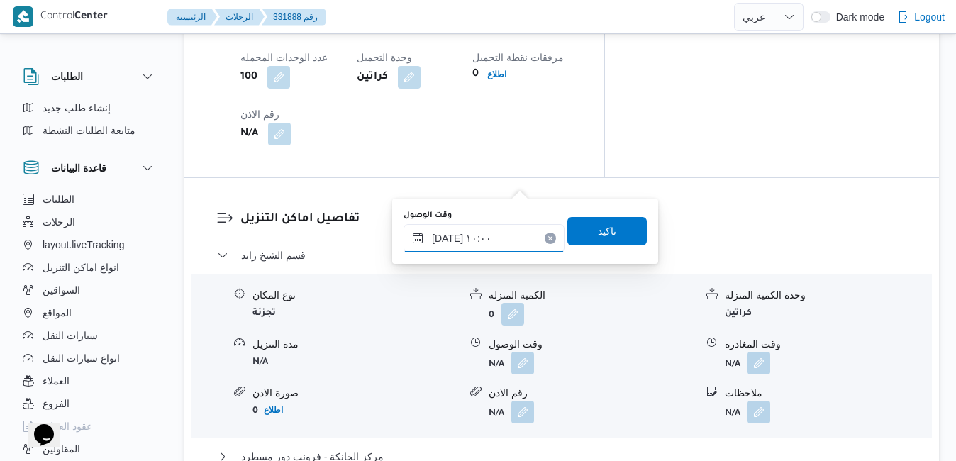
click at [448, 237] on input "[DATE] ١٠:٠٠" at bounding box center [484, 238] width 161 height 28
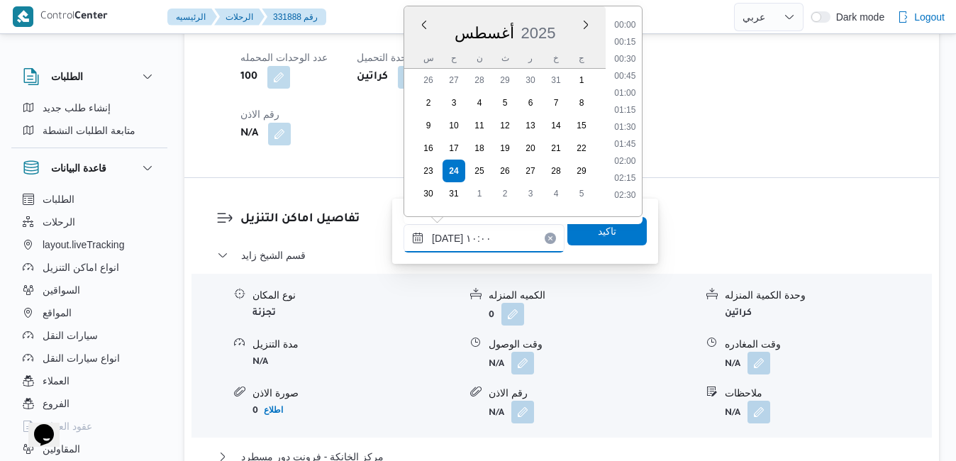
scroll to position [583, 0]
type input "[DATE] ١٠:٣٥"
click at [607, 234] on span "تاكيد" at bounding box center [607, 230] width 79 height 28
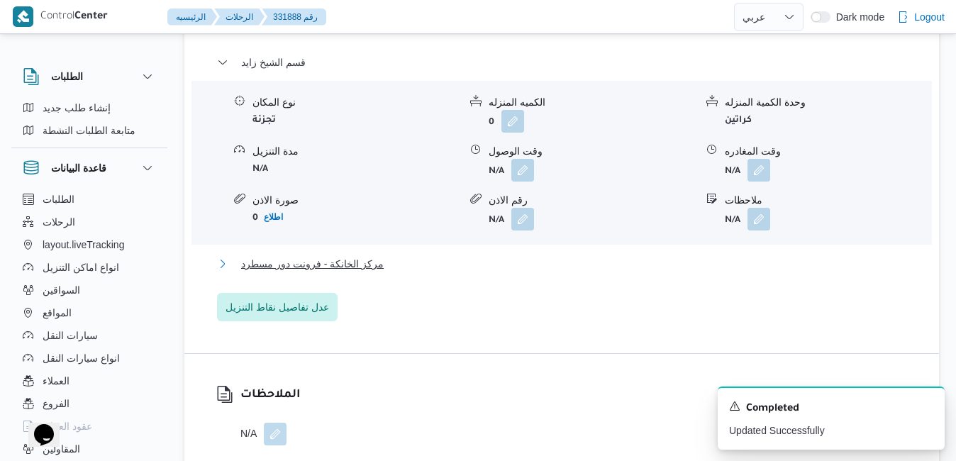
click at [536, 272] on button "مركز الخانكة - فرونت دور مسطرد" at bounding box center [562, 263] width 690 height 17
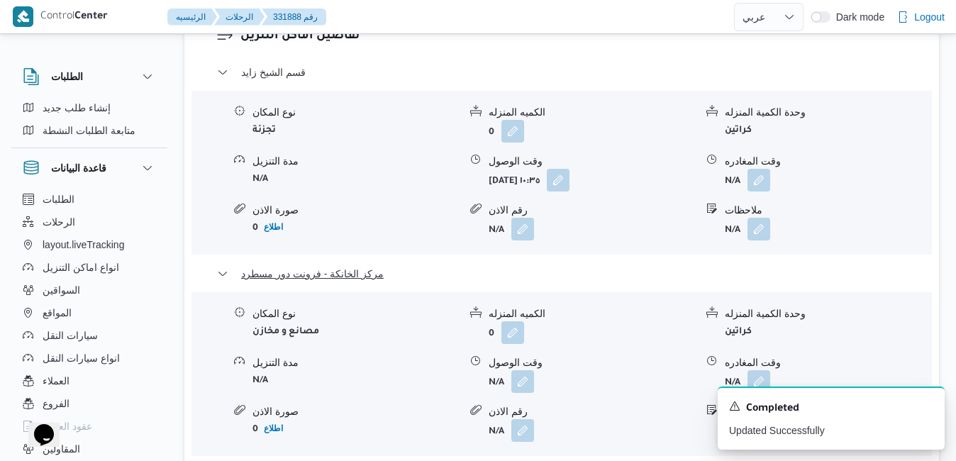
scroll to position [1504, 0]
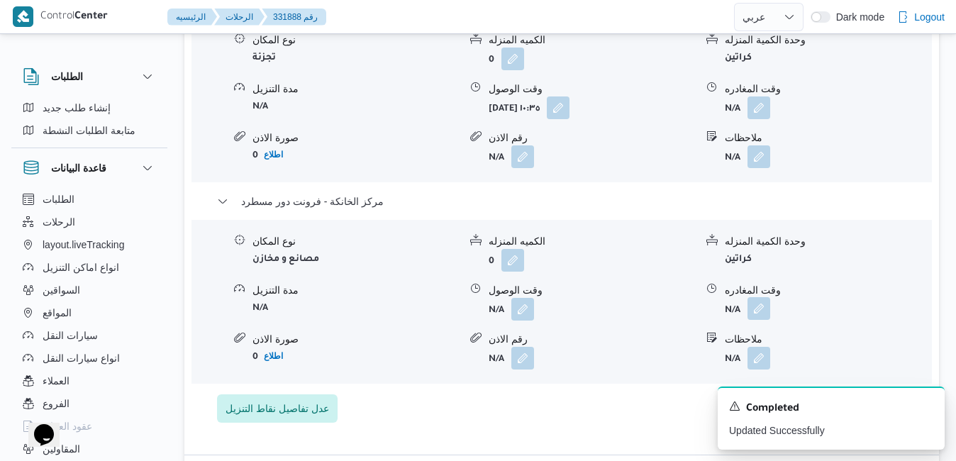
click at [755, 297] on button "button" at bounding box center [759, 308] width 23 height 23
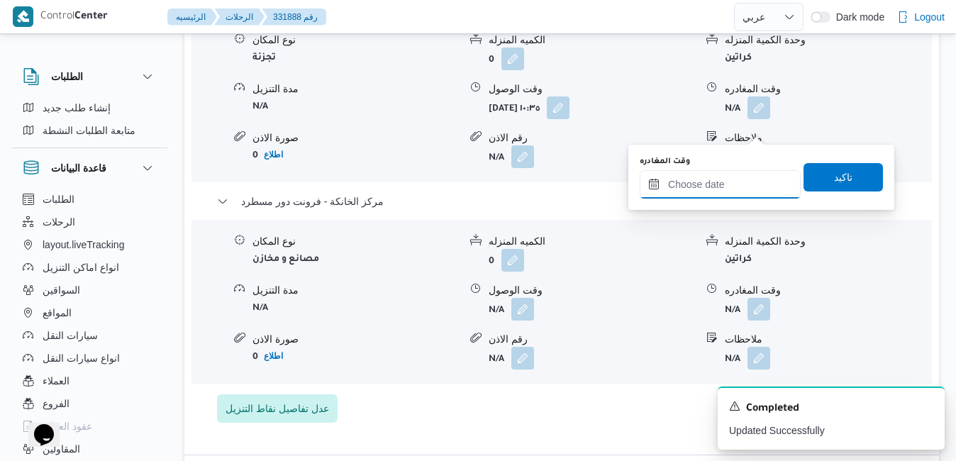
click at [719, 177] on input "وقت المغادره" at bounding box center [720, 184] width 161 height 28
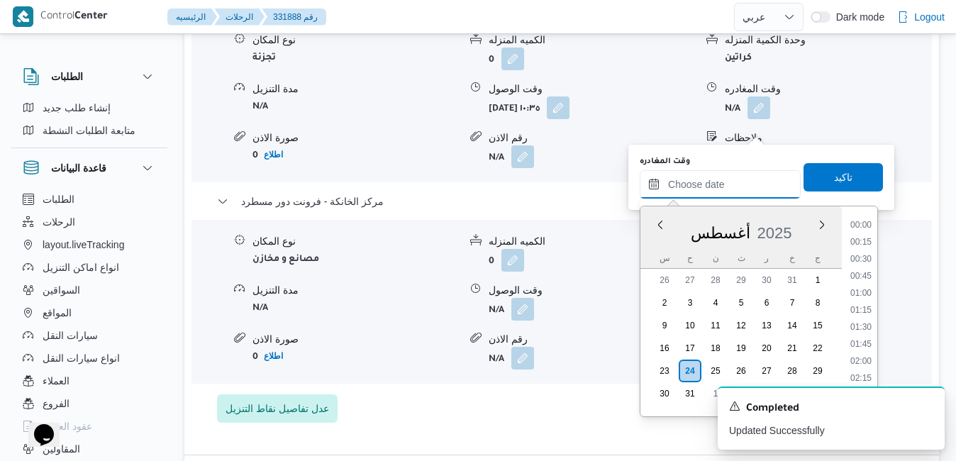
scroll to position [1383, 0]
click at [652, 247] on div "أغسطس 2025" at bounding box center [741, 230] width 201 height 36
click at [857, 221] on li "20:15" at bounding box center [861, 221] width 33 height 14
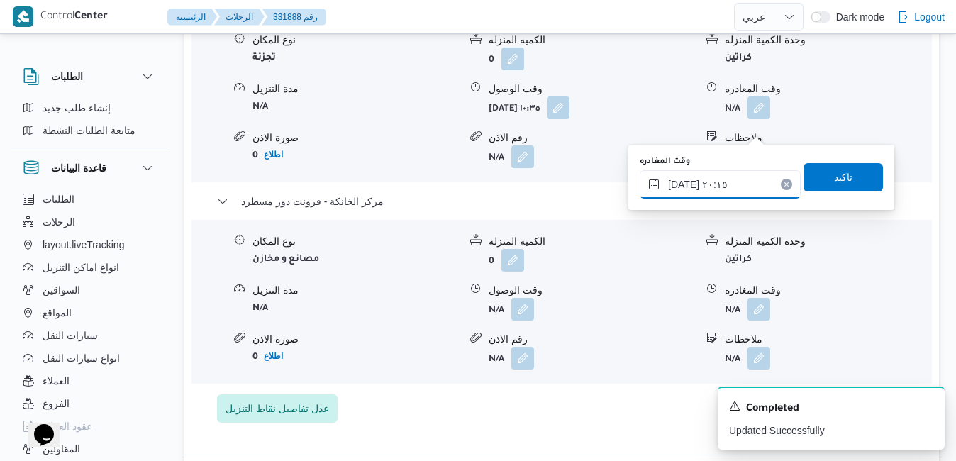
type input "٢٤/٠٨/٢٠٢٥ ٢٠:١٥"
click at [846, 184] on span "تاكيد" at bounding box center [843, 176] width 79 height 28
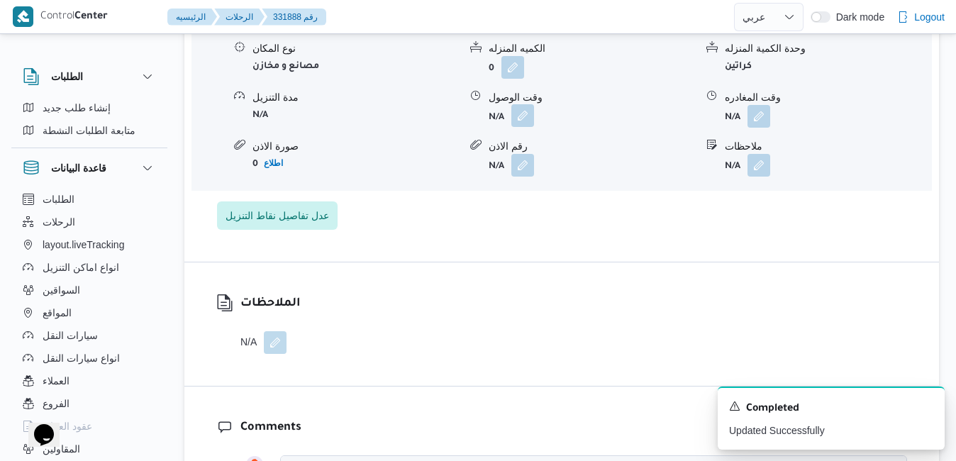
click at [528, 127] on button "button" at bounding box center [523, 115] width 23 height 23
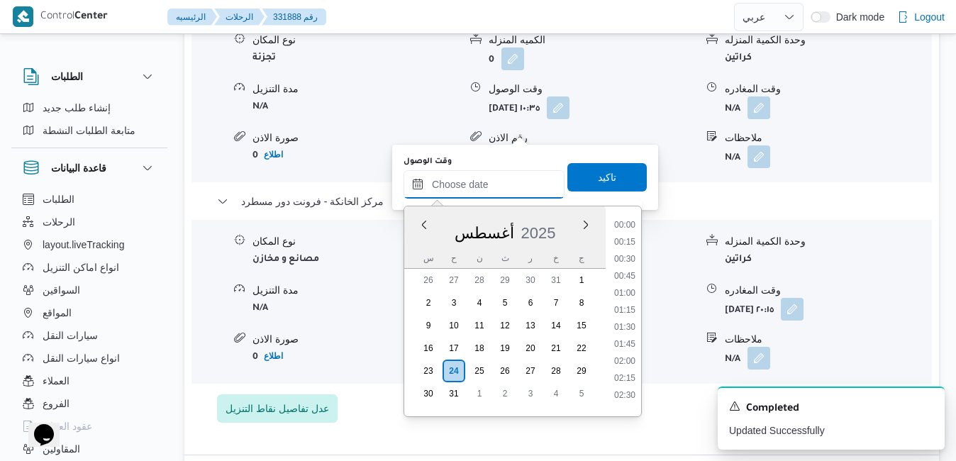
click at [484, 191] on input "وقت الوصول" at bounding box center [484, 184] width 161 height 28
click at [423, 240] on div "أغسطس 2025" at bounding box center [504, 230] width 201 height 36
click at [624, 370] on li "20:00" at bounding box center [625, 367] width 33 height 14
type input "٢٤/٠٨/٢٠٢٥ ٢٠:٠٠"
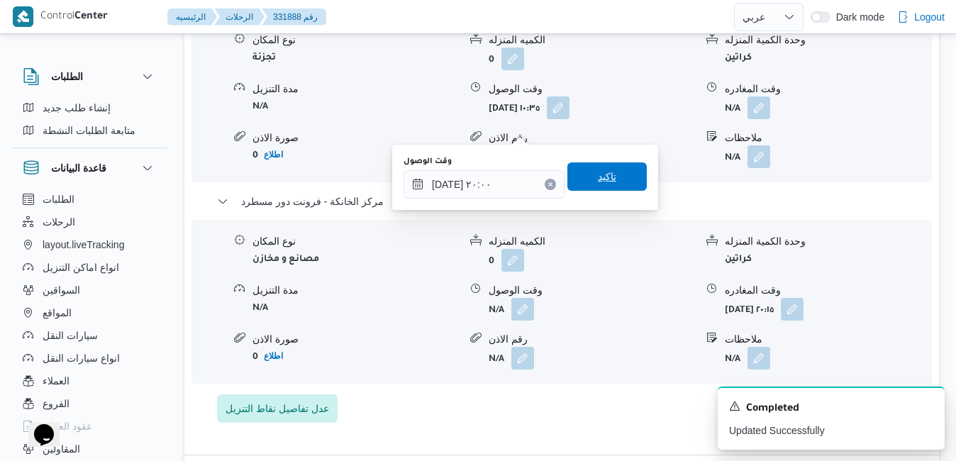
click at [607, 186] on span "تاكيد" at bounding box center [607, 176] width 79 height 28
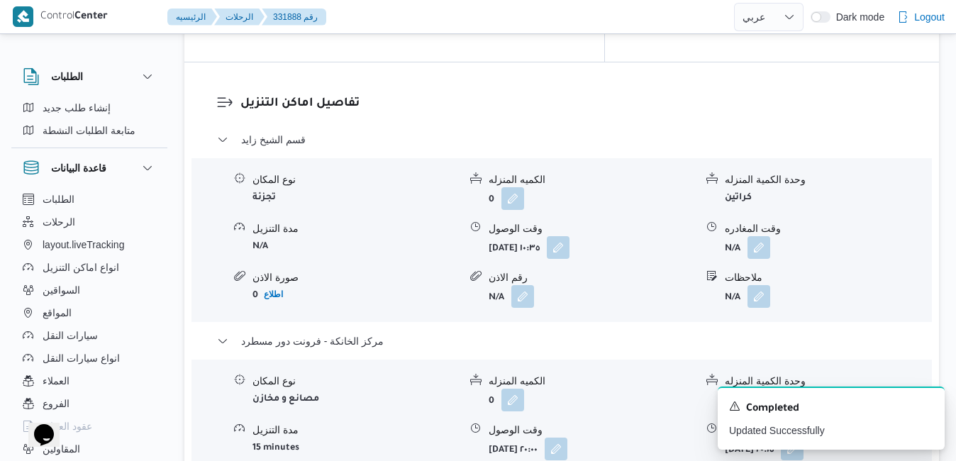
scroll to position [1362, 0]
click at [759, 238] on button "button" at bounding box center [759, 249] width 23 height 23
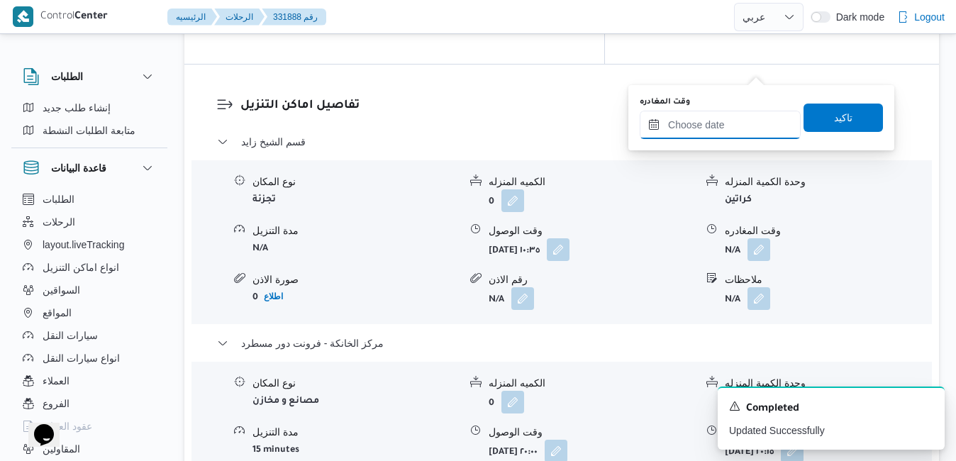
click at [707, 128] on input "وقت المغادره" at bounding box center [720, 125] width 161 height 28
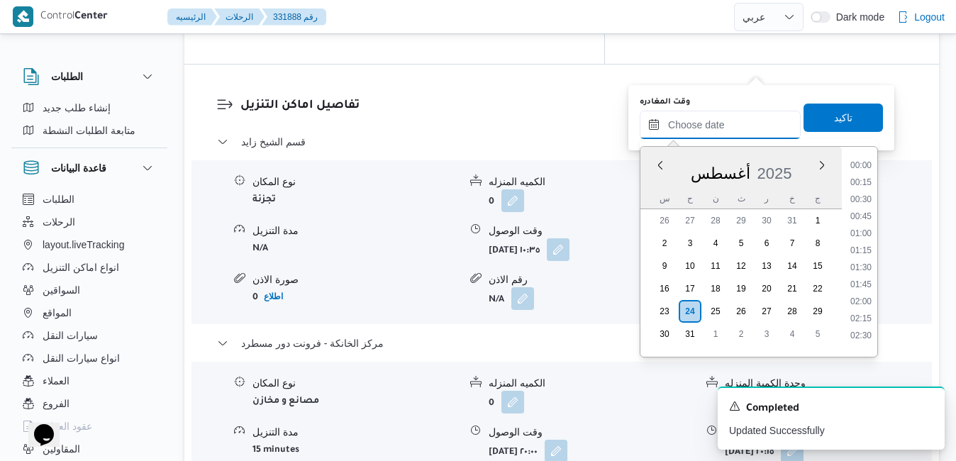
scroll to position [1383, 0]
click at [663, 185] on div "أغسطس 2025" at bounding box center [741, 171] width 201 height 36
click at [863, 240] on li "19:00" at bounding box center [861, 240] width 33 height 14
type input "٢٤/٠٨/٢٠٢٥ ١٩:٠٠"
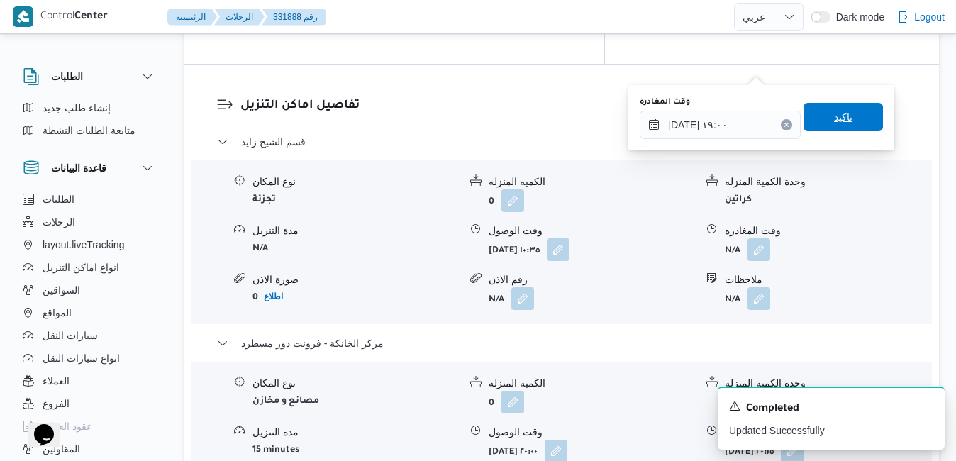
click at [844, 124] on span "تاكيد" at bounding box center [843, 117] width 79 height 28
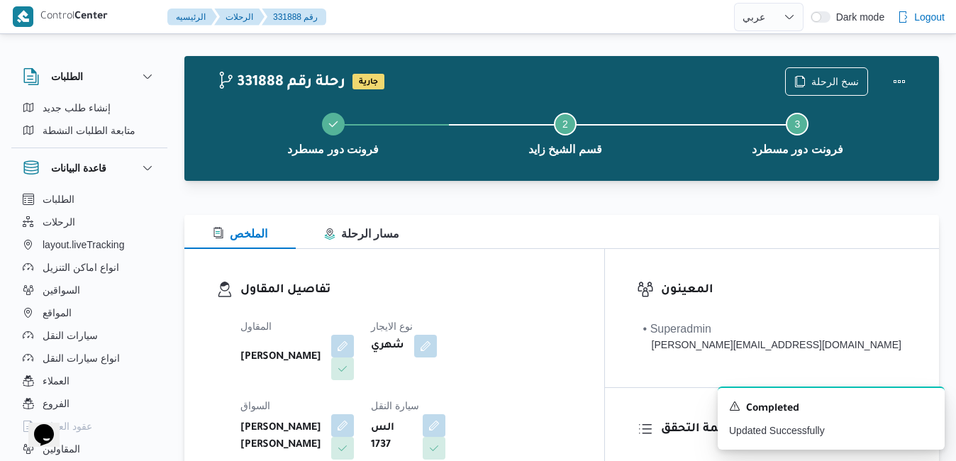
scroll to position [0, 0]
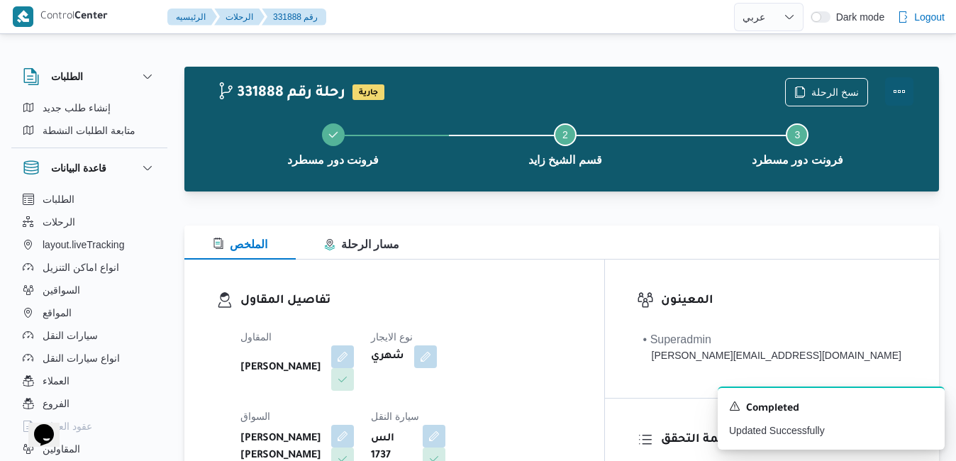
click at [899, 87] on button "Actions" at bounding box center [899, 91] width 28 height 28
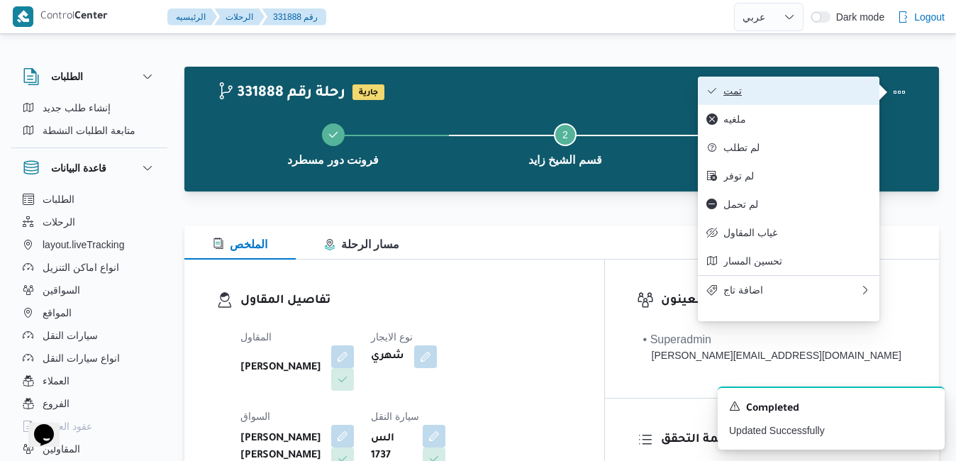
click at [796, 88] on span "تمت" at bounding box center [798, 90] width 148 height 11
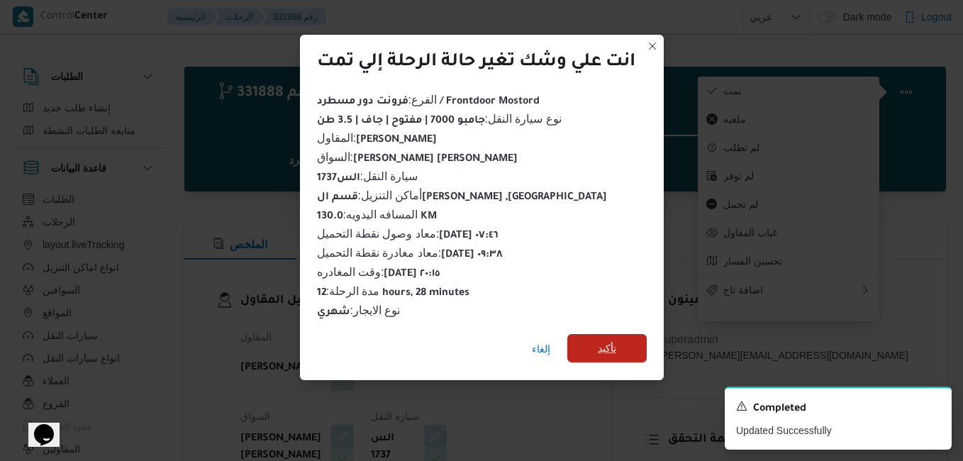
click at [614, 340] on span "تأكيد" at bounding box center [607, 348] width 18 height 17
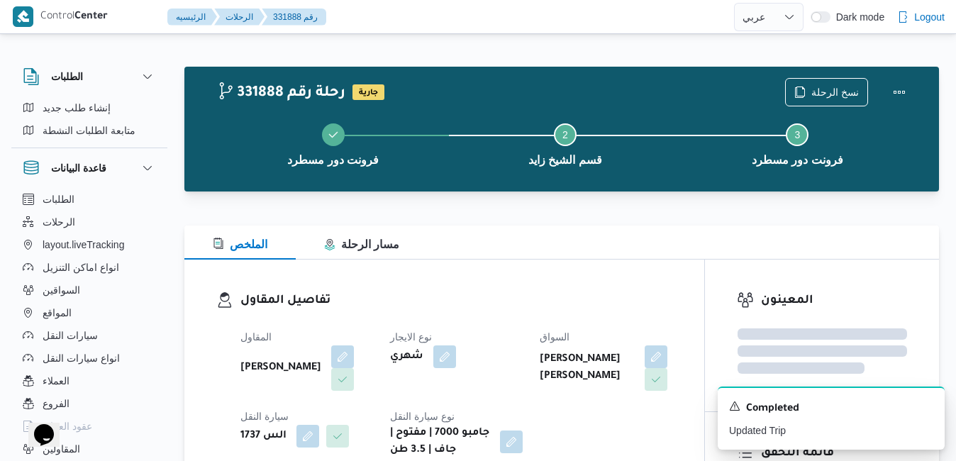
click at [580, 327] on div "المقاول محمد ناصر كامل عباس نوع الايجار شهري السواق راشد احمد شيخ ادريس عمر سيا…" at bounding box center [456, 394] width 449 height 148
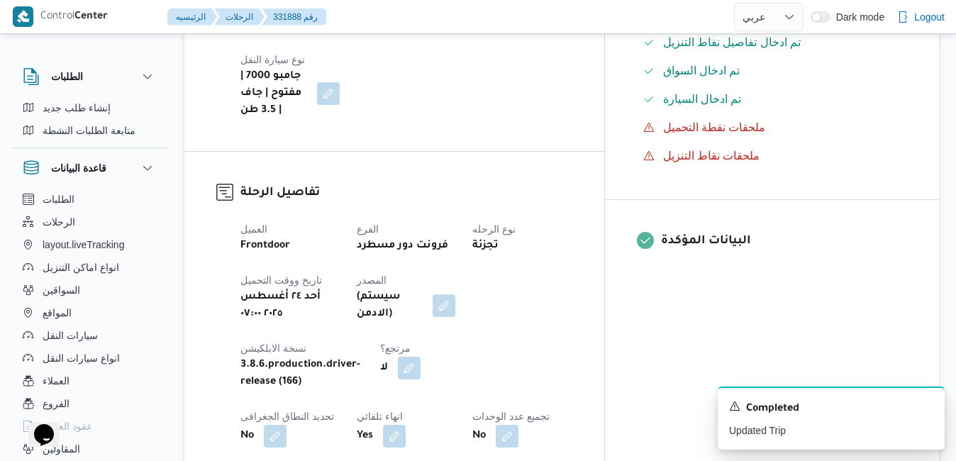
scroll to position [454, 0]
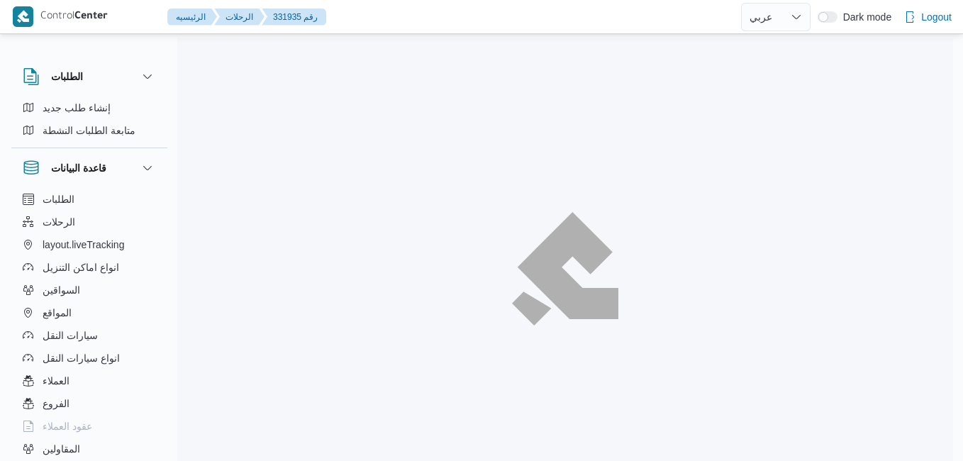
select select "ar"
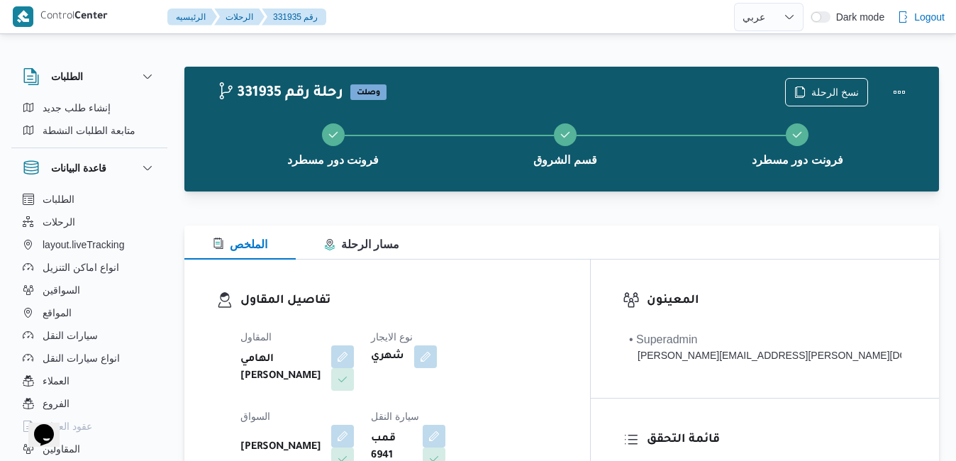
click at [641, 256] on div "الملخص مسار الرحلة" at bounding box center [561, 243] width 755 height 34
click at [903, 92] on button "Actions" at bounding box center [899, 91] width 28 height 28
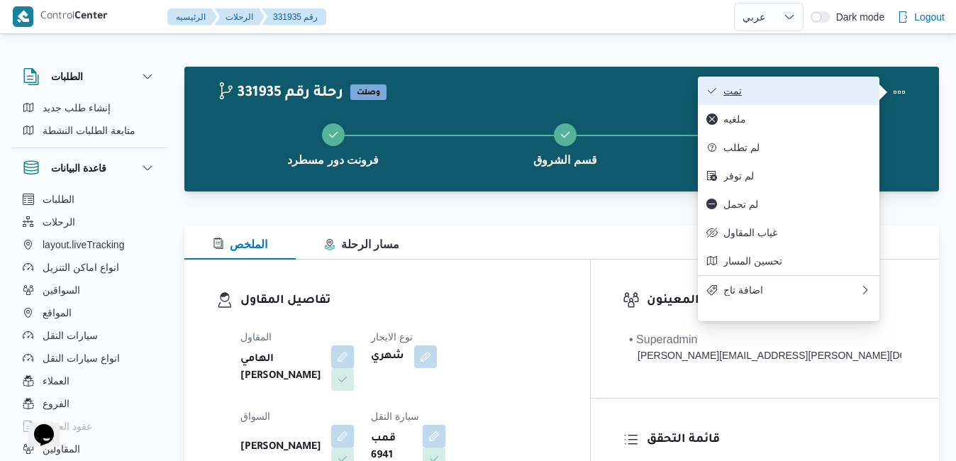
click at [797, 100] on button "تمت" at bounding box center [789, 91] width 182 height 28
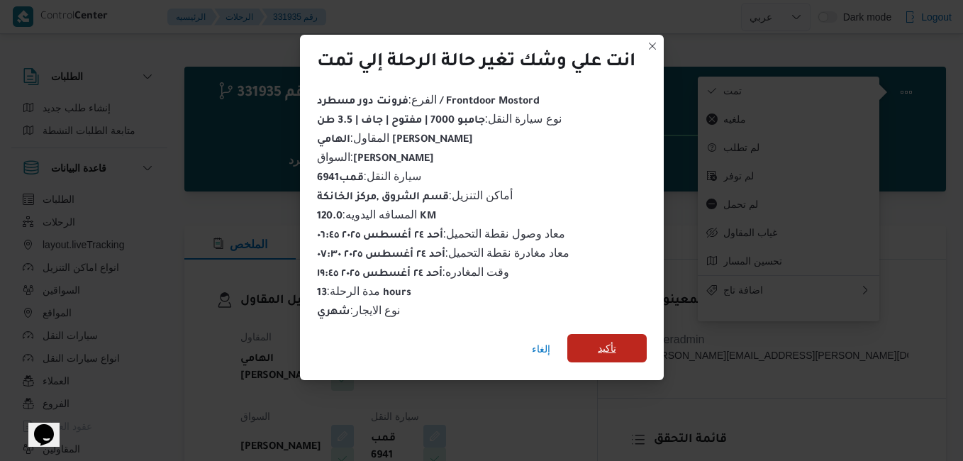
click at [606, 348] on span "تأكيد" at bounding box center [607, 348] width 18 height 17
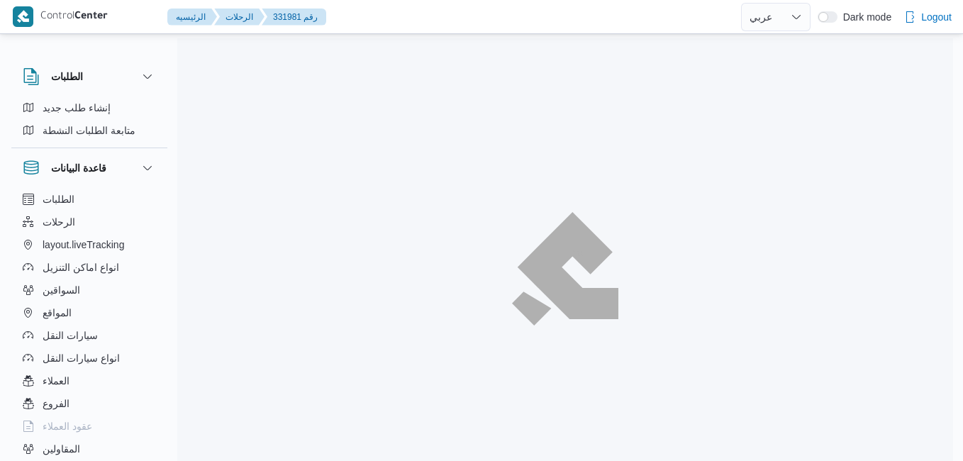
select select "ar"
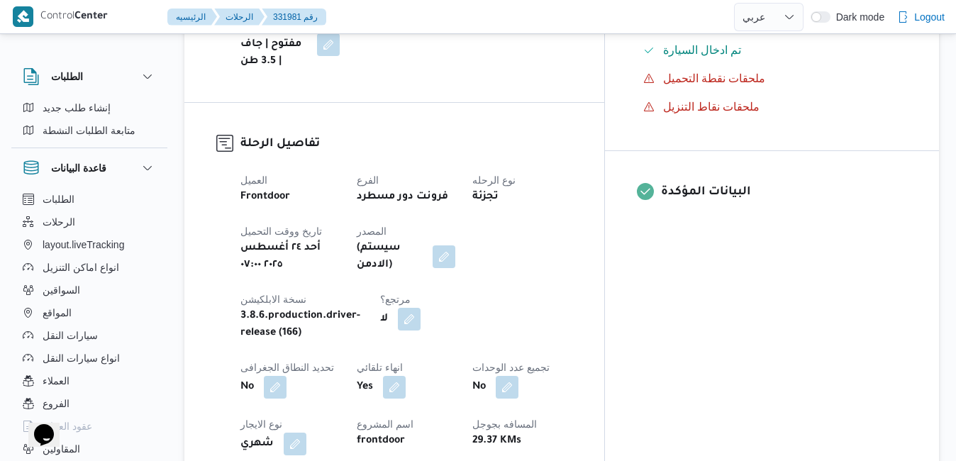
scroll to position [482, 0]
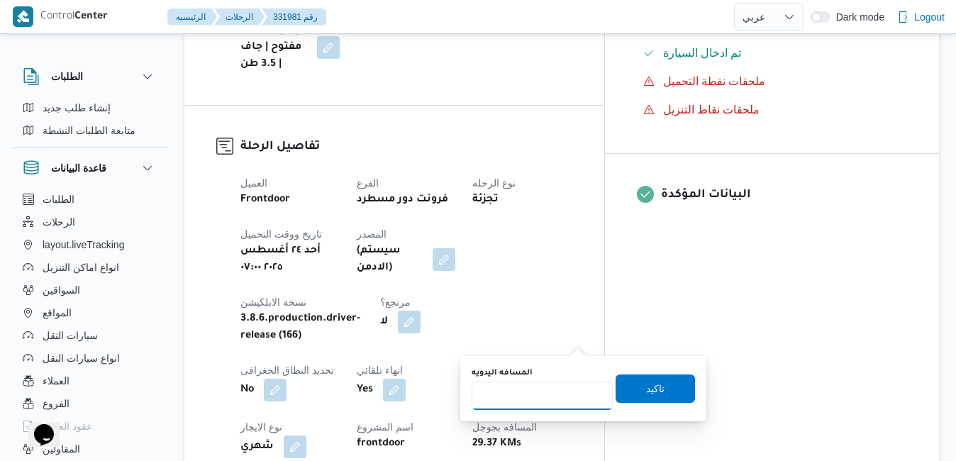
click at [548, 394] on input "المسافه اليدويه" at bounding box center [542, 396] width 141 height 28
type input "120"
click at [646, 387] on span "تاكيد" at bounding box center [655, 388] width 18 height 17
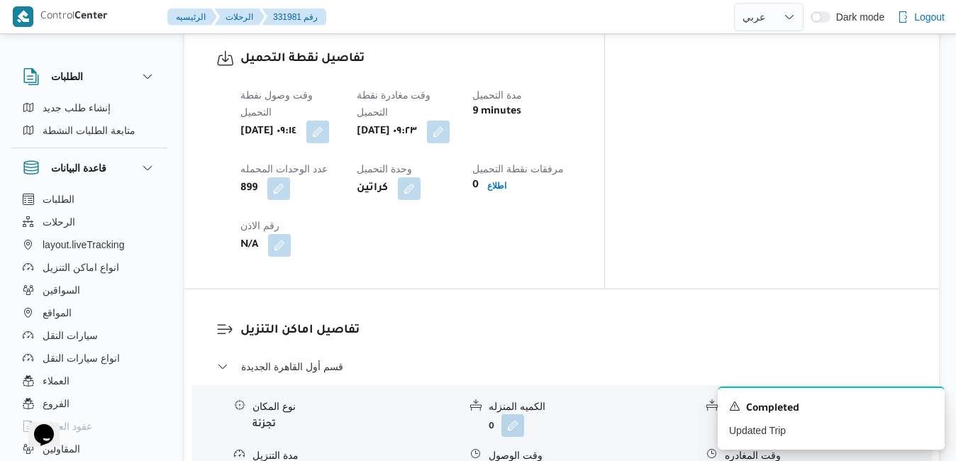
scroll to position [1163, 0]
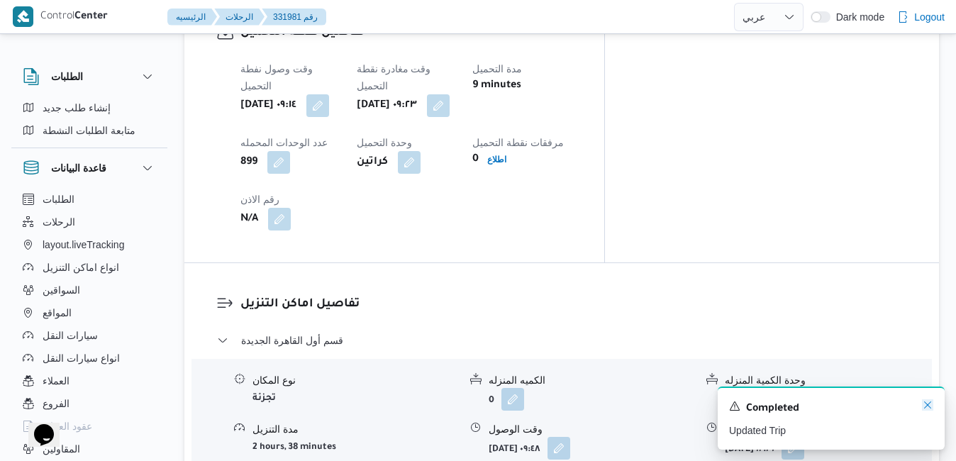
click at [929, 404] on icon "Dismiss toast" at bounding box center [927, 404] width 11 height 11
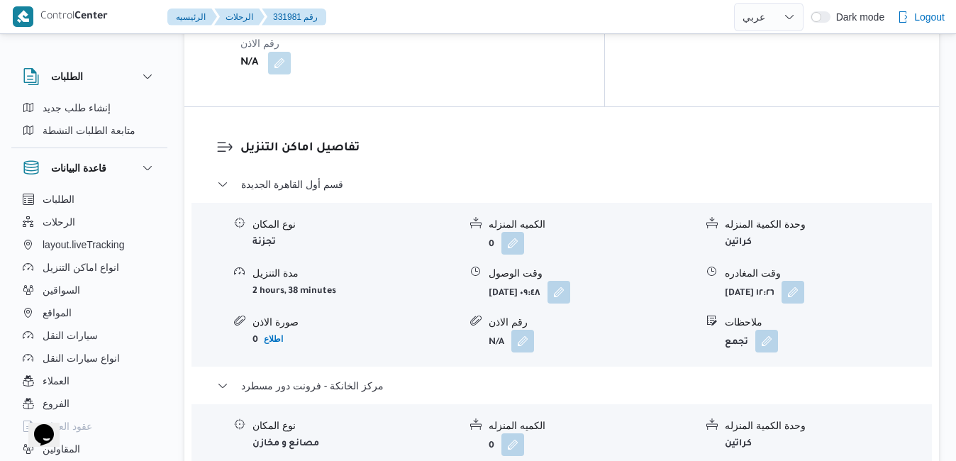
scroll to position [1334, 0]
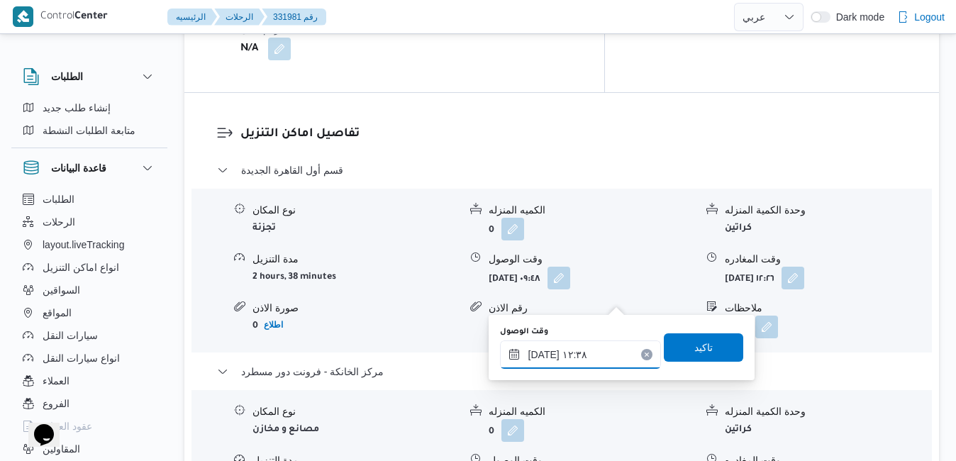
click at [570, 355] on input "٢٤/٠٨/٢٠٢٥ ١٢:٣٨" at bounding box center [580, 355] width 161 height 28
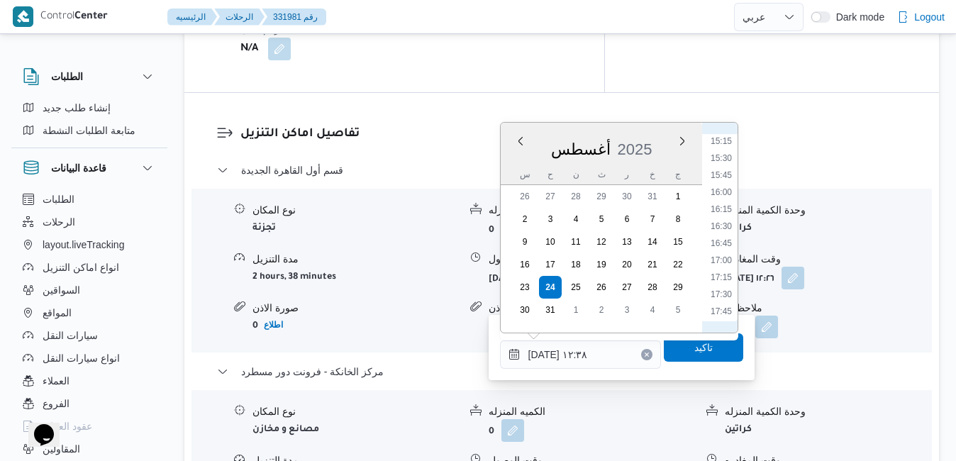
scroll to position [1081, 0]
click at [726, 284] on li "18:00" at bounding box center [721, 286] width 33 height 14
type input "[DATE] ١٨:٠٠"
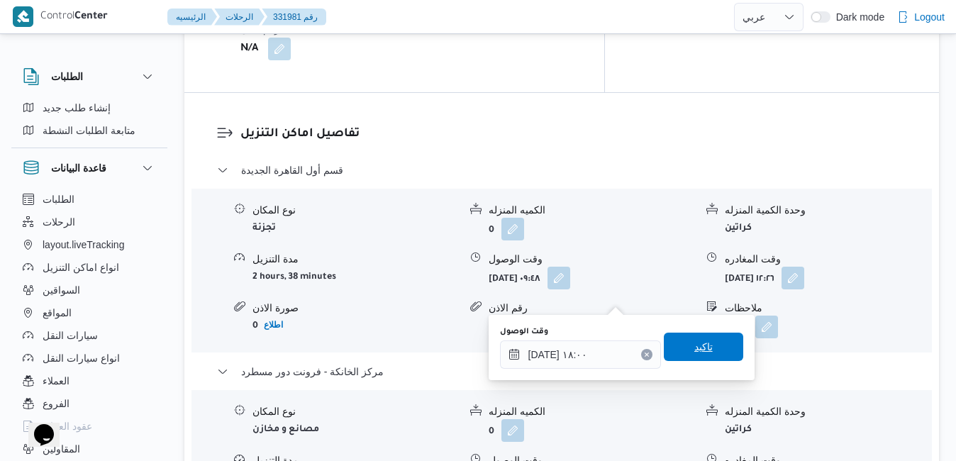
click at [702, 342] on span "تاكيد" at bounding box center [703, 347] width 79 height 28
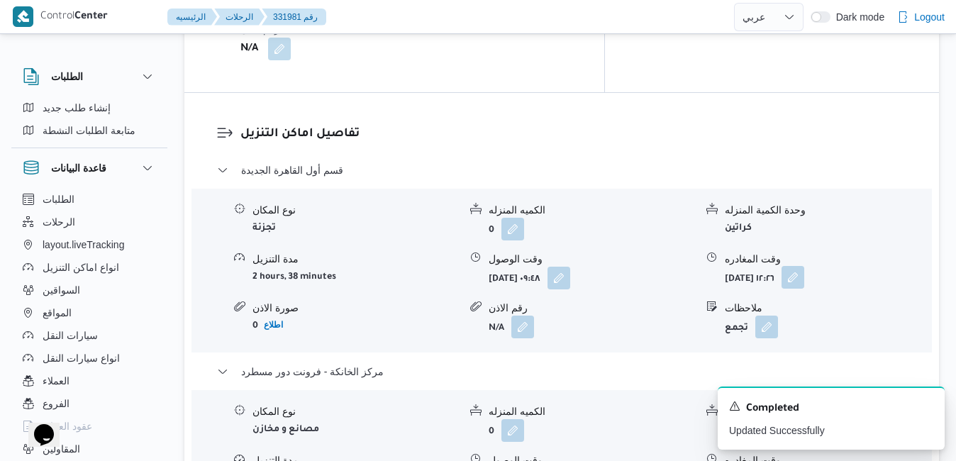
click at [805, 266] on button "button" at bounding box center [793, 277] width 23 height 23
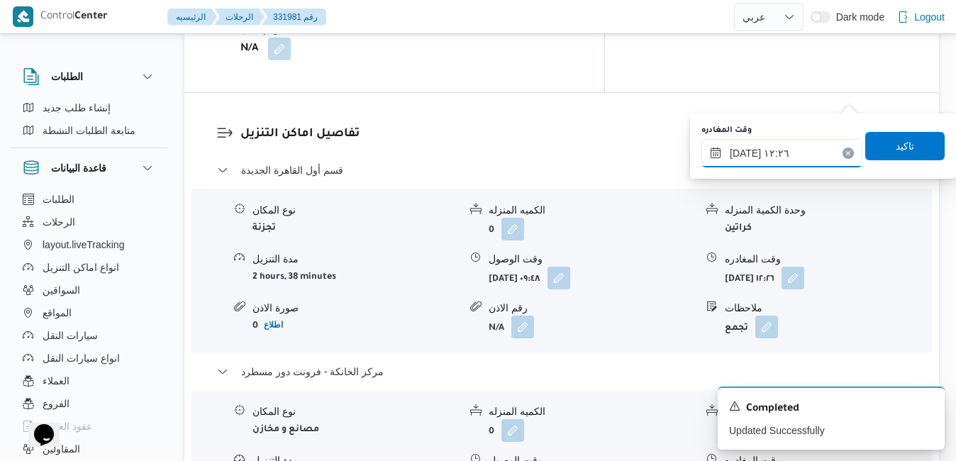
click at [816, 145] on input "٢٤/٠٨/٢٠٢٥ ١٢:٢٦" at bounding box center [782, 153] width 161 height 28
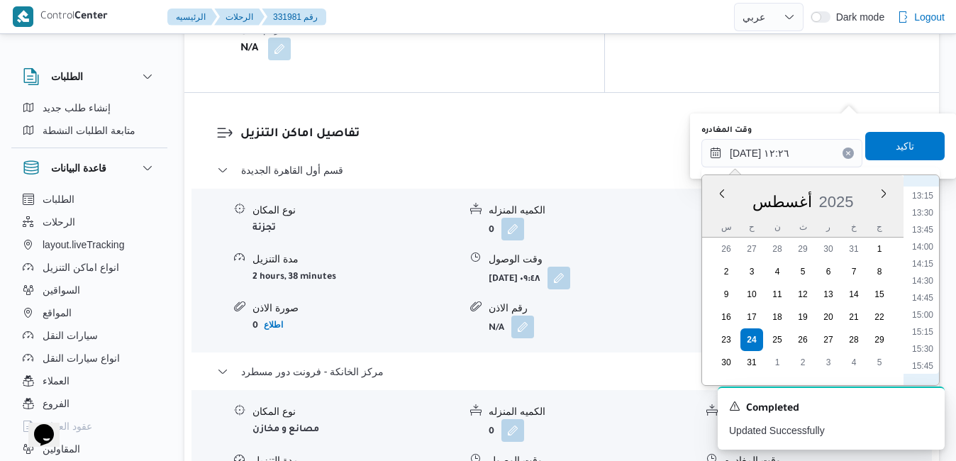
scroll to position [1064, 0]
click at [924, 302] on li "17:15" at bounding box center [923, 304] width 33 height 14
type input "[DATE] ١٧:١٥"
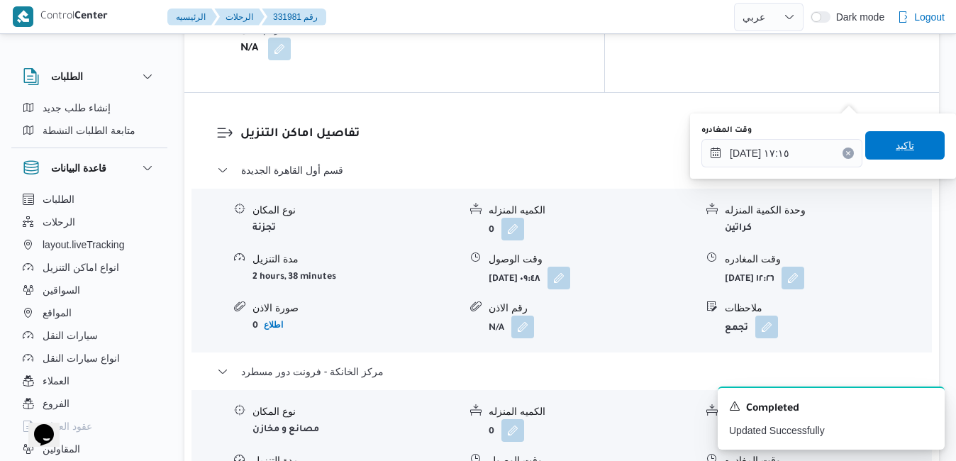
click at [905, 153] on span "تاكيد" at bounding box center [905, 145] width 79 height 28
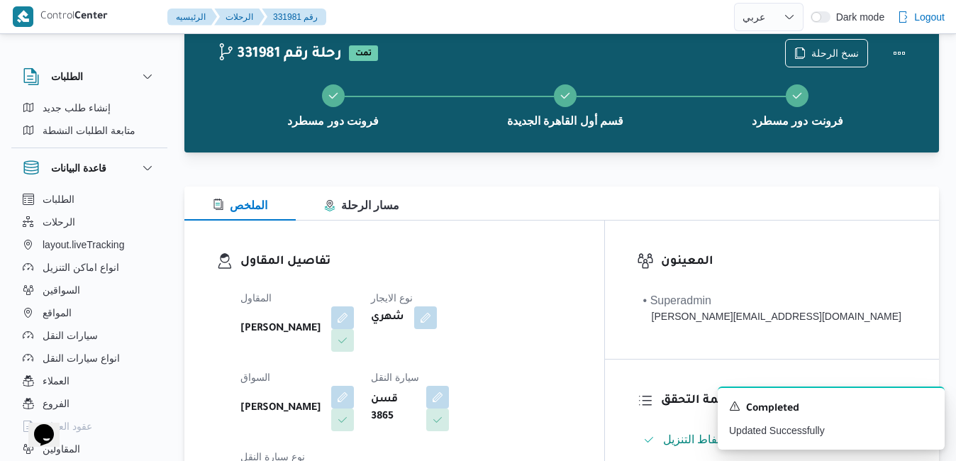
scroll to position [0, 0]
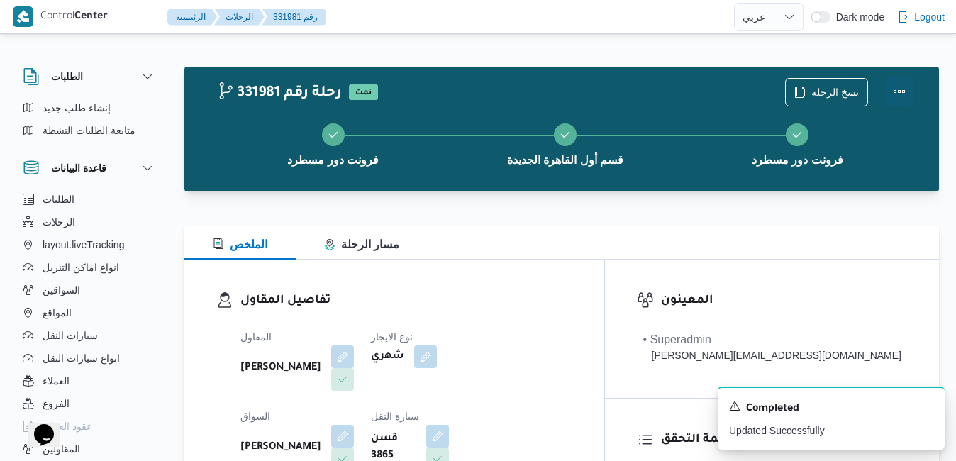
click at [901, 96] on button "Actions" at bounding box center [899, 91] width 28 height 28
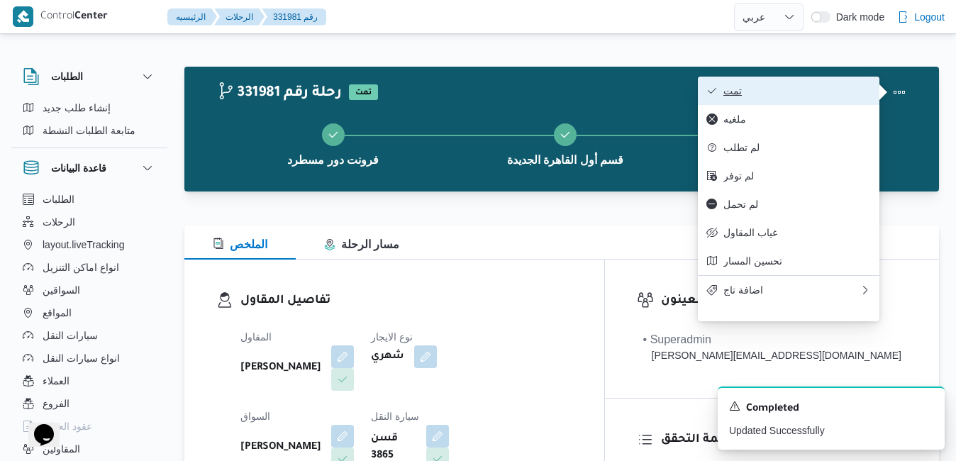
click at [785, 84] on button "تمت" at bounding box center [789, 91] width 182 height 28
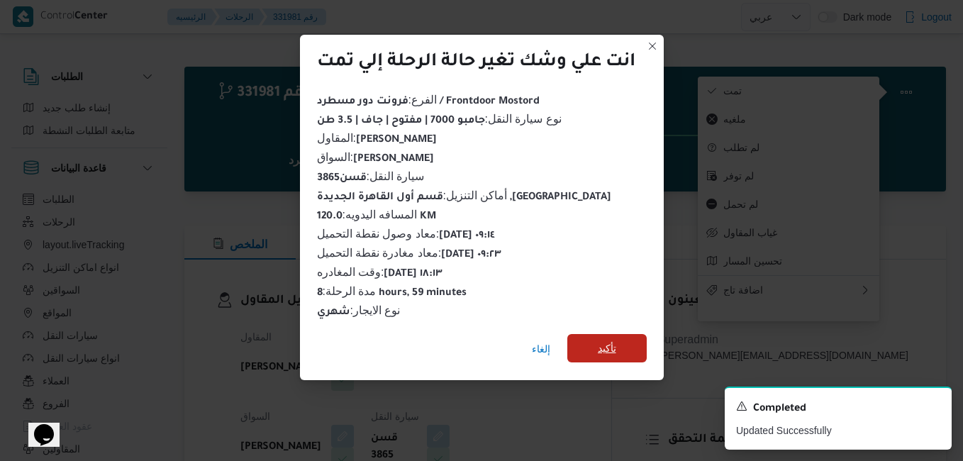
click at [624, 342] on span "تأكيد" at bounding box center [607, 348] width 79 height 28
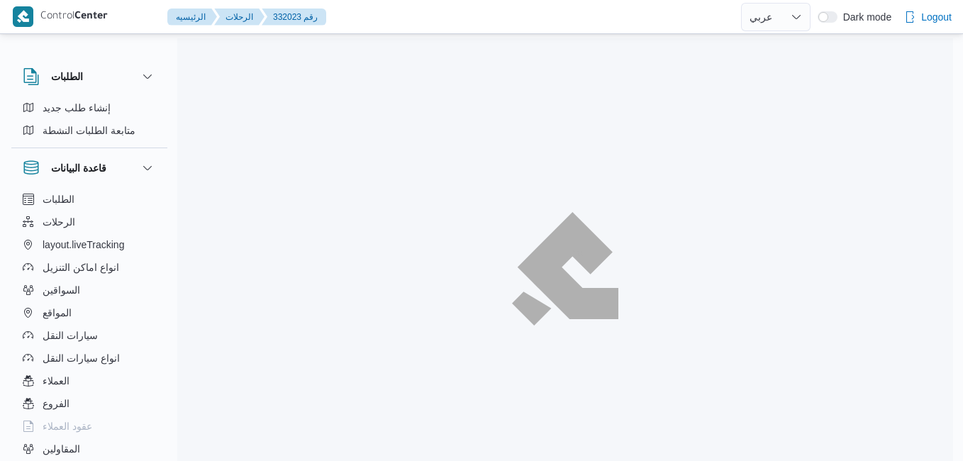
select select "ar"
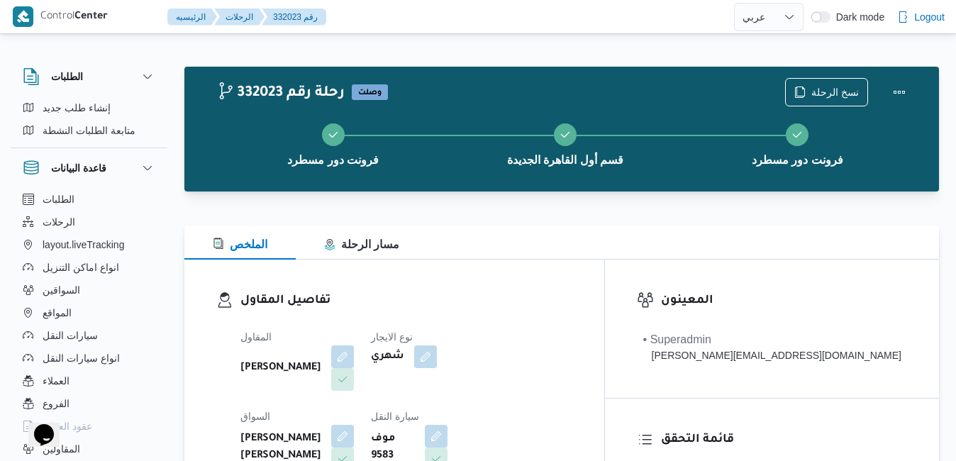
click at [563, 236] on div "الملخص مسار الرحلة" at bounding box center [561, 243] width 755 height 34
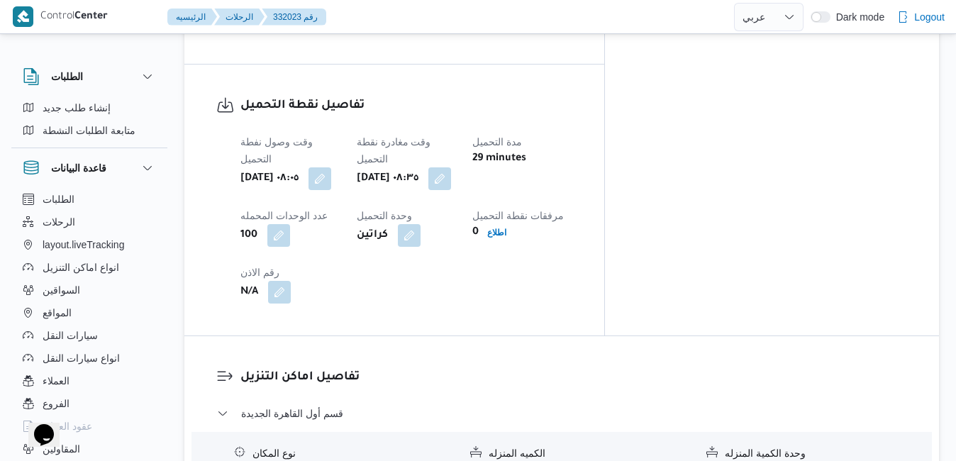
scroll to position [1135, 0]
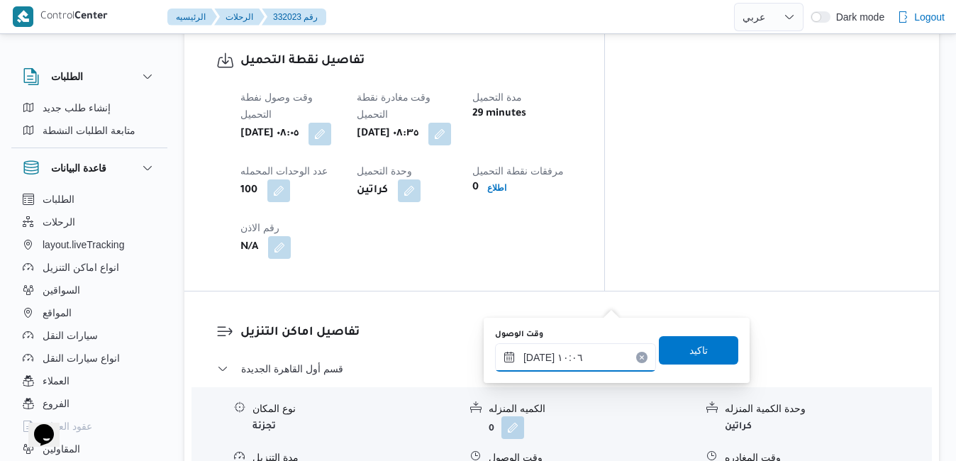
click at [560, 363] on input "[DATE] ١٠:٠٦" at bounding box center [575, 357] width 161 height 28
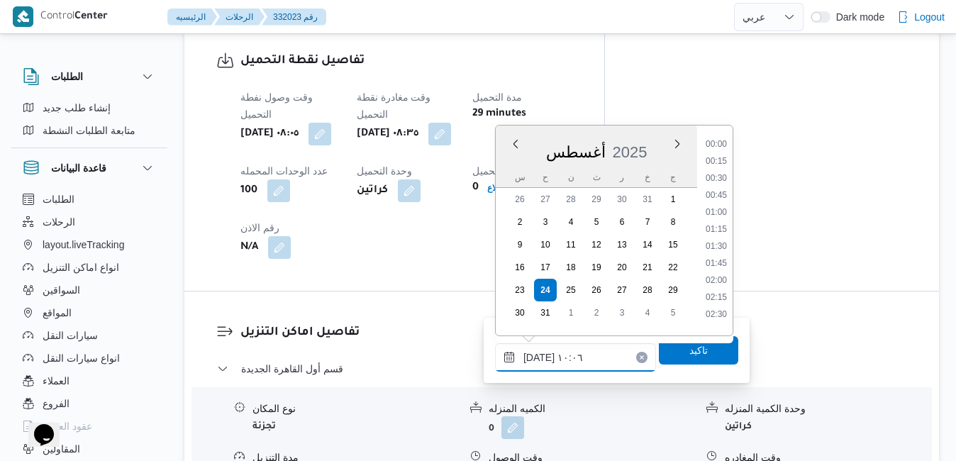
scroll to position [583, 0]
click at [726, 190] on li "09:15" at bounding box center [716, 191] width 33 height 14
type input "[DATE] ٠٩:١٥"
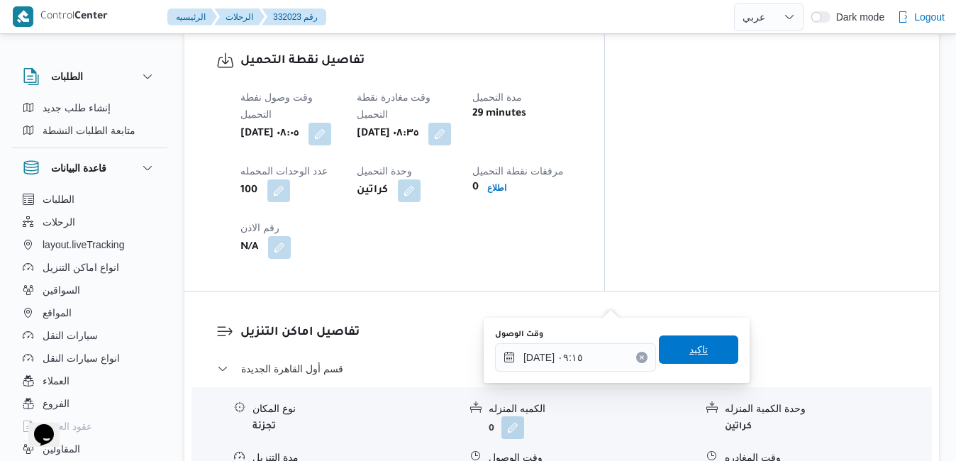
click at [690, 348] on span "تاكيد" at bounding box center [699, 349] width 18 height 17
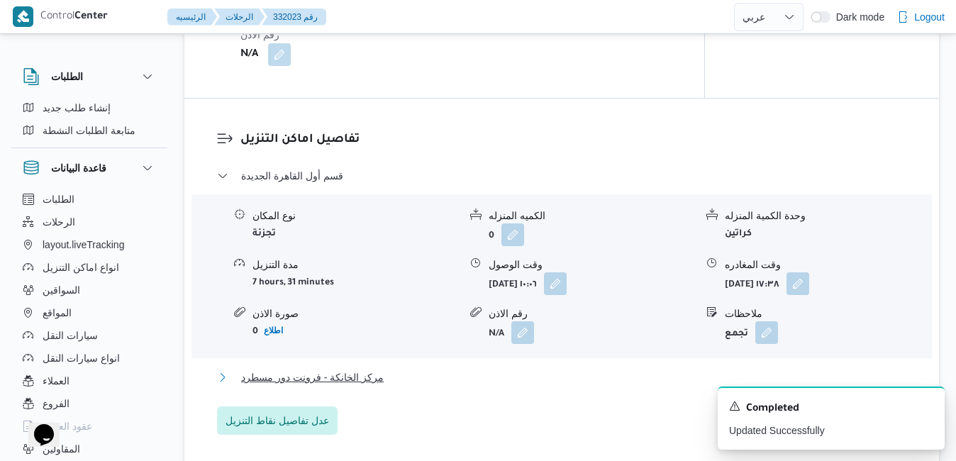
click at [588, 386] on button "مركز الخانكة - فرونت دور مسطرد" at bounding box center [562, 377] width 690 height 17
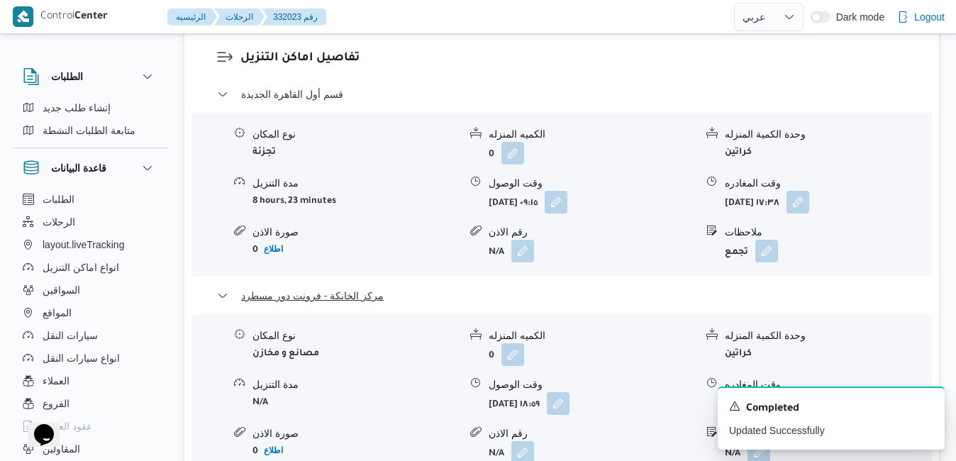
scroll to position [1419, 0]
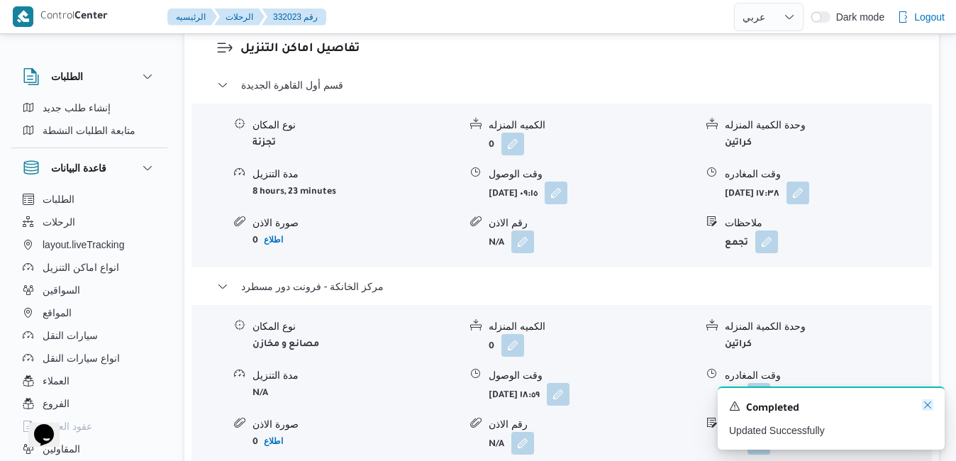
click at [927, 403] on icon "Dismiss toast" at bounding box center [927, 404] width 11 height 11
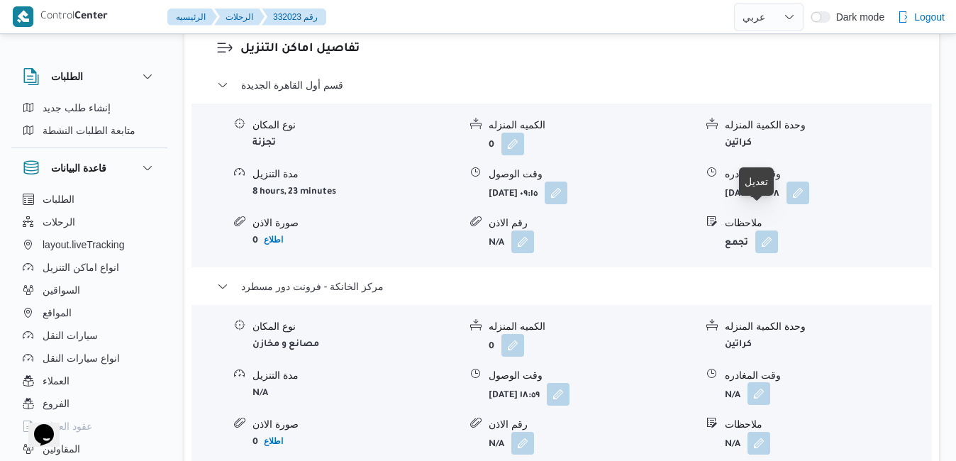
click at [760, 382] on button "button" at bounding box center [759, 393] width 23 height 23
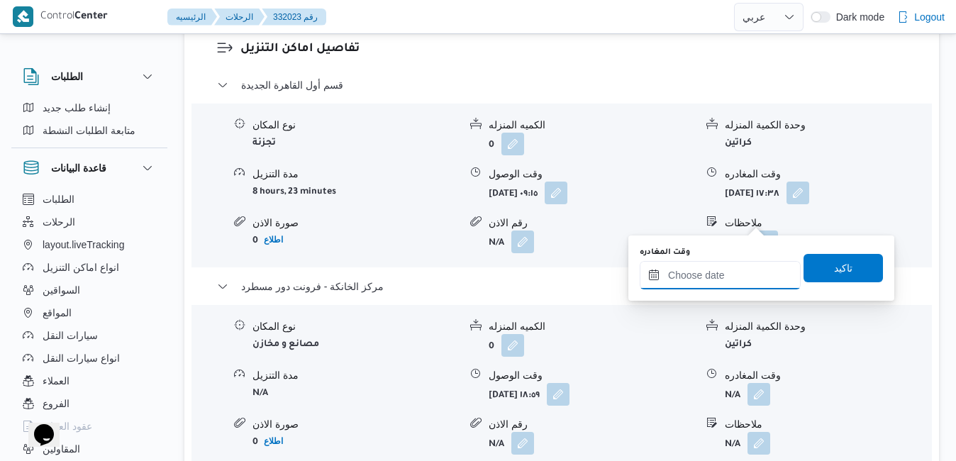
click at [702, 277] on input "وقت المغادره" at bounding box center [720, 275] width 161 height 28
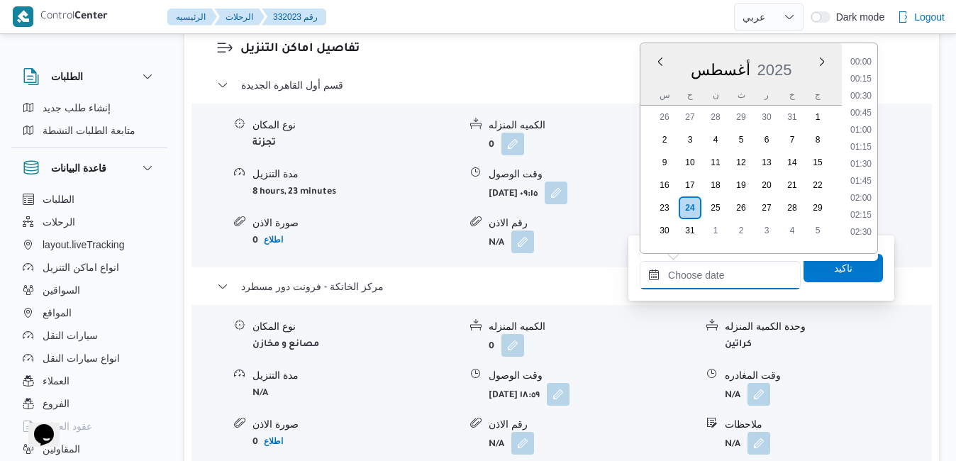
scroll to position [1400, 0]
click at [709, 55] on div "أغسطس 2025" at bounding box center [741, 67] width 201 height 36
click at [864, 136] on li "19:15" at bounding box center [861, 136] width 33 height 14
type input "٢٤/٠٨/٢٠٢٥ ١٩:١٥"
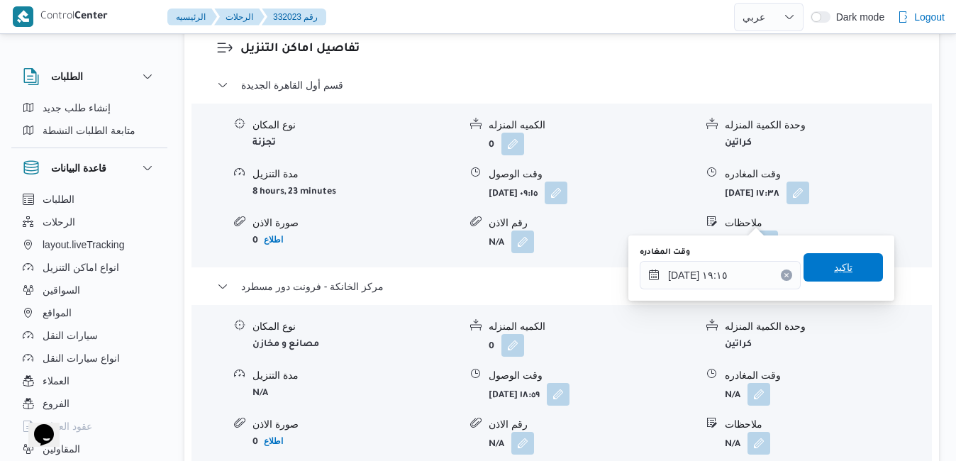
click at [834, 261] on span "تاكيد" at bounding box center [843, 267] width 18 height 17
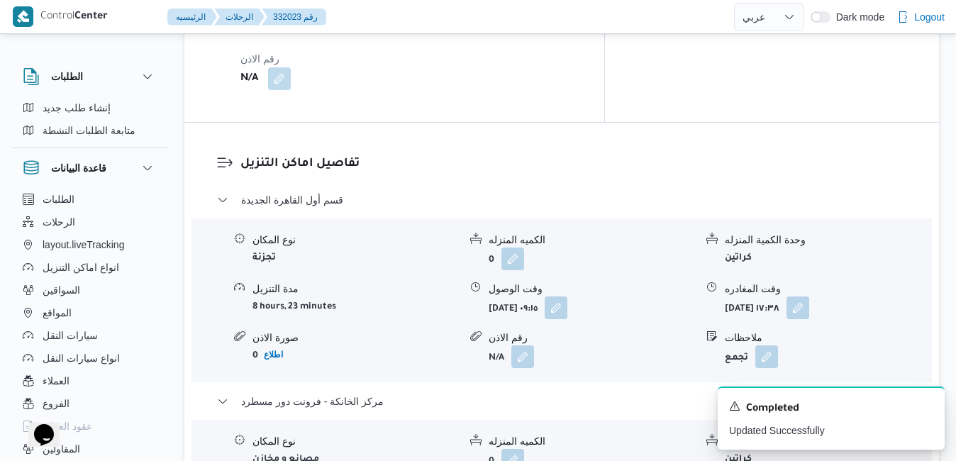
scroll to position [1305, 0]
click at [809, 294] on button "button" at bounding box center [798, 305] width 23 height 23
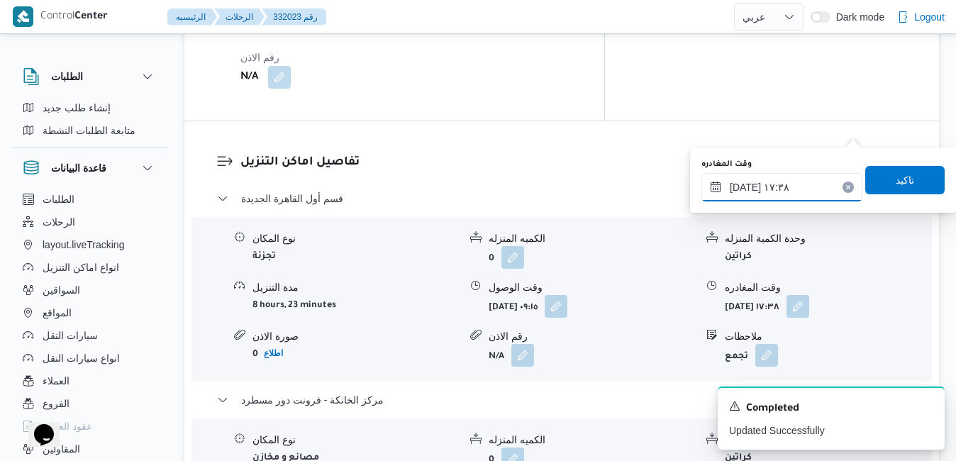
click at [797, 186] on input "٢٤/٠٨/٢٠٢٥ ١٧:٣٨" at bounding box center [782, 187] width 161 height 28
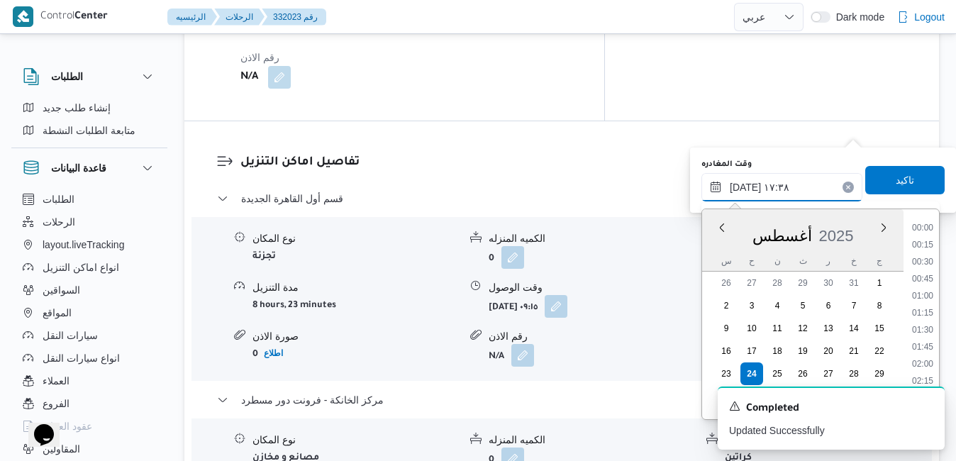
scroll to position [1094, 0]
click at [919, 363] on li "18:00" at bounding box center [923, 360] width 33 height 14
type input "٢٤/٠٨/٢٠٢٥ ١٨:٠٠"
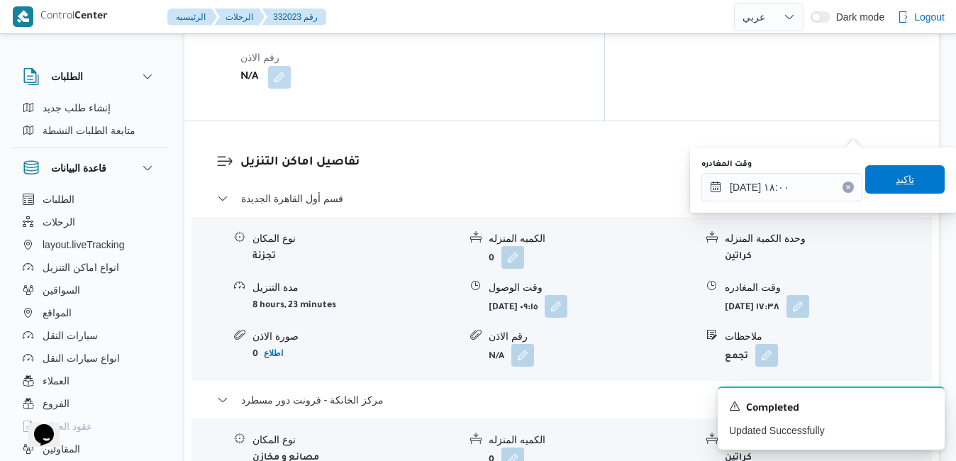
click at [907, 189] on span "تاكيد" at bounding box center [905, 179] width 79 height 28
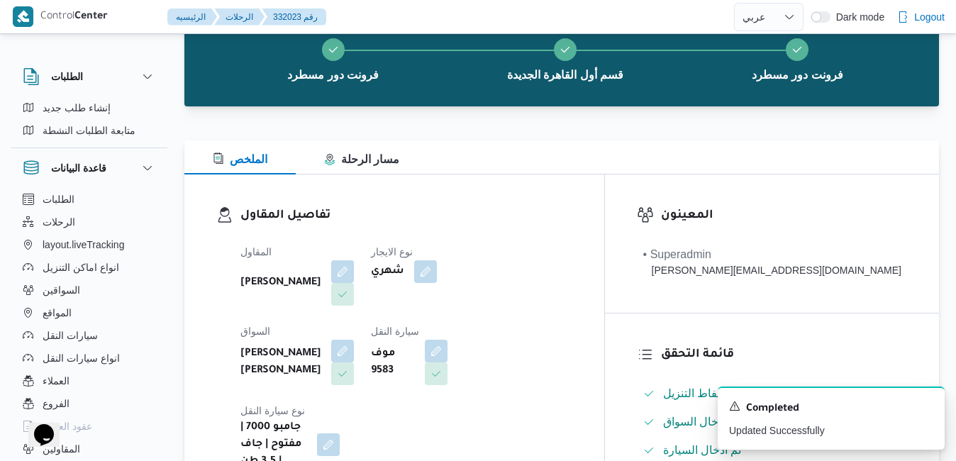
scroll to position [28, 0]
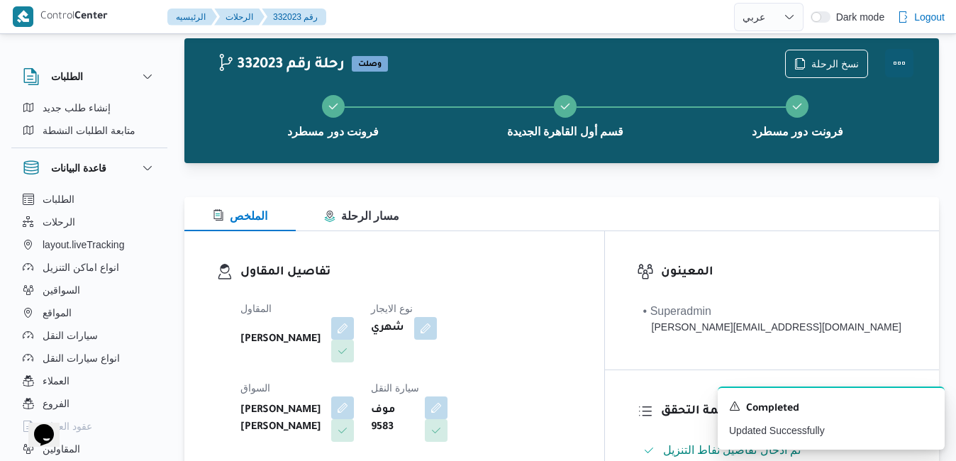
click at [905, 66] on button "Actions" at bounding box center [899, 63] width 28 height 28
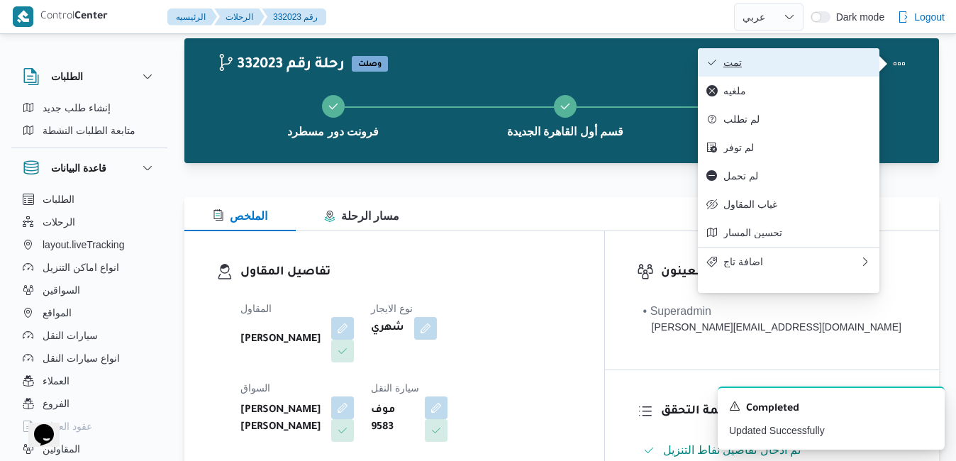
click at [786, 62] on span "تمت" at bounding box center [798, 62] width 148 height 11
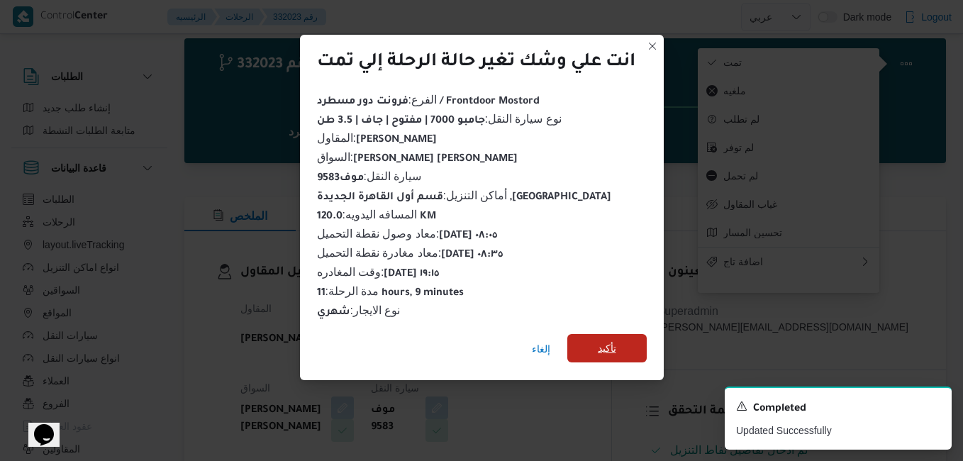
click at [602, 345] on span "تأكيد" at bounding box center [607, 348] width 18 height 17
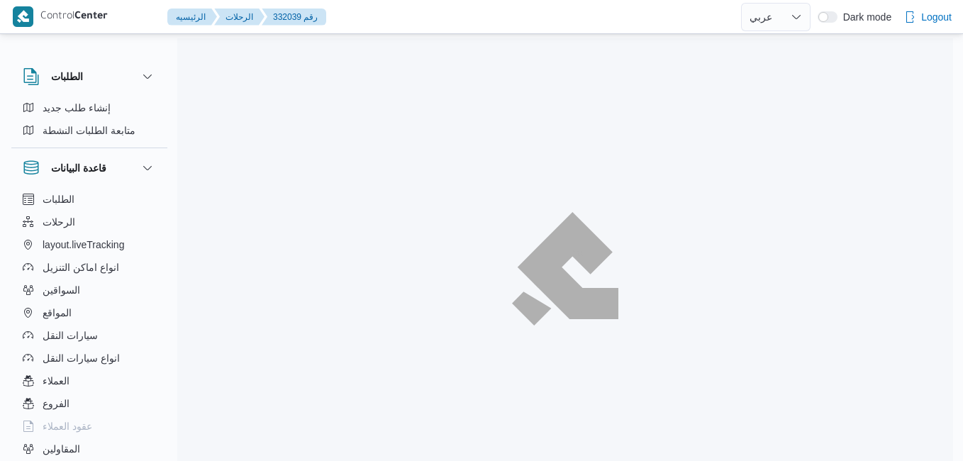
select select "ar"
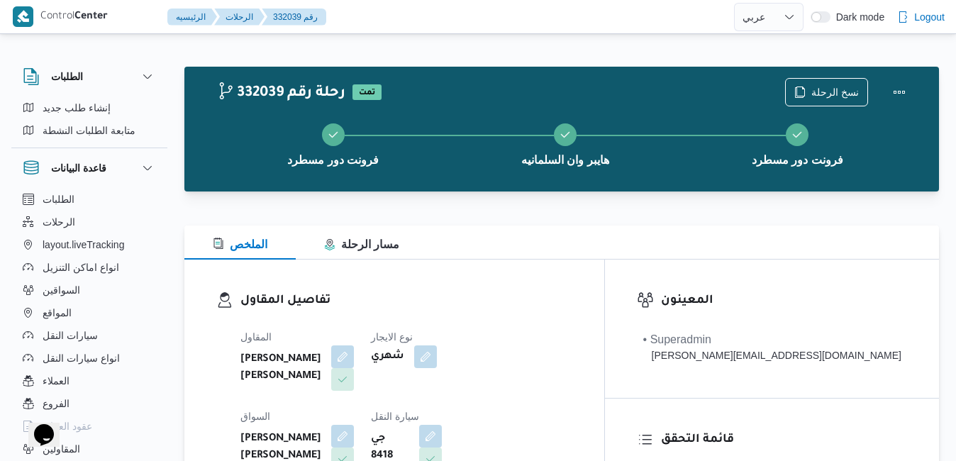
click at [591, 267] on div "تفاصيل المقاول المقاول [PERSON_NAME] [PERSON_NAME] نوع الايجار شهري السواق [PER…" at bounding box center [394, 424] width 420 height 328
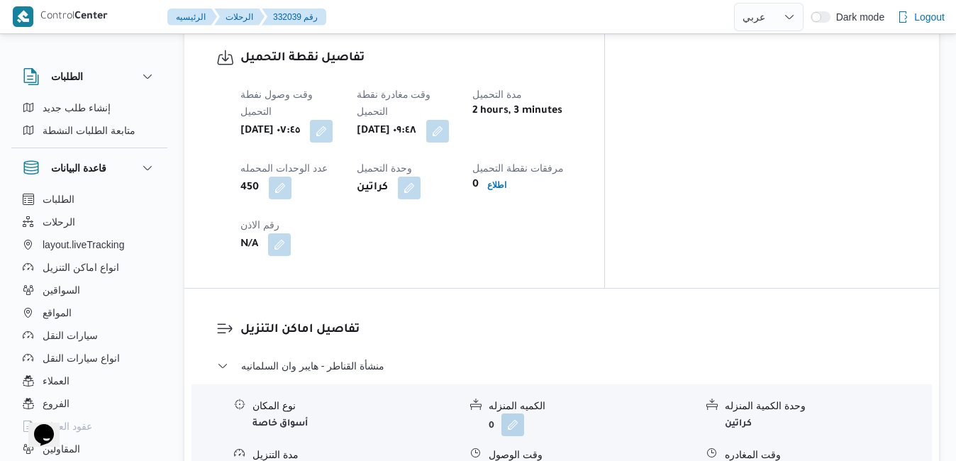
scroll to position [1135, 0]
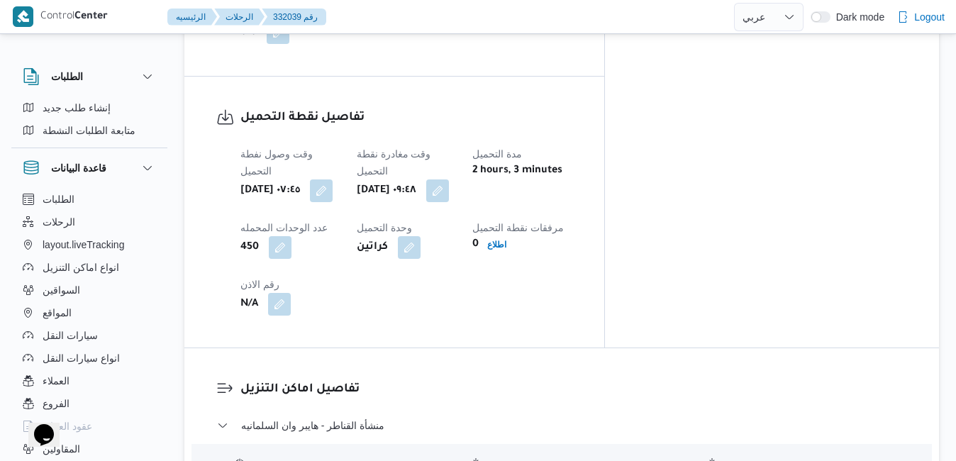
scroll to position [1107, 0]
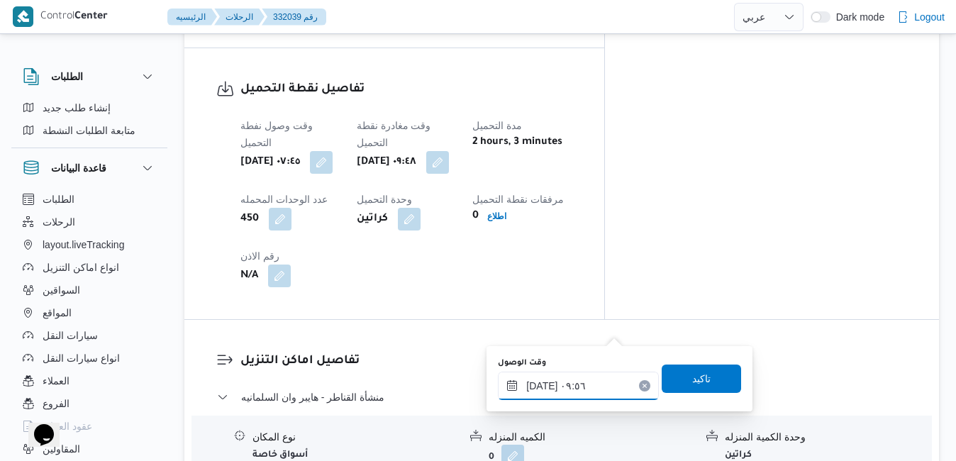
click at [568, 391] on input "[DATE] ٠٩:٥٦" at bounding box center [578, 386] width 161 height 28
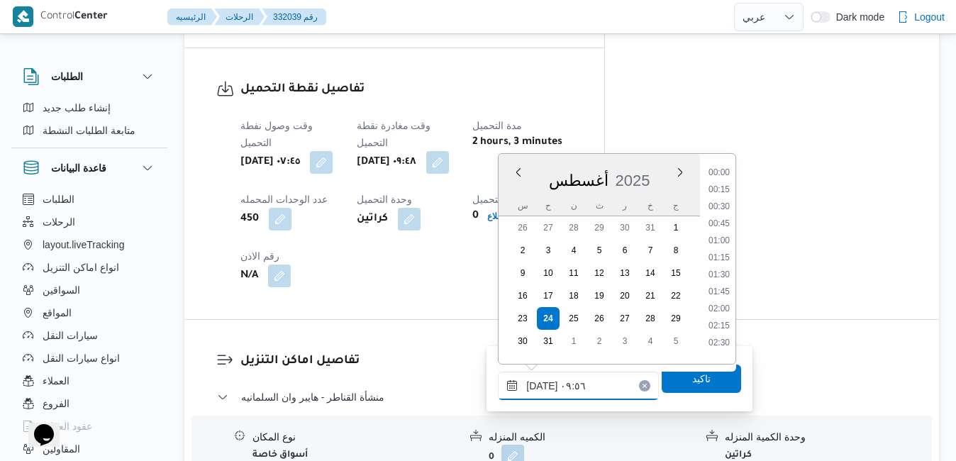
scroll to position [566, 0]
click at [728, 319] on li "10:30" at bounding box center [719, 321] width 33 height 14
type input "[DATE] ١٠:٣٠"
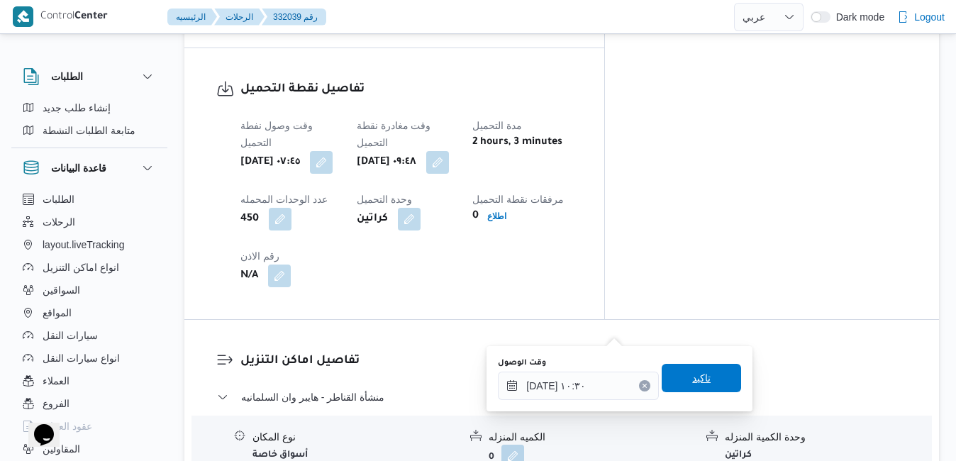
click at [700, 378] on span "تاكيد" at bounding box center [701, 378] width 18 height 17
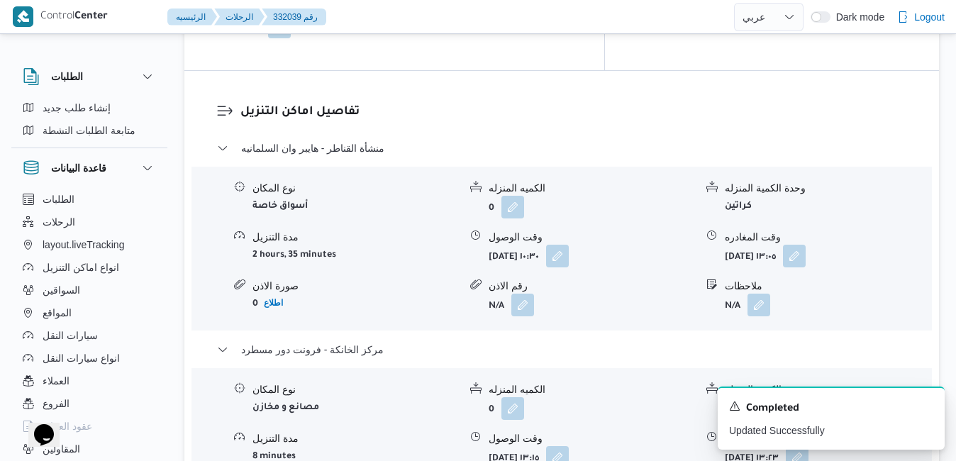
scroll to position [1419, 0]
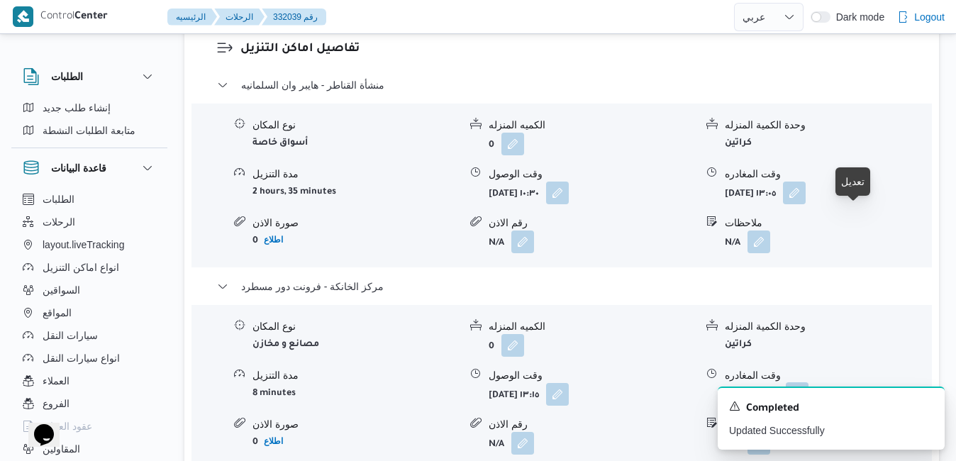
click at [809, 382] on button "button" at bounding box center [797, 393] width 23 height 23
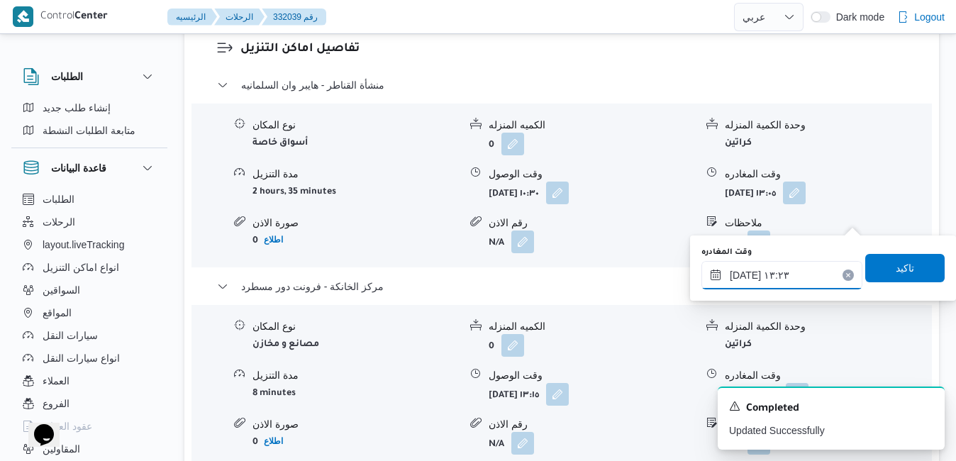
click at [795, 275] on input "٢٤/٠٨/٢٠٢٥ ١٣:٢٣" at bounding box center [782, 275] width 161 height 28
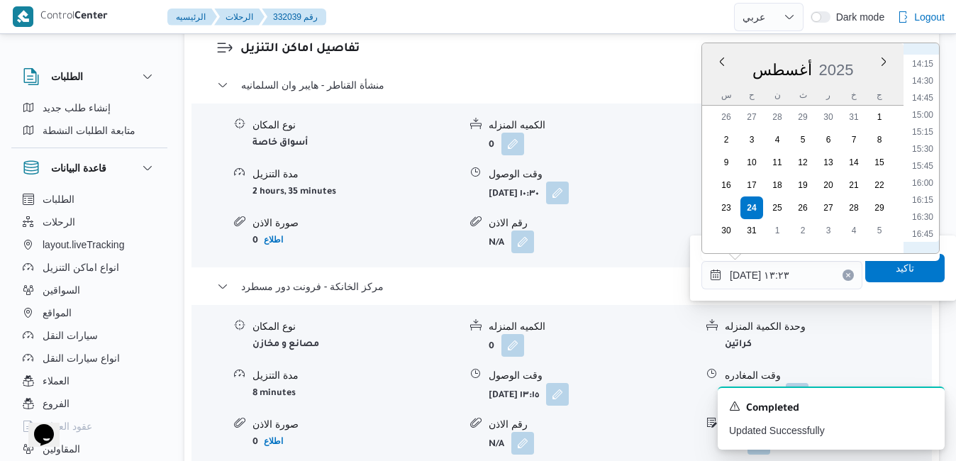
scroll to position [1132, 0]
click at [922, 176] on li "18:15" at bounding box center [923, 172] width 33 height 14
type input "٢٤/٠٨/٢٠٢٥ ١٨:١٥"
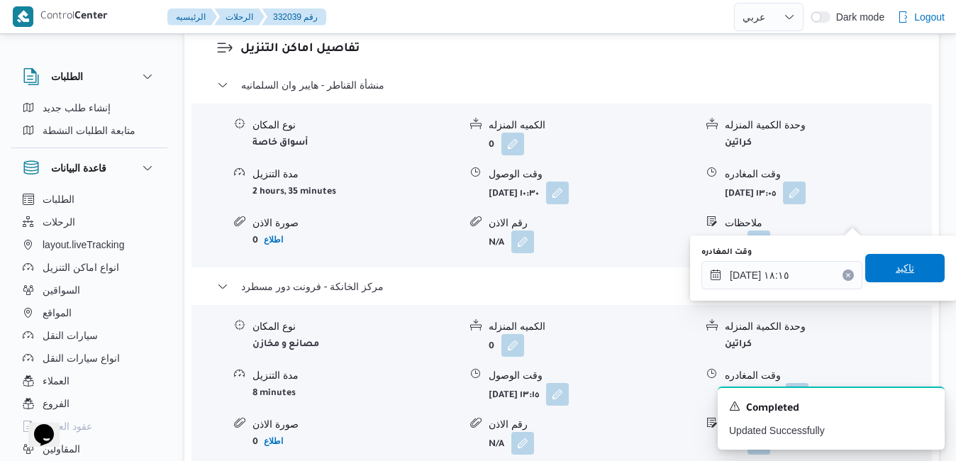
click at [896, 265] on span "تاكيد" at bounding box center [905, 268] width 18 height 17
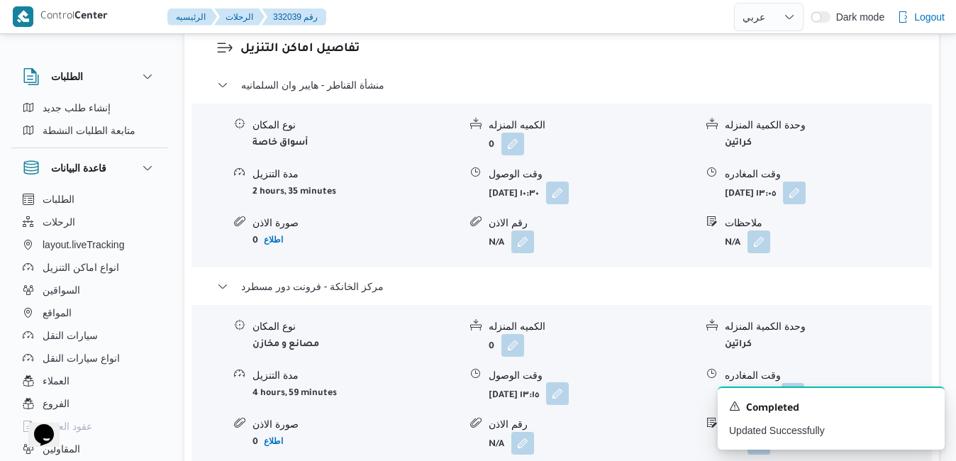
click at [569, 382] on button "button" at bounding box center [557, 393] width 23 height 23
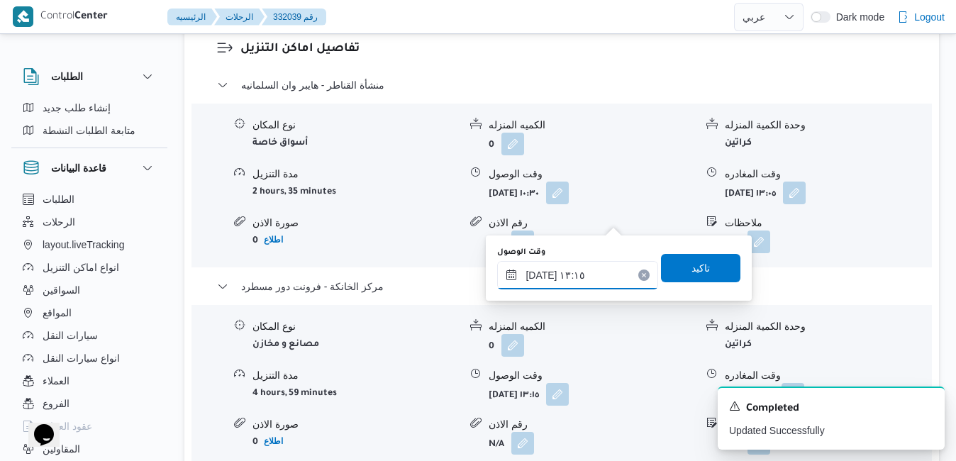
click at [581, 274] on input "٢٤/٠٨/٢٠٢٥ ١٣:١٥" at bounding box center [577, 275] width 161 height 28
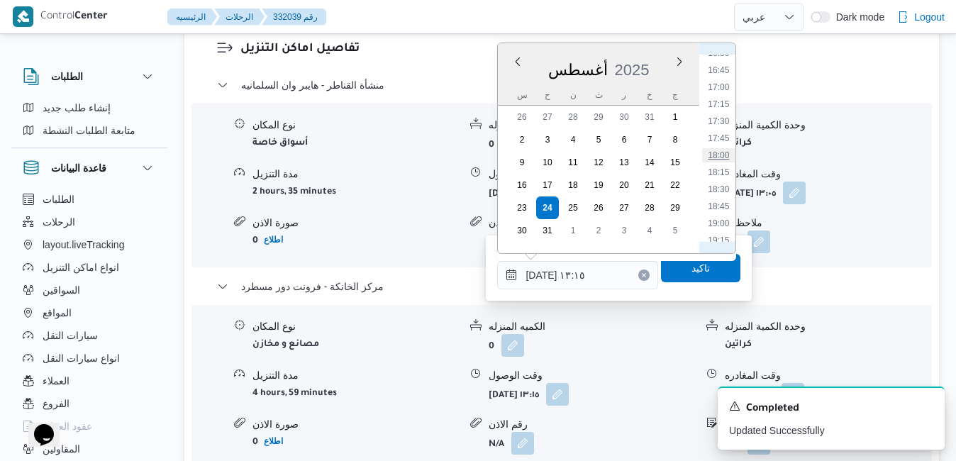
click at [721, 153] on li "18:00" at bounding box center [719, 155] width 33 height 14
type input "٢٤/٠٨/٢٠٢٥ ١٨:٠٠"
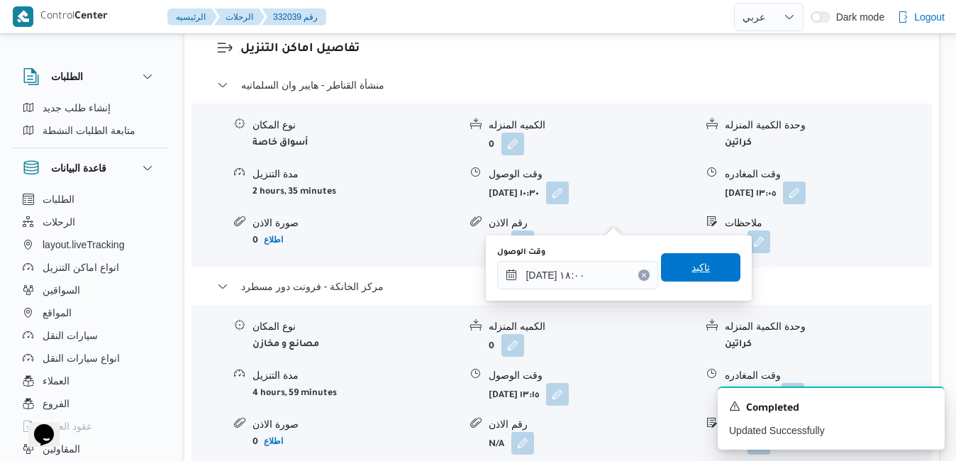
click at [692, 275] on span "تاكيد" at bounding box center [701, 267] width 18 height 17
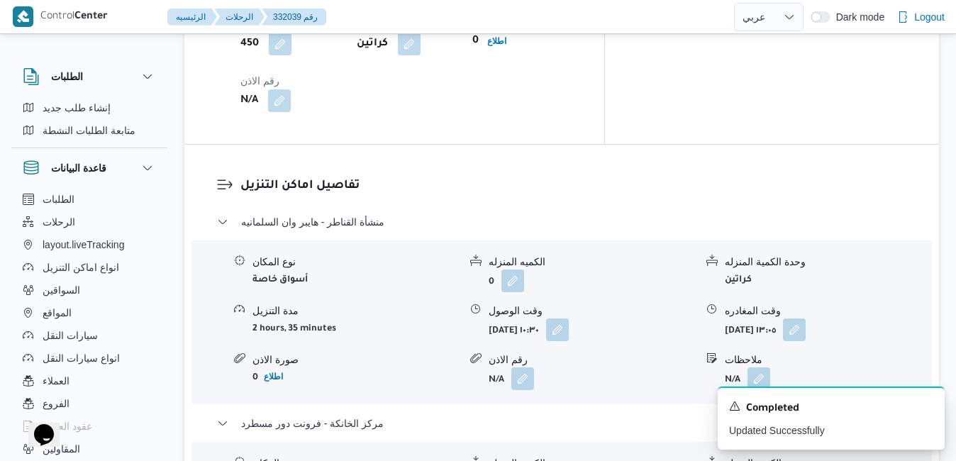
scroll to position [1277, 0]
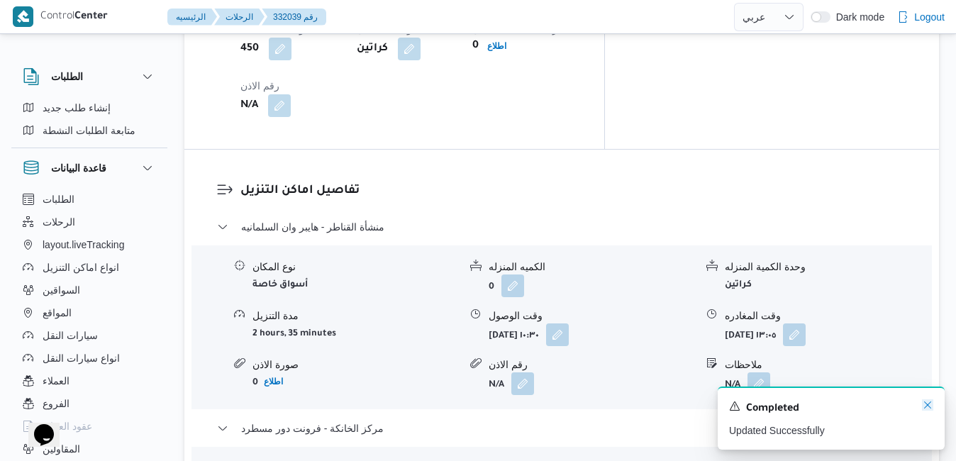
click at [927, 408] on icon "Dismiss toast" at bounding box center [927, 405] width 7 height 7
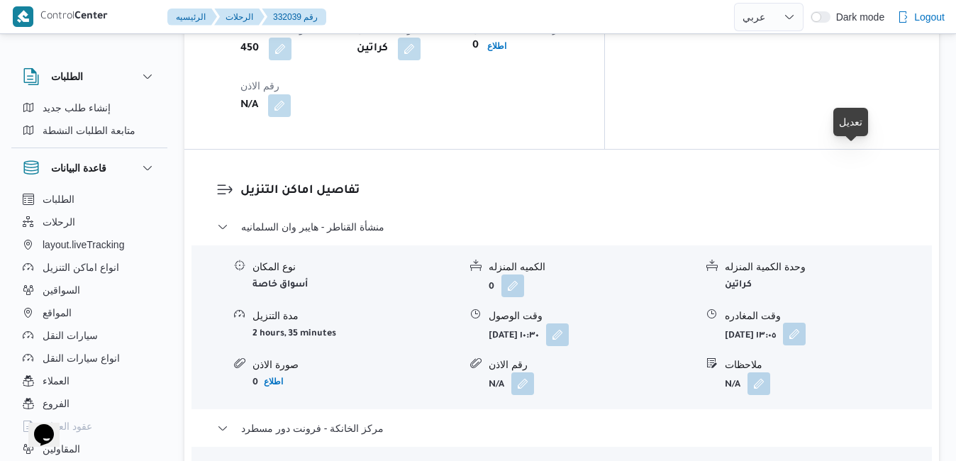
click at [806, 323] on button "button" at bounding box center [794, 334] width 23 height 23
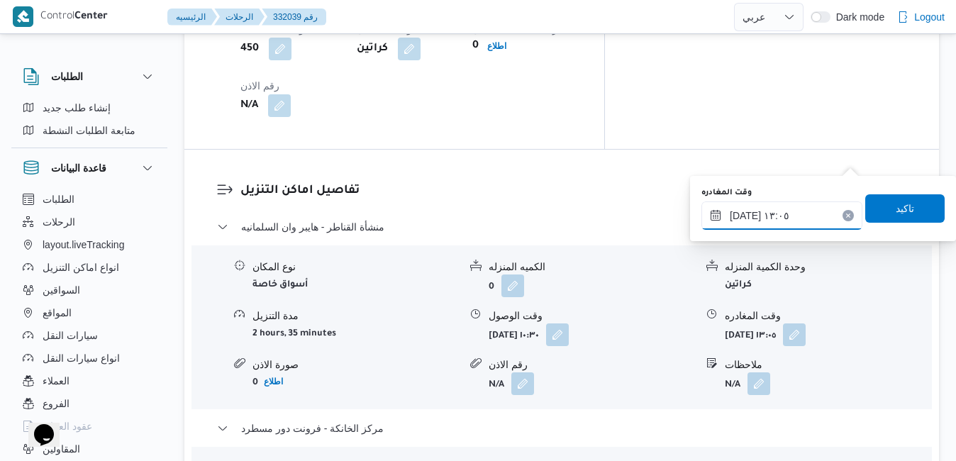
click at [786, 214] on input "٢٤/٠٨/٢٠٢٥ ١٣:٠٥" at bounding box center [782, 215] width 161 height 28
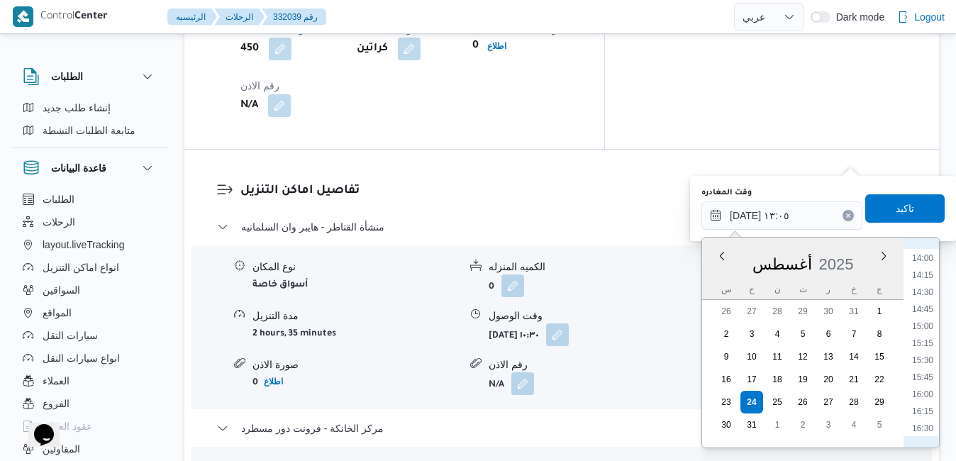
scroll to position [1115, 0]
click at [922, 316] on li "17:15" at bounding box center [923, 316] width 33 height 14
type input "٢٤/٠٨/٢٠٢٥ ١٧:١٥"
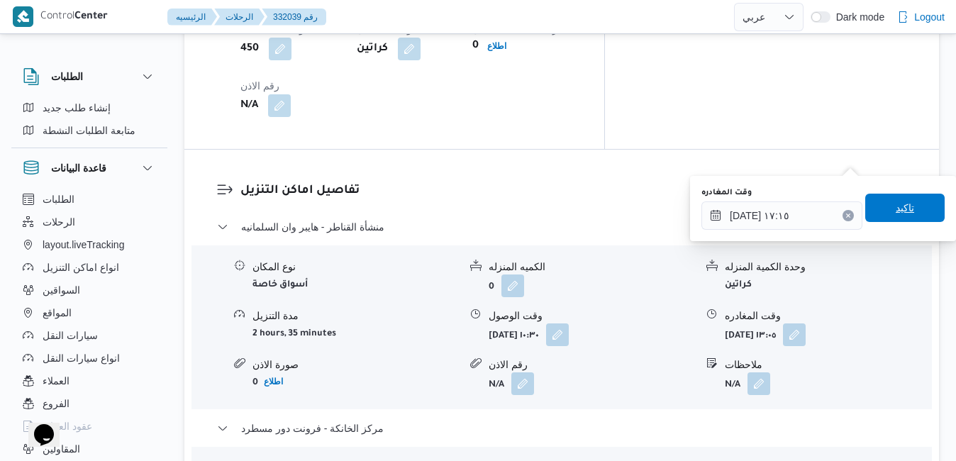
click at [912, 212] on span "تاكيد" at bounding box center [905, 208] width 79 height 28
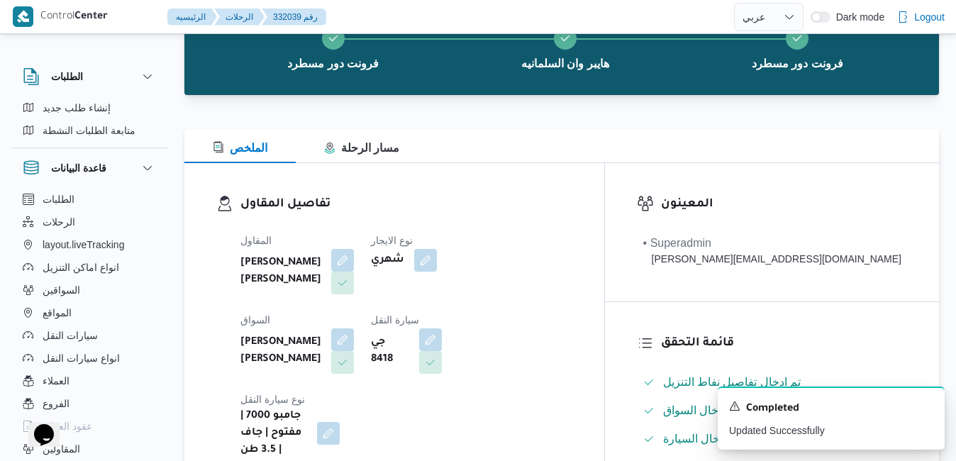
scroll to position [0, 0]
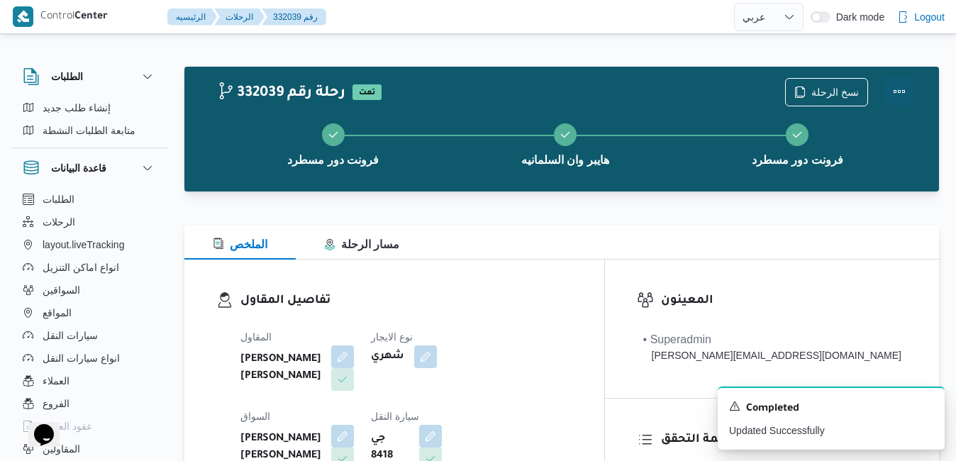
click at [907, 99] on button "Actions" at bounding box center [899, 91] width 28 height 28
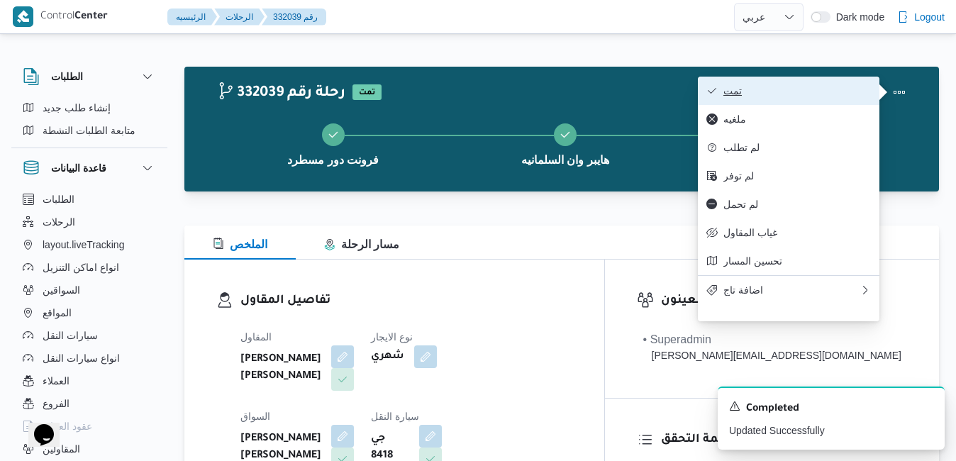
click at [836, 99] on button "تمت" at bounding box center [789, 91] width 182 height 28
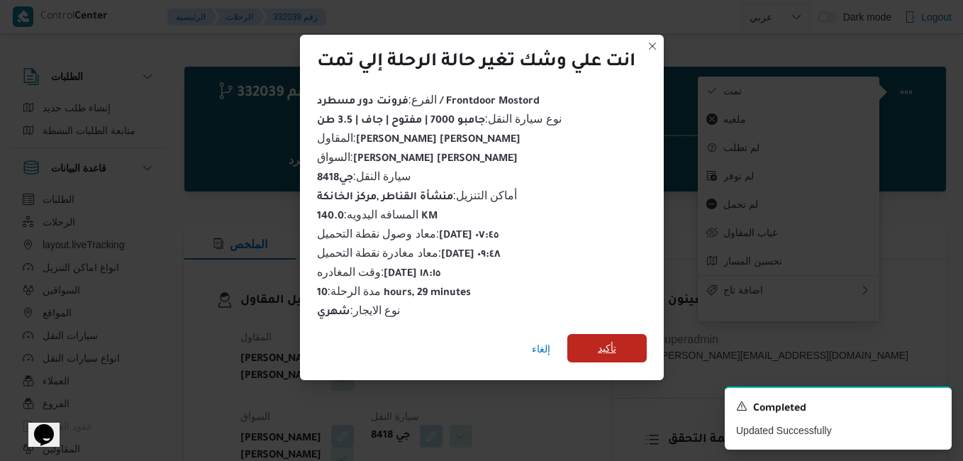
click at [607, 346] on span "تأكيد" at bounding box center [607, 348] width 18 height 17
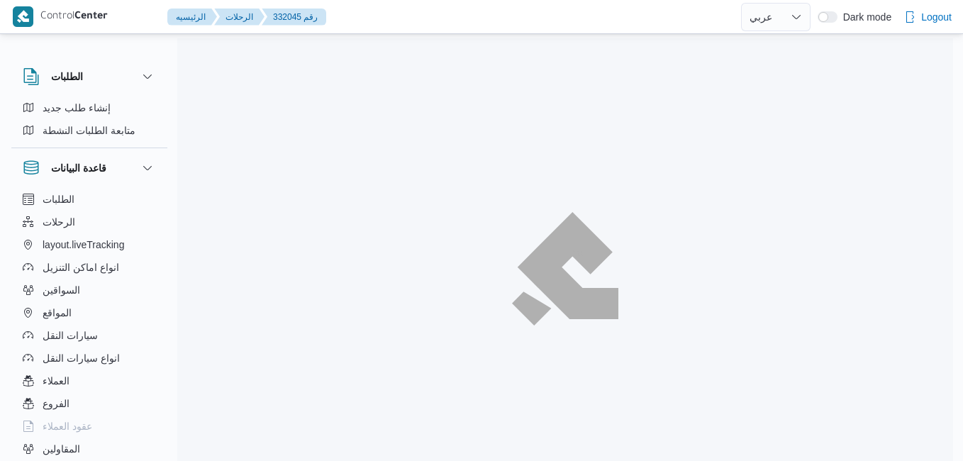
select select "ar"
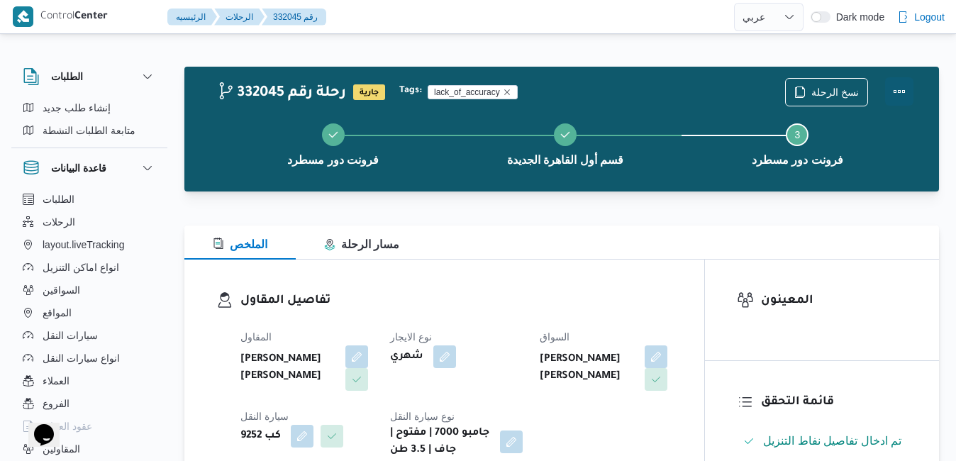
click at [900, 87] on button "Actions" at bounding box center [899, 91] width 28 height 28
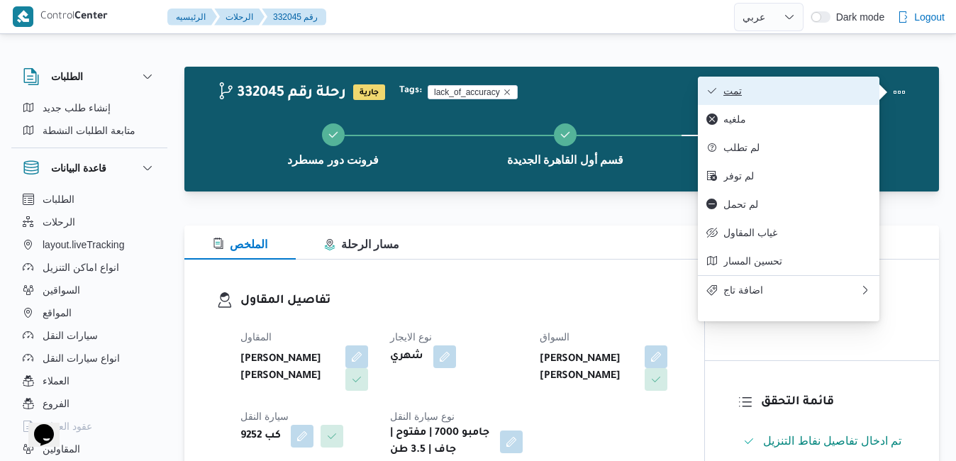
click at [792, 100] on button "تمت" at bounding box center [789, 91] width 182 height 28
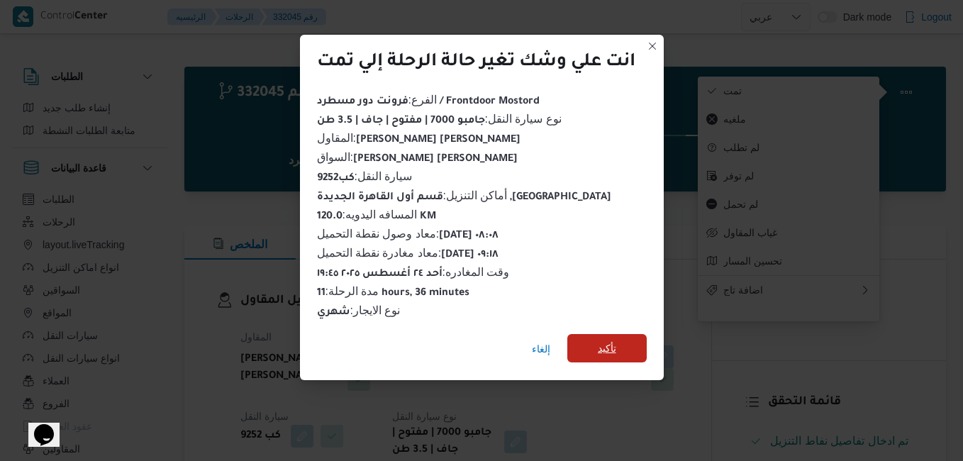
click at [609, 340] on span "تأكيد" at bounding box center [607, 348] width 18 height 17
